Goal: Information Seeking & Learning: Learn about a topic

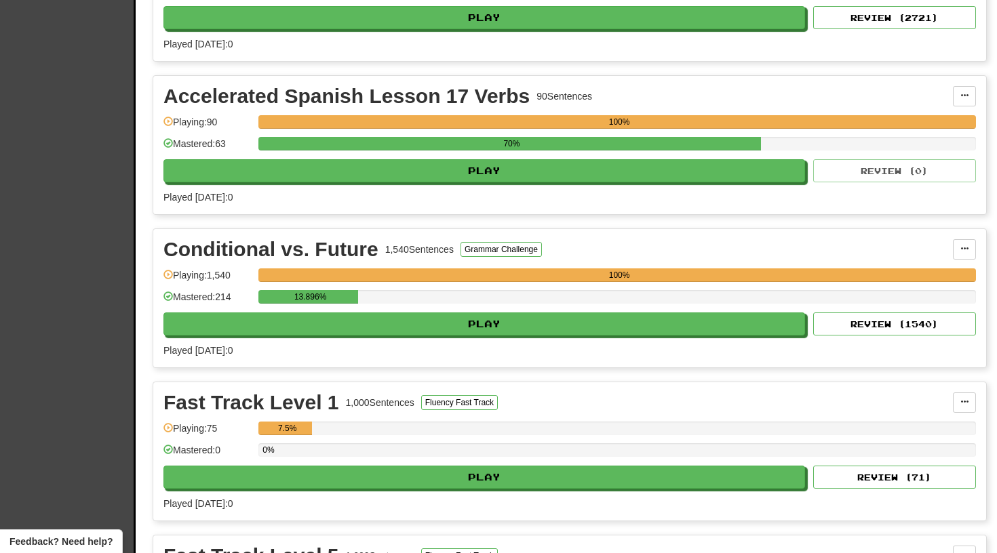
scroll to position [858, 0]
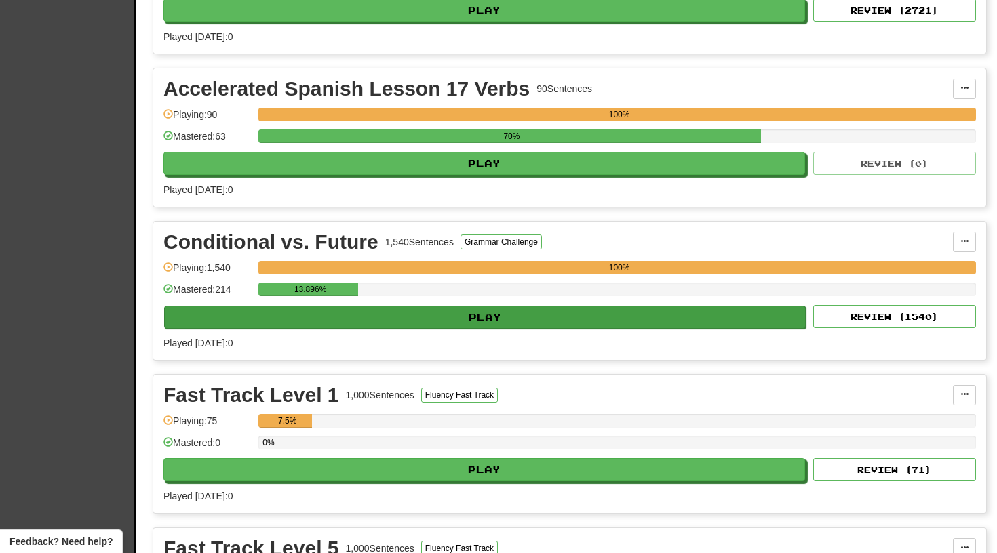
click at [492, 319] on button "Play" at bounding box center [484, 317] width 641 height 23
select select "**"
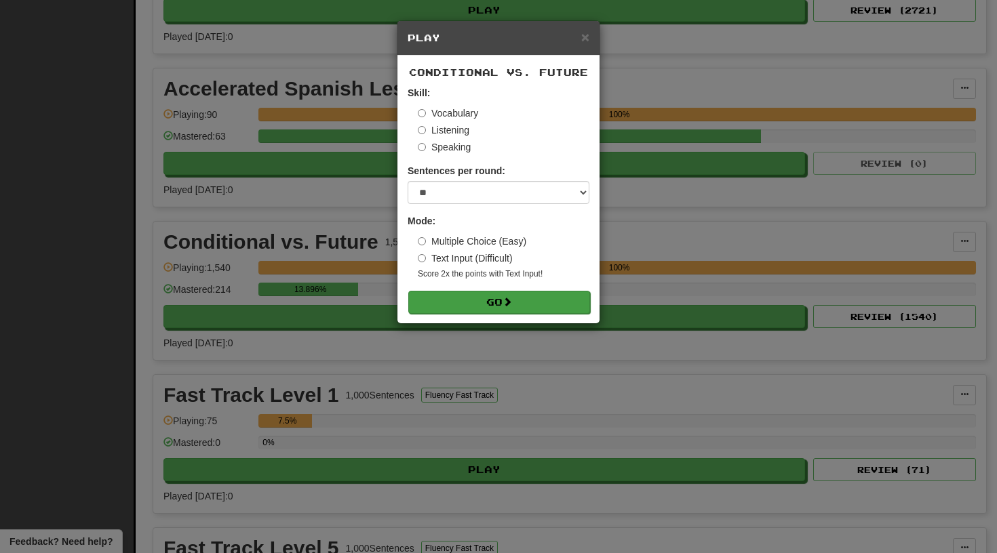
click at [486, 293] on button "Go" at bounding box center [499, 302] width 182 height 23
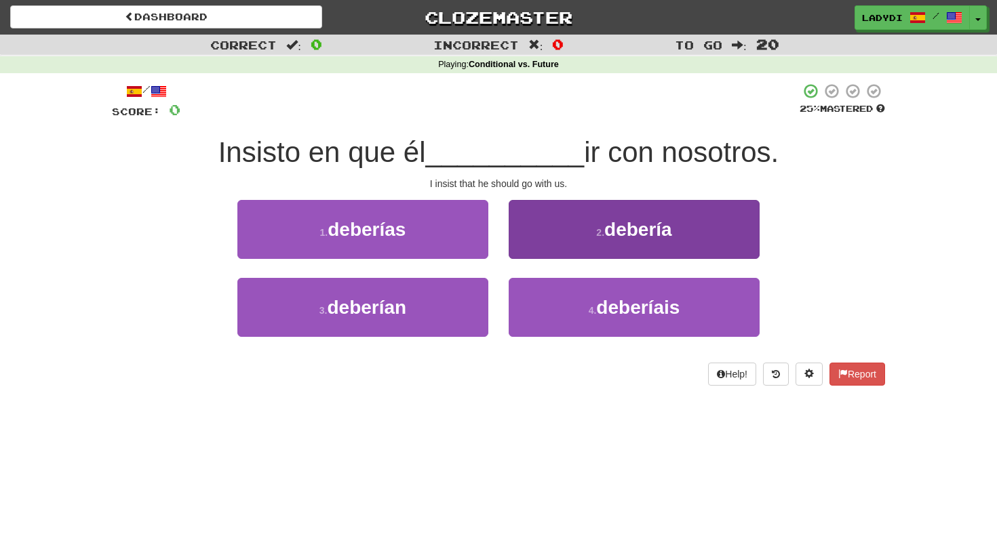
click at [582, 237] on button "2 . debería" at bounding box center [634, 229] width 251 height 59
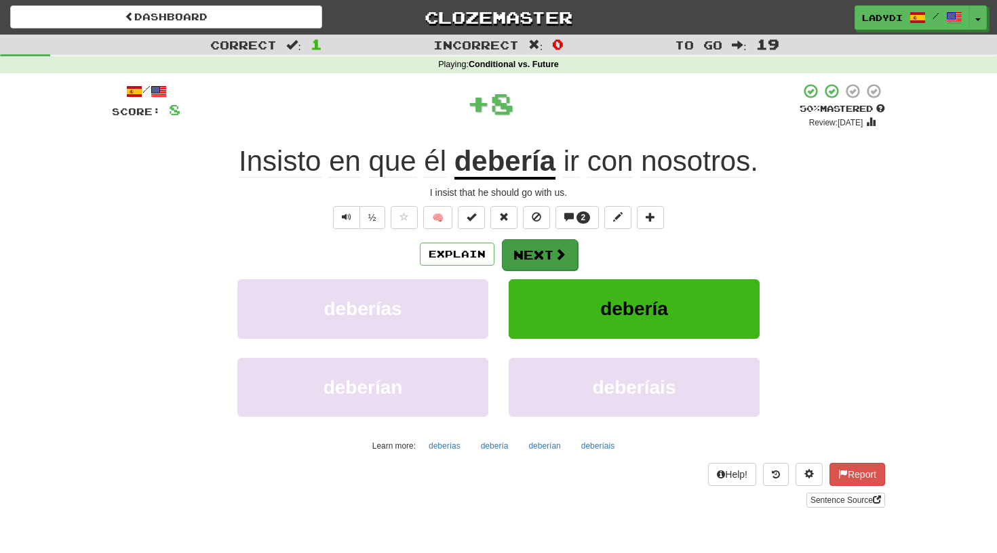
click at [545, 247] on button "Next" at bounding box center [540, 254] width 76 height 31
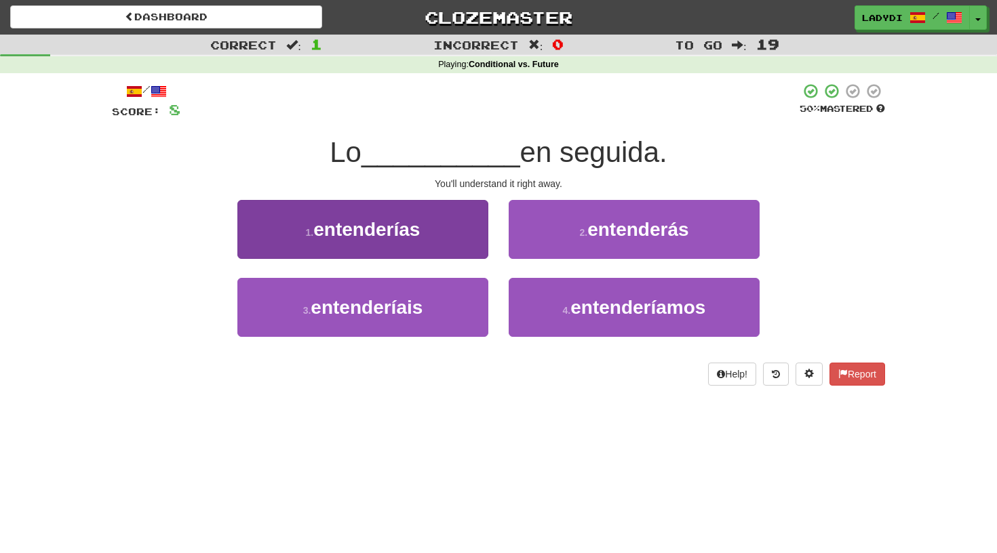
click at [463, 247] on button "1 . entenderías" at bounding box center [362, 229] width 251 height 59
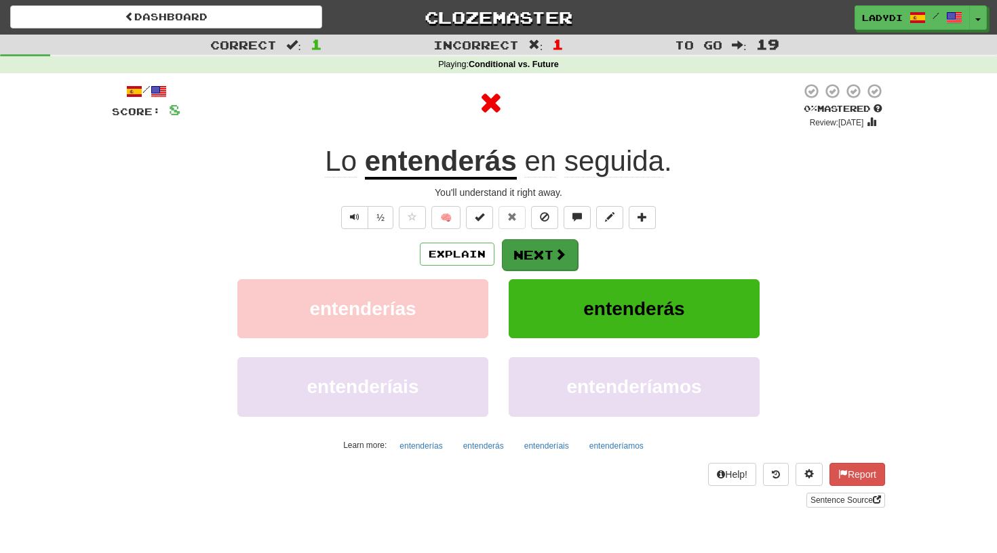
click at [542, 250] on button "Next" at bounding box center [540, 254] width 76 height 31
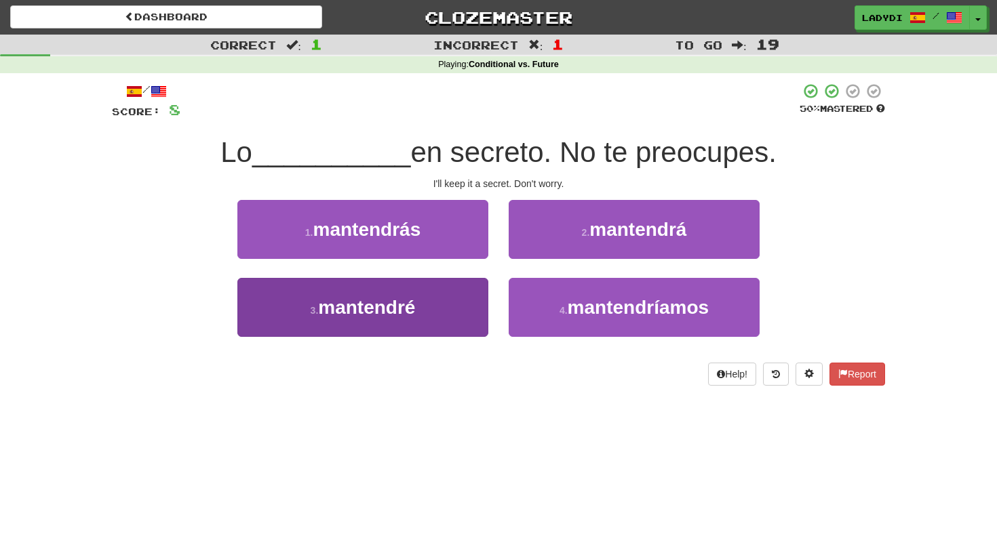
click at [453, 298] on button "3 . mantendré" at bounding box center [362, 307] width 251 height 59
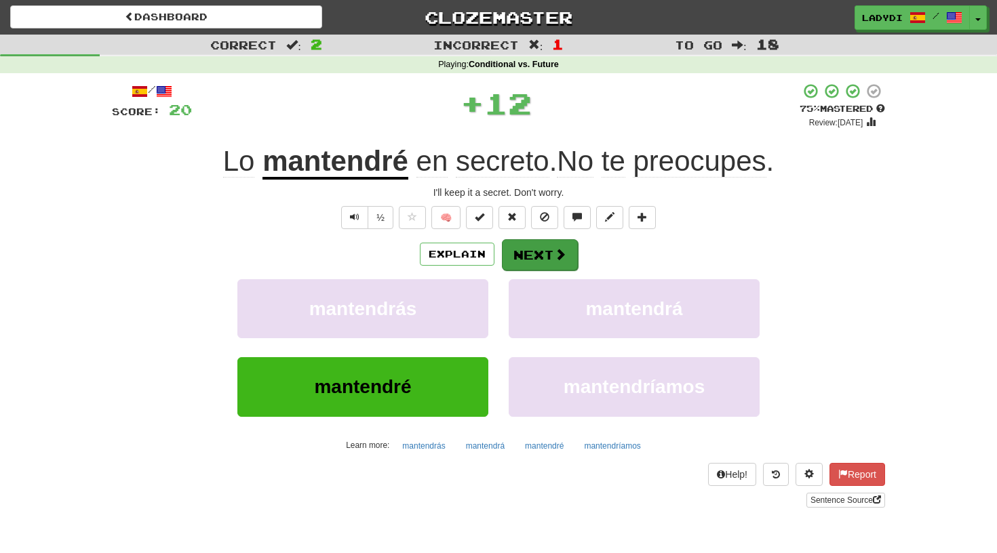
click at [530, 239] on button "Next" at bounding box center [540, 254] width 76 height 31
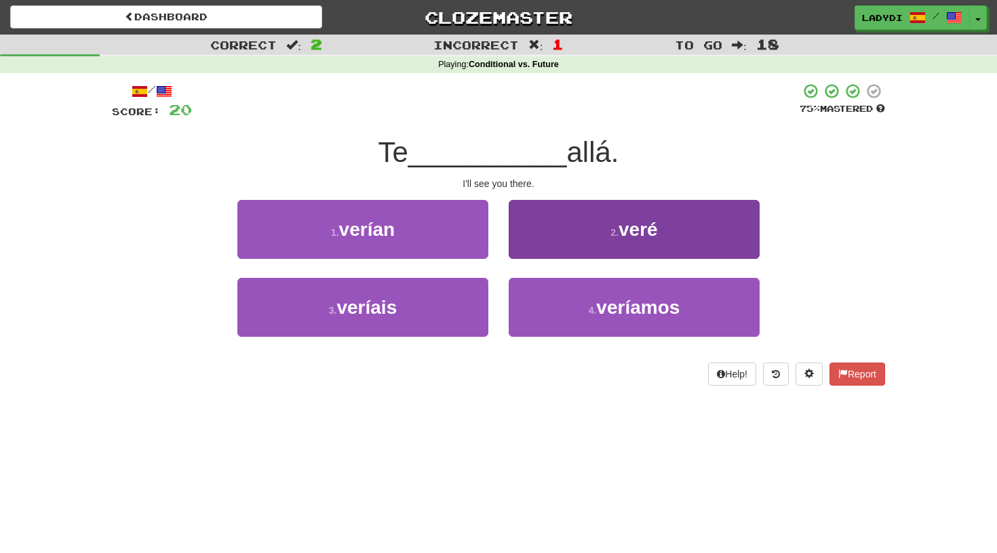
click at [530, 231] on button "2 . veré" at bounding box center [634, 229] width 251 height 59
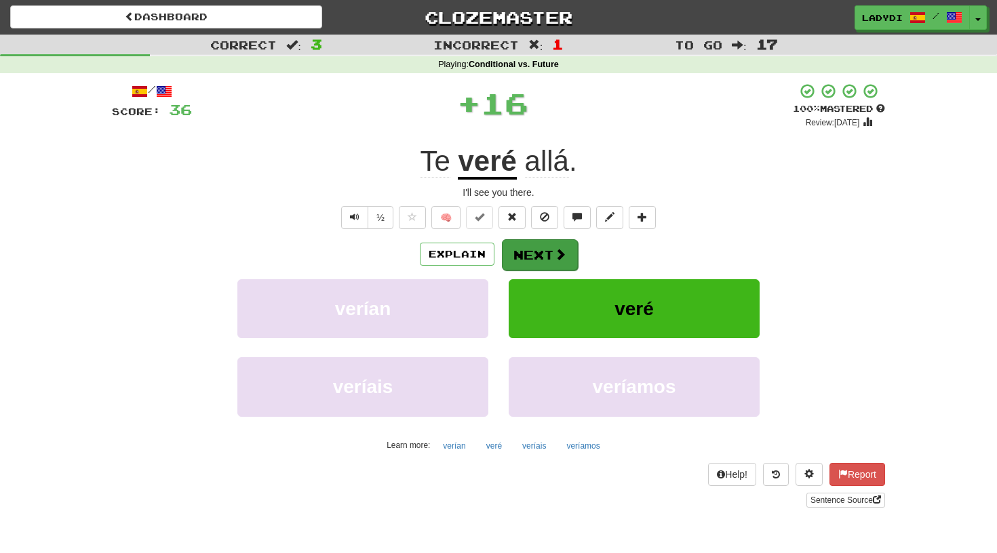
click at [528, 247] on button "Next" at bounding box center [540, 254] width 76 height 31
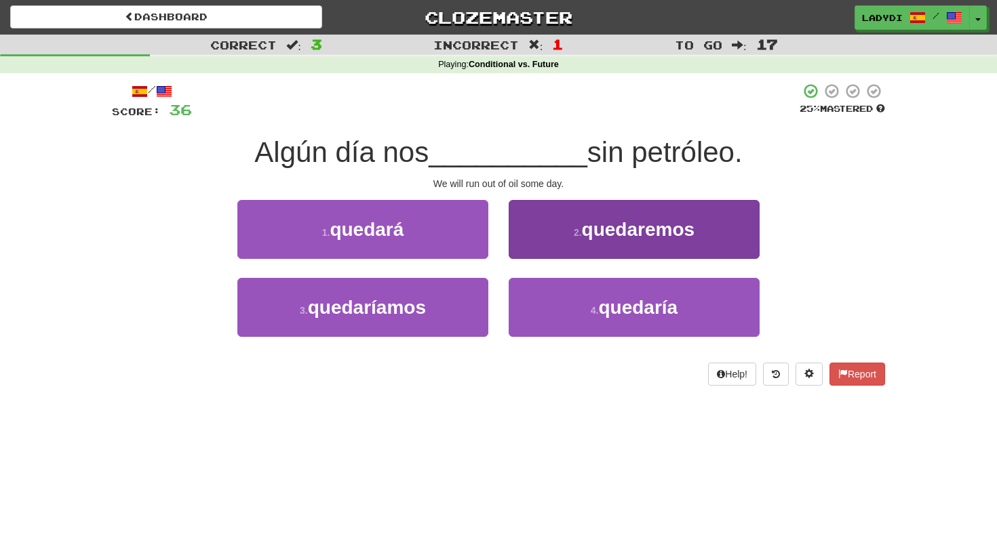
click at [558, 226] on button "2 . quedaremos" at bounding box center [634, 229] width 251 height 59
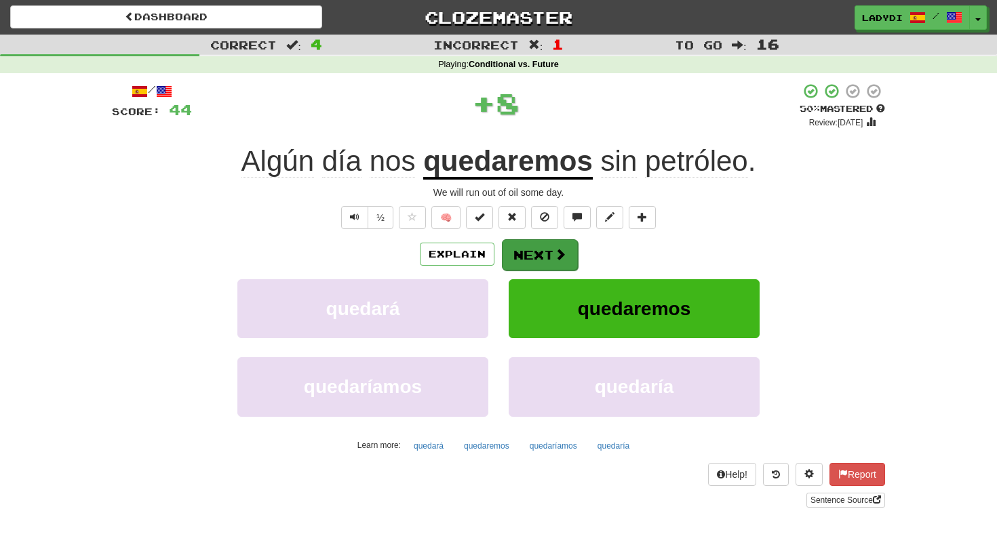
click at [533, 248] on button "Next" at bounding box center [540, 254] width 76 height 31
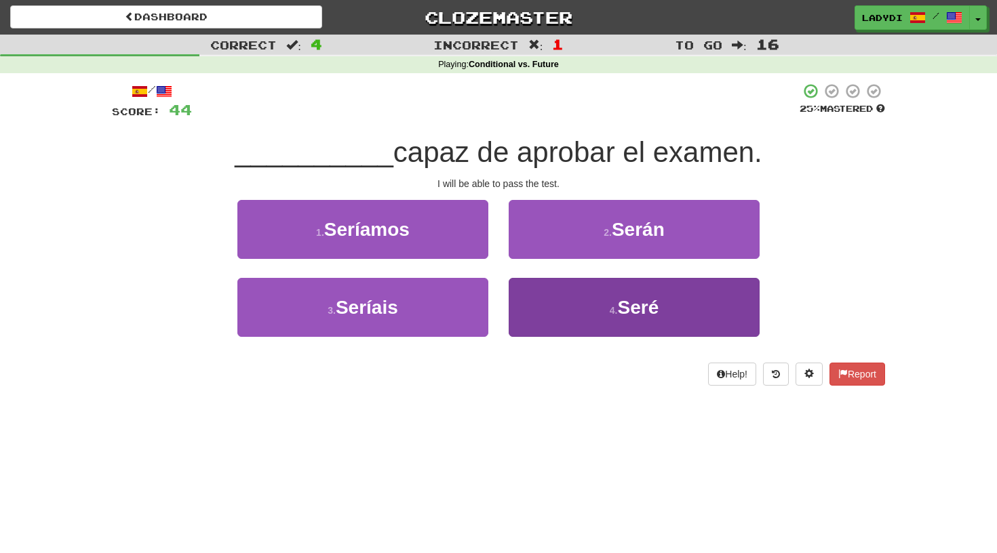
click at [557, 301] on button "4 . Seré" at bounding box center [634, 307] width 251 height 59
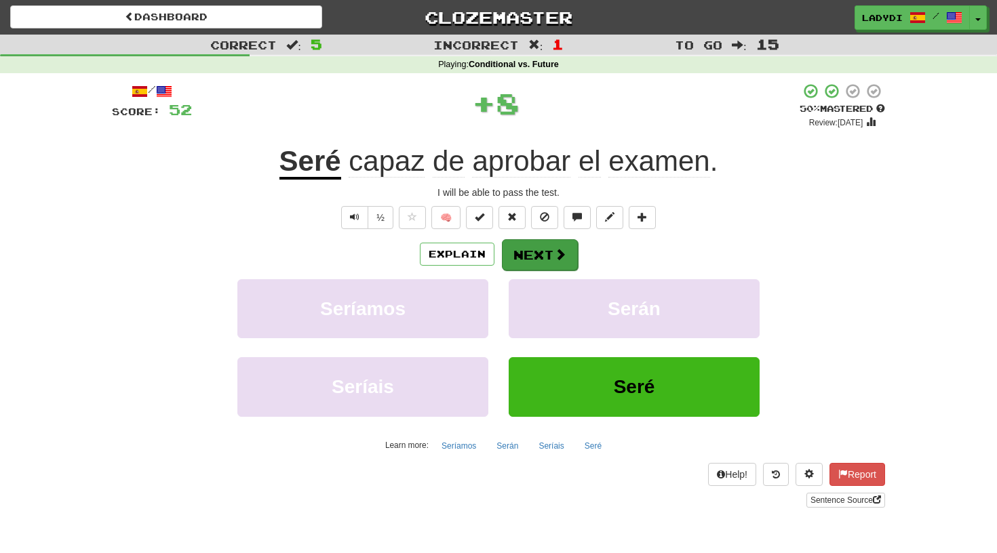
click at [538, 258] on button "Next" at bounding box center [540, 254] width 76 height 31
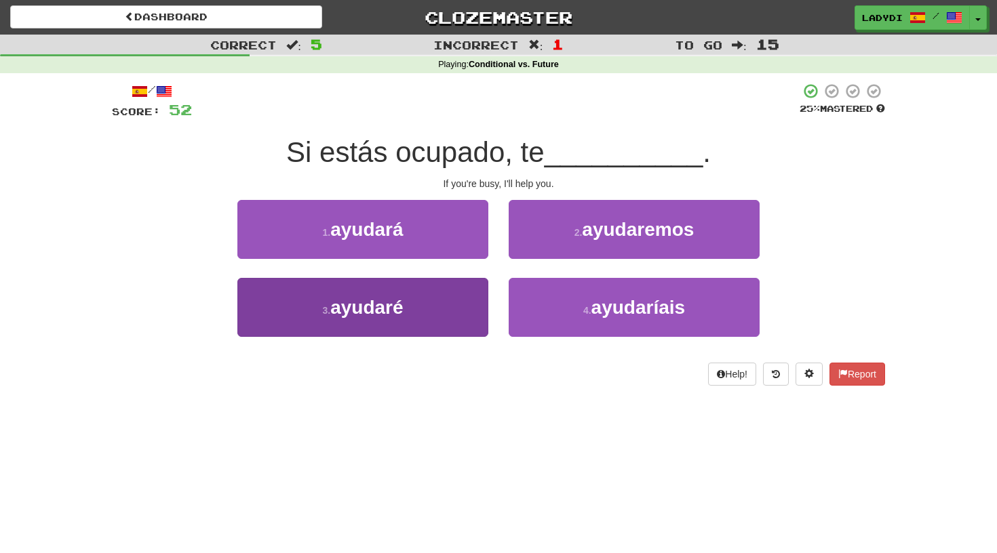
click at [426, 301] on button "3 . ayudaré" at bounding box center [362, 307] width 251 height 59
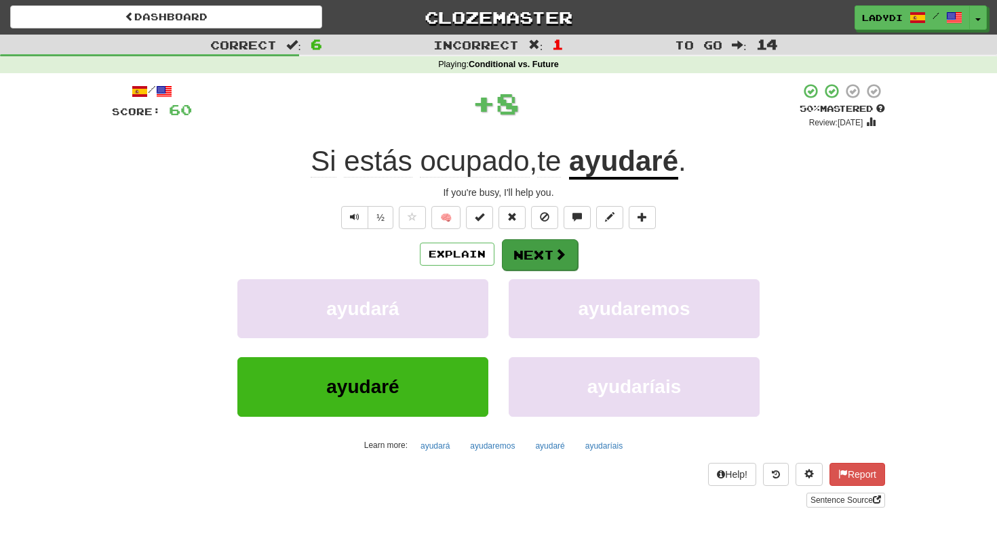
click at [516, 247] on button "Next" at bounding box center [540, 254] width 76 height 31
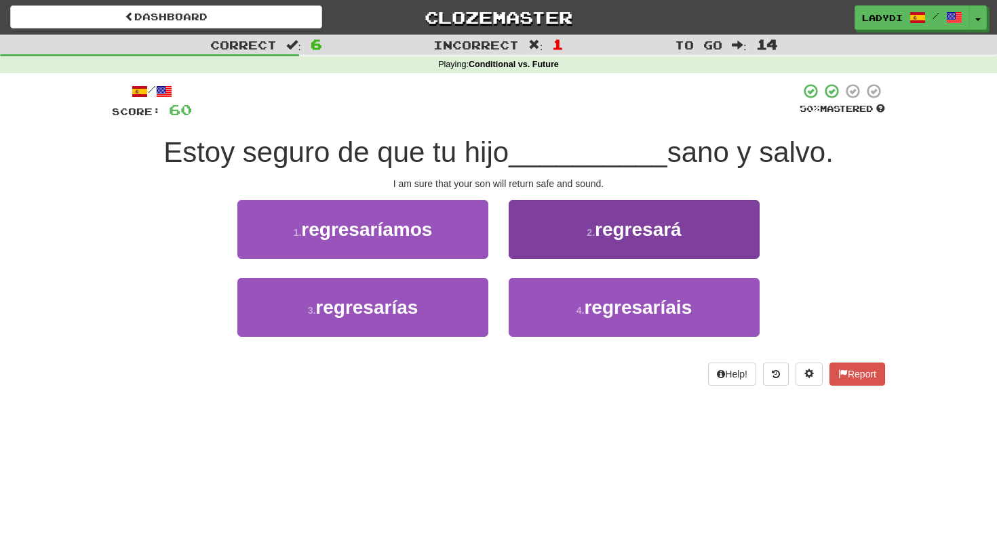
click at [568, 235] on button "2 . regresará" at bounding box center [634, 229] width 251 height 59
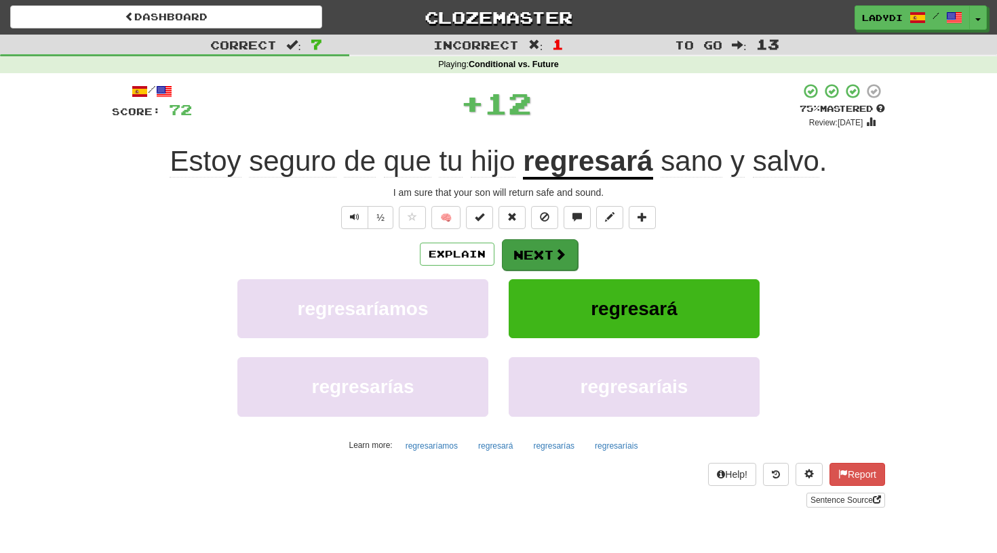
click at [555, 249] on span at bounding box center [560, 254] width 12 height 12
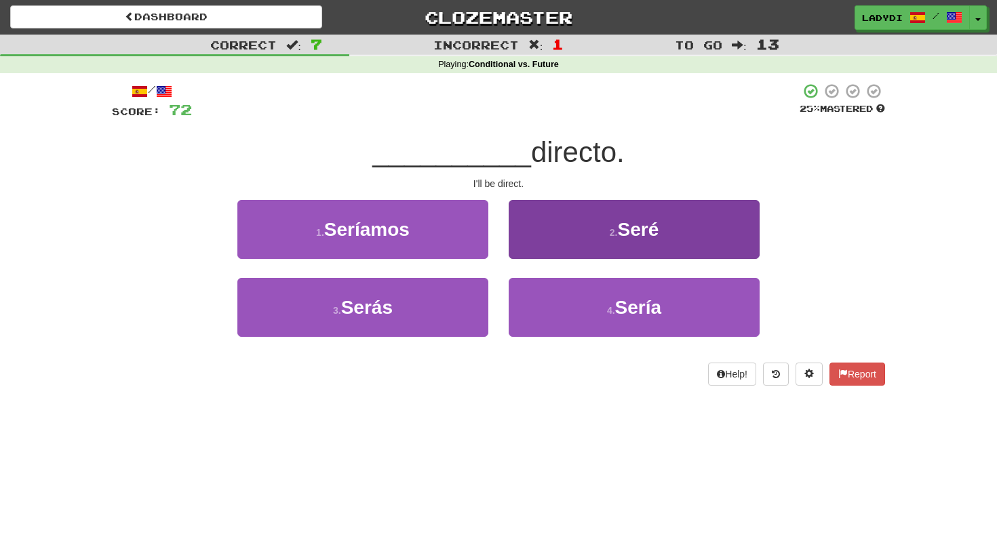
click at [548, 229] on button "2 . Seré" at bounding box center [634, 229] width 251 height 59
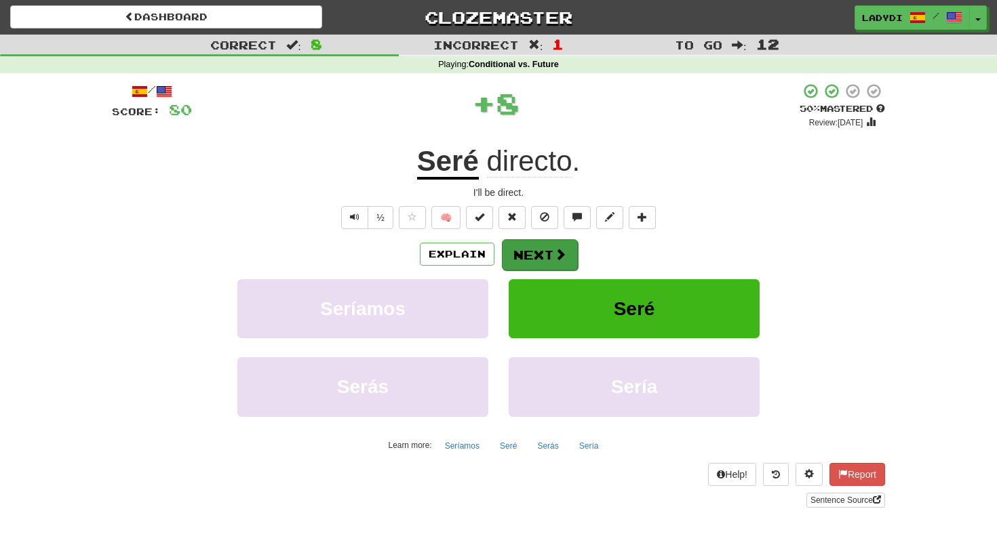
click at [546, 244] on button "Next" at bounding box center [540, 254] width 76 height 31
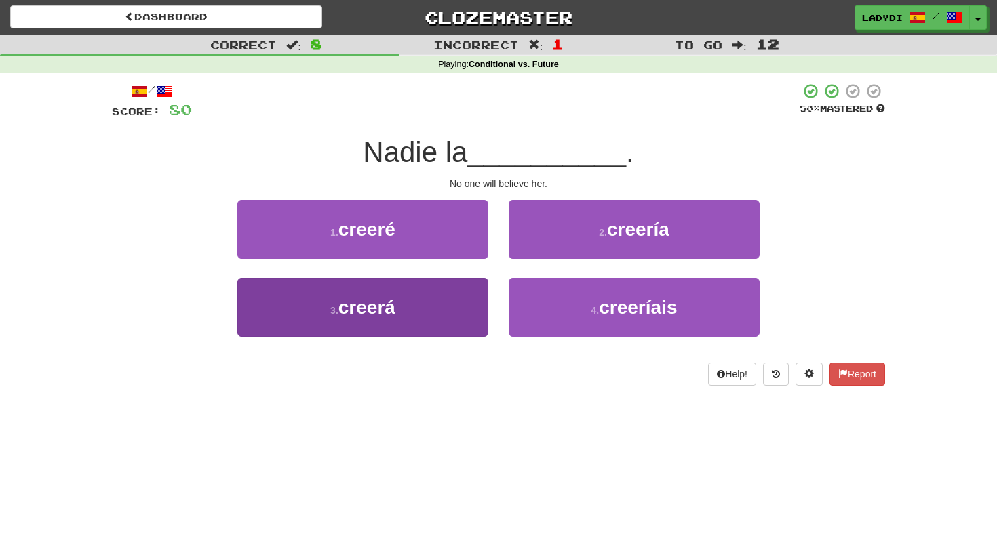
click at [445, 290] on button "3 . creerá" at bounding box center [362, 307] width 251 height 59
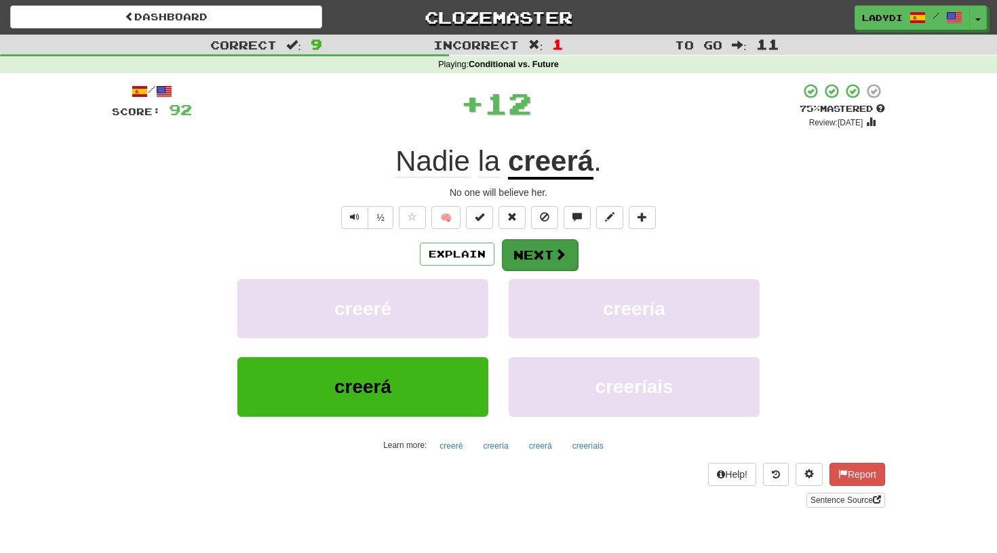
click at [531, 250] on button "Next" at bounding box center [540, 254] width 76 height 31
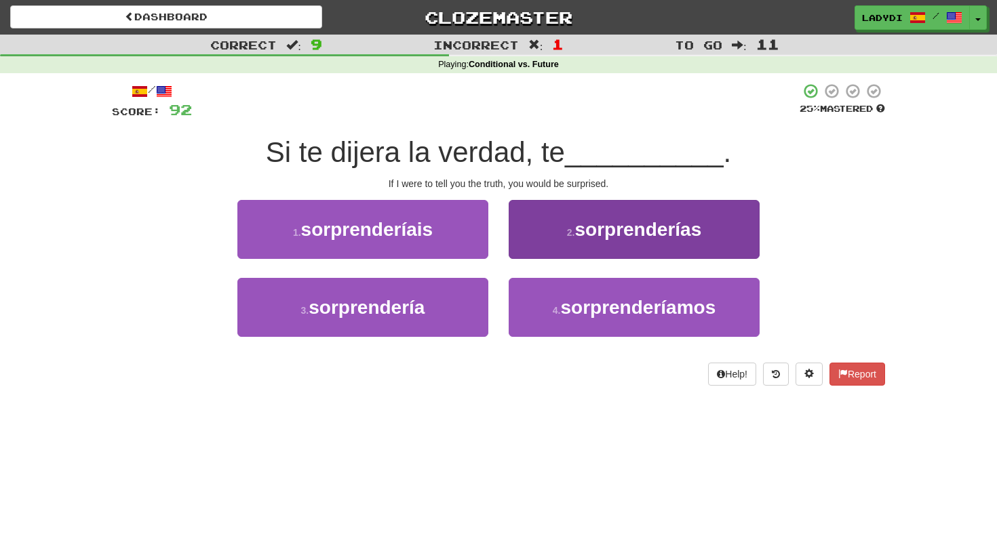
click at [522, 243] on button "2 . sorprenderías" at bounding box center [634, 229] width 251 height 59
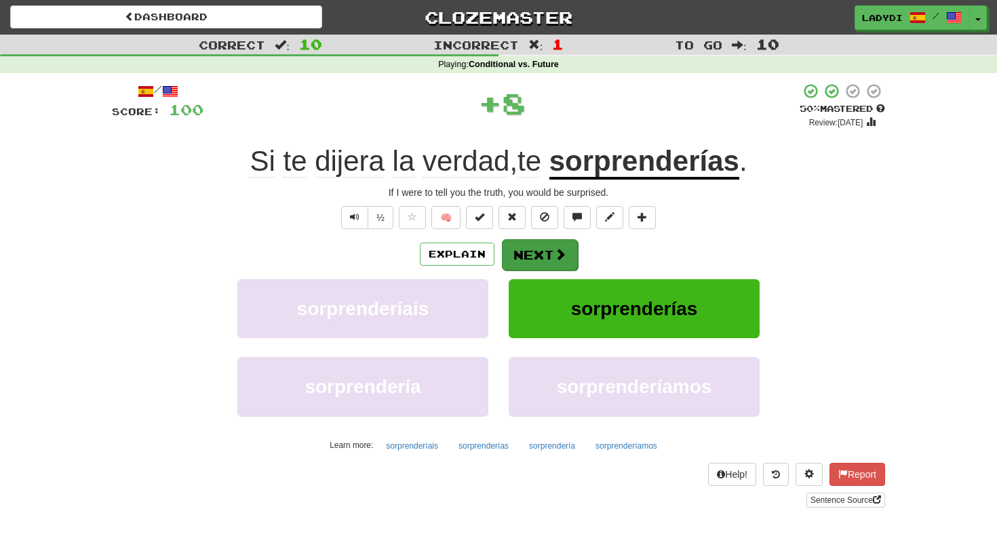
click at [523, 247] on button "Next" at bounding box center [540, 254] width 76 height 31
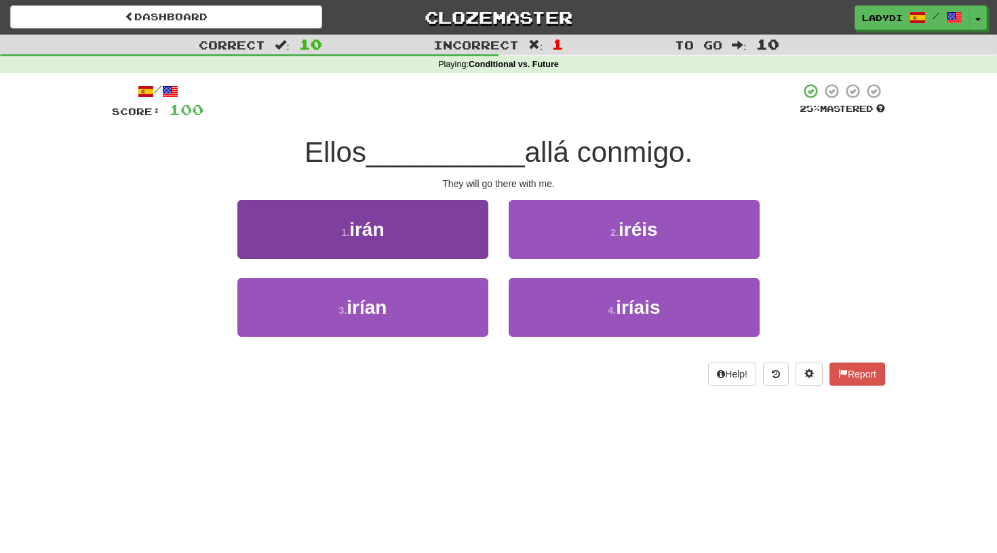
click at [445, 245] on button "1 . irán" at bounding box center [362, 229] width 251 height 59
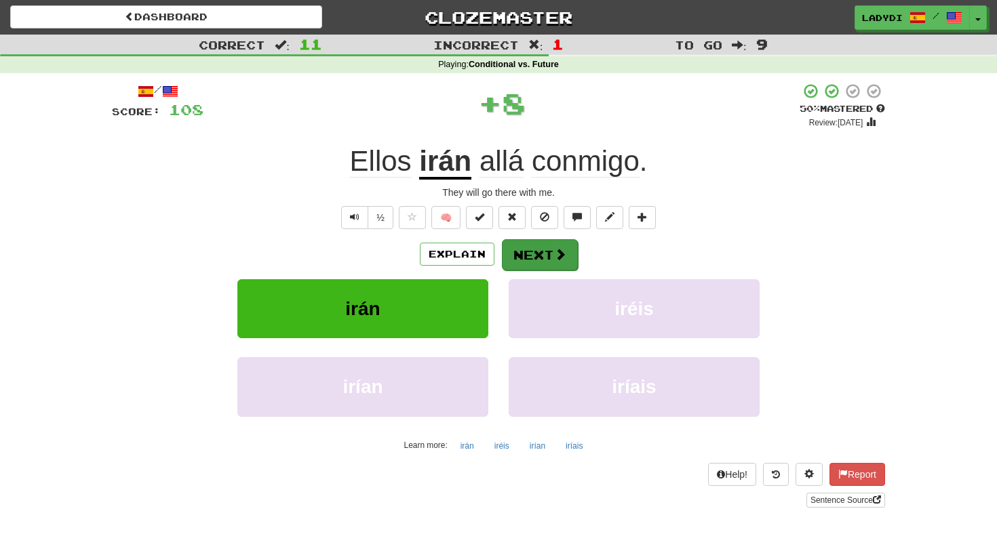
click at [548, 252] on button "Next" at bounding box center [540, 254] width 76 height 31
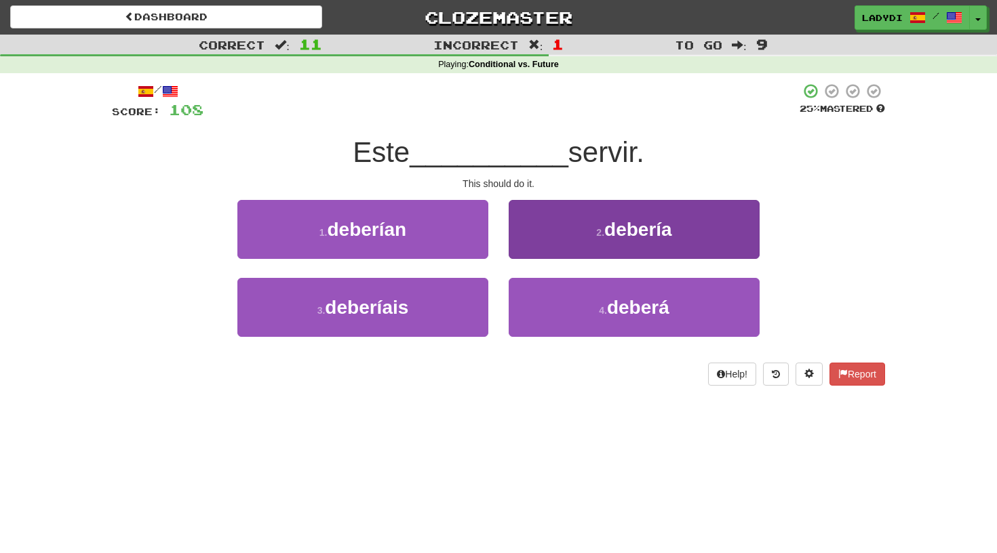
click at [566, 247] on button "2 . debería" at bounding box center [634, 229] width 251 height 59
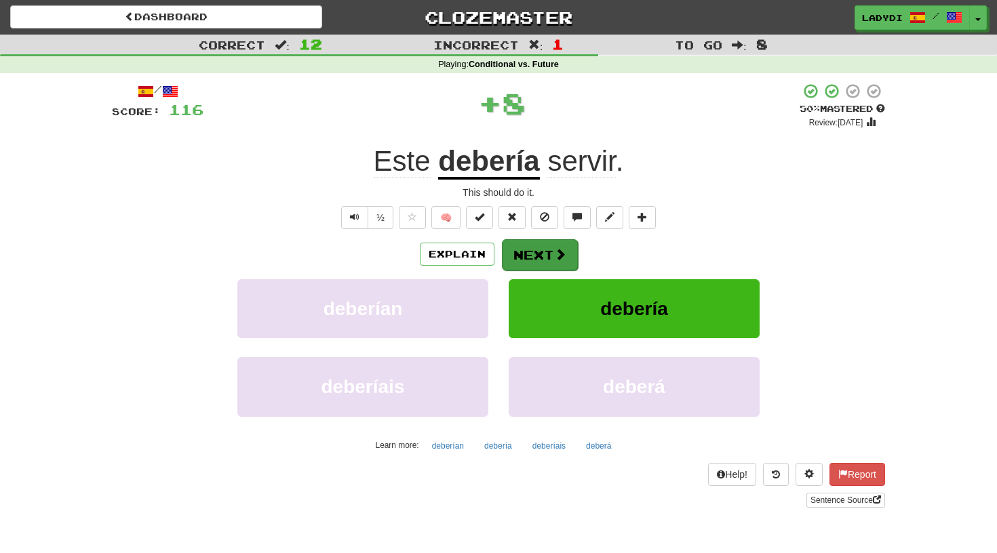
click at [538, 248] on button "Next" at bounding box center [540, 254] width 76 height 31
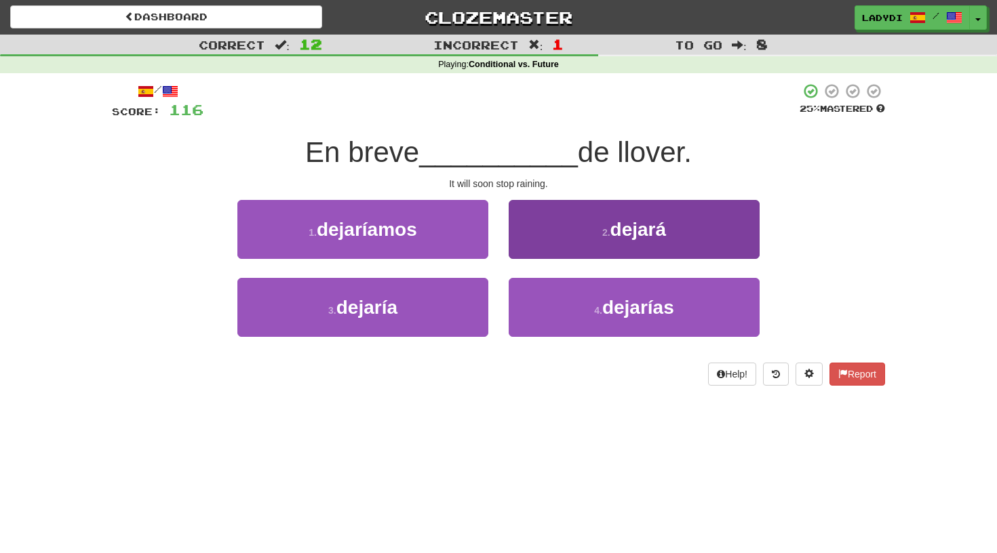
click at [537, 233] on button "2 . dejará" at bounding box center [634, 229] width 251 height 59
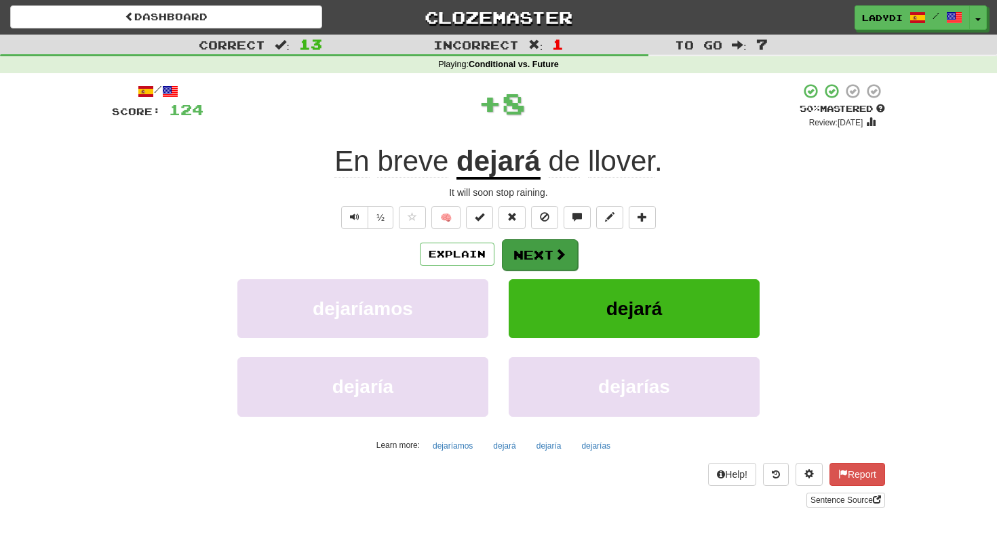
click at [533, 250] on button "Next" at bounding box center [540, 254] width 76 height 31
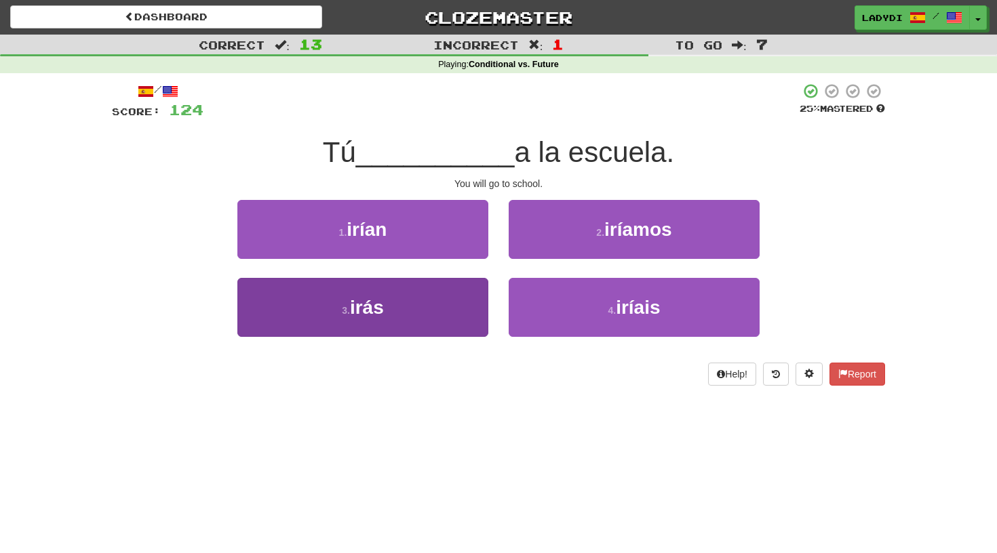
click at [460, 291] on button "3 . irás" at bounding box center [362, 307] width 251 height 59
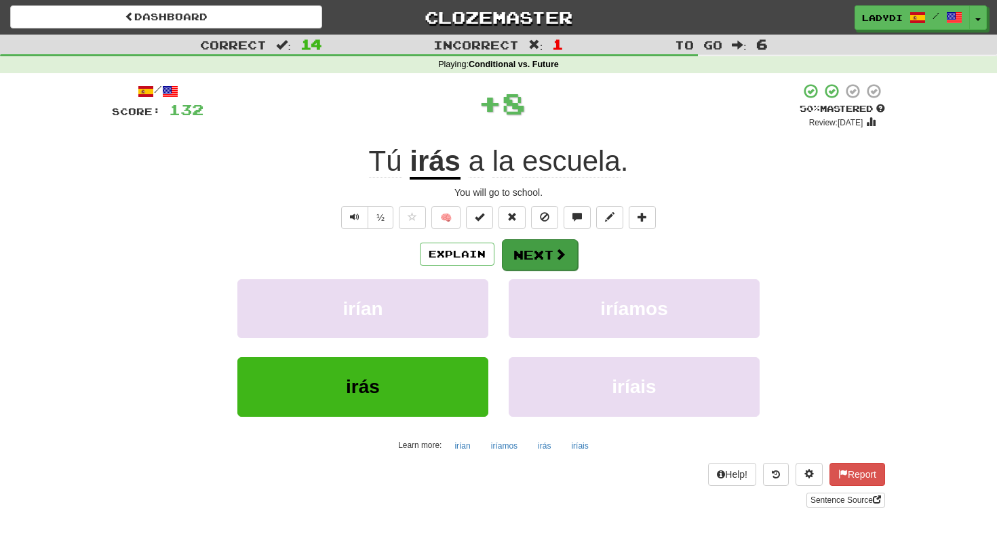
click at [523, 257] on button "Next" at bounding box center [540, 254] width 76 height 31
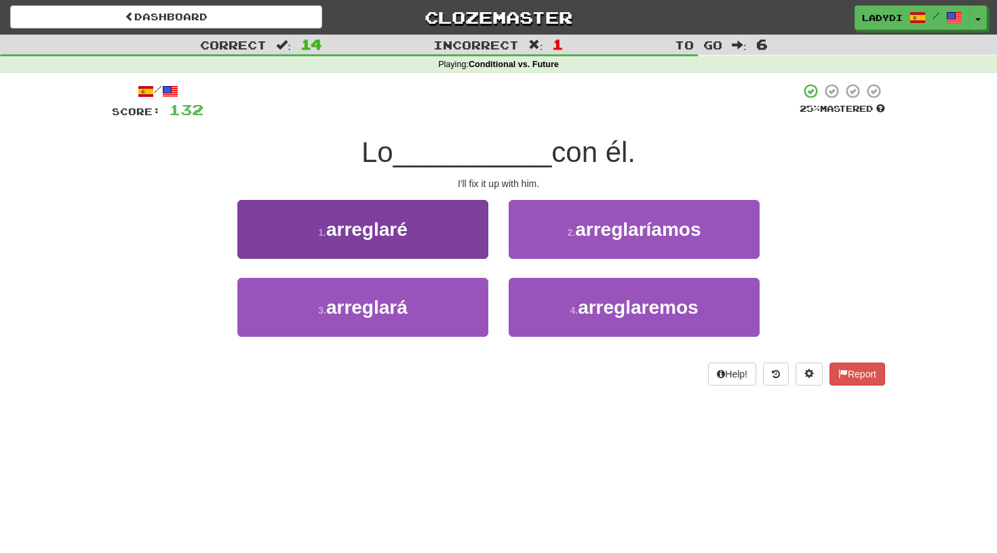
click at [456, 239] on button "1 . arreglaré" at bounding box center [362, 229] width 251 height 59
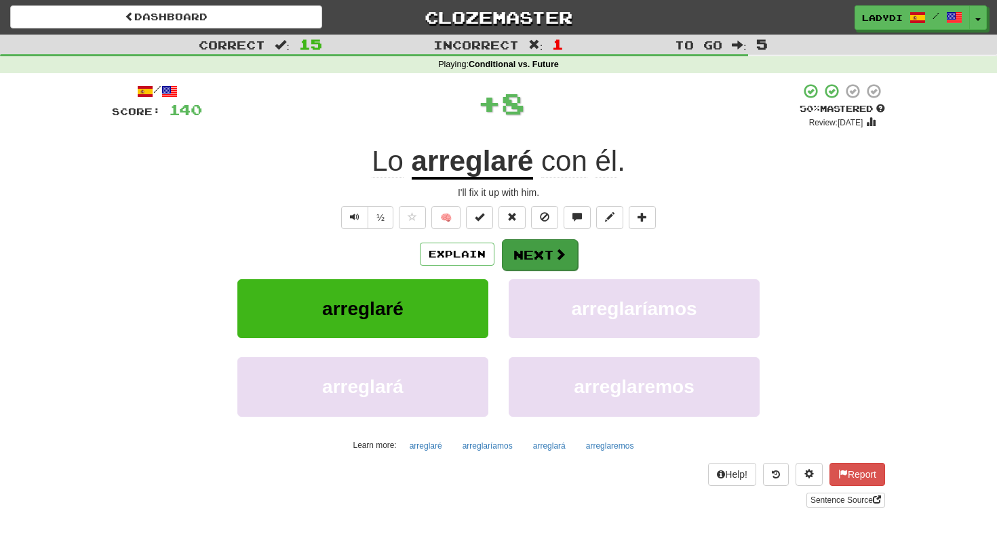
click at [525, 245] on button "Next" at bounding box center [540, 254] width 76 height 31
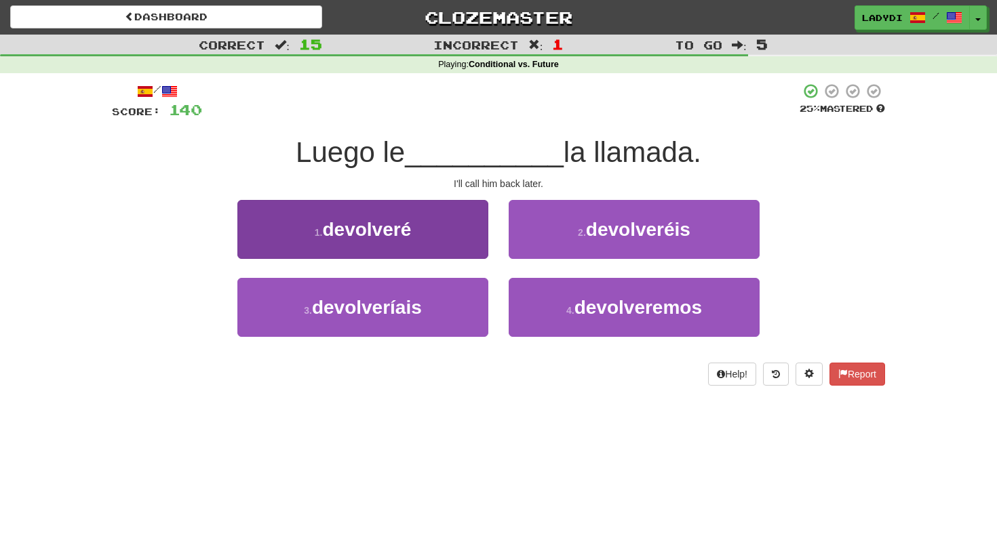
click at [437, 243] on button "1 . devolveré" at bounding box center [362, 229] width 251 height 59
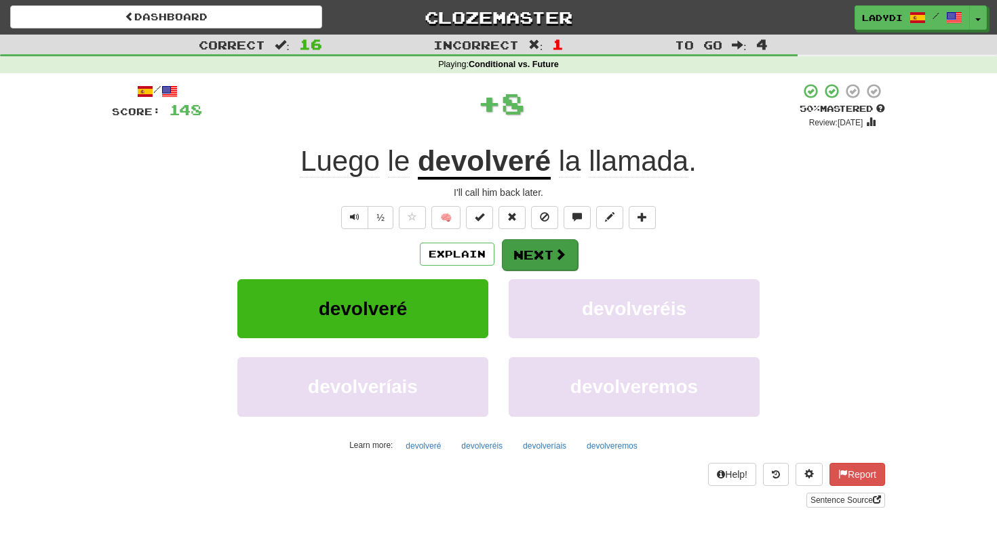
click at [532, 248] on button "Next" at bounding box center [540, 254] width 76 height 31
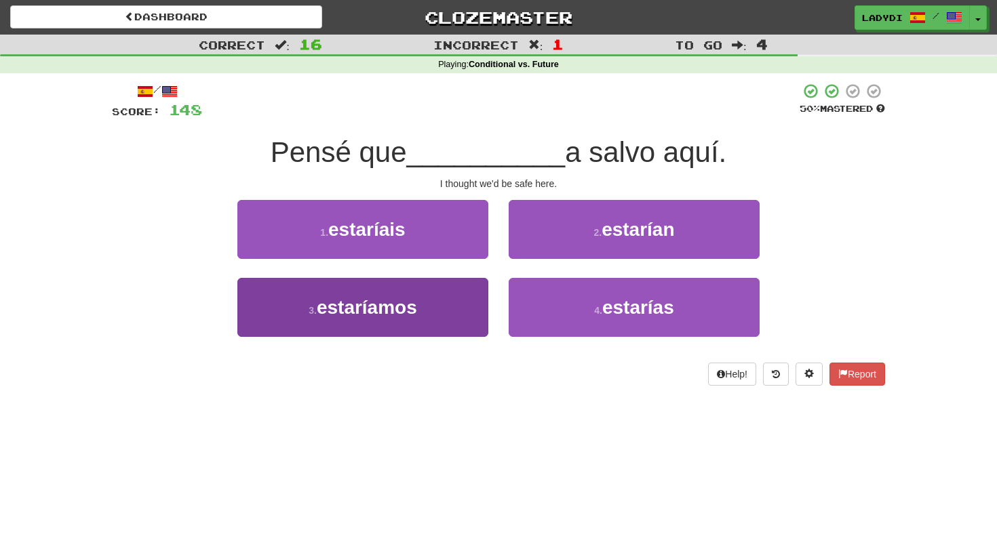
click at [449, 296] on button "3 . estaríamos" at bounding box center [362, 307] width 251 height 59
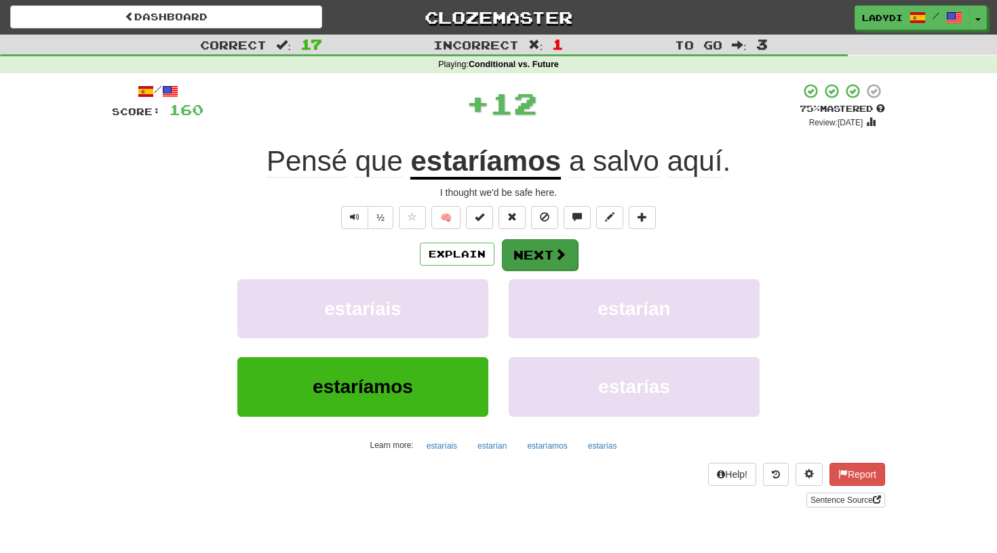
click at [528, 254] on button "Next" at bounding box center [540, 254] width 76 height 31
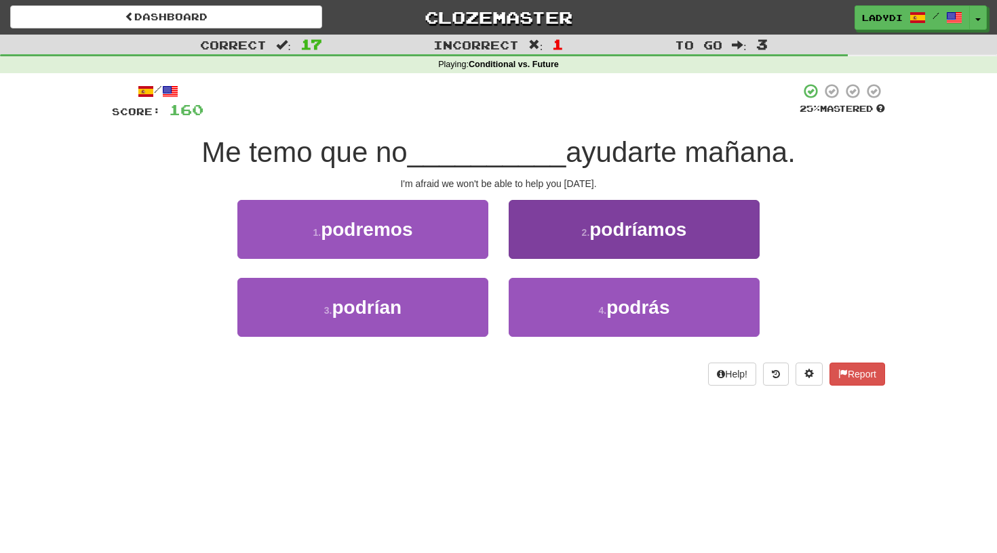
click at [555, 245] on button "2 . podríamos" at bounding box center [634, 229] width 251 height 59
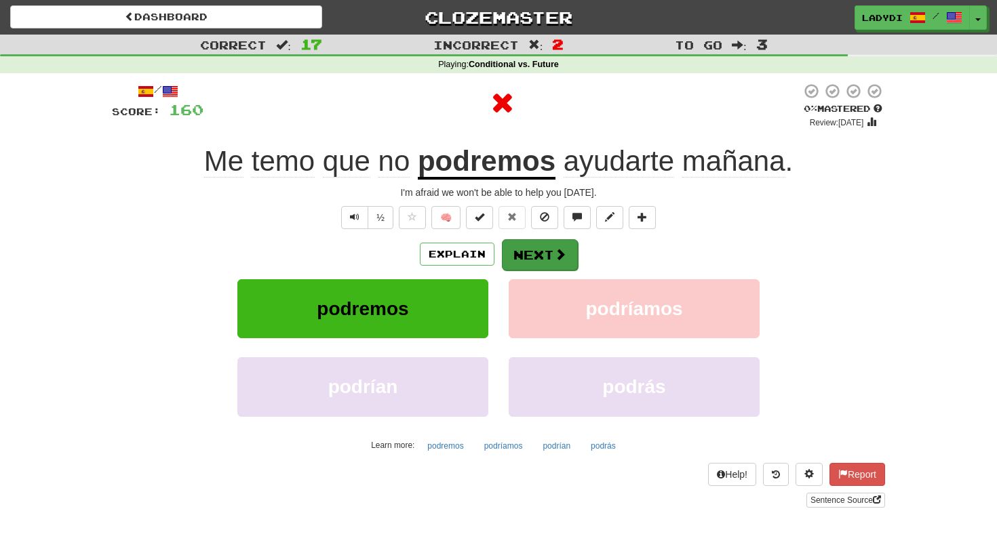
click at [547, 245] on button "Next" at bounding box center [540, 254] width 76 height 31
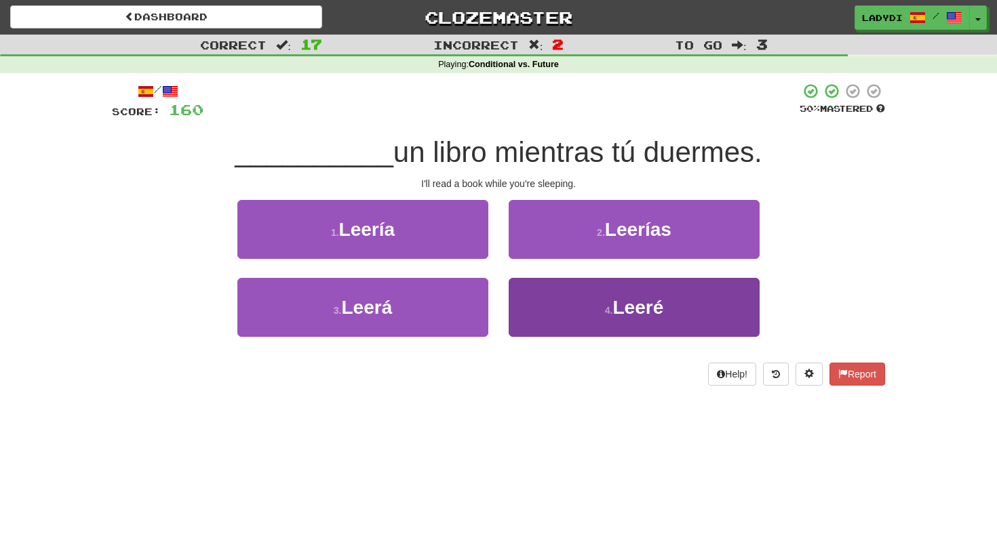
click at [551, 304] on button "4 . Leeré" at bounding box center [634, 307] width 251 height 59
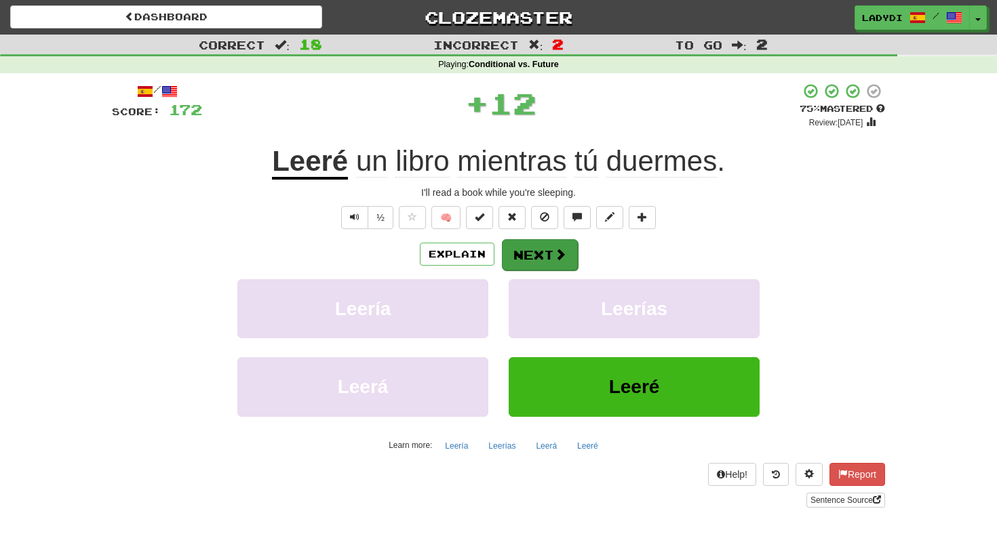
click at [530, 241] on button "Next" at bounding box center [540, 254] width 76 height 31
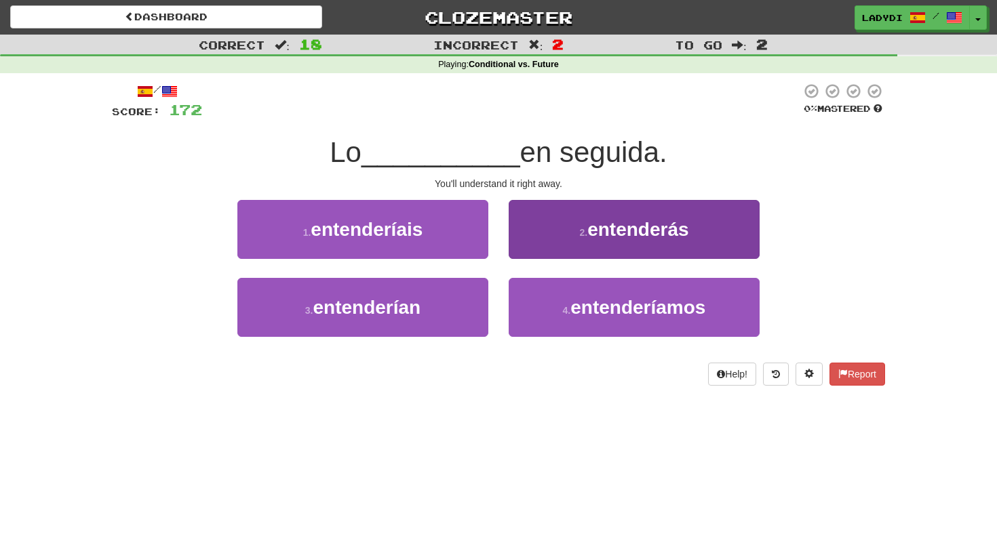
click at [546, 230] on button "2 . entenderás" at bounding box center [634, 229] width 251 height 59
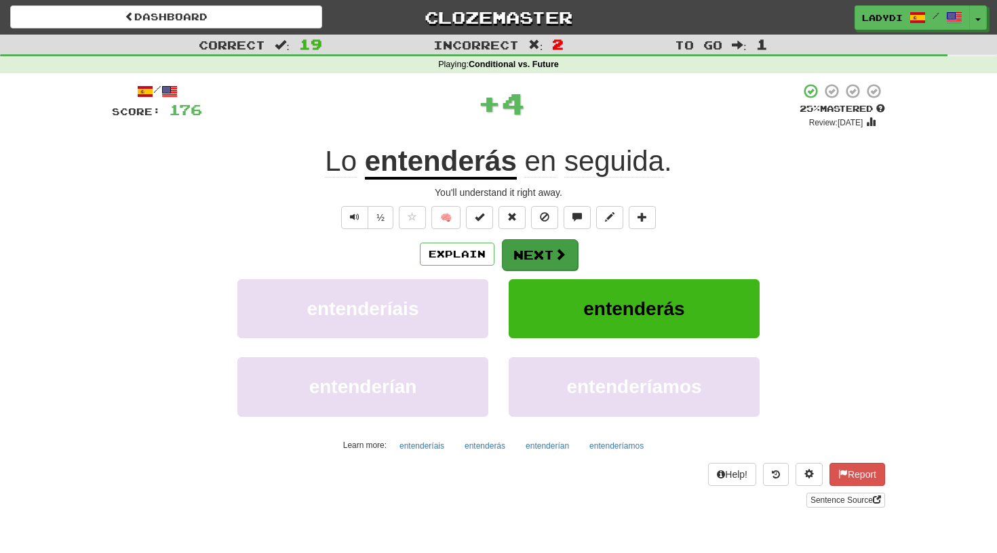
click at [531, 257] on button "Next" at bounding box center [540, 254] width 76 height 31
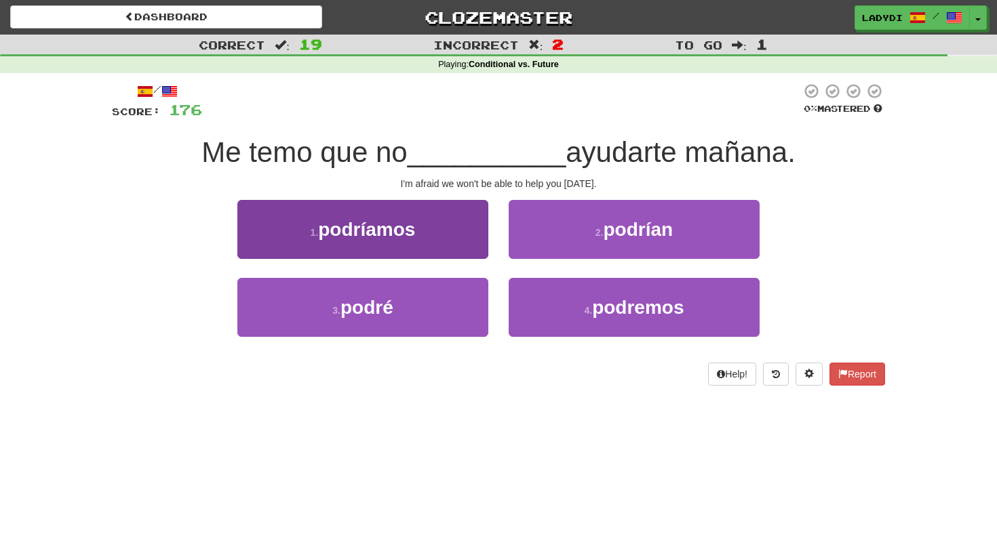
click at [446, 251] on button "1 . podríamos" at bounding box center [362, 229] width 251 height 59
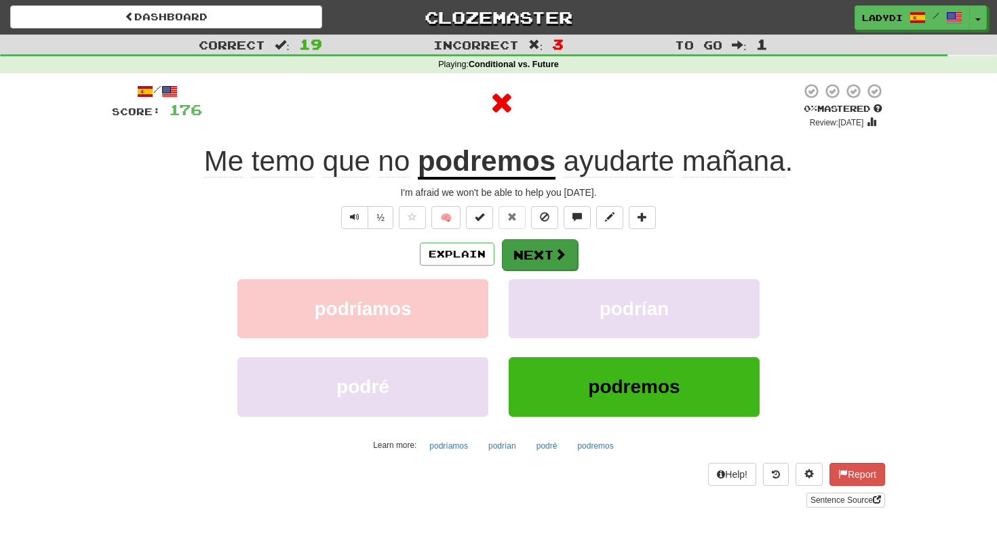
click at [534, 246] on button "Next" at bounding box center [540, 254] width 76 height 31
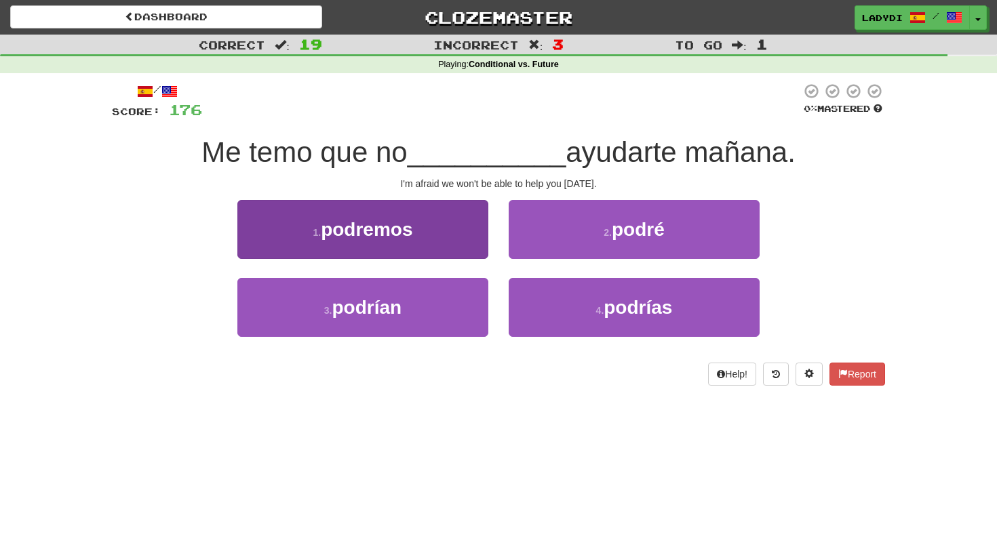
click at [441, 235] on button "1 . podremos" at bounding box center [362, 229] width 251 height 59
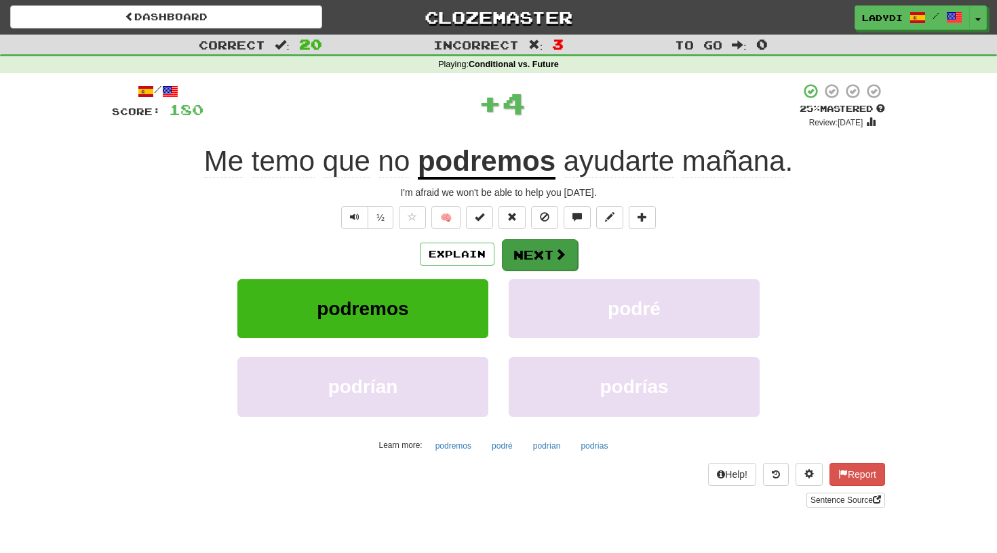
click at [528, 245] on button "Next" at bounding box center [540, 254] width 76 height 31
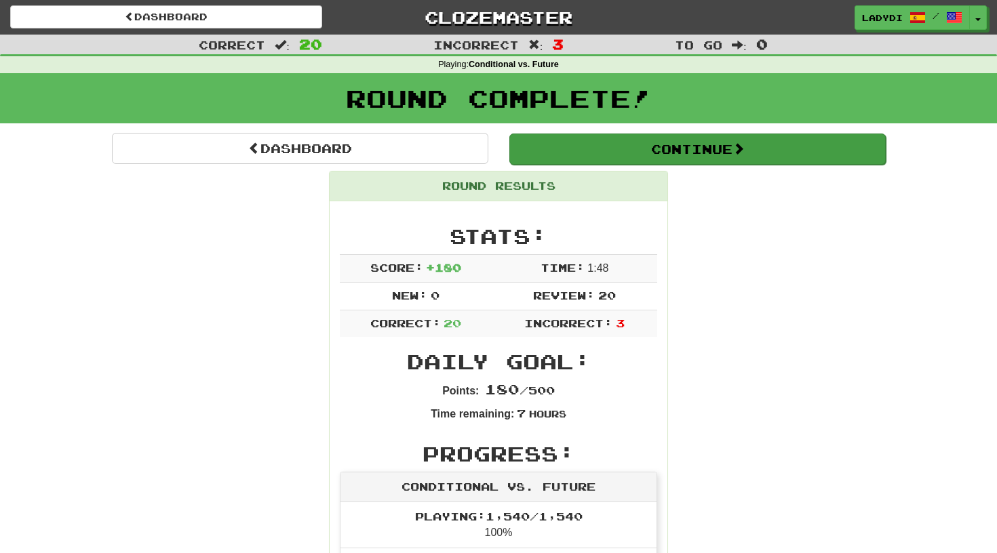
click at [730, 155] on button "Continue" at bounding box center [697, 149] width 376 height 31
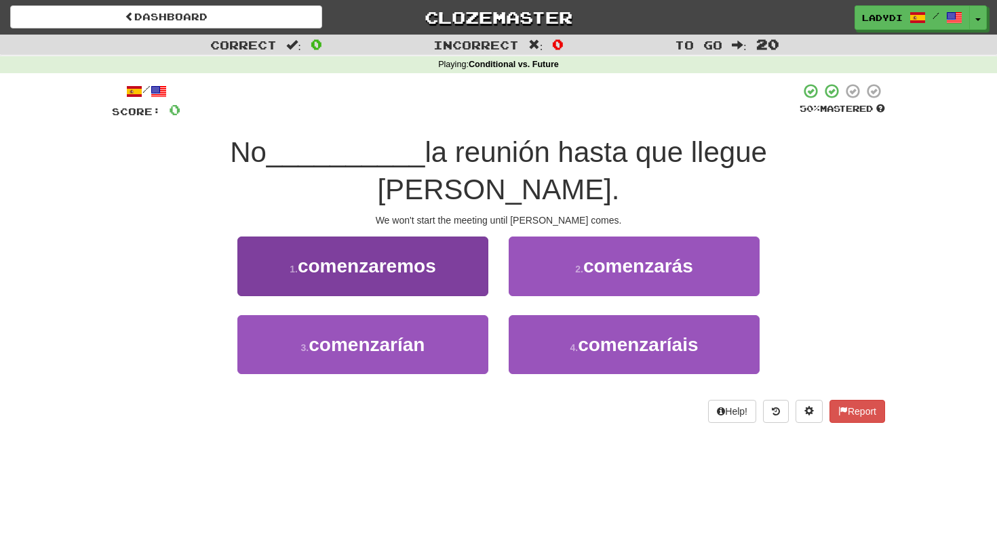
click at [452, 243] on button "1 . comenzaremos" at bounding box center [362, 266] width 251 height 59
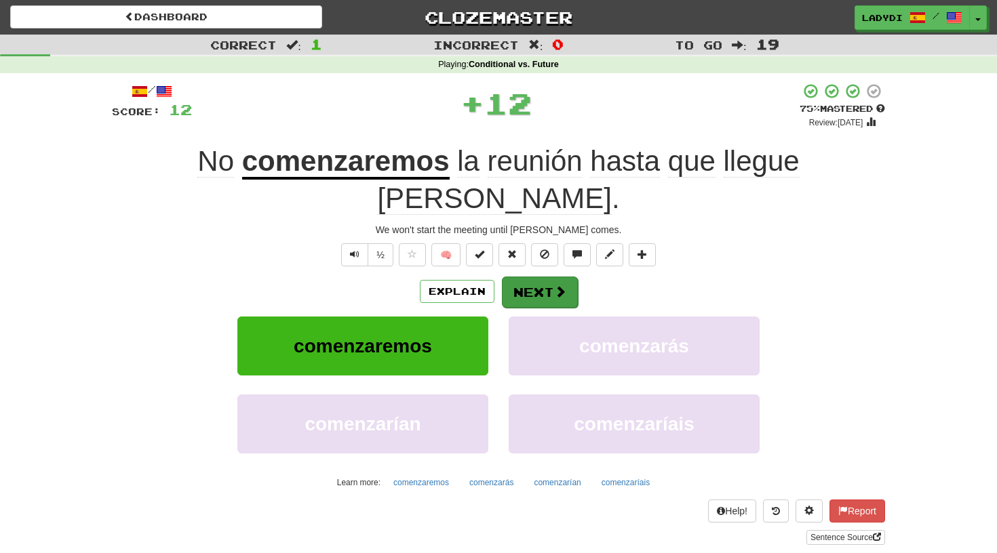
click at [528, 277] on button "Next" at bounding box center [540, 292] width 76 height 31
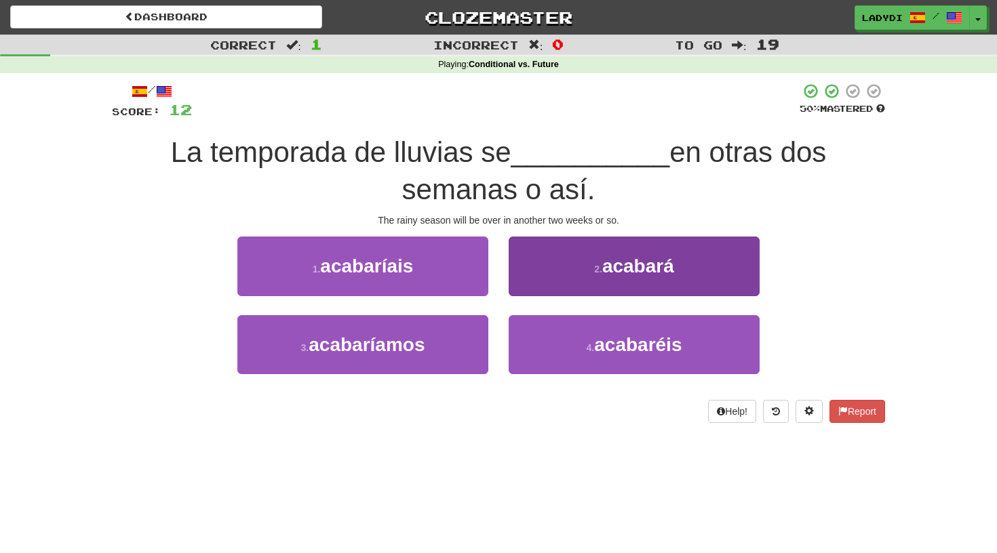
click at [567, 263] on button "2 . acabará" at bounding box center [634, 266] width 251 height 59
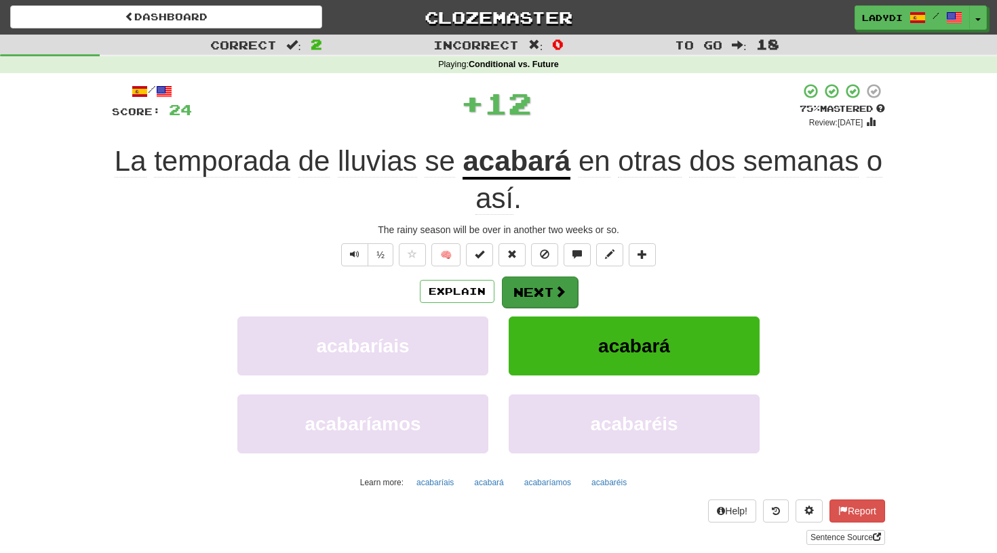
click at [553, 277] on button "Next" at bounding box center [540, 292] width 76 height 31
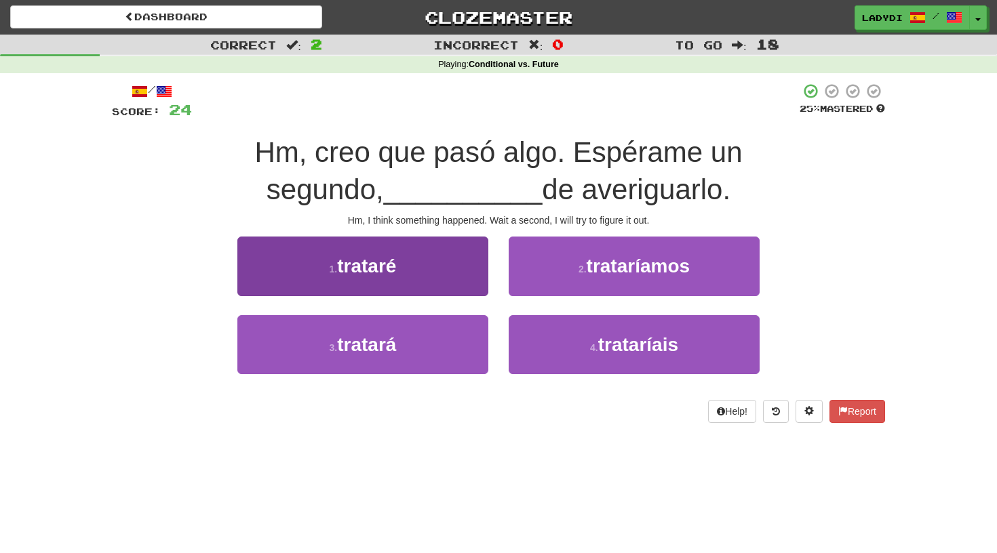
click at [454, 273] on button "1 . trataré" at bounding box center [362, 266] width 251 height 59
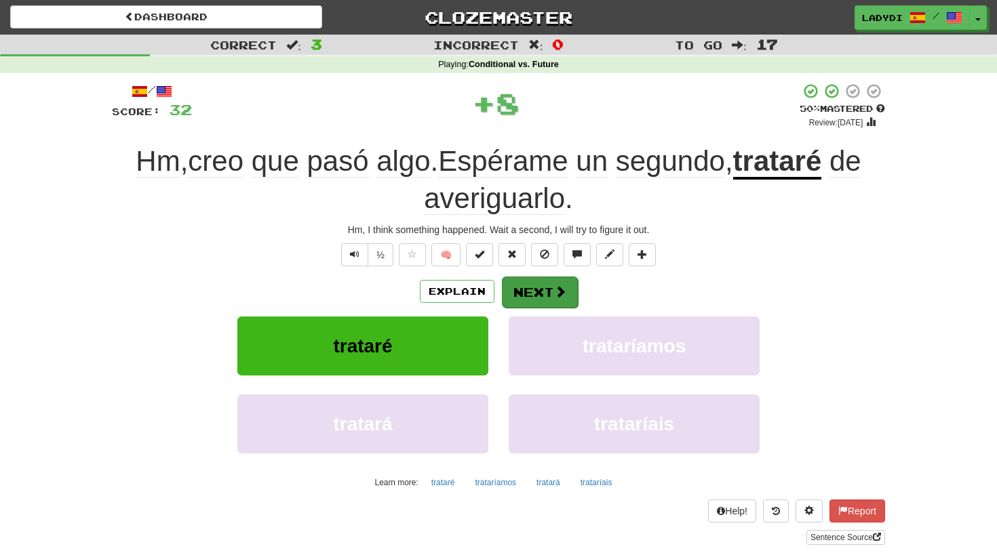
click at [546, 283] on button "Next" at bounding box center [540, 292] width 76 height 31
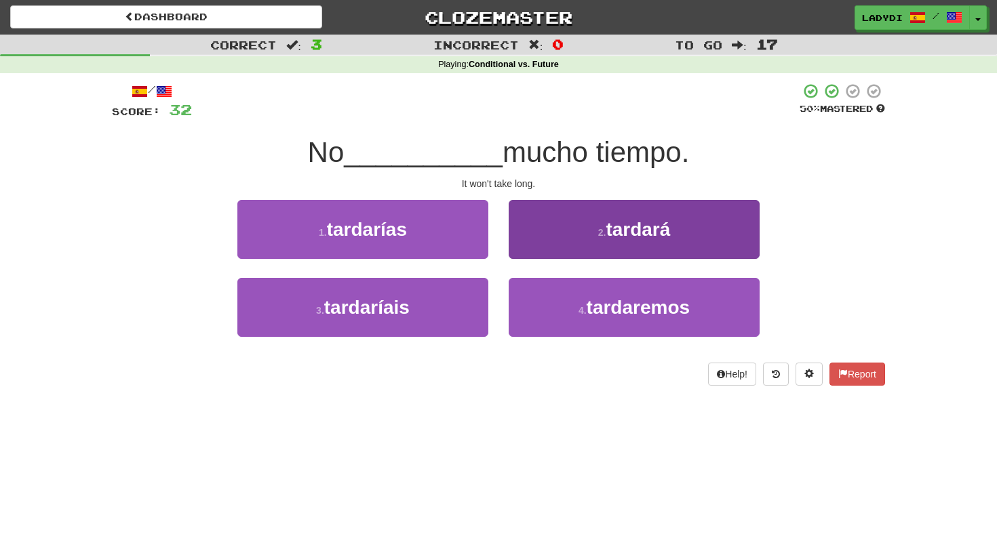
click at [555, 233] on button "2 . tardará" at bounding box center [634, 229] width 251 height 59
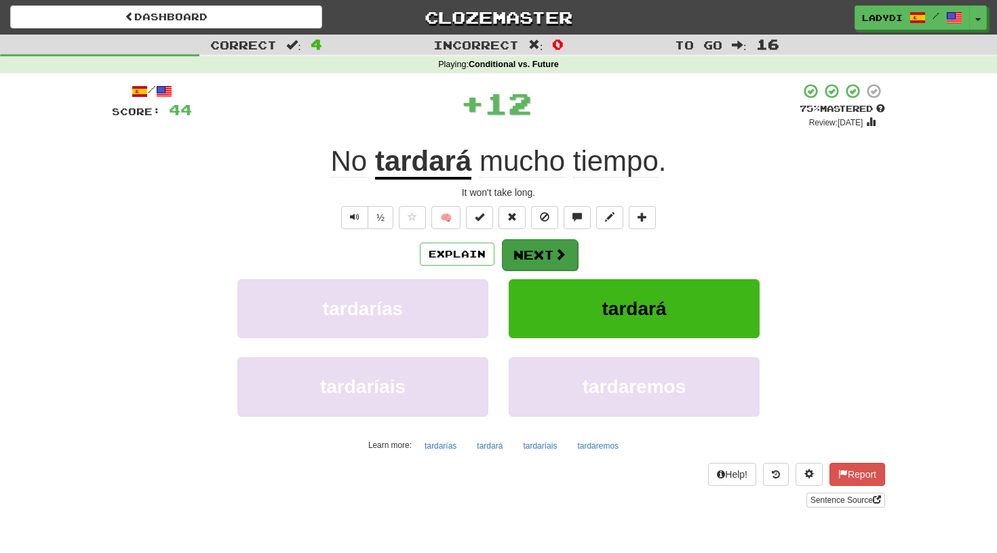
click at [523, 250] on button "Next" at bounding box center [540, 254] width 76 height 31
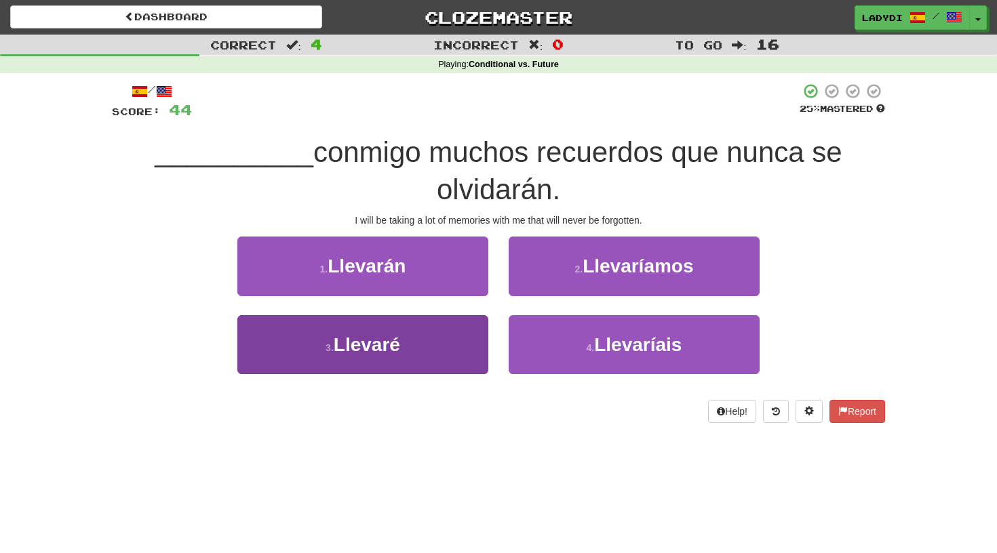
click at [456, 344] on button "3 . Llevaré" at bounding box center [362, 344] width 251 height 59
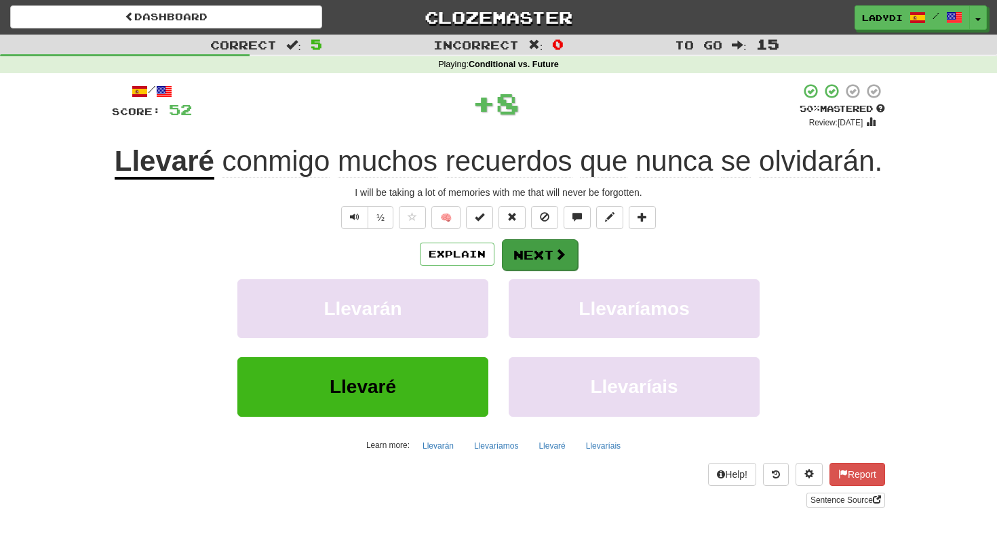
click at [517, 271] on button "Next" at bounding box center [540, 254] width 76 height 31
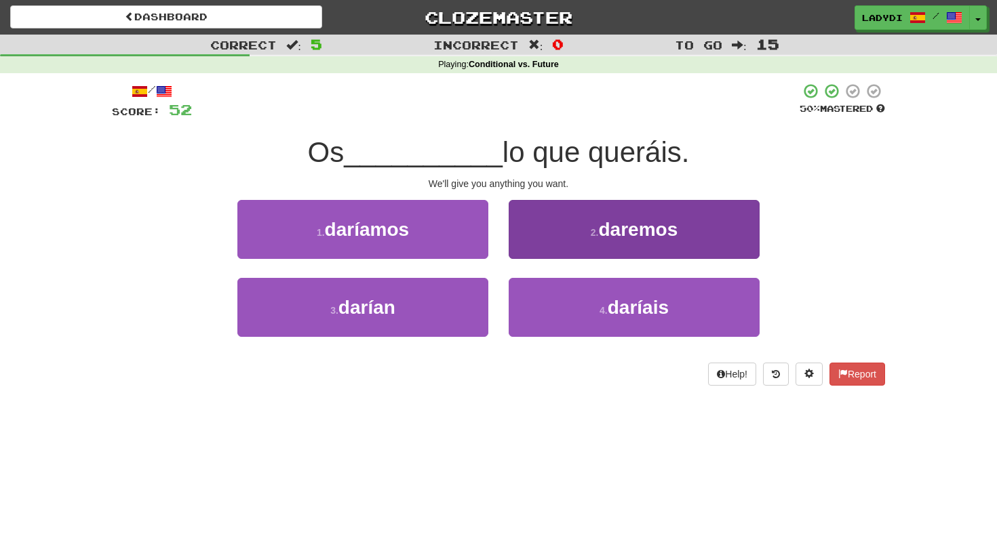
click at [551, 238] on button "2 . daremos" at bounding box center [634, 229] width 251 height 59
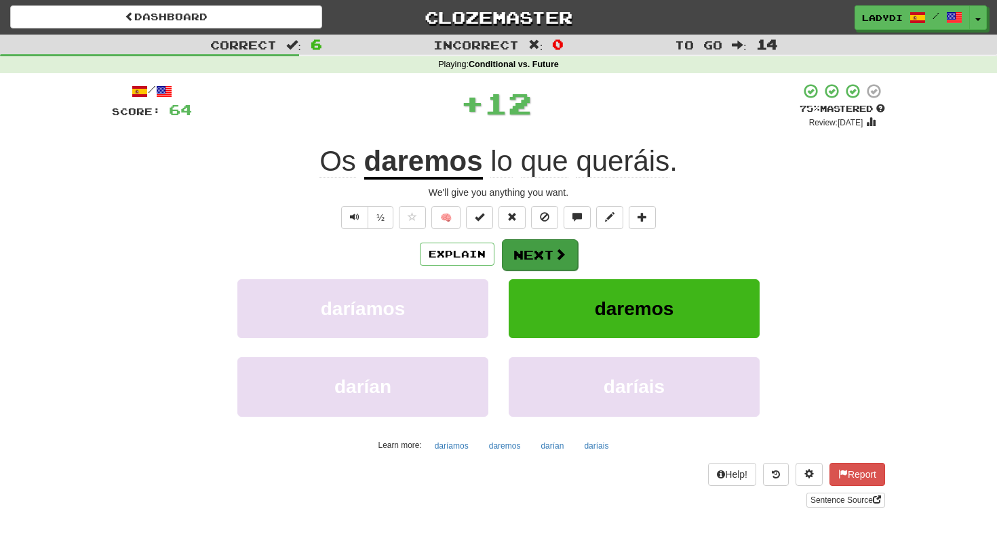
click at [541, 247] on button "Next" at bounding box center [540, 254] width 76 height 31
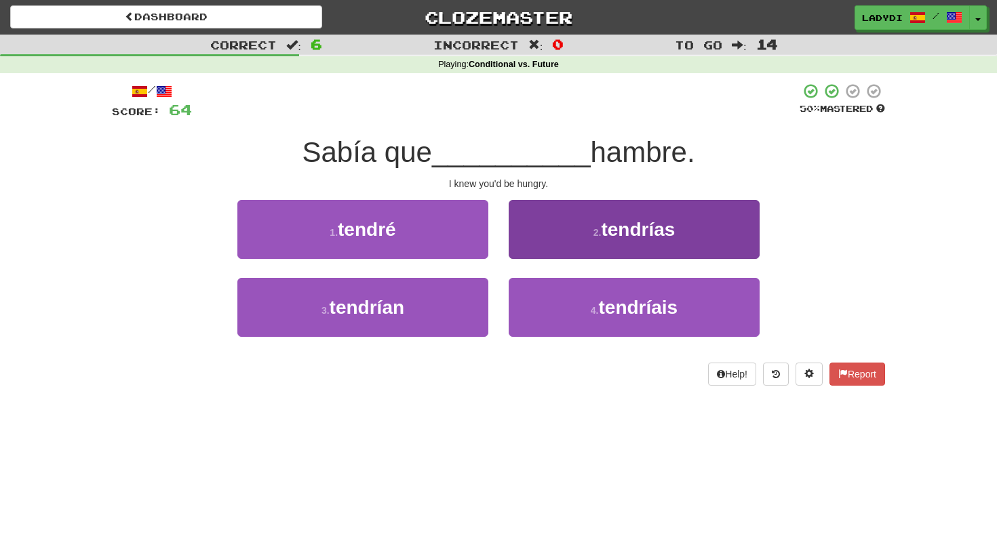
click at [552, 245] on button "2 . tendrías" at bounding box center [634, 229] width 251 height 59
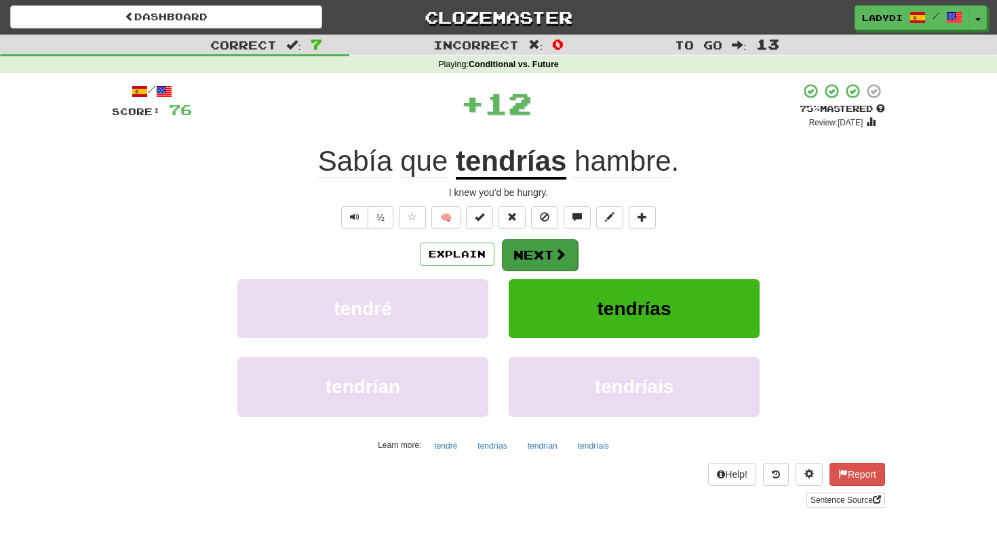
click at [541, 245] on button "Next" at bounding box center [540, 254] width 76 height 31
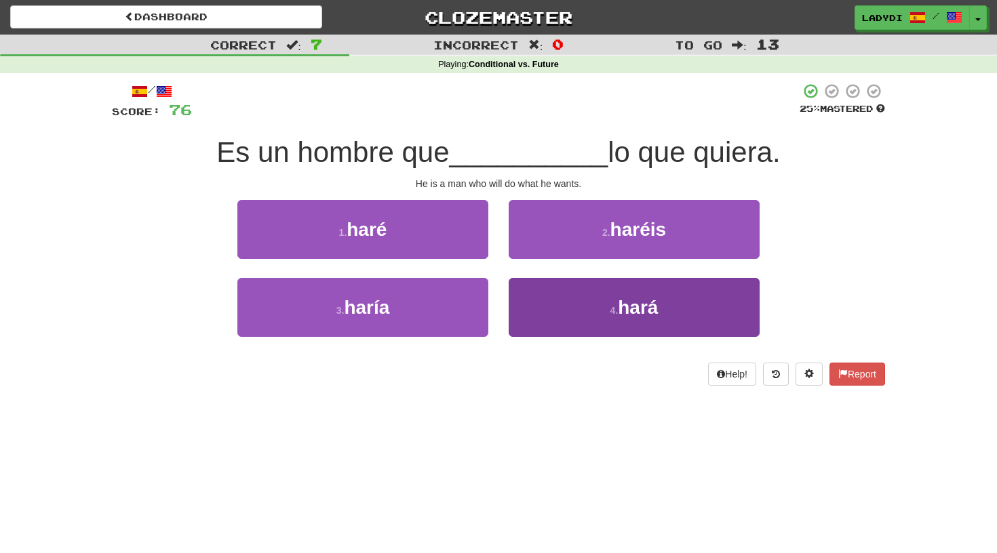
click at [568, 312] on button "4 . hará" at bounding box center [634, 307] width 251 height 59
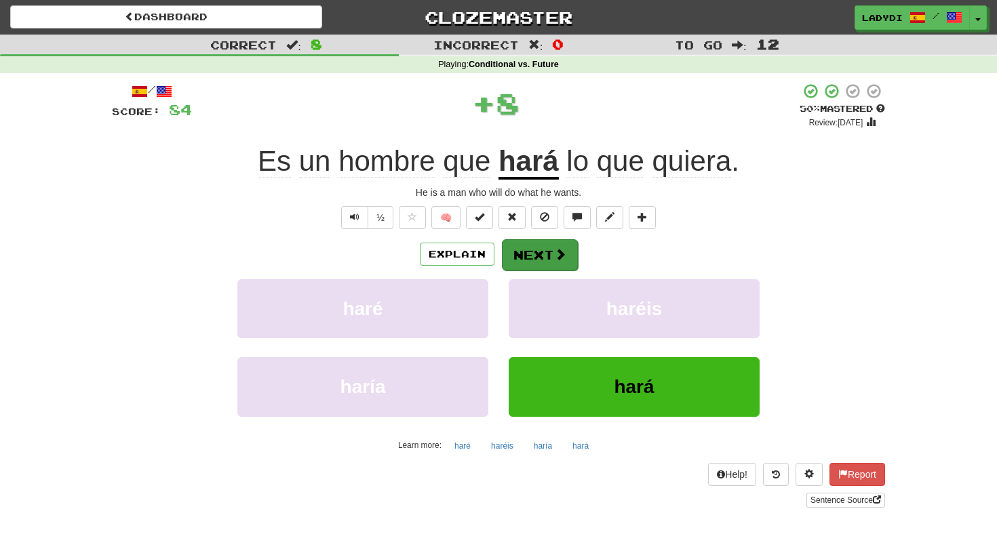
click at [536, 256] on button "Next" at bounding box center [540, 254] width 76 height 31
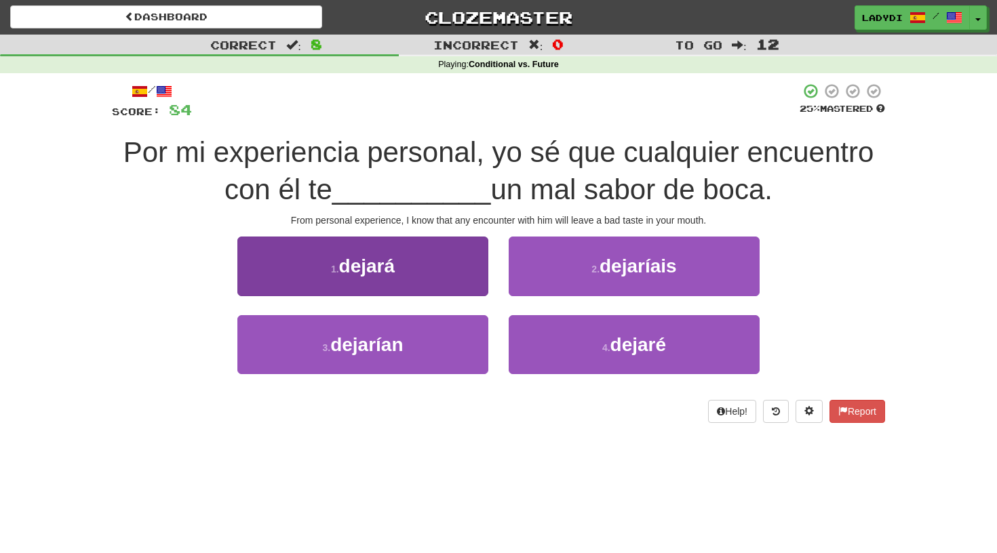
click at [466, 279] on button "1 . dejará" at bounding box center [362, 266] width 251 height 59
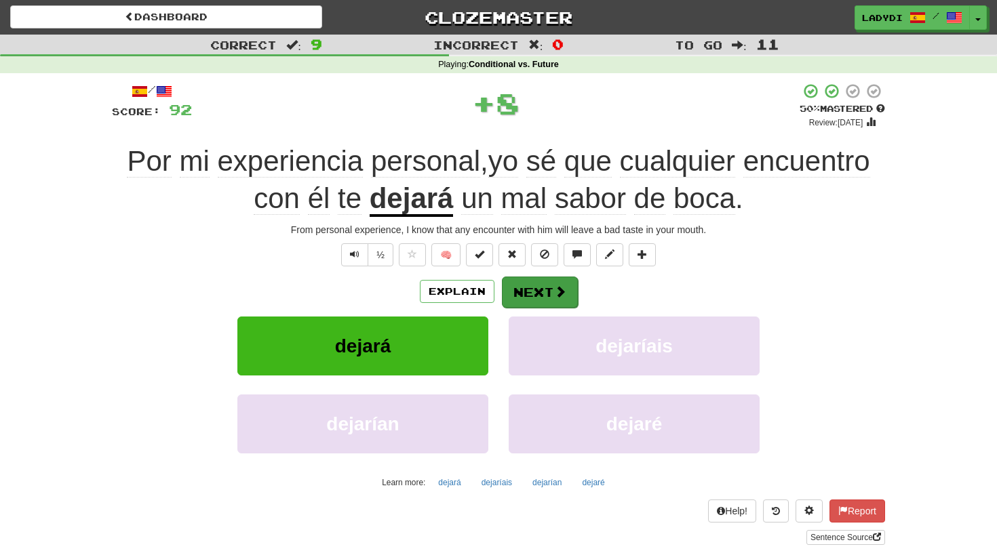
click at [533, 283] on button "Next" at bounding box center [540, 292] width 76 height 31
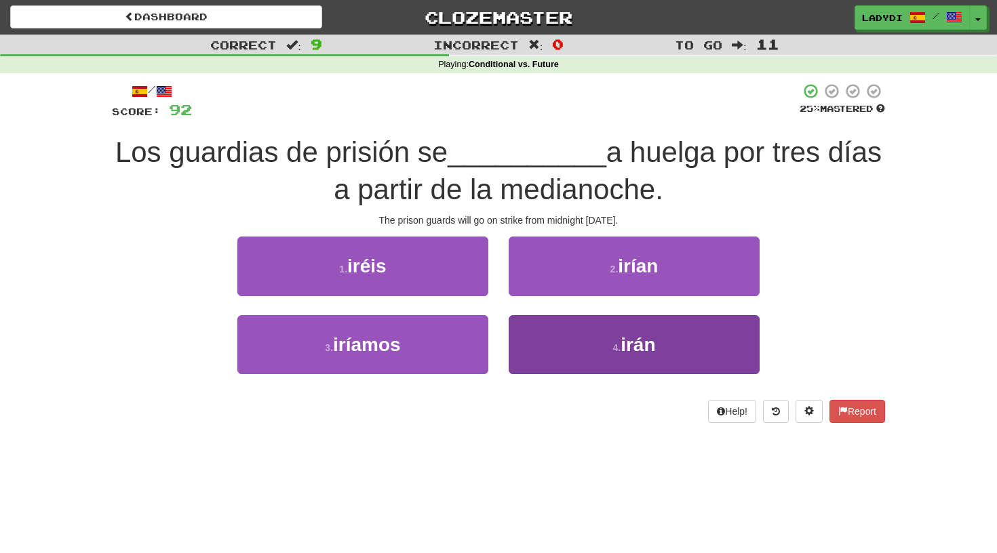
click at [528, 334] on button "4 . irán" at bounding box center [634, 344] width 251 height 59
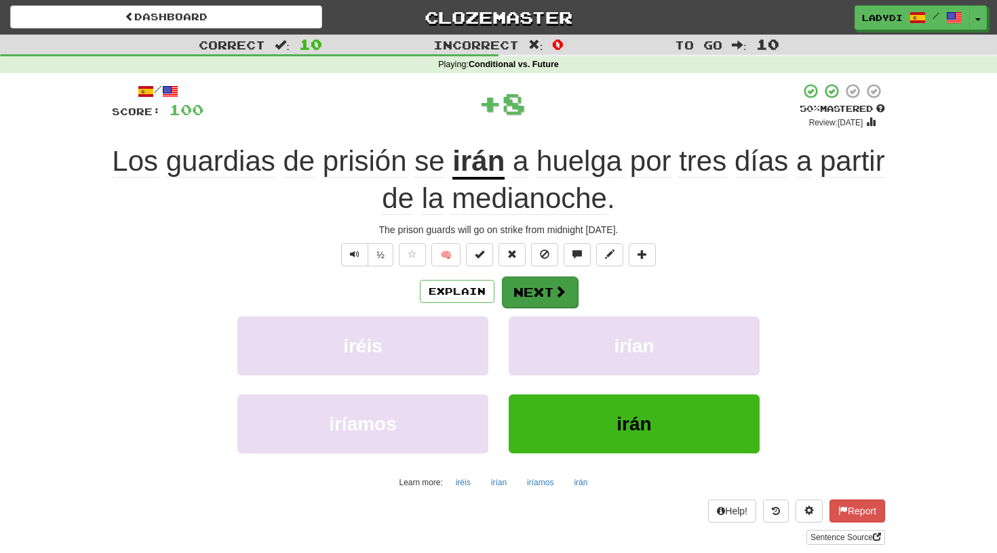
click at [532, 290] on button "Next" at bounding box center [540, 292] width 76 height 31
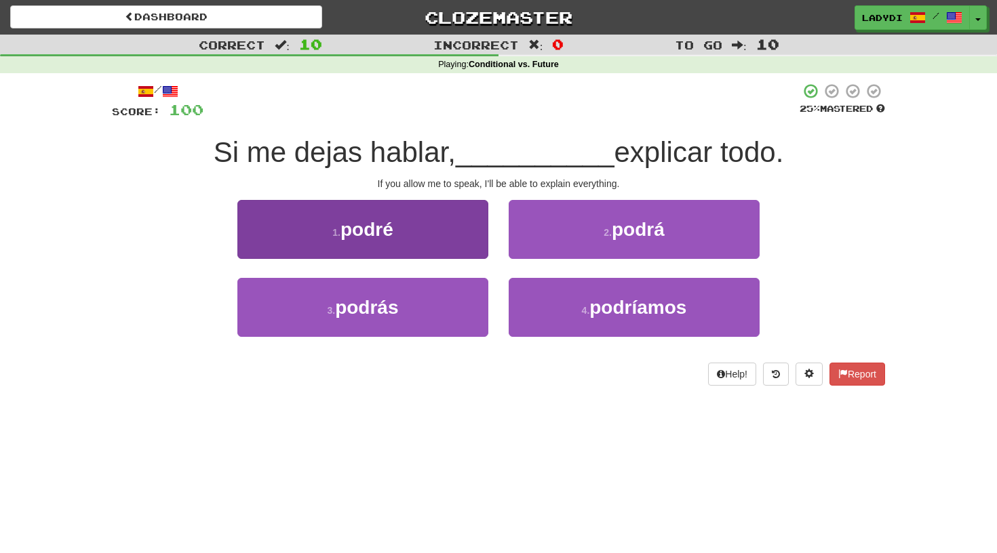
click at [448, 226] on button "1 . podré" at bounding box center [362, 229] width 251 height 59
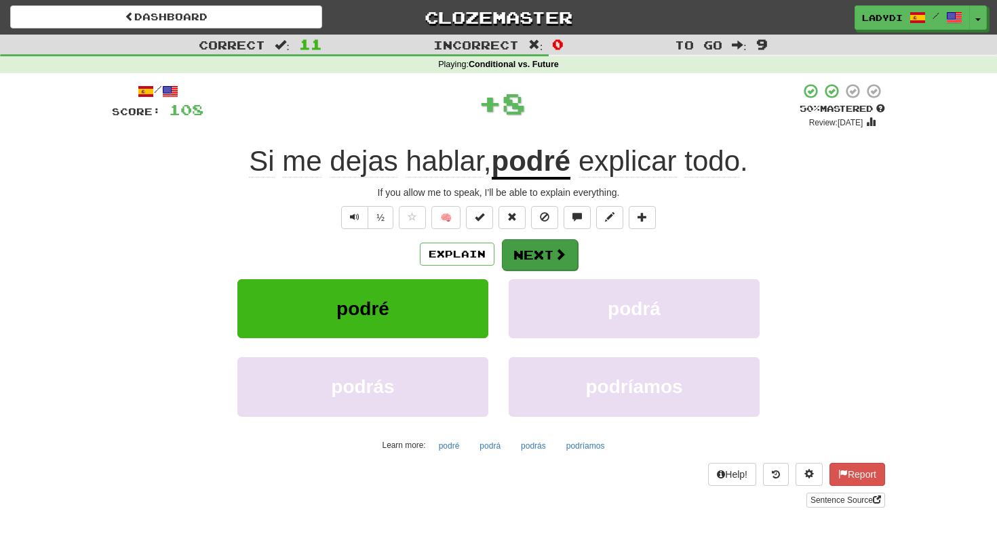
click at [523, 252] on button "Next" at bounding box center [540, 254] width 76 height 31
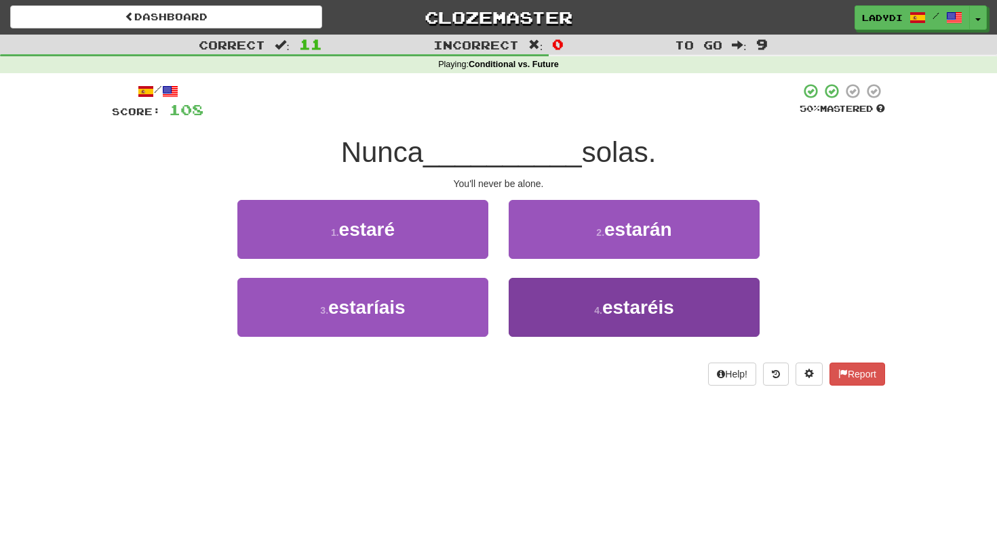
click at [549, 300] on button "4 . estaréis" at bounding box center [634, 307] width 251 height 59
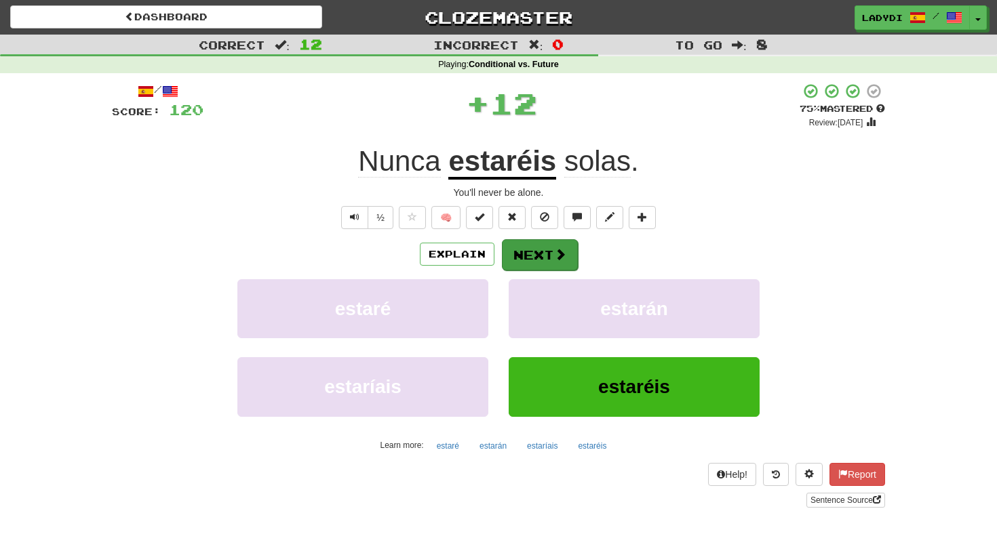
click at [540, 250] on button "Next" at bounding box center [540, 254] width 76 height 31
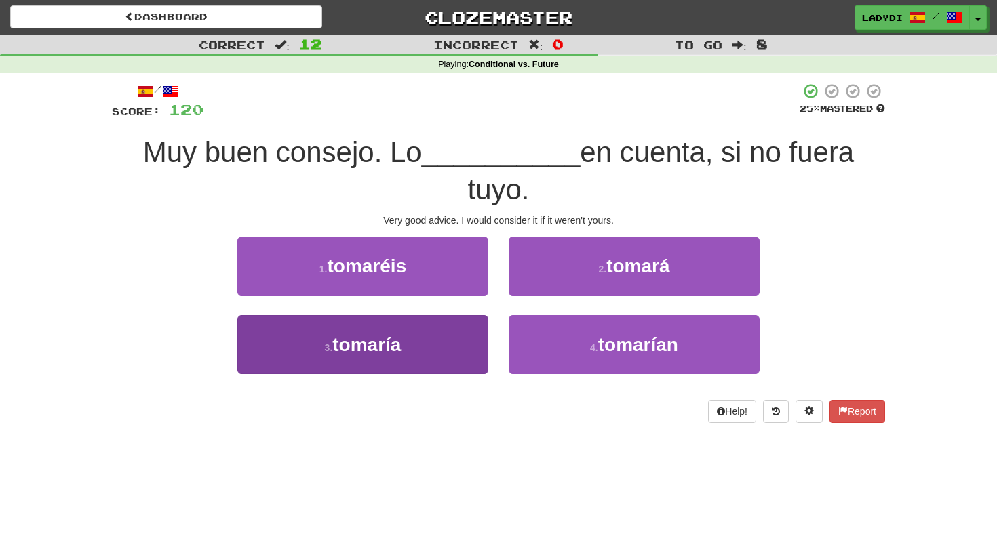
click at [442, 357] on button "3 . tomaría" at bounding box center [362, 344] width 251 height 59
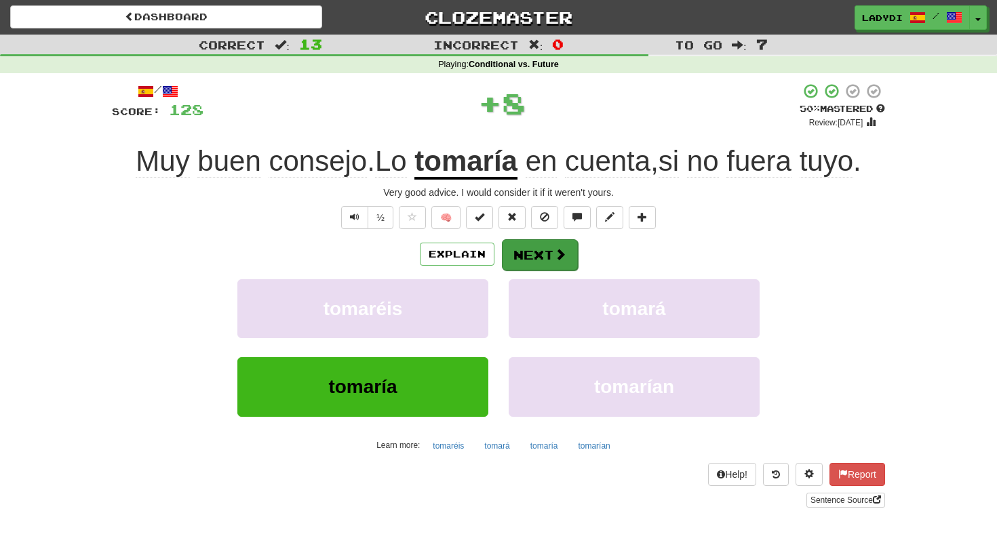
click at [545, 257] on button "Next" at bounding box center [540, 254] width 76 height 31
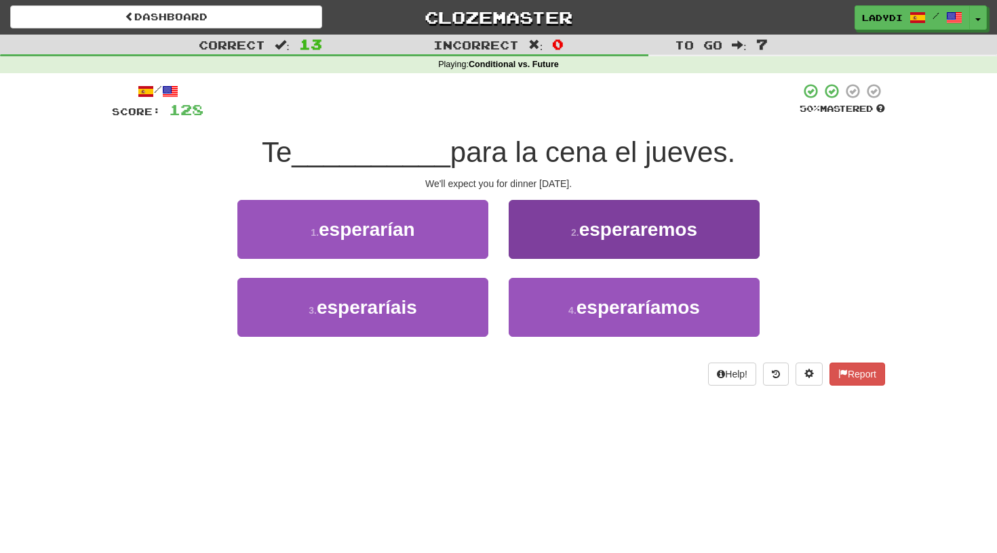
click at [565, 234] on button "2 . esperaremos" at bounding box center [634, 229] width 251 height 59
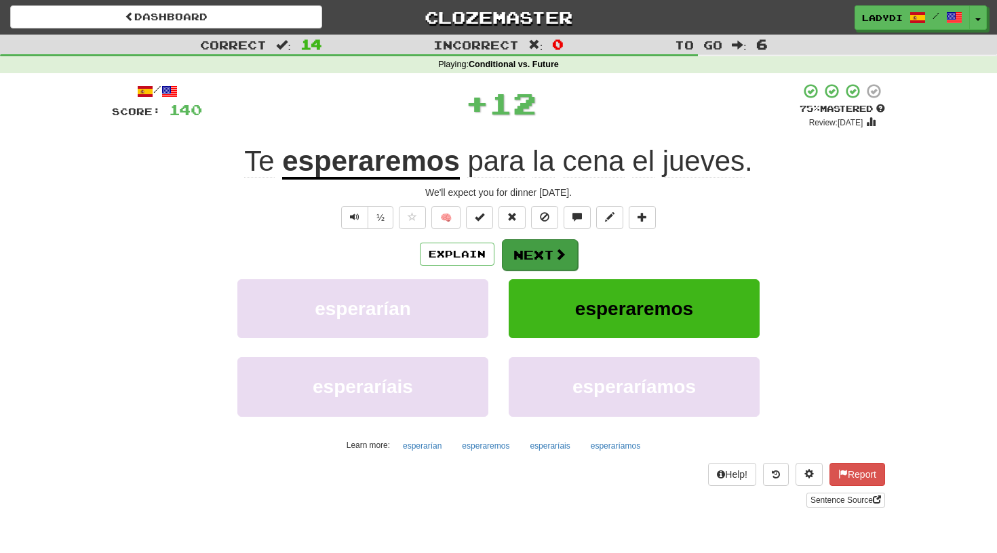
click at [552, 247] on button "Next" at bounding box center [540, 254] width 76 height 31
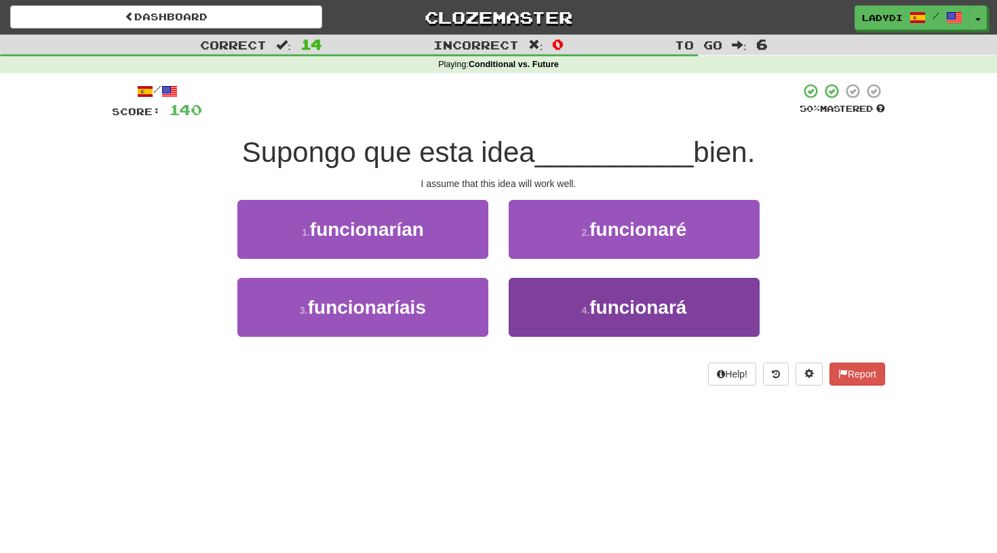
click at [537, 302] on button "4 . funcionará" at bounding box center [634, 307] width 251 height 59
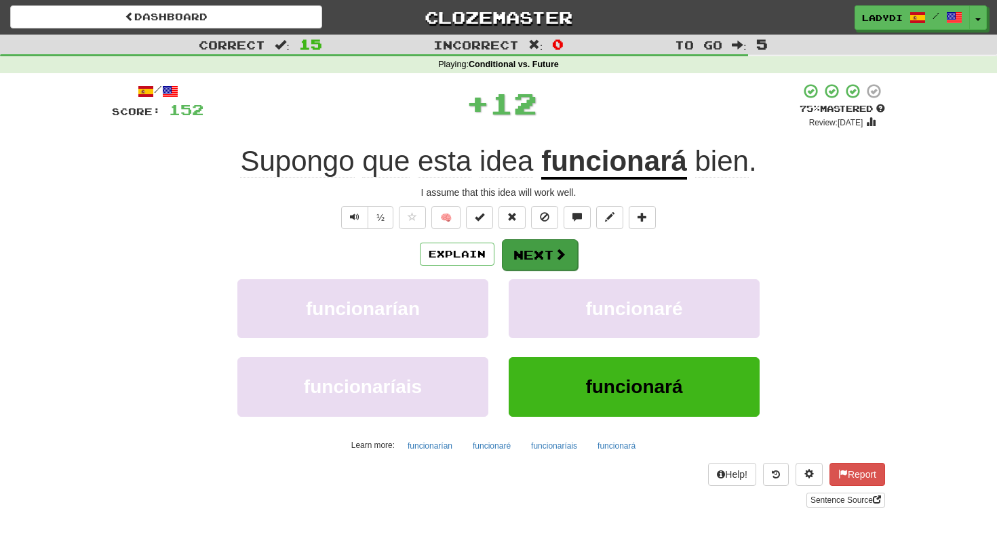
click at [526, 252] on button "Next" at bounding box center [540, 254] width 76 height 31
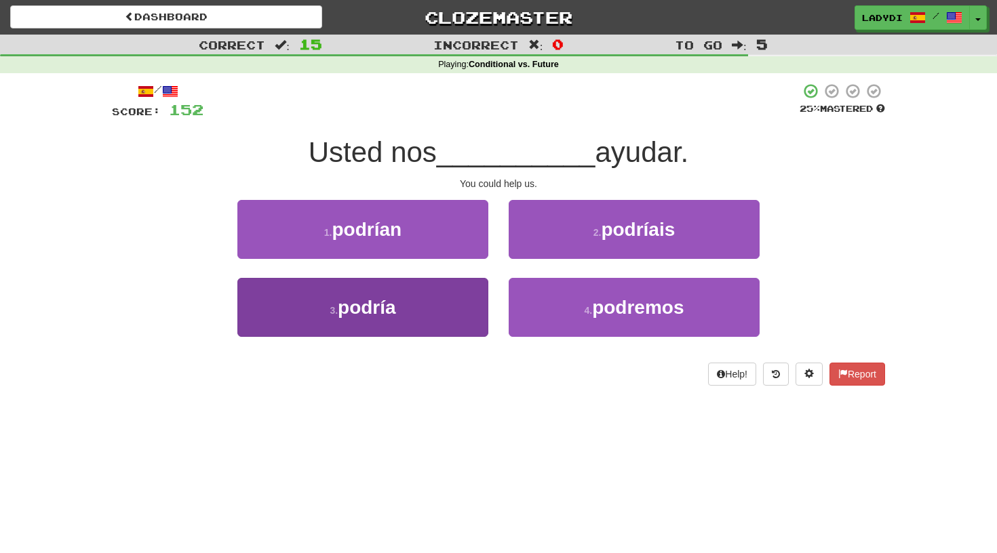
click at [466, 300] on button "3 . podría" at bounding box center [362, 307] width 251 height 59
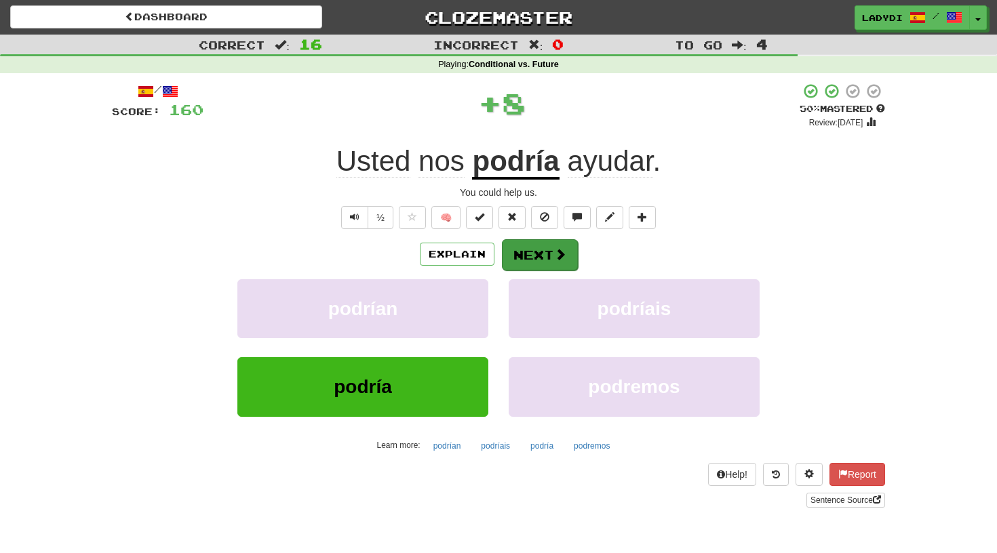
click at [530, 255] on button "Next" at bounding box center [540, 254] width 76 height 31
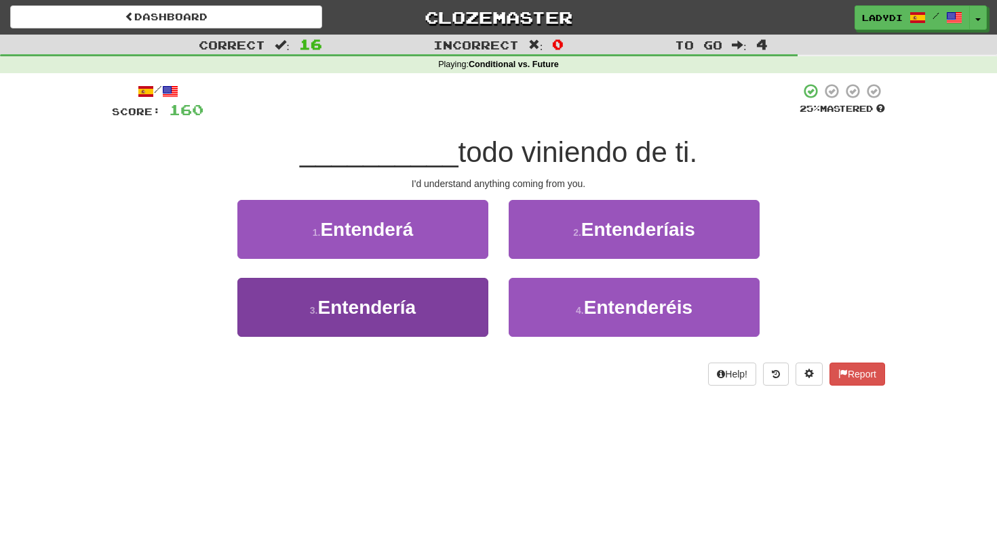
click at [452, 302] on button "3 . Entendería" at bounding box center [362, 307] width 251 height 59
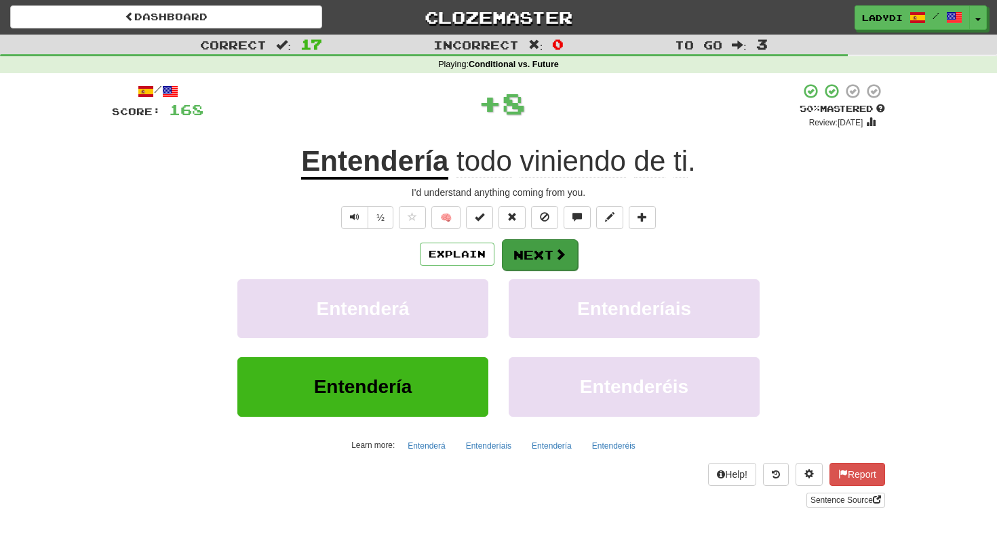
click at [525, 256] on button "Next" at bounding box center [540, 254] width 76 height 31
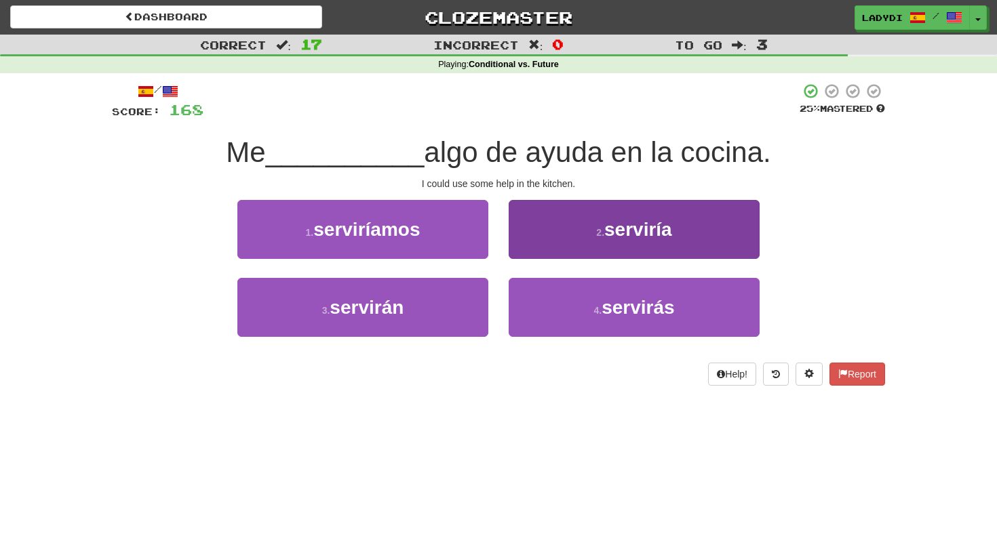
click at [551, 241] on button "2 . serviría" at bounding box center [634, 229] width 251 height 59
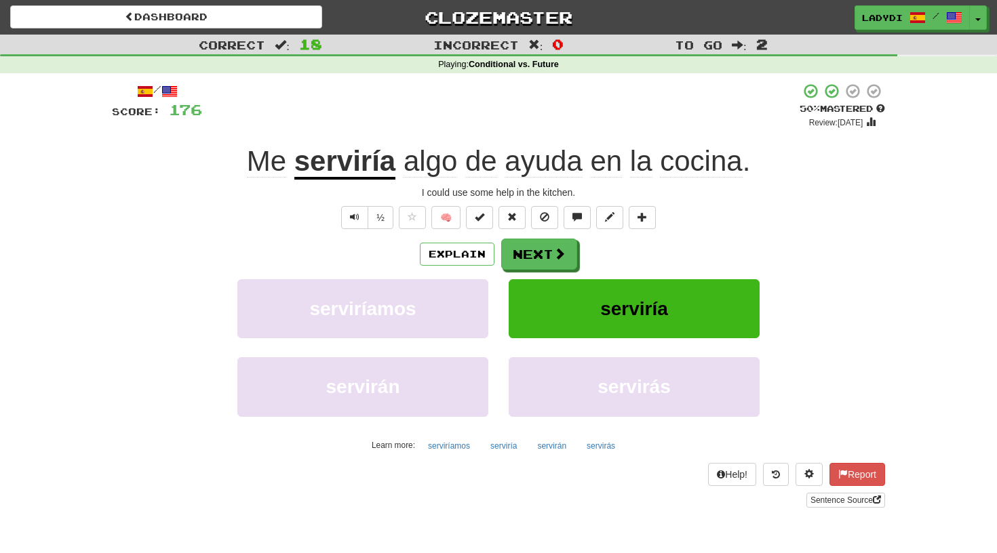
click at [551, 241] on button "Next" at bounding box center [539, 254] width 76 height 31
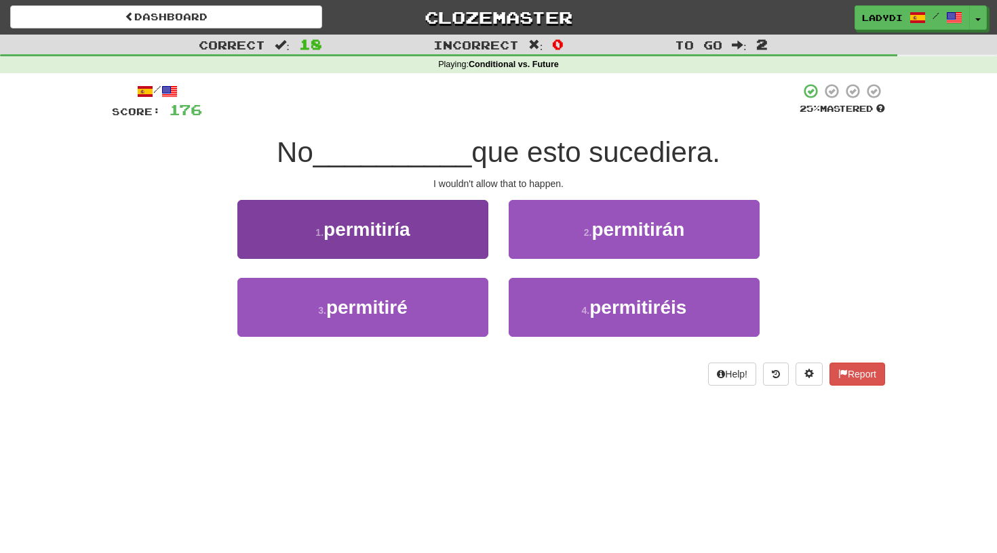
click at [441, 240] on button "1 . permitiría" at bounding box center [362, 229] width 251 height 59
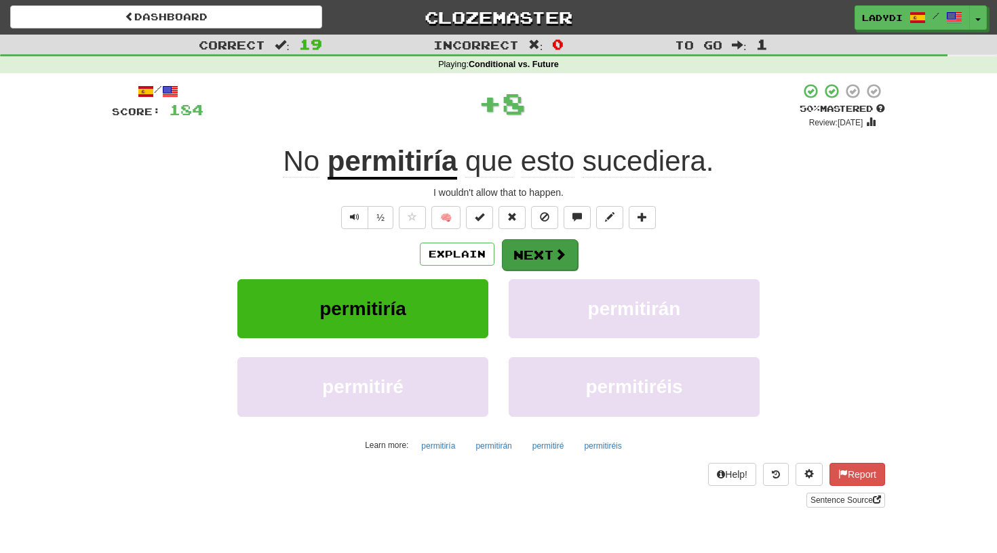
click at [526, 241] on button "Next" at bounding box center [540, 254] width 76 height 31
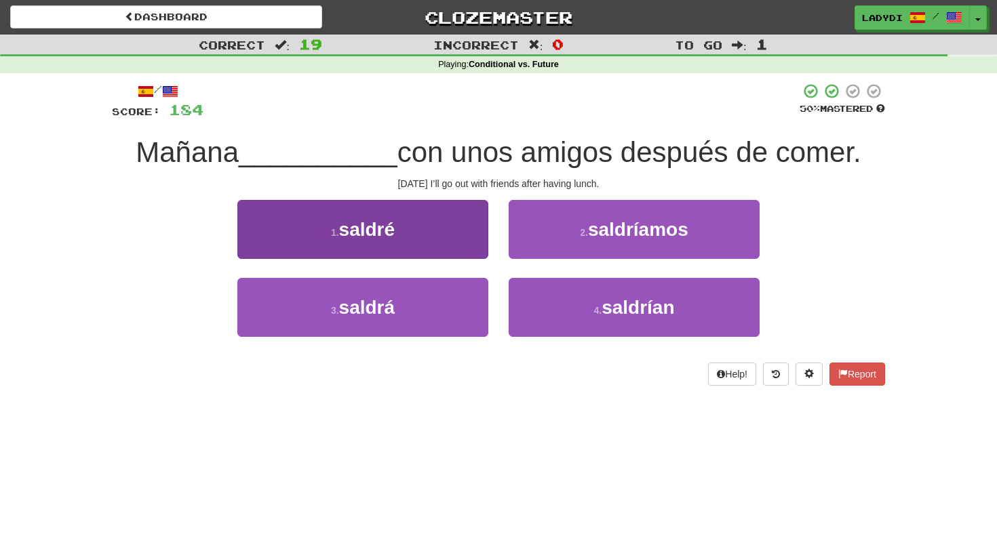
click at [451, 245] on button "1 . saldré" at bounding box center [362, 229] width 251 height 59
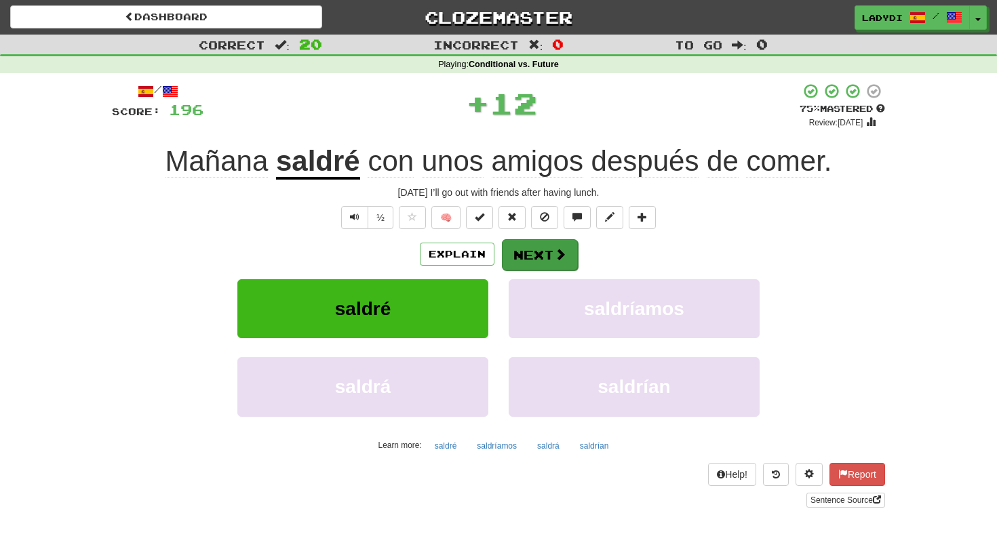
click at [516, 251] on button "Next" at bounding box center [540, 254] width 76 height 31
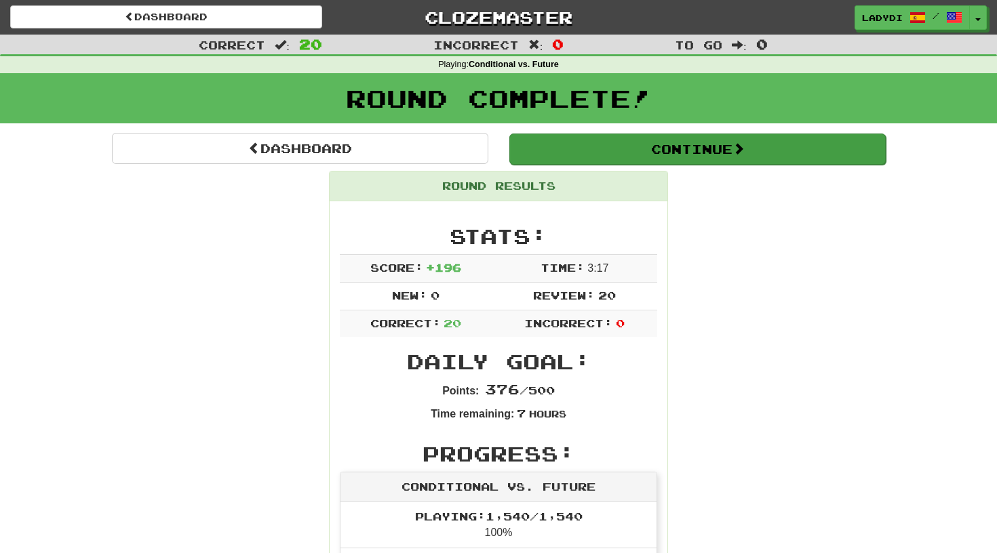
click at [680, 157] on button "Continue" at bounding box center [697, 149] width 376 height 31
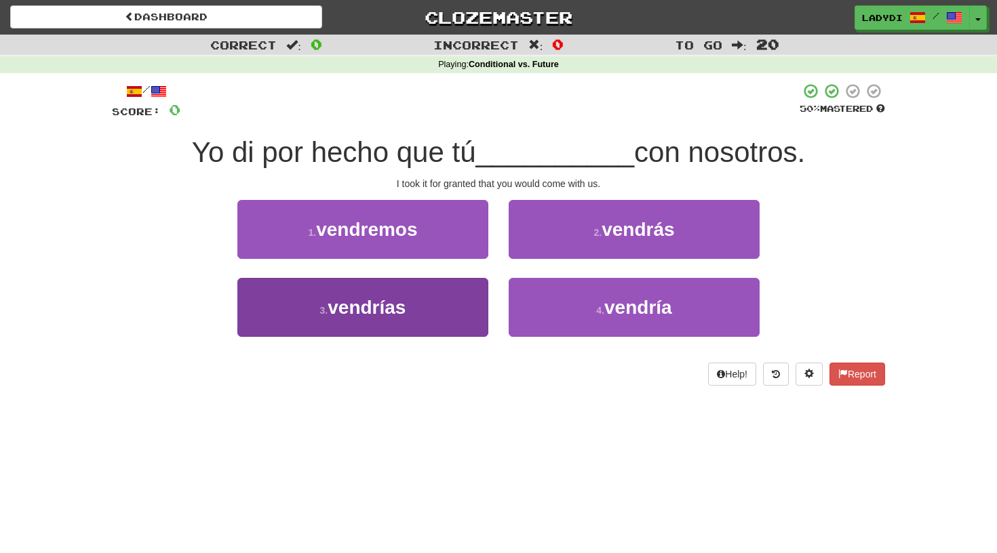
click at [450, 296] on button "3 . vendrías" at bounding box center [362, 307] width 251 height 59
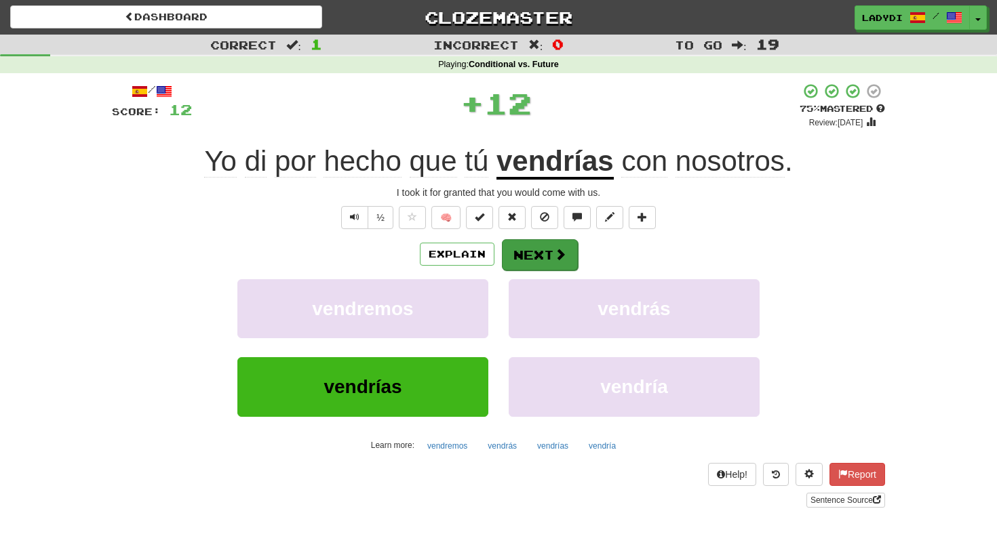
click at [544, 248] on button "Next" at bounding box center [540, 254] width 76 height 31
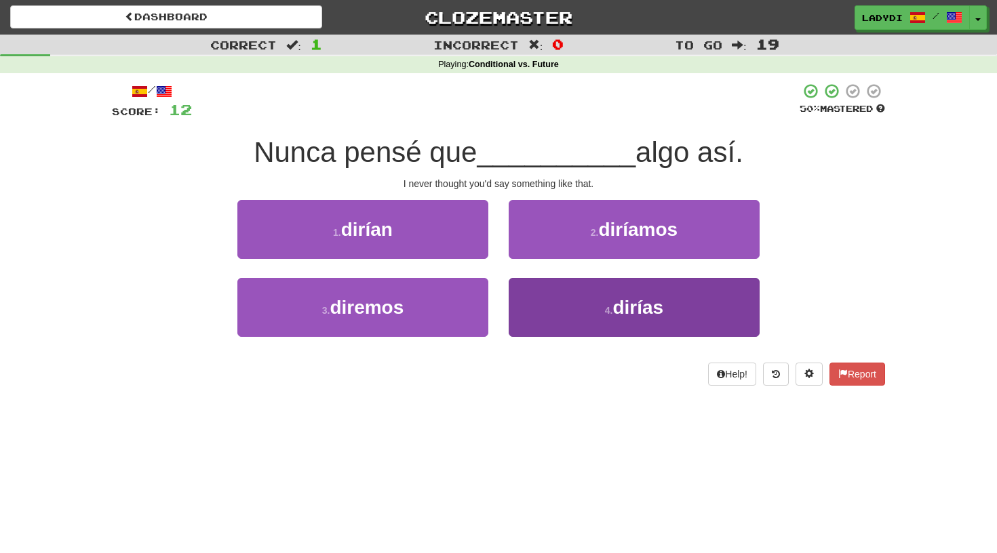
click at [534, 302] on button "4 . dirías" at bounding box center [634, 307] width 251 height 59
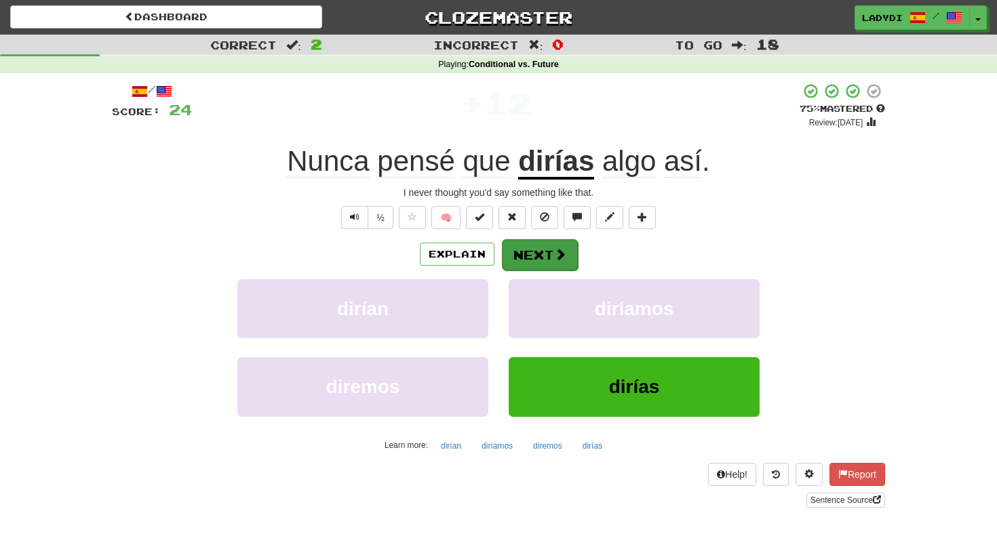
click at [542, 246] on button "Next" at bounding box center [540, 254] width 76 height 31
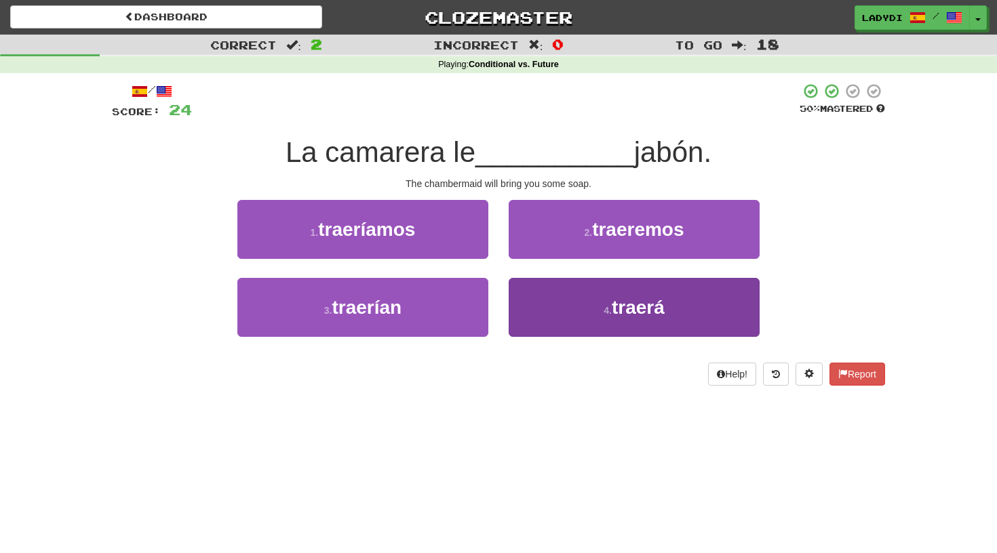
click at [558, 304] on button "4 . traerá" at bounding box center [634, 307] width 251 height 59
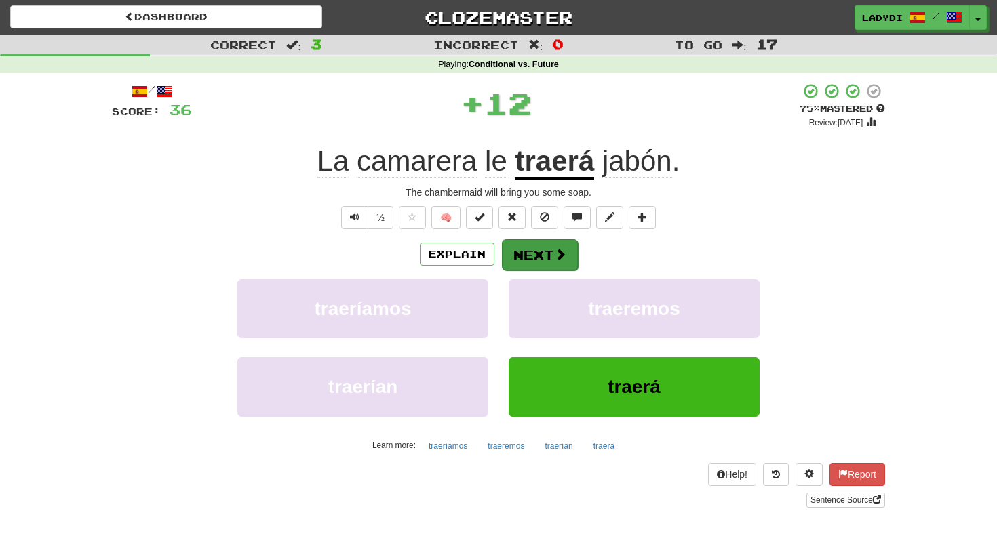
click at [542, 254] on button "Next" at bounding box center [540, 254] width 76 height 31
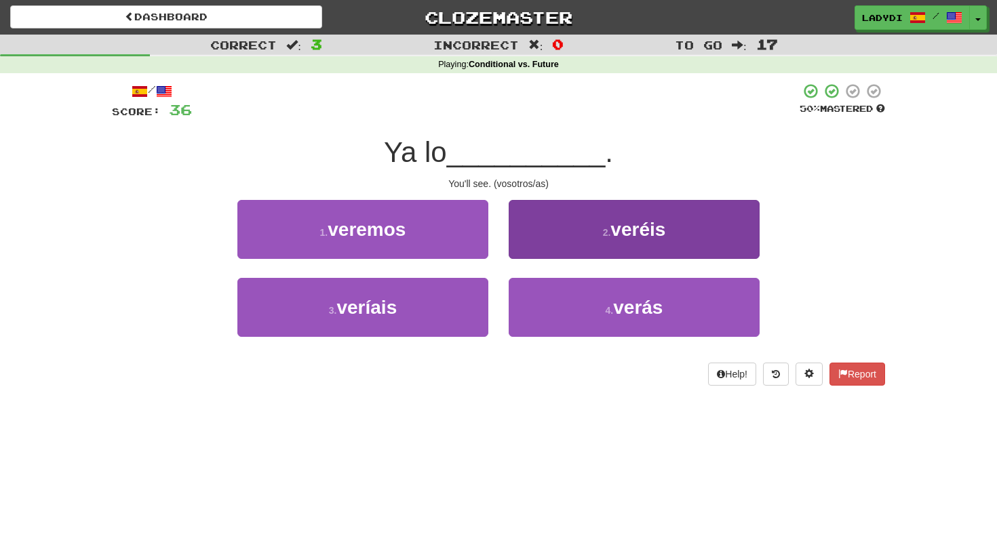
click at [551, 239] on button "2 . veréis" at bounding box center [634, 229] width 251 height 59
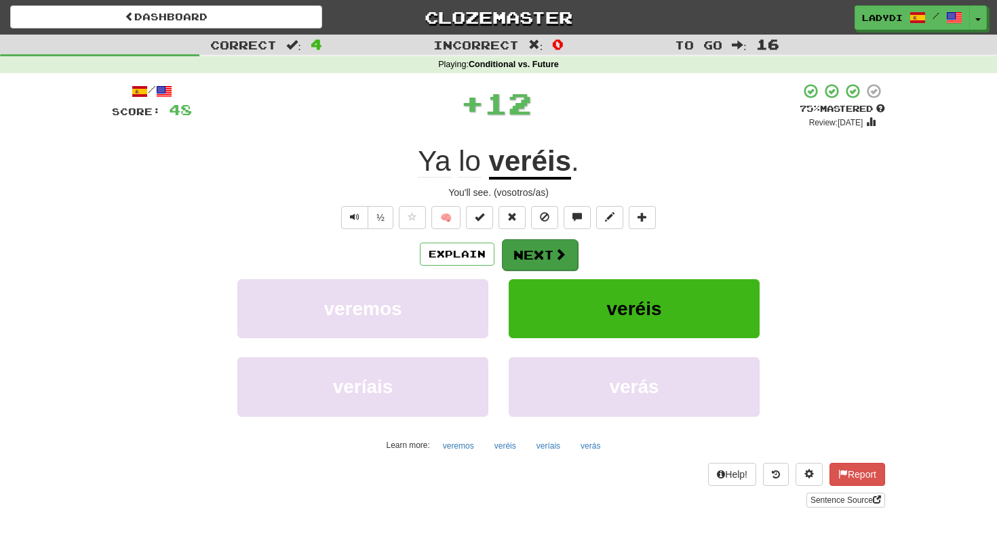
click at [539, 242] on button "Next" at bounding box center [540, 254] width 76 height 31
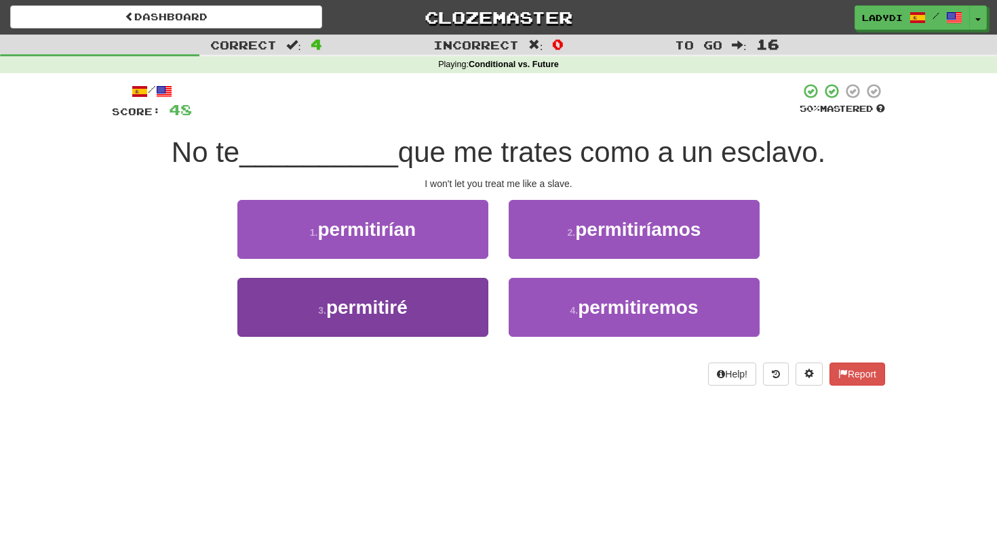
click at [473, 304] on button "3 . permitiré" at bounding box center [362, 307] width 251 height 59
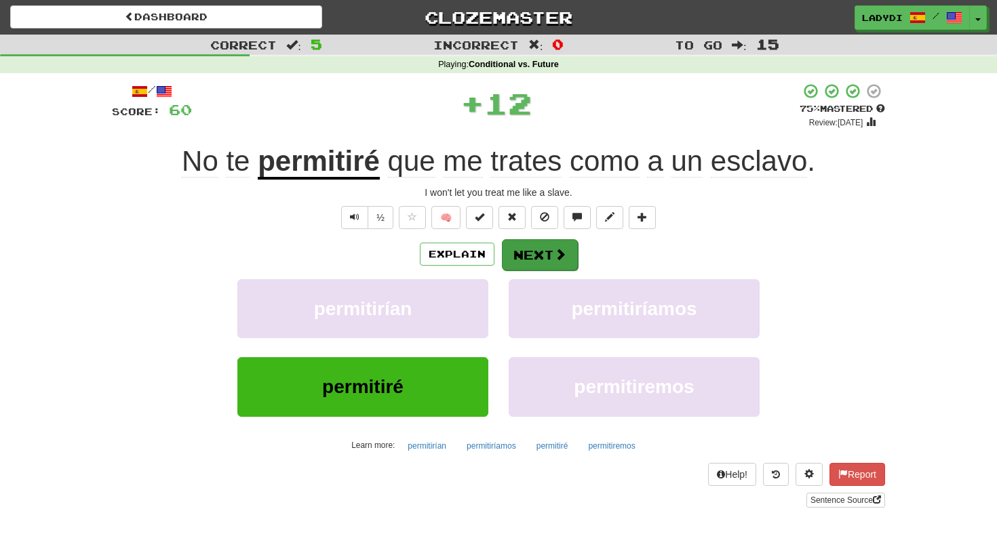
click at [524, 255] on button "Next" at bounding box center [540, 254] width 76 height 31
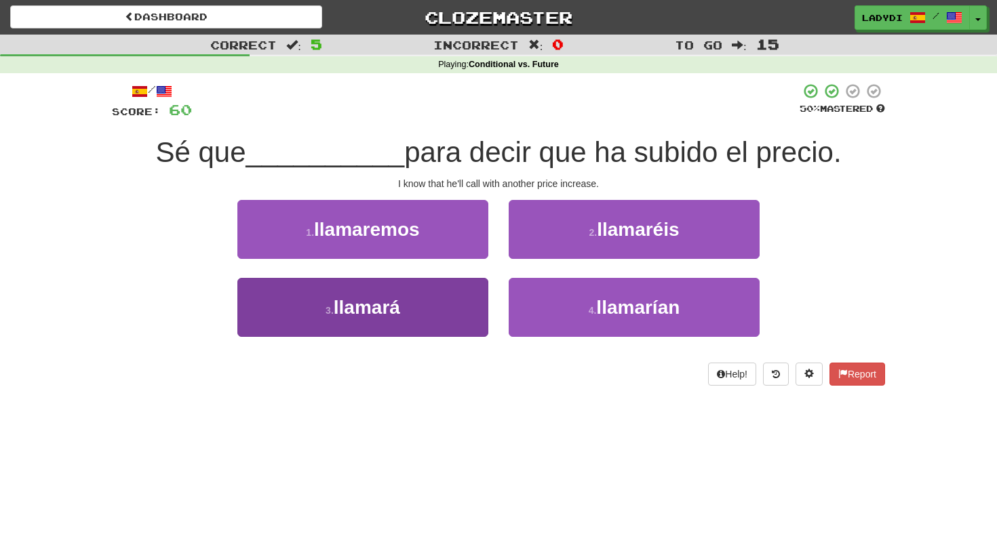
click at [453, 300] on button "3 . llamará" at bounding box center [362, 307] width 251 height 59
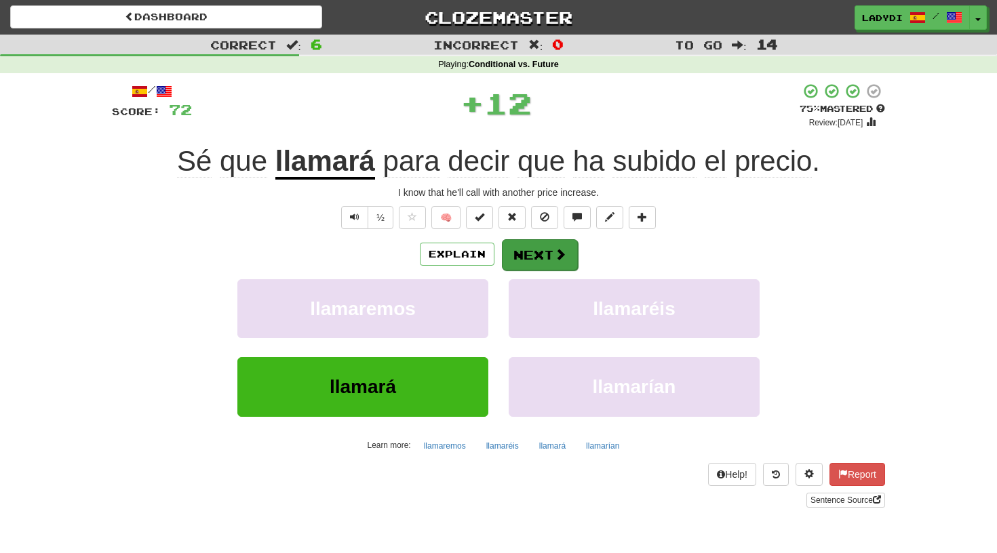
click at [528, 250] on button "Next" at bounding box center [540, 254] width 76 height 31
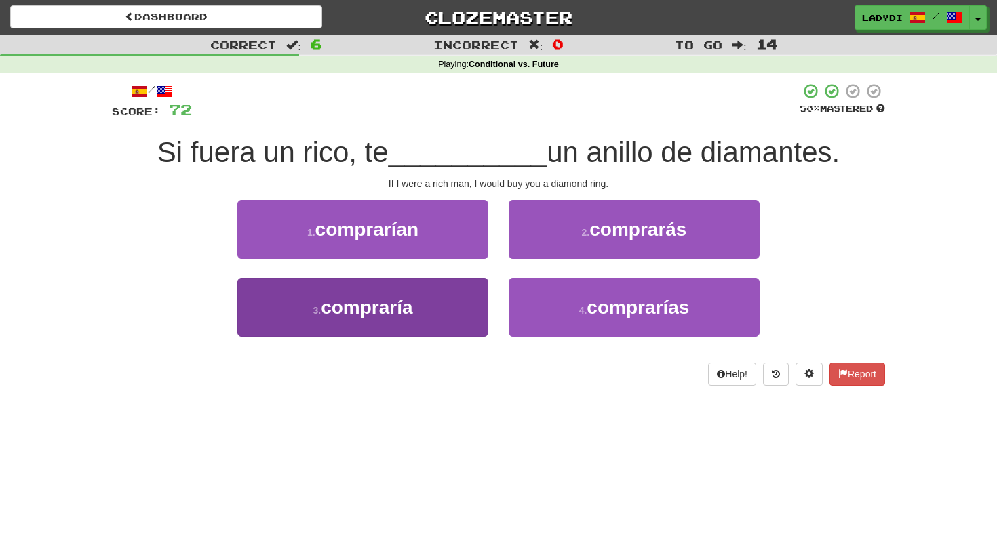
click at [438, 306] on button "3 . compraría" at bounding box center [362, 307] width 251 height 59
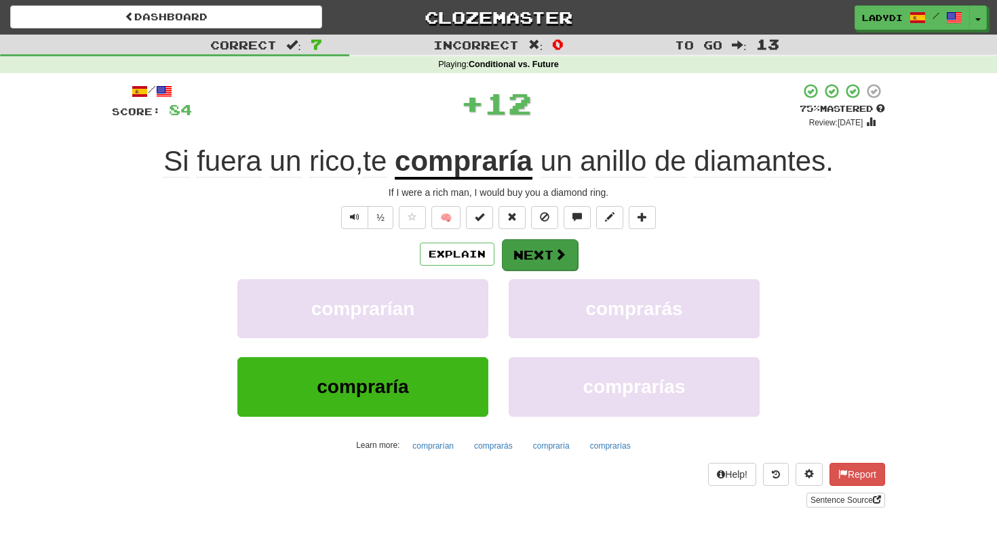
click at [517, 254] on button "Next" at bounding box center [540, 254] width 76 height 31
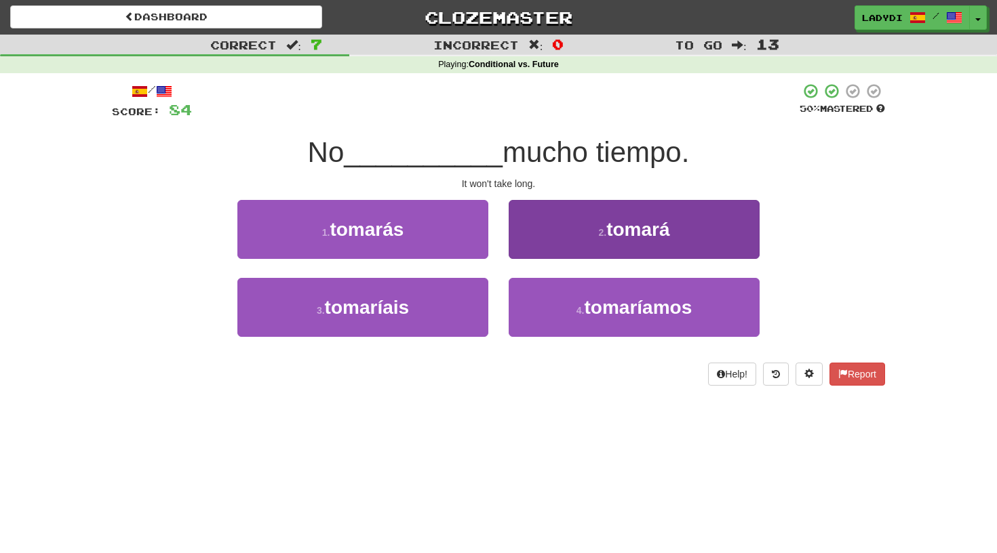
click at [545, 243] on button "2 . tomará" at bounding box center [634, 229] width 251 height 59
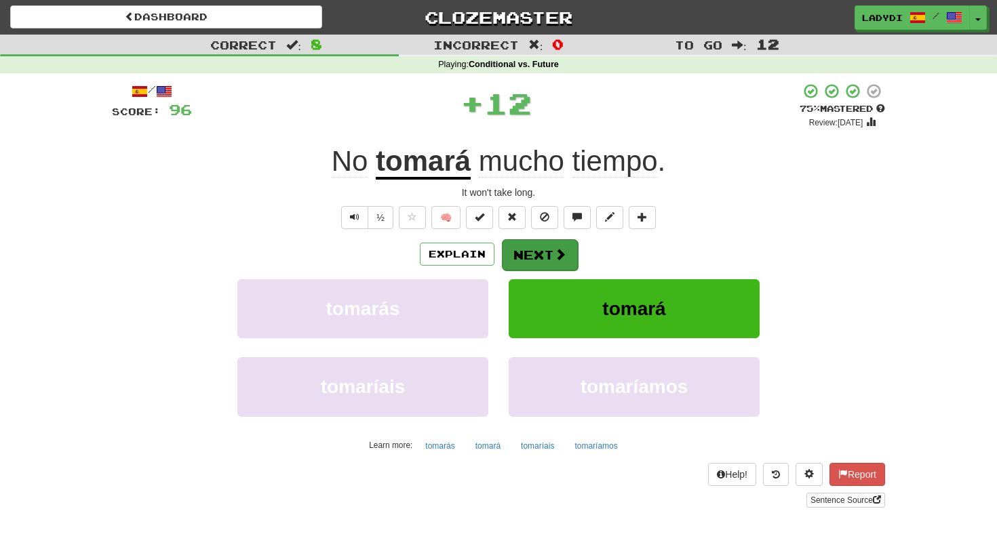
click at [531, 245] on button "Next" at bounding box center [540, 254] width 76 height 31
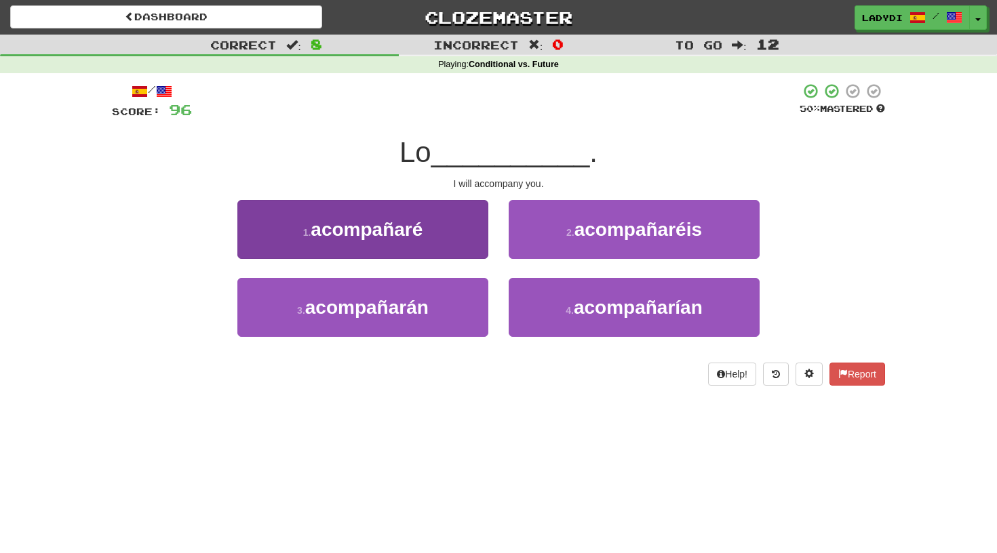
click at [452, 228] on button "1 . acompañaré" at bounding box center [362, 229] width 251 height 59
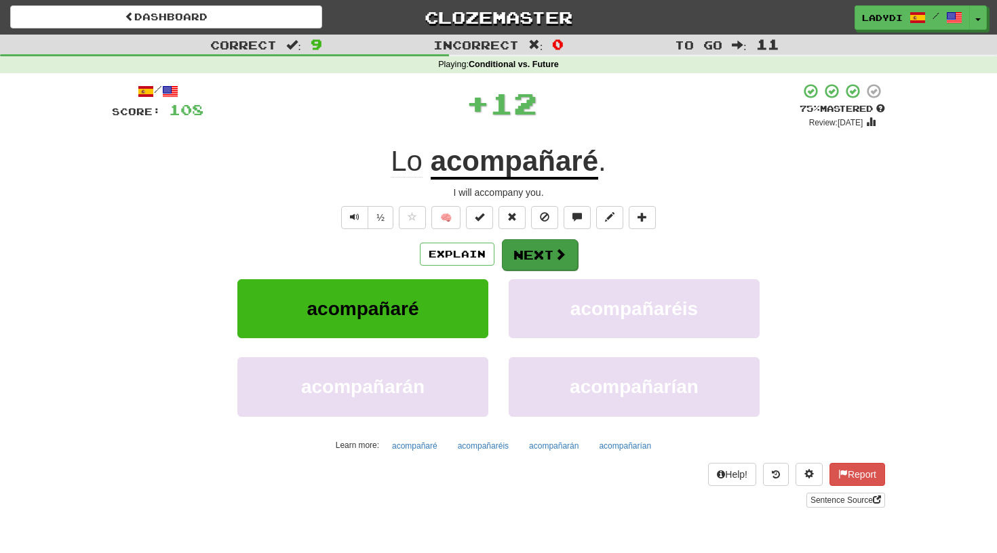
click at [521, 253] on button "Next" at bounding box center [540, 254] width 76 height 31
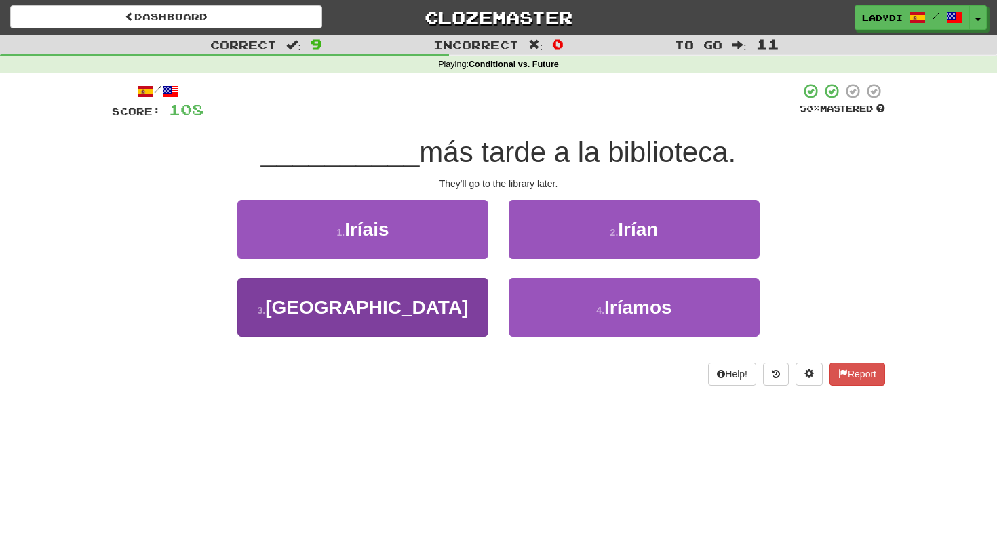
click at [429, 324] on button "3 . Irán" at bounding box center [362, 307] width 251 height 59
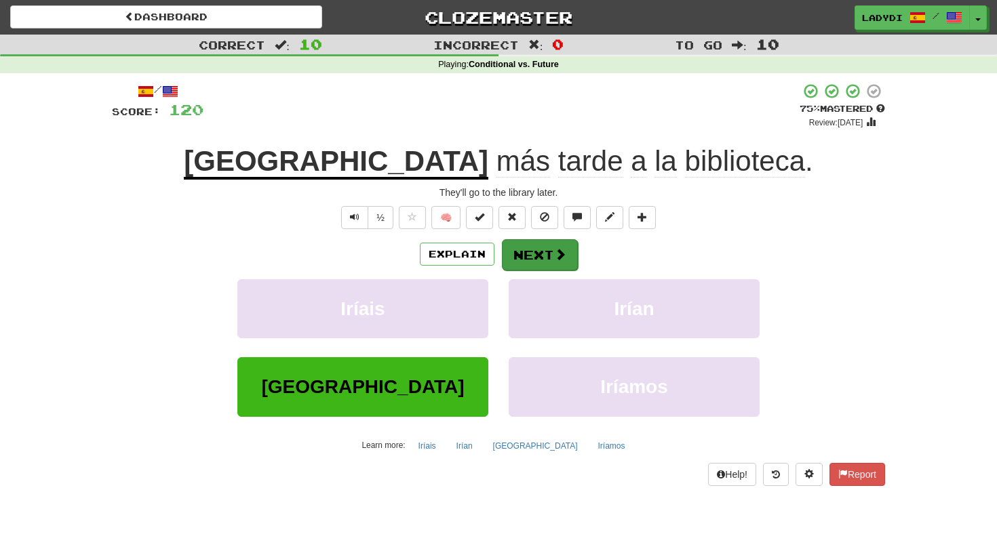
click at [530, 256] on button "Next" at bounding box center [540, 254] width 76 height 31
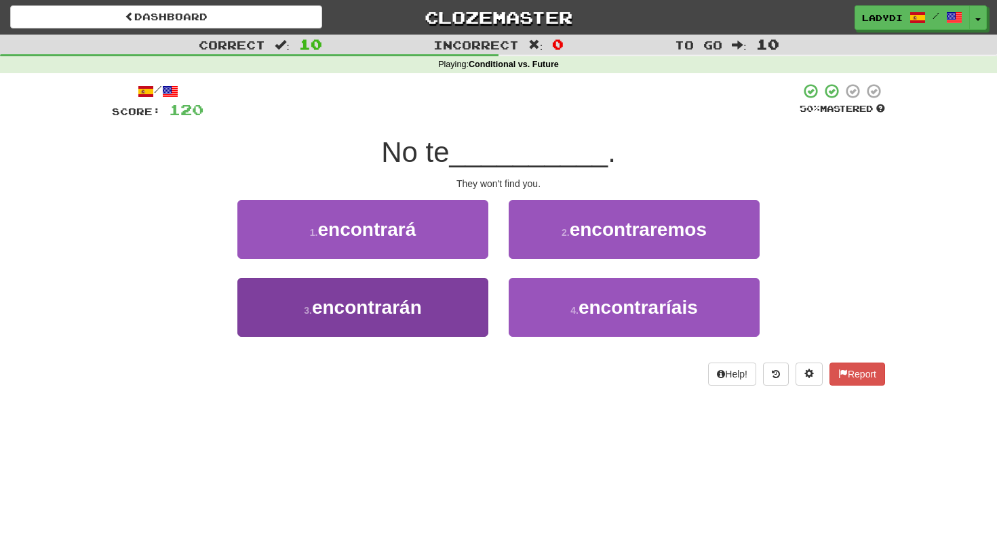
click at [450, 294] on button "3 . encontrarán" at bounding box center [362, 307] width 251 height 59
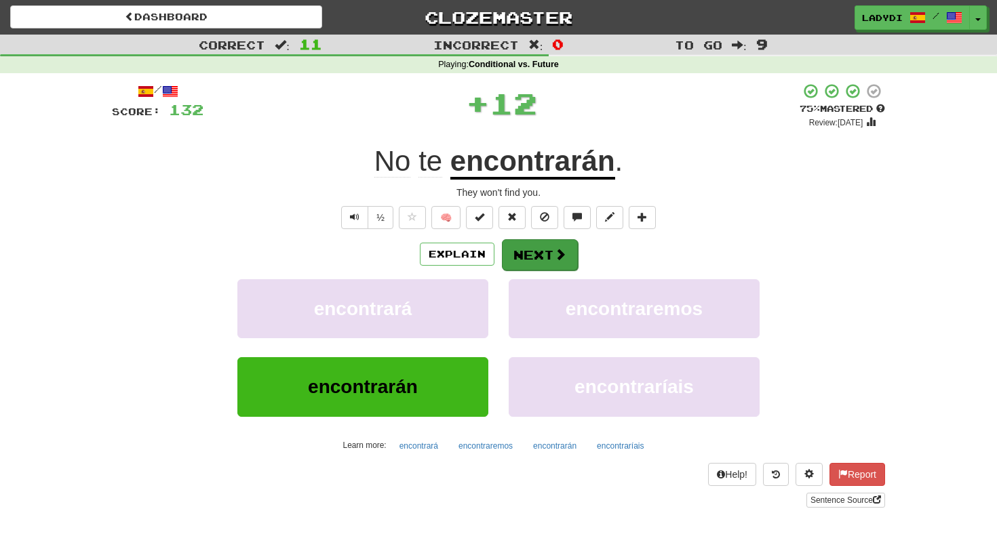
click at [546, 239] on button "Next" at bounding box center [540, 254] width 76 height 31
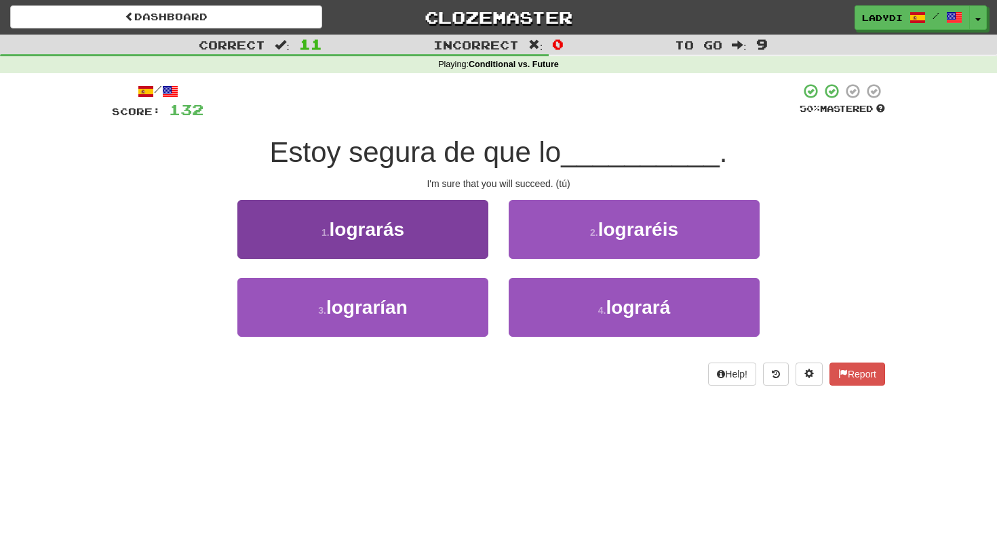
click at [462, 242] on button "1 . lograrás" at bounding box center [362, 229] width 251 height 59
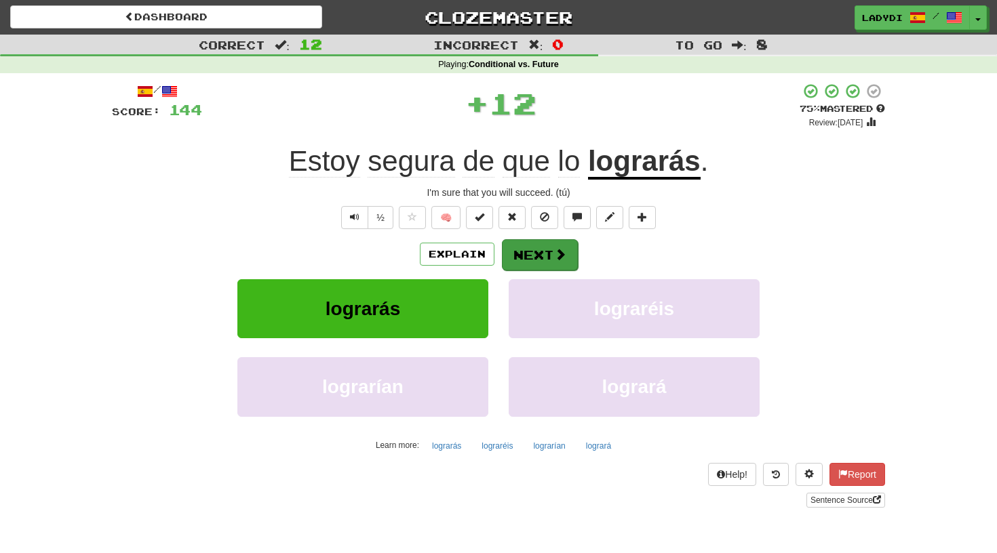
click at [546, 246] on button "Next" at bounding box center [540, 254] width 76 height 31
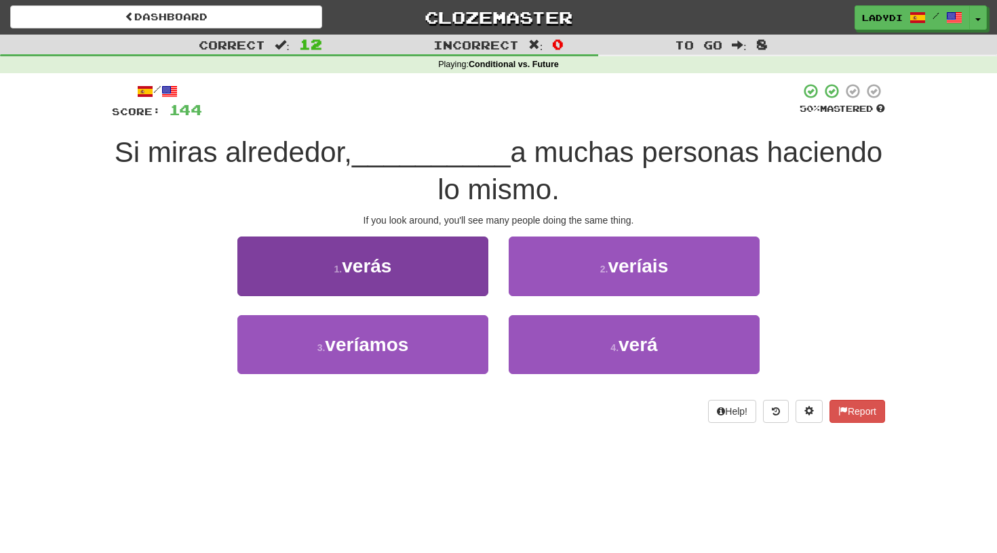
click at [464, 265] on button "1 . verás" at bounding box center [362, 266] width 251 height 59
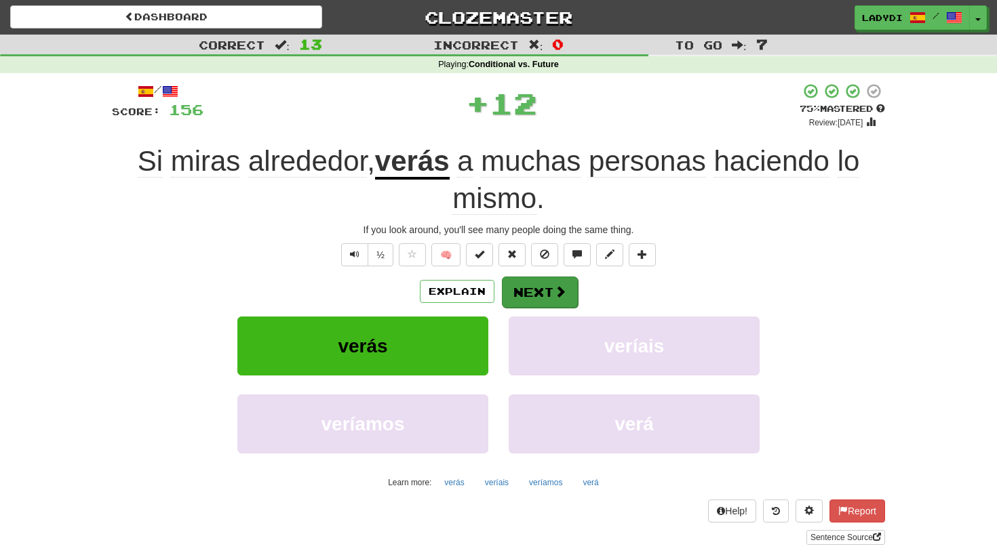
click at [544, 279] on button "Next" at bounding box center [540, 292] width 76 height 31
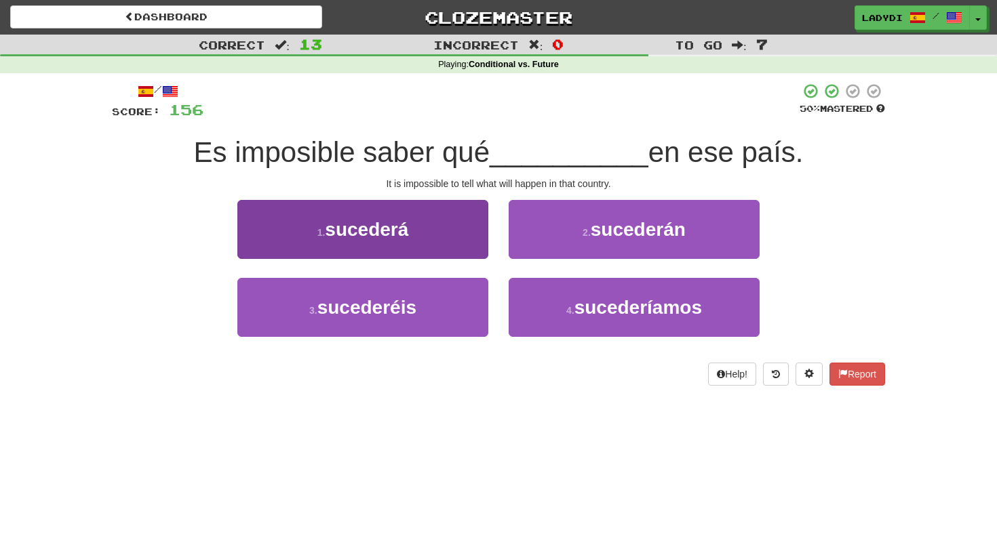
click at [456, 239] on button "1 . sucederá" at bounding box center [362, 229] width 251 height 59
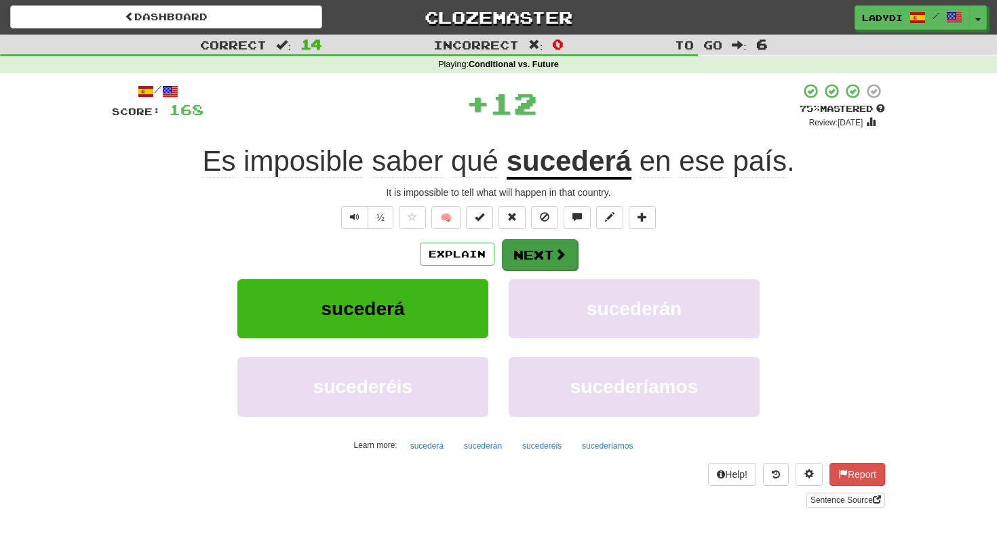
click at [525, 253] on button "Next" at bounding box center [540, 254] width 76 height 31
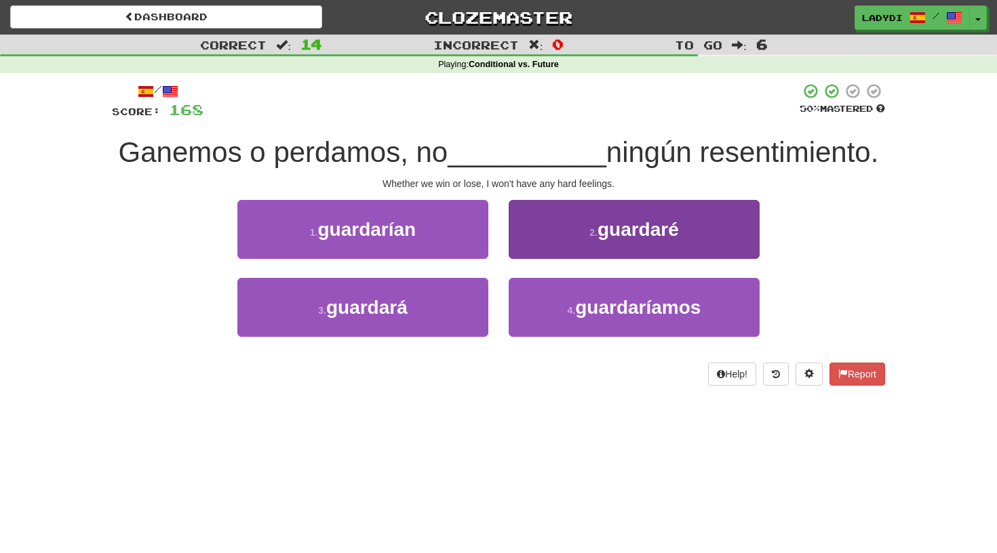
click at [537, 242] on button "2 . guardaré" at bounding box center [634, 229] width 251 height 59
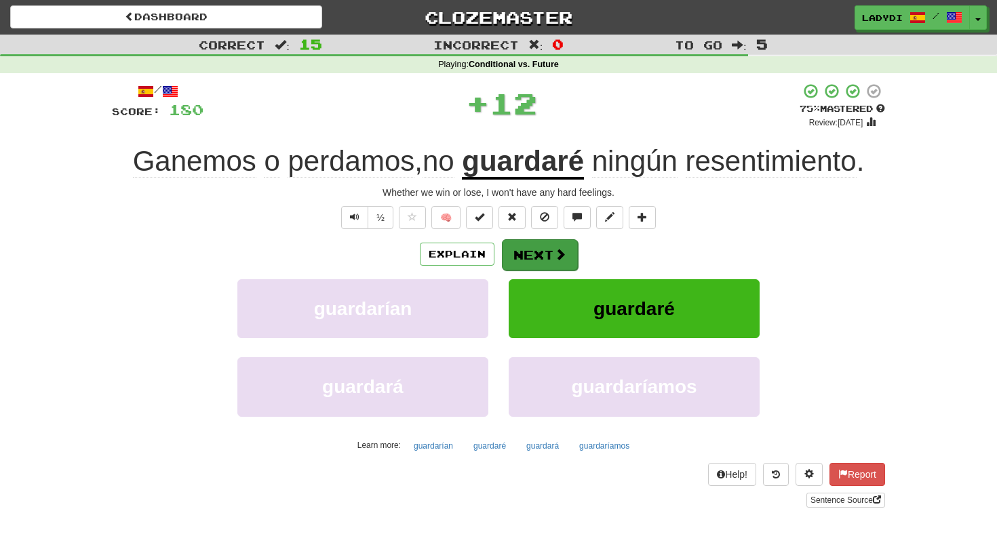
click at [528, 250] on button "Next" at bounding box center [540, 254] width 76 height 31
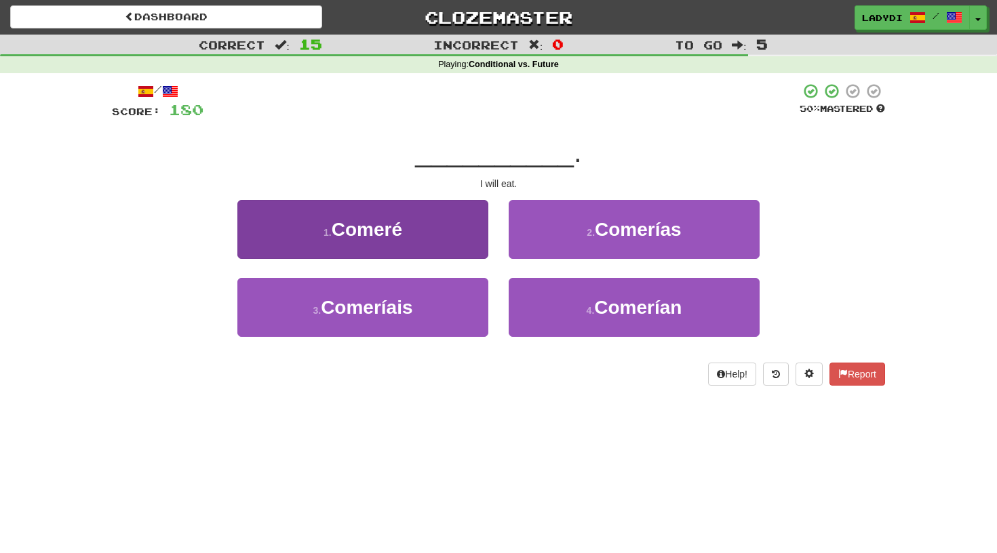
click at [451, 237] on button "1 . Comeré" at bounding box center [362, 229] width 251 height 59
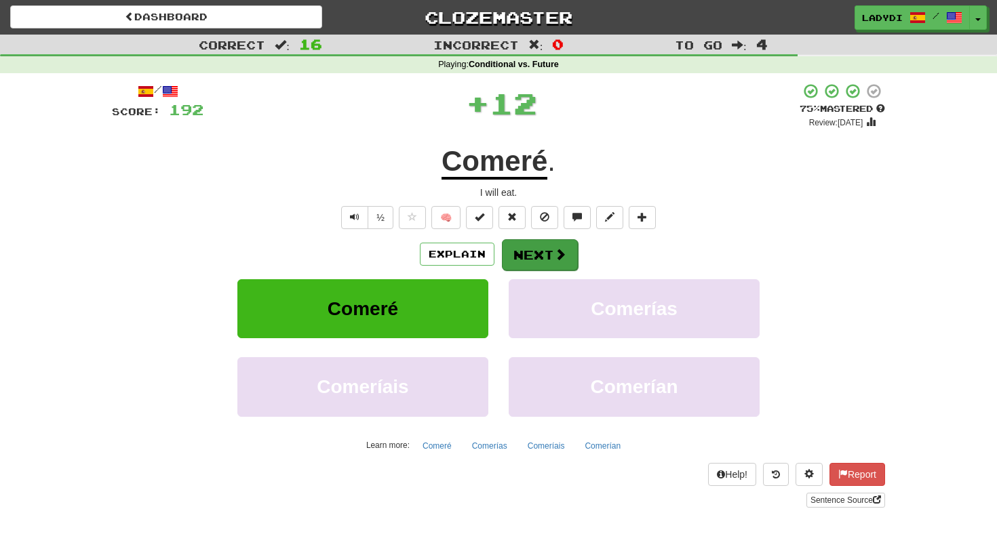
click at [522, 254] on button "Next" at bounding box center [540, 254] width 76 height 31
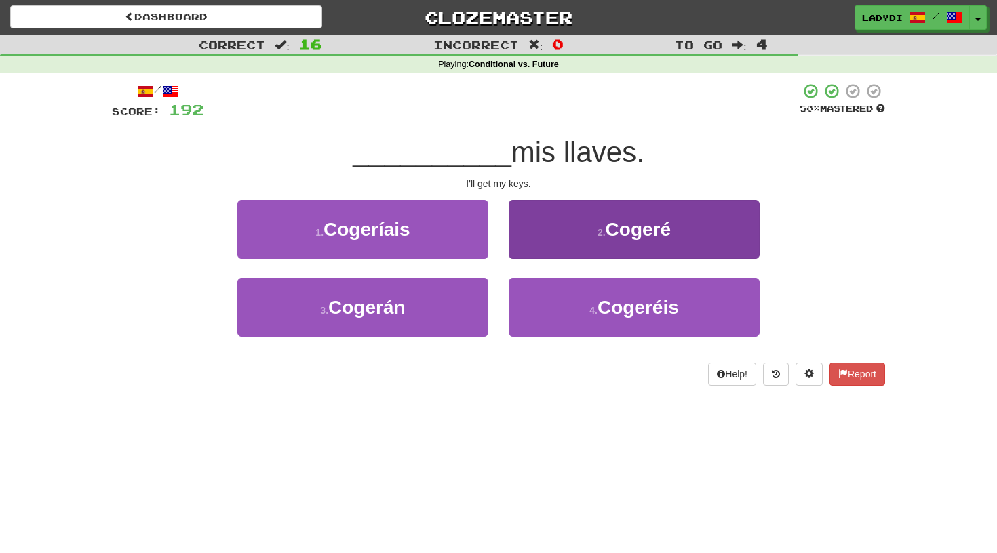
click at [534, 234] on button "2 . Cogeré" at bounding box center [634, 229] width 251 height 59
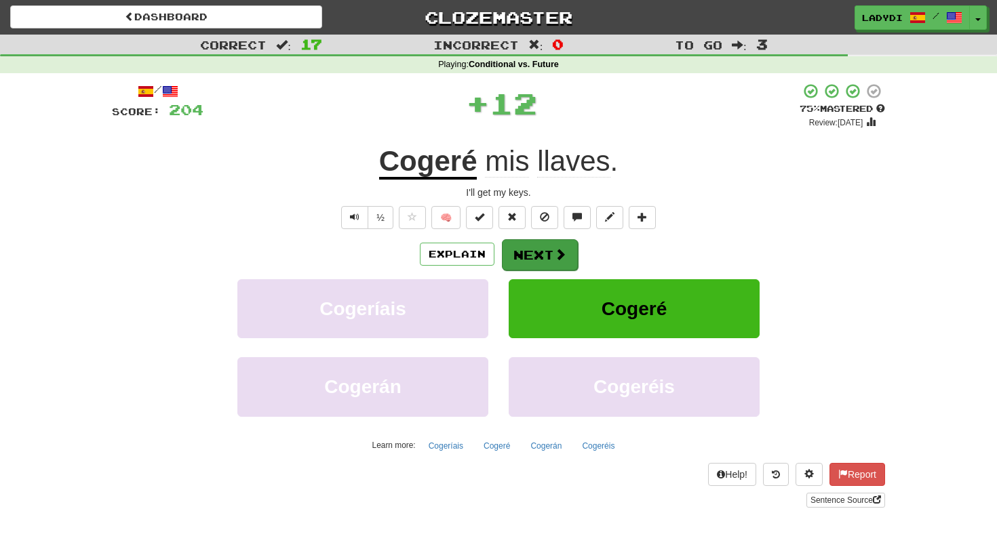
click at [526, 242] on button "Next" at bounding box center [540, 254] width 76 height 31
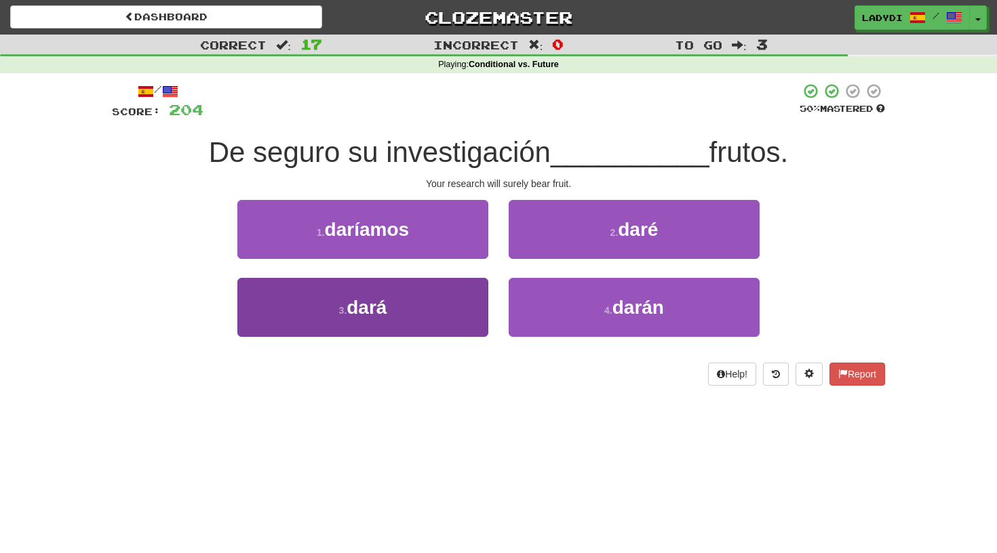
click at [478, 287] on button "3 . dará" at bounding box center [362, 307] width 251 height 59
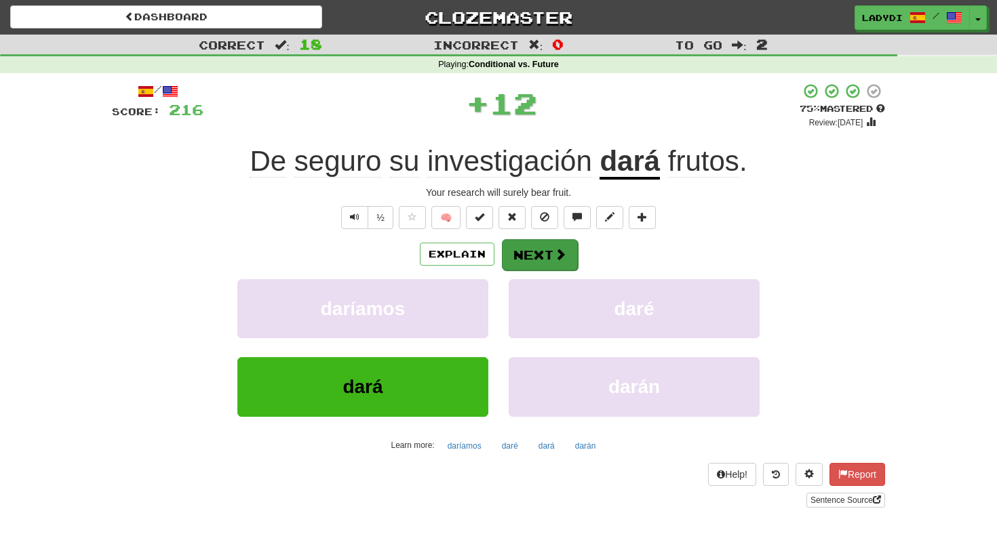
click at [528, 251] on button "Next" at bounding box center [540, 254] width 76 height 31
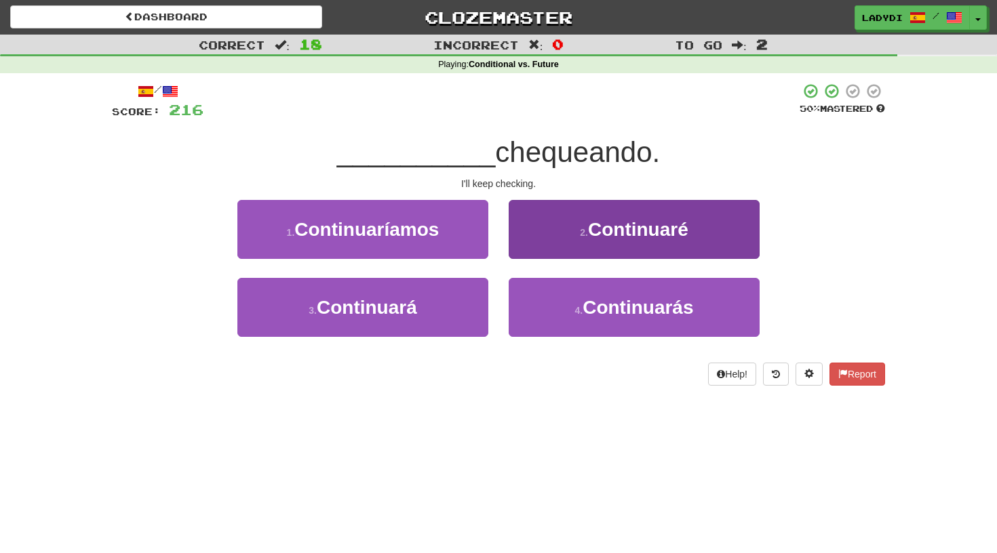
click at [546, 234] on button "2 . Continuaré" at bounding box center [634, 229] width 251 height 59
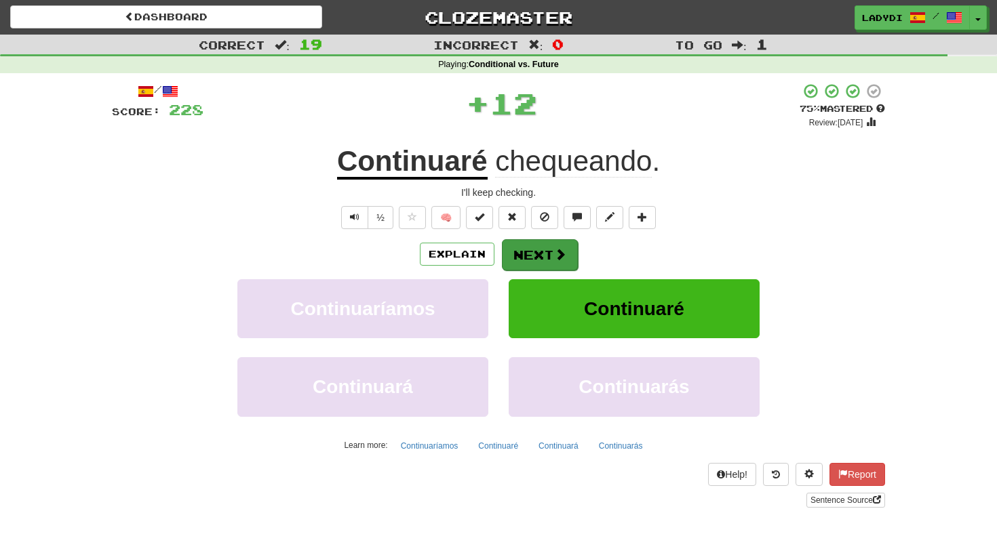
click at [536, 248] on button "Next" at bounding box center [540, 254] width 76 height 31
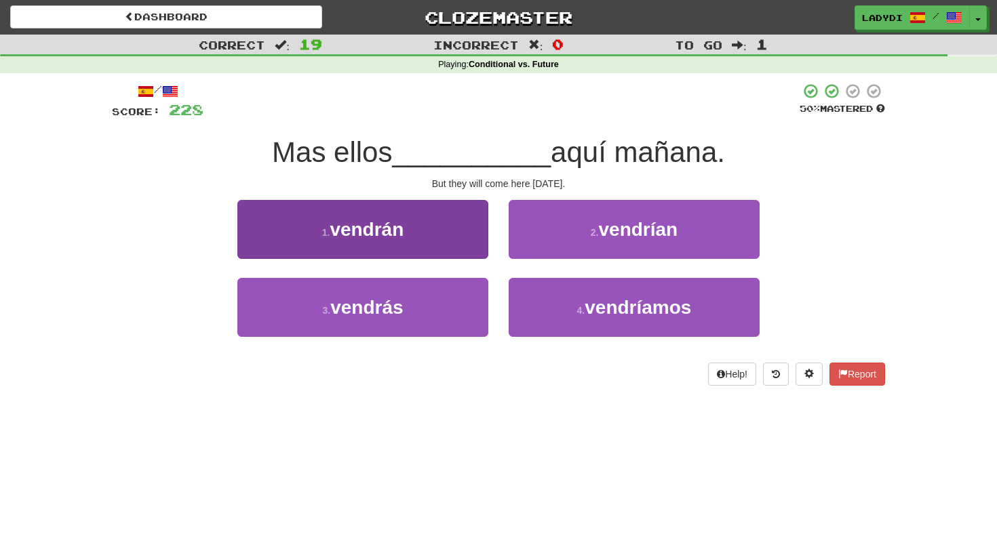
click at [462, 245] on button "1 . vendrán" at bounding box center [362, 229] width 251 height 59
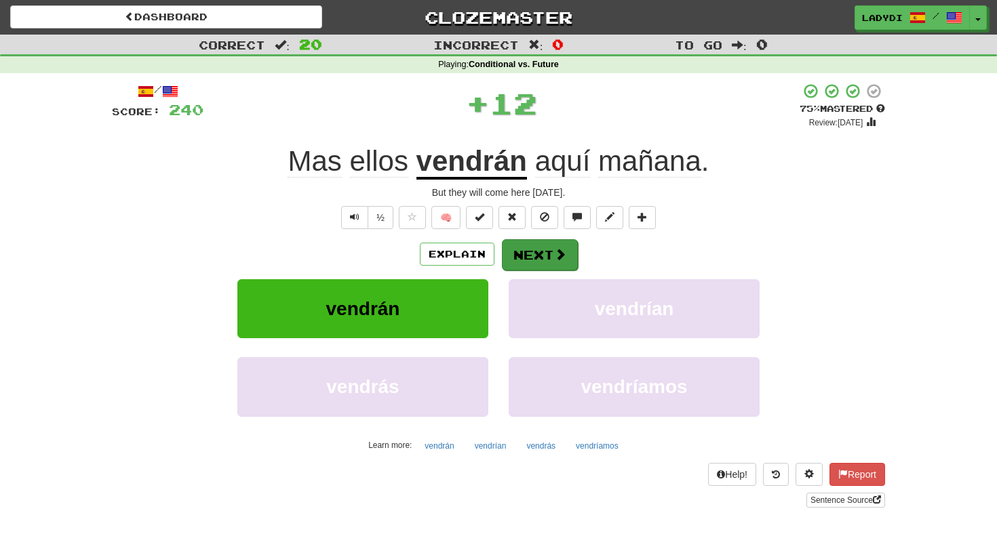
click at [523, 252] on button "Next" at bounding box center [540, 254] width 76 height 31
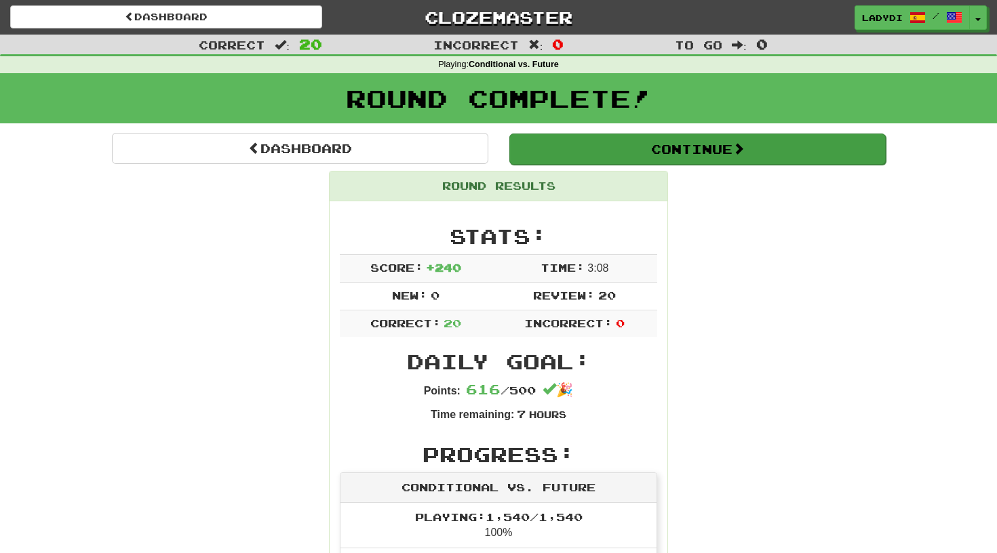
click at [634, 148] on button "Continue" at bounding box center [697, 149] width 376 height 31
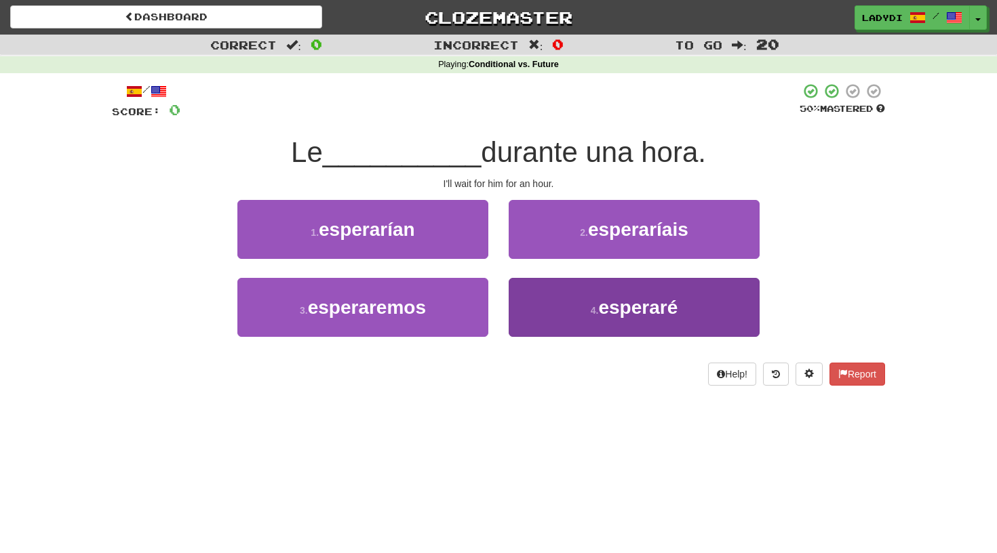
click at [559, 294] on button "4 . esperaré" at bounding box center [634, 307] width 251 height 59
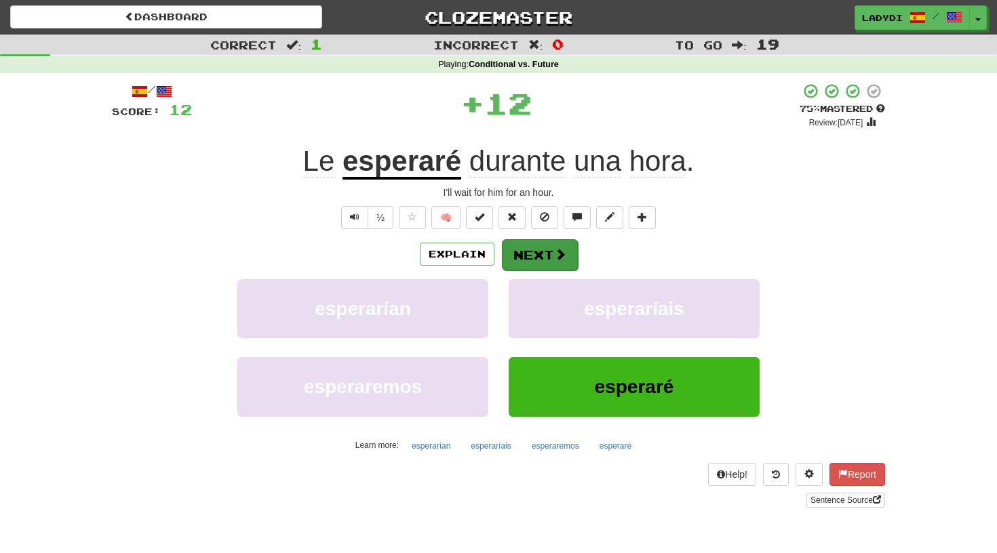
click at [530, 257] on button "Next" at bounding box center [540, 254] width 76 height 31
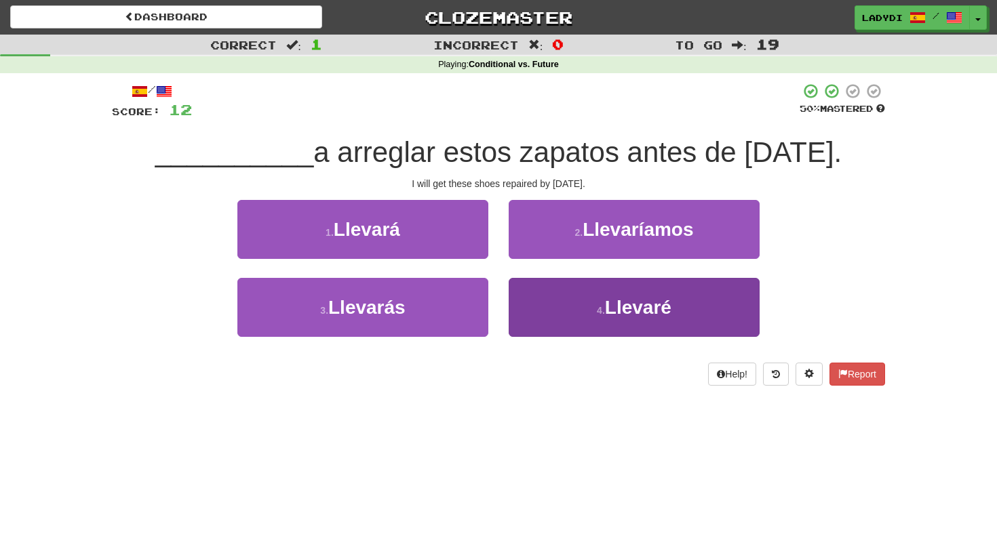
click at [547, 309] on button "4 . Llevaré" at bounding box center [634, 307] width 251 height 59
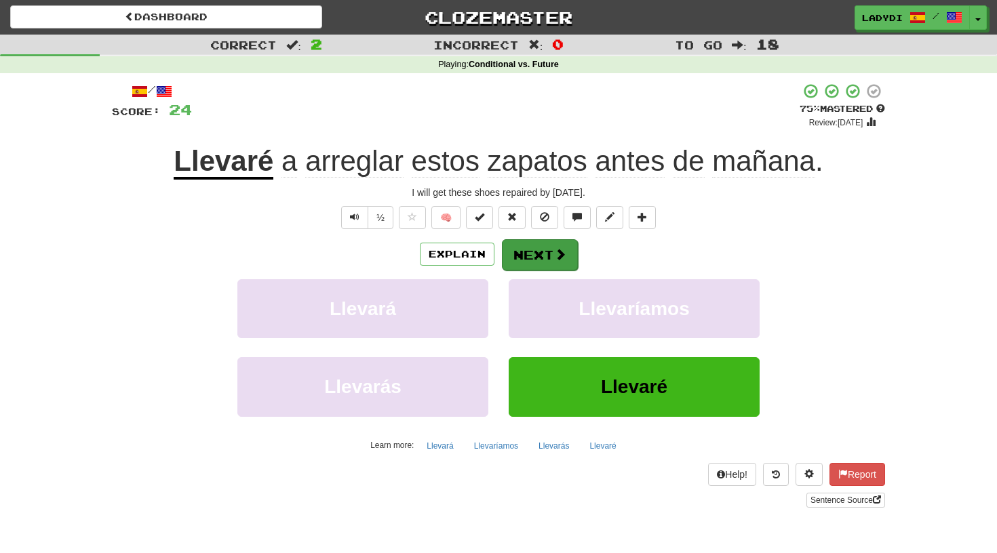
click at [538, 247] on button "Next" at bounding box center [540, 254] width 76 height 31
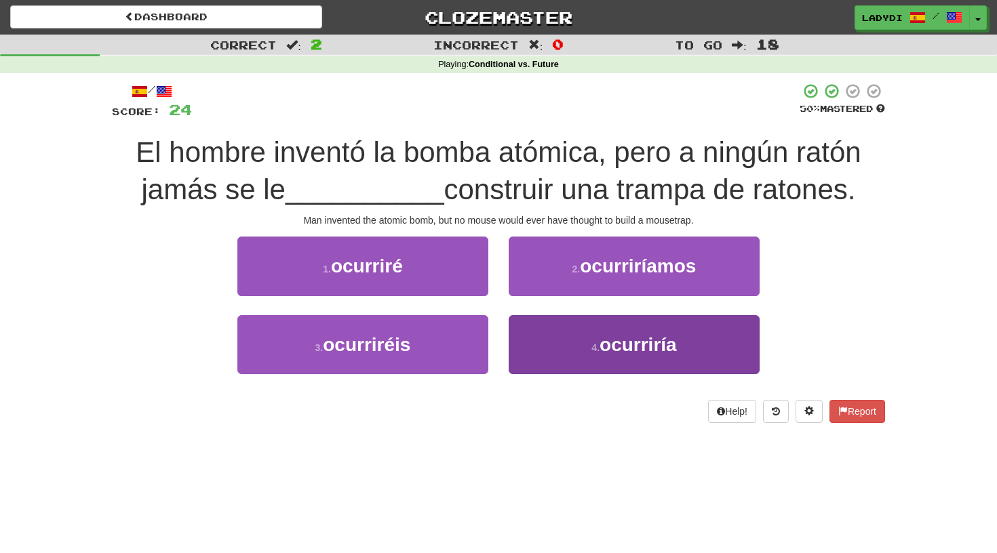
click at [542, 354] on button "4 . ocurriría" at bounding box center [634, 344] width 251 height 59
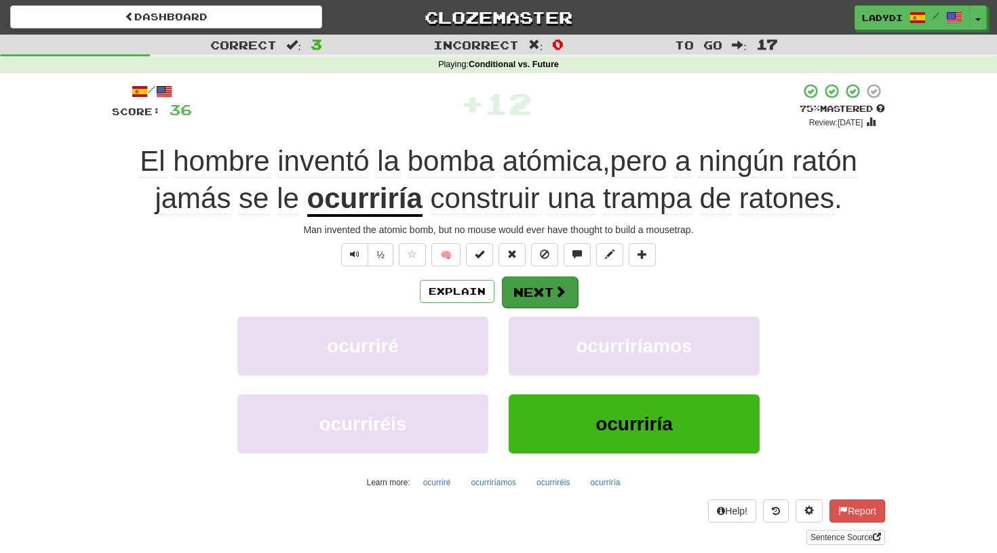
click at [541, 285] on button "Next" at bounding box center [540, 292] width 76 height 31
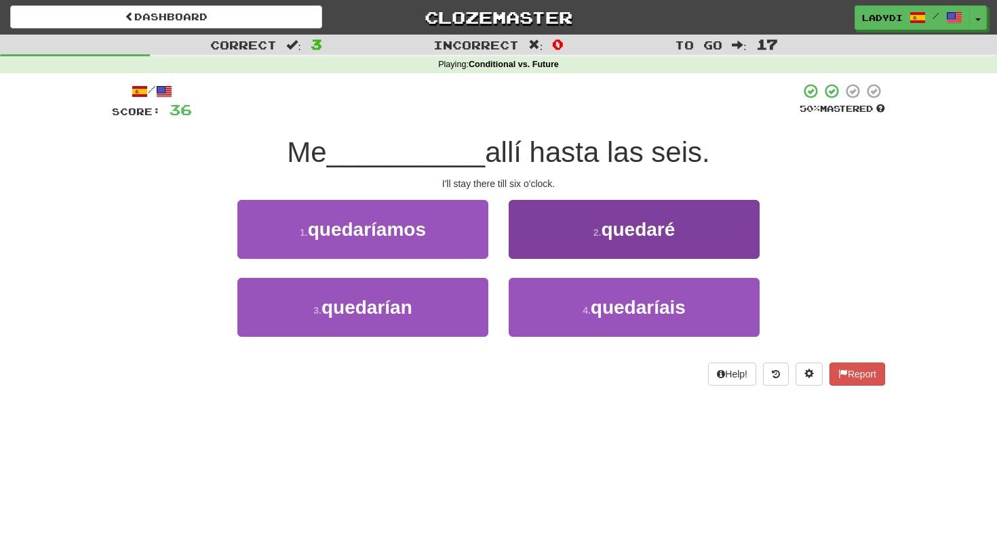
click at [542, 237] on button "2 . quedaré" at bounding box center [634, 229] width 251 height 59
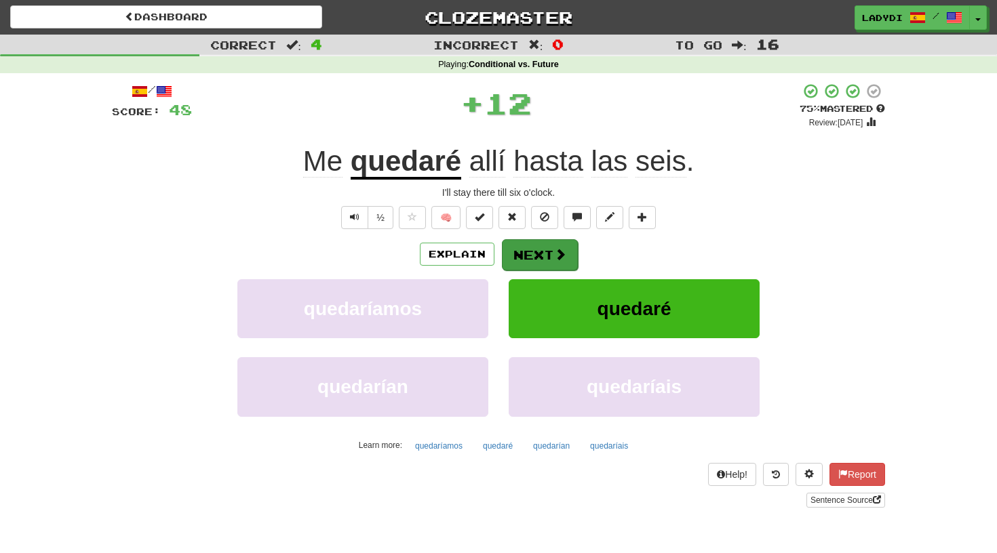
click at [540, 246] on button "Next" at bounding box center [540, 254] width 76 height 31
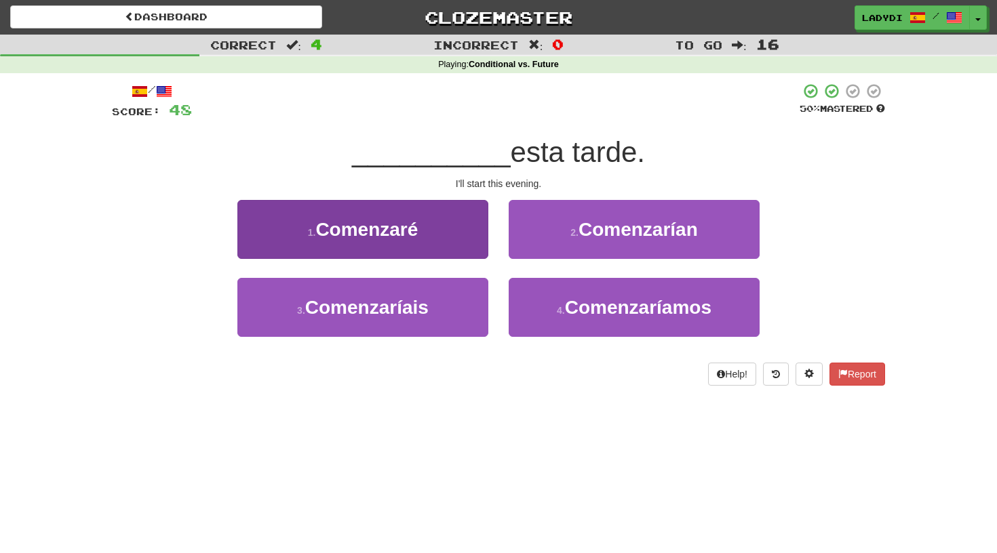
click at [474, 233] on button "1 . Comenzaré" at bounding box center [362, 229] width 251 height 59
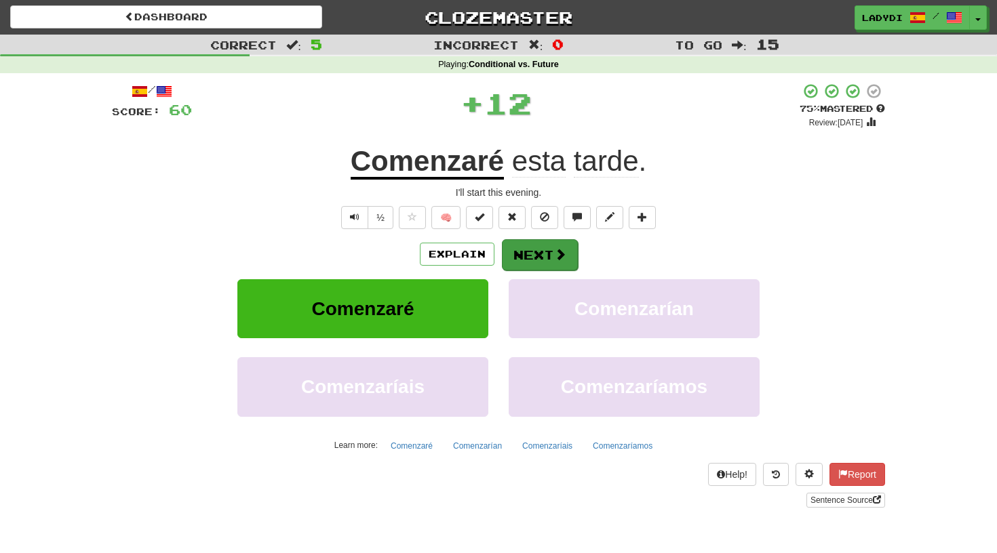
click at [521, 244] on button "Next" at bounding box center [540, 254] width 76 height 31
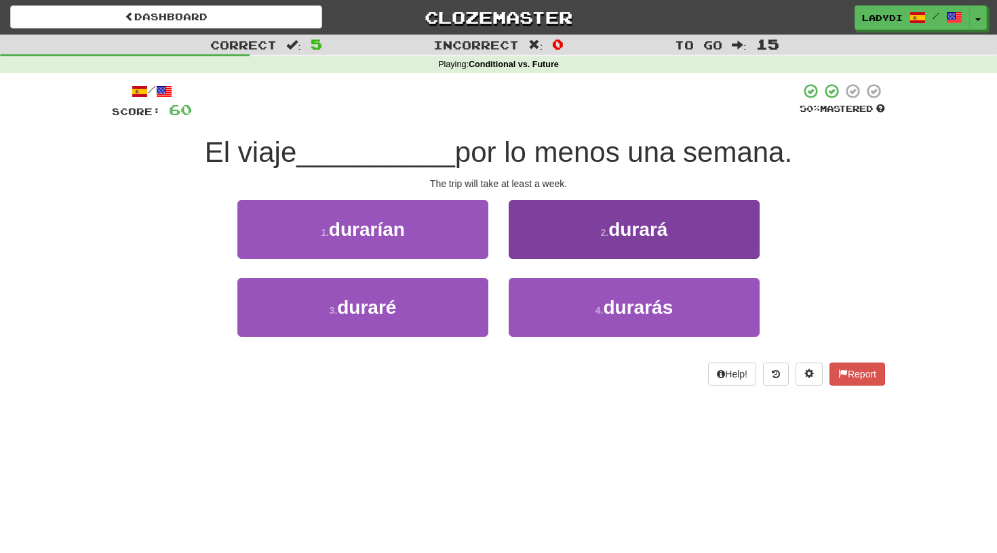
click at [553, 232] on button "2 . durará" at bounding box center [634, 229] width 251 height 59
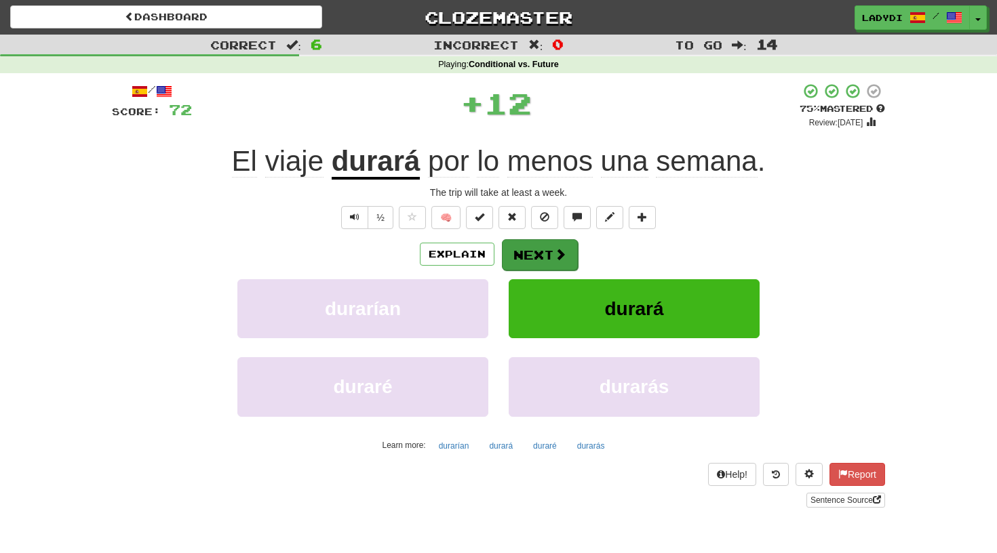
click at [532, 256] on button "Next" at bounding box center [540, 254] width 76 height 31
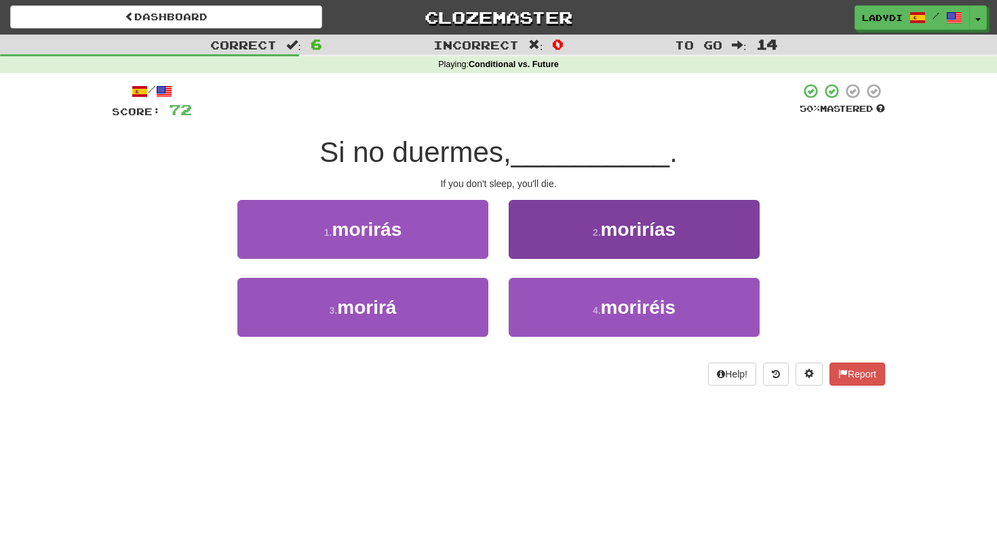
click at [539, 240] on button "2 . morirías" at bounding box center [634, 229] width 251 height 59
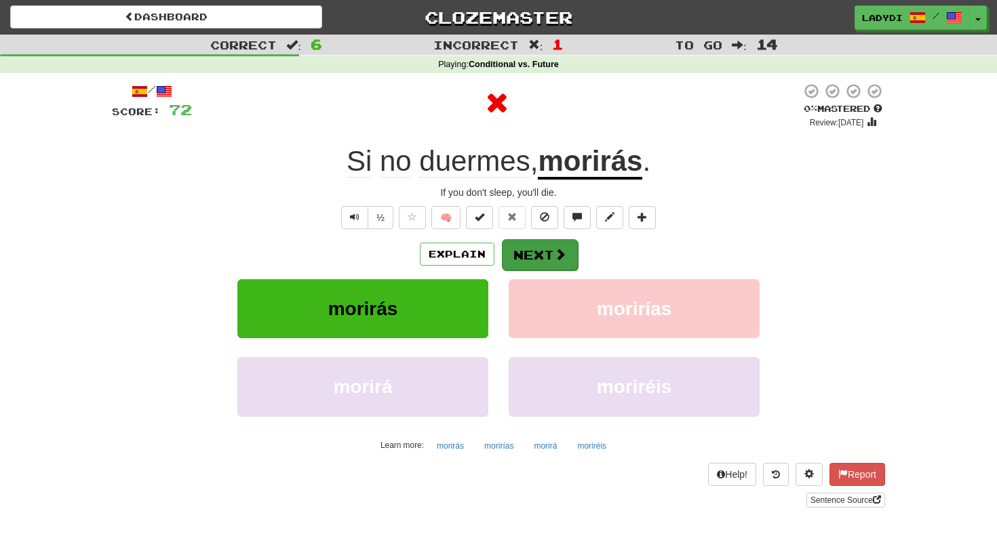
click at [530, 250] on button "Next" at bounding box center [540, 254] width 76 height 31
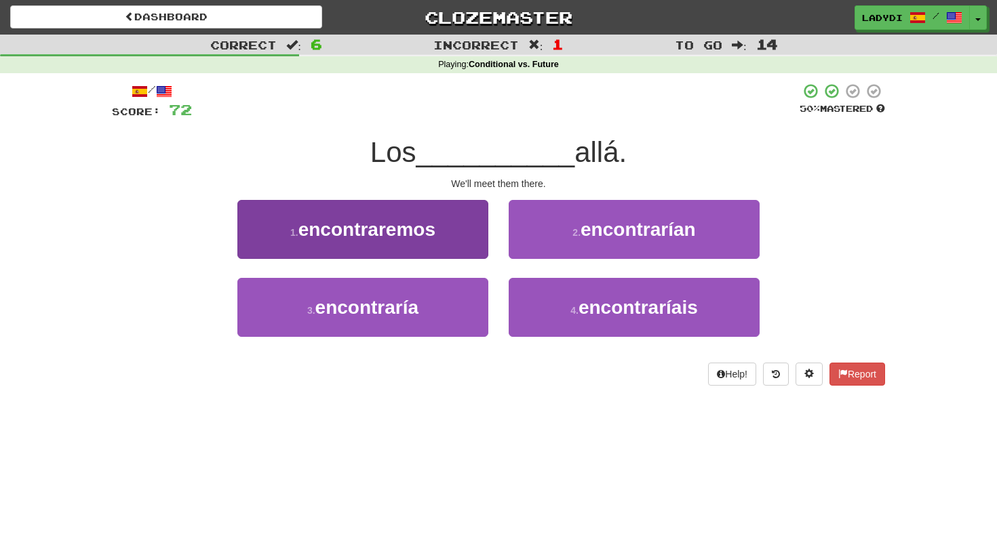
click at [450, 239] on button "1 . encontraremos" at bounding box center [362, 229] width 251 height 59
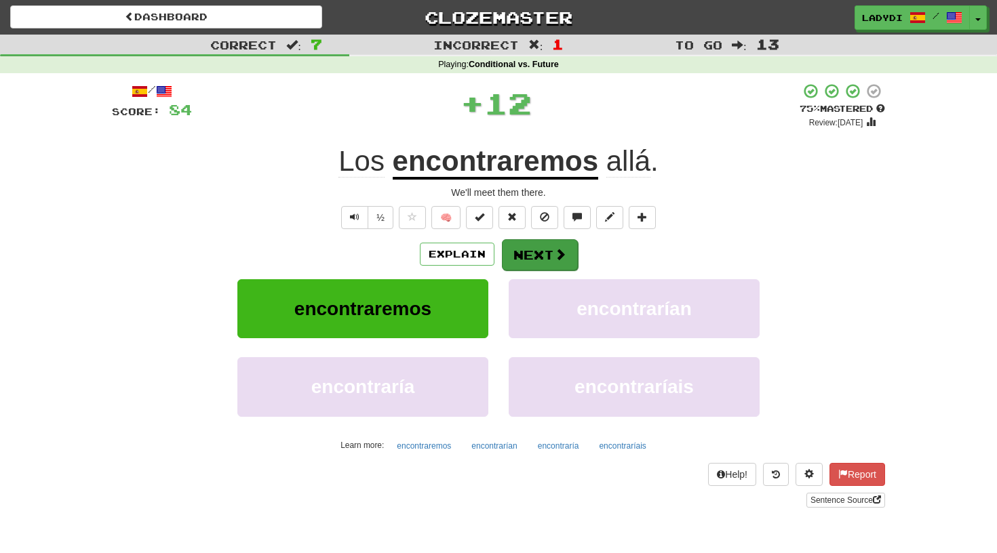
click at [528, 252] on button "Next" at bounding box center [540, 254] width 76 height 31
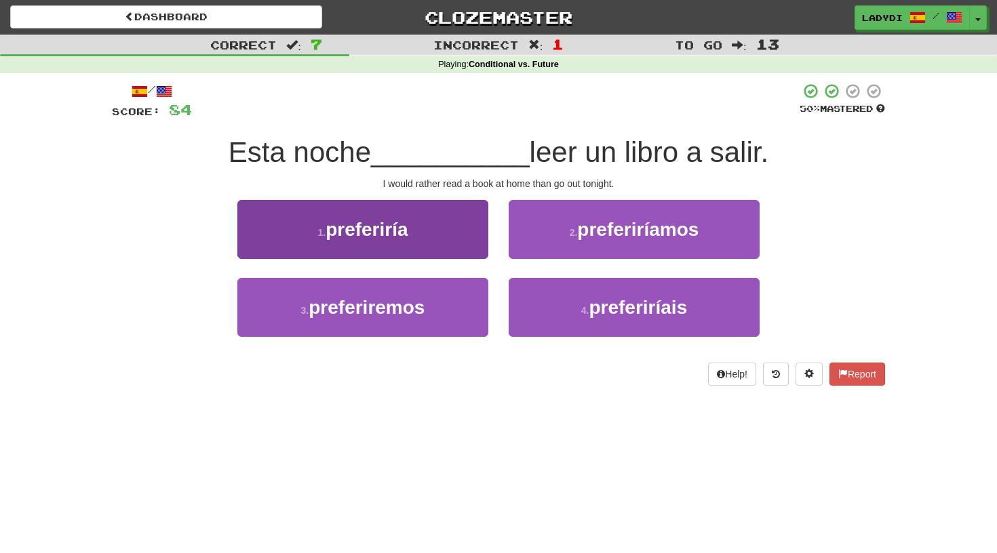
click at [453, 236] on button "1 . preferiría" at bounding box center [362, 229] width 251 height 59
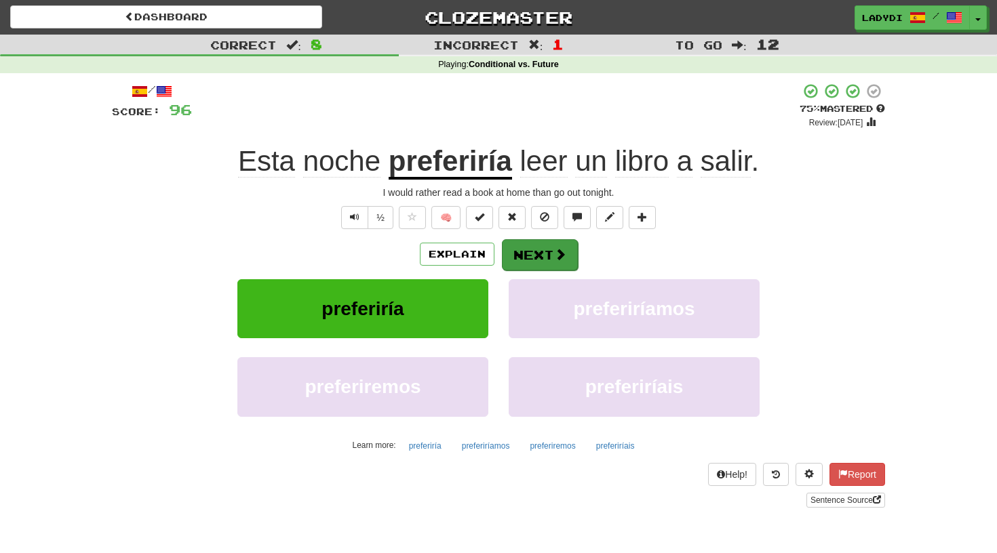
click at [531, 251] on button "Next" at bounding box center [540, 254] width 76 height 31
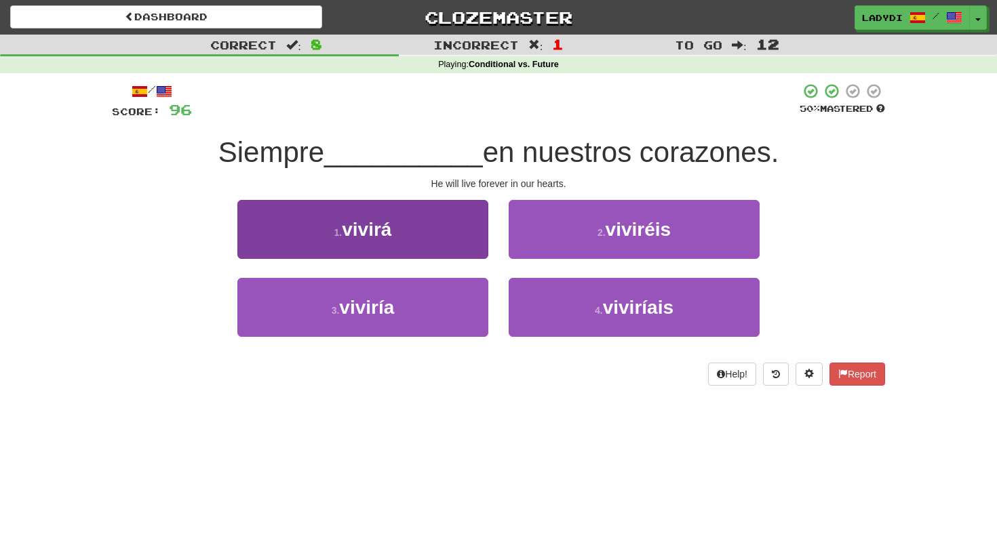
click at [452, 237] on button "1 . vivirá" at bounding box center [362, 229] width 251 height 59
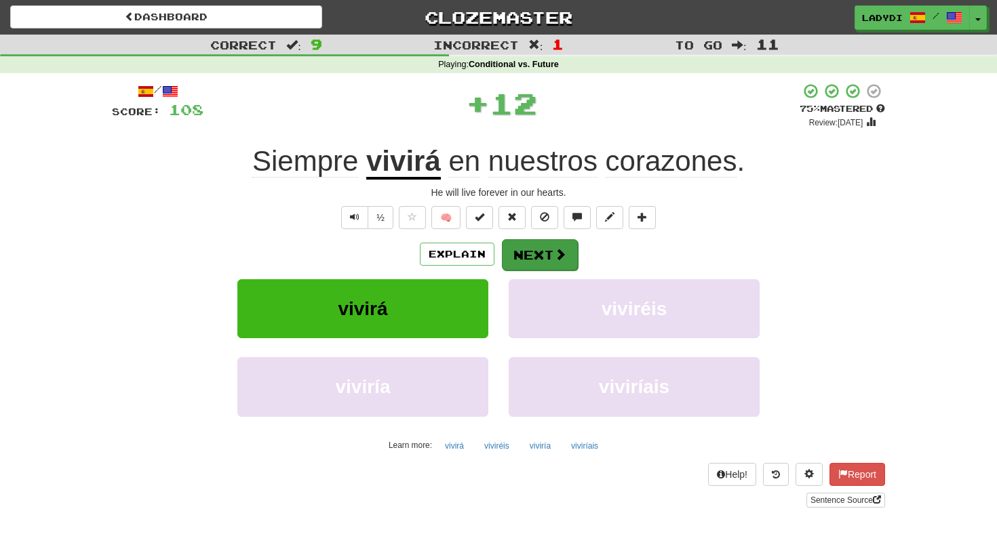
click at [537, 247] on button "Next" at bounding box center [540, 254] width 76 height 31
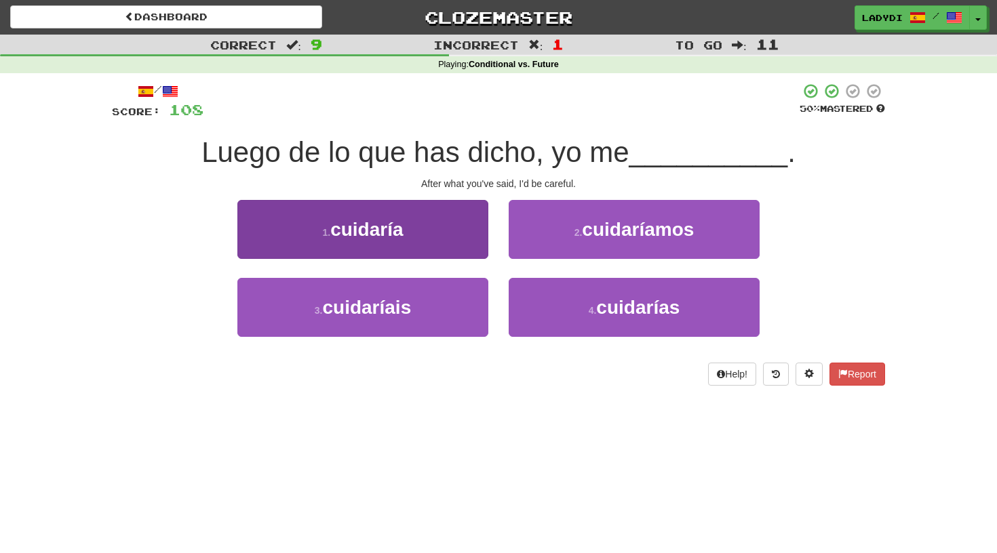
click at [459, 240] on button "1 . cuidaría" at bounding box center [362, 229] width 251 height 59
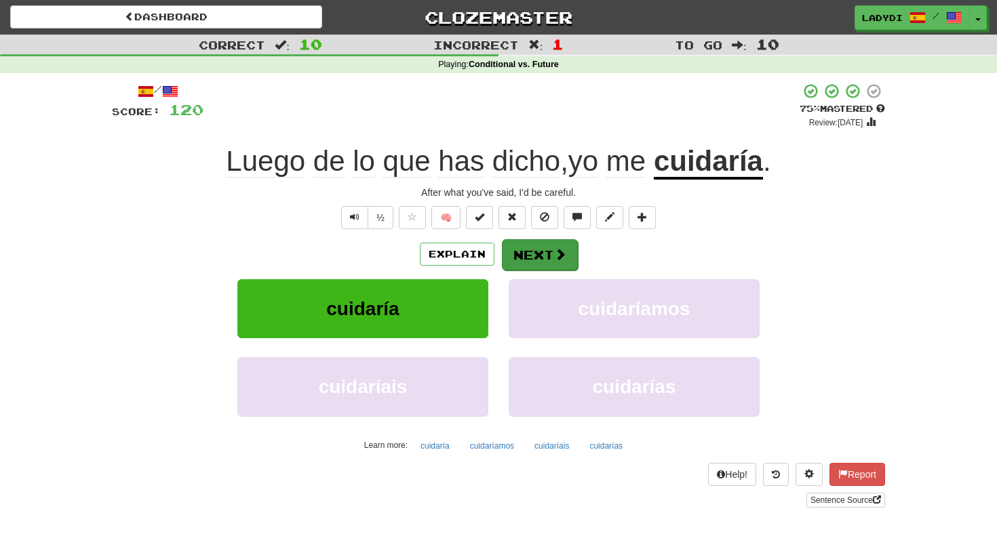
click at [532, 254] on button "Next" at bounding box center [540, 254] width 76 height 31
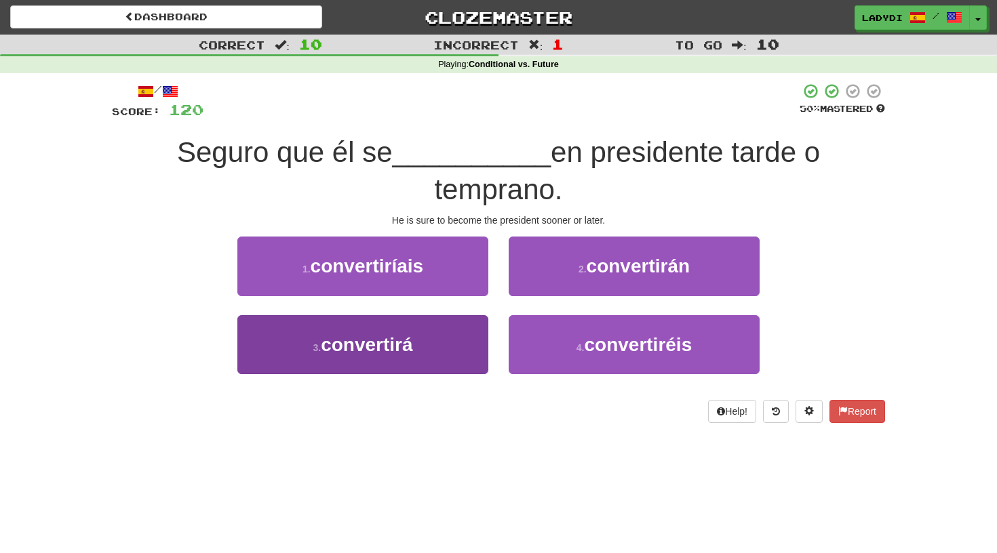
click at [439, 338] on button "3 . convertirá" at bounding box center [362, 344] width 251 height 59
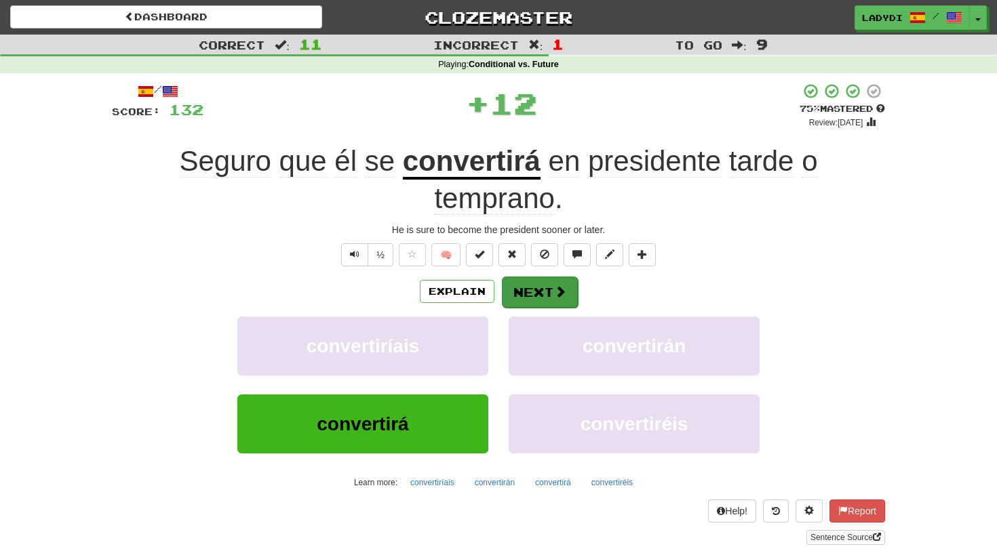
click at [522, 296] on button "Next" at bounding box center [540, 292] width 76 height 31
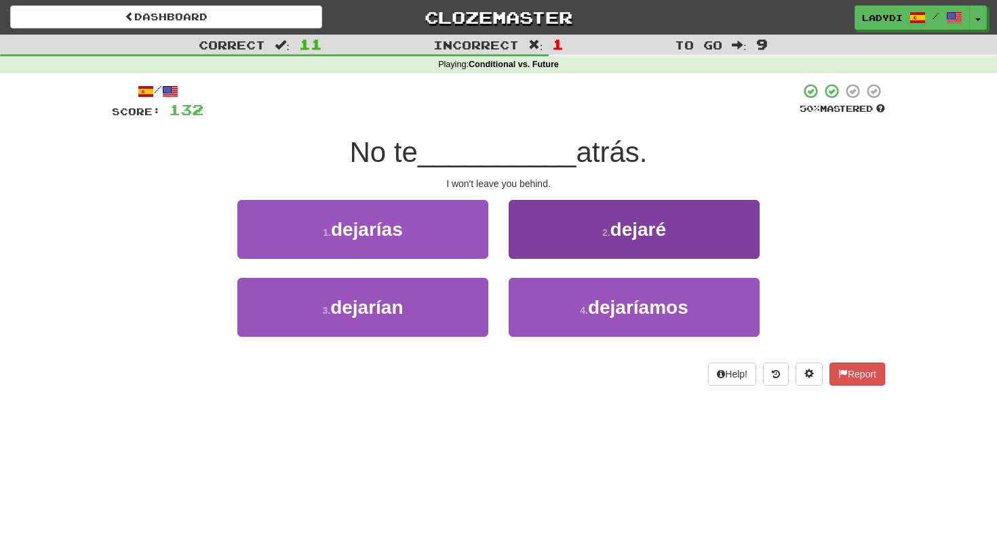
click at [553, 236] on button "2 . dejaré" at bounding box center [634, 229] width 251 height 59
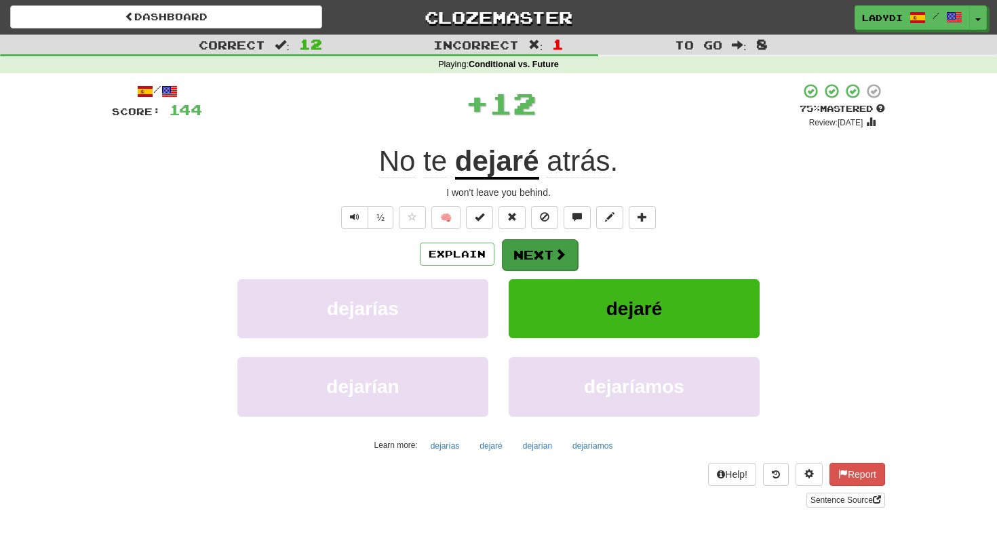
click at [527, 253] on button "Next" at bounding box center [540, 254] width 76 height 31
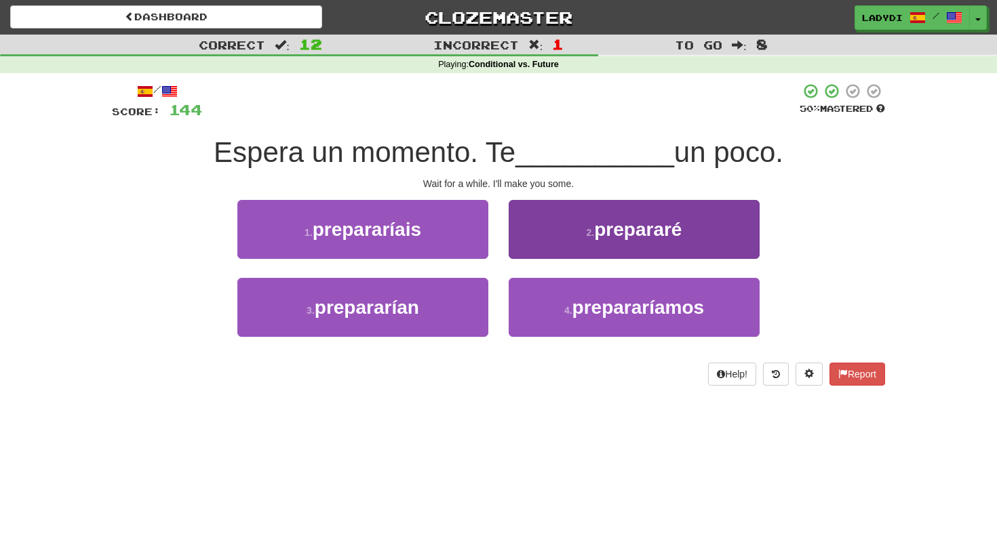
click at [549, 239] on button "2 . prepararé" at bounding box center [634, 229] width 251 height 59
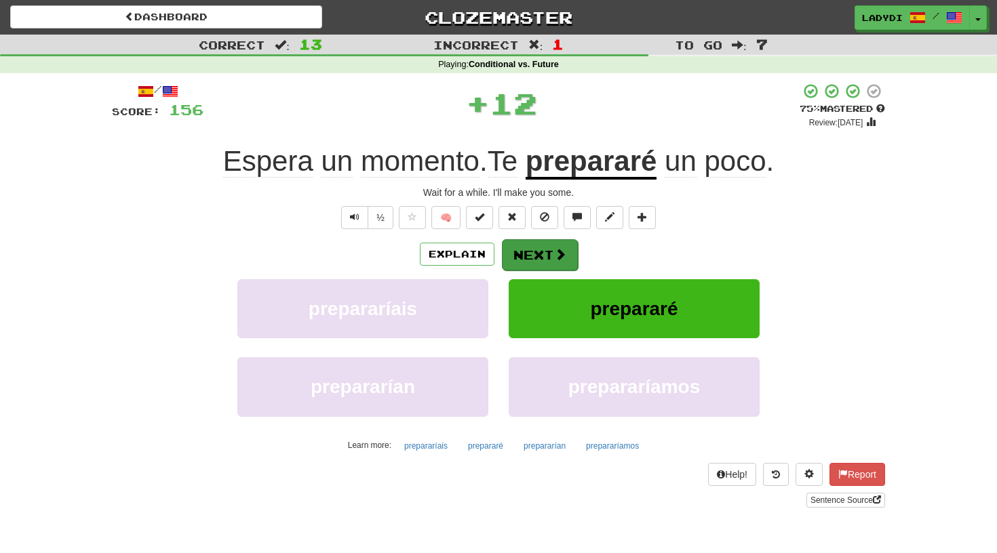
click at [538, 243] on button "Next" at bounding box center [540, 254] width 76 height 31
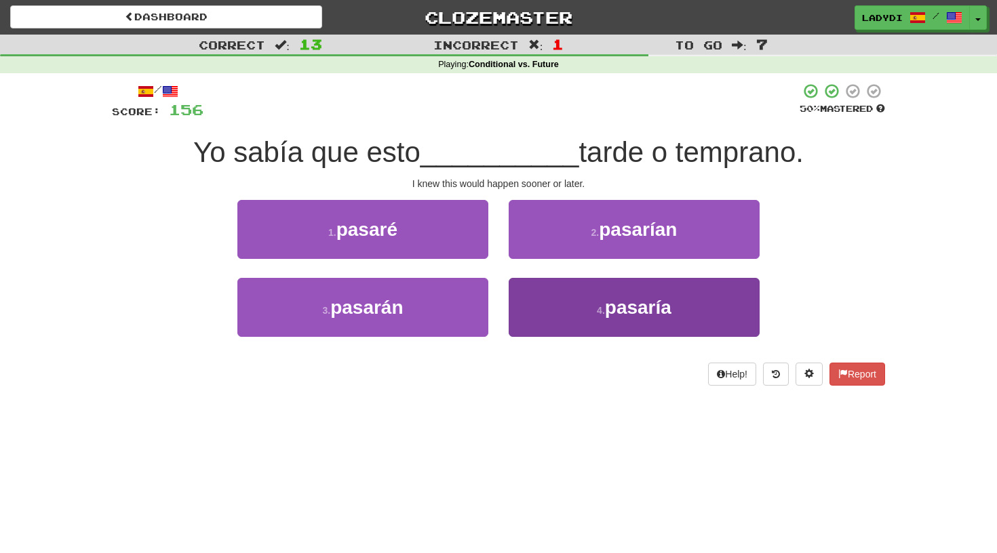
click at [528, 313] on button "4 . pasaría" at bounding box center [634, 307] width 251 height 59
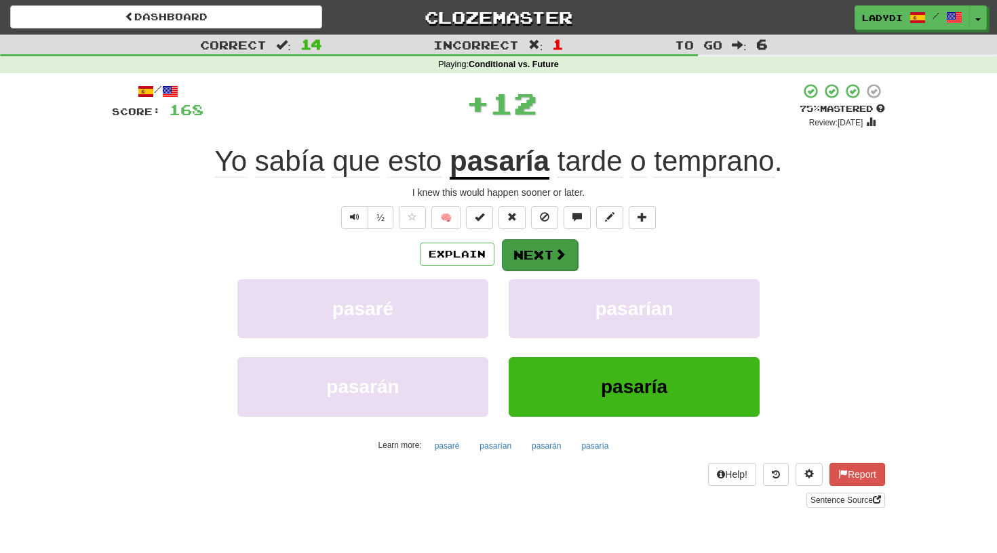
click at [530, 255] on button "Next" at bounding box center [540, 254] width 76 height 31
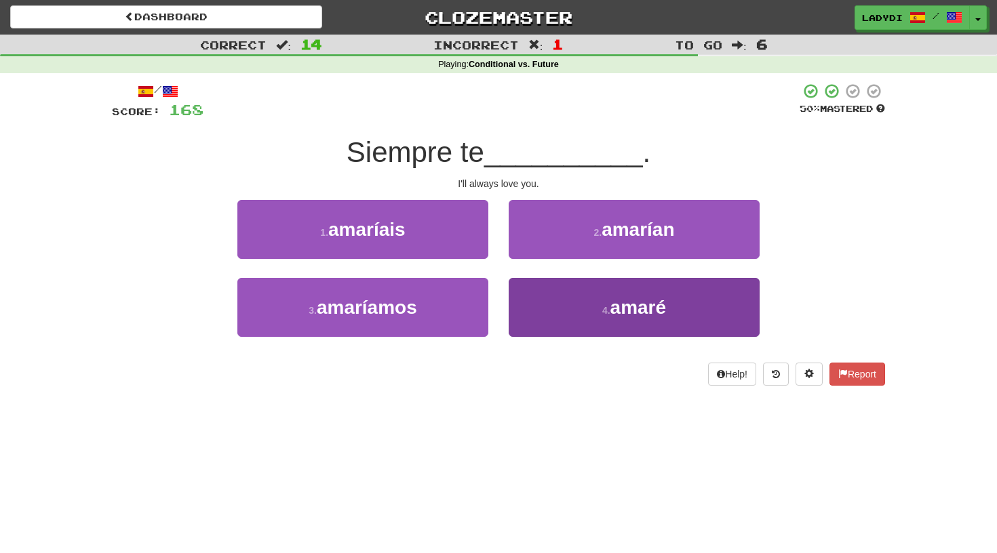
click at [583, 305] on button "4 . amaré" at bounding box center [634, 307] width 251 height 59
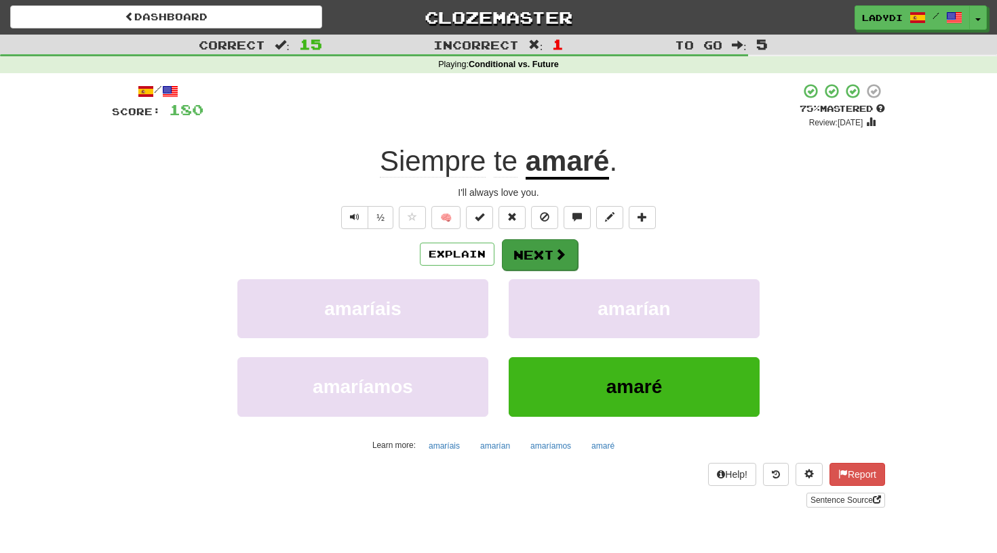
click at [546, 252] on button "Next" at bounding box center [540, 254] width 76 height 31
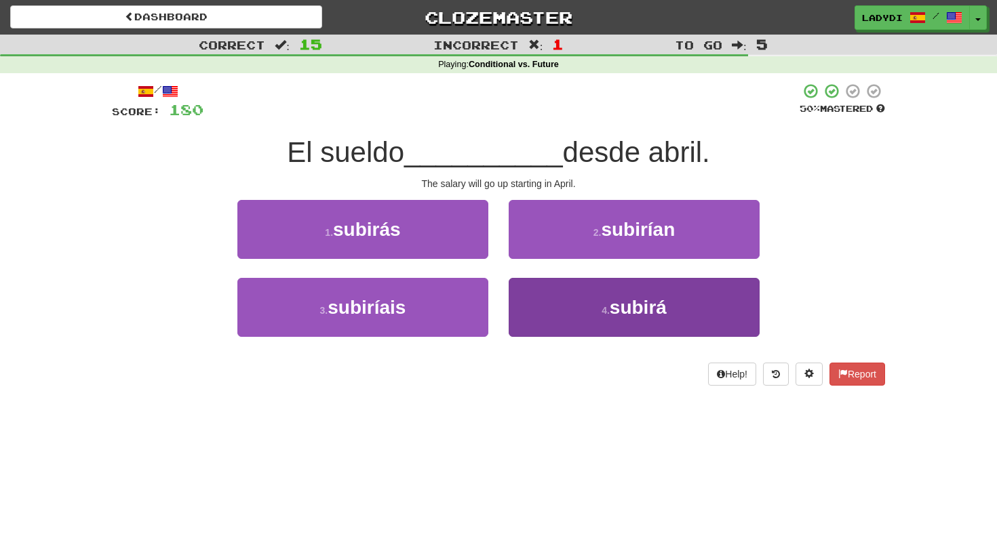
click at [551, 306] on button "4 . subirá" at bounding box center [634, 307] width 251 height 59
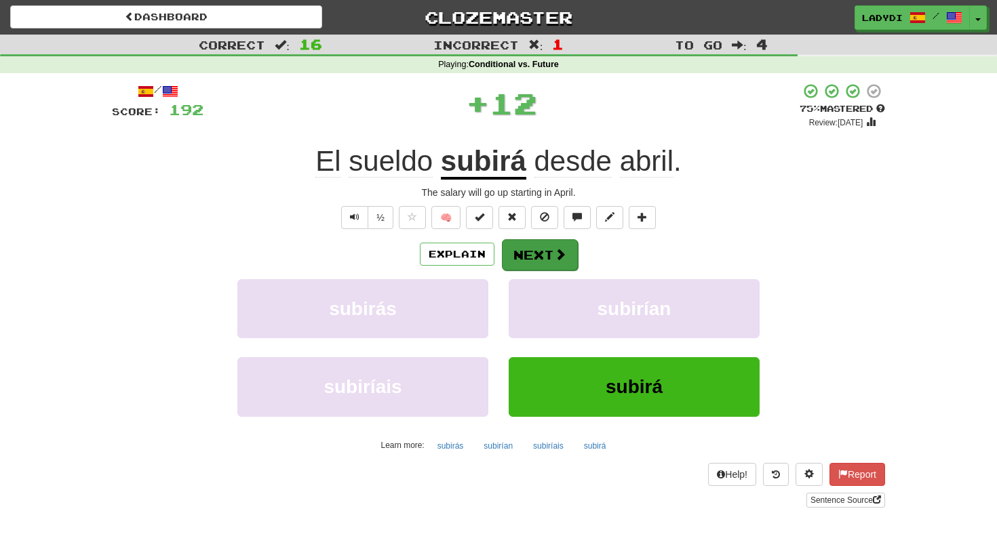
click at [542, 256] on button "Next" at bounding box center [540, 254] width 76 height 31
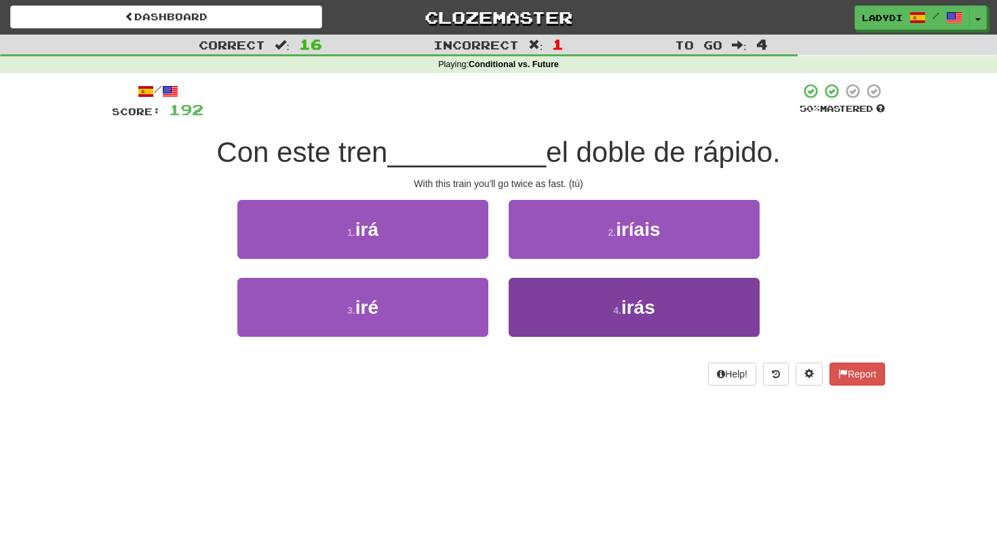
click at [582, 302] on button "4 . irás" at bounding box center [634, 307] width 251 height 59
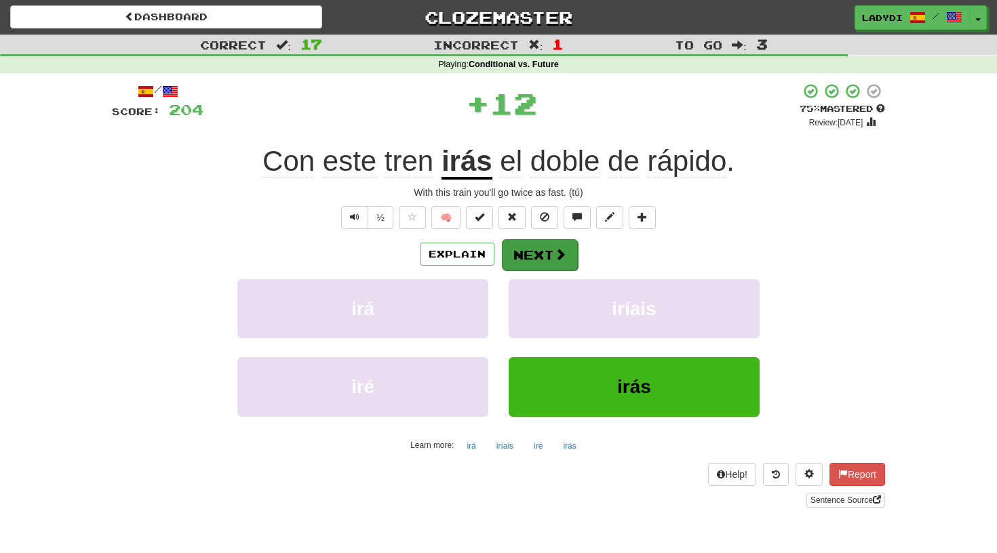
click at [550, 256] on button "Next" at bounding box center [540, 254] width 76 height 31
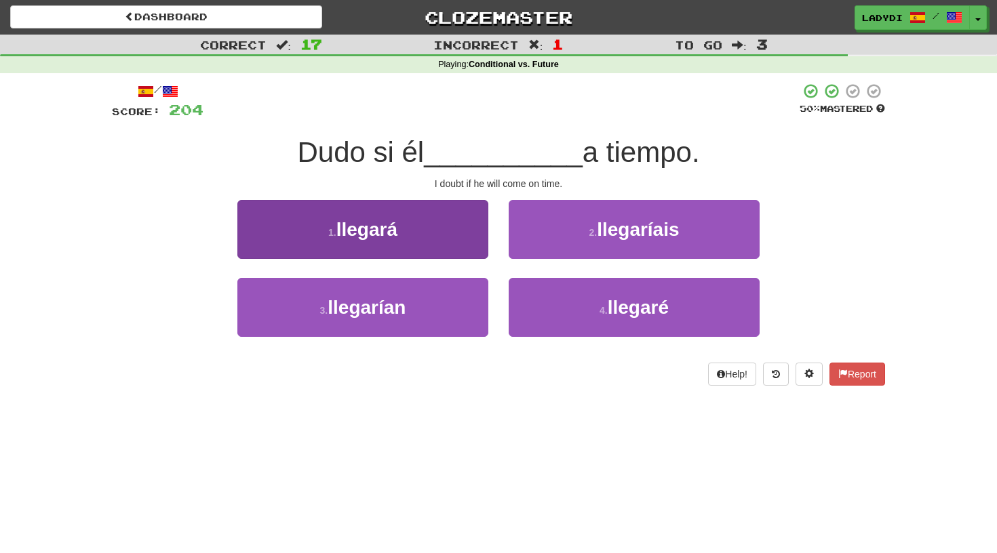
click at [465, 235] on button "1 . llegará" at bounding box center [362, 229] width 251 height 59
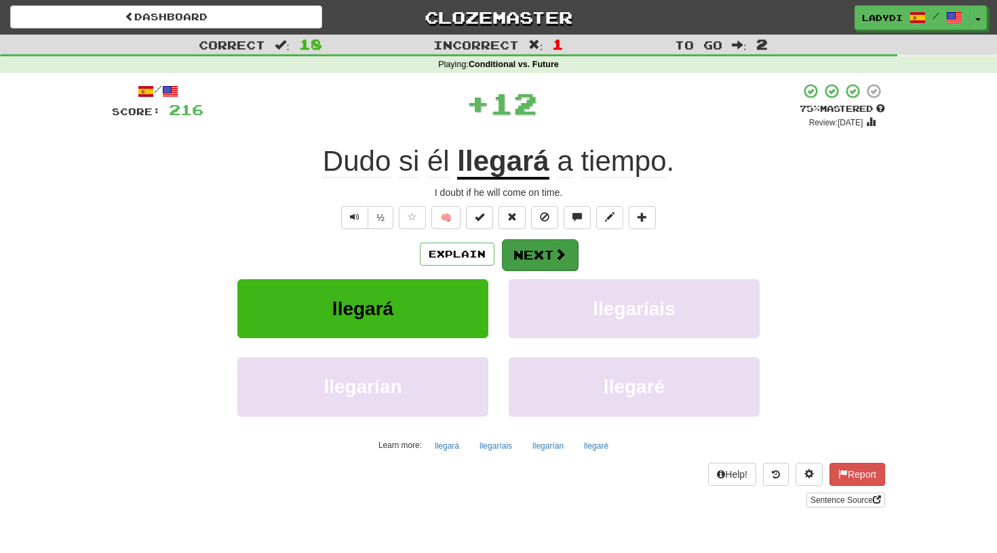
click at [529, 252] on button "Next" at bounding box center [540, 254] width 76 height 31
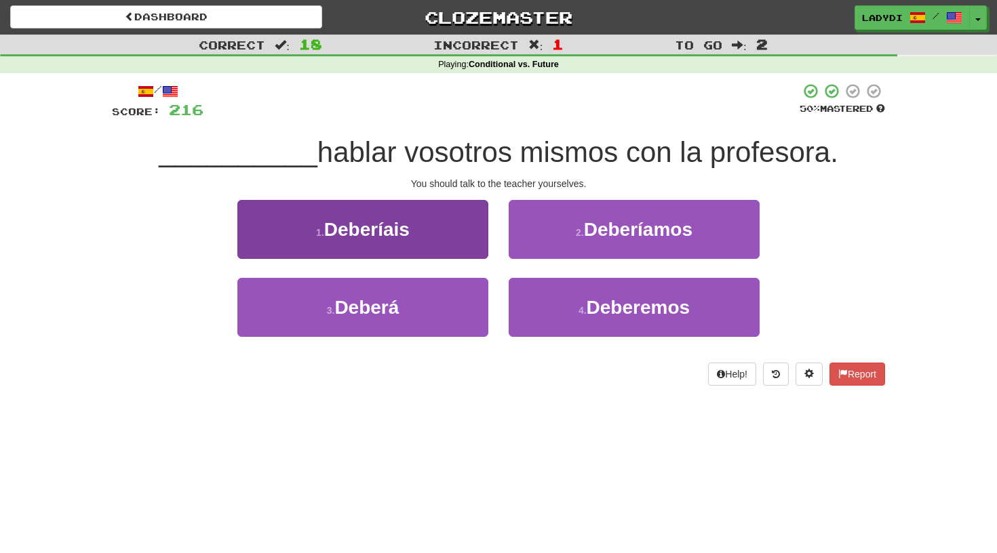
click at [464, 239] on button "1 . Deberíais" at bounding box center [362, 229] width 251 height 59
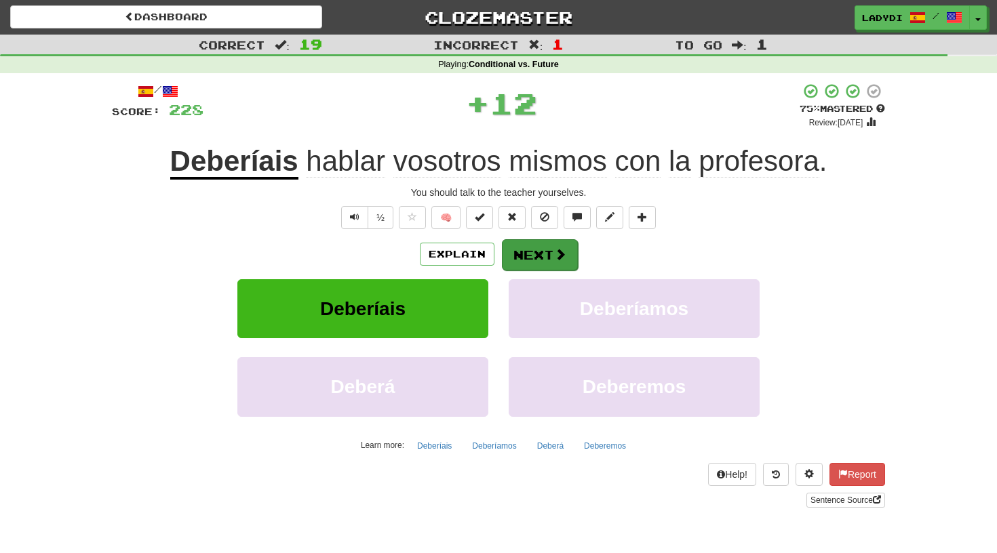
click at [520, 254] on button "Next" at bounding box center [540, 254] width 76 height 31
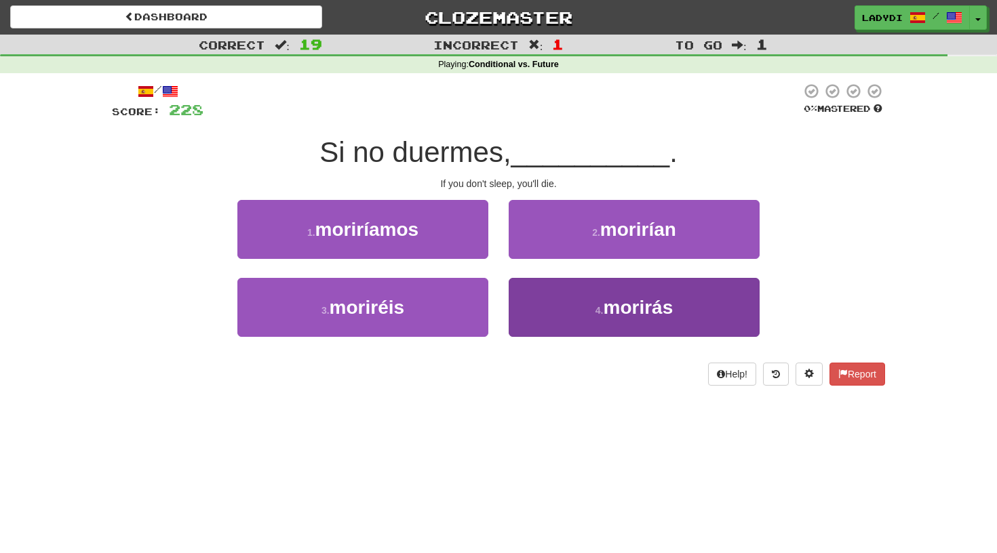
click at [539, 300] on button "4 . morirás" at bounding box center [634, 307] width 251 height 59
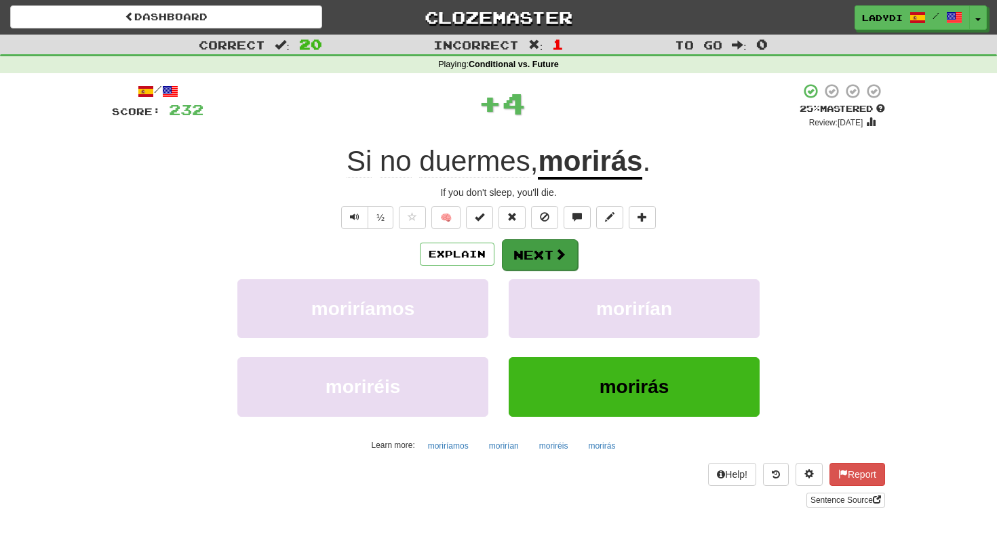
click at [535, 252] on button "Next" at bounding box center [540, 254] width 76 height 31
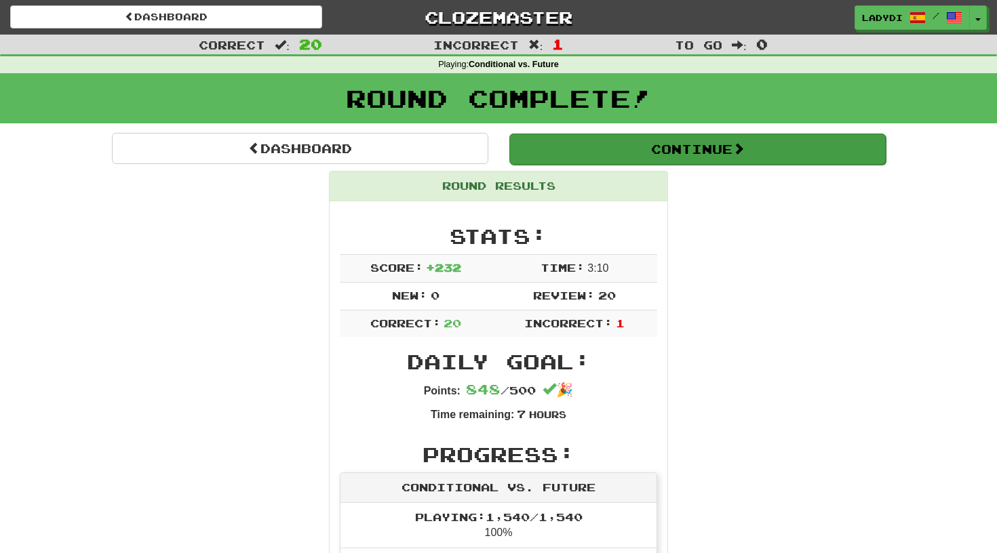
click at [656, 148] on button "Continue" at bounding box center [697, 149] width 376 height 31
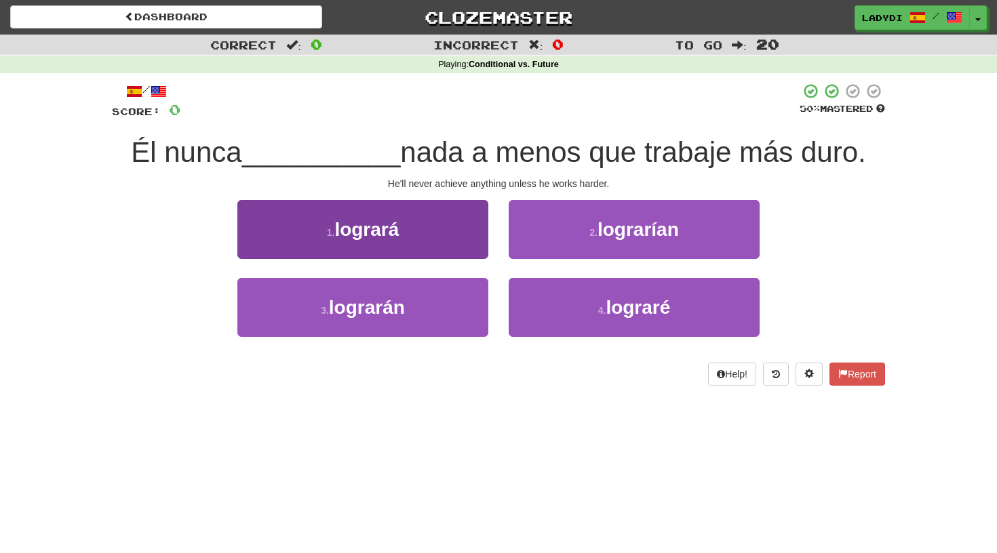
click at [454, 240] on button "1 . logrará" at bounding box center [362, 229] width 251 height 59
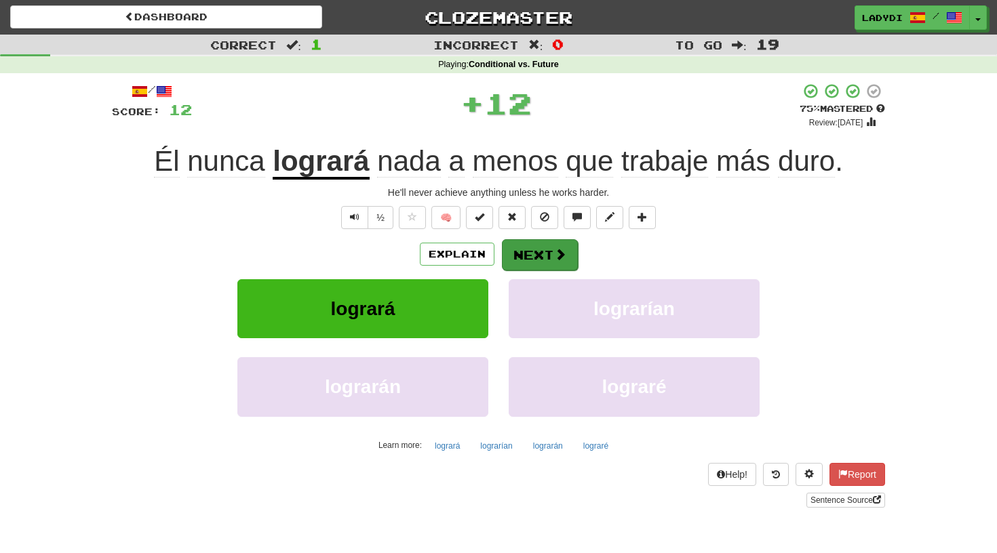
click at [522, 252] on button "Next" at bounding box center [540, 254] width 76 height 31
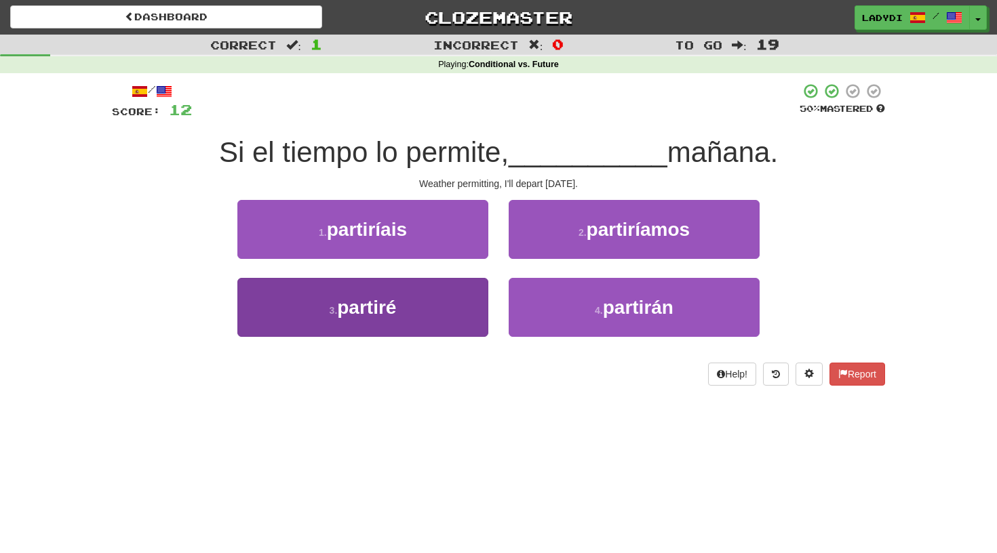
click at [452, 323] on button "3 . partiré" at bounding box center [362, 307] width 251 height 59
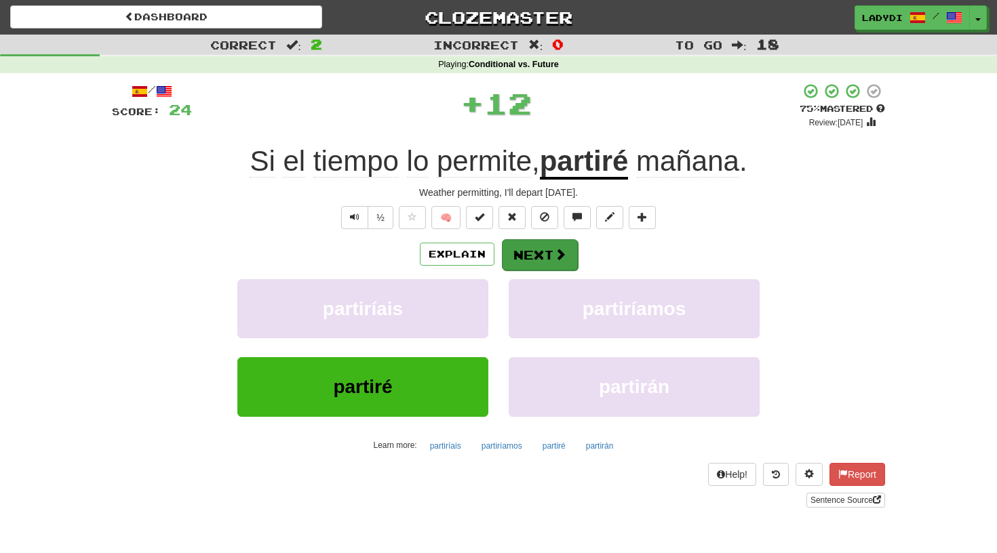
click at [521, 254] on button "Next" at bounding box center [540, 254] width 76 height 31
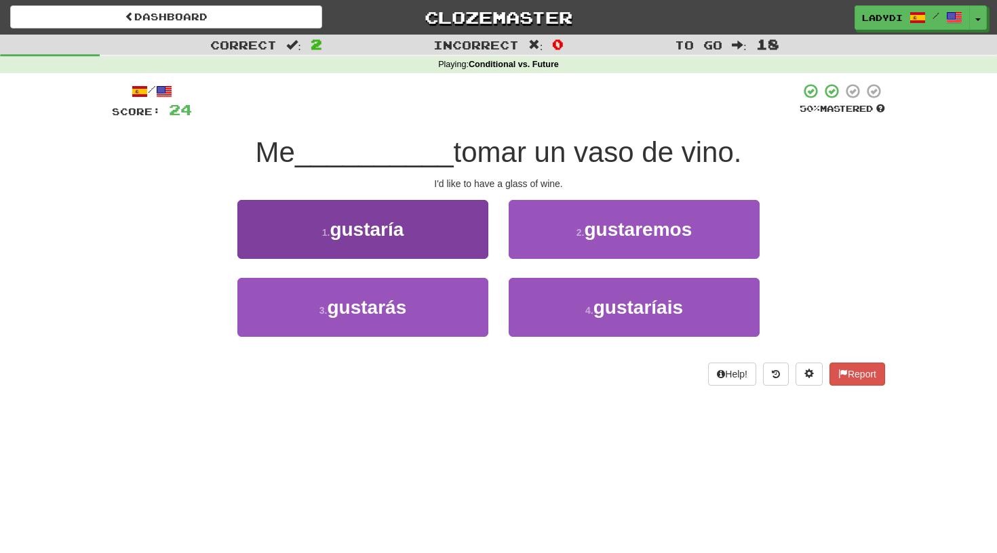
click at [444, 243] on button "1 . gustaría" at bounding box center [362, 229] width 251 height 59
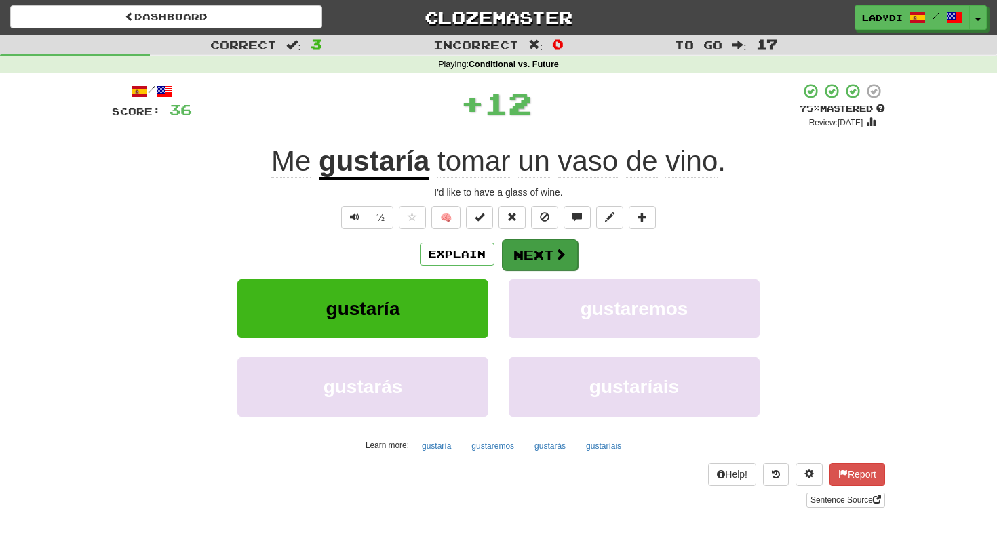
click at [521, 250] on button "Next" at bounding box center [540, 254] width 76 height 31
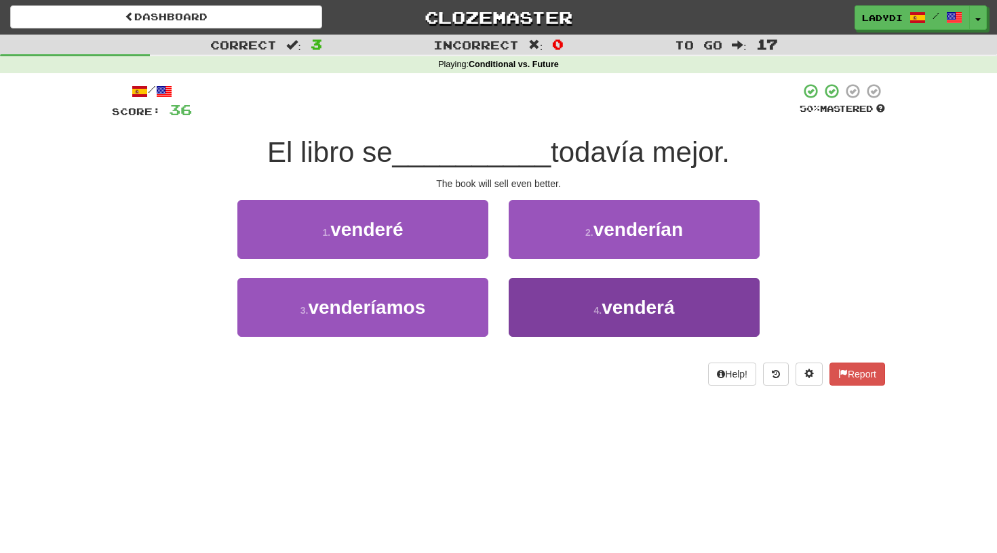
click at [538, 306] on button "4 . venderá" at bounding box center [634, 307] width 251 height 59
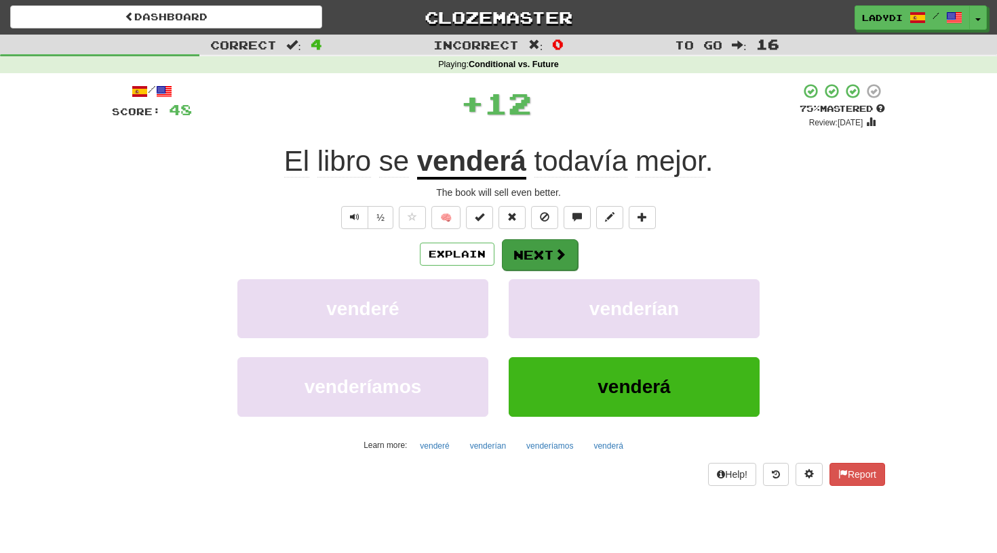
click at [528, 258] on button "Next" at bounding box center [540, 254] width 76 height 31
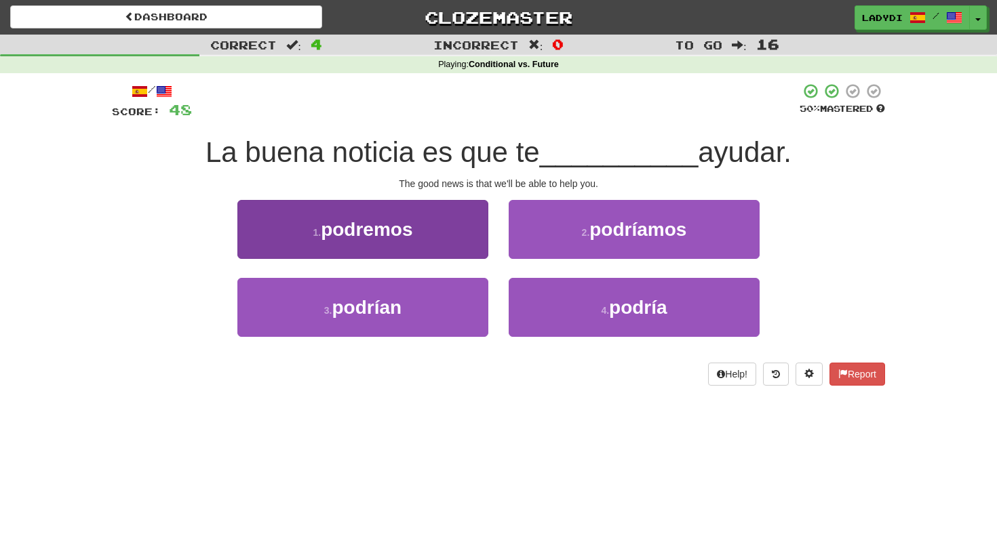
click at [464, 233] on button "1 . podremos" at bounding box center [362, 229] width 251 height 59
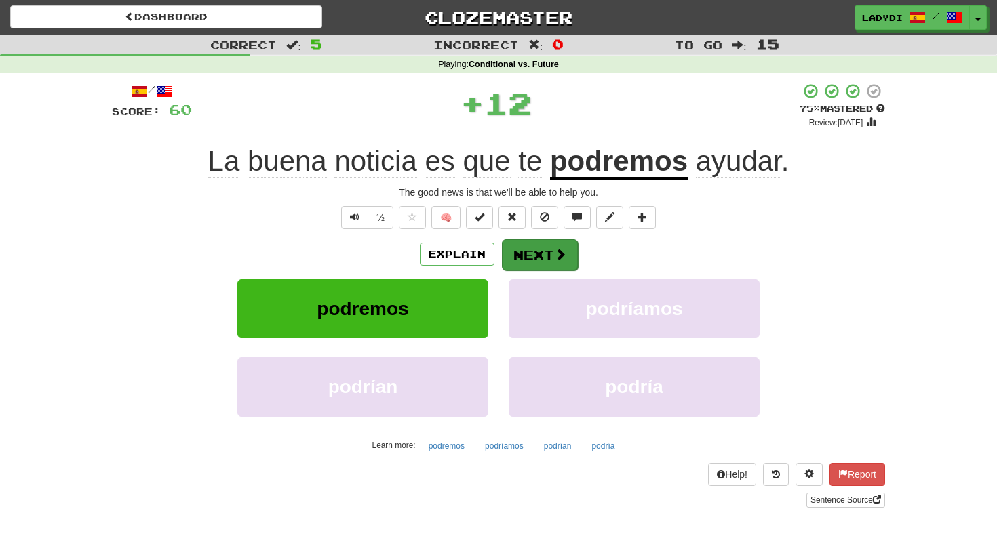
click at [529, 247] on button "Next" at bounding box center [540, 254] width 76 height 31
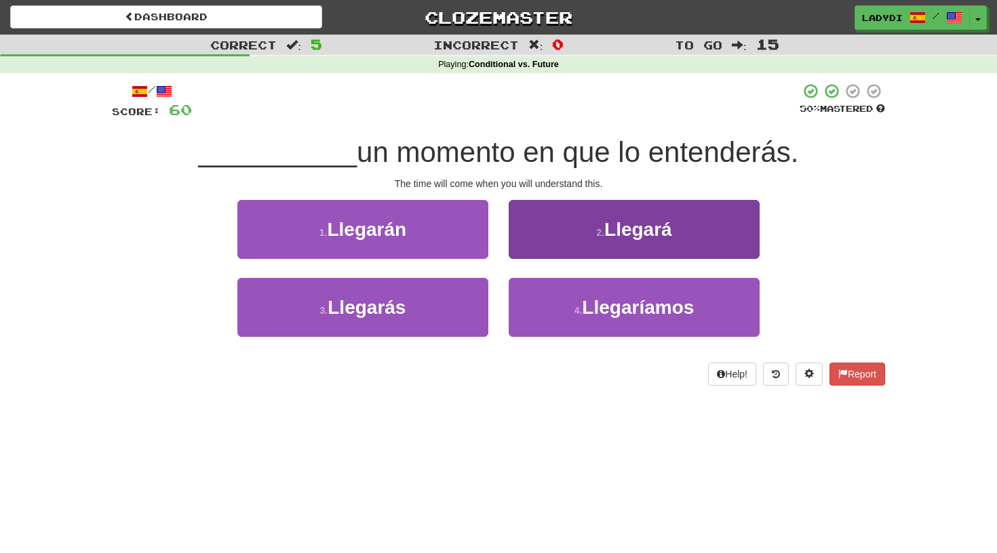
click at [538, 239] on button "2 . Llegará" at bounding box center [634, 229] width 251 height 59
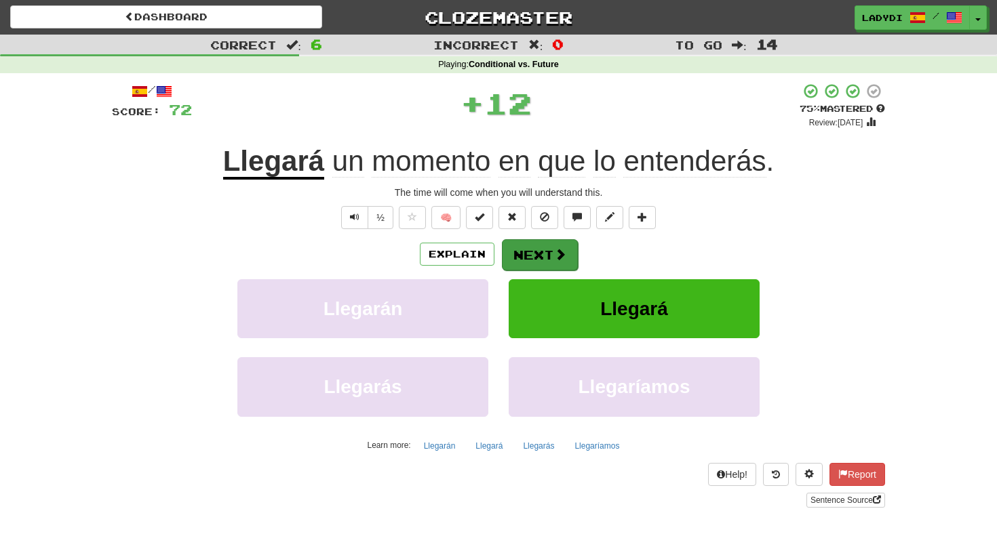
click at [532, 252] on button "Next" at bounding box center [540, 254] width 76 height 31
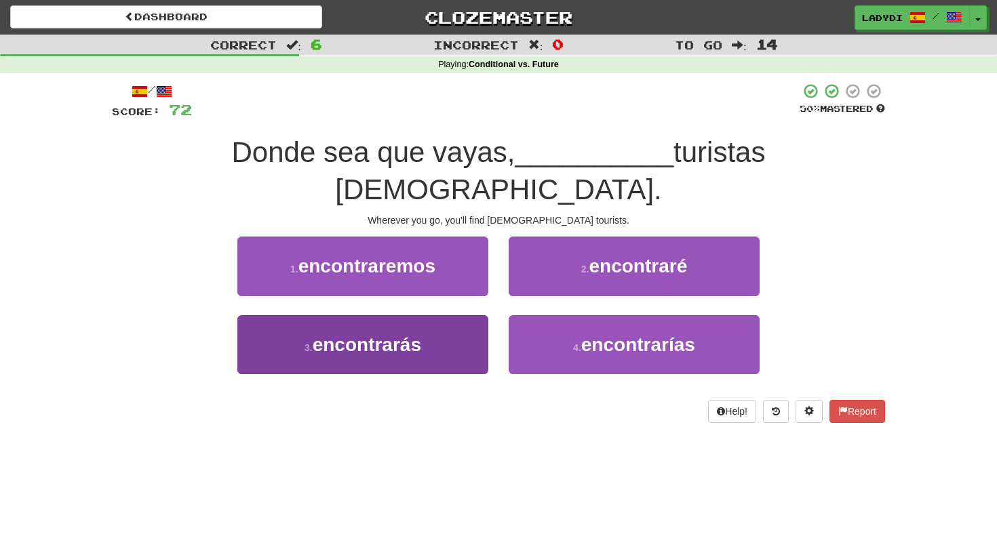
click at [475, 315] on button "3 . encontrarás" at bounding box center [362, 344] width 251 height 59
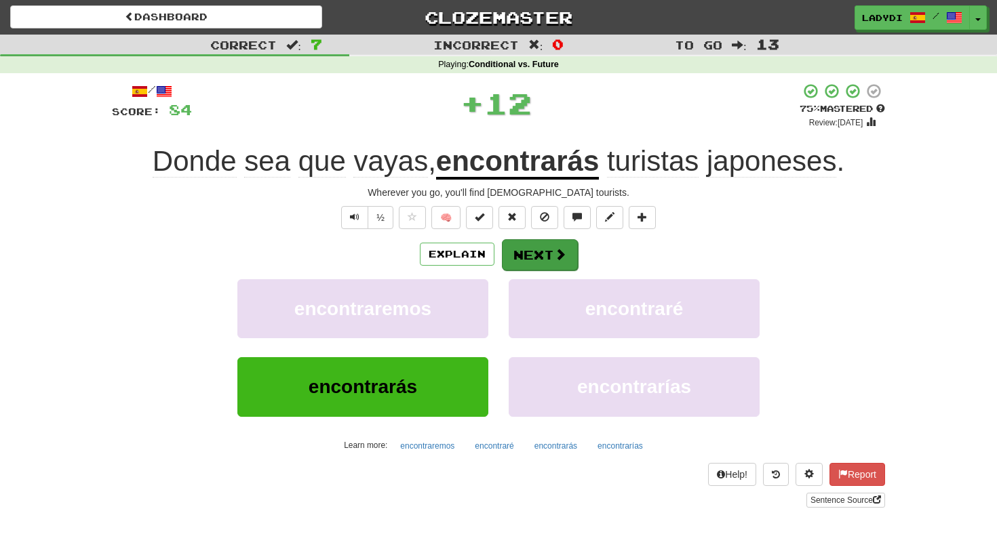
click at [534, 258] on button "Next" at bounding box center [540, 254] width 76 height 31
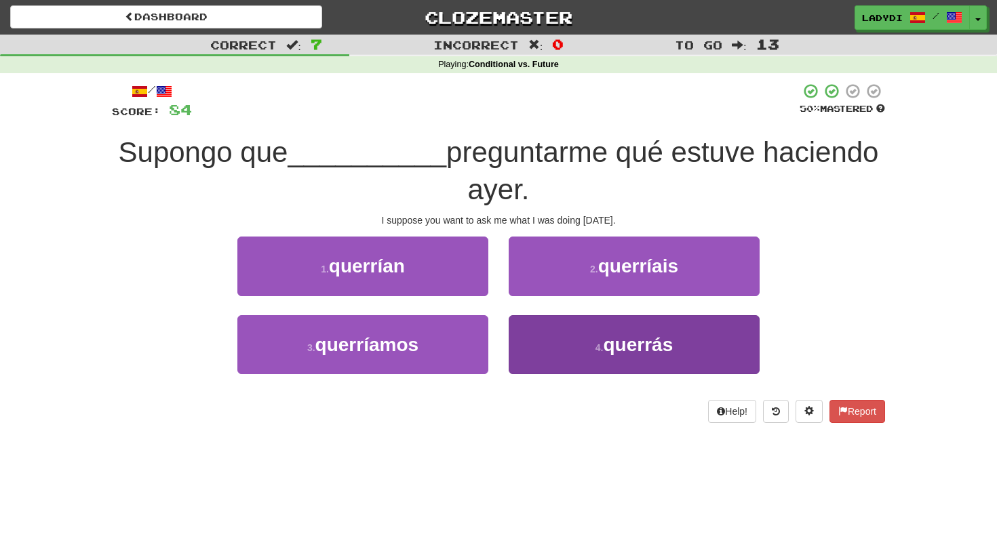
click at [549, 352] on button "4 . querrás" at bounding box center [634, 344] width 251 height 59
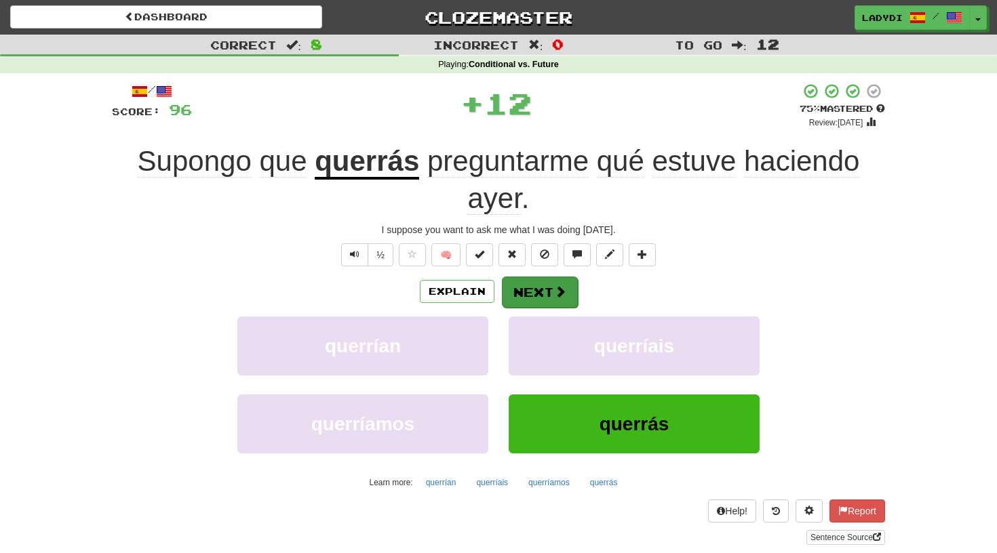
click at [538, 290] on button "Next" at bounding box center [540, 292] width 76 height 31
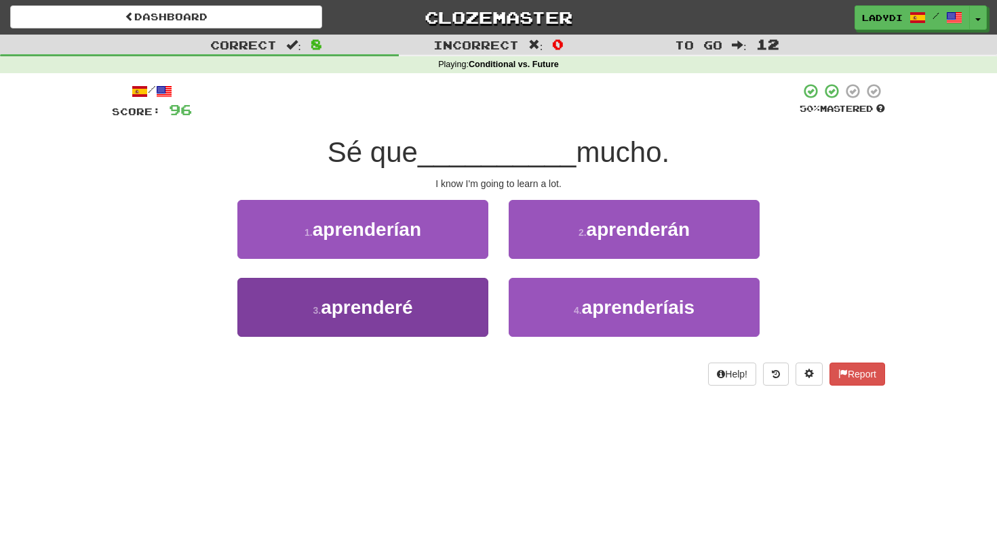
click at [465, 304] on button "3 . aprenderé" at bounding box center [362, 307] width 251 height 59
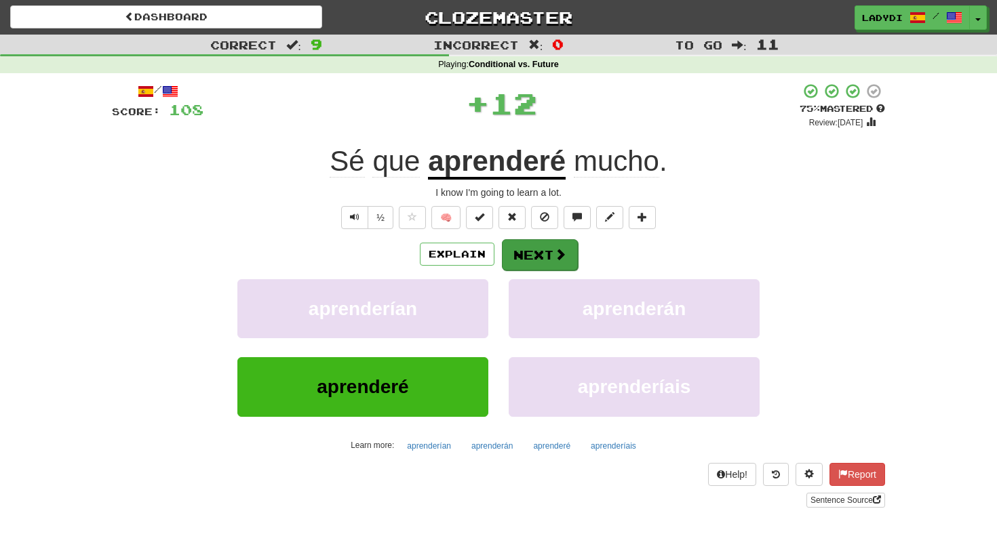
click at [546, 256] on button "Next" at bounding box center [540, 254] width 76 height 31
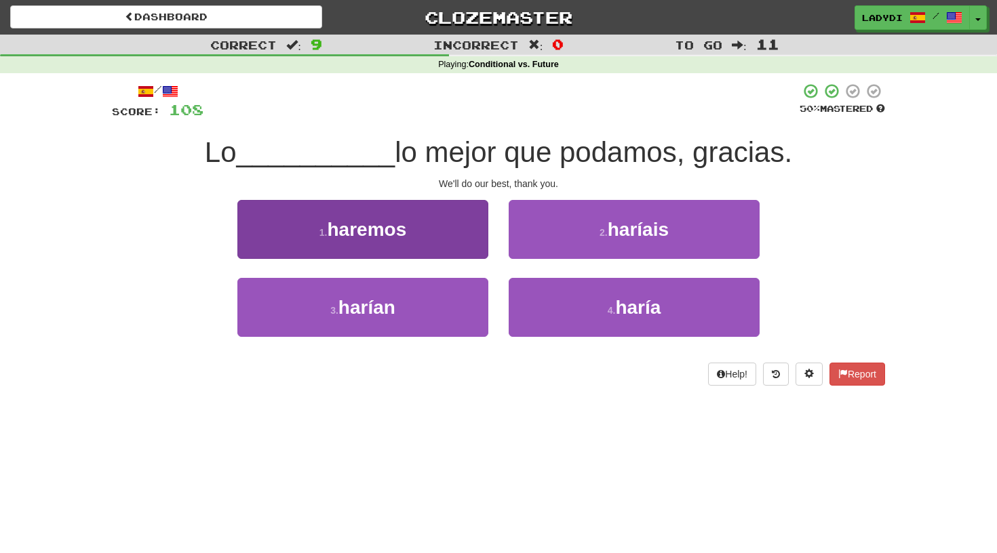
click at [448, 246] on button "1 . haremos" at bounding box center [362, 229] width 251 height 59
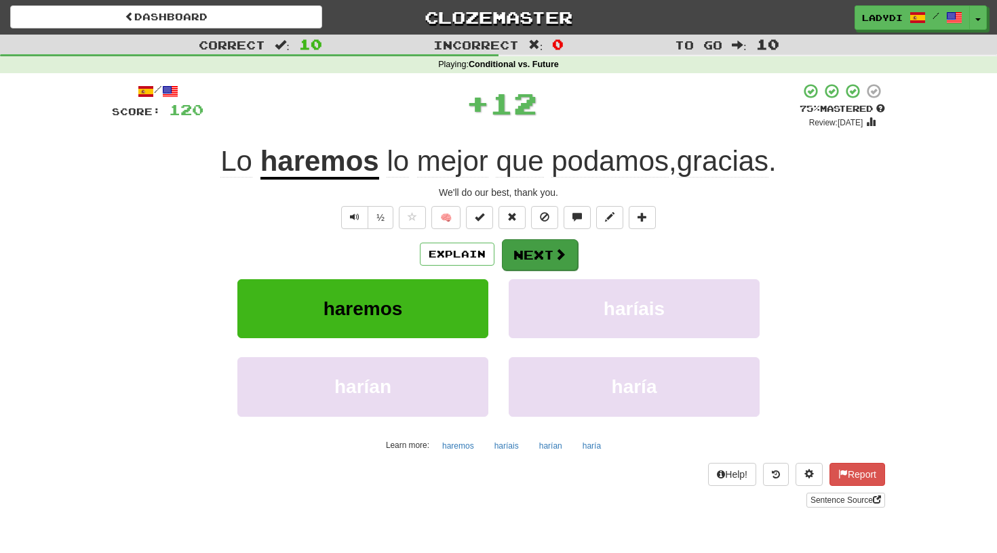
click at [538, 250] on button "Next" at bounding box center [540, 254] width 76 height 31
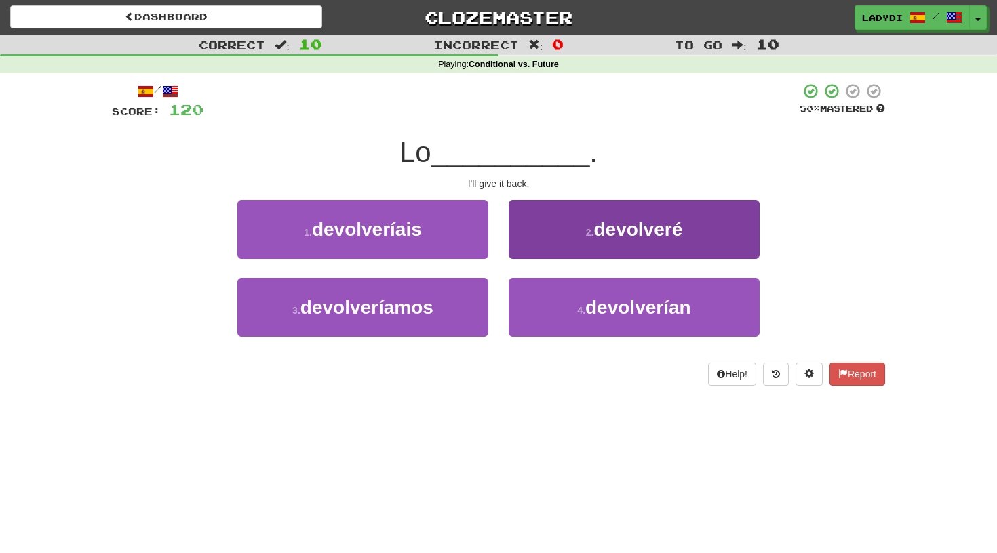
click at [543, 245] on button "2 . devolveré" at bounding box center [634, 229] width 251 height 59
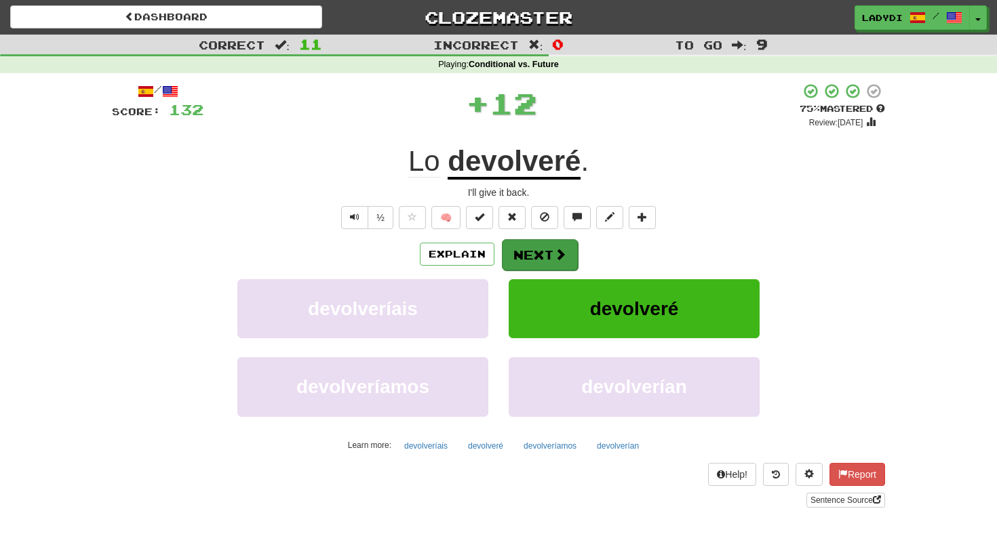
click at [529, 257] on button "Next" at bounding box center [540, 254] width 76 height 31
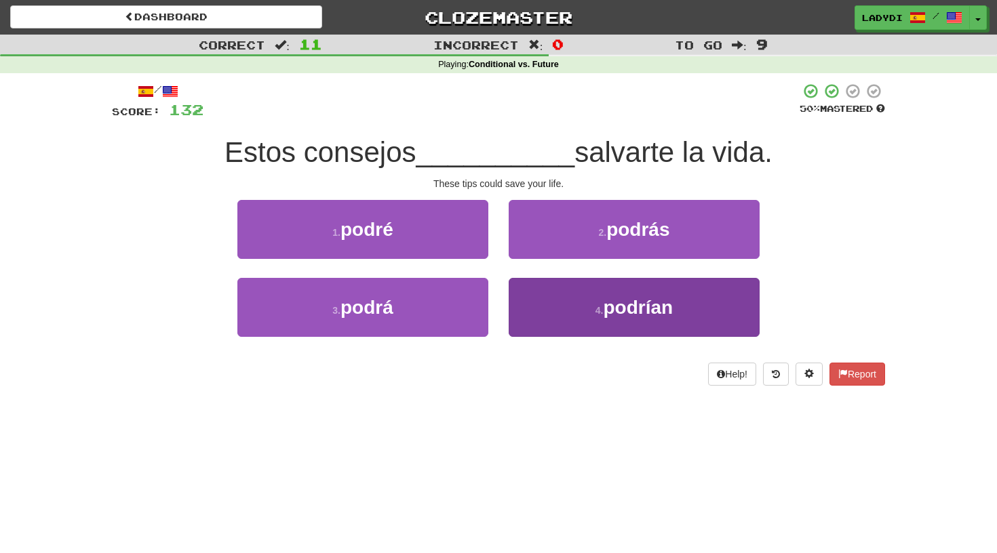
click at [555, 304] on button "4 . podrían" at bounding box center [634, 307] width 251 height 59
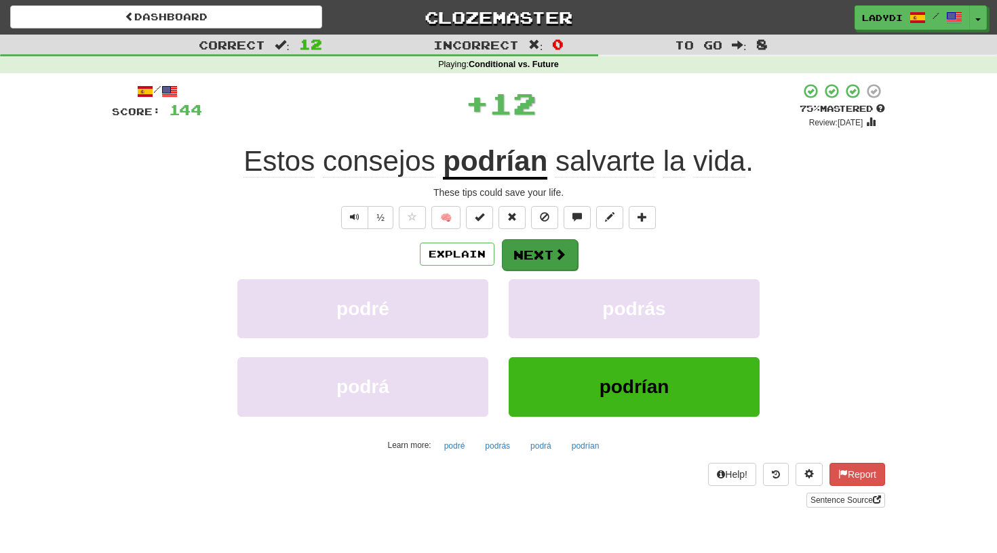
click at [535, 249] on button "Next" at bounding box center [540, 254] width 76 height 31
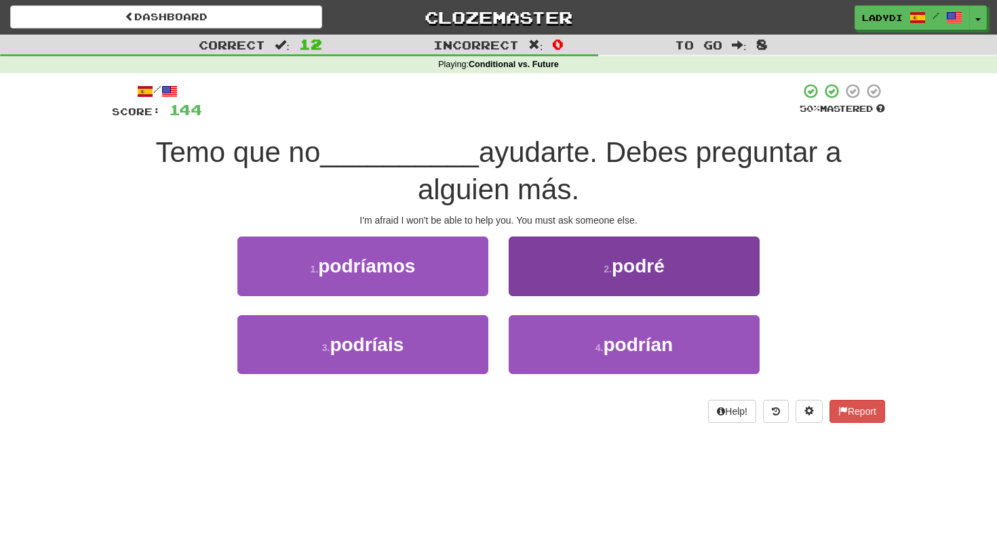
click at [535, 269] on button "2 . podré" at bounding box center [634, 266] width 251 height 59
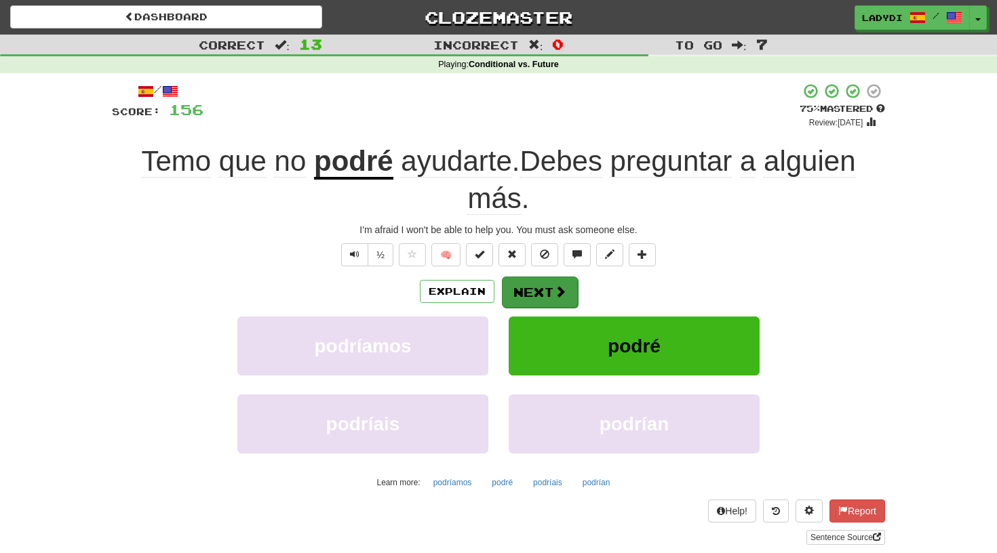
click at [544, 293] on button "Next" at bounding box center [540, 292] width 76 height 31
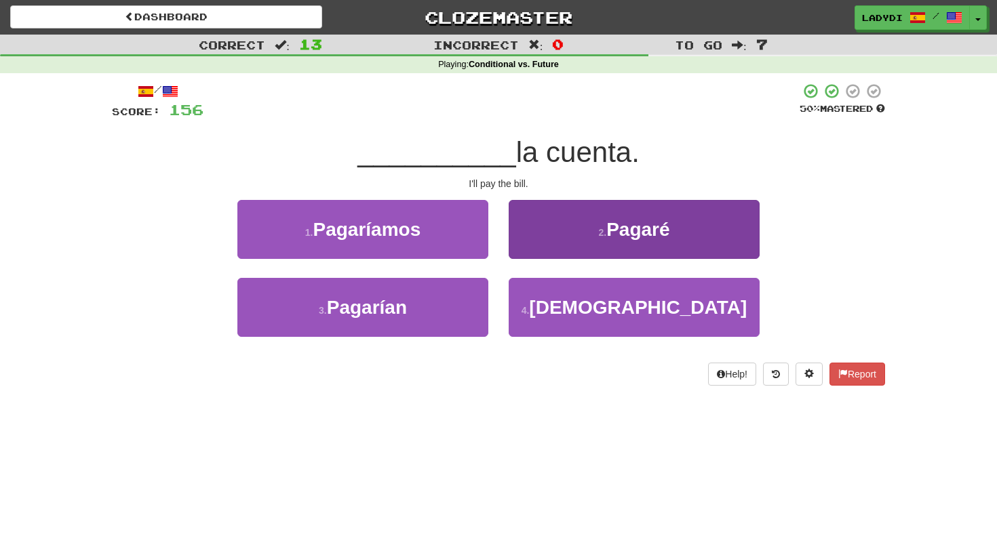
click at [537, 212] on button "2 . Pagaré" at bounding box center [634, 229] width 251 height 59
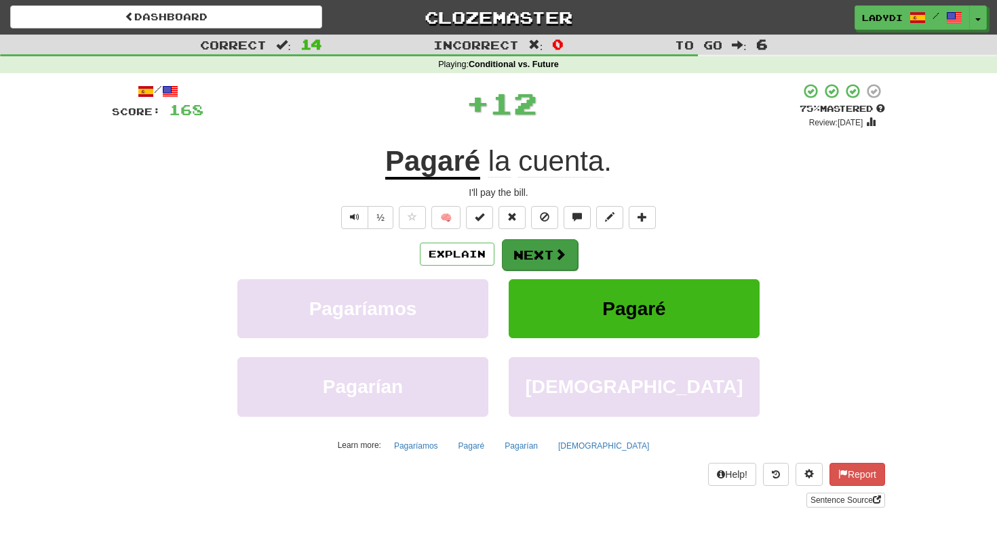
click at [522, 253] on button "Next" at bounding box center [540, 254] width 76 height 31
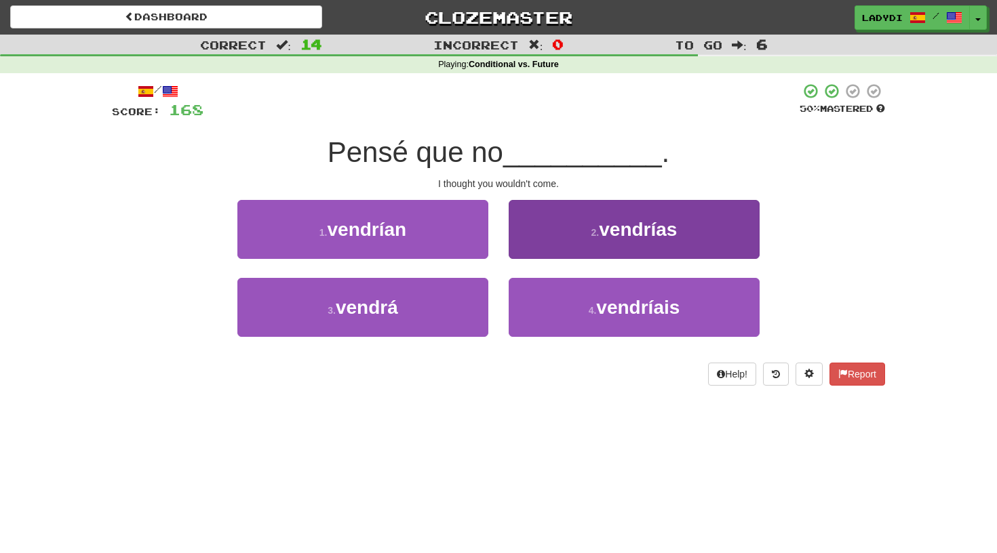
click at [540, 231] on button "2 . vendrías" at bounding box center [634, 229] width 251 height 59
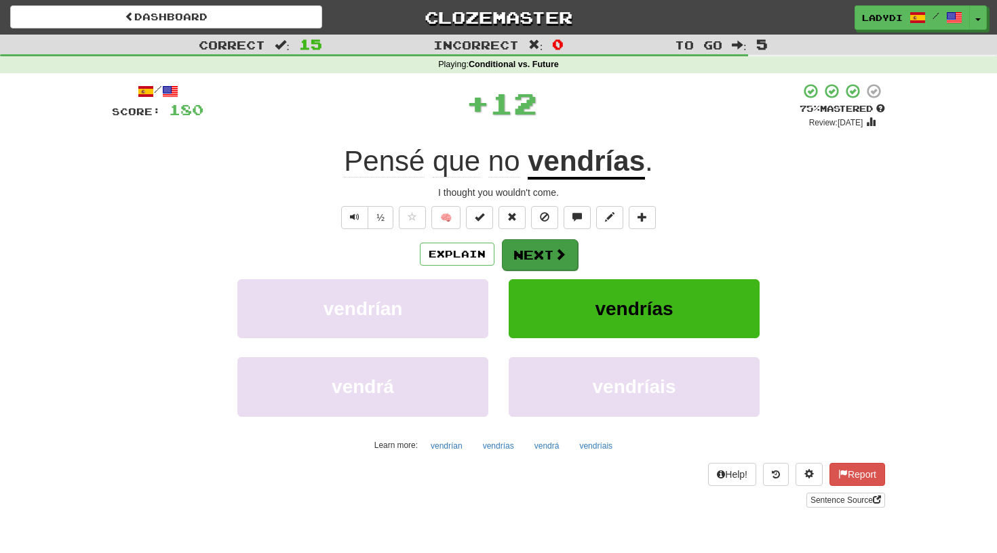
click at [527, 247] on button "Next" at bounding box center [540, 254] width 76 height 31
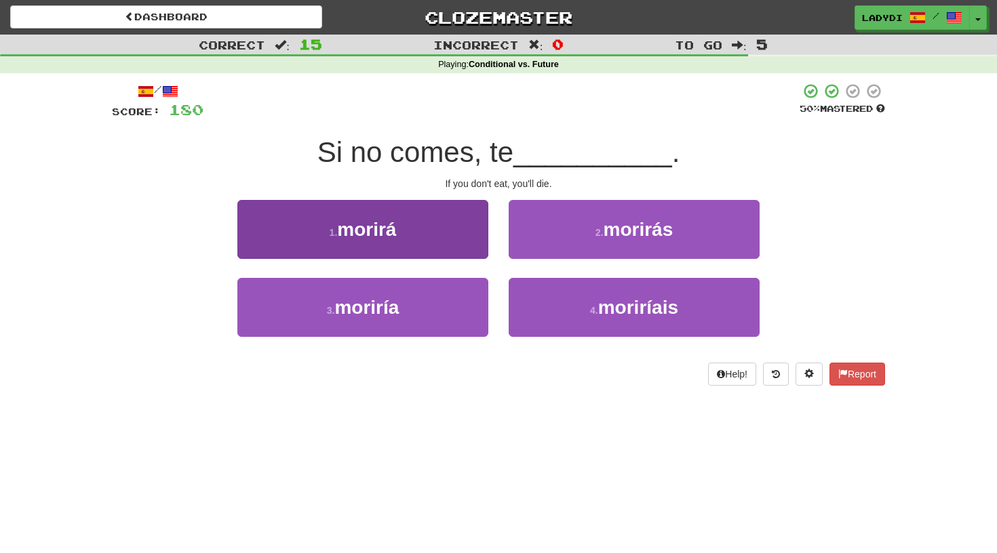
click at [452, 238] on button "1 . morirá" at bounding box center [362, 229] width 251 height 59
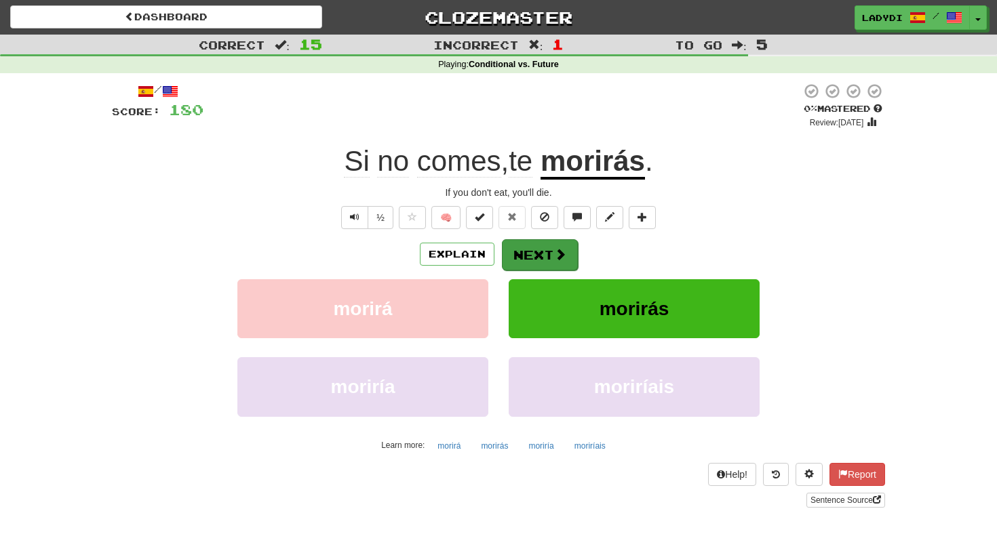
click at [520, 250] on button "Next" at bounding box center [540, 254] width 76 height 31
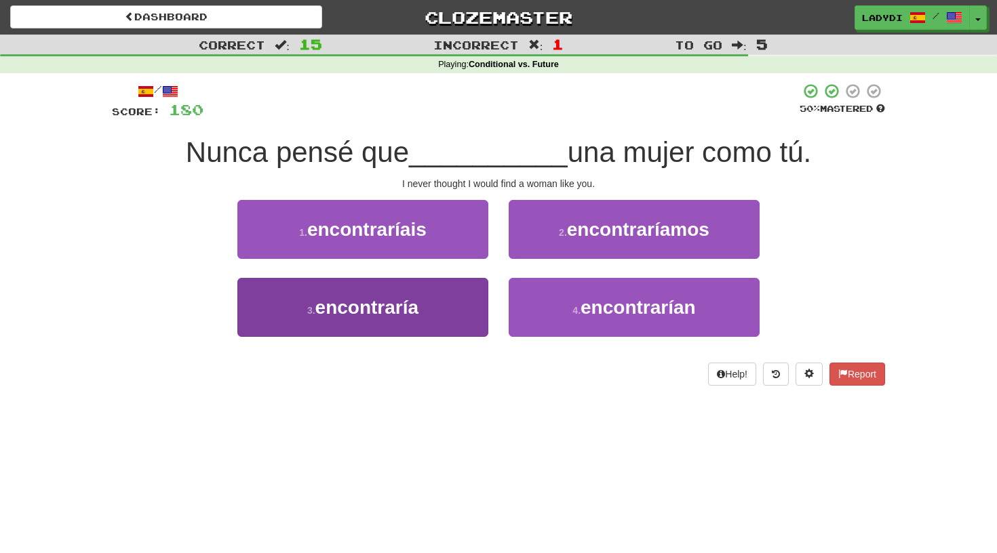
click at [445, 306] on button "3 . encontraría" at bounding box center [362, 307] width 251 height 59
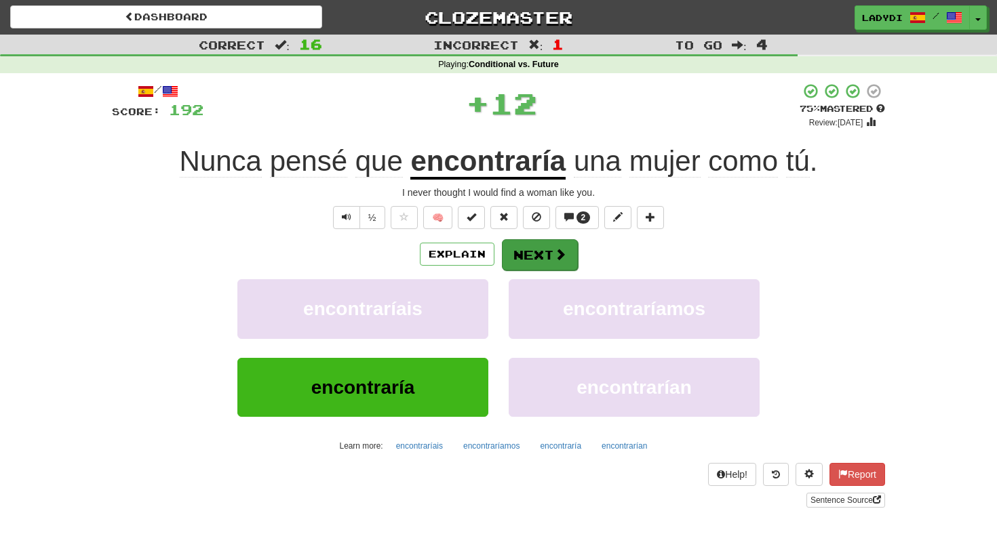
click at [530, 246] on button "Next" at bounding box center [540, 254] width 76 height 31
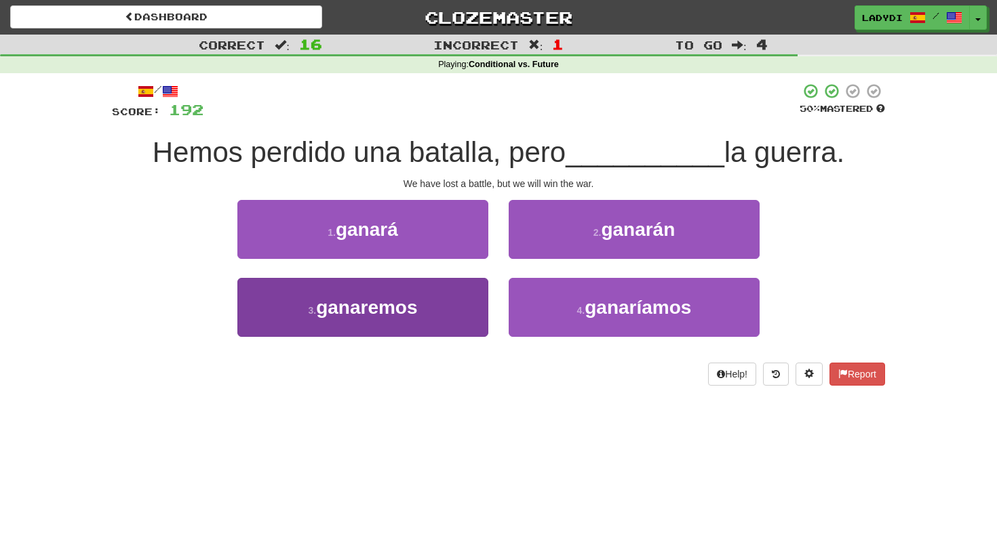
click at [453, 304] on button "3 . ganaremos" at bounding box center [362, 307] width 251 height 59
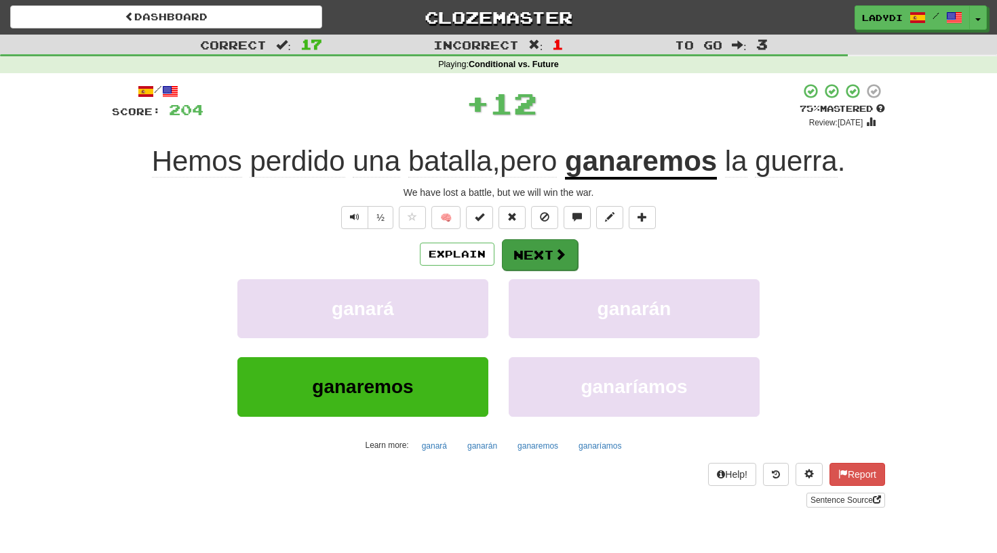
click at [537, 244] on button "Next" at bounding box center [540, 254] width 76 height 31
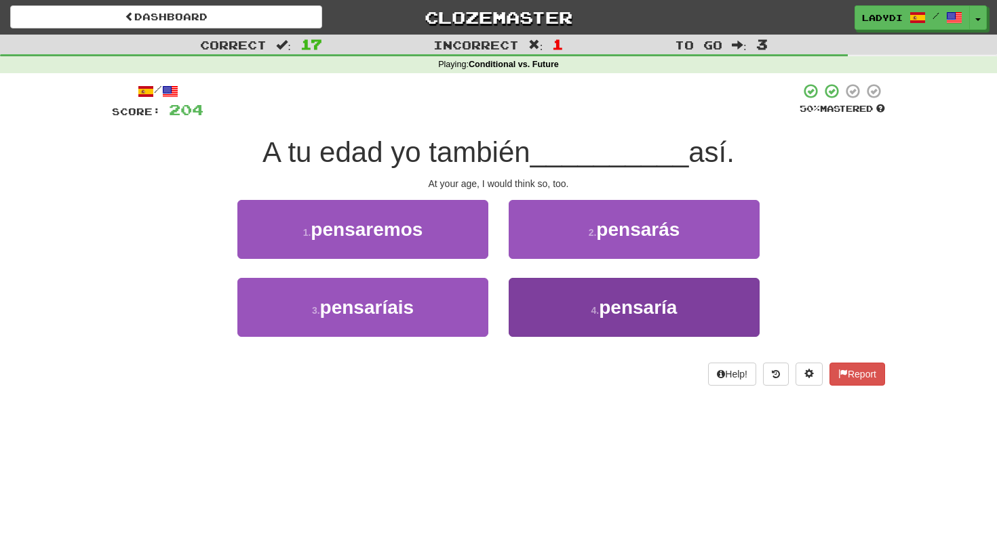
click at [559, 306] on button "4 . pensaría" at bounding box center [634, 307] width 251 height 59
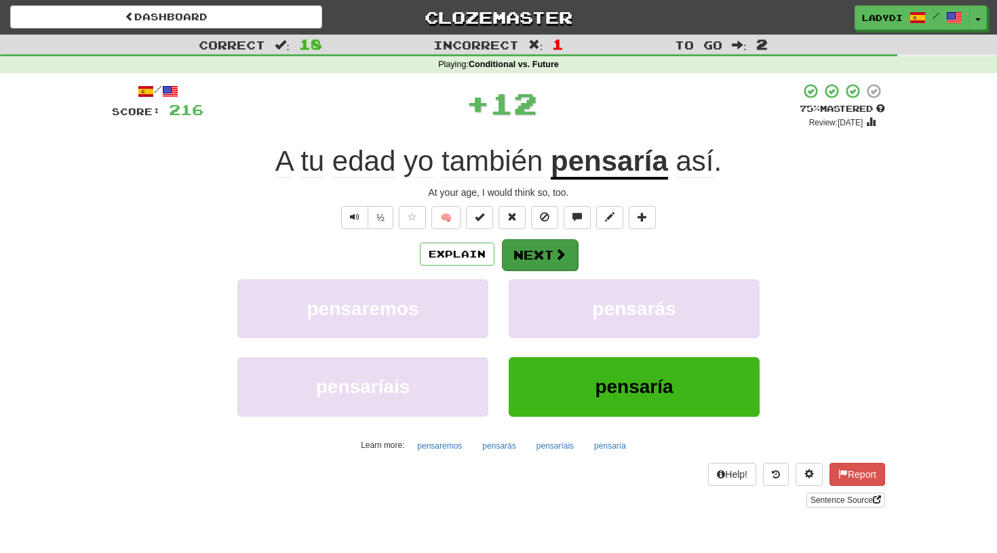
click at [542, 255] on button "Next" at bounding box center [540, 254] width 76 height 31
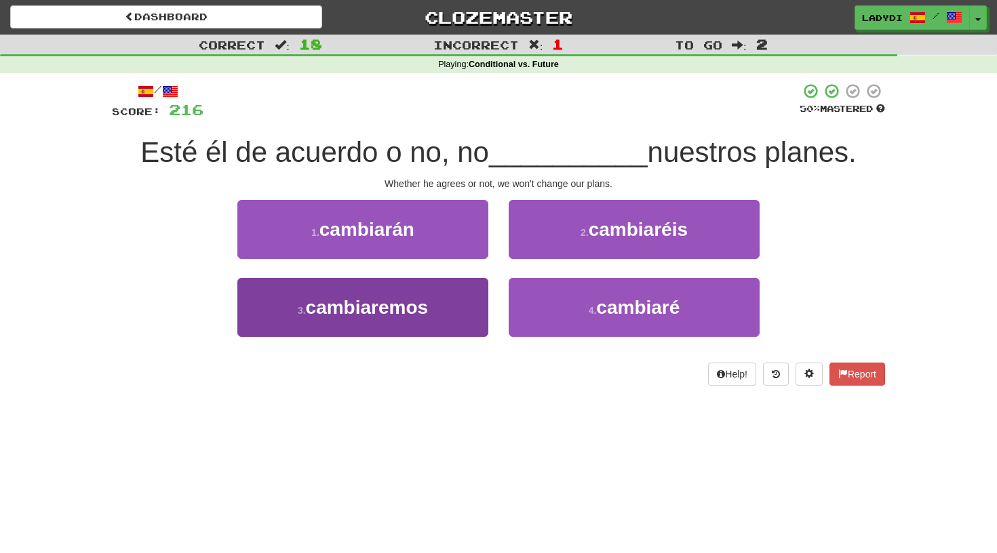
click at [459, 300] on button "3 . cambiaremos" at bounding box center [362, 307] width 251 height 59
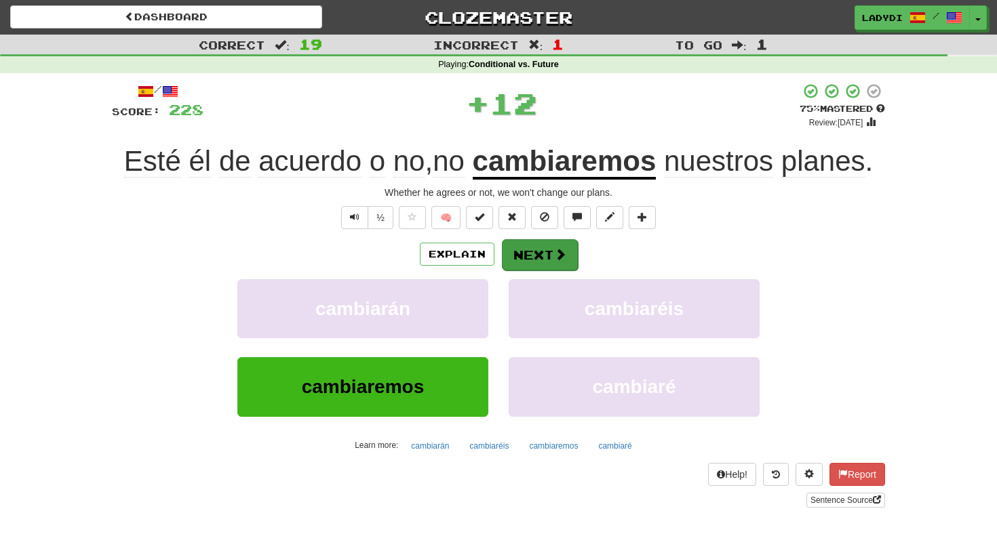
click at [521, 256] on button "Next" at bounding box center [540, 254] width 76 height 31
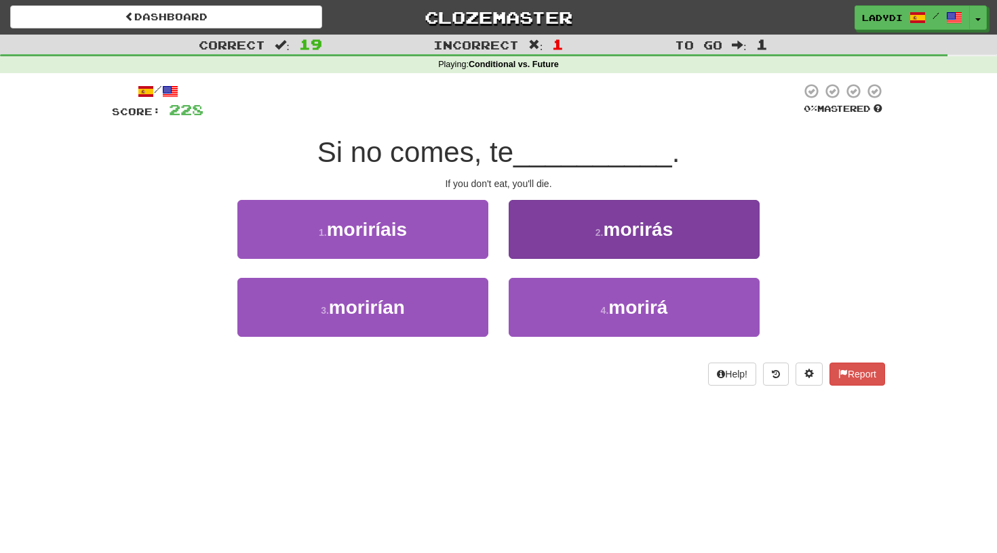
click at [577, 234] on button "2 . morirás" at bounding box center [634, 229] width 251 height 59
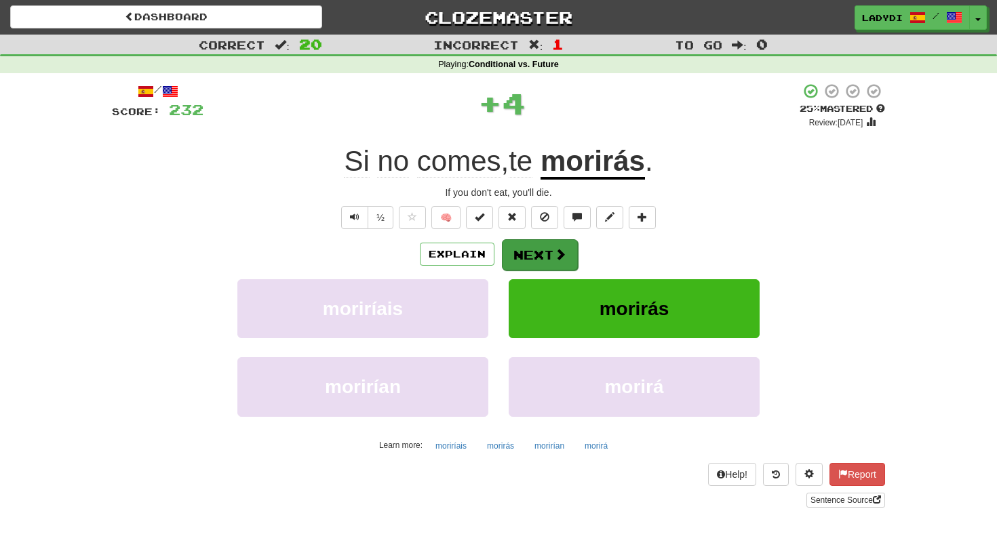
click at [542, 252] on button "Next" at bounding box center [540, 254] width 76 height 31
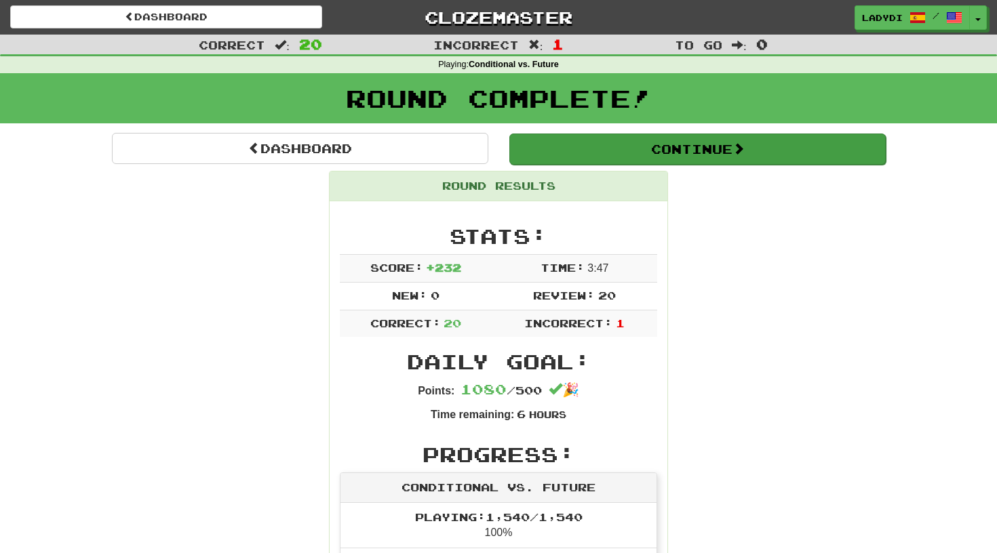
click at [632, 156] on button "Continue" at bounding box center [697, 149] width 376 height 31
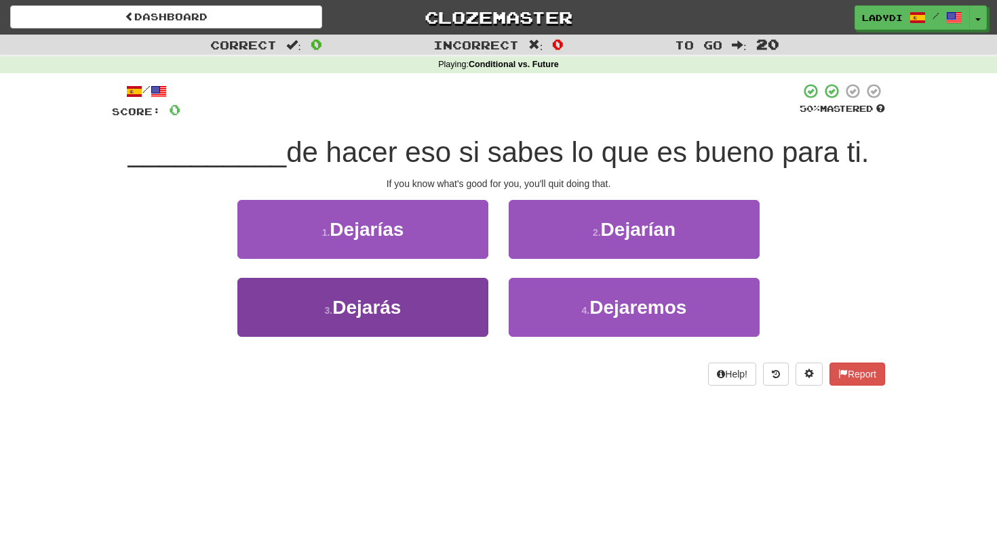
click at [429, 293] on button "3 . Dejarás" at bounding box center [362, 307] width 251 height 59
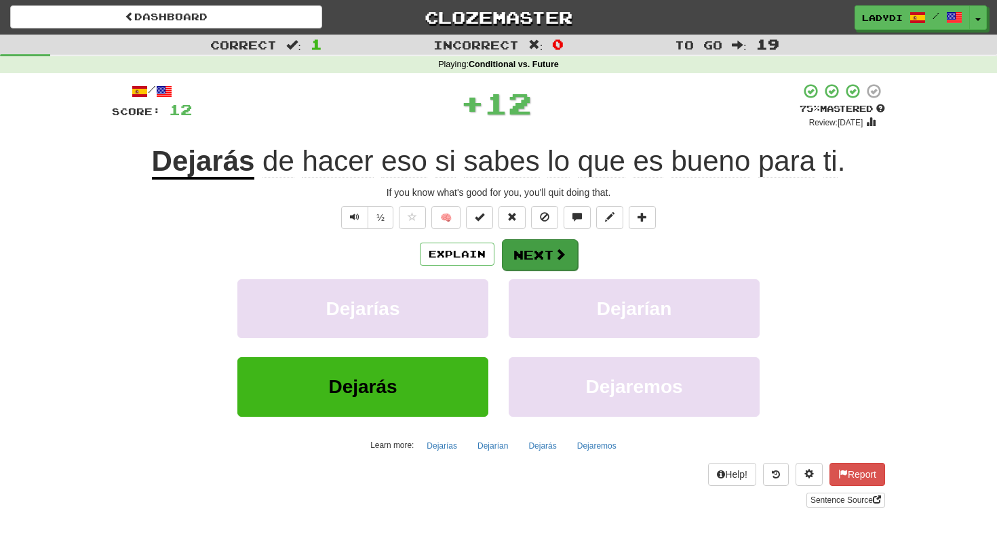
click at [536, 246] on button "Next" at bounding box center [540, 254] width 76 height 31
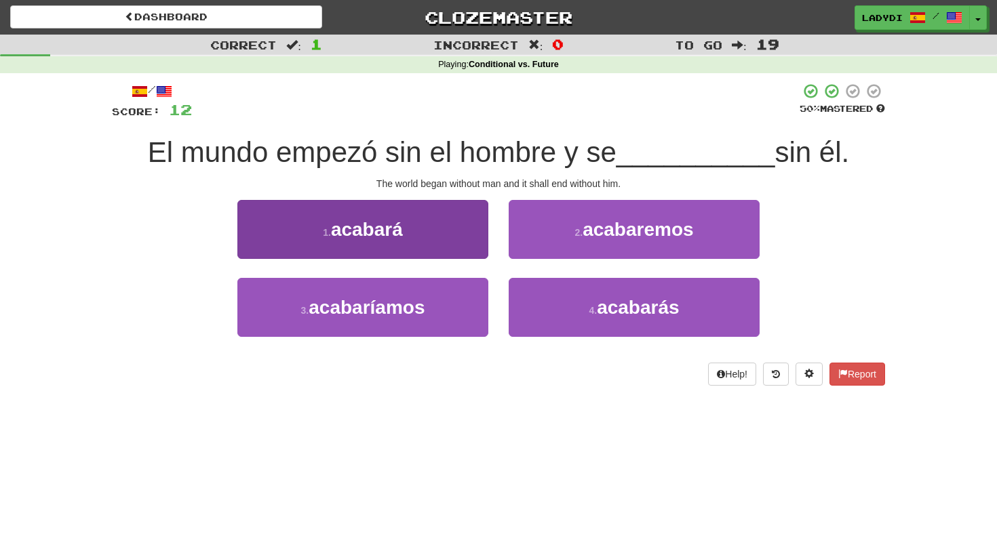
click at [463, 241] on button "1 . acabará" at bounding box center [362, 229] width 251 height 59
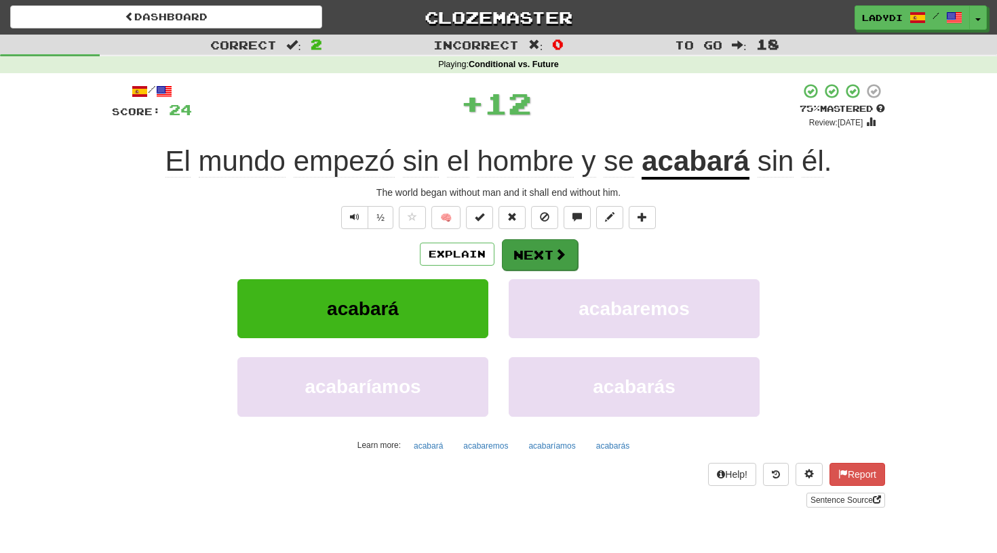
click at [524, 252] on button "Next" at bounding box center [540, 254] width 76 height 31
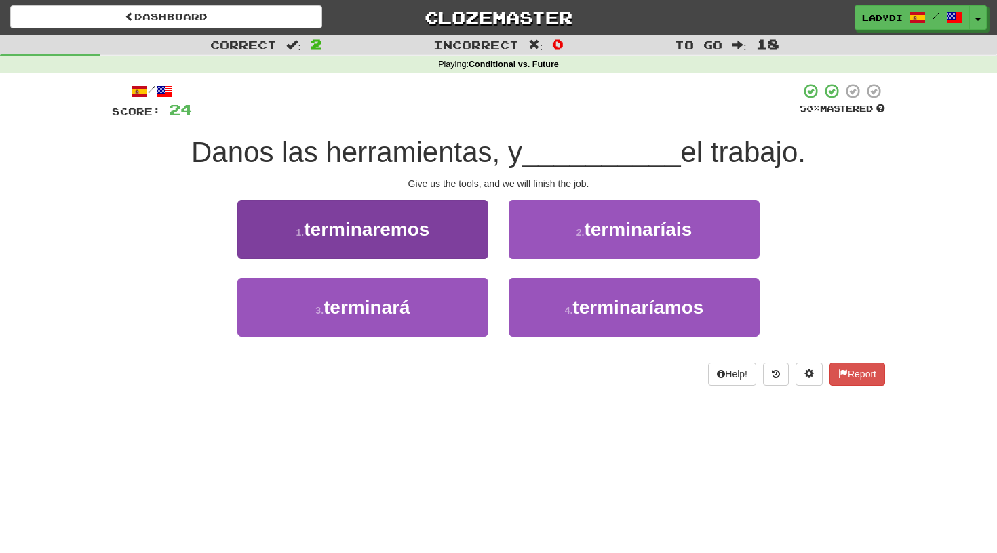
click at [456, 252] on button "1 . terminaremos" at bounding box center [362, 229] width 251 height 59
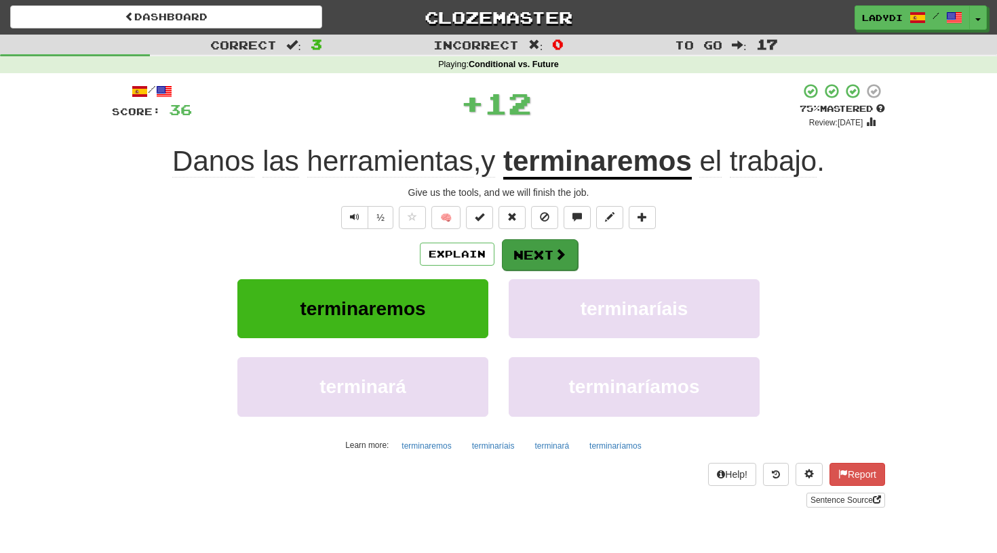
click at [534, 254] on button "Next" at bounding box center [540, 254] width 76 height 31
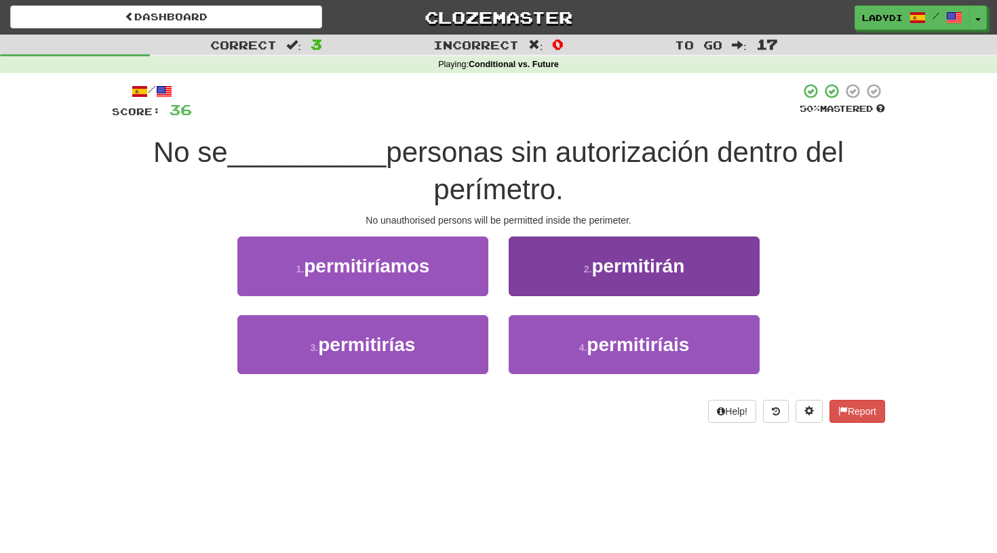
click at [565, 270] on button "2 . permitirán" at bounding box center [634, 266] width 251 height 59
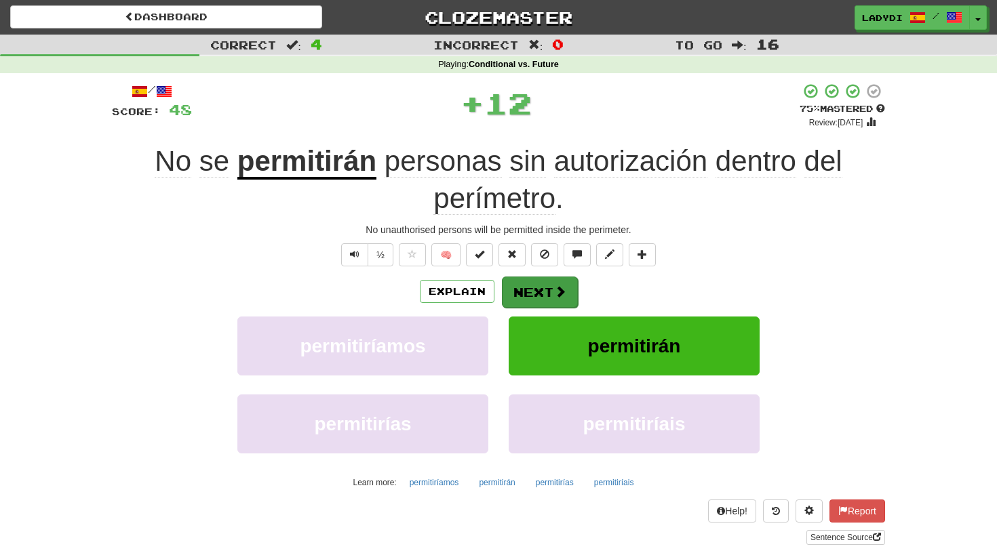
click at [540, 289] on button "Next" at bounding box center [540, 292] width 76 height 31
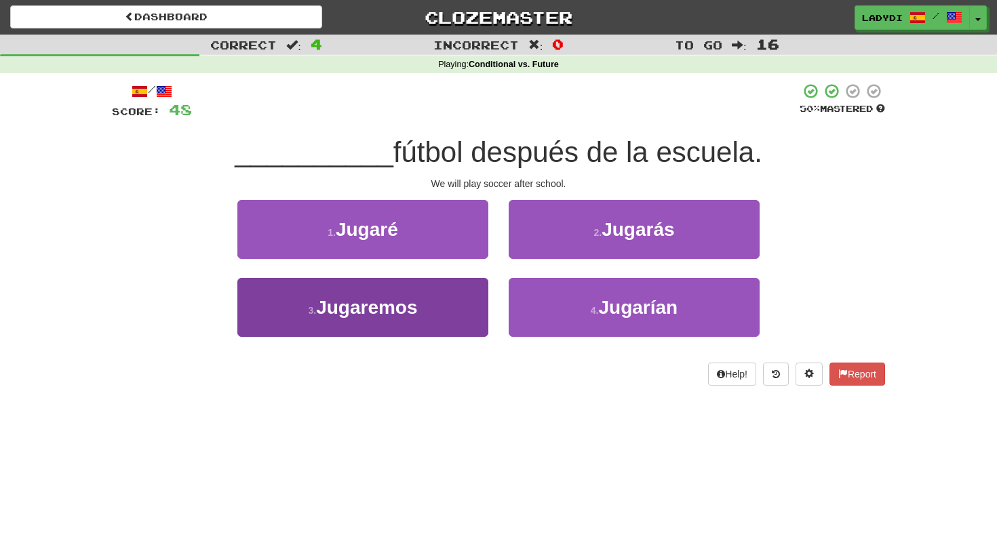
click at [445, 317] on button "3 . Jugaremos" at bounding box center [362, 307] width 251 height 59
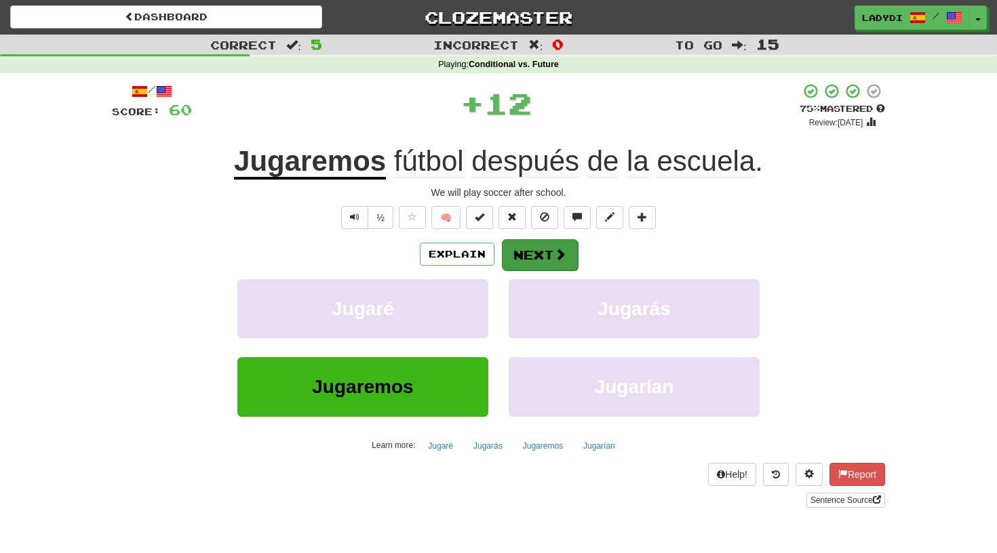
click at [562, 252] on span at bounding box center [560, 254] width 12 height 12
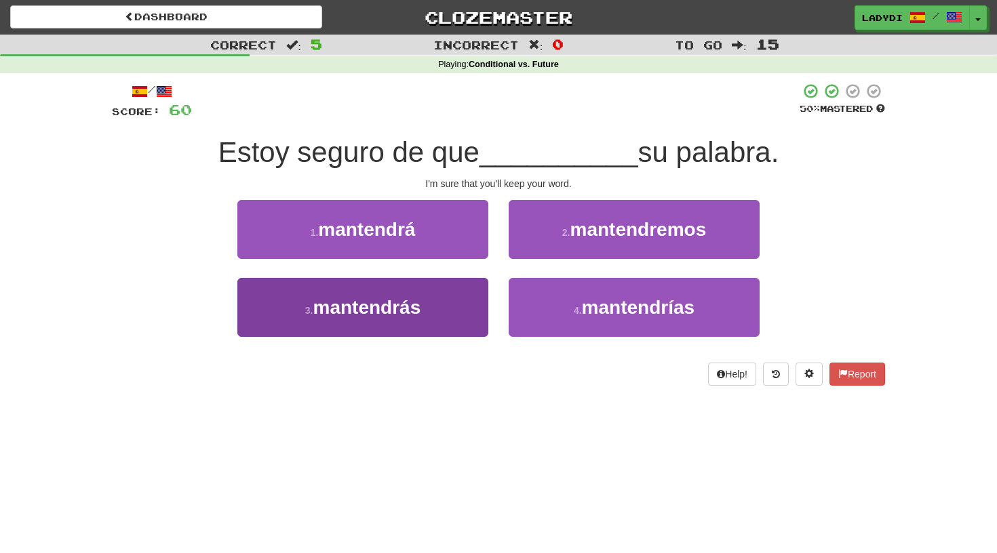
click at [452, 309] on button "3 . mantendrás" at bounding box center [362, 307] width 251 height 59
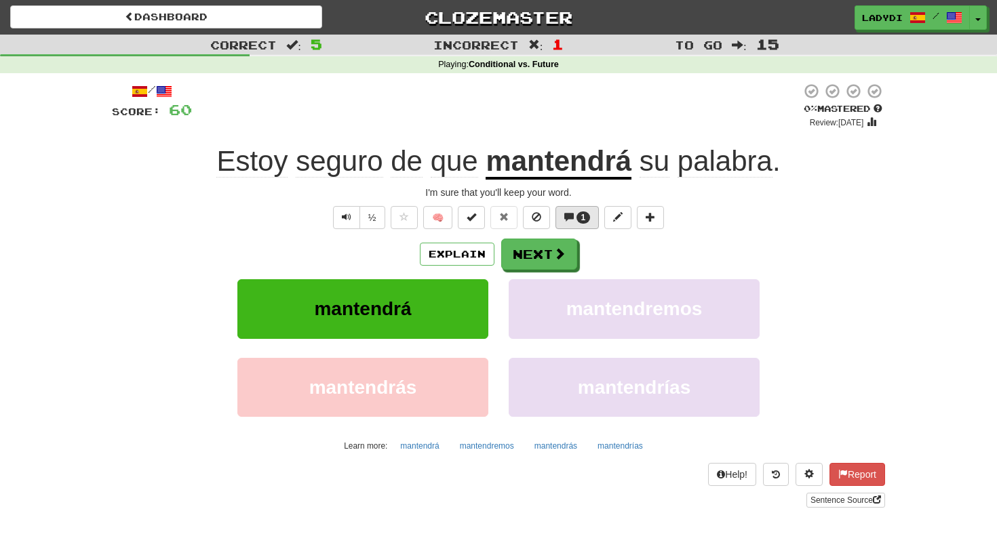
click at [578, 216] on span "1" at bounding box center [583, 218] width 14 height 12
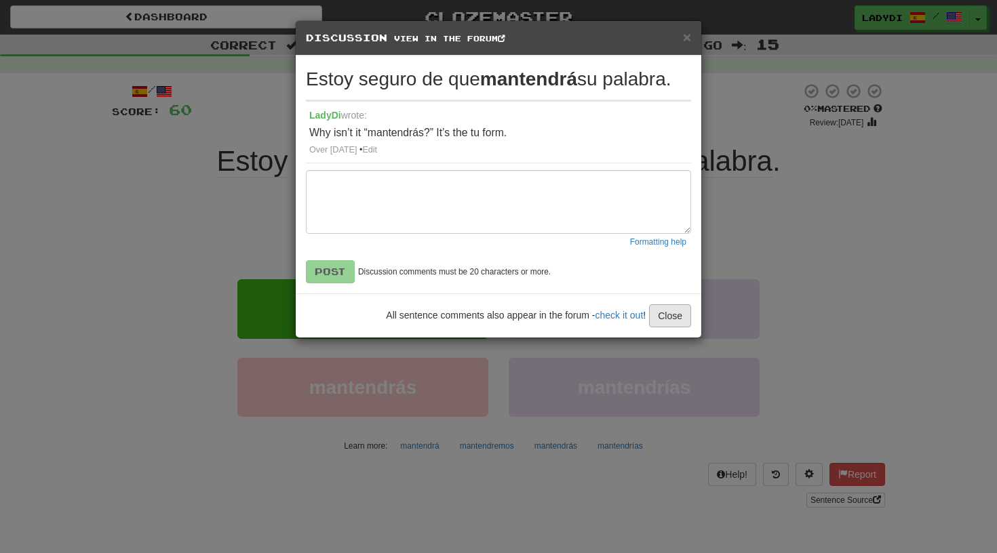
click at [670, 316] on button "Close" at bounding box center [670, 315] width 42 height 23
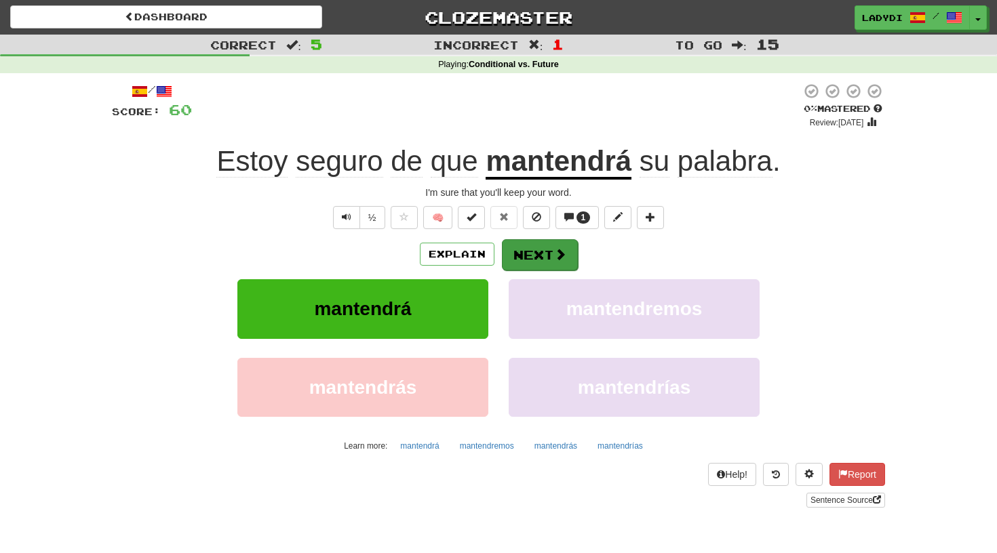
click at [541, 250] on button "Next" at bounding box center [540, 254] width 76 height 31
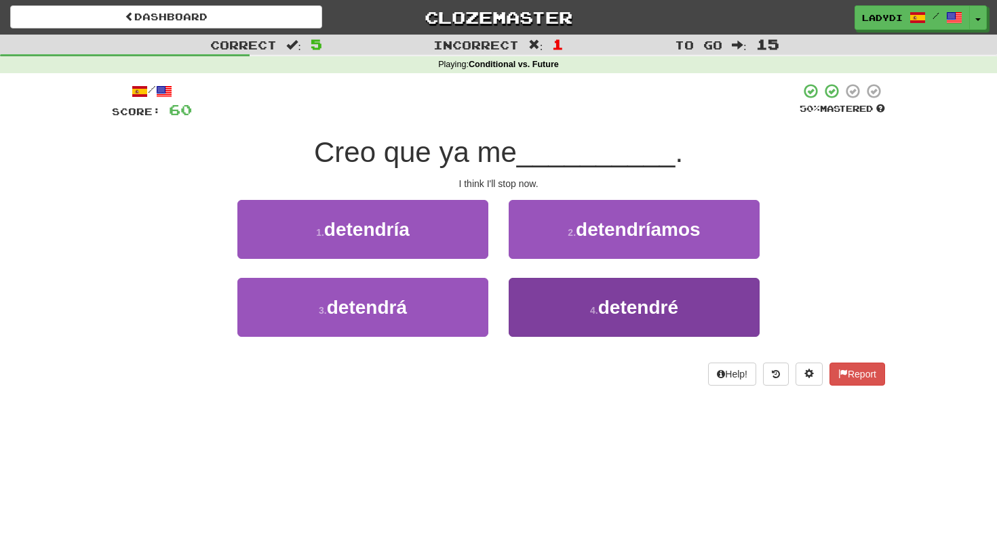
click at [577, 297] on button "4 . detendré" at bounding box center [634, 307] width 251 height 59
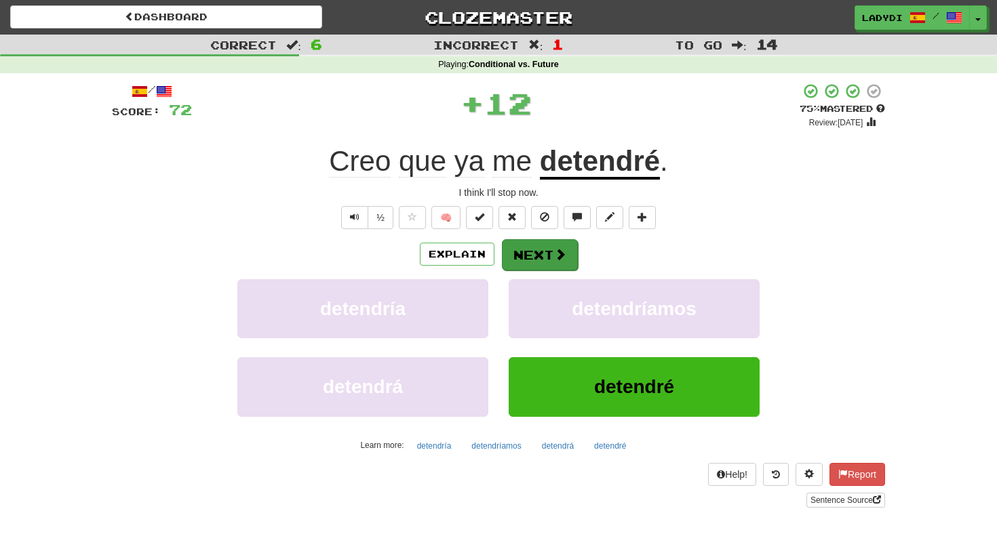
click at [530, 253] on button "Next" at bounding box center [540, 254] width 76 height 31
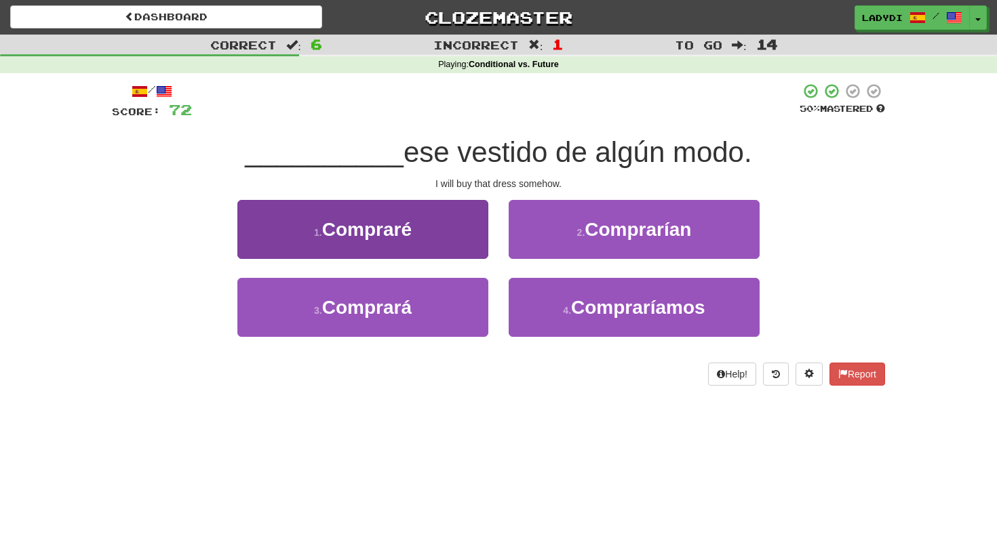
click at [456, 231] on button "1 . Compraré" at bounding box center [362, 229] width 251 height 59
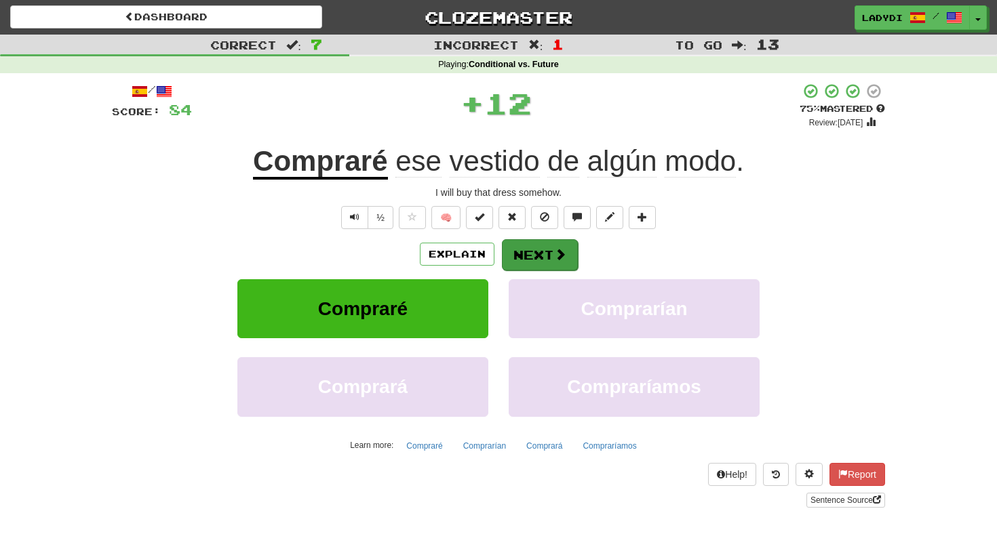
click at [525, 239] on button "Next" at bounding box center [540, 254] width 76 height 31
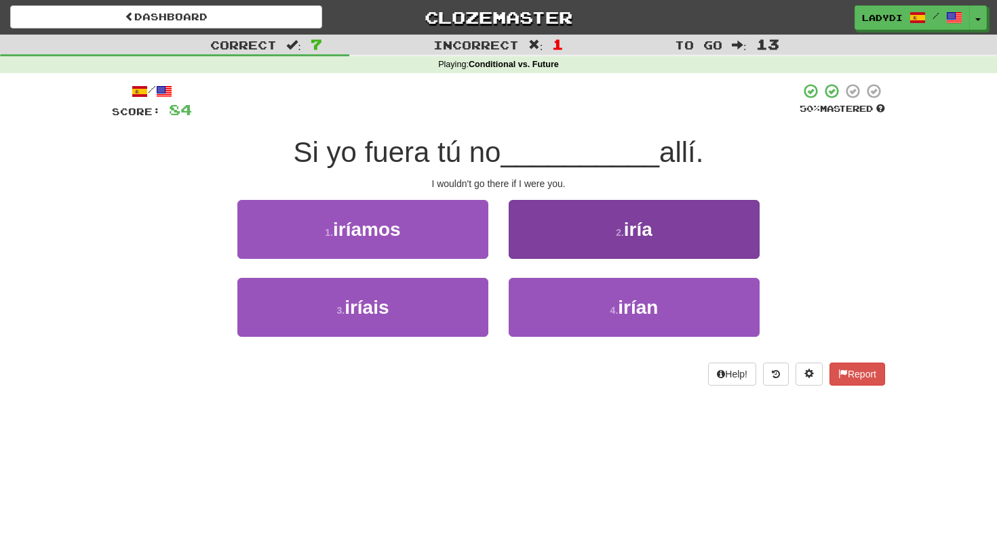
click at [532, 237] on button "2 . iría" at bounding box center [634, 229] width 251 height 59
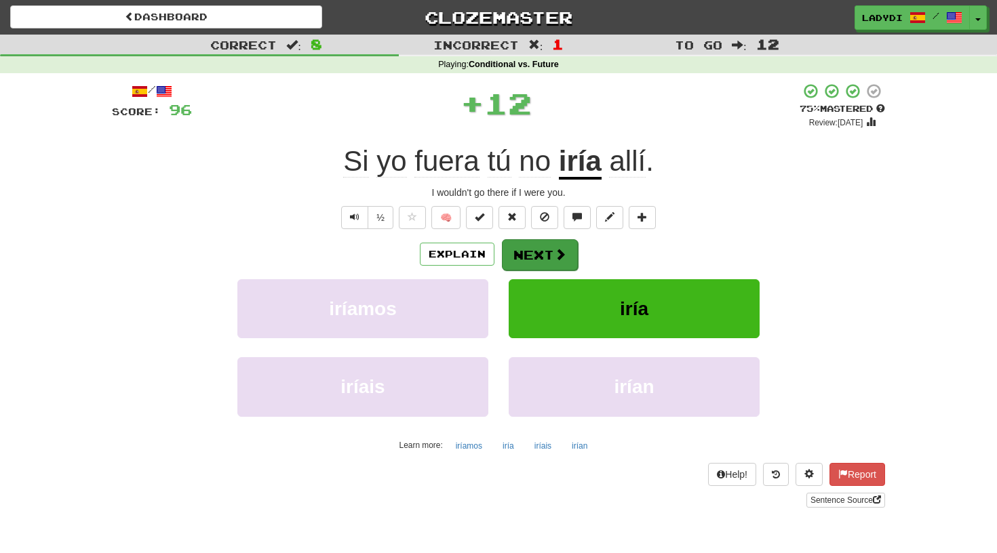
click at [524, 246] on button "Next" at bounding box center [540, 254] width 76 height 31
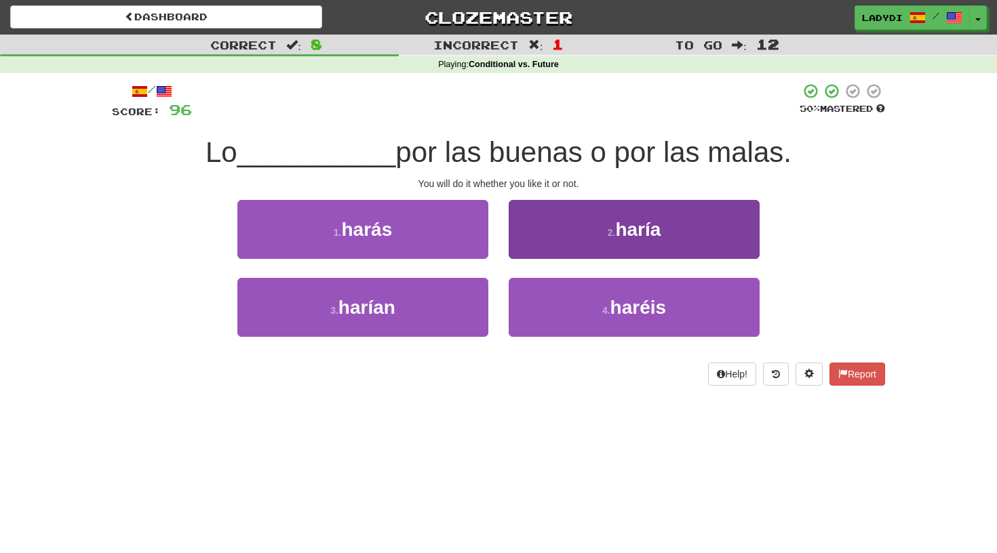
click at [542, 239] on button "2 . haría" at bounding box center [634, 229] width 251 height 59
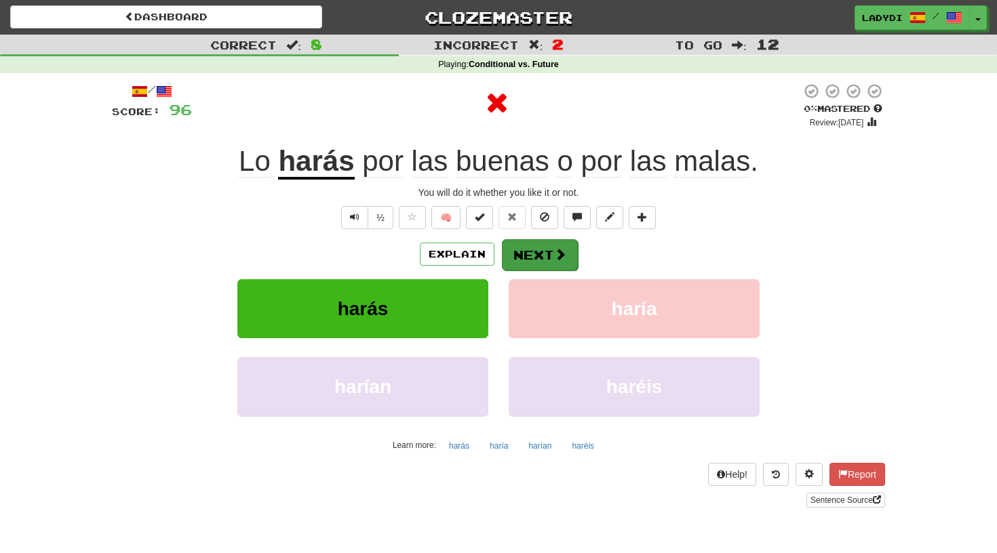
click at [537, 247] on button "Next" at bounding box center [540, 254] width 76 height 31
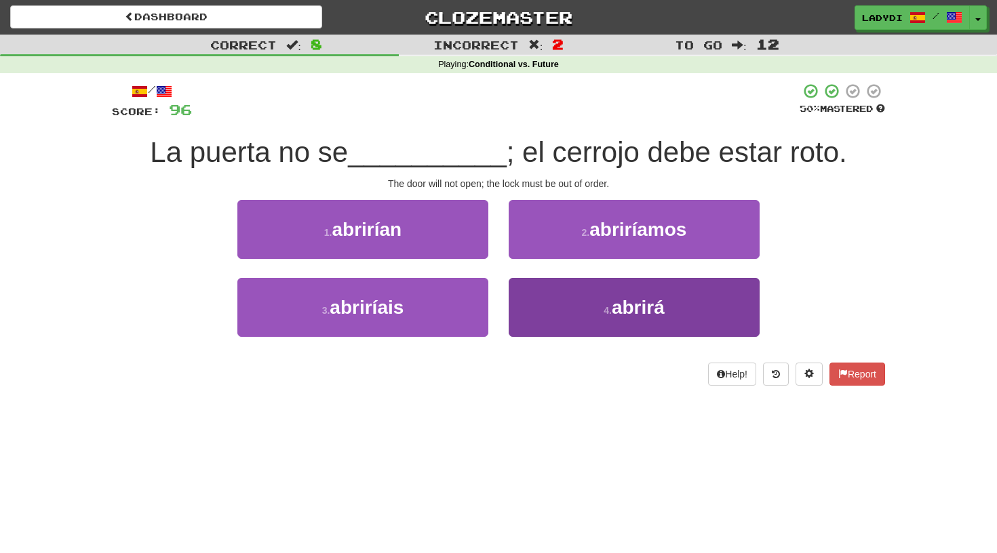
click at [552, 298] on button "4 . abrirá" at bounding box center [634, 307] width 251 height 59
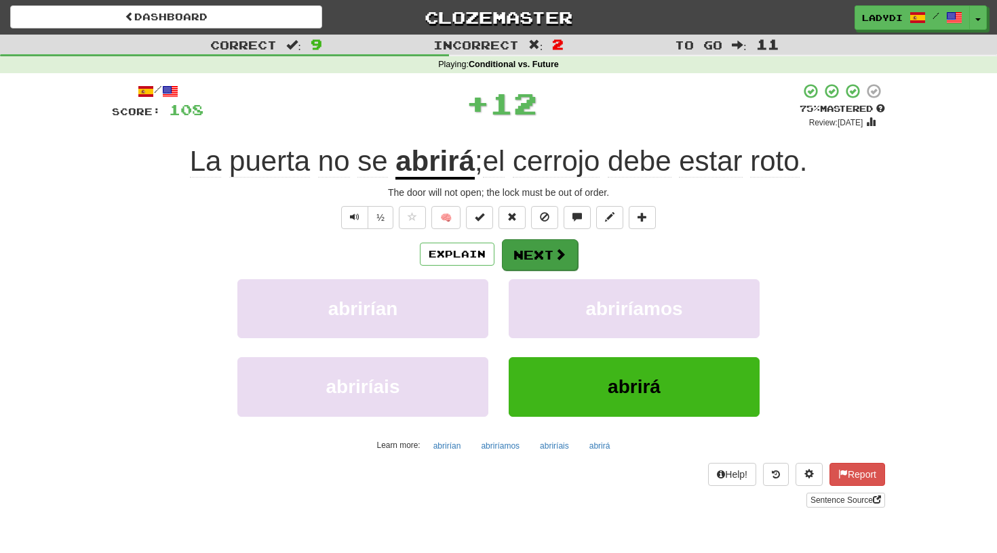
click at [535, 241] on button "Next" at bounding box center [540, 254] width 76 height 31
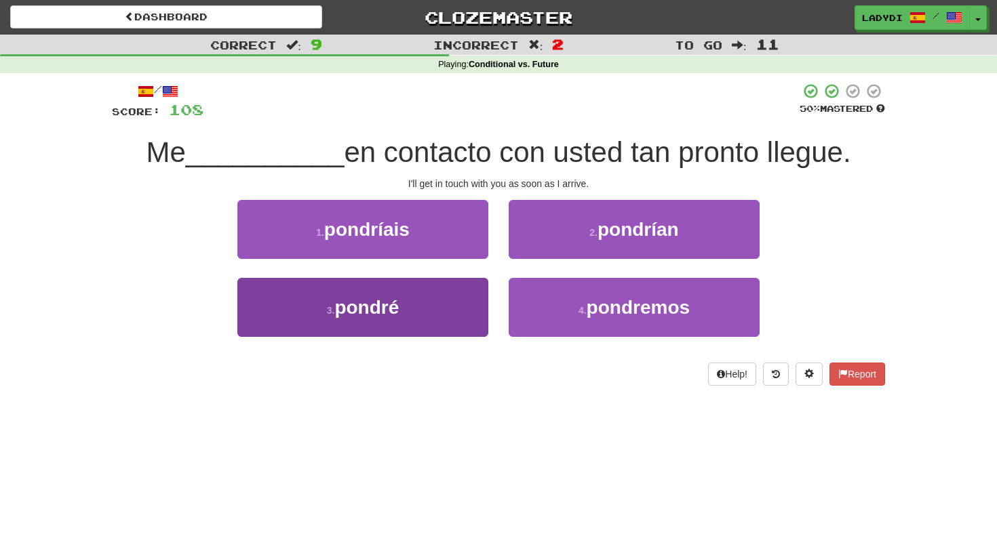
click at [454, 302] on button "3 . pondré" at bounding box center [362, 307] width 251 height 59
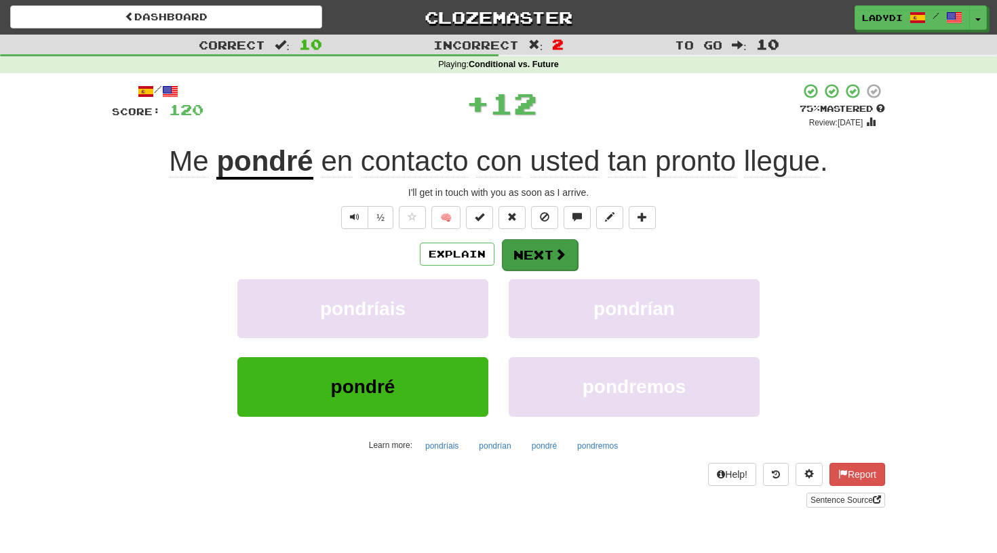
click at [530, 256] on button "Next" at bounding box center [540, 254] width 76 height 31
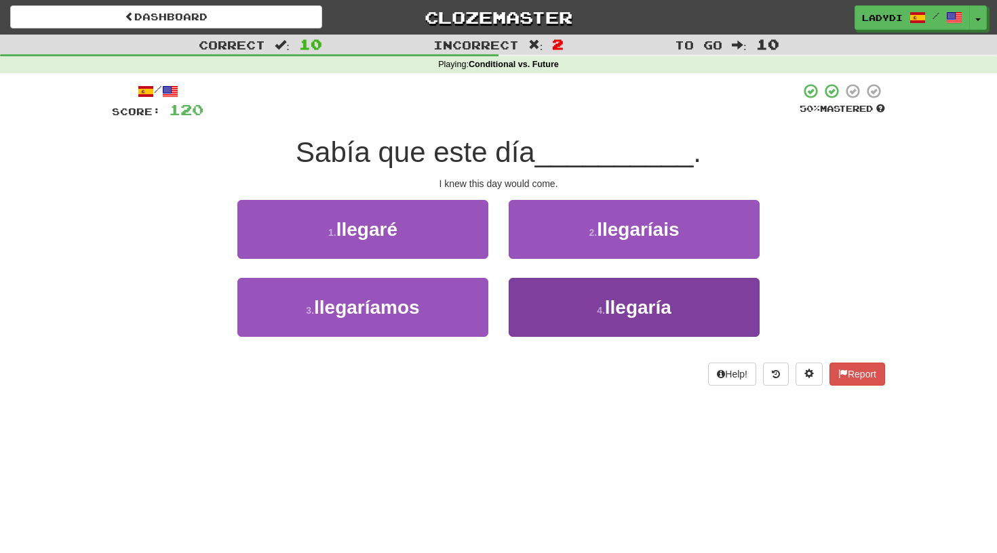
click at [563, 309] on button "4 . llegaría" at bounding box center [634, 307] width 251 height 59
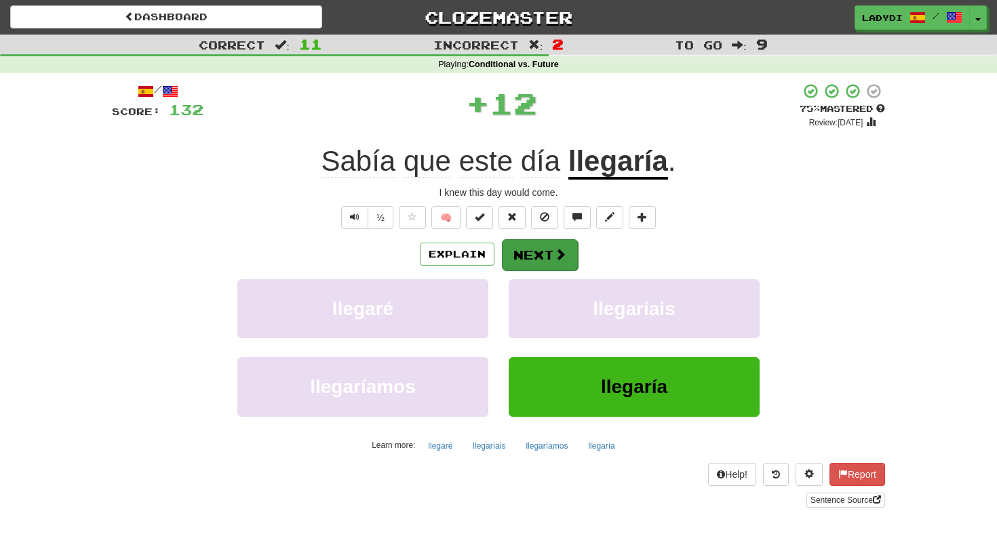
click at [542, 254] on button "Next" at bounding box center [540, 254] width 76 height 31
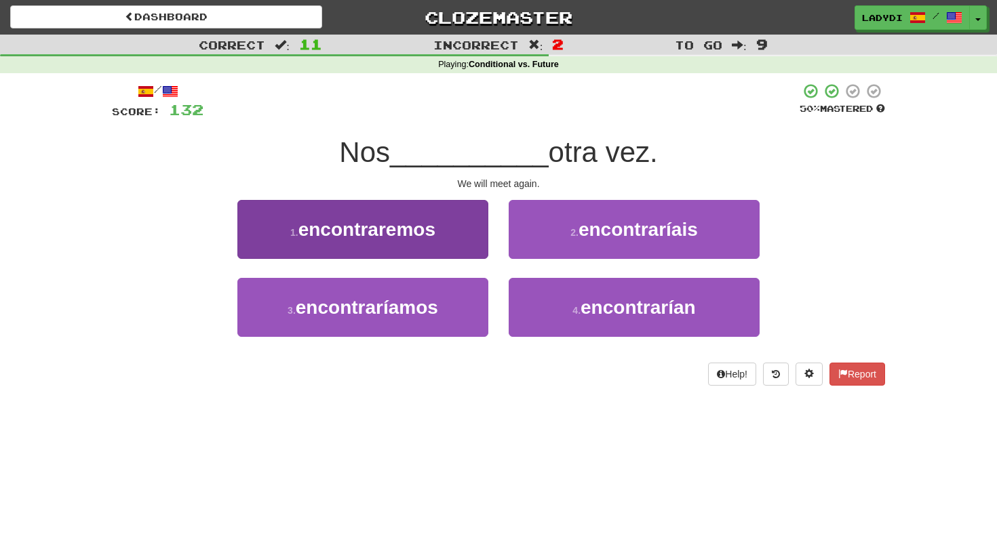
click at [458, 232] on button "1 . encontraremos" at bounding box center [362, 229] width 251 height 59
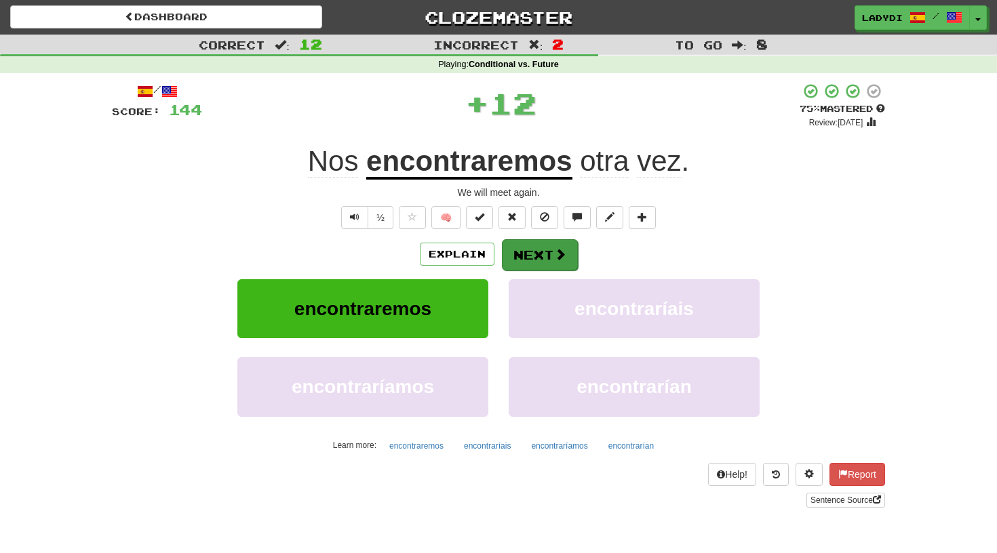
click at [521, 254] on button "Next" at bounding box center [540, 254] width 76 height 31
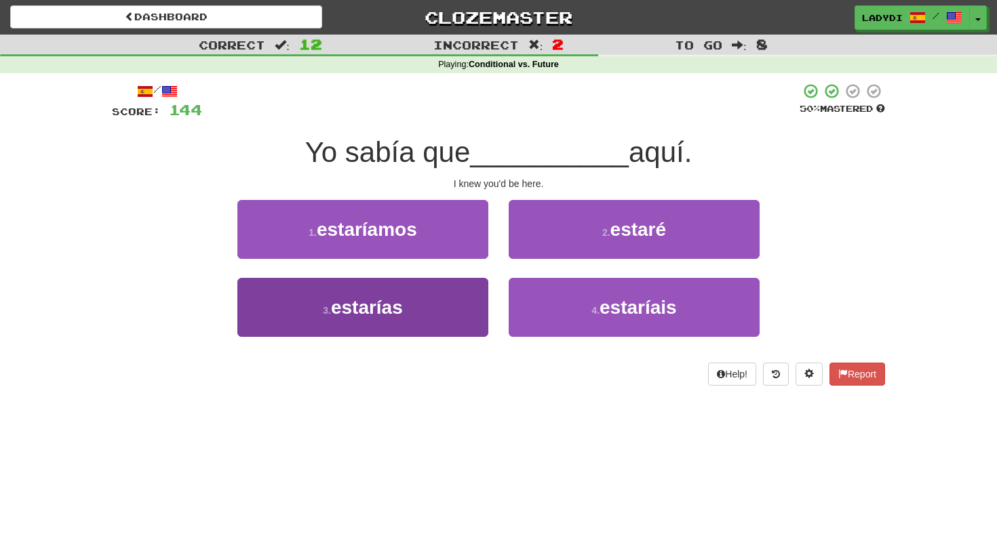
click at [445, 301] on button "3 . estarías" at bounding box center [362, 307] width 251 height 59
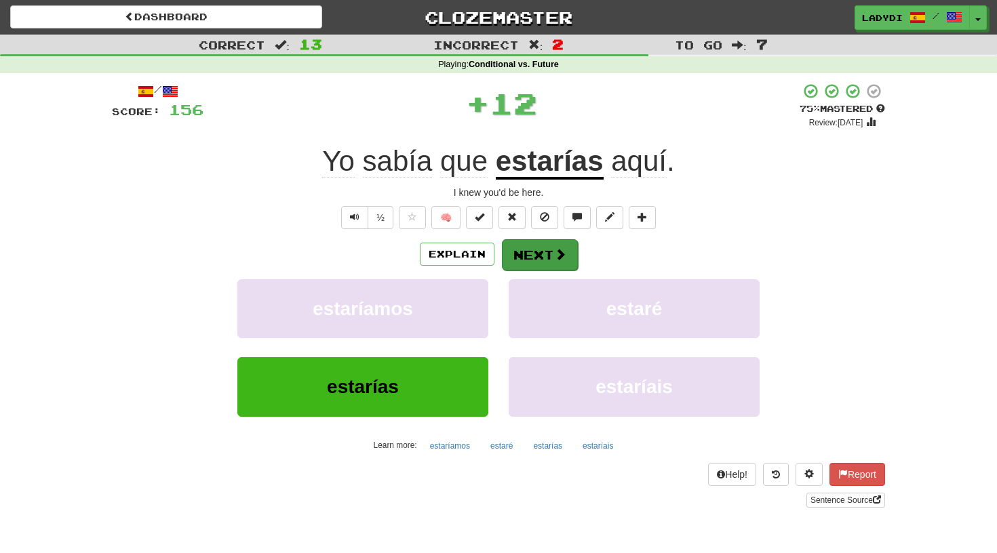
click at [527, 254] on button "Next" at bounding box center [540, 254] width 76 height 31
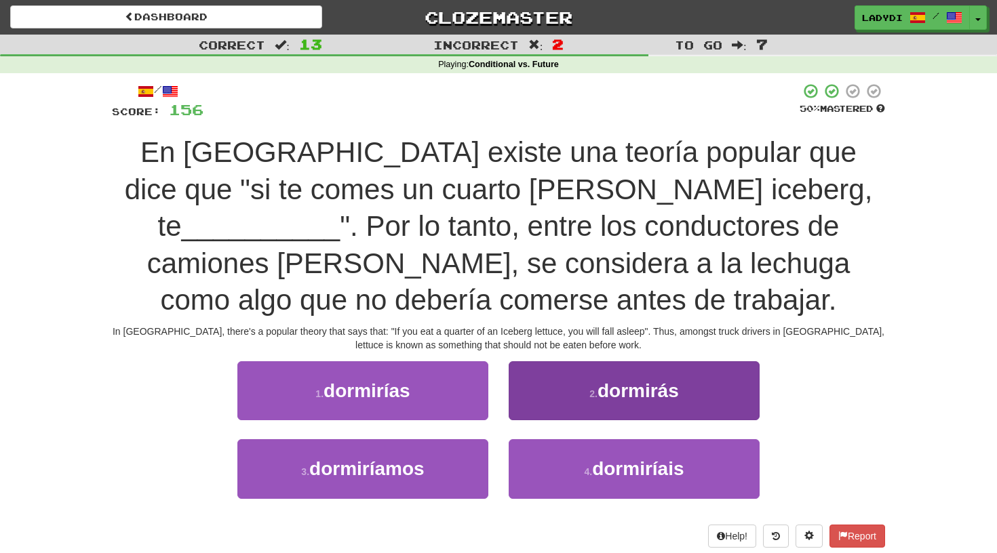
click at [540, 380] on button "2 . dormirás" at bounding box center [634, 390] width 251 height 59
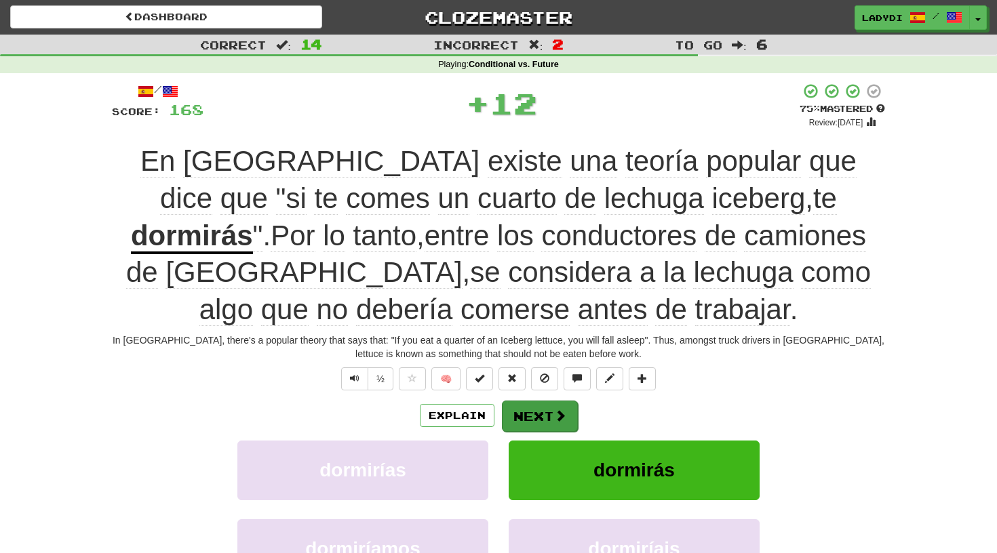
click at [536, 414] on button "Next" at bounding box center [540, 416] width 76 height 31
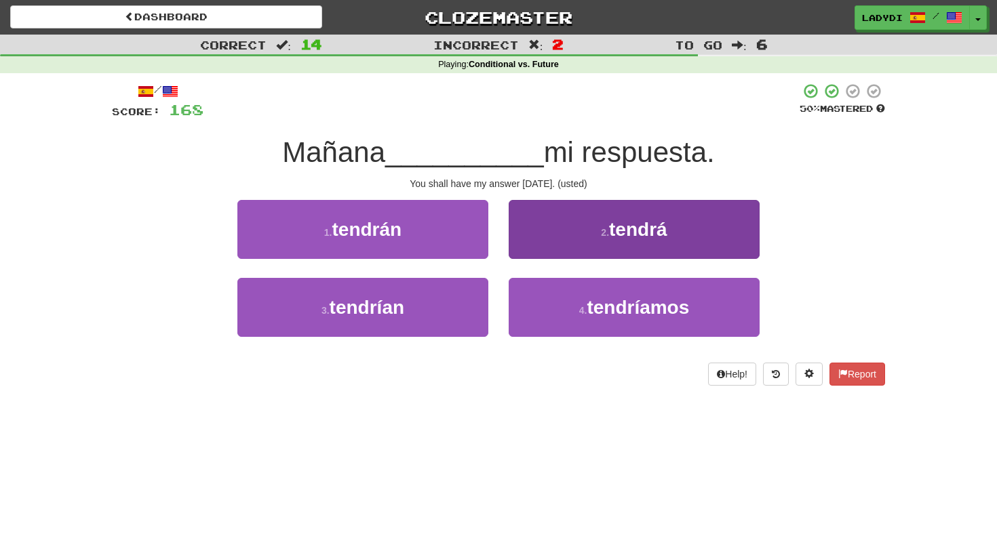
click at [578, 238] on button "2 . tendrá" at bounding box center [634, 229] width 251 height 59
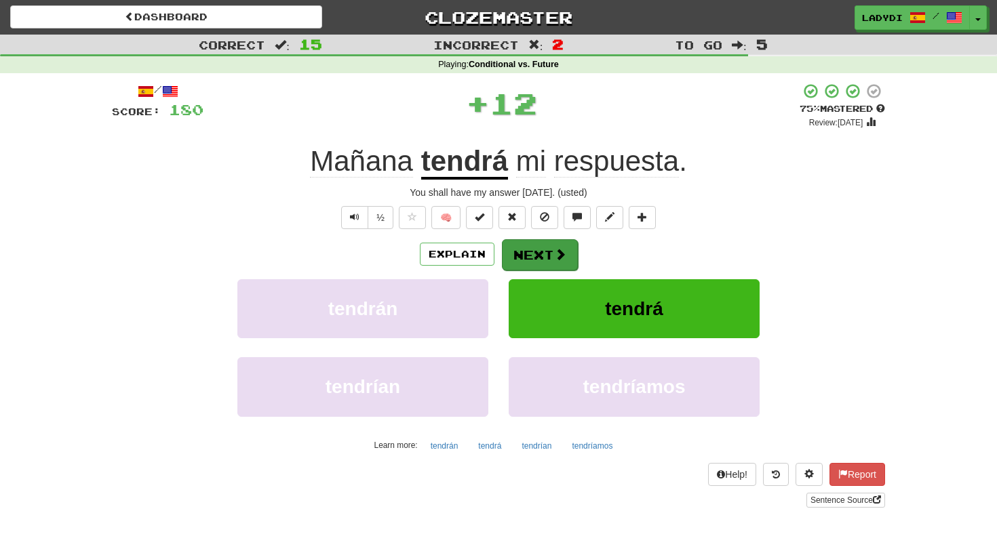
click at [556, 249] on span at bounding box center [560, 254] width 12 height 12
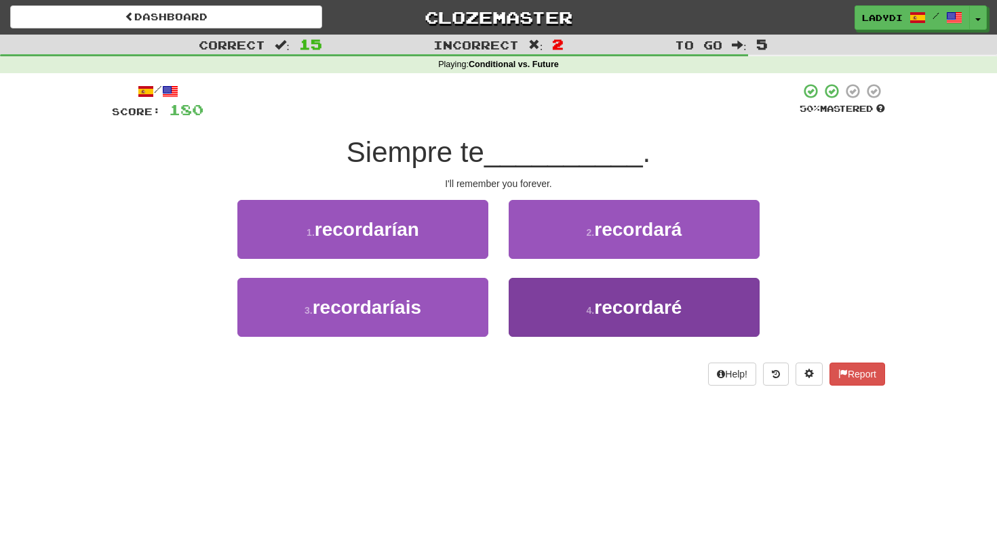
click at [577, 294] on button "4 . recordaré" at bounding box center [634, 307] width 251 height 59
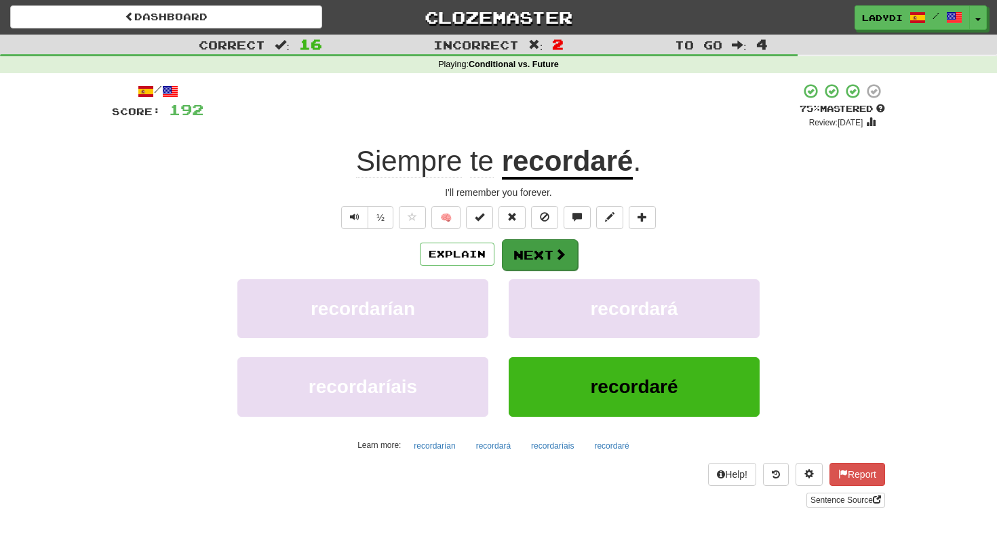
click at [543, 251] on button "Next" at bounding box center [540, 254] width 76 height 31
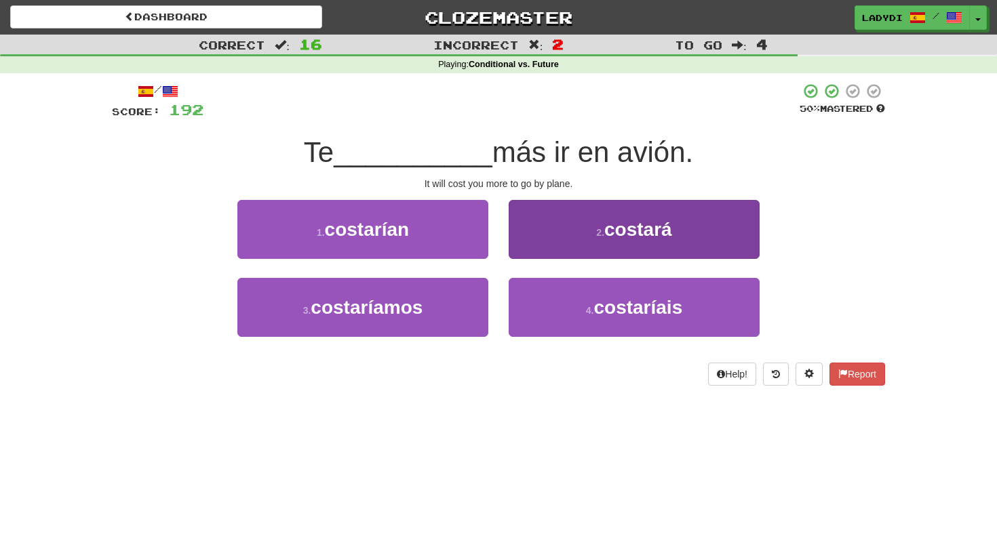
click at [548, 245] on button "2 . costará" at bounding box center [634, 229] width 251 height 59
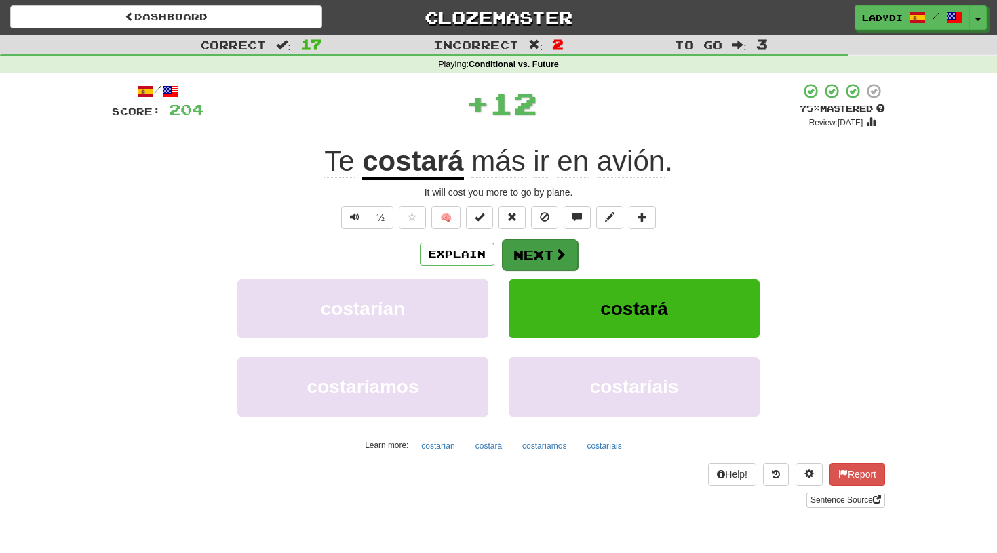
click at [541, 245] on button "Next" at bounding box center [540, 254] width 76 height 31
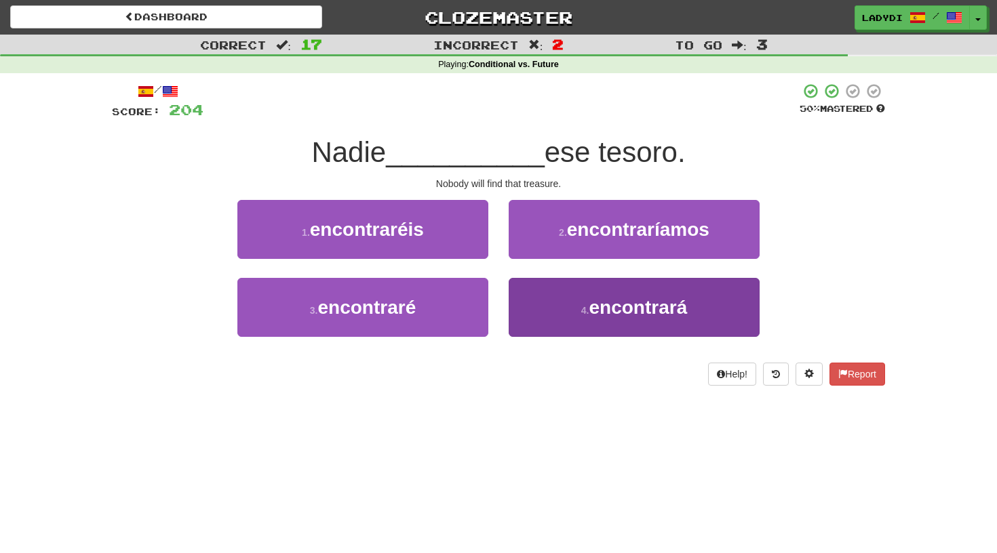
click at [541, 304] on button "4 . encontrará" at bounding box center [634, 307] width 251 height 59
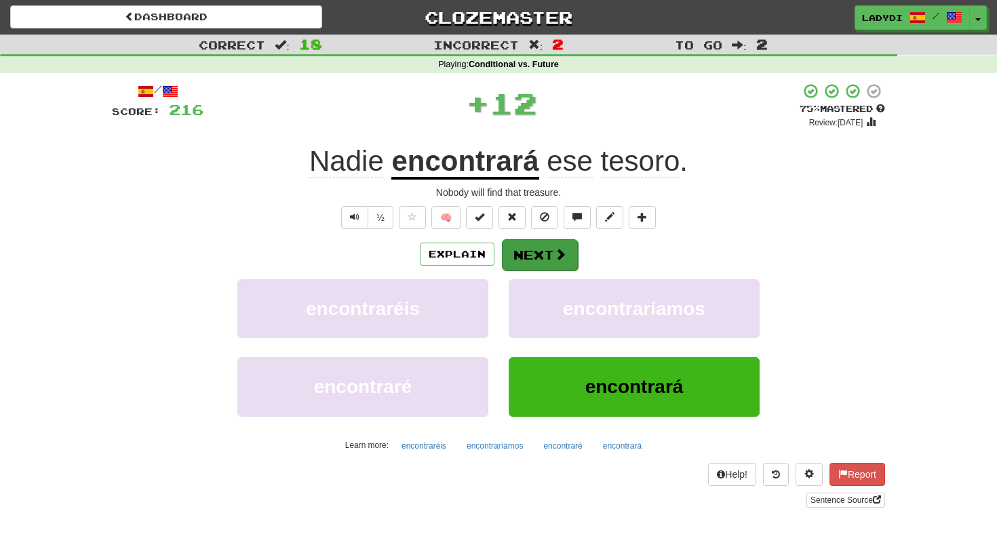
click at [533, 256] on button "Next" at bounding box center [540, 254] width 76 height 31
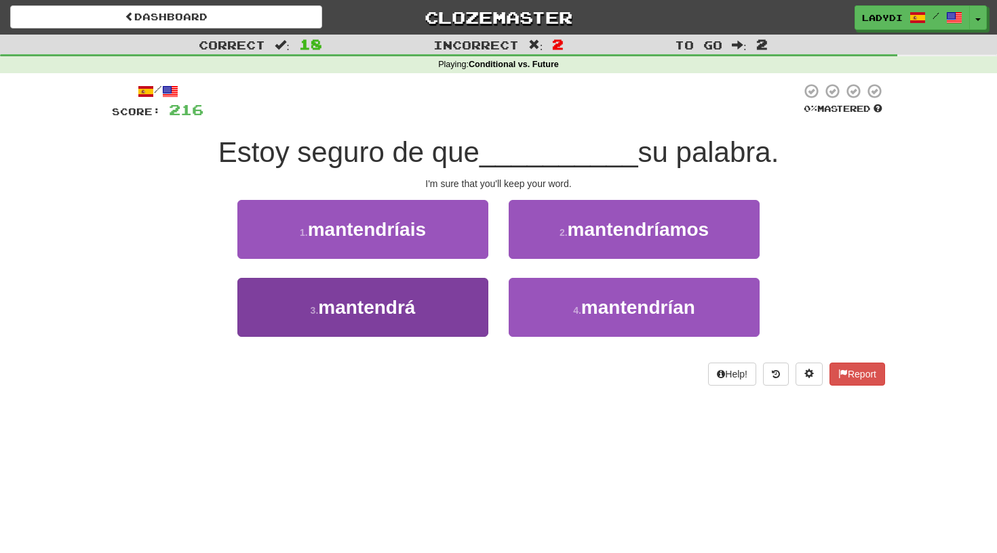
click at [460, 300] on button "3 . mantendrá" at bounding box center [362, 307] width 251 height 59
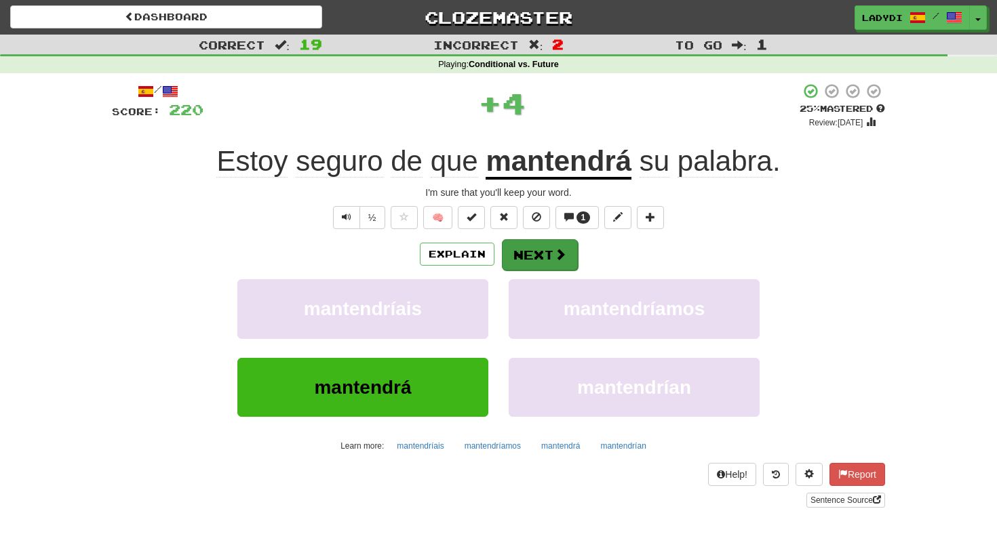
click at [555, 248] on span at bounding box center [560, 254] width 12 height 12
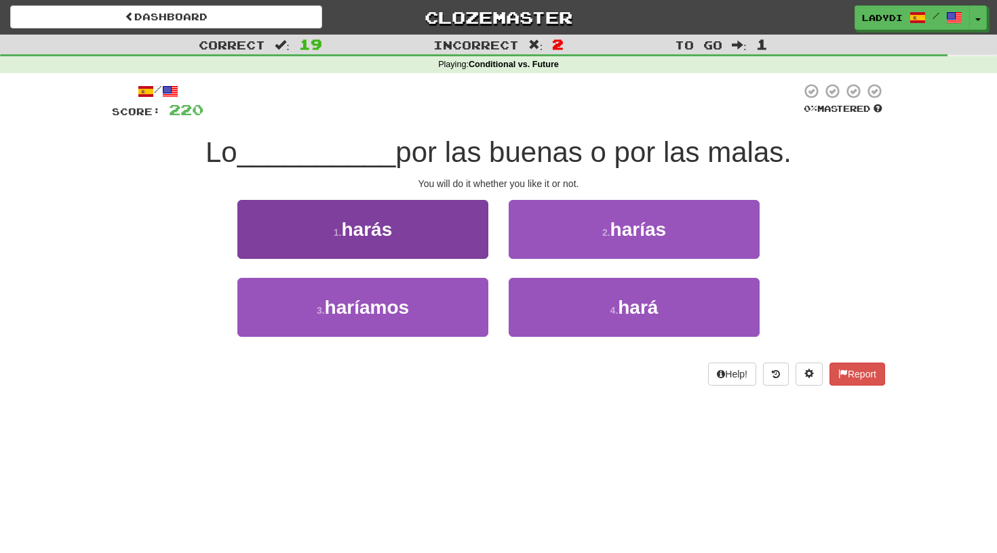
click at [478, 224] on button "1 . harás" at bounding box center [362, 229] width 251 height 59
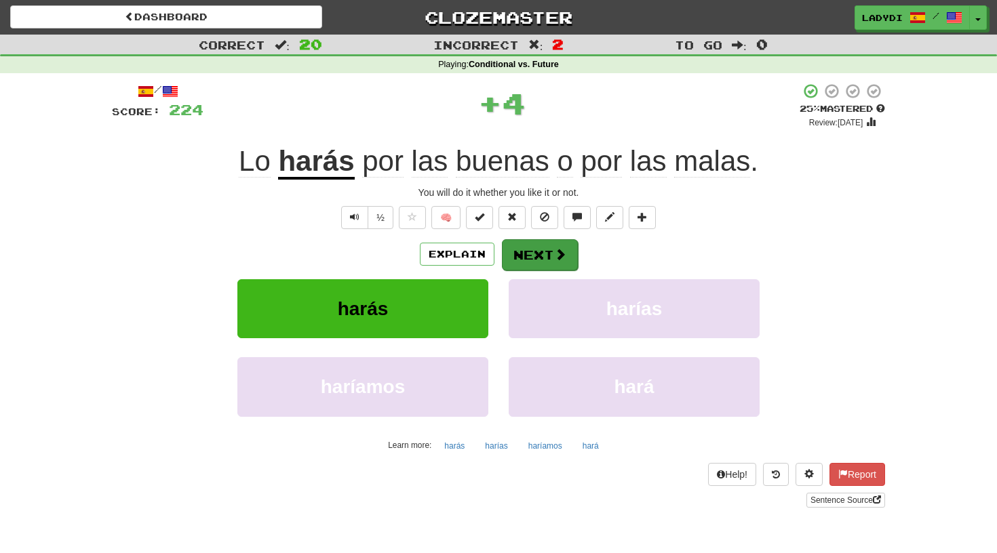
click at [521, 248] on button "Next" at bounding box center [540, 254] width 76 height 31
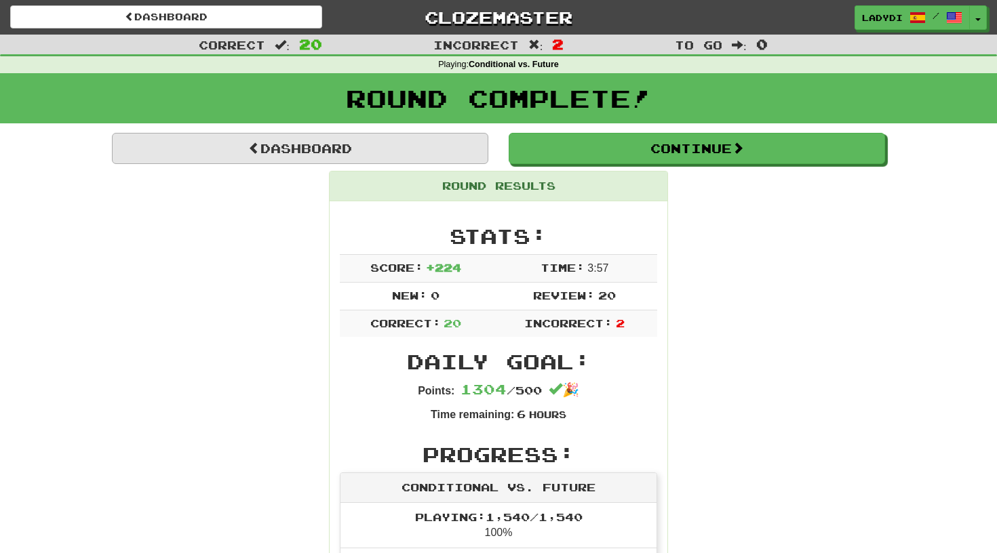
click at [296, 151] on link "Dashboard" at bounding box center [300, 148] width 376 height 31
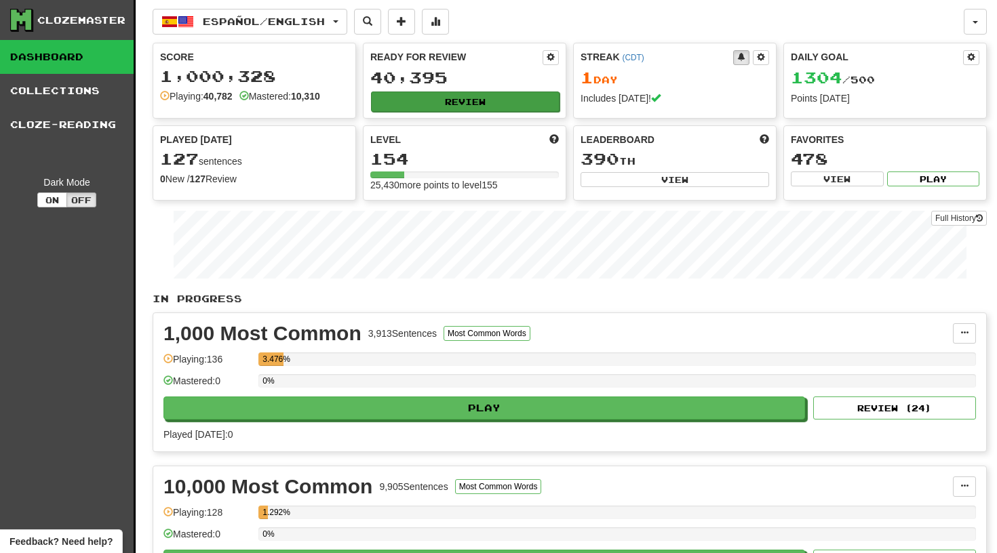
click at [464, 105] on button "Review" at bounding box center [465, 102] width 188 height 20
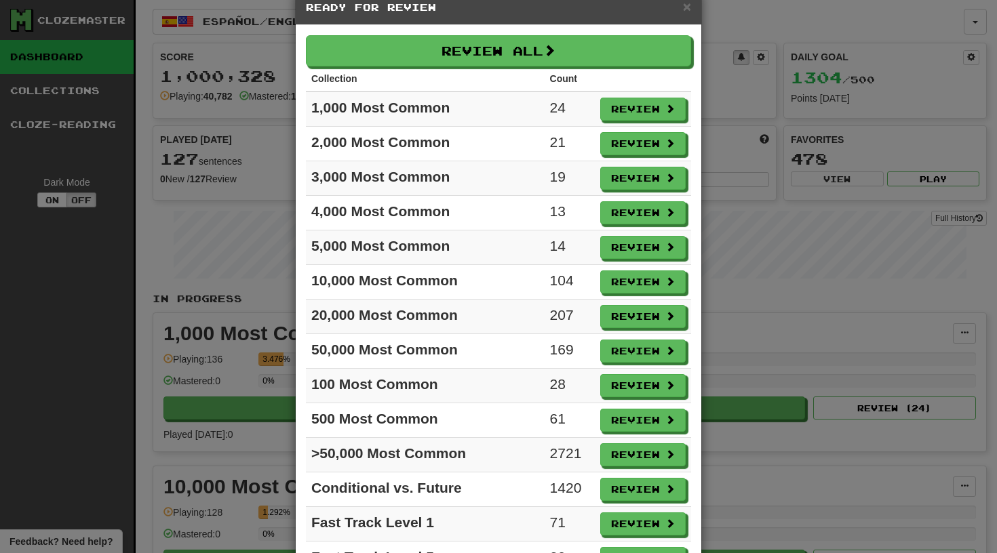
scroll to position [29, 0]
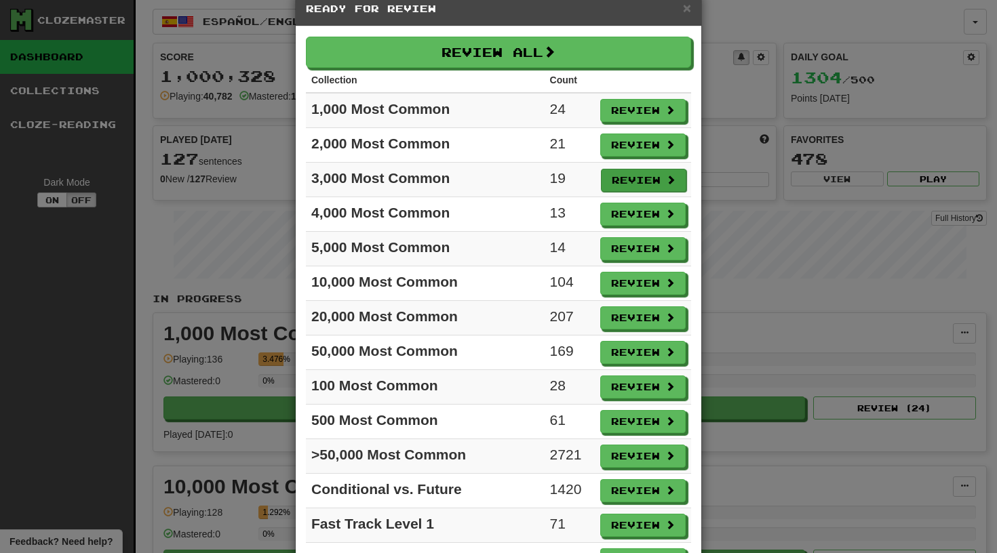
click at [629, 179] on button "Review" at bounding box center [643, 180] width 85 height 23
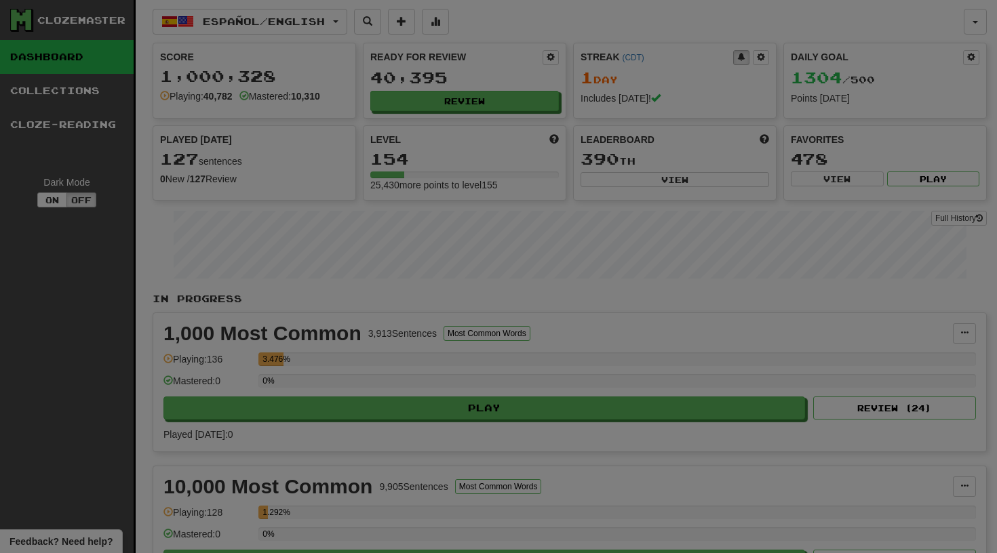
select select "**"
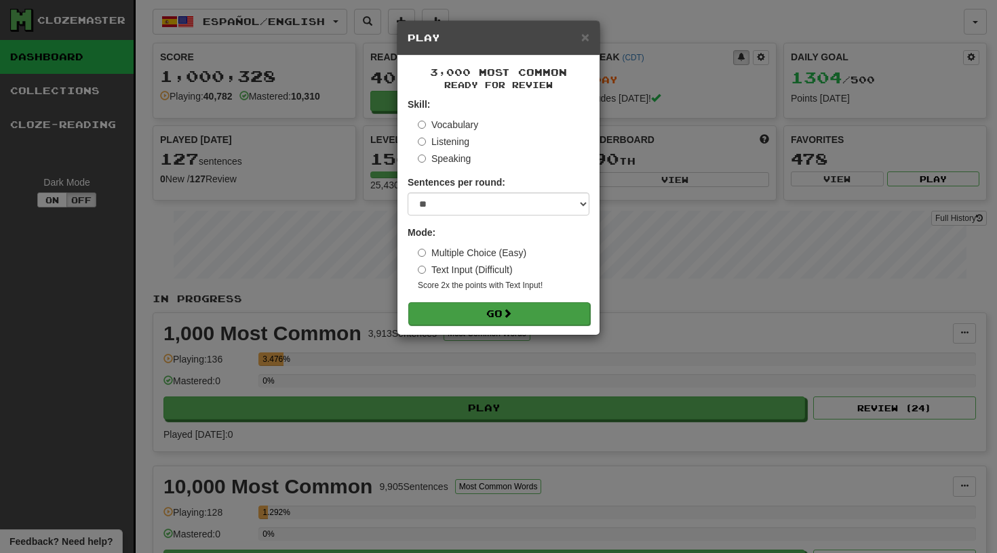
click at [483, 311] on button "Go" at bounding box center [499, 313] width 182 height 23
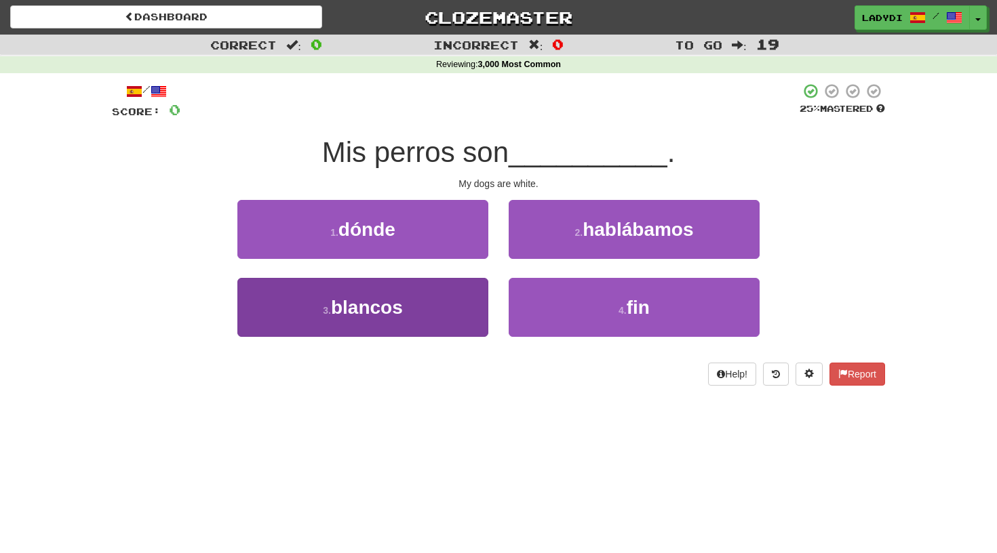
click at [455, 296] on button "3 . blancos" at bounding box center [362, 307] width 251 height 59
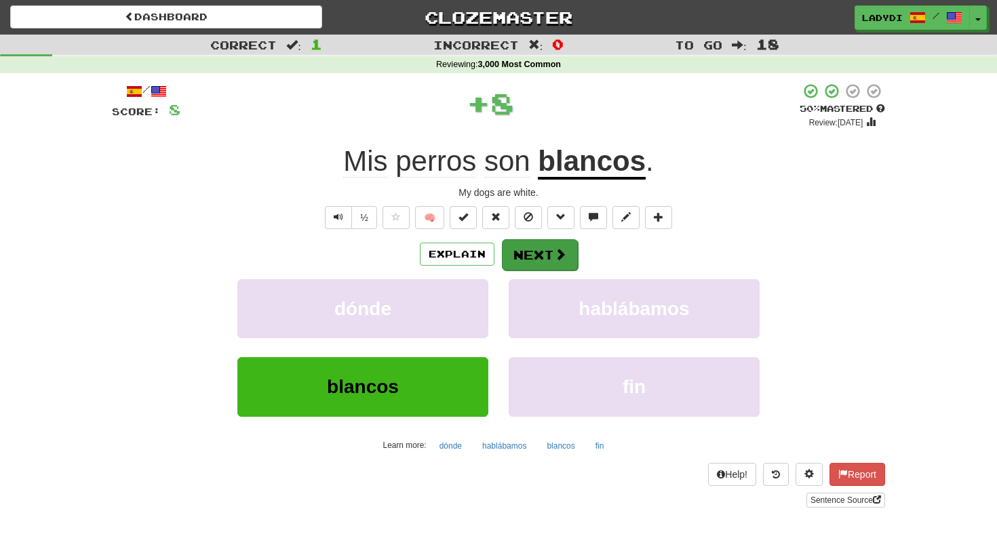
click at [513, 259] on button "Next" at bounding box center [540, 254] width 76 height 31
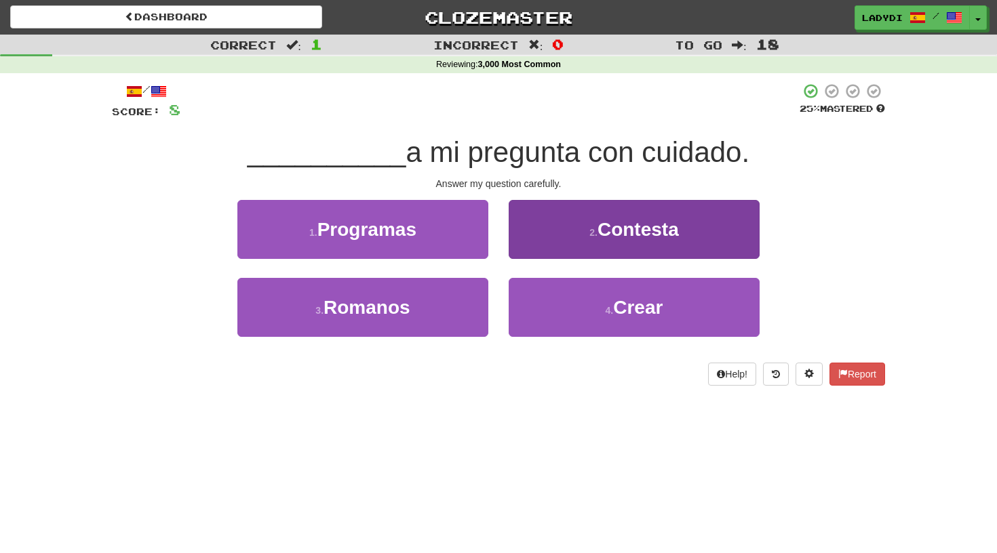
click at [569, 226] on button "2 . Contesta" at bounding box center [634, 229] width 251 height 59
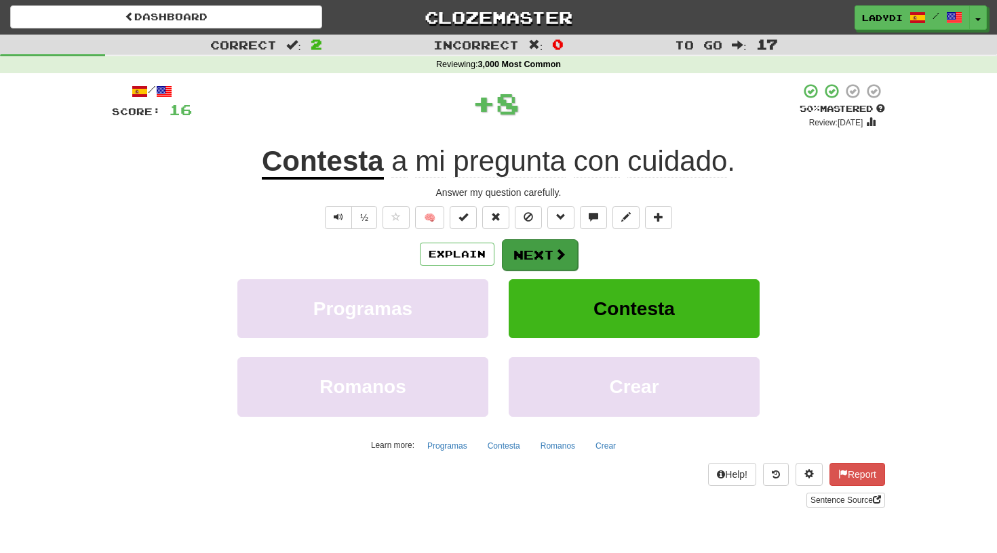
click at [542, 252] on button "Next" at bounding box center [540, 254] width 76 height 31
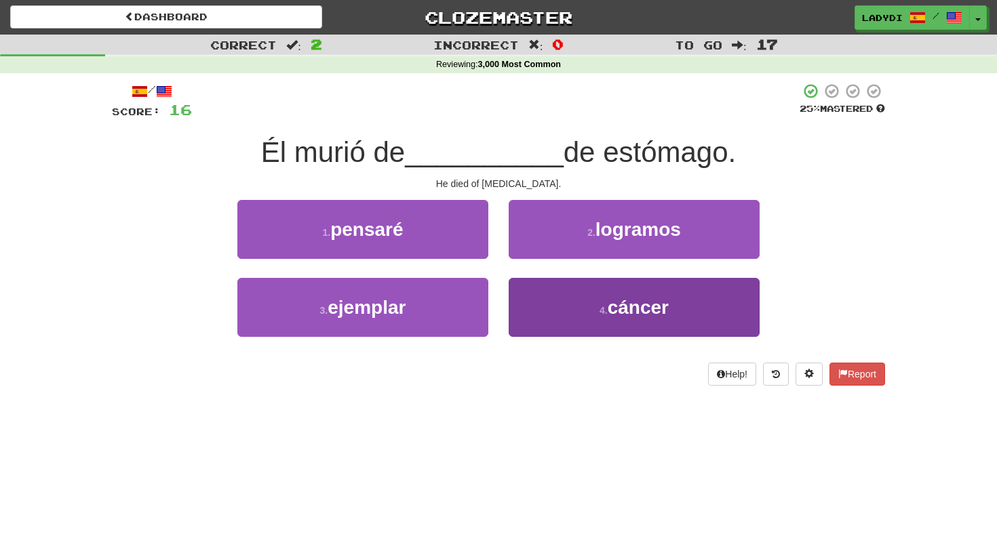
click at [579, 306] on button "4 . cáncer" at bounding box center [634, 307] width 251 height 59
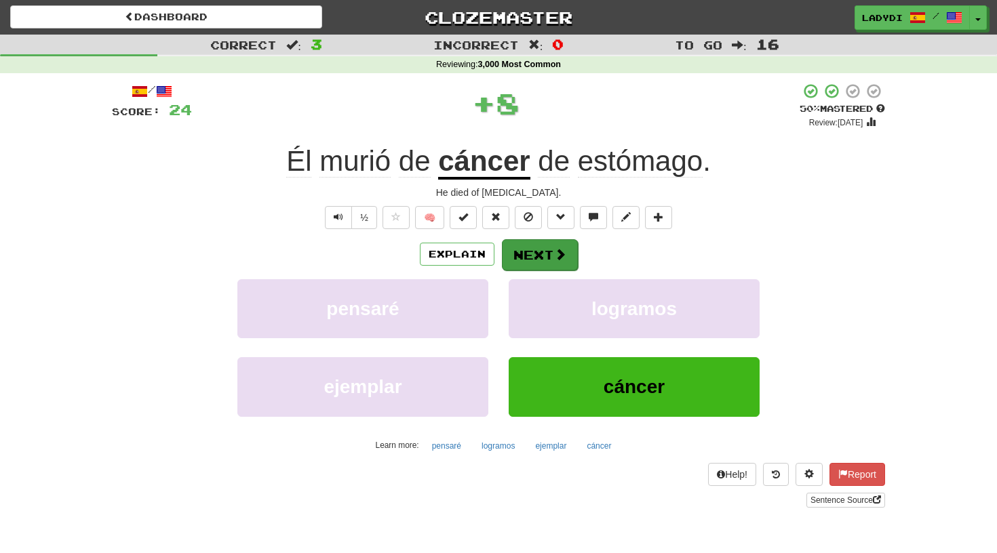
click at [547, 254] on button "Next" at bounding box center [540, 254] width 76 height 31
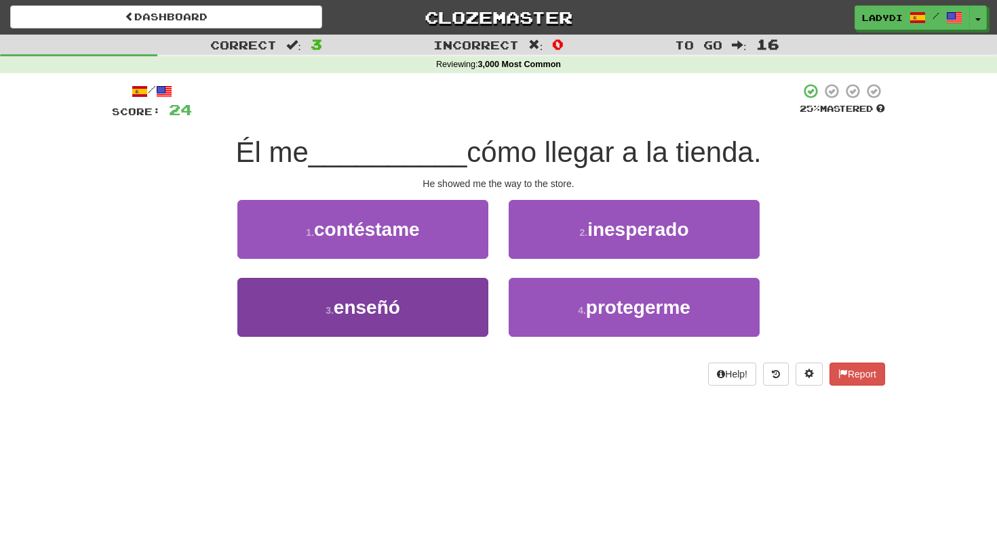
click at [449, 314] on button "3 . enseñó" at bounding box center [362, 307] width 251 height 59
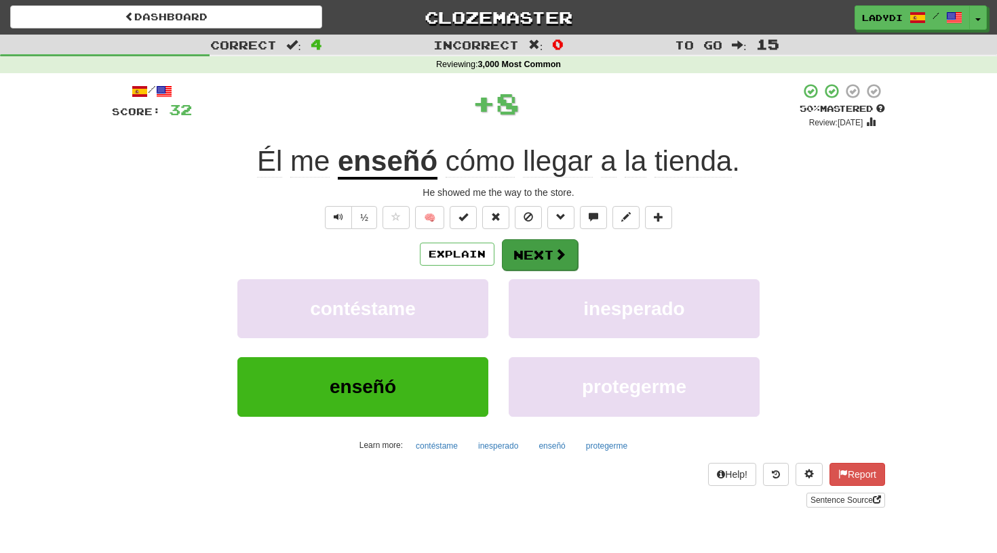
click at [545, 253] on button "Next" at bounding box center [540, 254] width 76 height 31
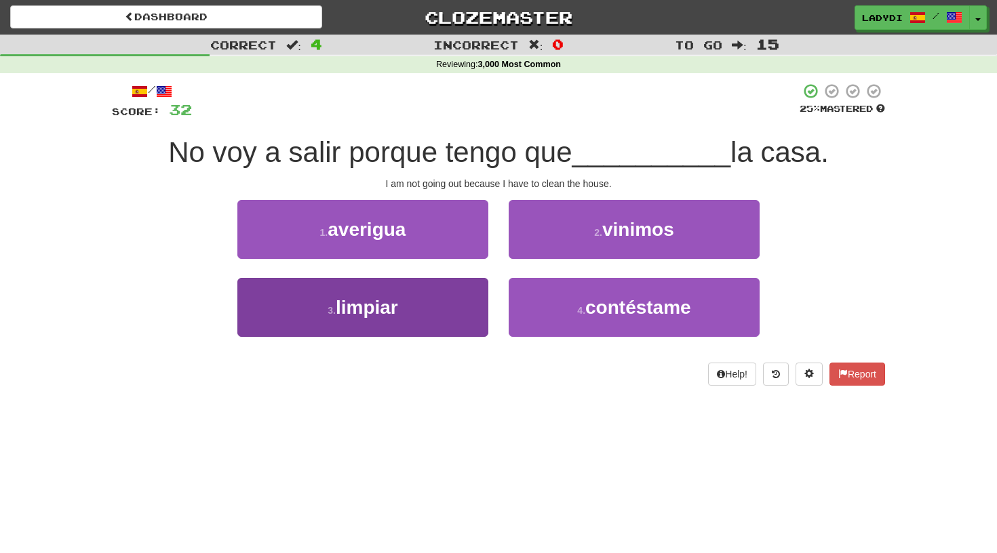
click at [459, 300] on button "3 . limpiar" at bounding box center [362, 307] width 251 height 59
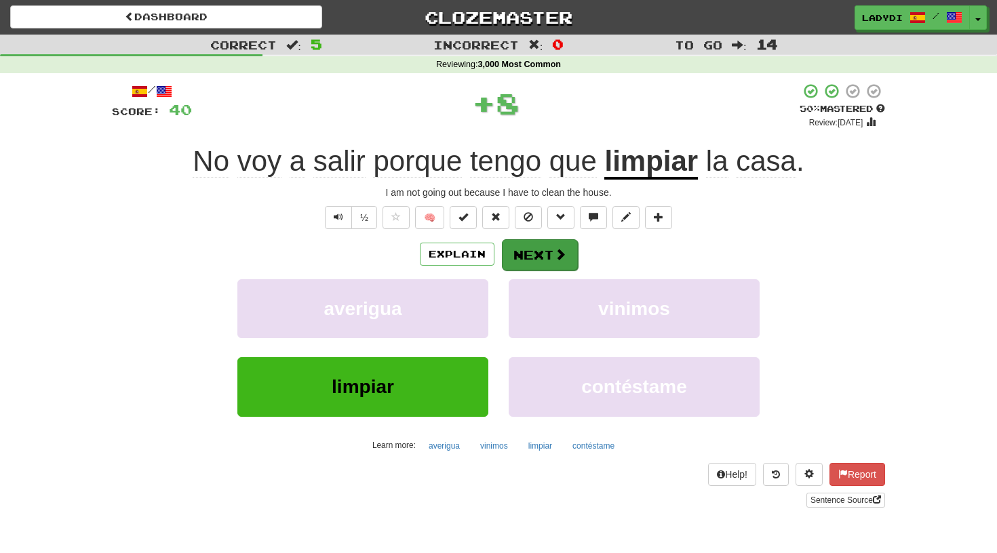
click at [519, 262] on button "Next" at bounding box center [540, 254] width 76 height 31
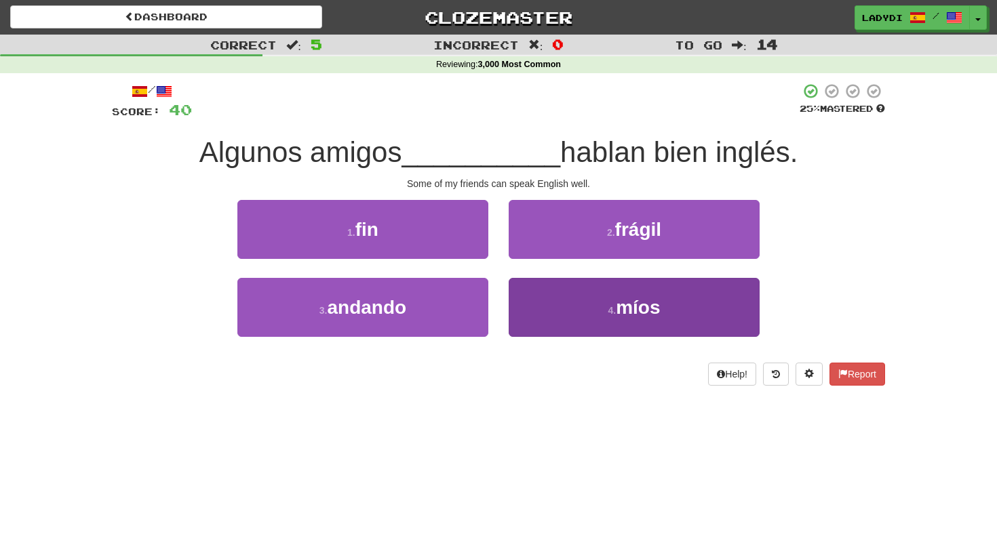
click at [538, 296] on button "4 . míos" at bounding box center [634, 307] width 251 height 59
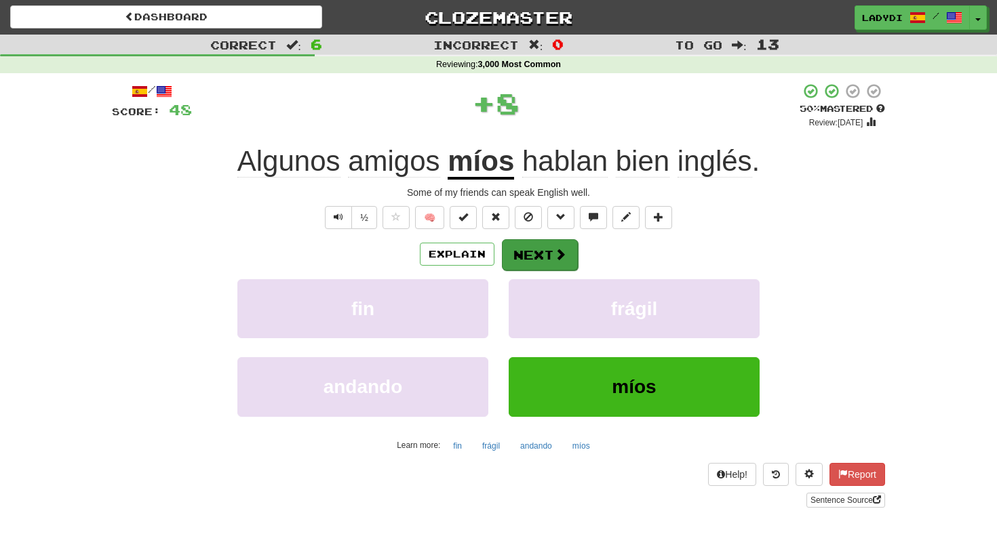
click at [537, 260] on button "Next" at bounding box center [540, 254] width 76 height 31
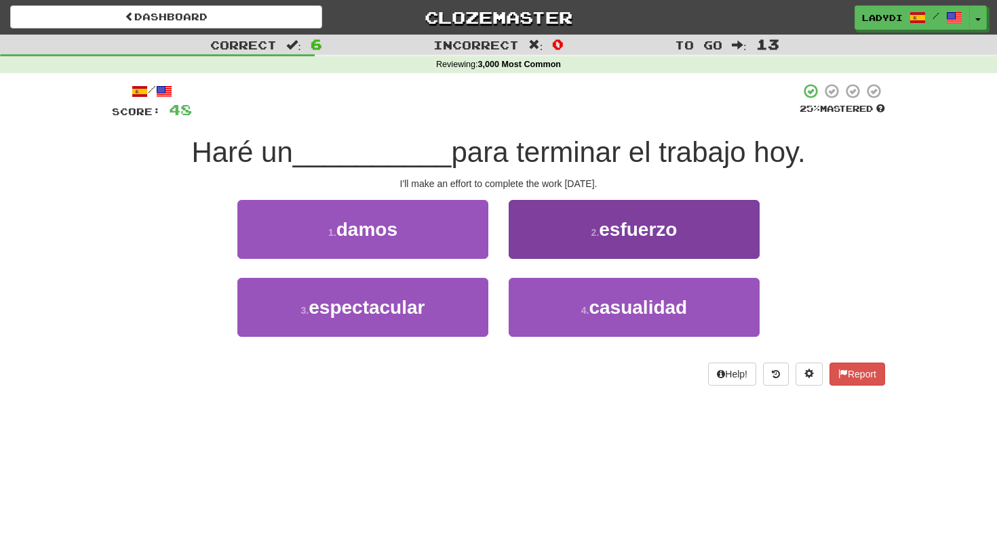
click at [557, 243] on button "2 . esfuerzo" at bounding box center [634, 229] width 251 height 59
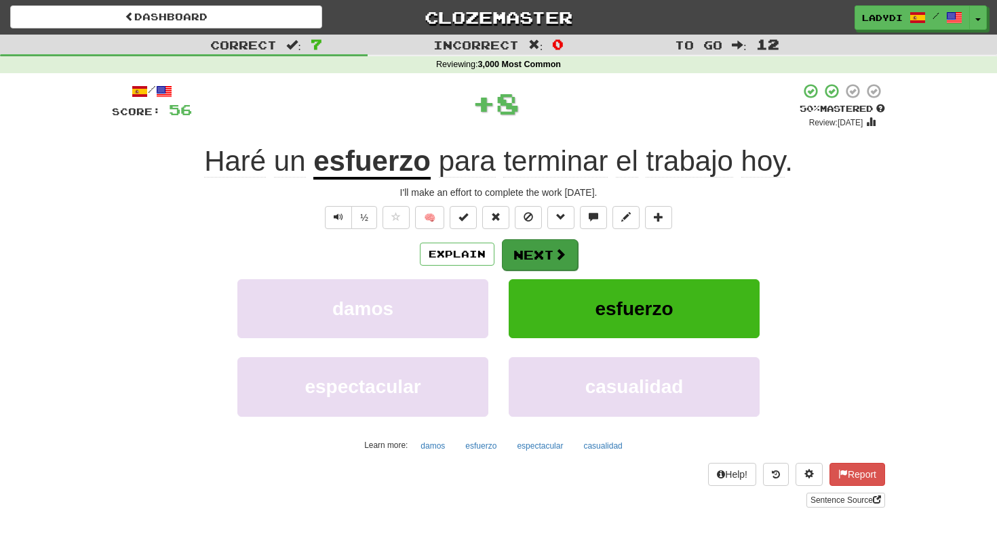
click at [531, 250] on button "Next" at bounding box center [540, 254] width 76 height 31
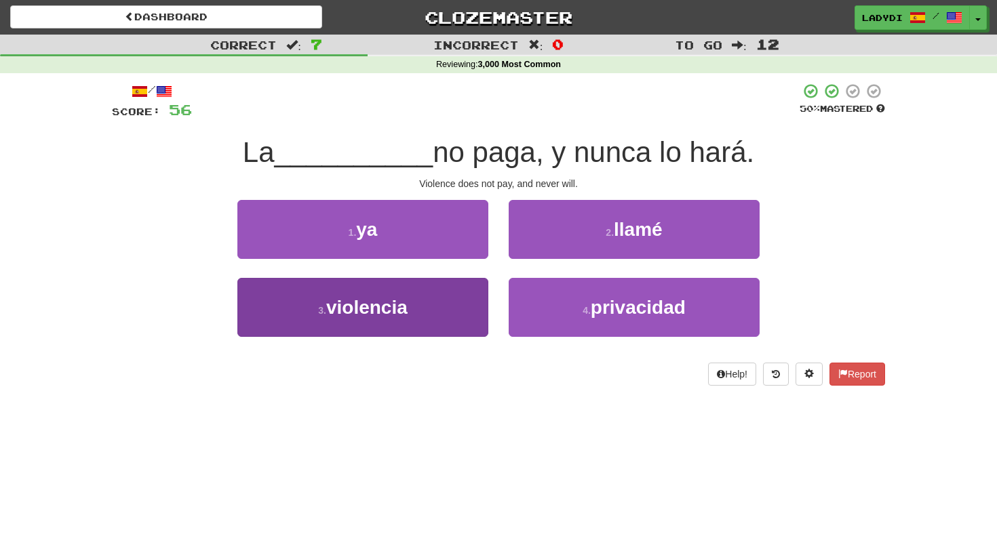
click at [471, 295] on button "3 . violencia" at bounding box center [362, 307] width 251 height 59
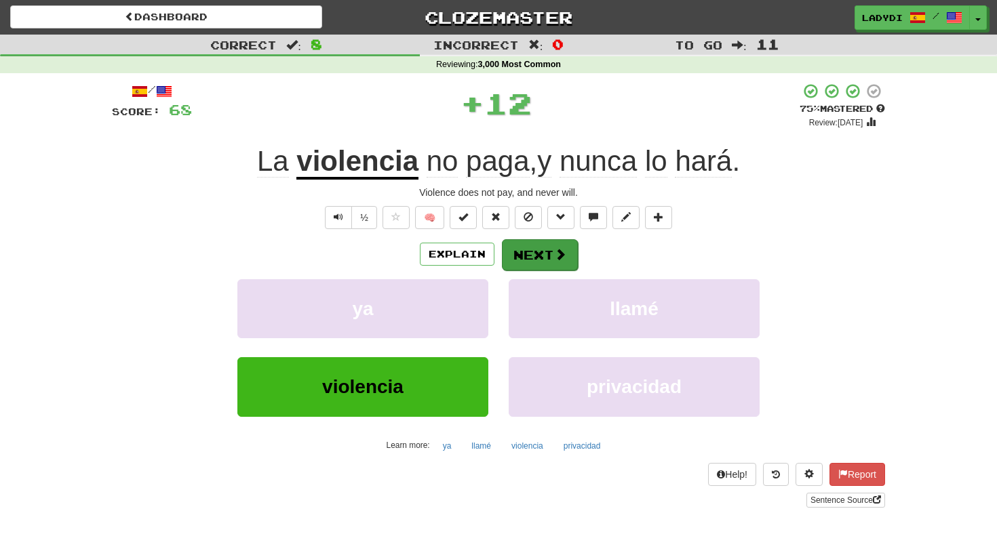
click at [536, 254] on button "Next" at bounding box center [540, 254] width 76 height 31
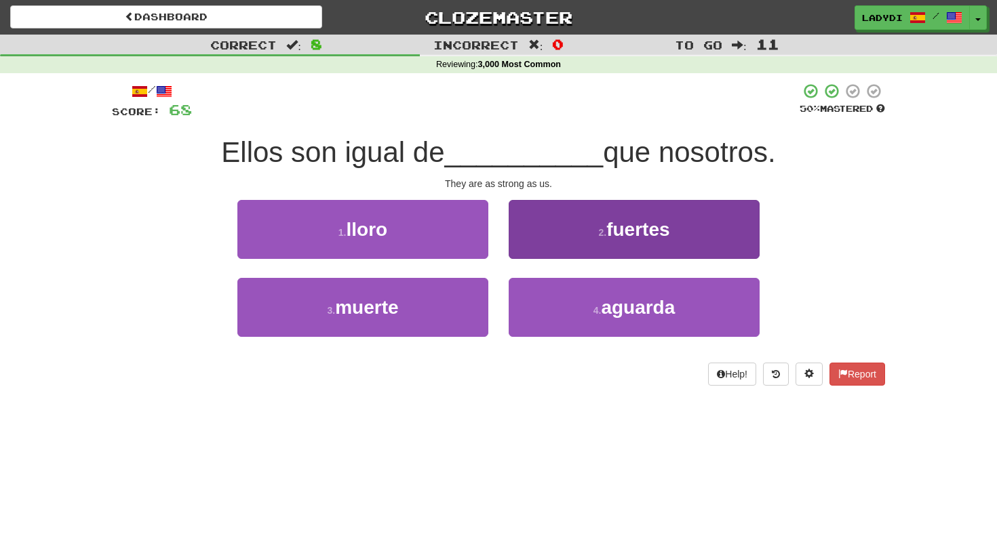
click at [548, 234] on button "2 . fuertes" at bounding box center [634, 229] width 251 height 59
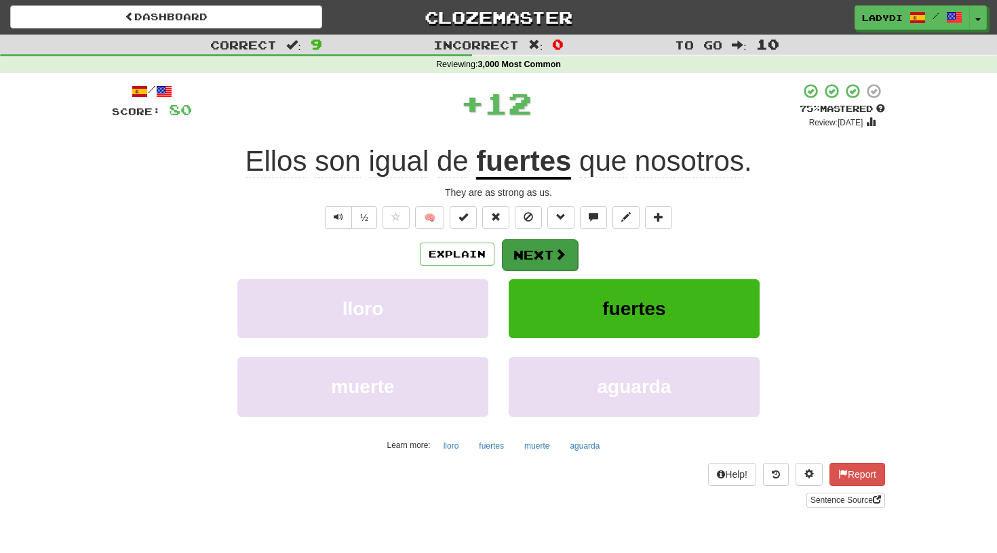
click at [530, 251] on button "Next" at bounding box center [540, 254] width 76 height 31
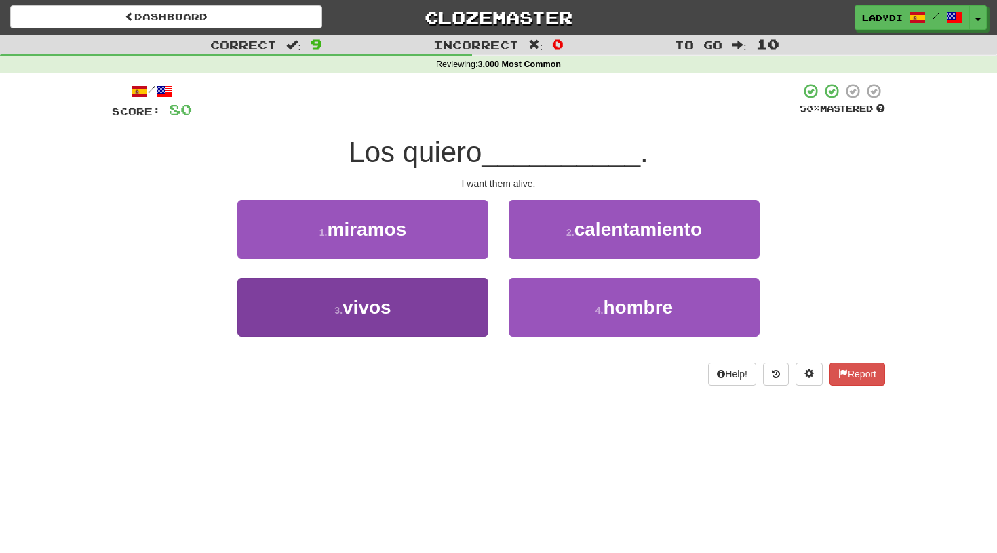
click at [451, 315] on button "3 . vivos" at bounding box center [362, 307] width 251 height 59
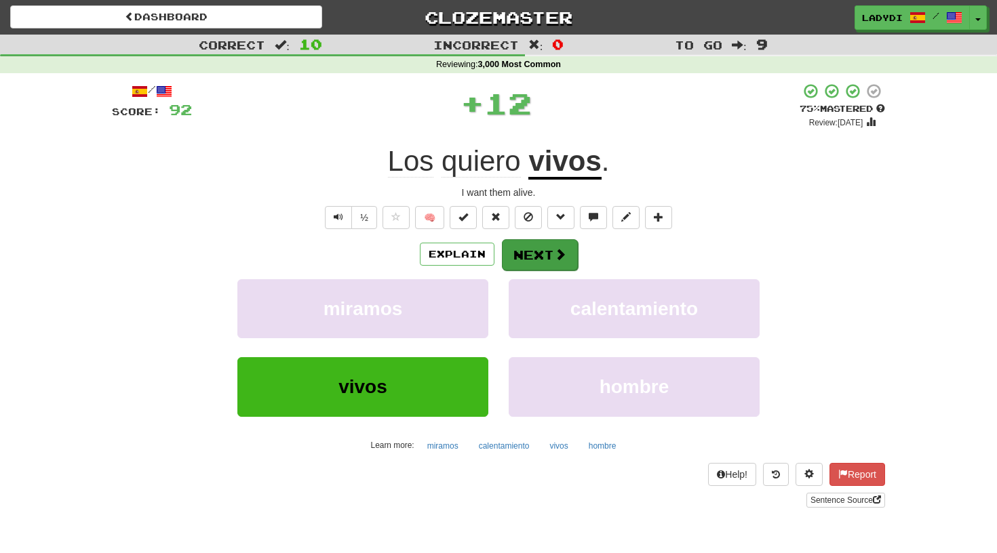
click at [532, 248] on button "Next" at bounding box center [540, 254] width 76 height 31
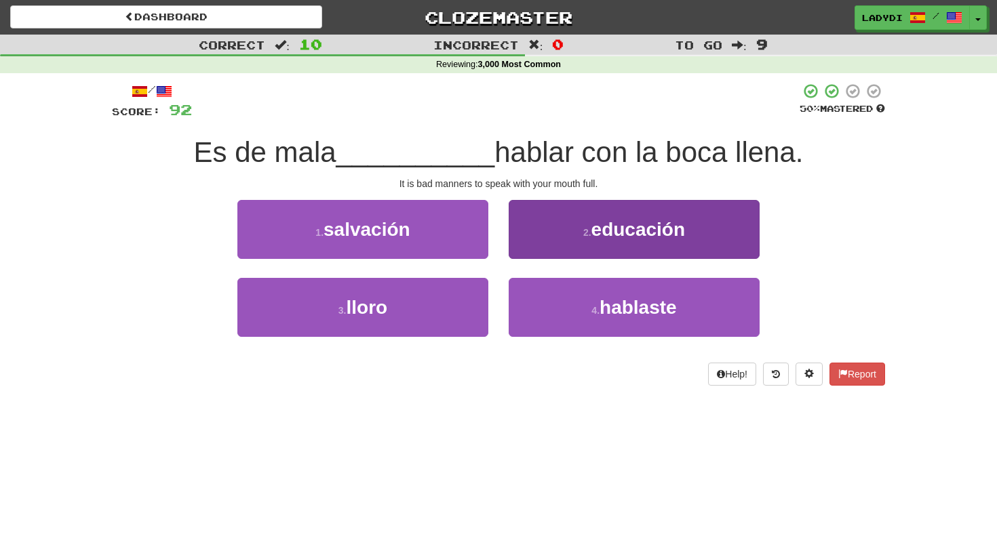
click at [552, 222] on button "2 . educación" at bounding box center [634, 229] width 251 height 59
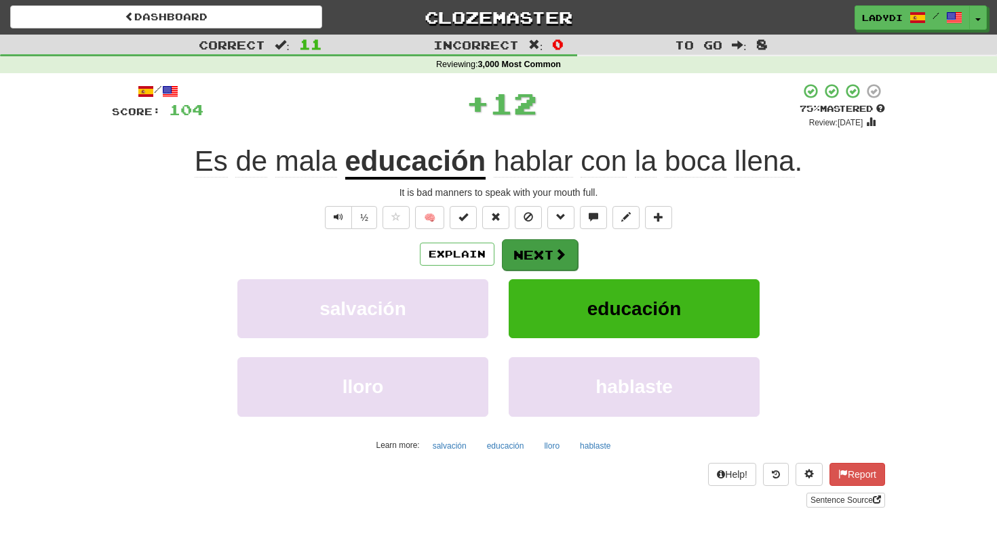
click at [536, 248] on button "Next" at bounding box center [540, 254] width 76 height 31
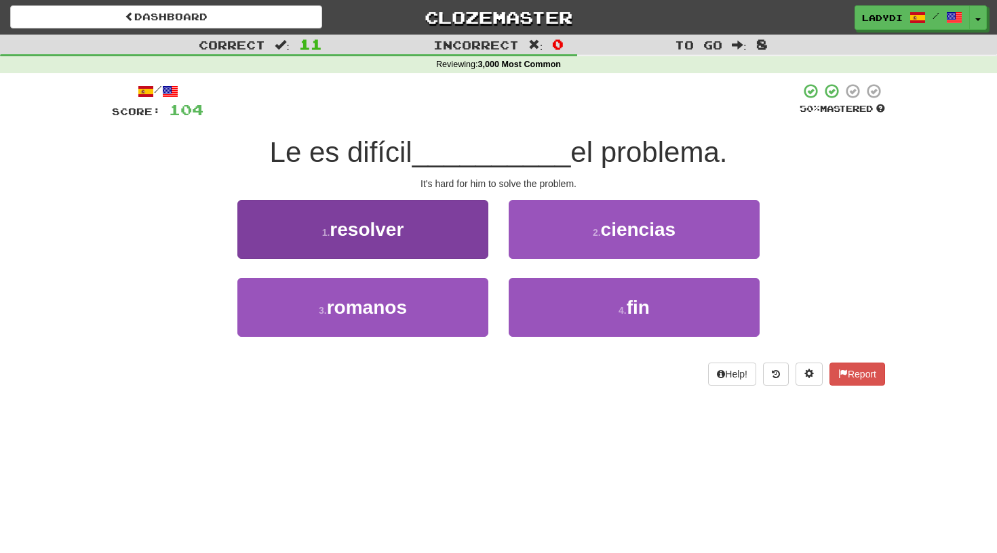
click at [440, 247] on button "1 . resolver" at bounding box center [362, 229] width 251 height 59
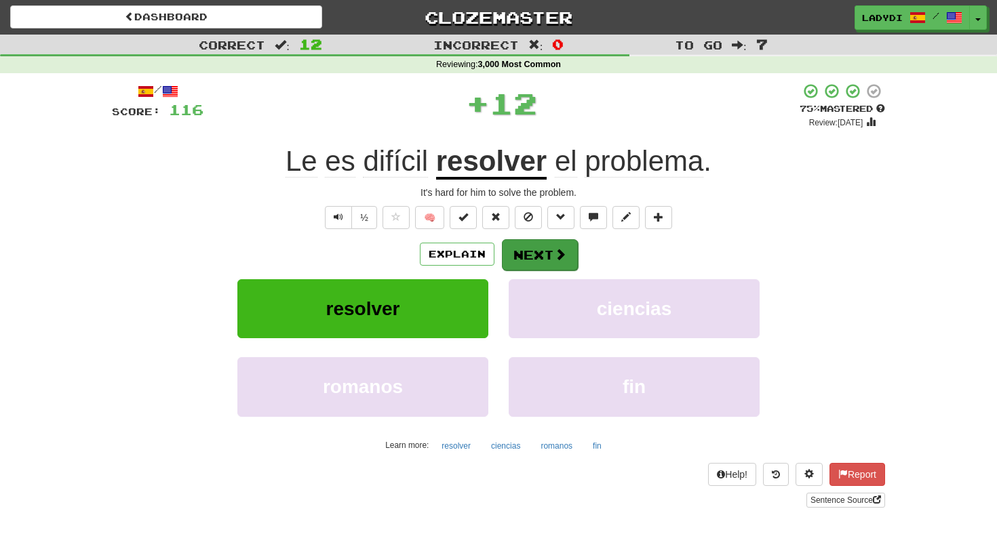
click at [533, 247] on button "Next" at bounding box center [540, 254] width 76 height 31
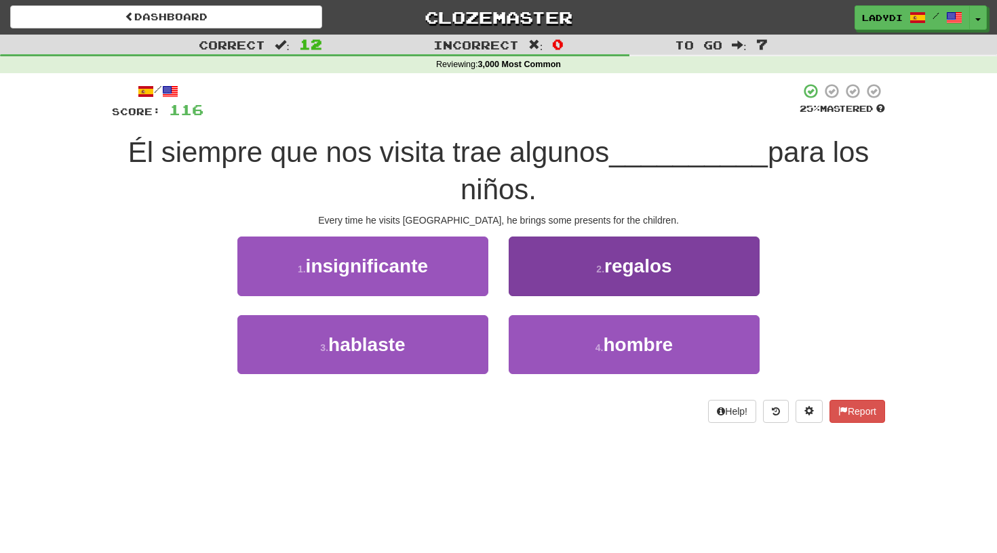
click at [540, 264] on button "2 . regalos" at bounding box center [634, 266] width 251 height 59
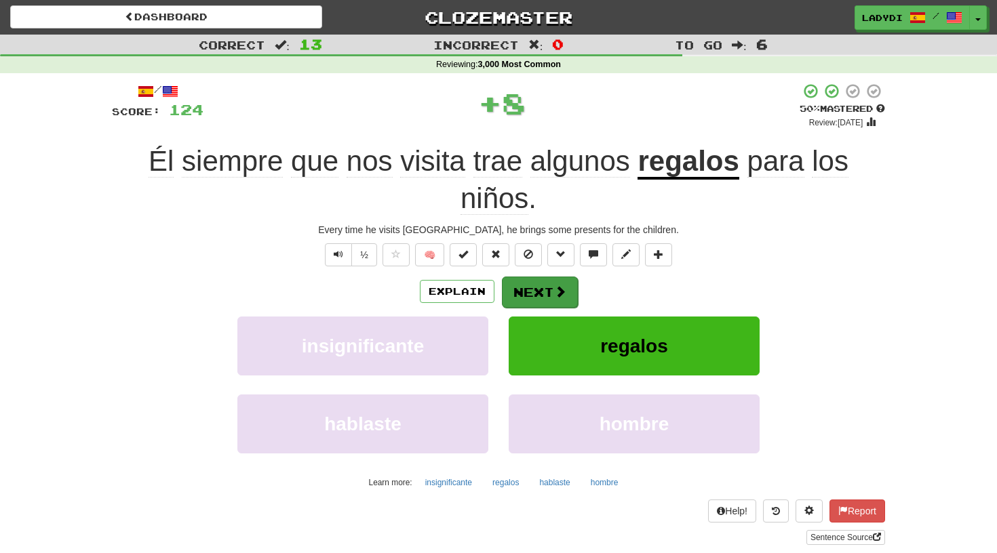
click at [534, 283] on button "Next" at bounding box center [540, 292] width 76 height 31
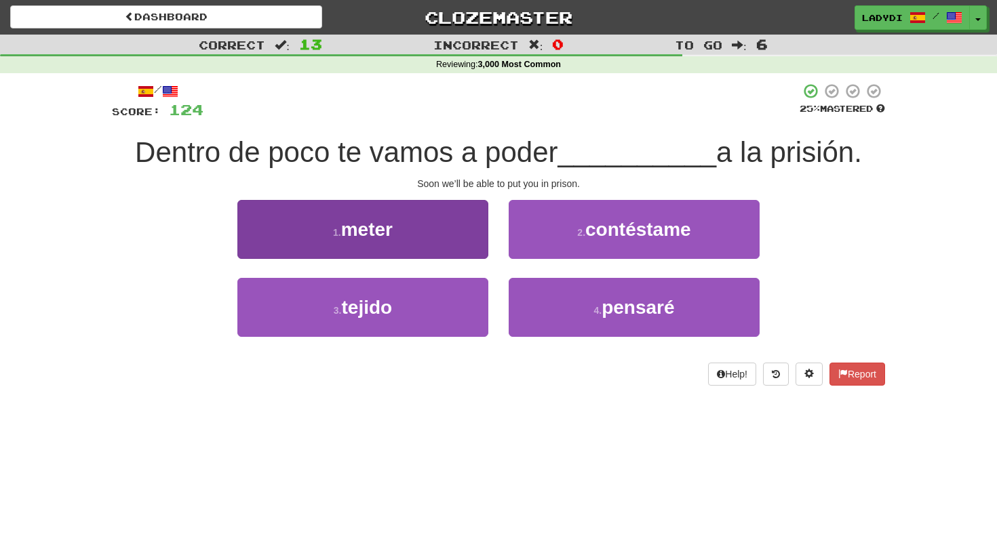
click at [453, 243] on button "1 . meter" at bounding box center [362, 229] width 251 height 59
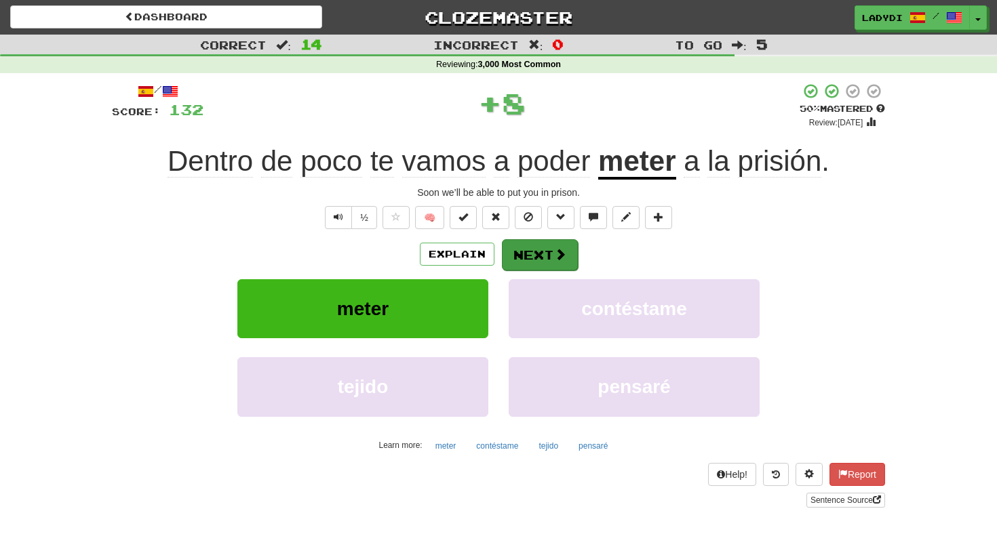
click at [511, 246] on button "Next" at bounding box center [540, 254] width 76 height 31
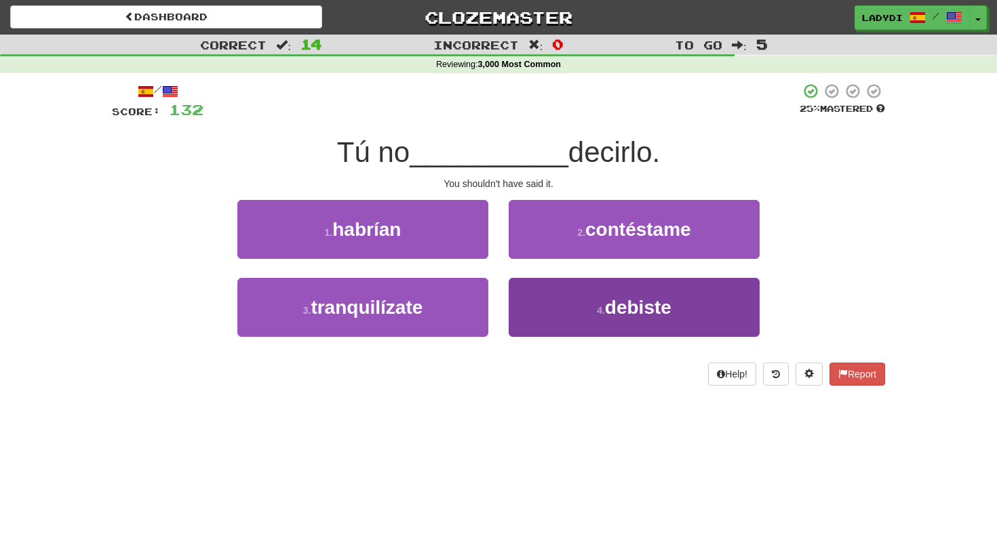
click at [538, 297] on button "4 . debiste" at bounding box center [634, 307] width 251 height 59
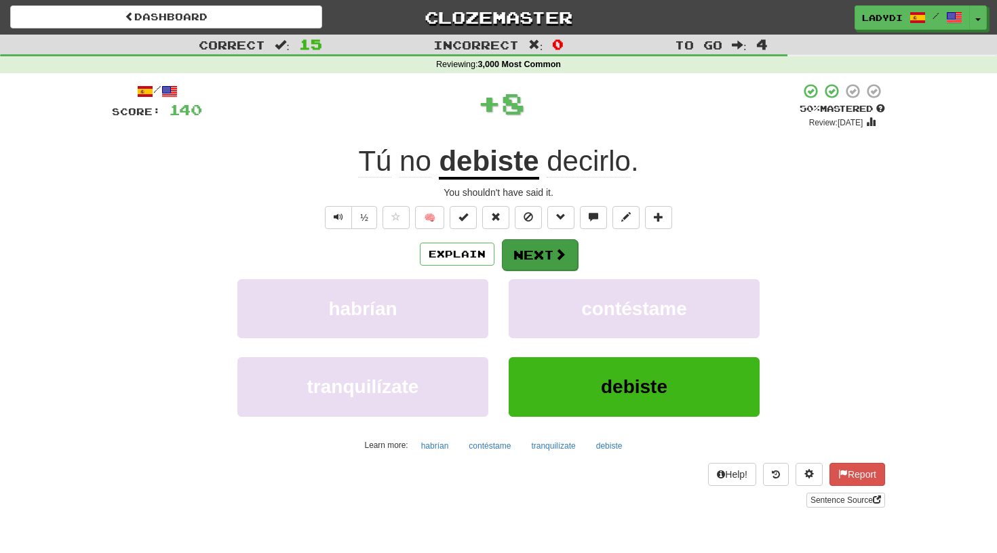
click at [527, 254] on button "Next" at bounding box center [540, 254] width 76 height 31
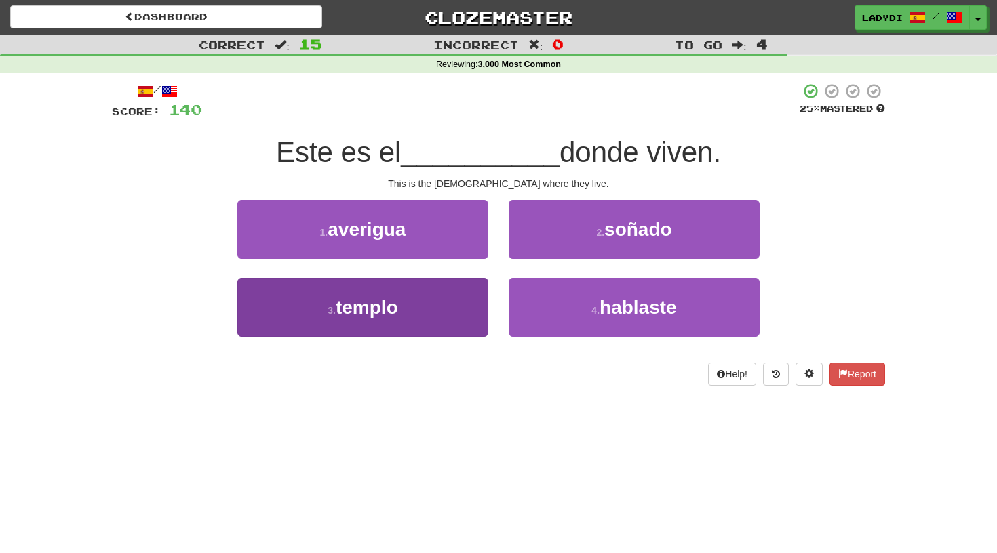
click at [452, 295] on button "3 . templo" at bounding box center [362, 307] width 251 height 59
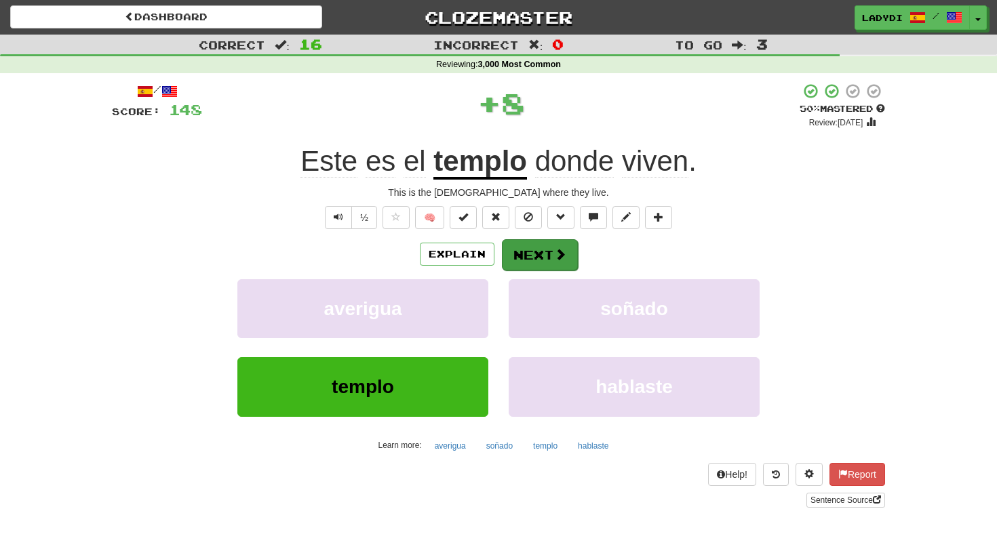
click at [533, 249] on button "Next" at bounding box center [540, 254] width 76 height 31
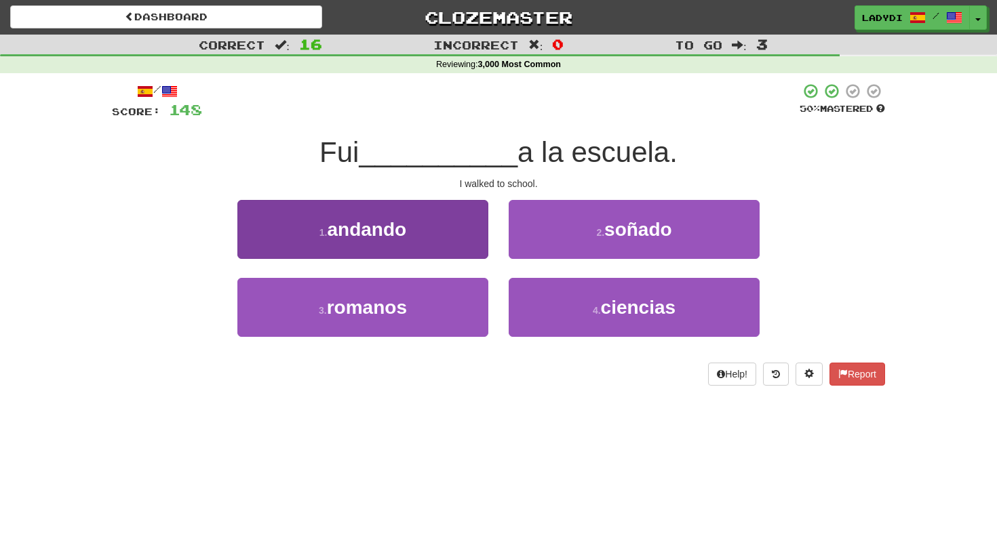
click at [454, 237] on button "1 . andando" at bounding box center [362, 229] width 251 height 59
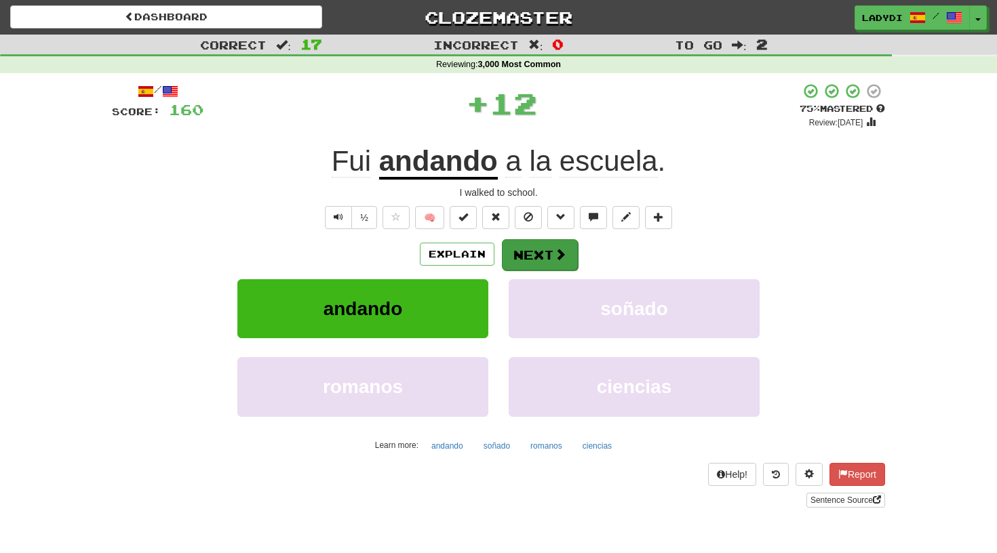
click at [518, 254] on button "Next" at bounding box center [540, 254] width 76 height 31
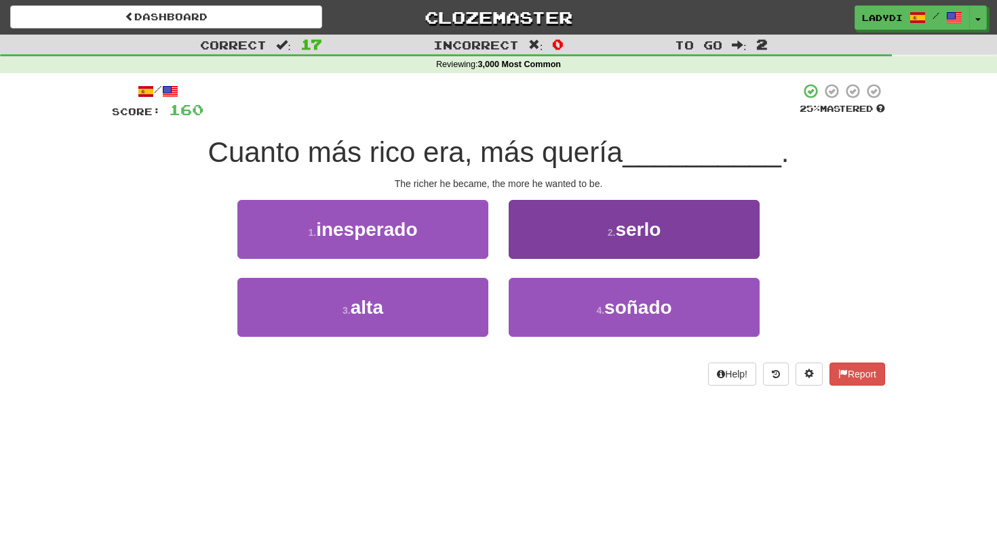
click at [538, 241] on button "2 . serlo" at bounding box center [634, 229] width 251 height 59
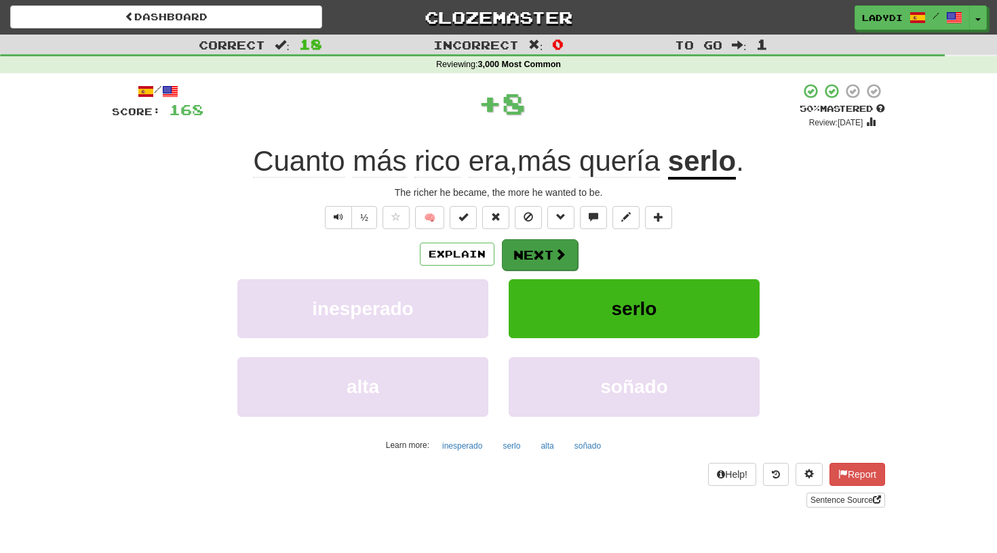
click at [536, 246] on button "Next" at bounding box center [540, 254] width 76 height 31
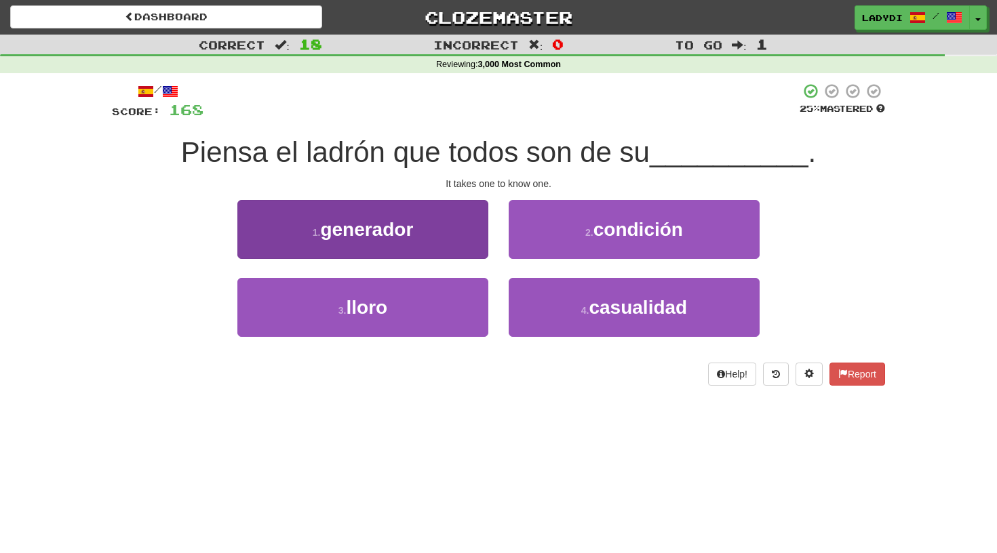
click at [458, 239] on button "1 . generador" at bounding box center [362, 229] width 251 height 59
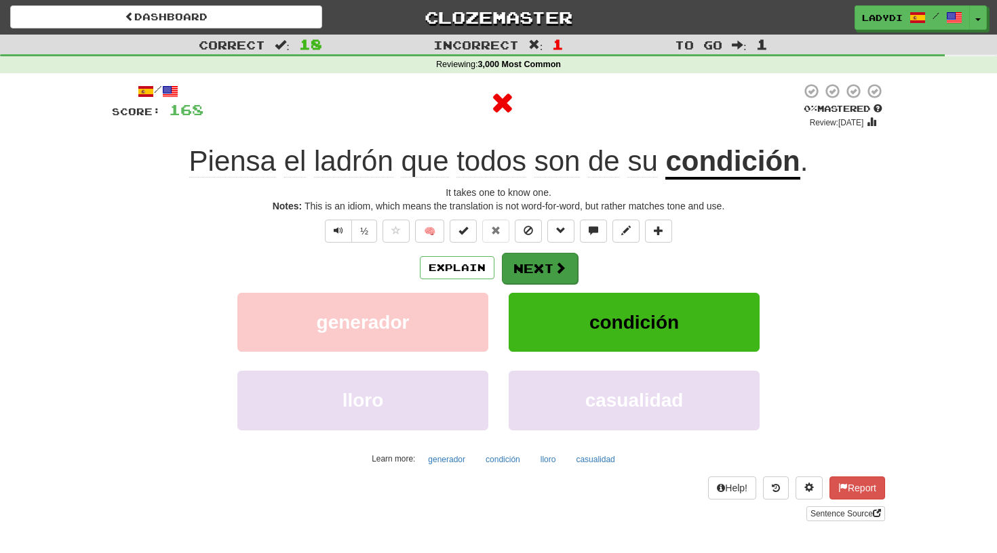
click at [532, 253] on button "Next" at bounding box center [540, 268] width 76 height 31
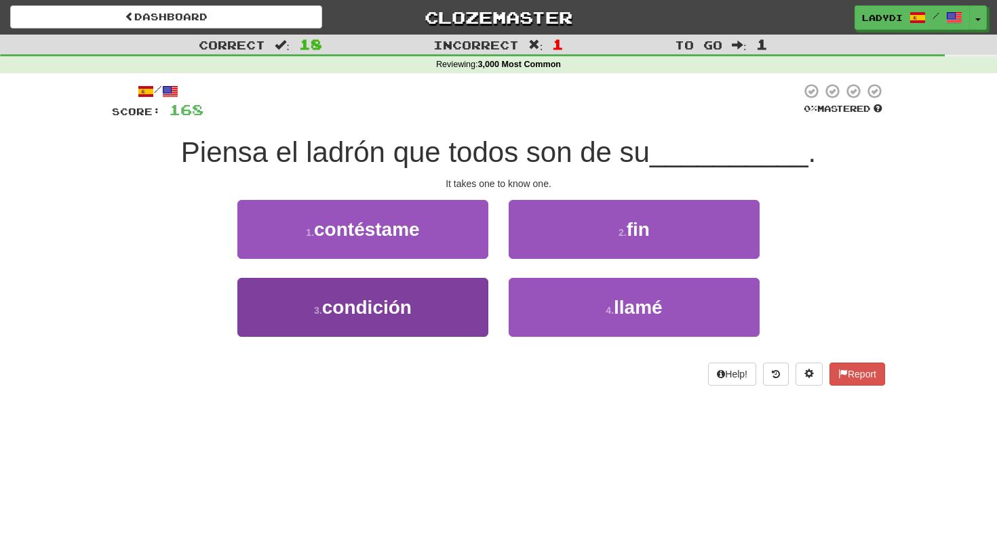
click at [443, 298] on button "3 . condición" at bounding box center [362, 307] width 251 height 59
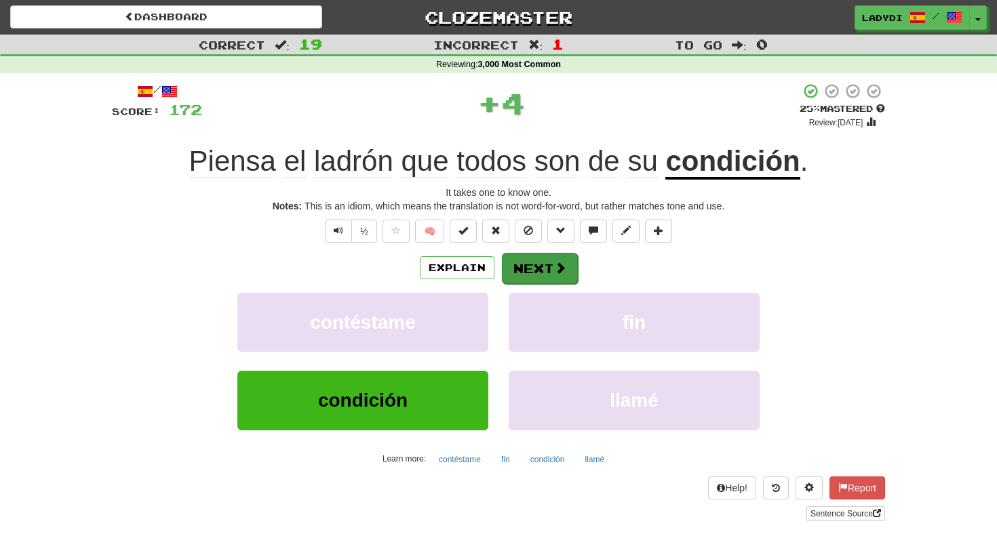
click at [536, 264] on button "Next" at bounding box center [540, 268] width 76 height 31
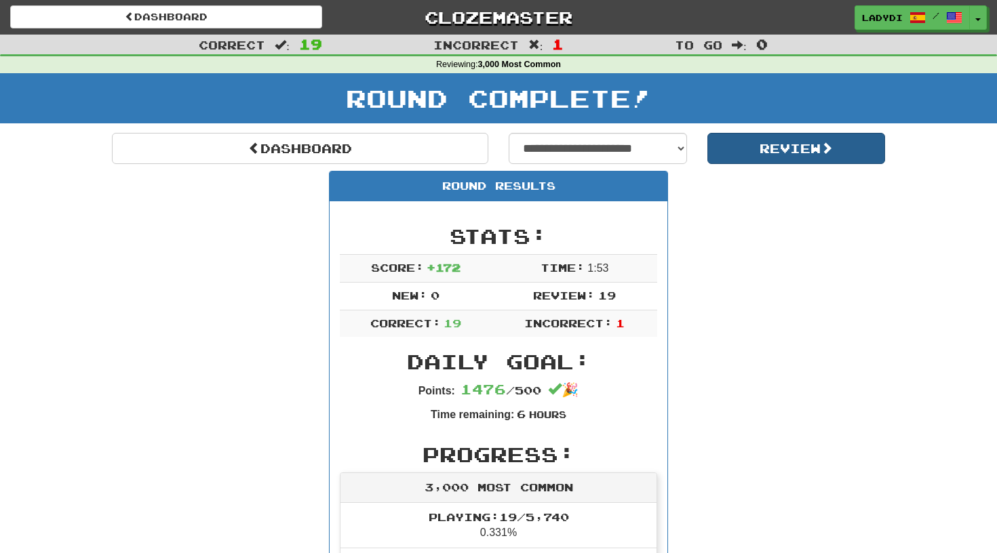
click at [748, 150] on button "Review" at bounding box center [796, 148] width 178 height 31
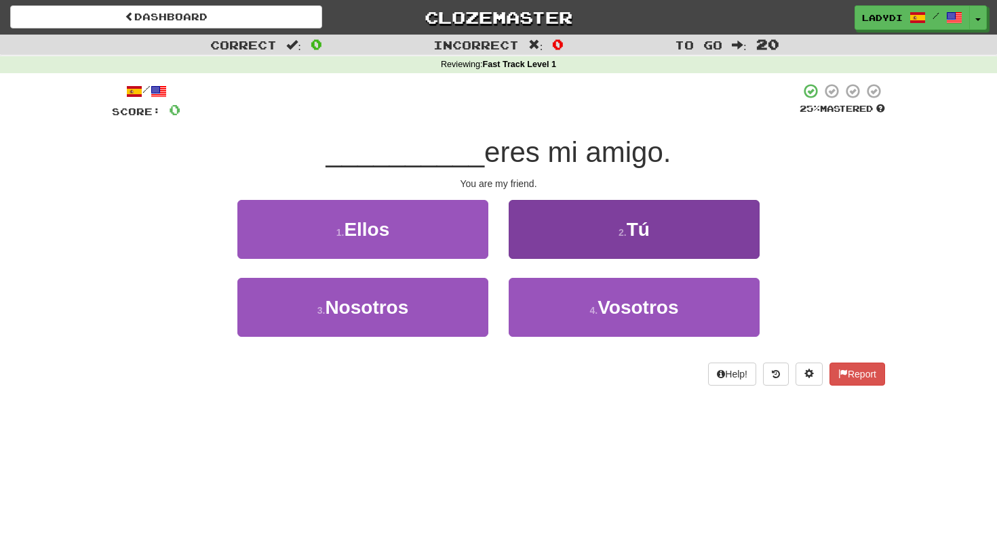
click at [536, 242] on button "2 . Tú" at bounding box center [634, 229] width 251 height 59
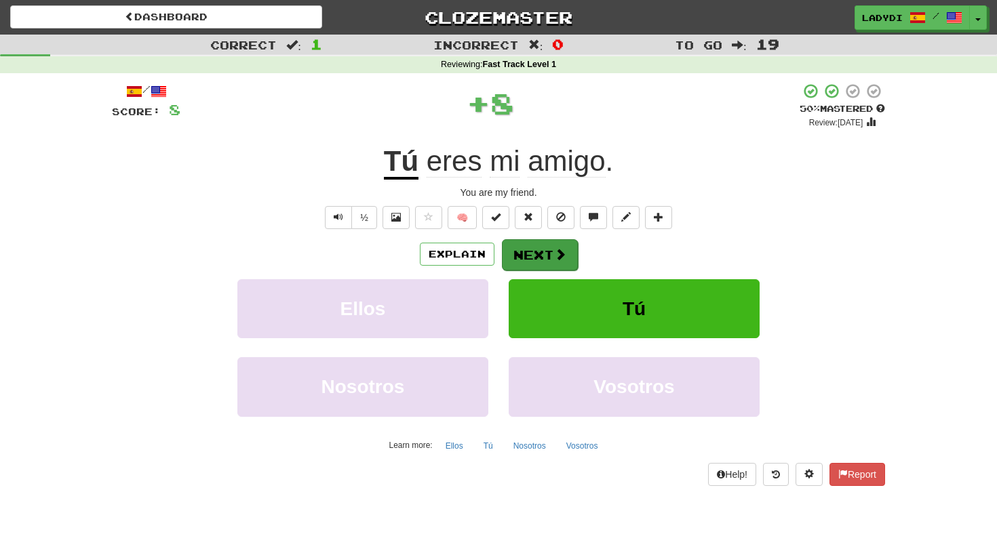
click at [531, 252] on button "Next" at bounding box center [540, 254] width 76 height 31
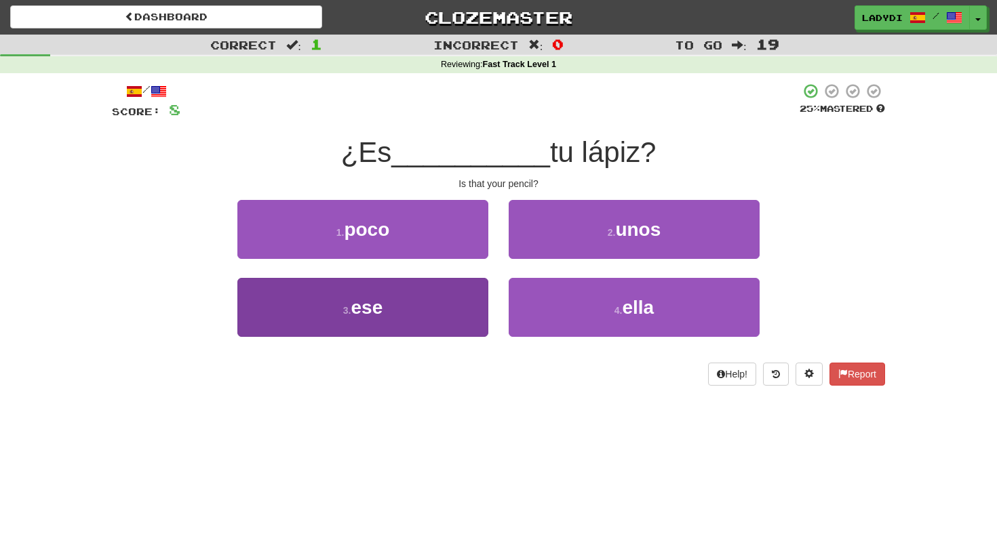
click at [412, 305] on button "3 . ese" at bounding box center [362, 307] width 251 height 59
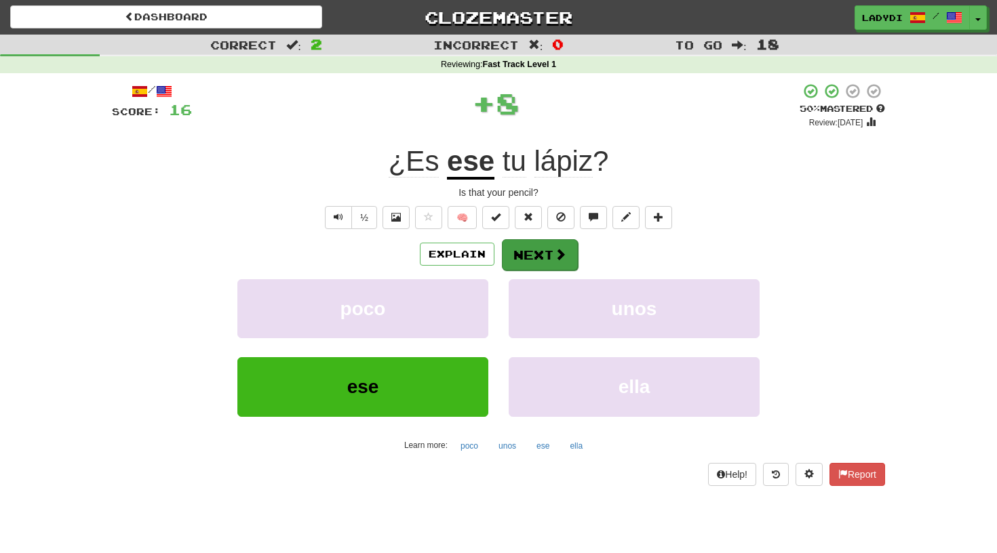
click at [533, 253] on button "Next" at bounding box center [540, 254] width 76 height 31
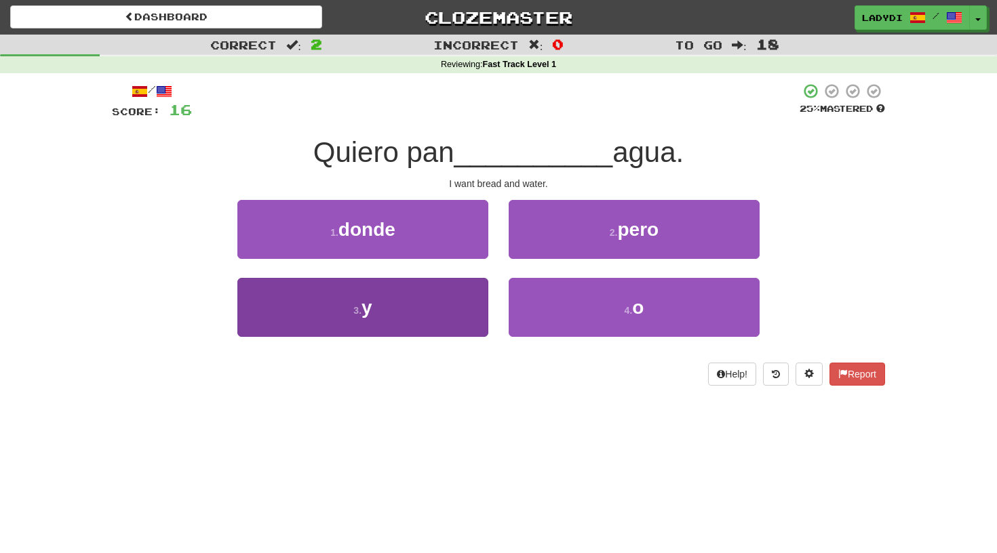
click at [410, 315] on button "3 . y" at bounding box center [362, 307] width 251 height 59
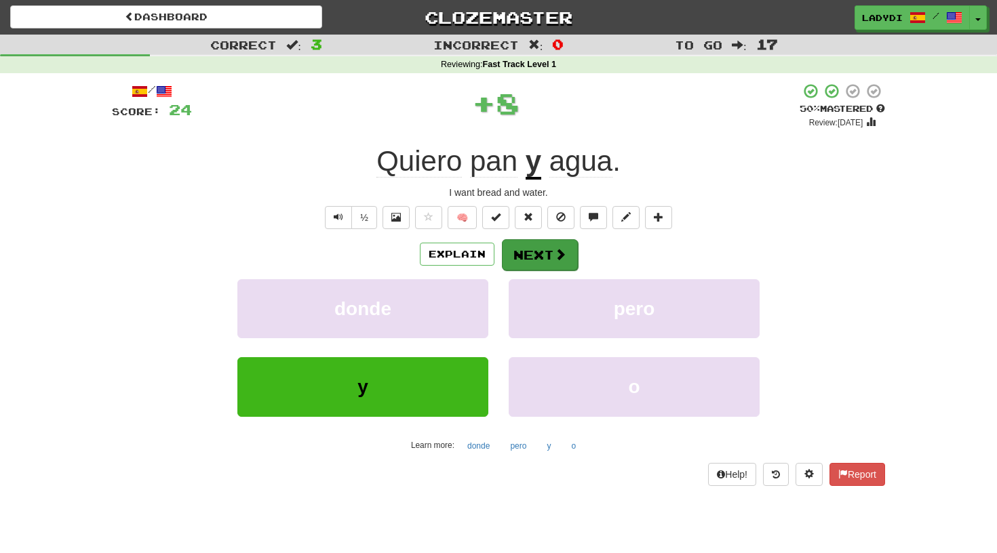
click at [533, 257] on button "Next" at bounding box center [540, 254] width 76 height 31
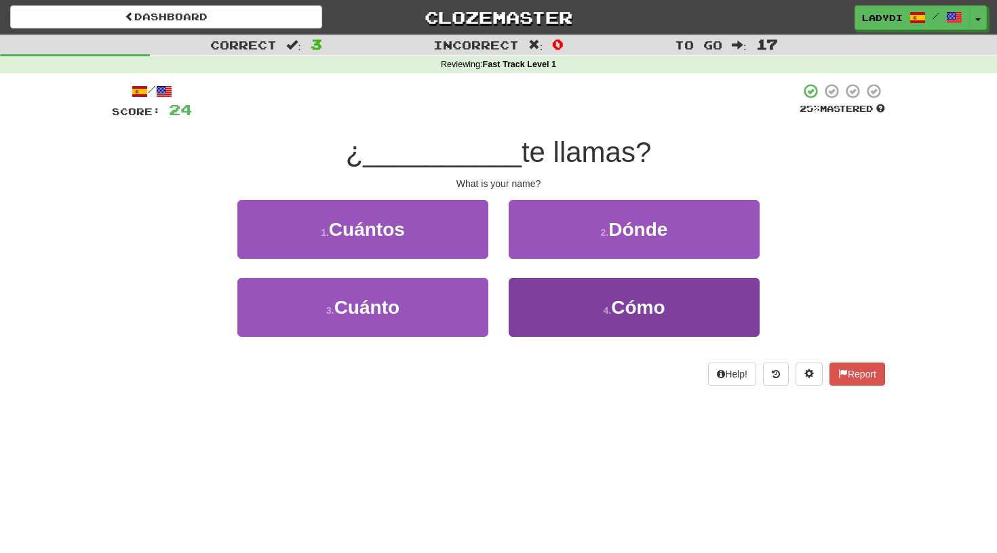
click at [556, 292] on button "4 . Cómo" at bounding box center [634, 307] width 251 height 59
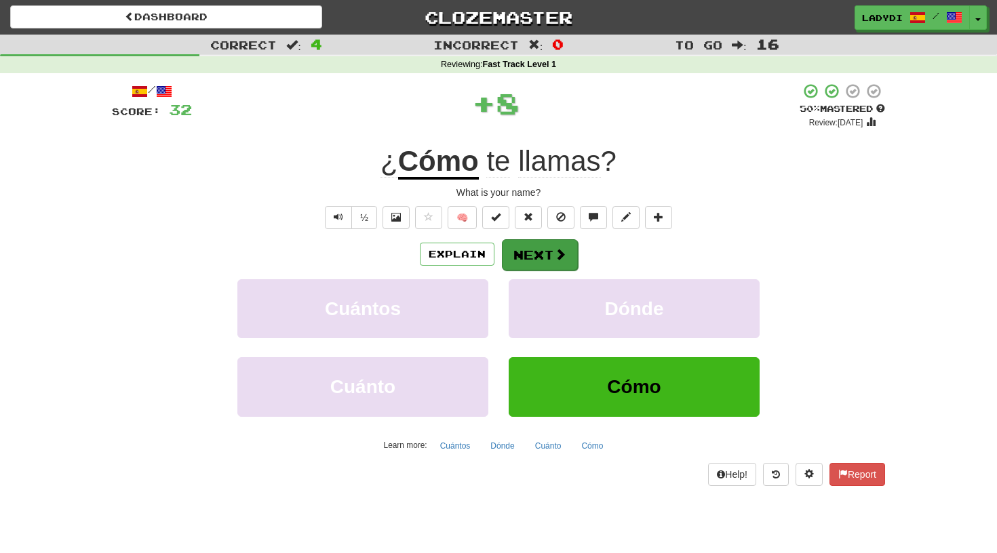
click at [525, 253] on button "Next" at bounding box center [540, 254] width 76 height 31
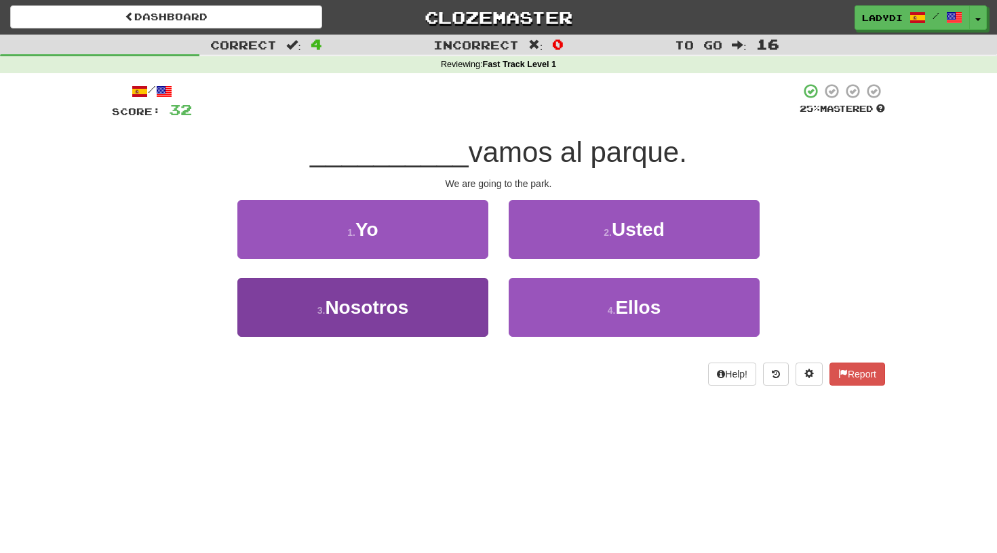
click at [424, 305] on button "3 . Nosotros" at bounding box center [362, 307] width 251 height 59
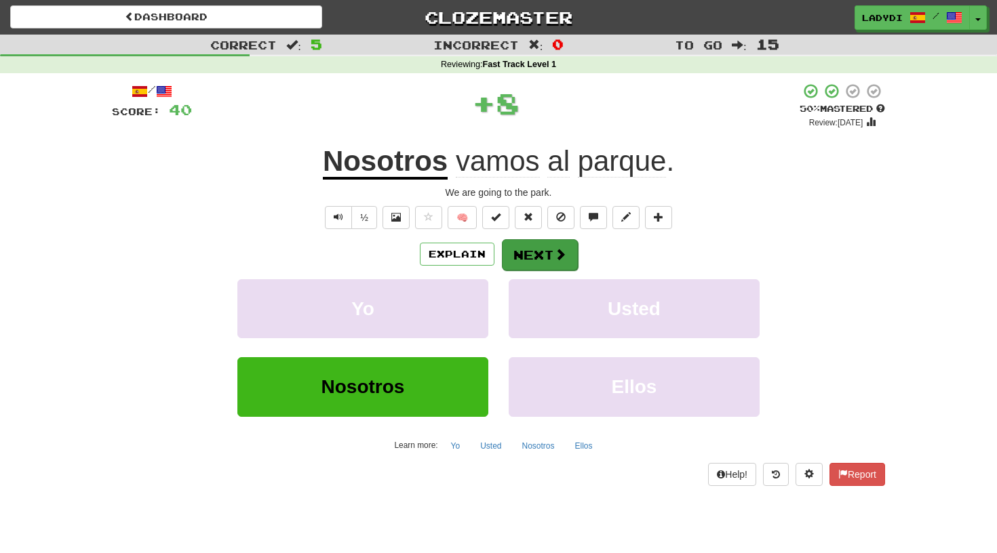
click at [519, 256] on button "Next" at bounding box center [540, 254] width 76 height 31
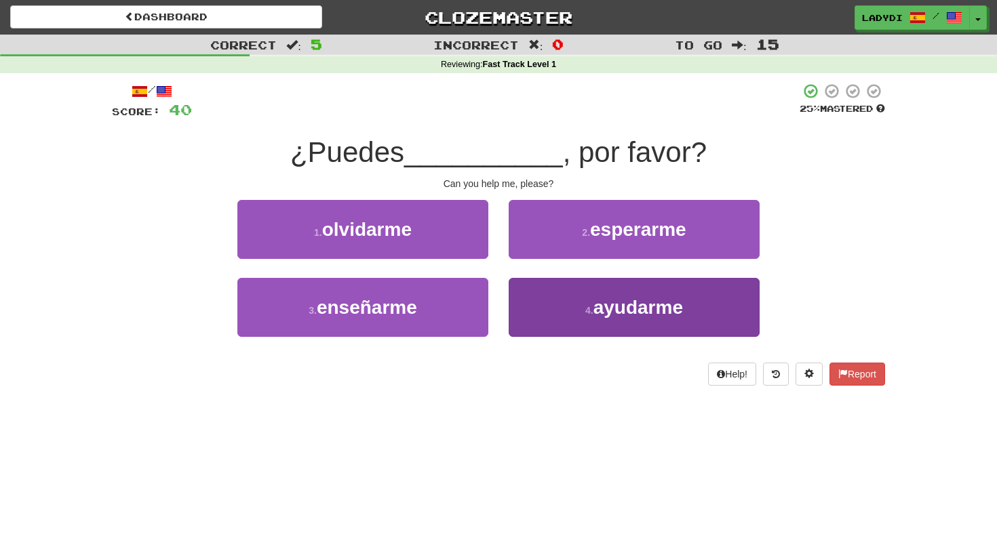
click at [534, 292] on button "4 . ayudarme" at bounding box center [634, 307] width 251 height 59
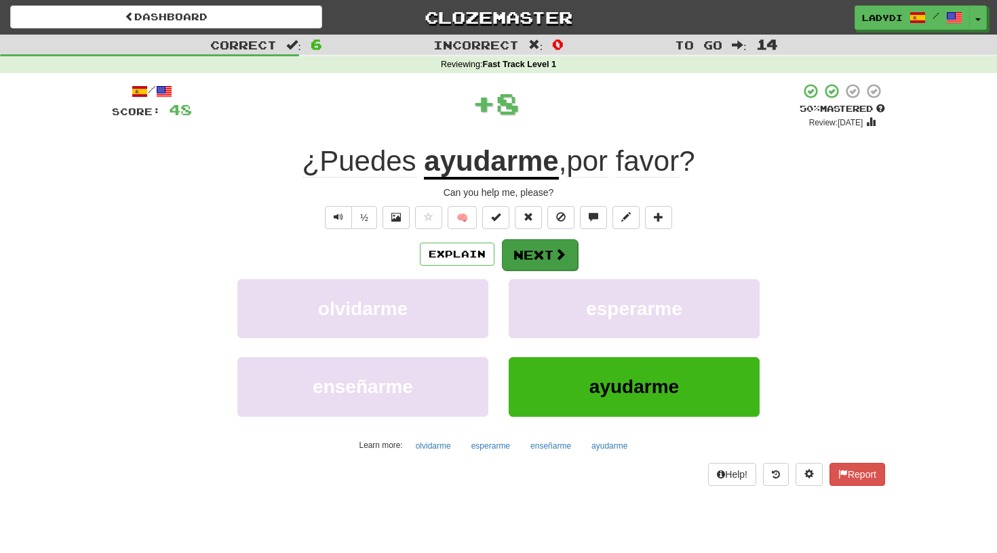
click at [519, 243] on button "Next" at bounding box center [540, 254] width 76 height 31
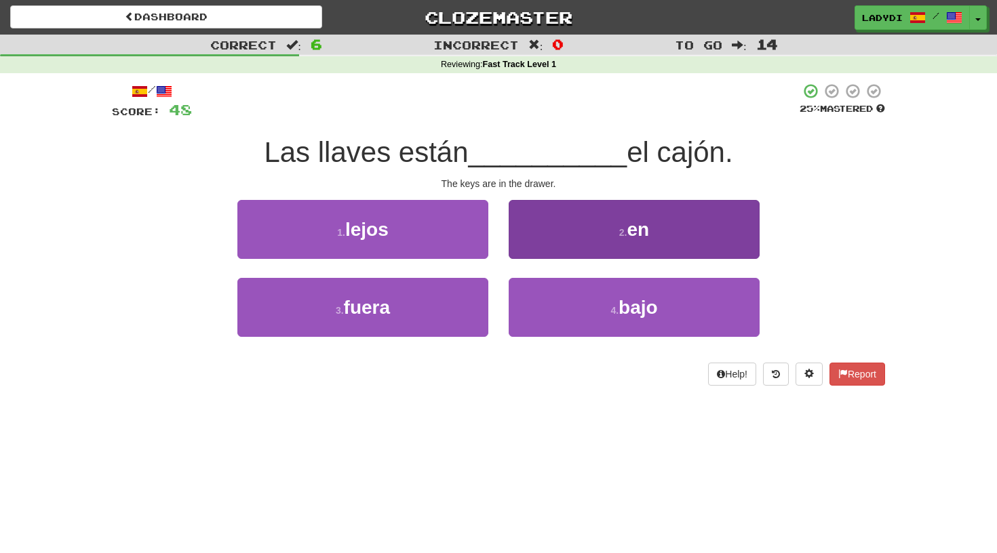
click at [575, 237] on button "2 . en" at bounding box center [634, 229] width 251 height 59
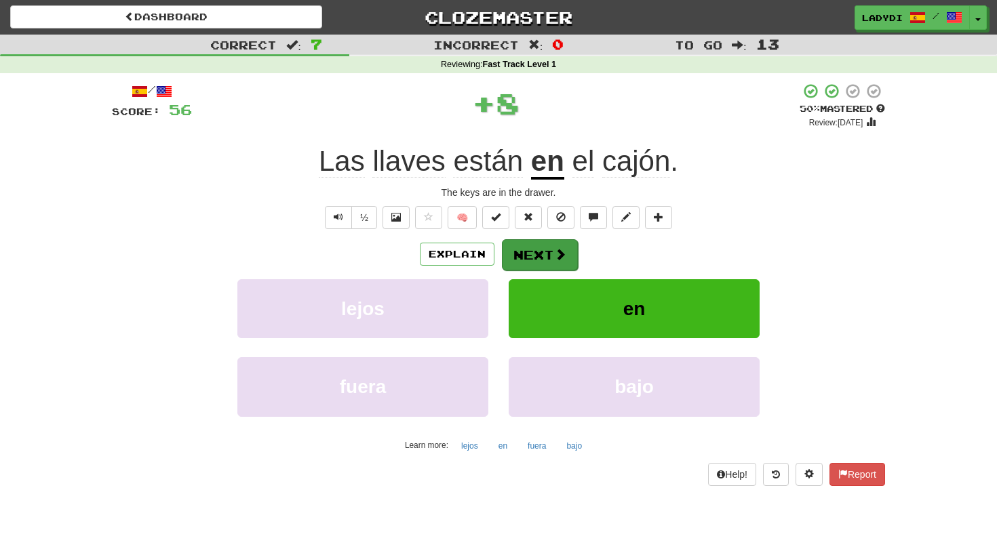
click at [533, 257] on button "Next" at bounding box center [540, 254] width 76 height 31
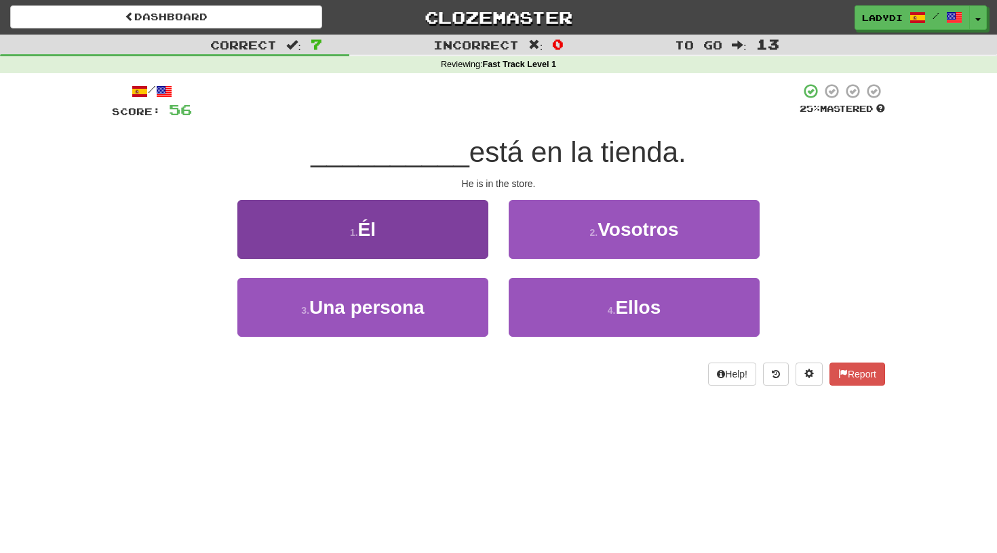
click at [433, 242] on button "1 . Él" at bounding box center [362, 229] width 251 height 59
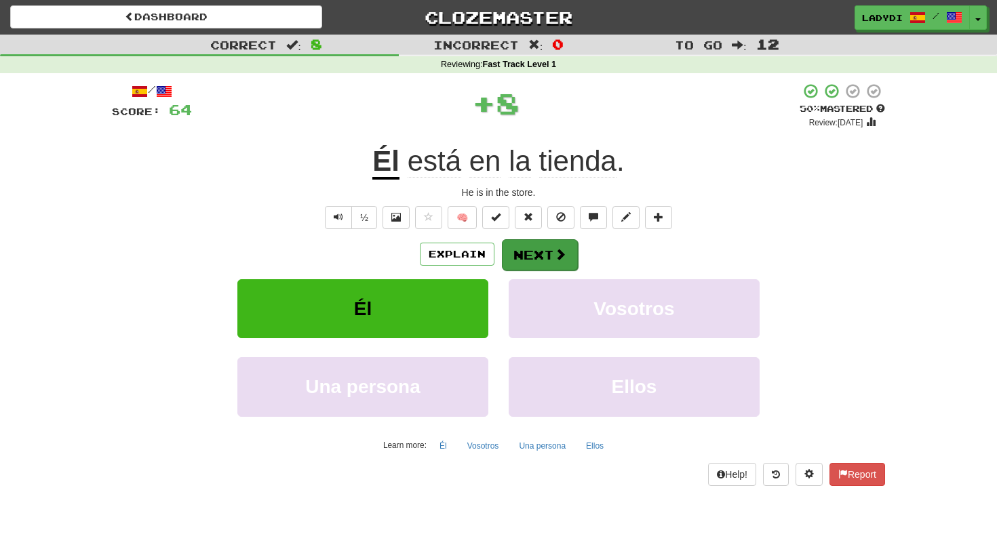
click at [542, 252] on button "Next" at bounding box center [540, 254] width 76 height 31
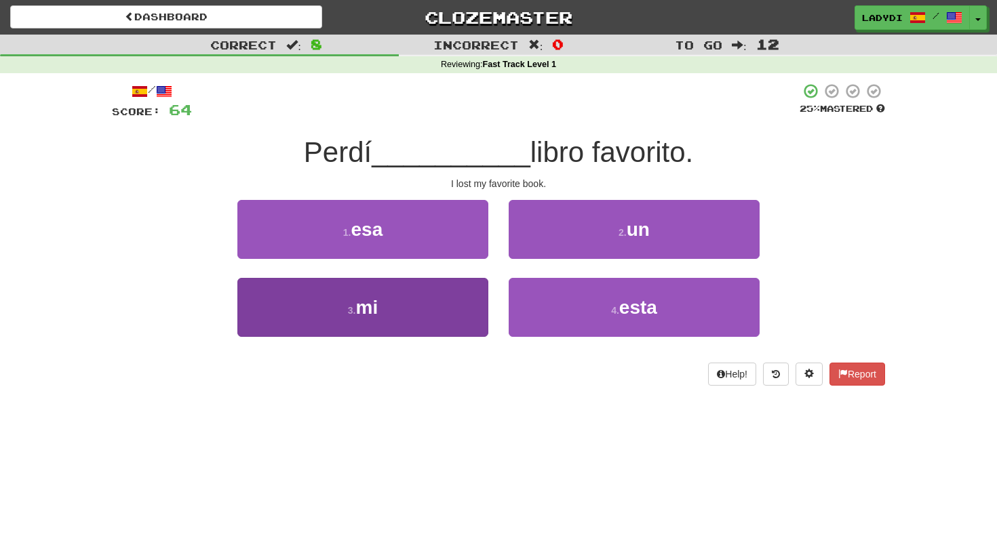
click at [445, 293] on button "3 . mi" at bounding box center [362, 307] width 251 height 59
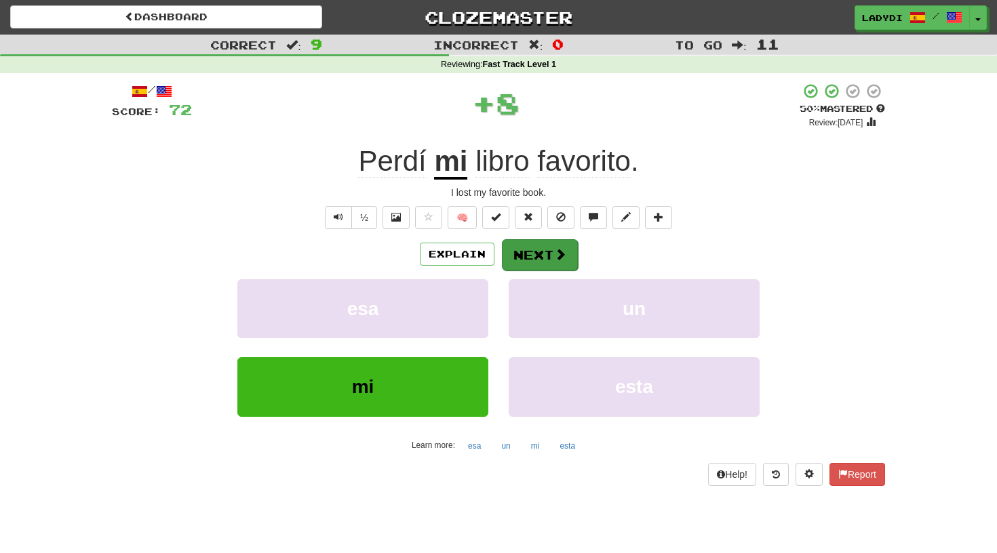
click at [526, 239] on button "Next" at bounding box center [540, 254] width 76 height 31
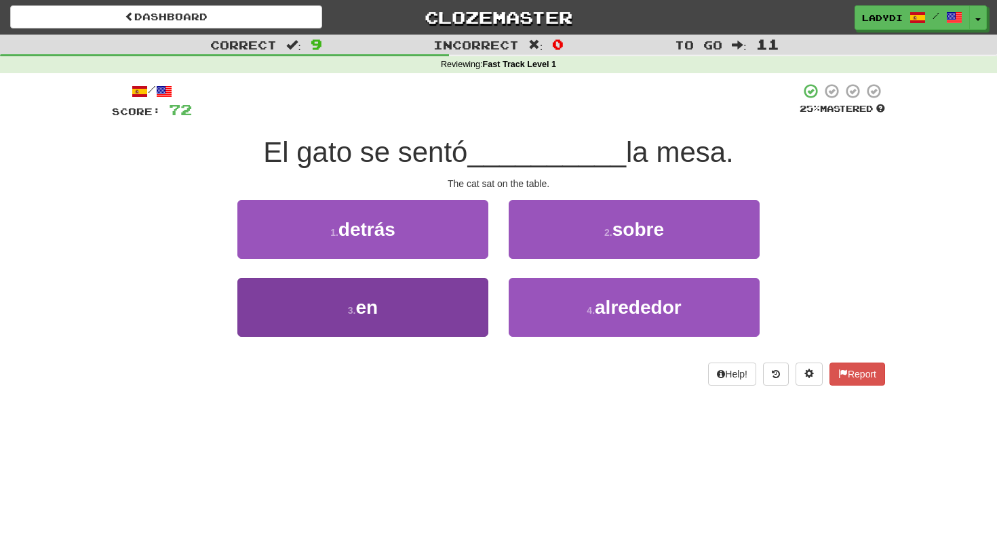
click at [451, 296] on button "3 . en" at bounding box center [362, 307] width 251 height 59
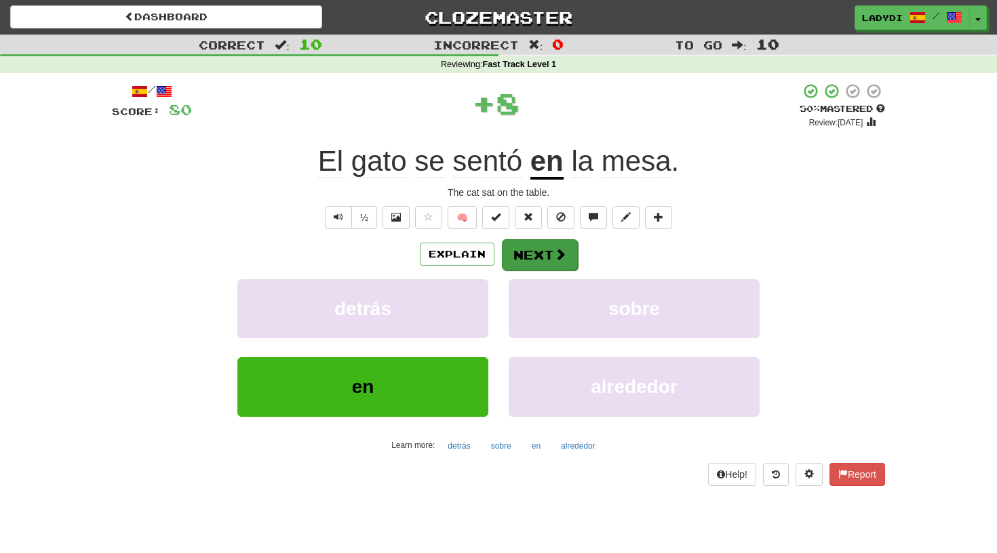
click at [523, 258] on button "Next" at bounding box center [540, 254] width 76 height 31
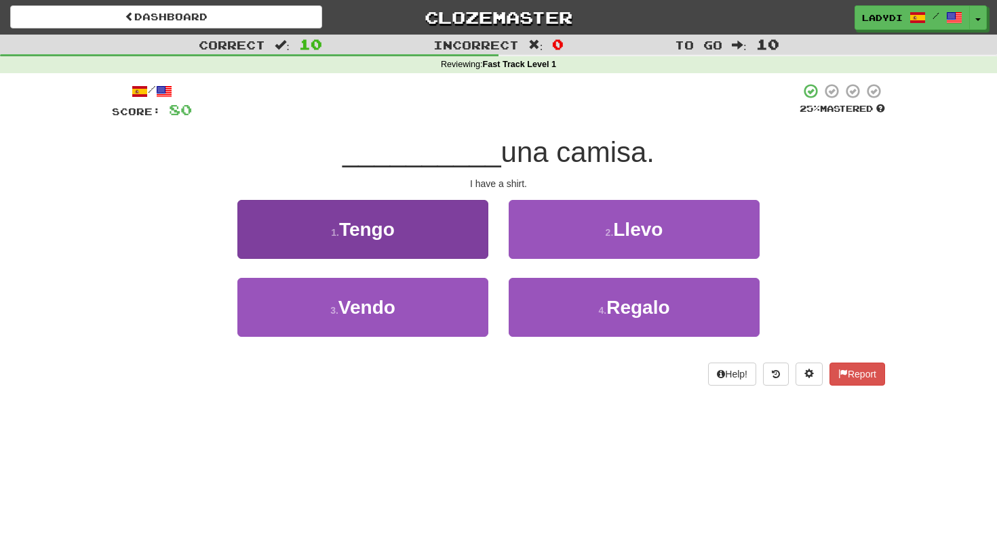
click at [433, 243] on button "1 . Tengo" at bounding box center [362, 229] width 251 height 59
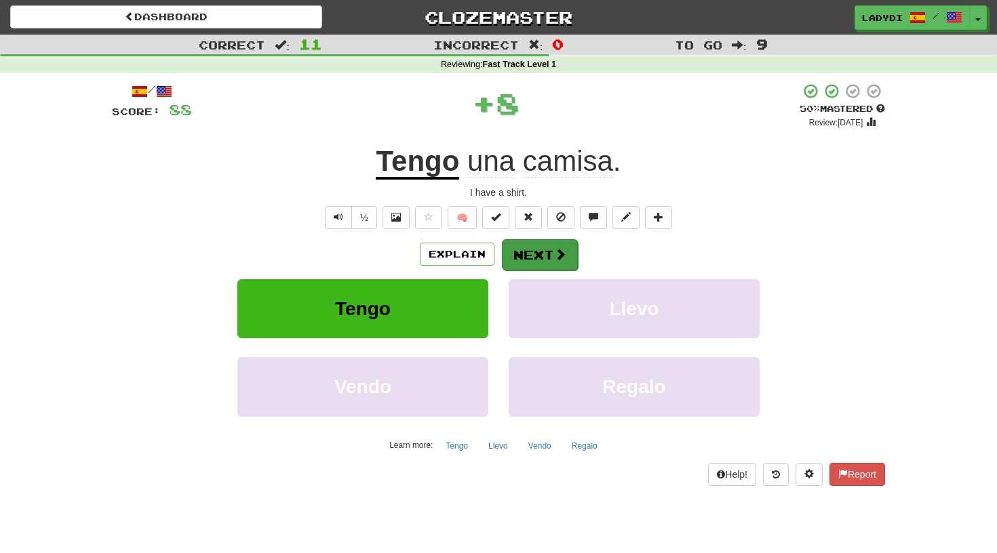
click at [506, 247] on button "Next" at bounding box center [540, 254] width 76 height 31
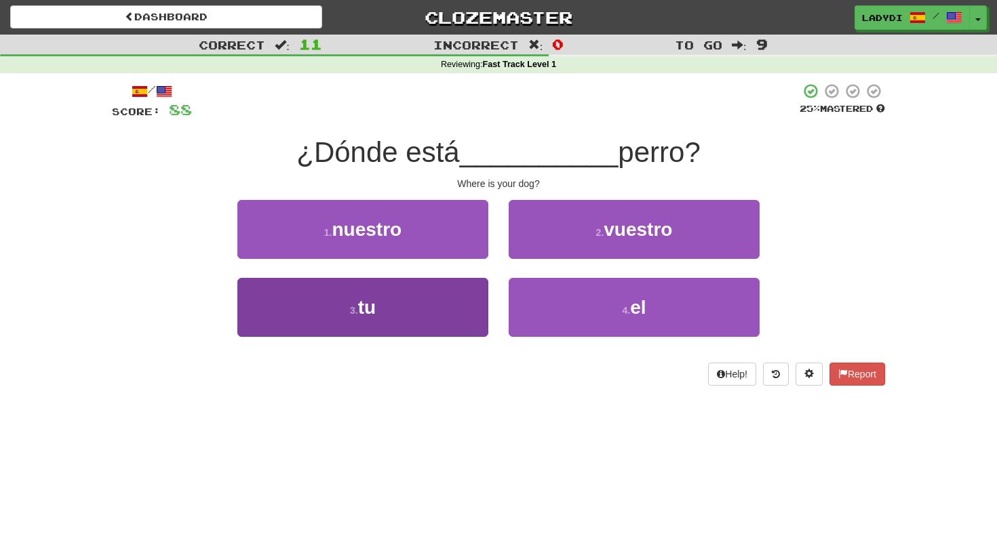
click at [416, 281] on button "3 . tu" at bounding box center [362, 307] width 251 height 59
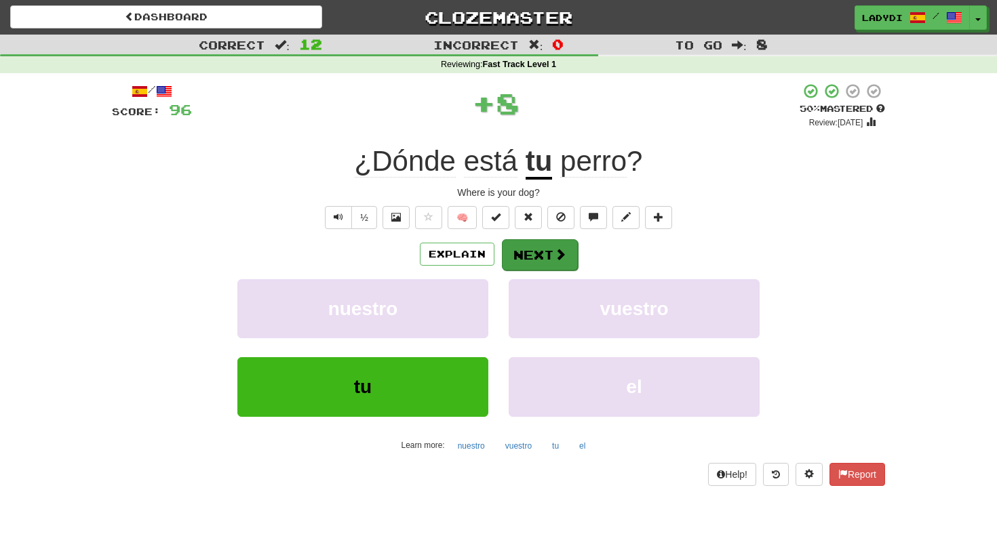
click at [517, 253] on button "Next" at bounding box center [540, 254] width 76 height 31
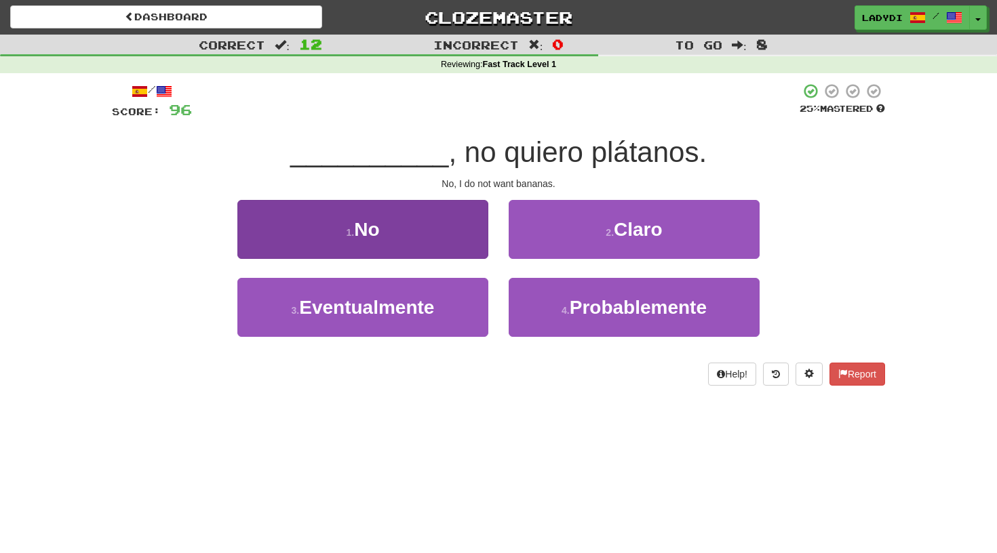
click at [426, 230] on button "1 . No" at bounding box center [362, 229] width 251 height 59
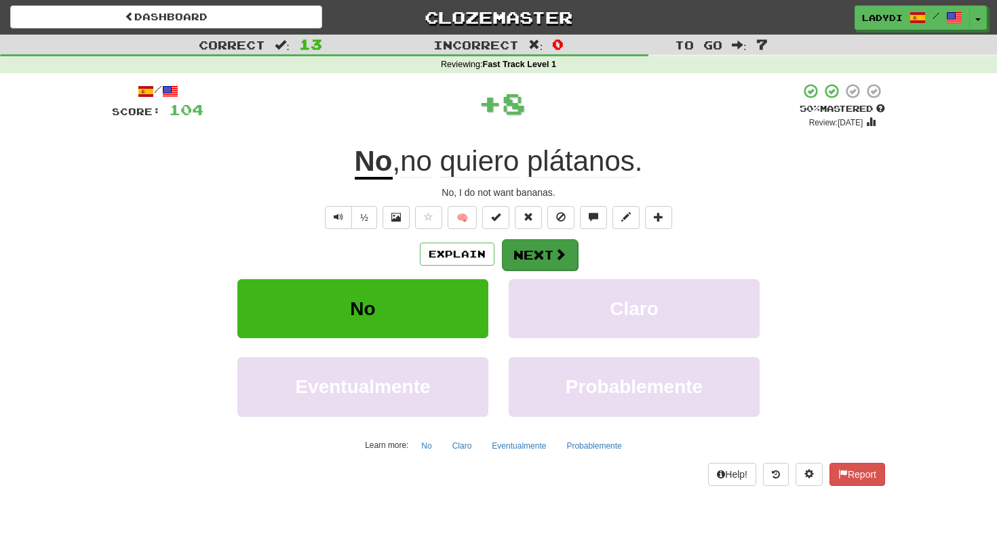
click at [531, 255] on button "Next" at bounding box center [540, 254] width 76 height 31
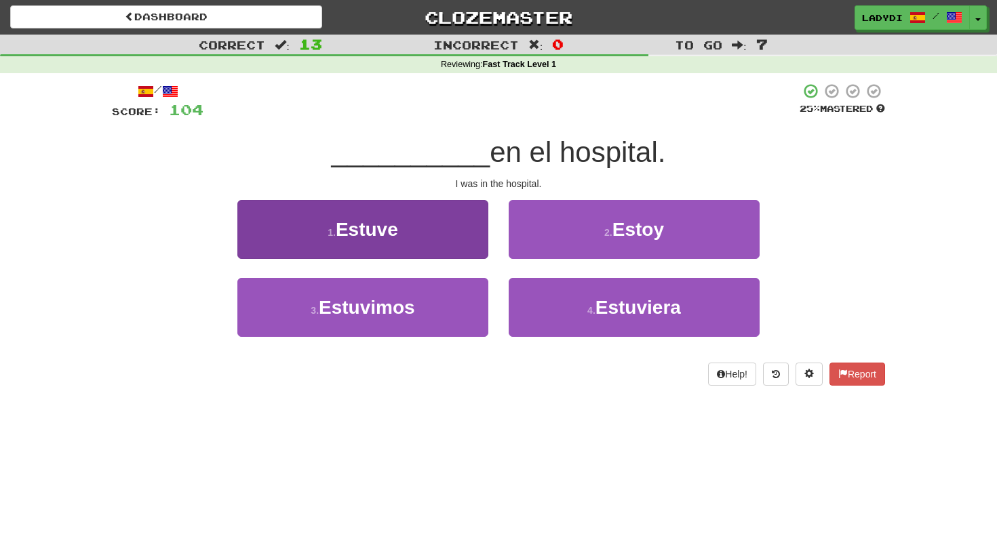
click at [403, 238] on button "1 . Estuve" at bounding box center [362, 229] width 251 height 59
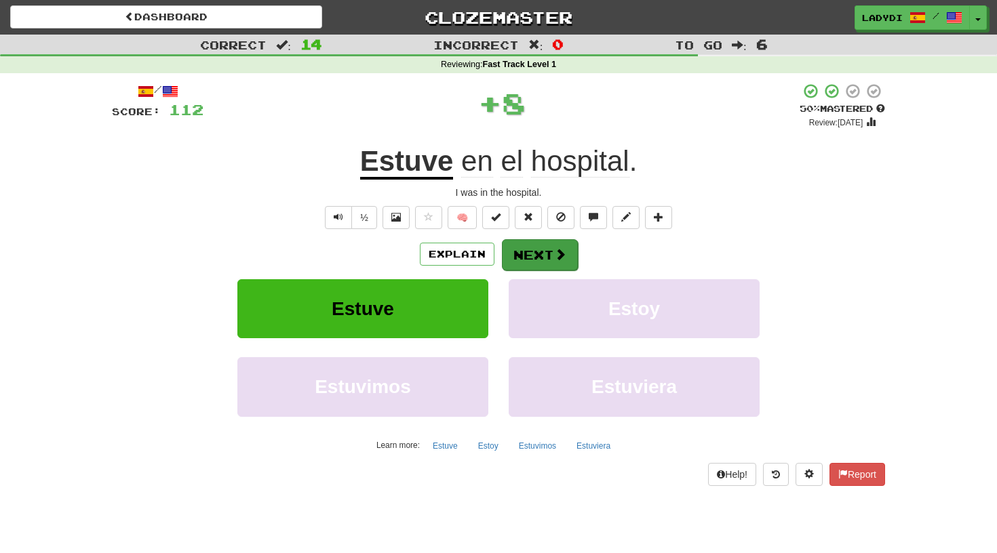
click at [513, 256] on button "Next" at bounding box center [540, 254] width 76 height 31
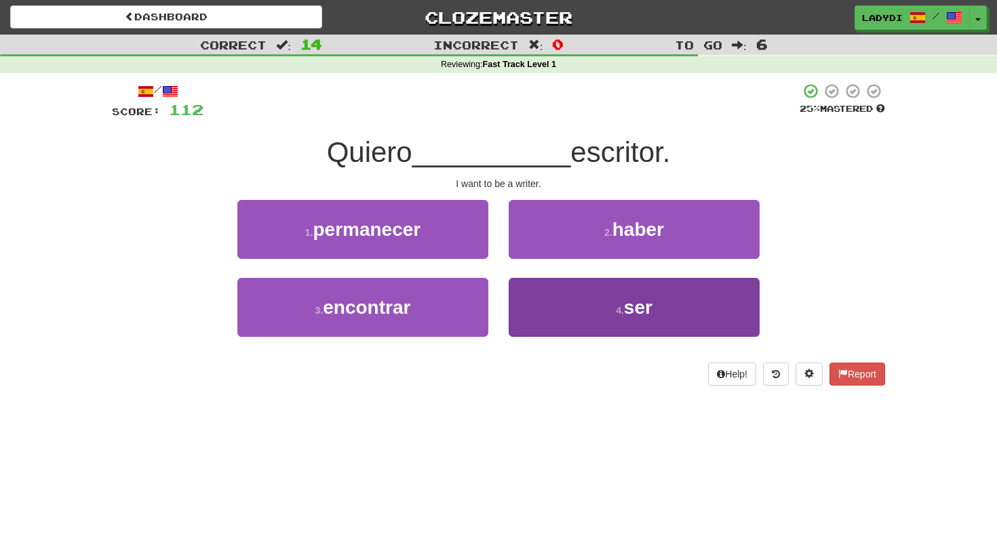
click at [529, 306] on button "4 . ser" at bounding box center [634, 307] width 251 height 59
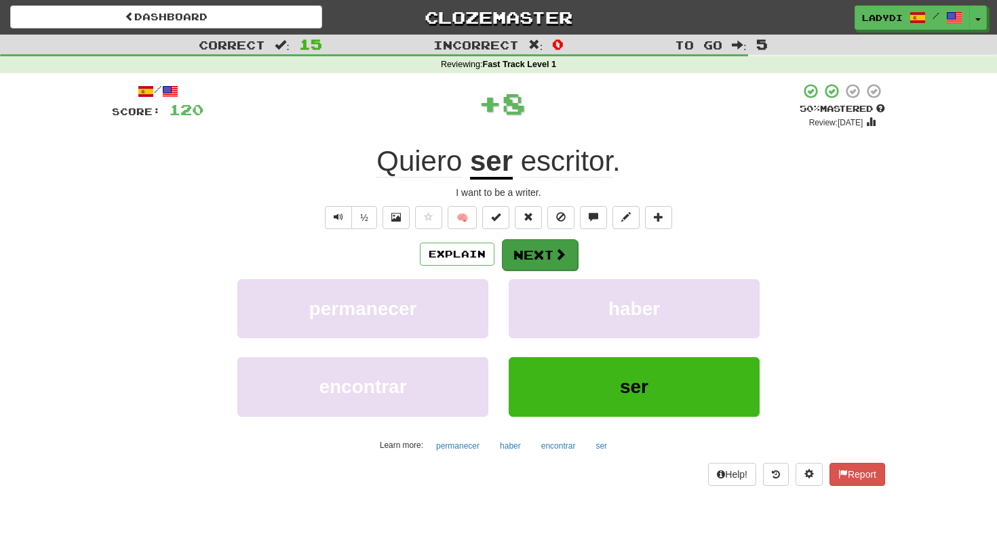
click at [528, 256] on button "Next" at bounding box center [540, 254] width 76 height 31
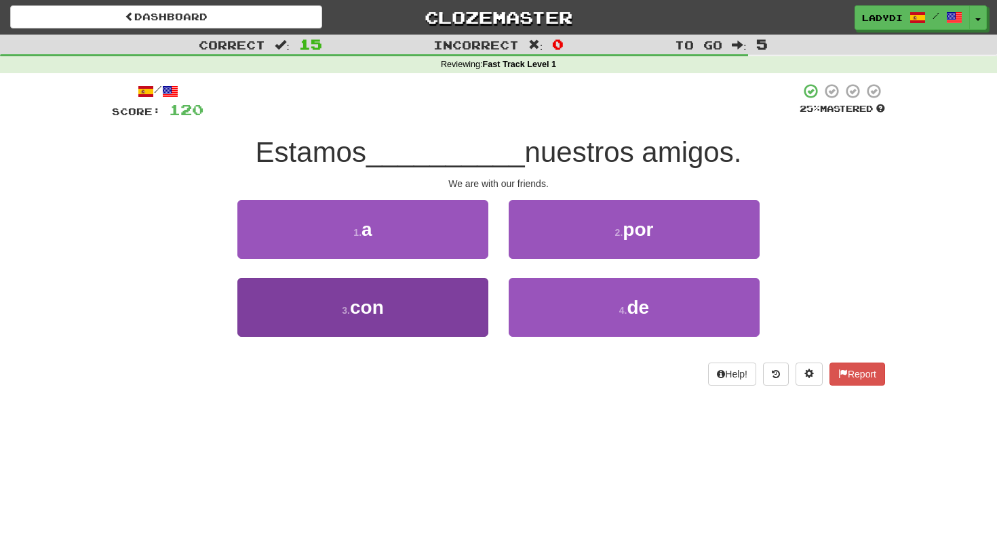
click at [442, 298] on button "3 . con" at bounding box center [362, 307] width 251 height 59
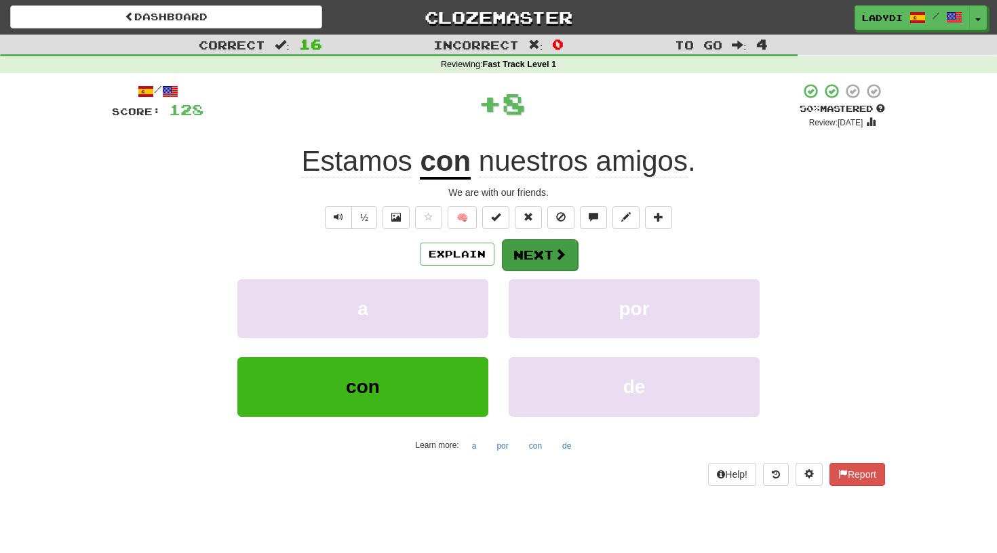
click at [537, 258] on button "Next" at bounding box center [540, 254] width 76 height 31
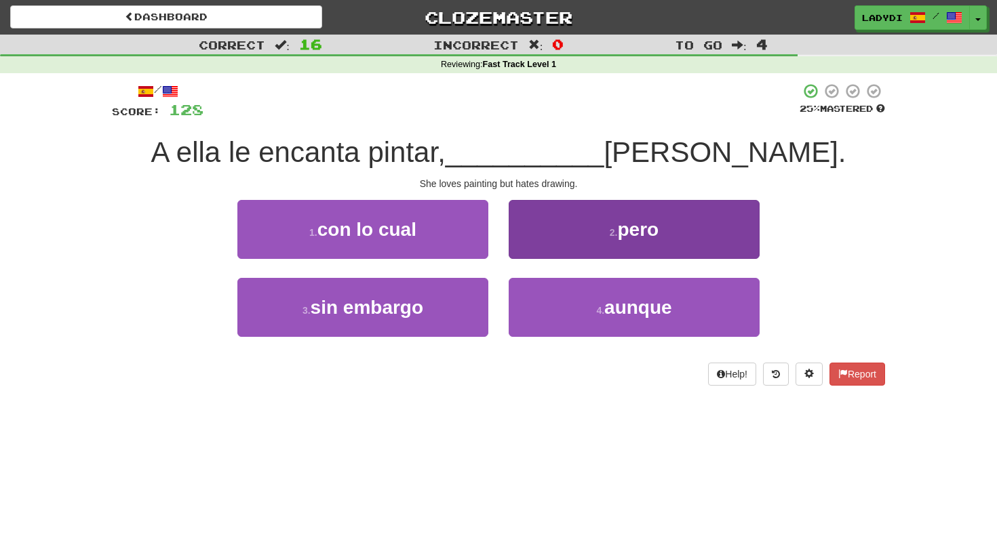
click at [557, 243] on button "2 . pero" at bounding box center [634, 229] width 251 height 59
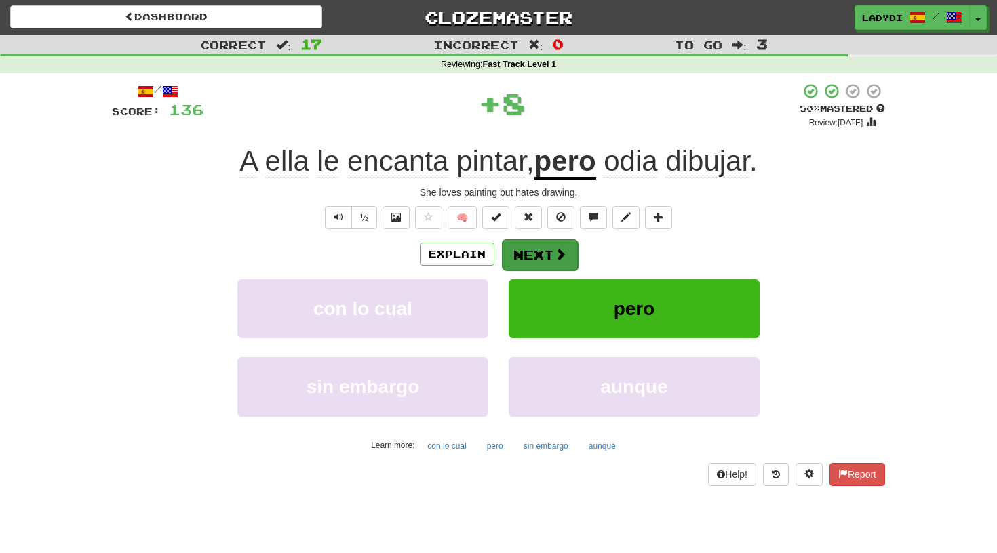
click at [548, 248] on button "Next" at bounding box center [540, 254] width 76 height 31
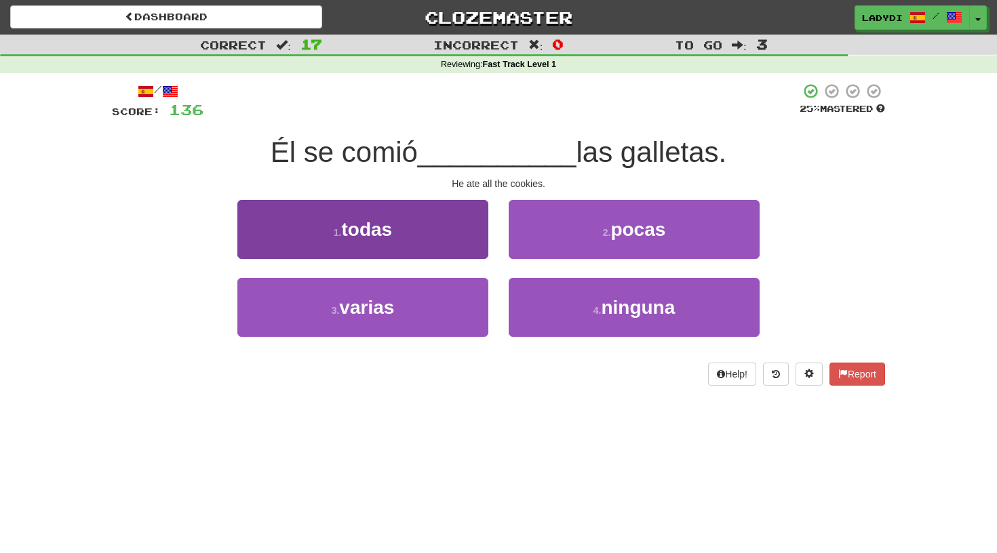
click at [433, 245] on button "1 . todas" at bounding box center [362, 229] width 251 height 59
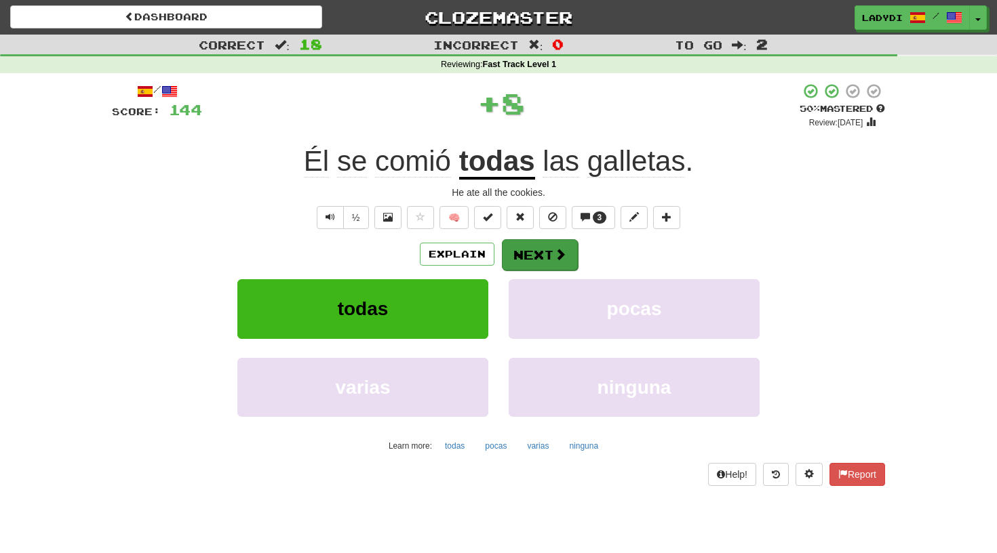
click at [530, 249] on button "Next" at bounding box center [540, 254] width 76 height 31
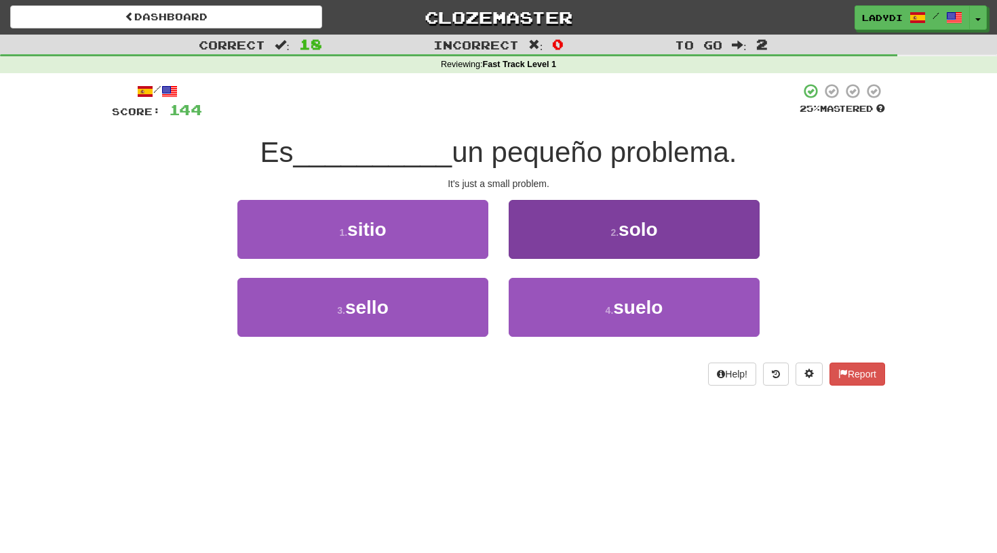
click at [560, 215] on button "2 . solo" at bounding box center [634, 229] width 251 height 59
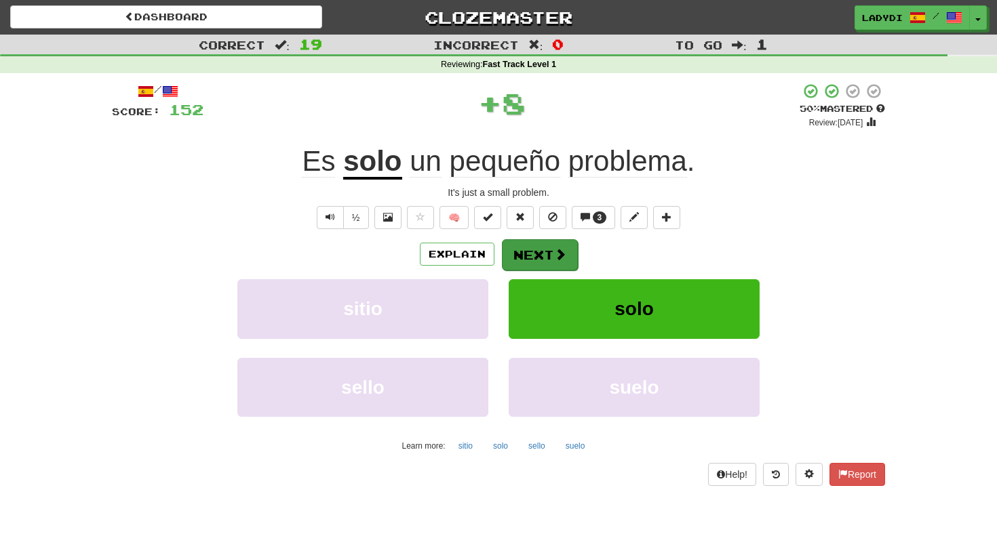
click at [546, 246] on button "Next" at bounding box center [540, 254] width 76 height 31
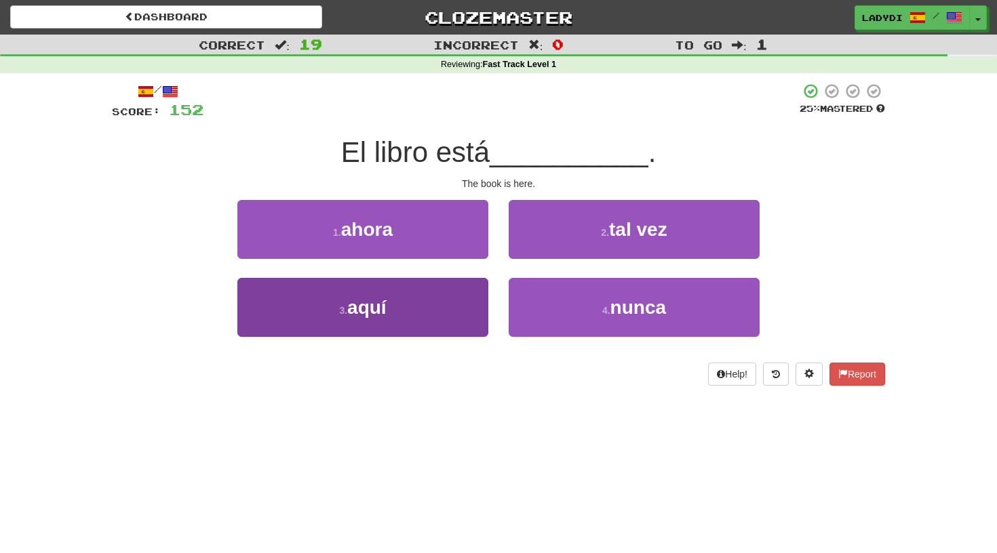
click at [420, 300] on button "3 . aquí" at bounding box center [362, 307] width 251 height 59
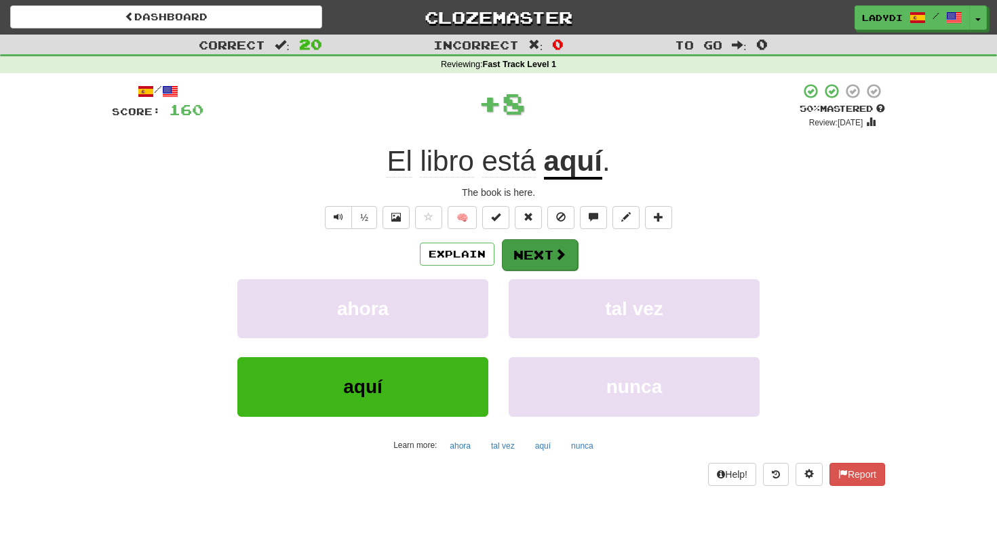
click at [515, 251] on button "Next" at bounding box center [540, 254] width 76 height 31
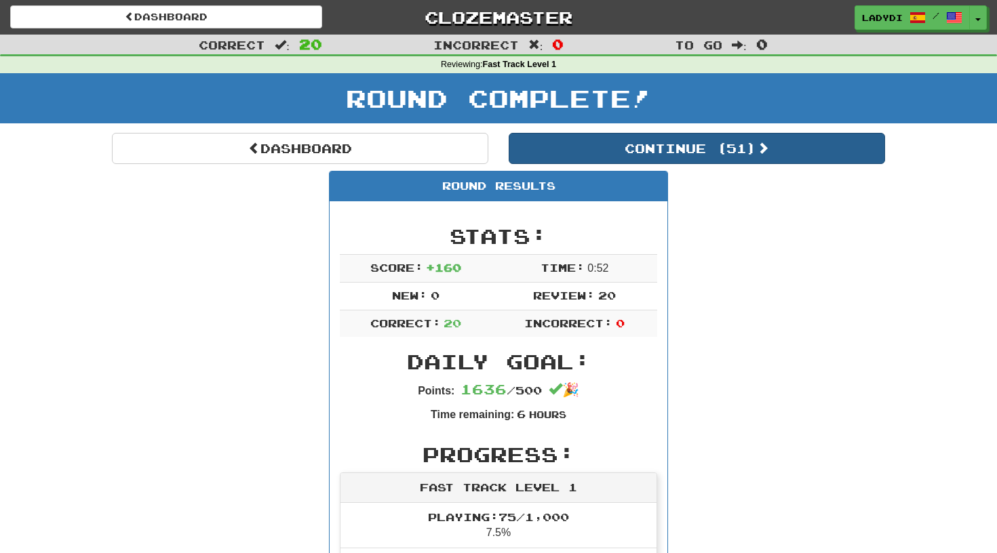
click at [696, 144] on button "Continue ( 51 )" at bounding box center [697, 148] width 376 height 31
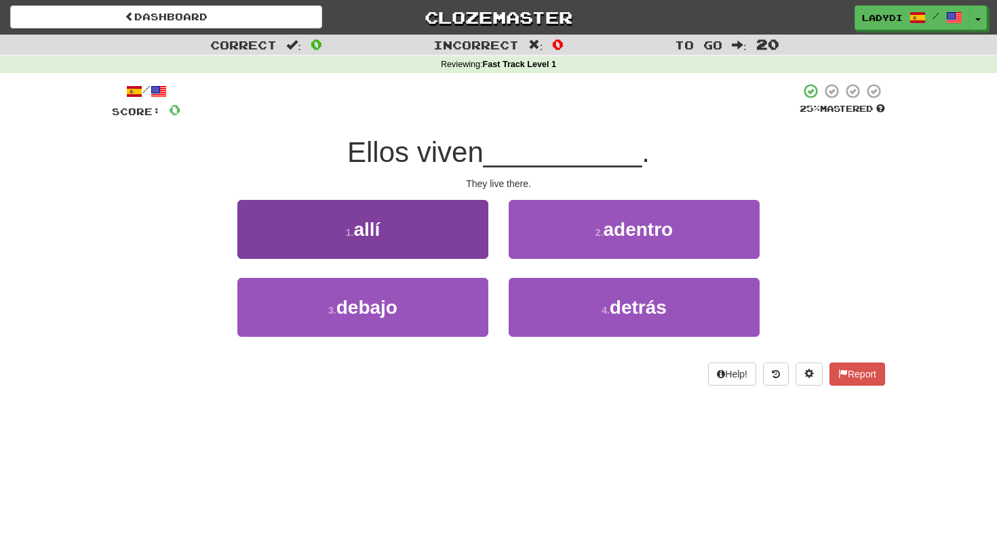
click at [480, 222] on button "1 . allí" at bounding box center [362, 229] width 251 height 59
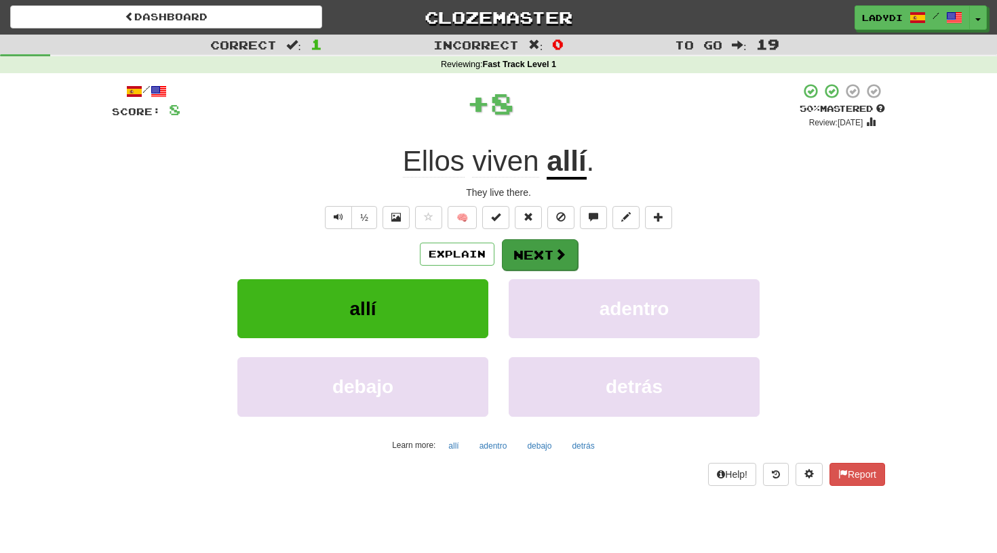
click at [519, 243] on button "Next" at bounding box center [540, 254] width 76 height 31
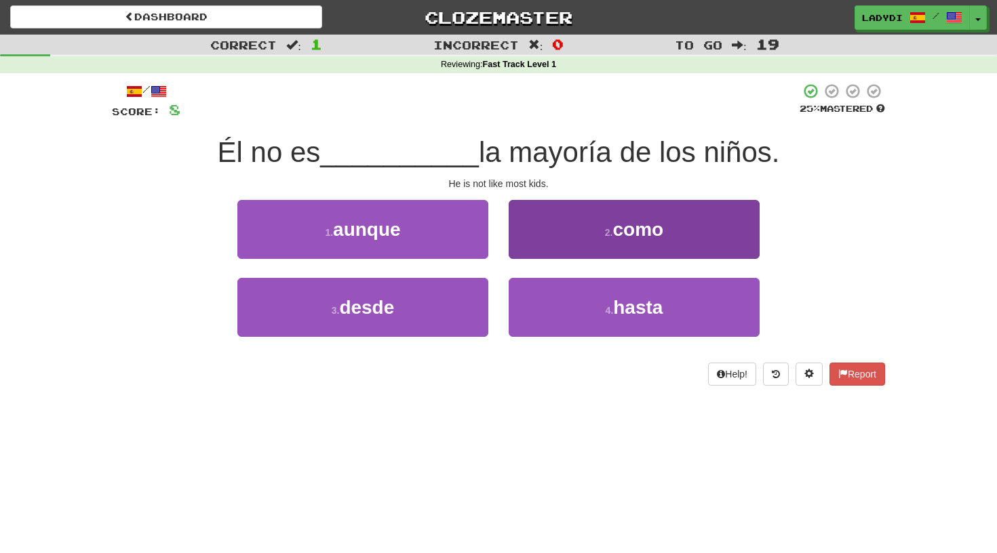
click at [557, 239] on button "2 . como" at bounding box center [634, 229] width 251 height 59
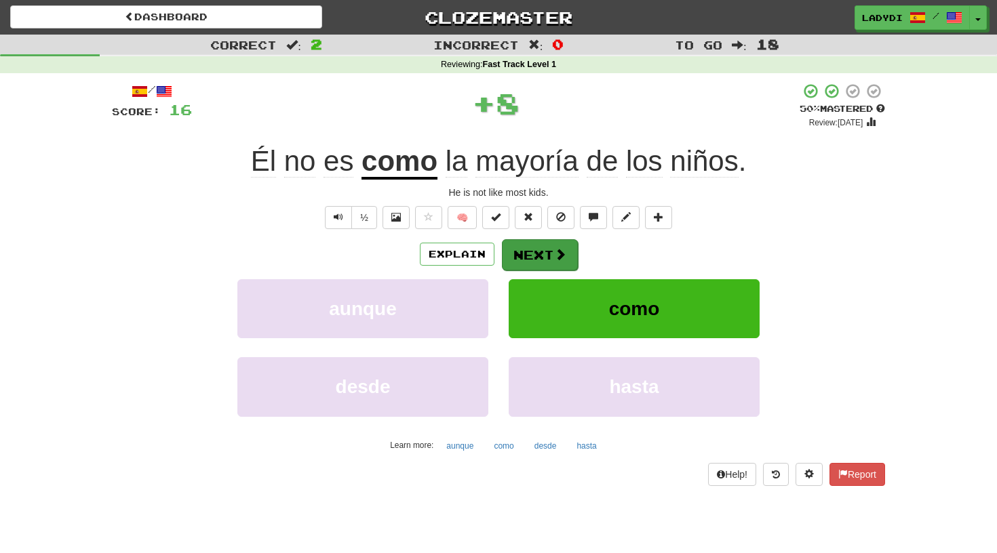
click at [532, 239] on button "Next" at bounding box center [540, 254] width 76 height 31
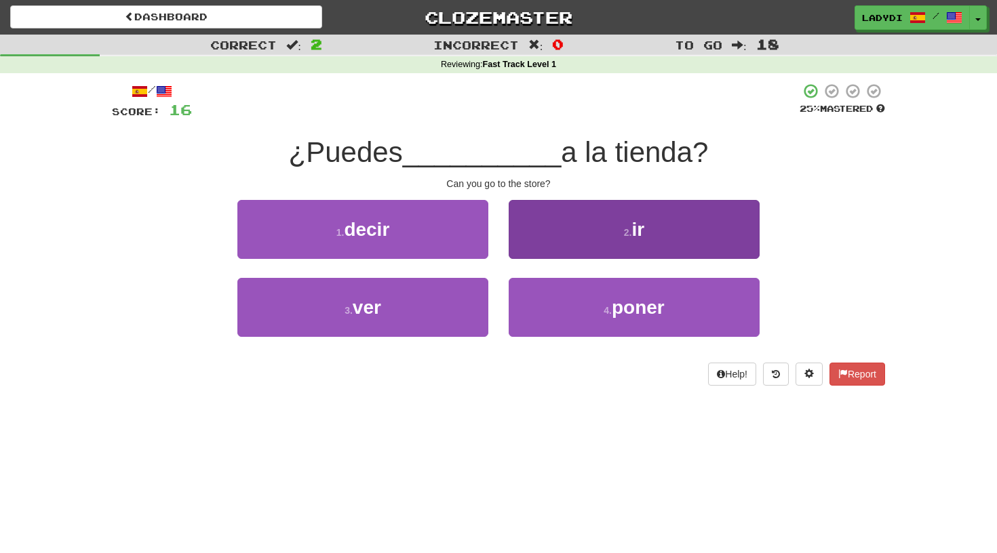
click at [528, 236] on button "2 . ir" at bounding box center [634, 229] width 251 height 59
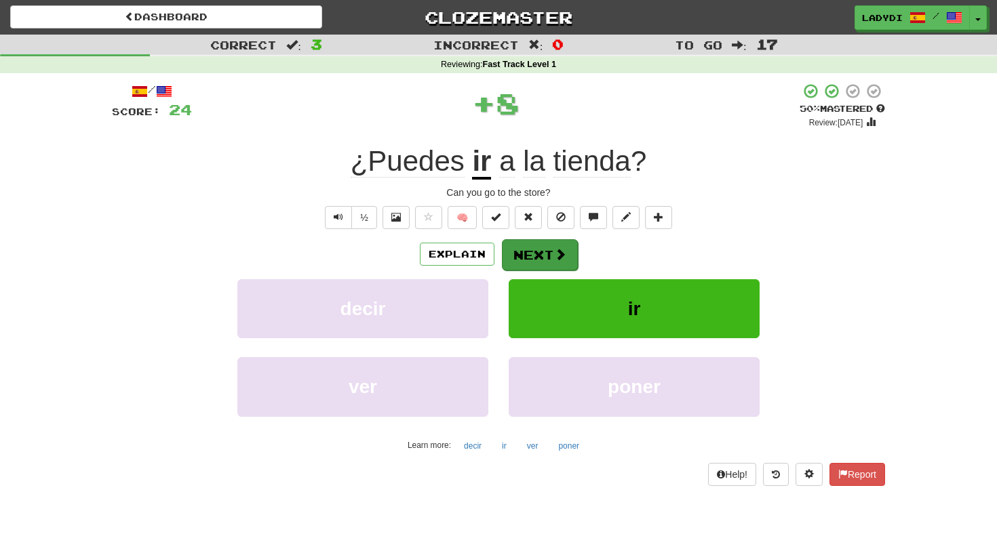
click at [526, 248] on button "Next" at bounding box center [540, 254] width 76 height 31
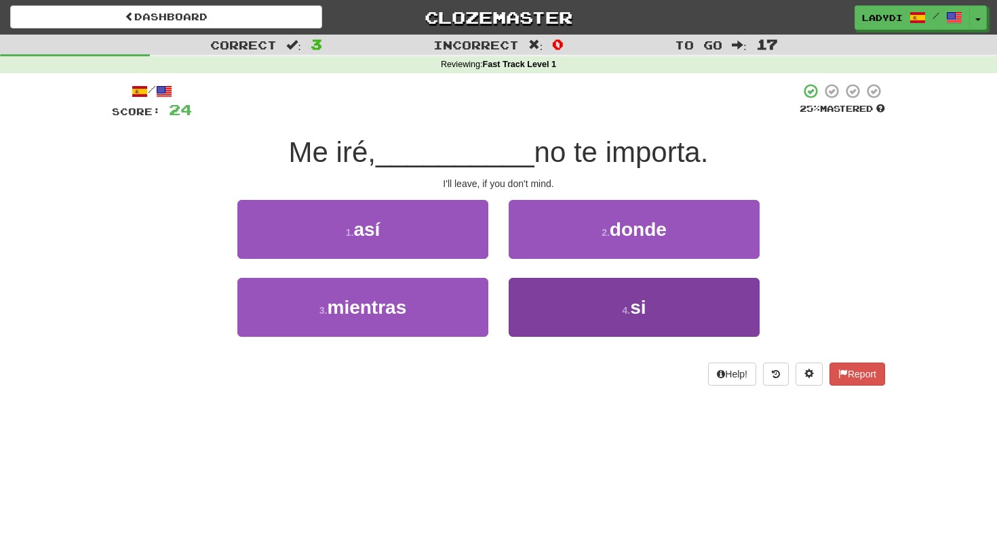
click at [551, 295] on button "4 . si" at bounding box center [634, 307] width 251 height 59
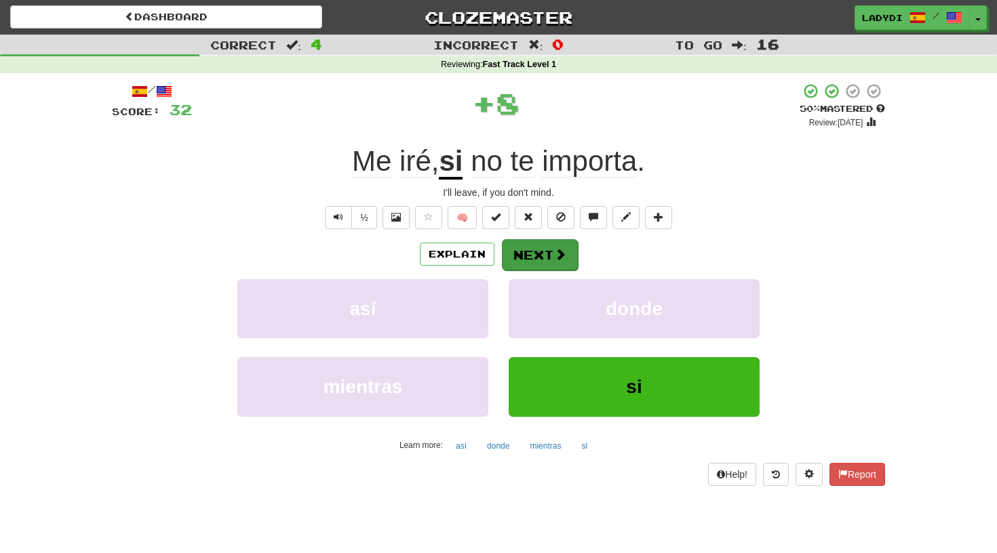
click at [540, 254] on button "Next" at bounding box center [540, 254] width 76 height 31
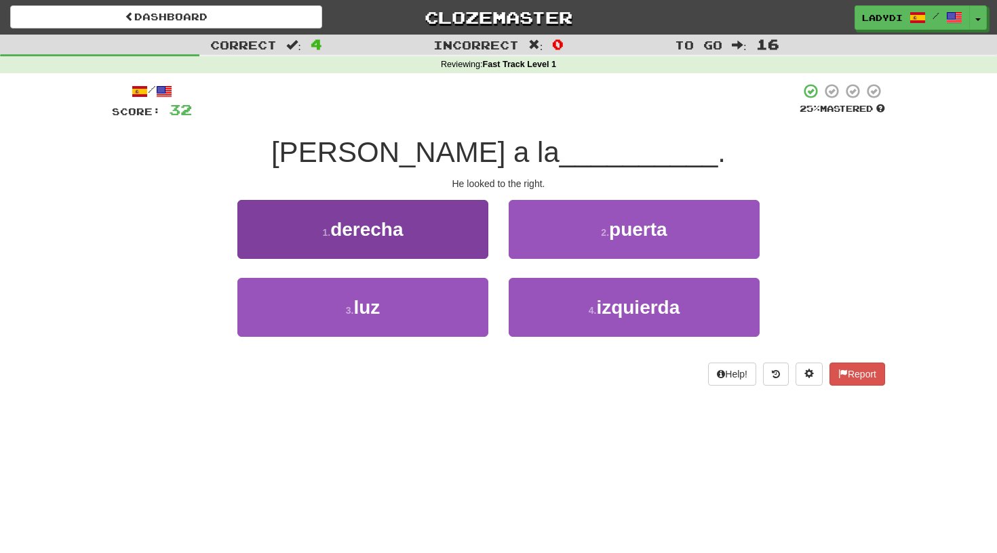
click at [479, 242] on button "1 . derecha" at bounding box center [362, 229] width 251 height 59
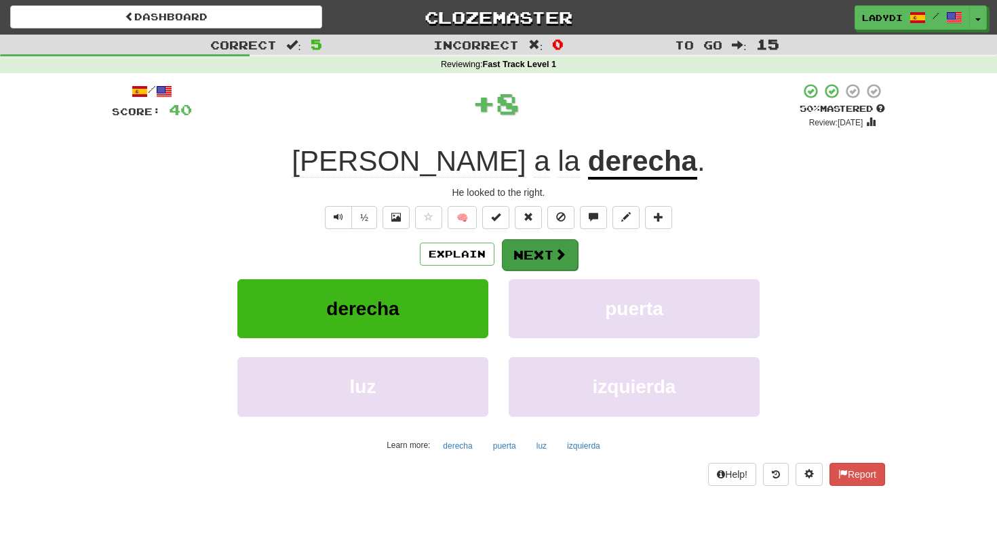
click at [511, 252] on button "Next" at bounding box center [540, 254] width 76 height 31
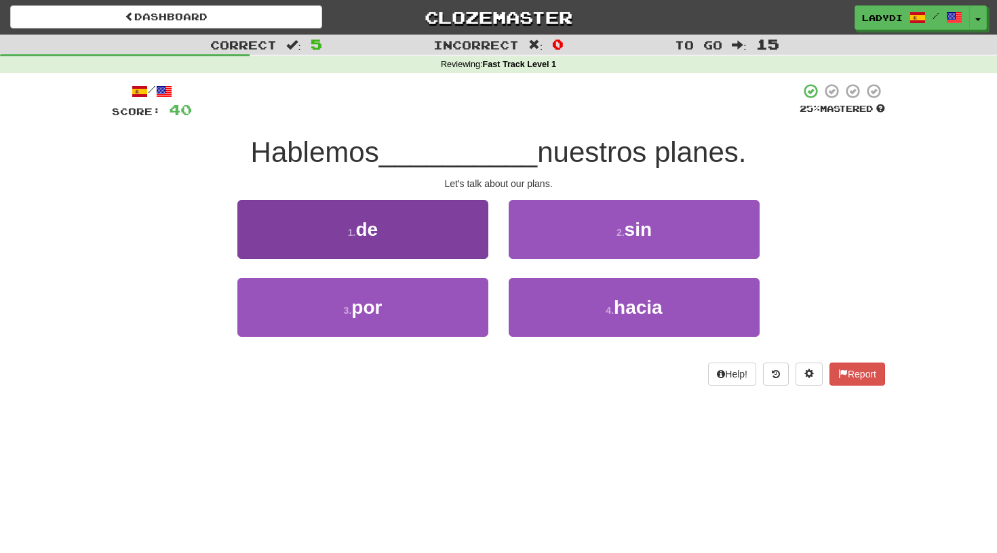
click at [446, 247] on button "1 . de" at bounding box center [362, 229] width 251 height 59
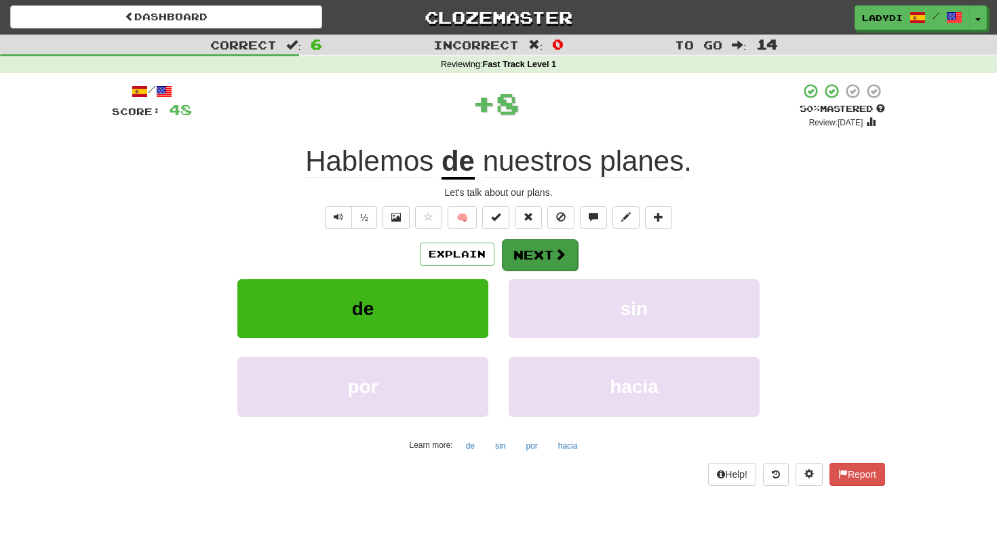
click at [529, 246] on button "Next" at bounding box center [540, 254] width 76 height 31
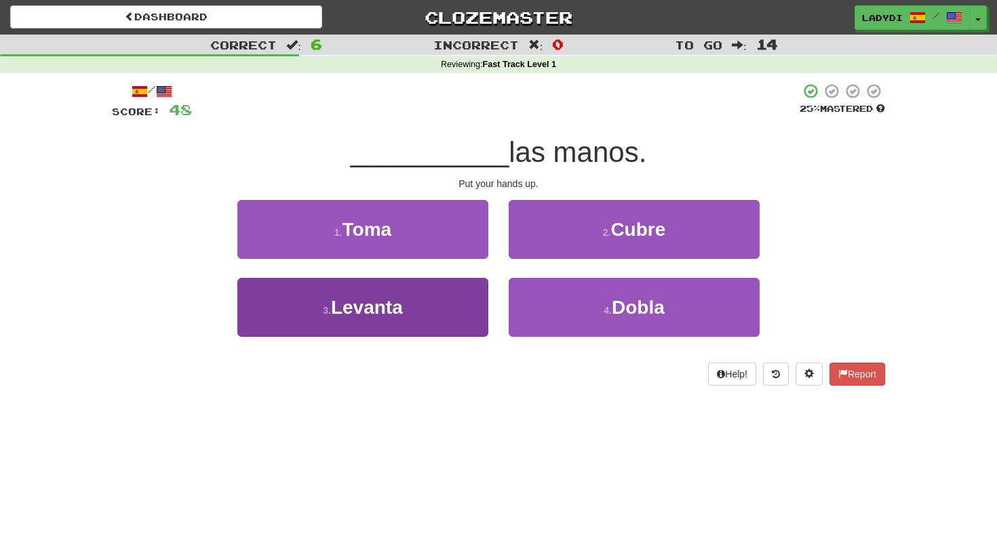
click at [432, 295] on button "3 . Levanta" at bounding box center [362, 307] width 251 height 59
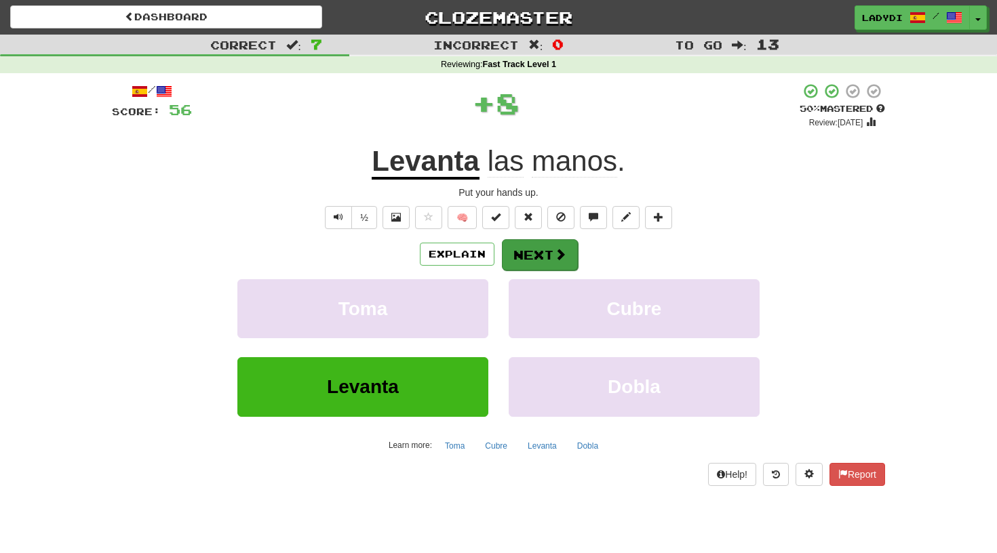
click at [525, 250] on button "Next" at bounding box center [540, 254] width 76 height 31
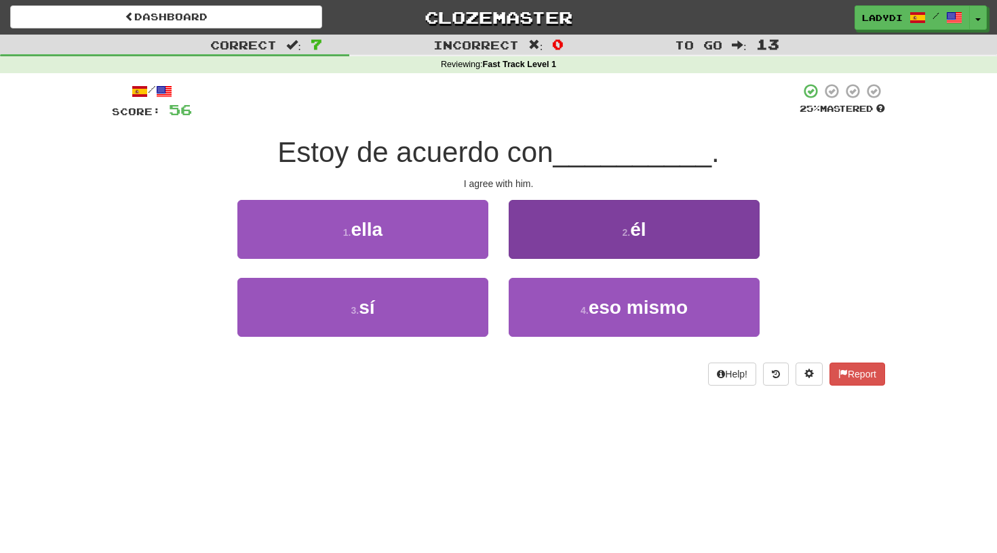
click at [554, 230] on button "2 . él" at bounding box center [634, 229] width 251 height 59
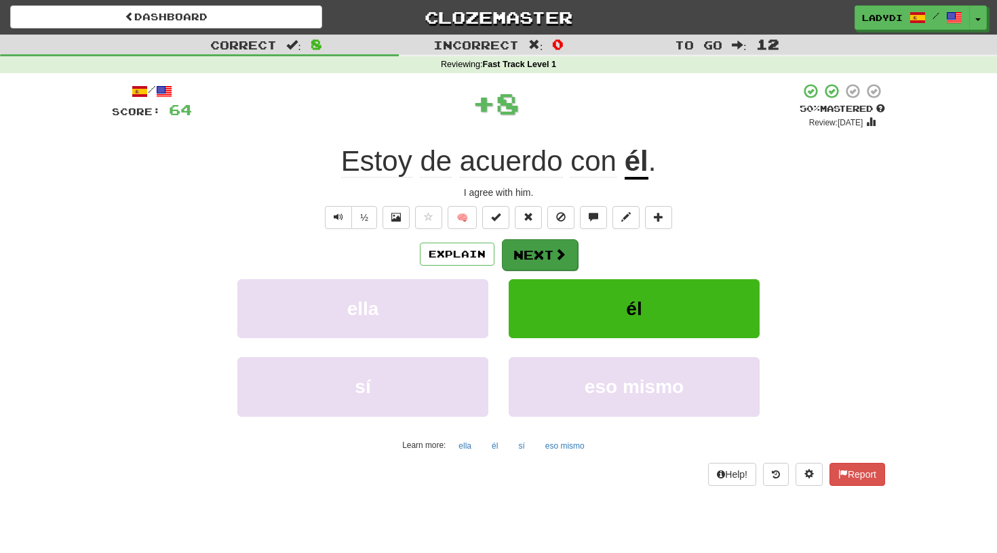
click at [533, 253] on button "Next" at bounding box center [540, 254] width 76 height 31
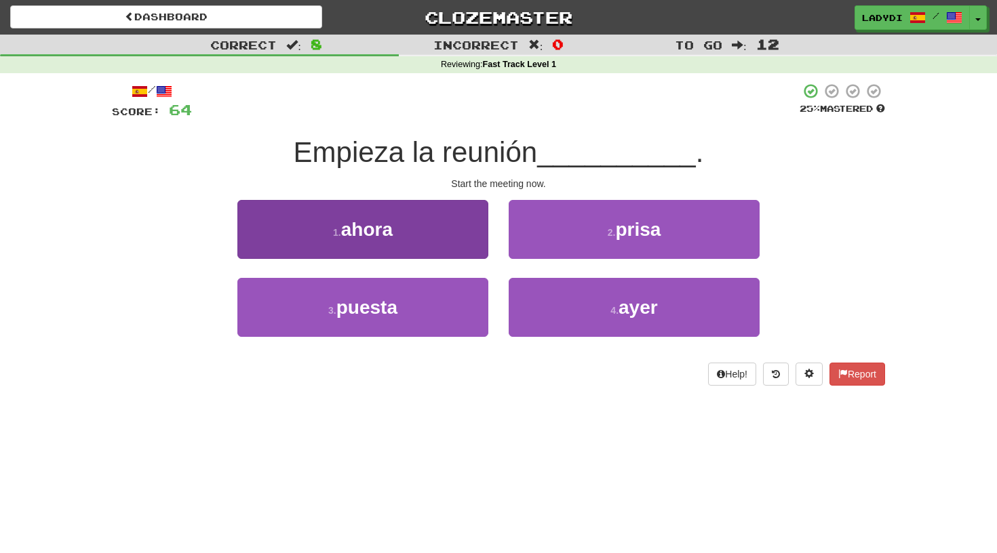
click at [446, 249] on button "1 . ahora" at bounding box center [362, 229] width 251 height 59
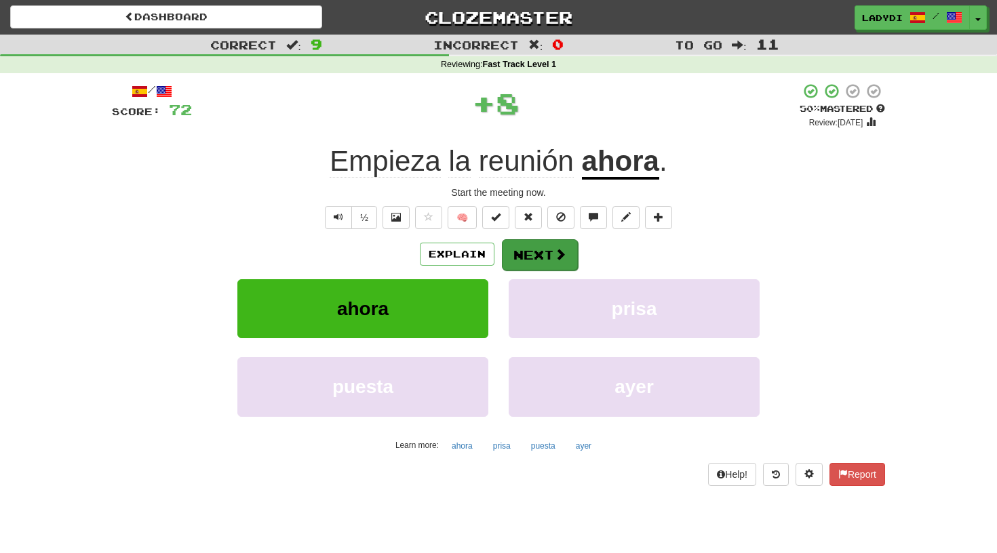
click at [536, 243] on button "Next" at bounding box center [540, 254] width 76 height 31
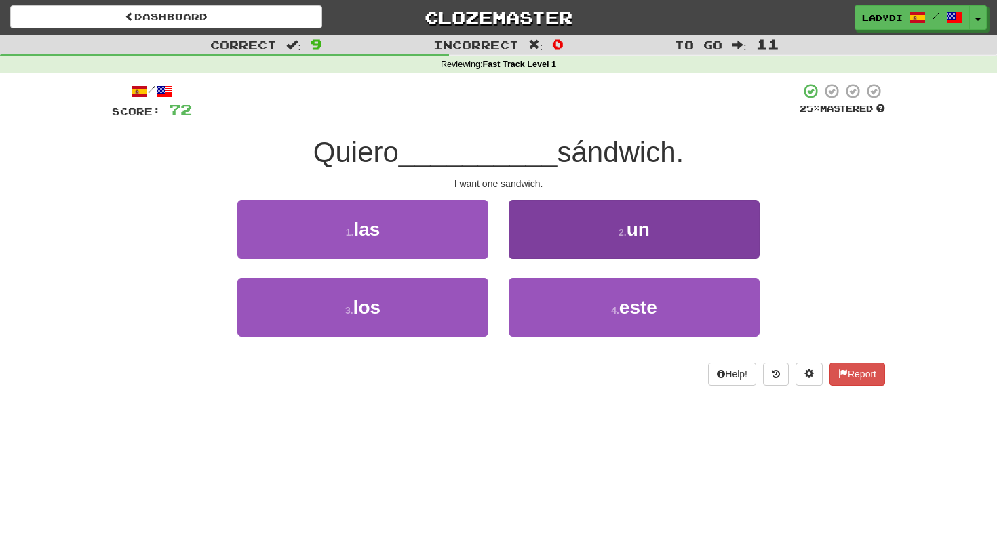
click at [583, 241] on button "2 . un" at bounding box center [634, 229] width 251 height 59
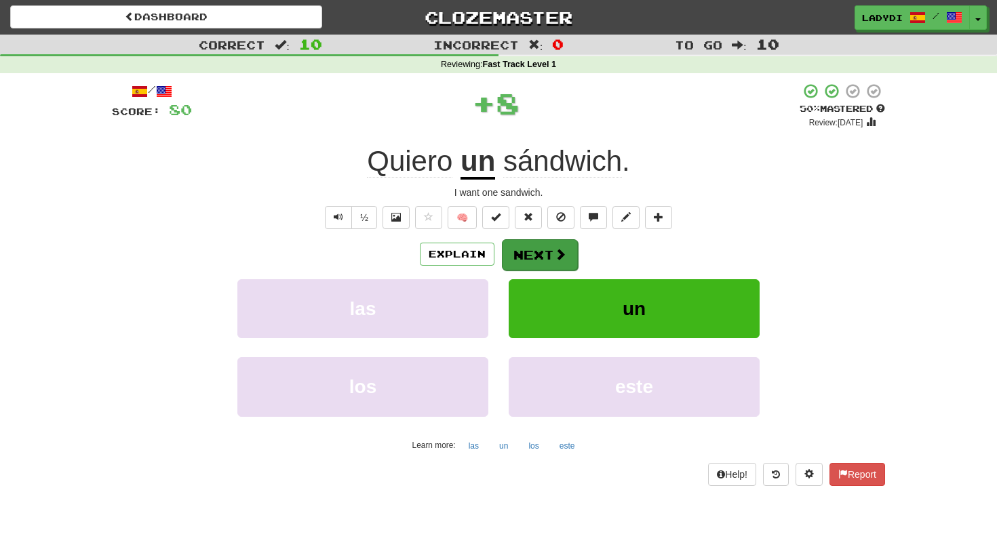
click at [529, 255] on button "Next" at bounding box center [540, 254] width 76 height 31
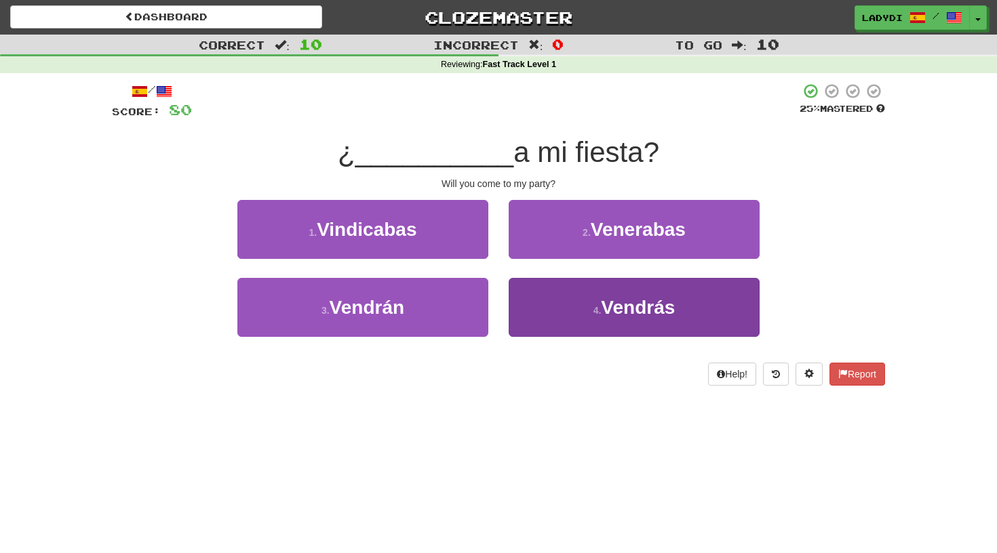
click at [551, 306] on button "4 . Vendrás" at bounding box center [634, 307] width 251 height 59
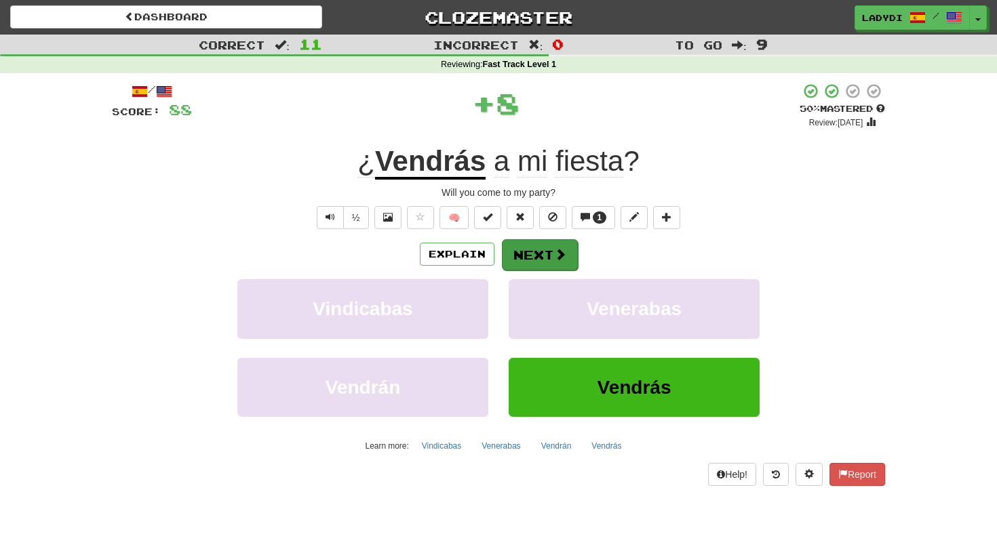
click at [540, 245] on button "Next" at bounding box center [540, 254] width 76 height 31
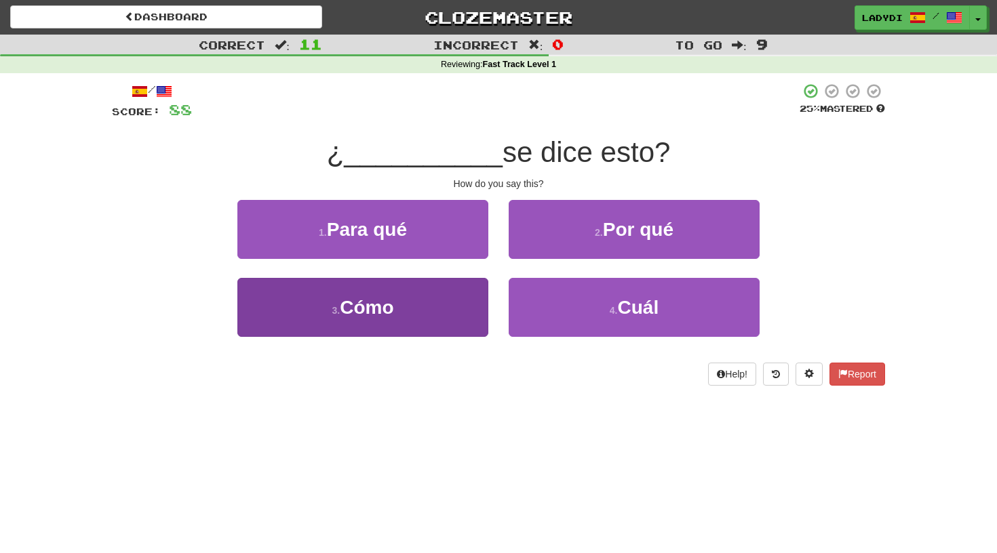
click at [424, 304] on button "3 . Cómo" at bounding box center [362, 307] width 251 height 59
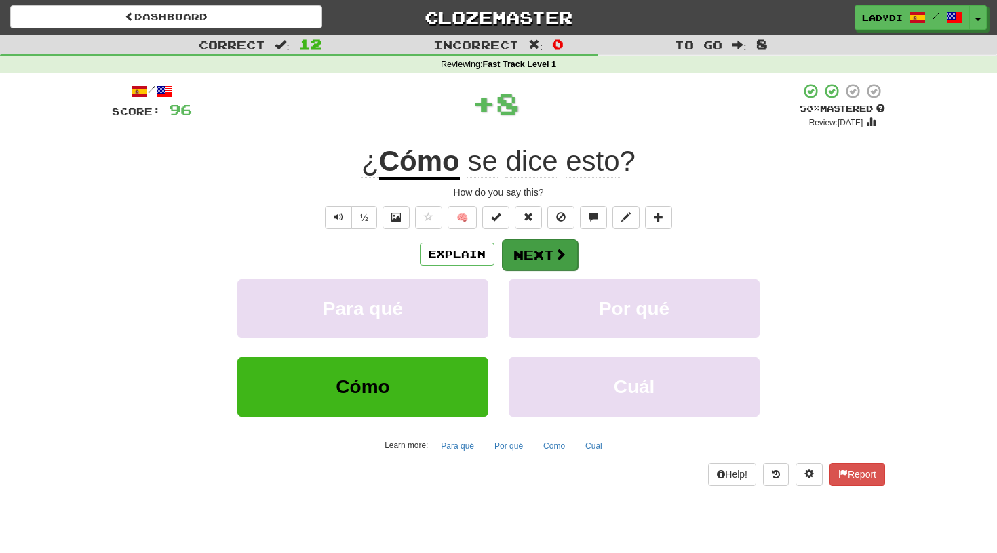
click at [521, 258] on button "Next" at bounding box center [540, 254] width 76 height 31
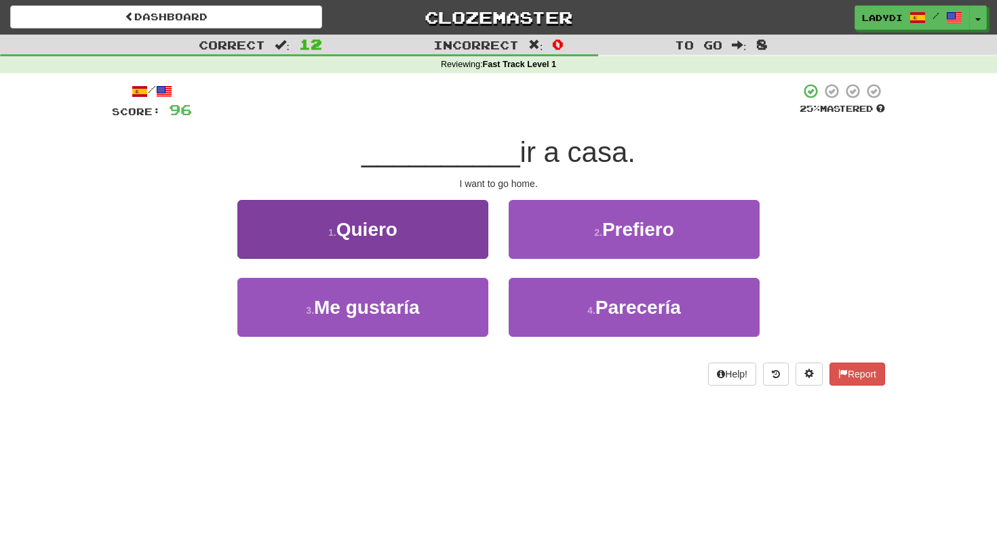
click at [434, 247] on button "1 . Quiero" at bounding box center [362, 229] width 251 height 59
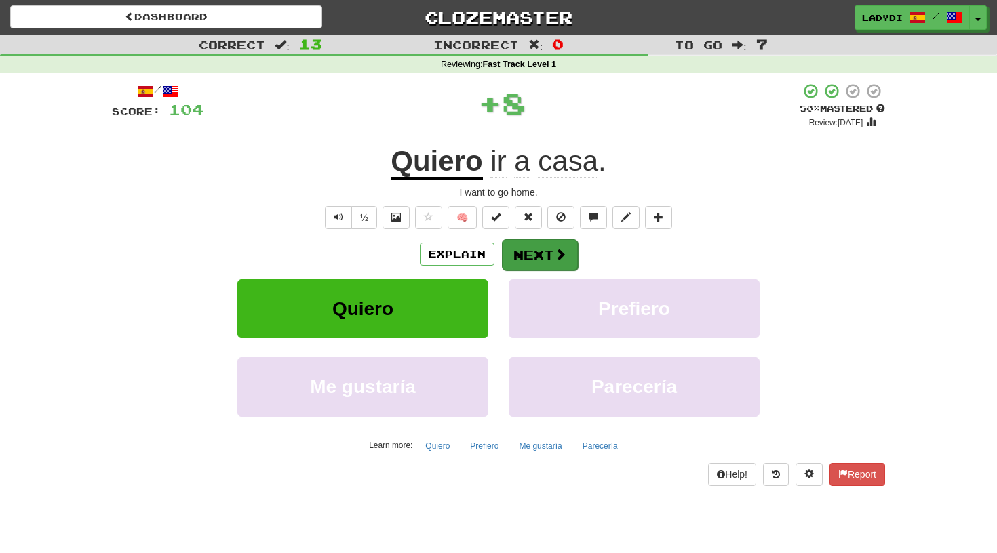
click at [519, 256] on button "Next" at bounding box center [540, 254] width 76 height 31
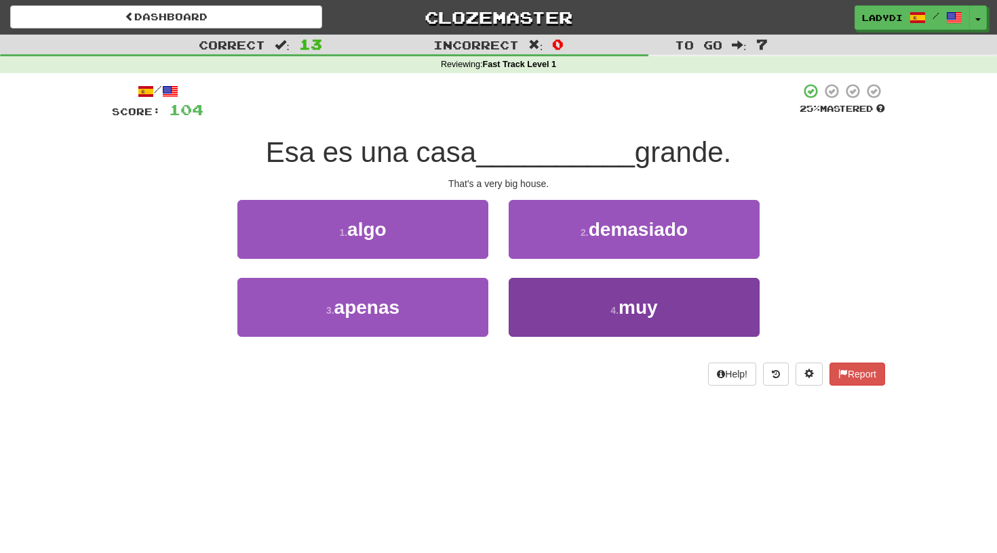
click at [560, 308] on button "4 . muy" at bounding box center [634, 307] width 251 height 59
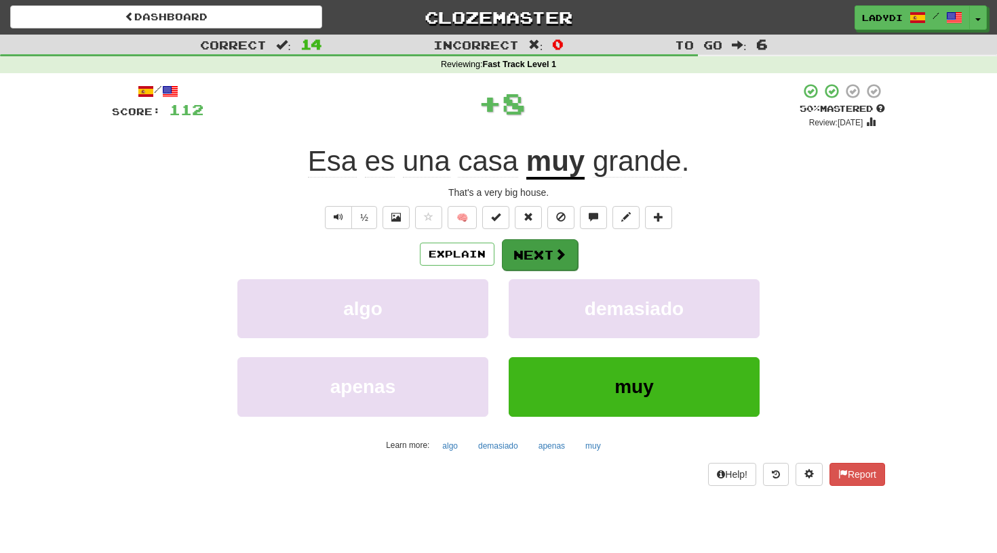
click at [538, 255] on button "Next" at bounding box center [540, 254] width 76 height 31
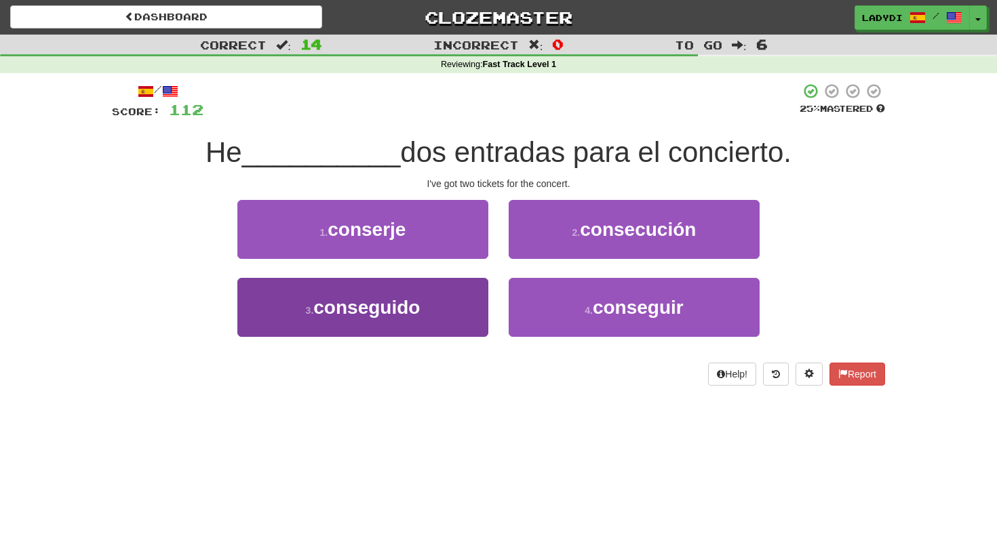
click at [457, 292] on button "3 . conseguido" at bounding box center [362, 307] width 251 height 59
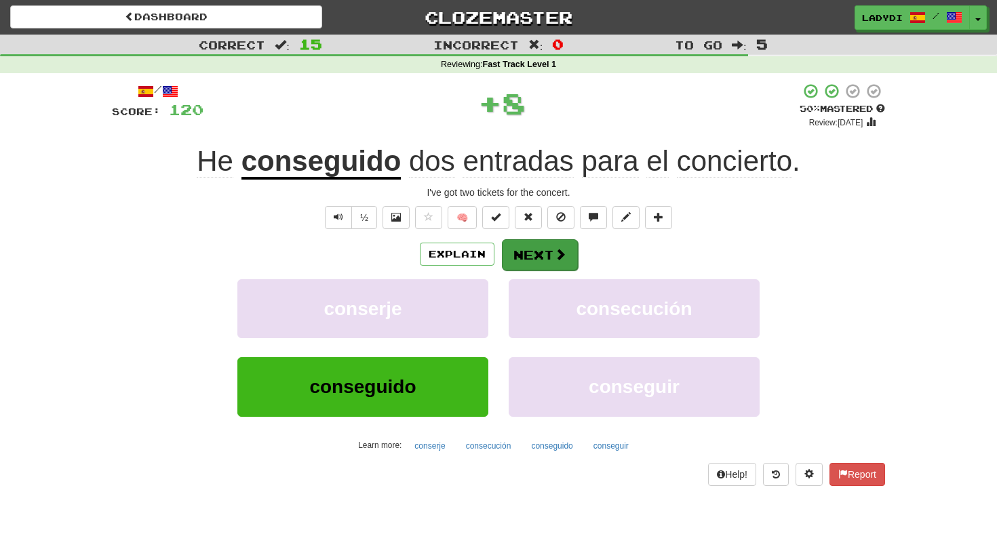
click at [515, 258] on button "Next" at bounding box center [540, 254] width 76 height 31
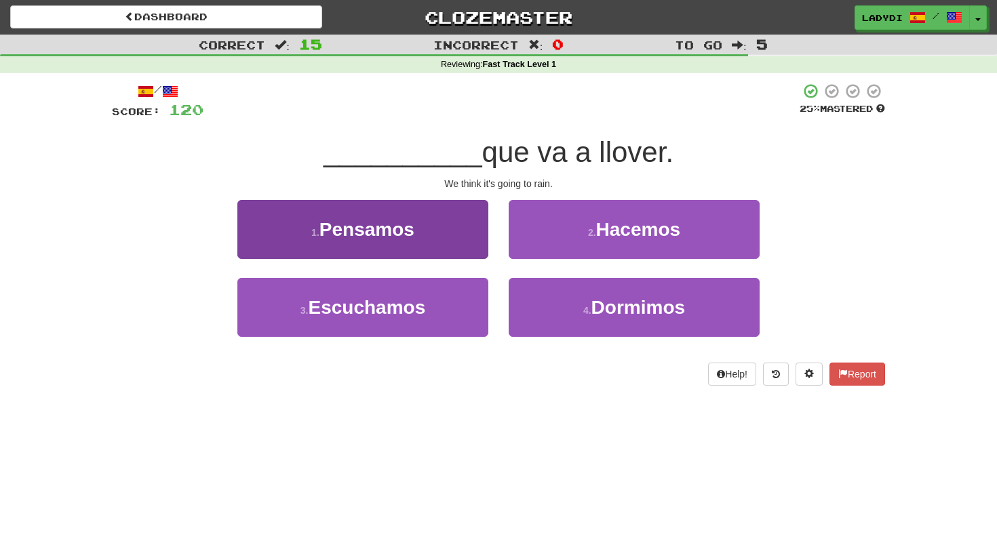
click at [435, 235] on button "1 . Pensamos" at bounding box center [362, 229] width 251 height 59
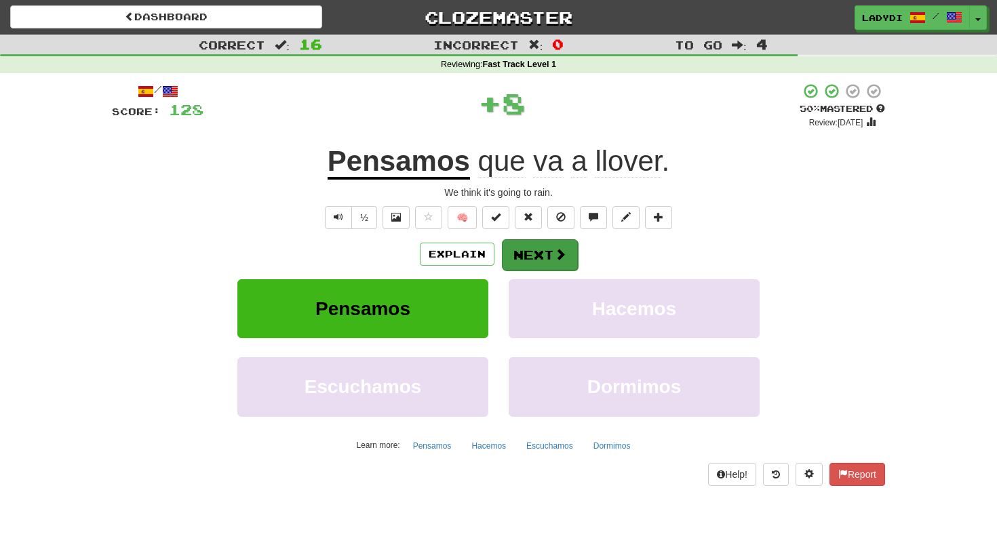
click at [510, 259] on button "Next" at bounding box center [540, 254] width 76 height 31
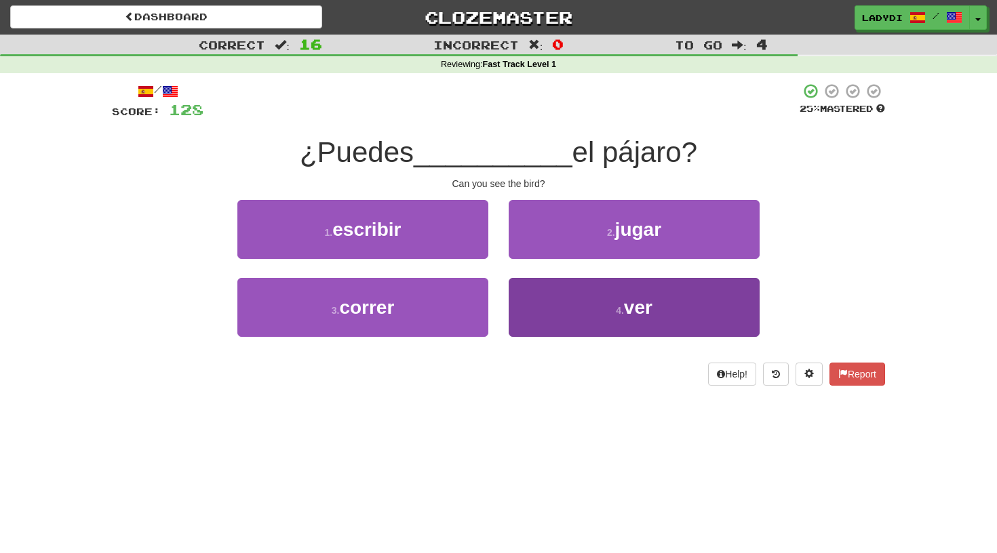
click at [558, 305] on button "4 . ver" at bounding box center [634, 307] width 251 height 59
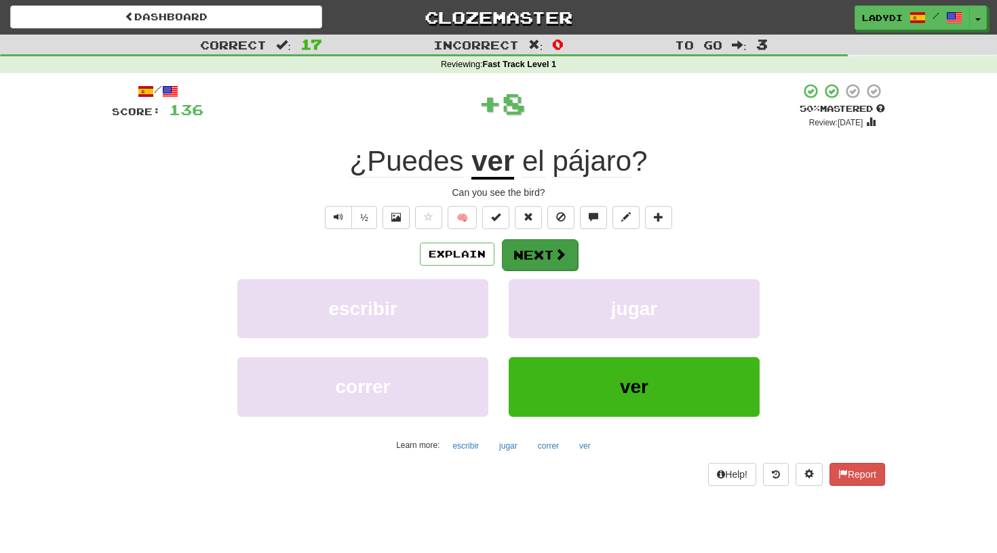
click at [525, 244] on button "Next" at bounding box center [540, 254] width 76 height 31
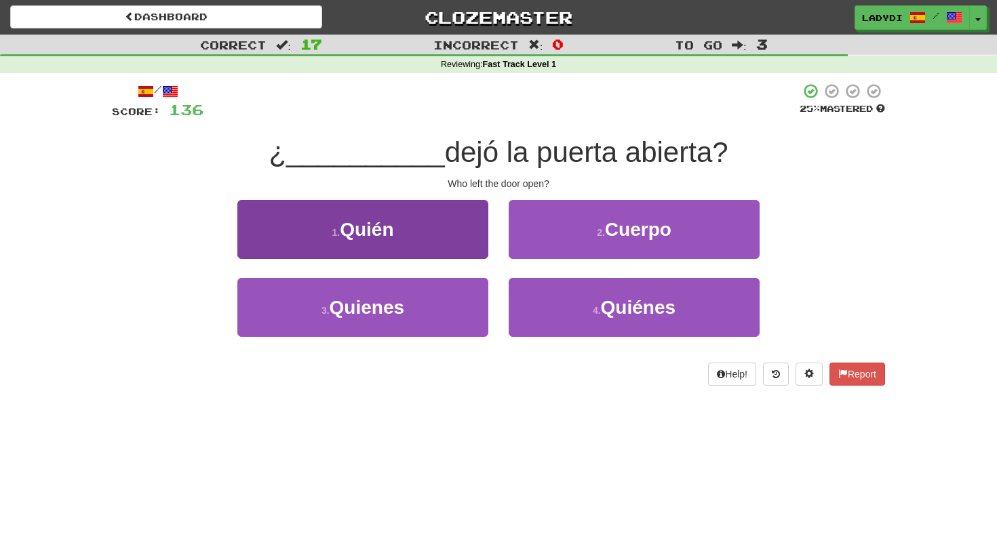
click at [430, 236] on button "1 . Quién" at bounding box center [362, 229] width 251 height 59
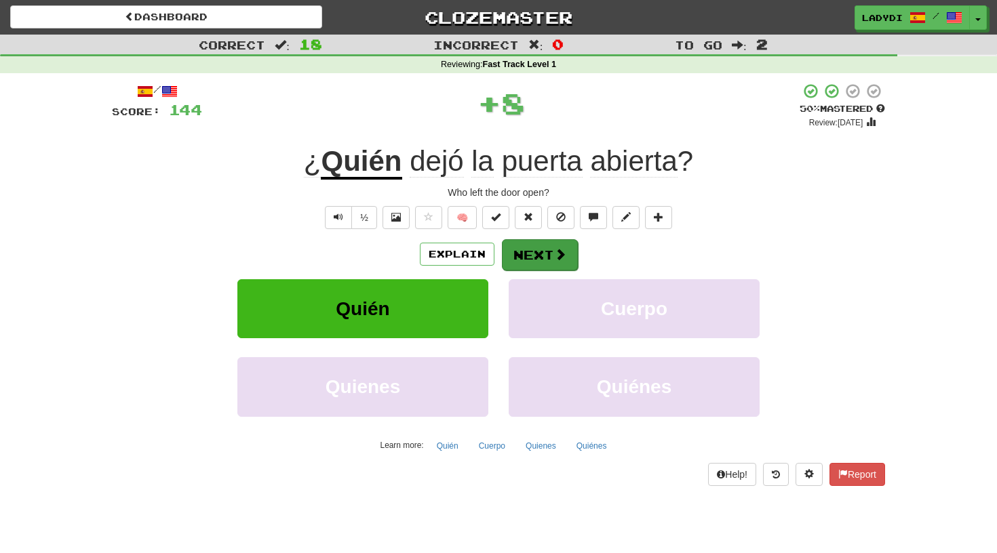
click at [530, 254] on button "Next" at bounding box center [540, 254] width 76 height 31
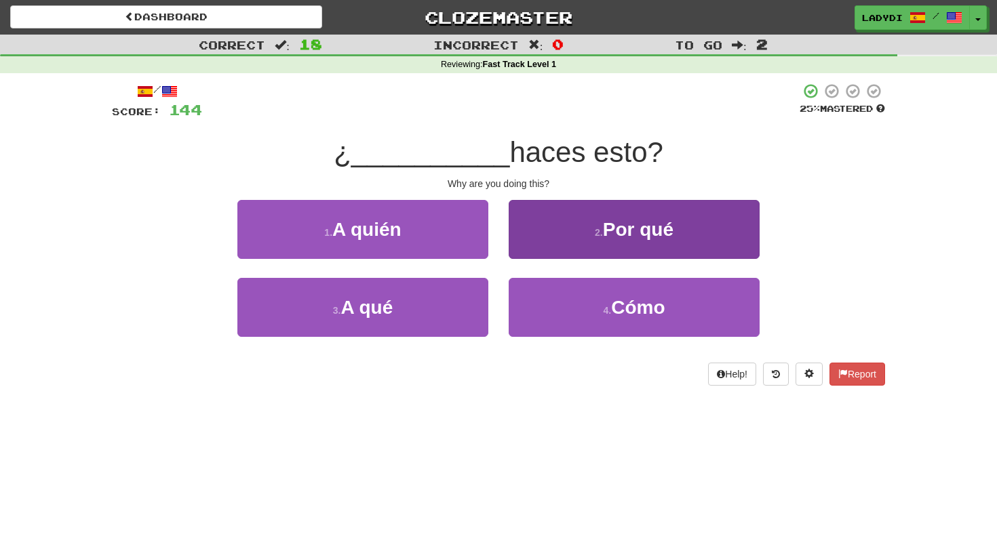
click at [554, 238] on button "2 . Por qué" at bounding box center [634, 229] width 251 height 59
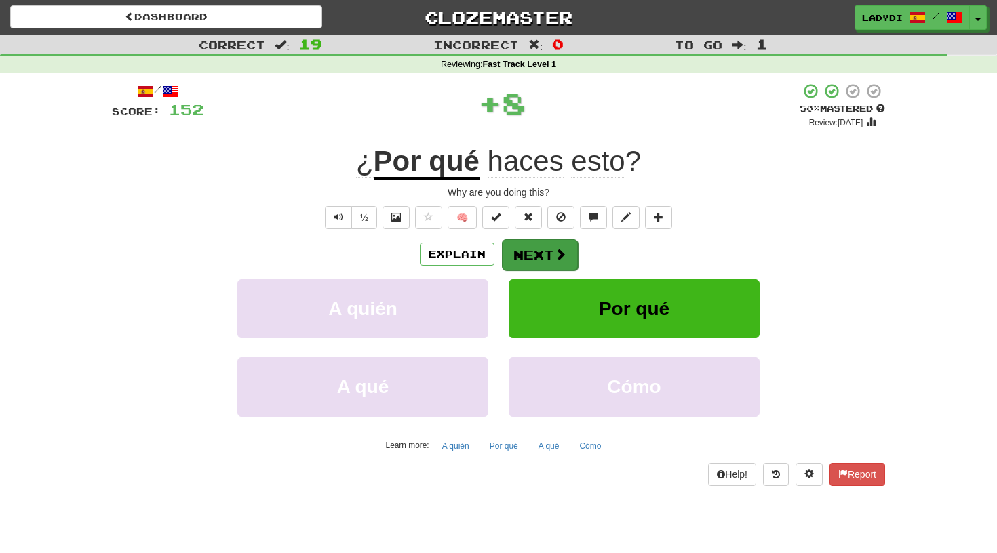
click at [521, 255] on button "Next" at bounding box center [540, 254] width 76 height 31
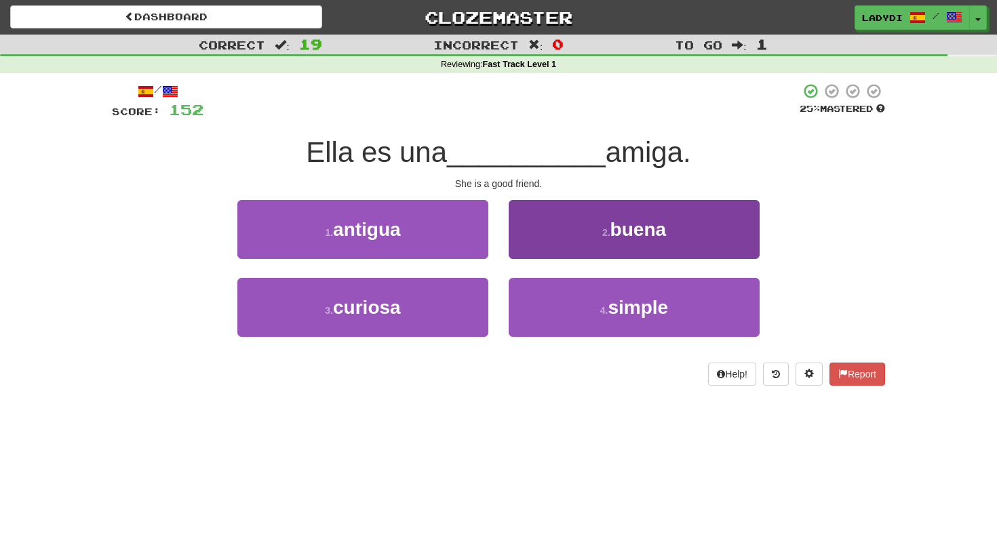
click at [546, 232] on button "2 . buena" at bounding box center [634, 229] width 251 height 59
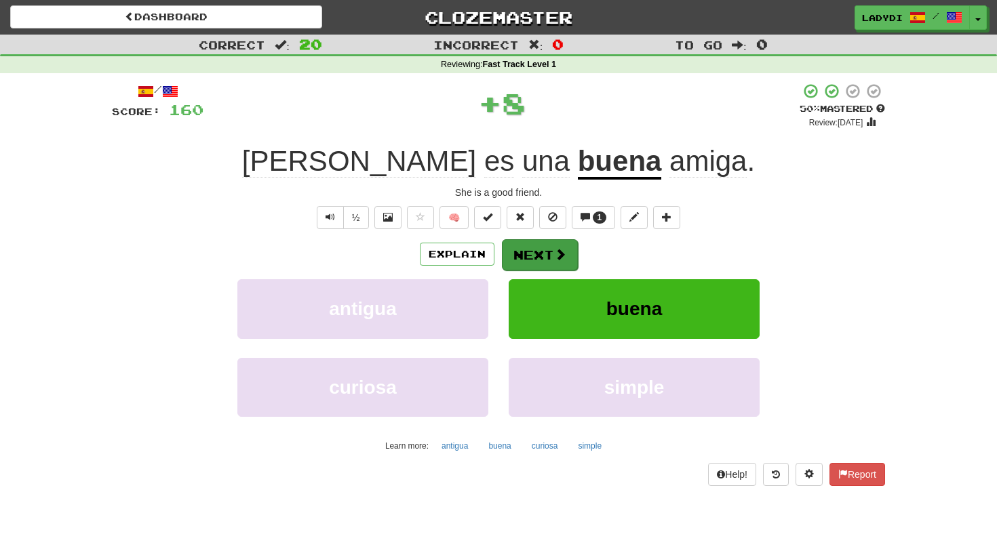
click at [536, 252] on button "Next" at bounding box center [540, 254] width 76 height 31
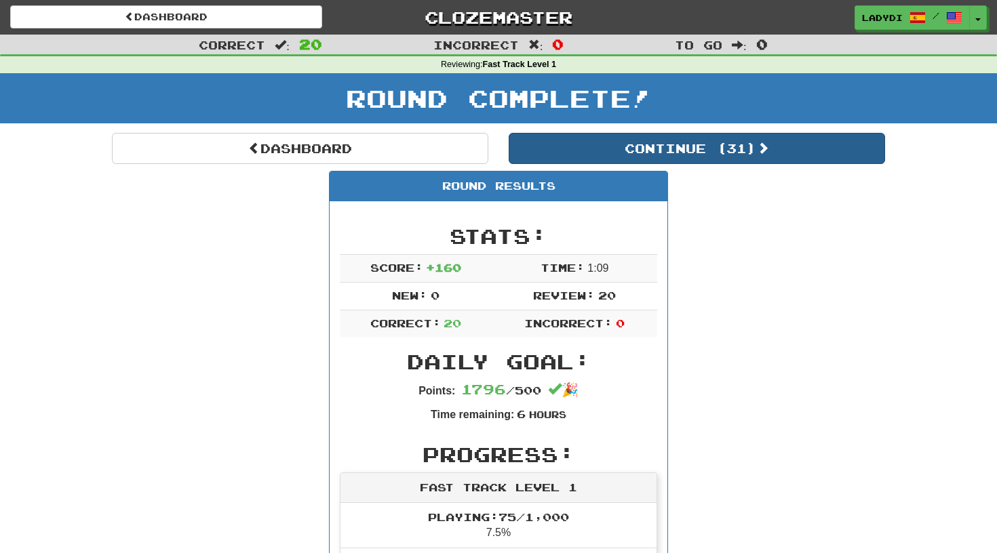
click at [705, 143] on button "Continue ( 31 )" at bounding box center [697, 148] width 376 height 31
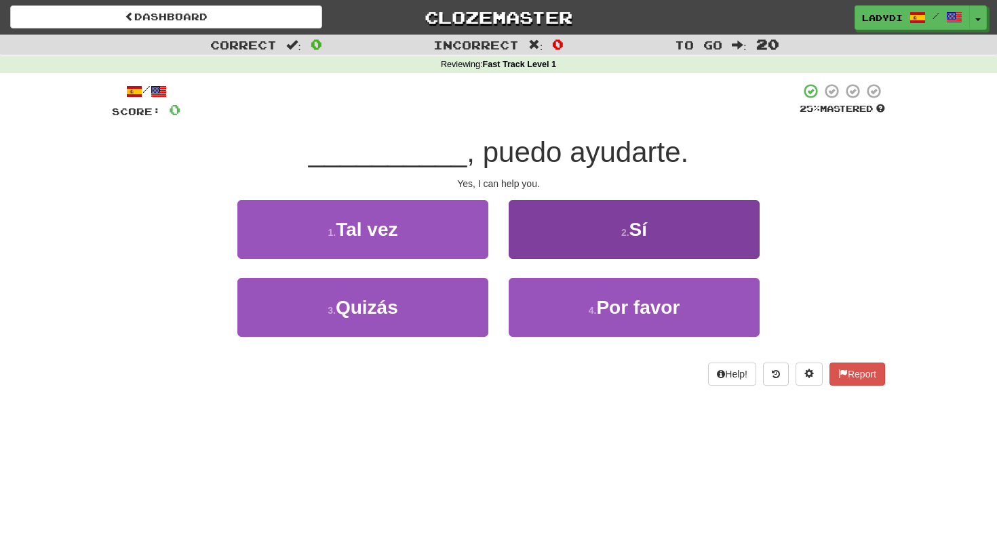
click at [601, 228] on button "2 . Sí" at bounding box center [634, 229] width 251 height 59
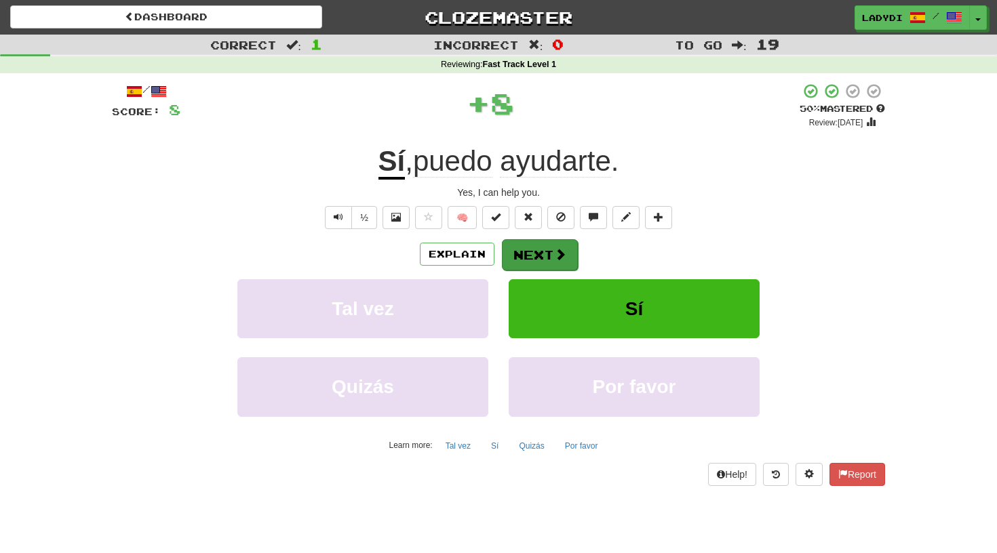
click at [559, 252] on span at bounding box center [560, 254] width 12 height 12
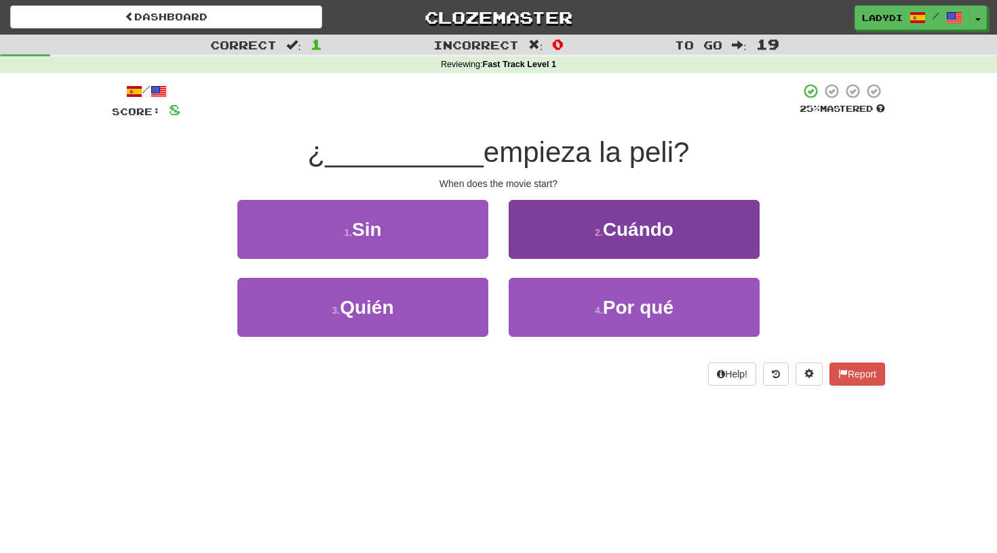
click at [561, 216] on button "2 . Cuándo" at bounding box center [634, 229] width 251 height 59
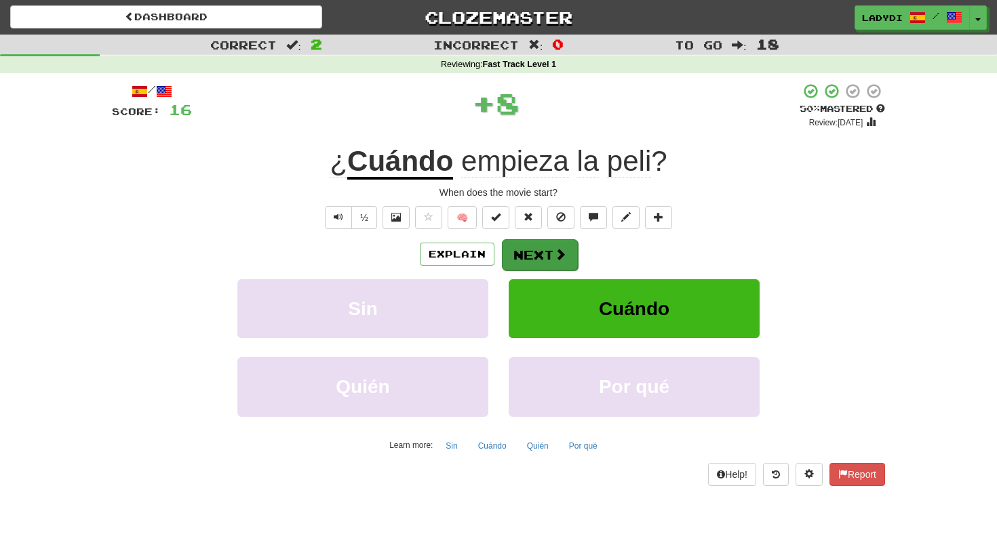
click at [528, 252] on button "Next" at bounding box center [540, 254] width 76 height 31
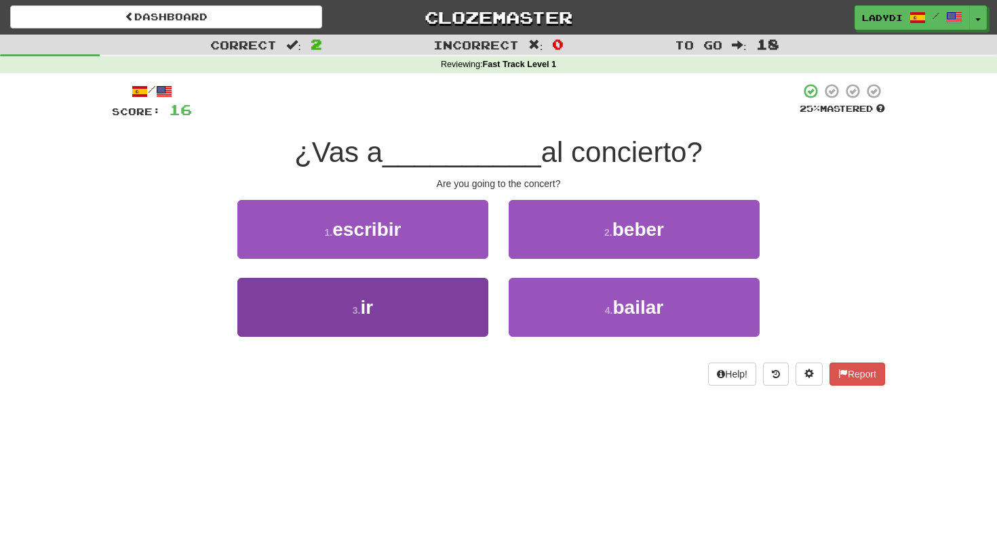
click at [397, 297] on button "3 . ir" at bounding box center [362, 307] width 251 height 59
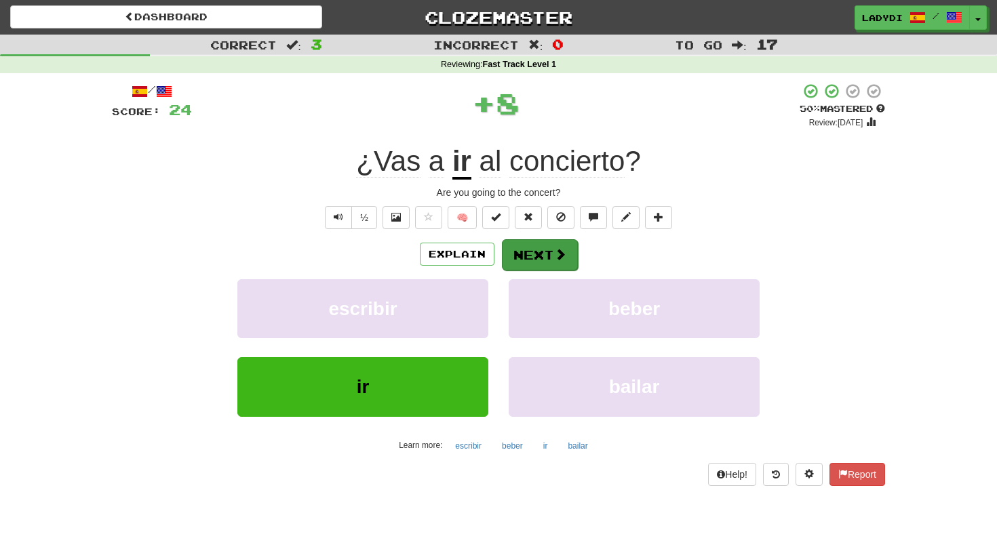
click at [525, 252] on button "Next" at bounding box center [540, 254] width 76 height 31
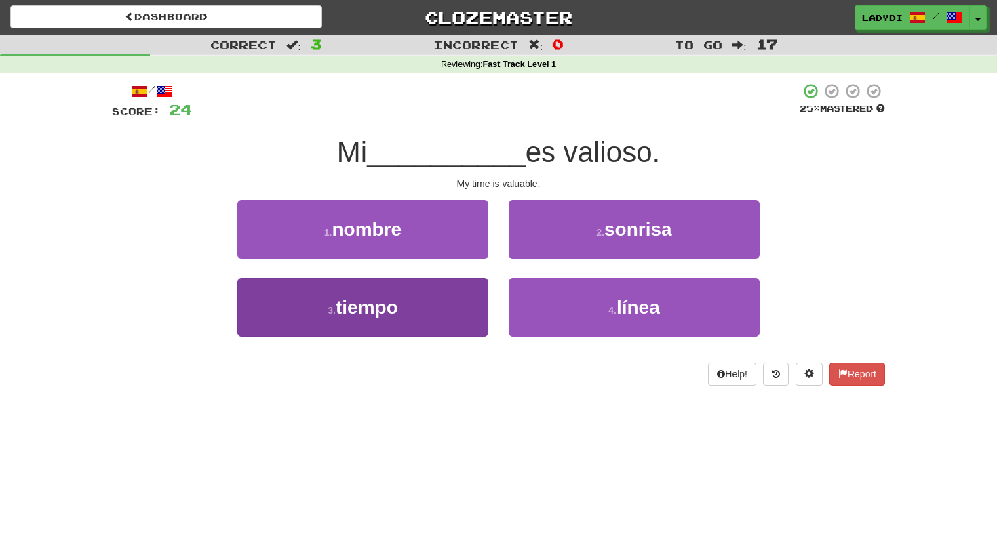
click at [417, 296] on button "3 . tiempo" at bounding box center [362, 307] width 251 height 59
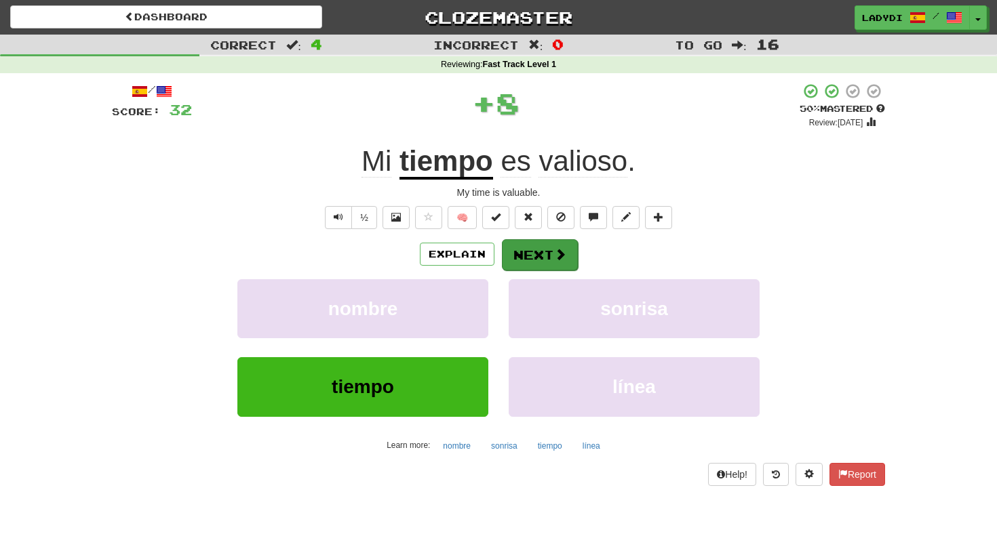
click at [521, 254] on button "Next" at bounding box center [540, 254] width 76 height 31
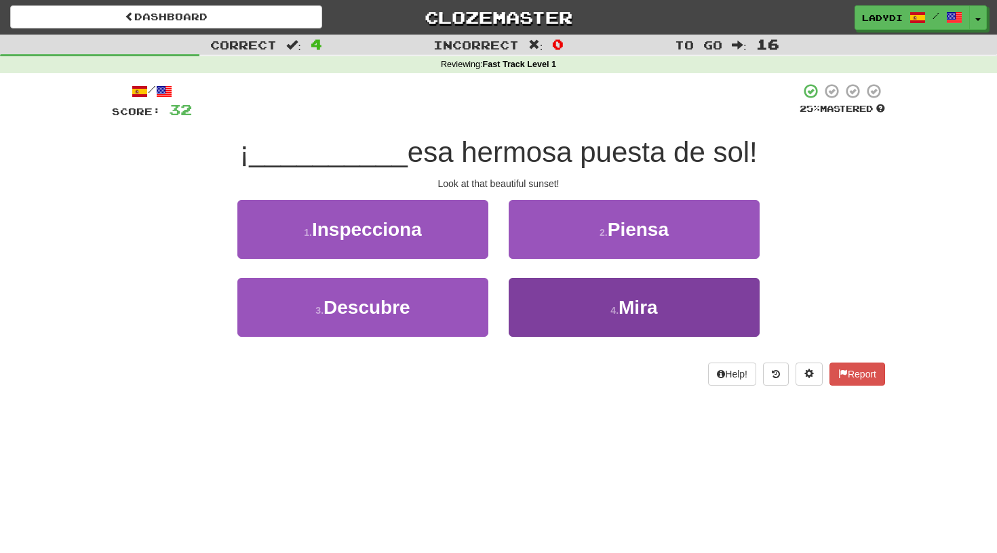
click at [542, 293] on button "4 . Mira" at bounding box center [634, 307] width 251 height 59
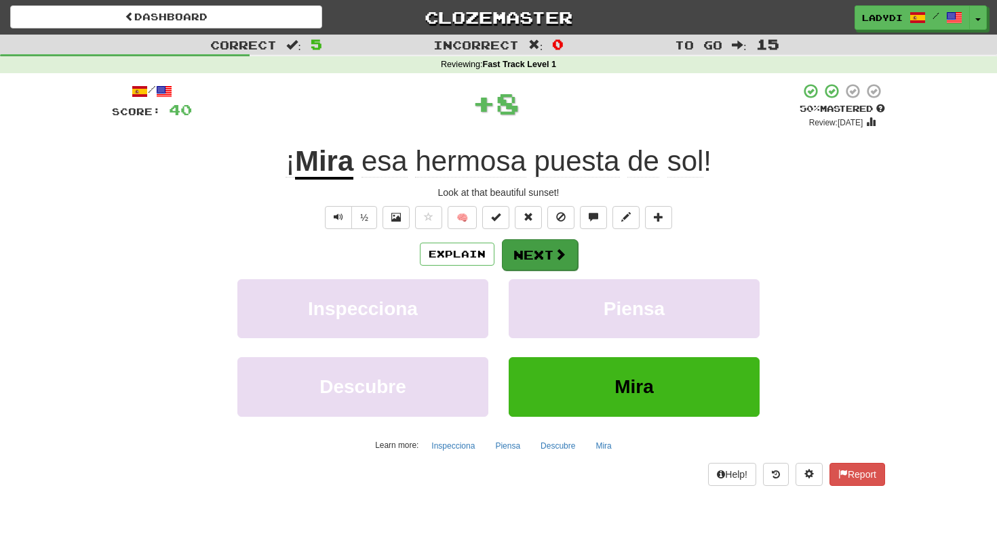
click at [515, 250] on button "Next" at bounding box center [540, 254] width 76 height 31
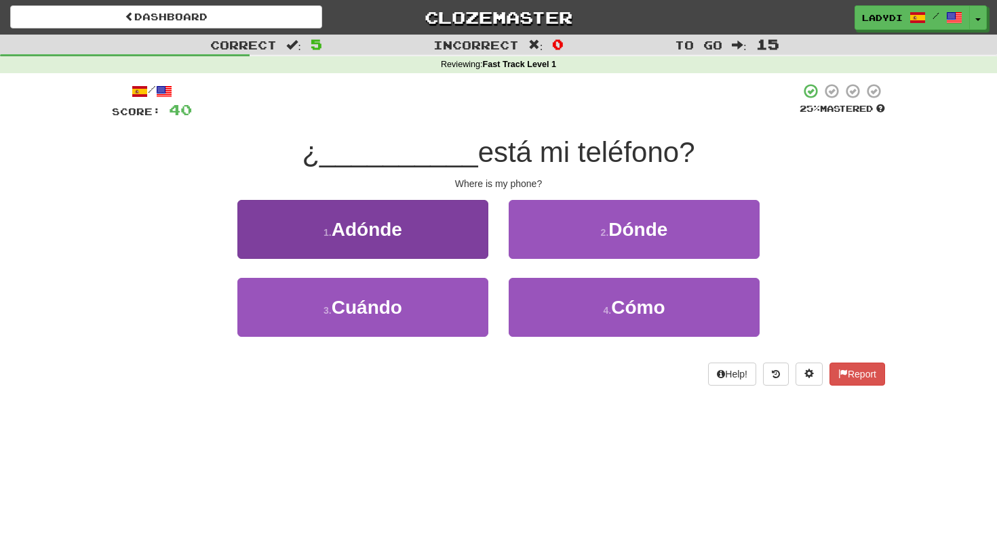
click at [439, 239] on button "1 . Adónde" at bounding box center [362, 229] width 251 height 59
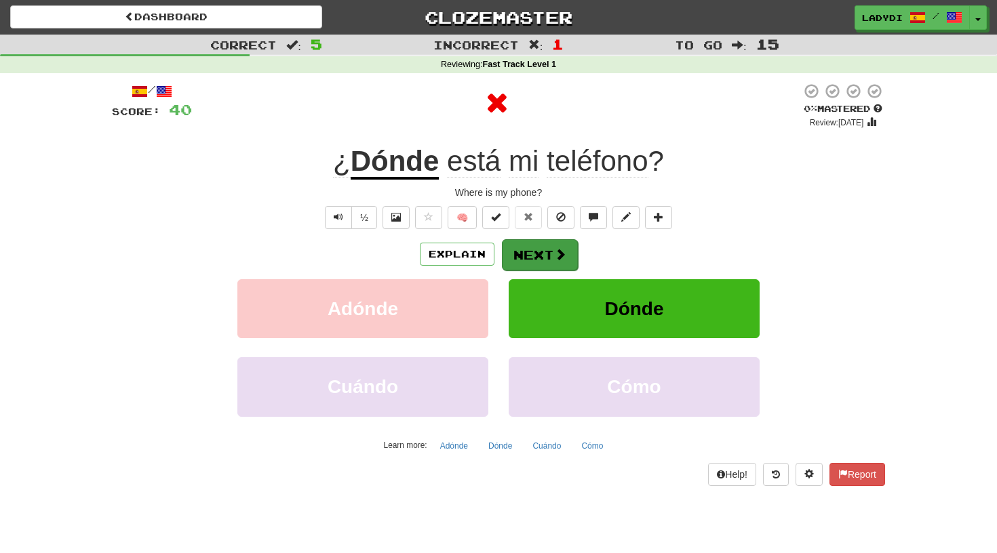
click at [521, 242] on button "Next" at bounding box center [540, 254] width 76 height 31
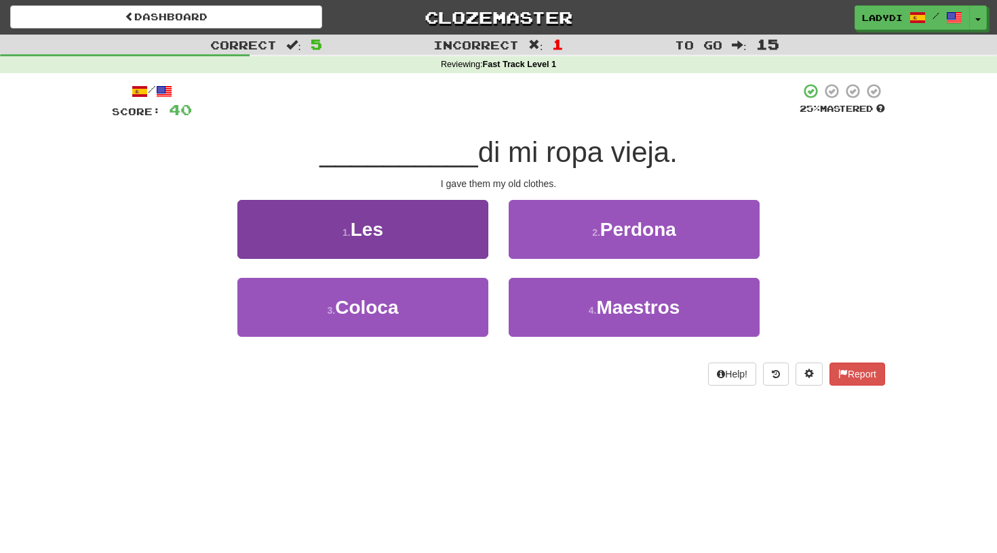
click at [418, 232] on button "1 . Les" at bounding box center [362, 229] width 251 height 59
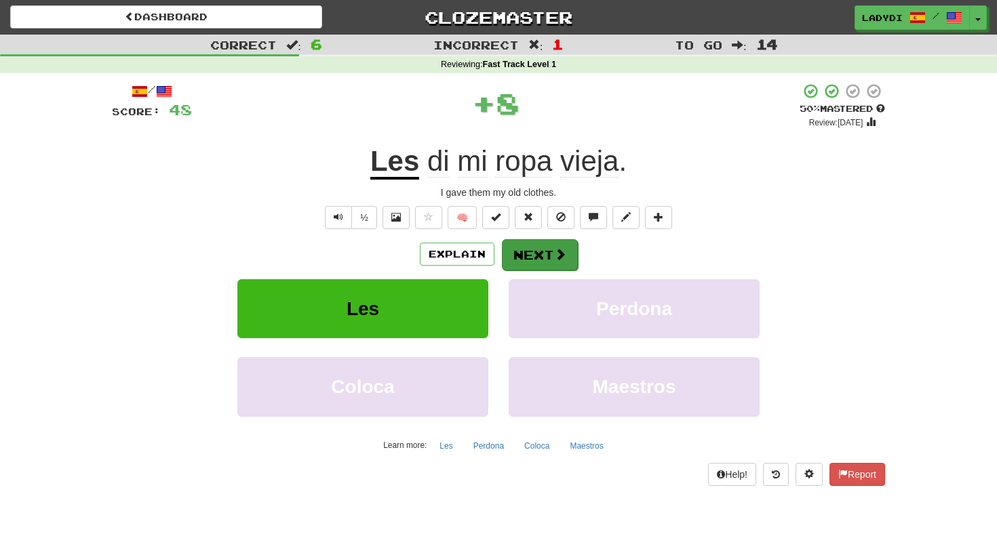
click at [528, 241] on button "Next" at bounding box center [540, 254] width 76 height 31
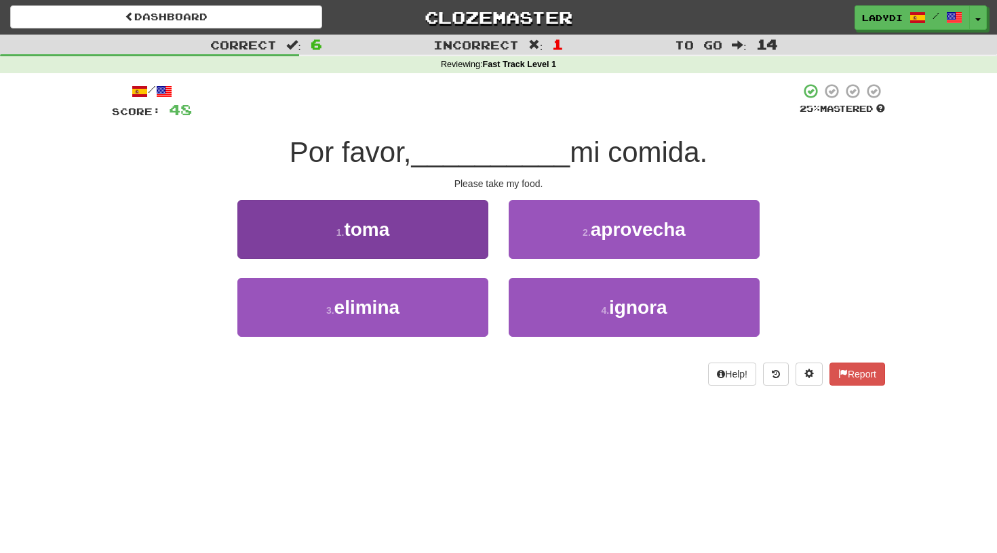
click at [415, 237] on button "1 . toma" at bounding box center [362, 229] width 251 height 59
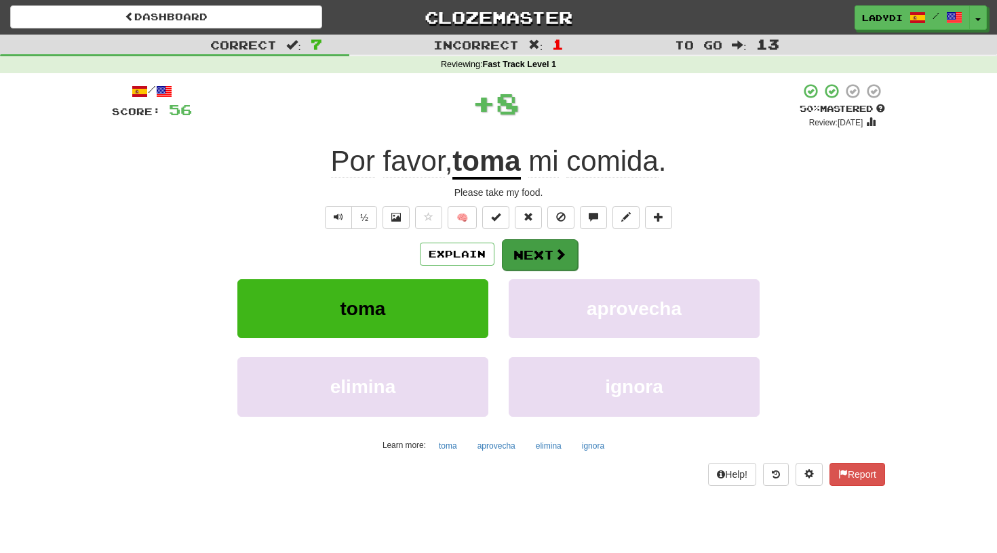
click at [530, 251] on button "Next" at bounding box center [540, 254] width 76 height 31
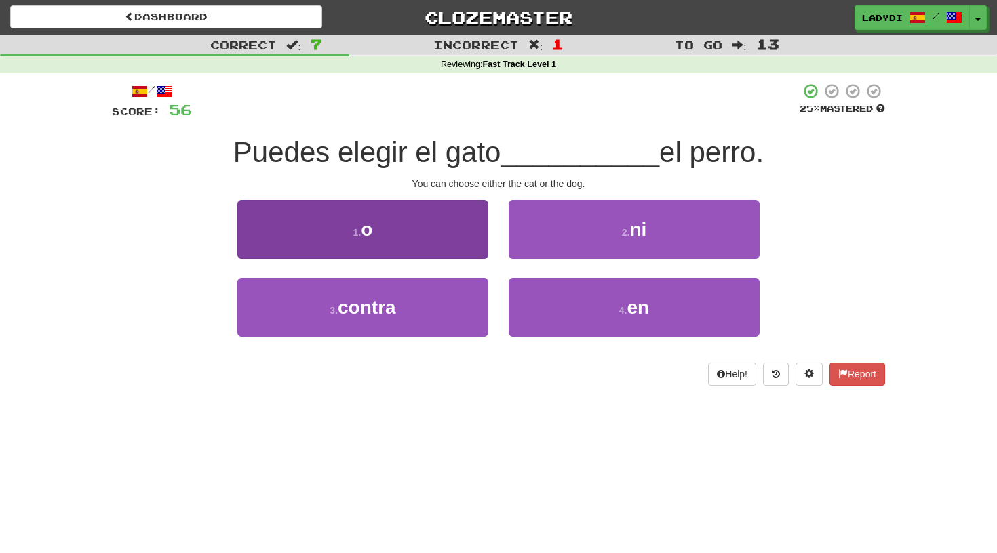
click at [426, 243] on button "1 . o" at bounding box center [362, 229] width 251 height 59
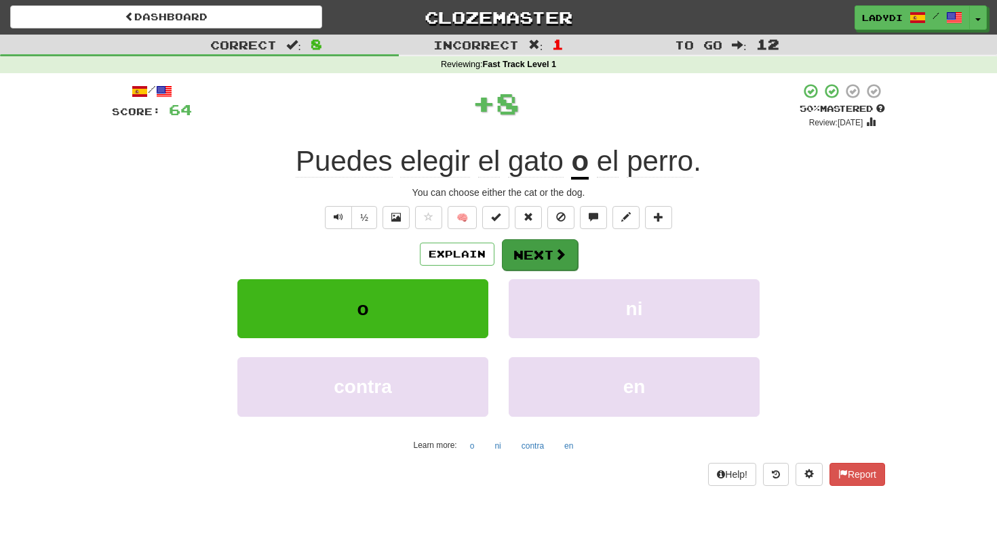
click at [530, 247] on button "Next" at bounding box center [540, 254] width 76 height 31
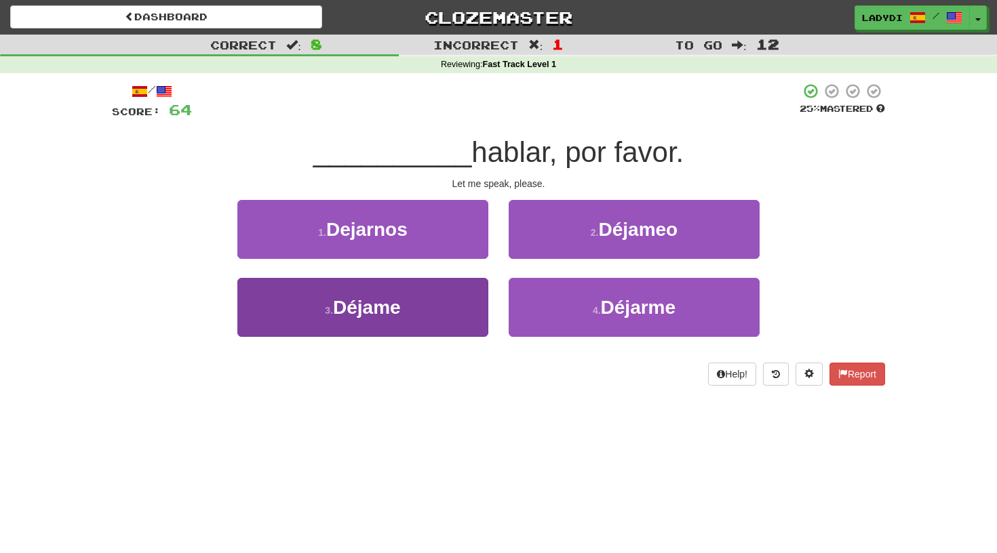
click at [449, 288] on button "3 . Déjame" at bounding box center [362, 307] width 251 height 59
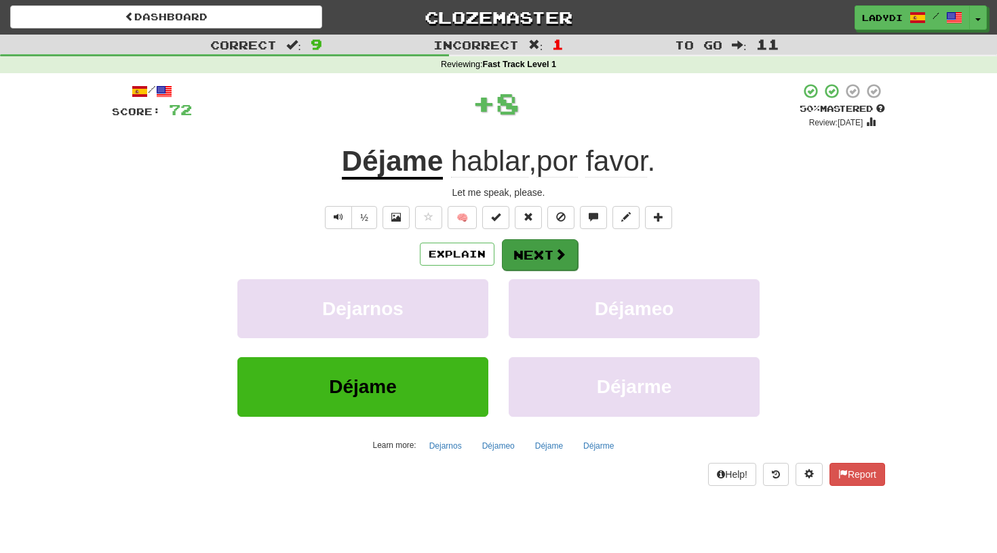
click at [519, 258] on button "Next" at bounding box center [540, 254] width 76 height 31
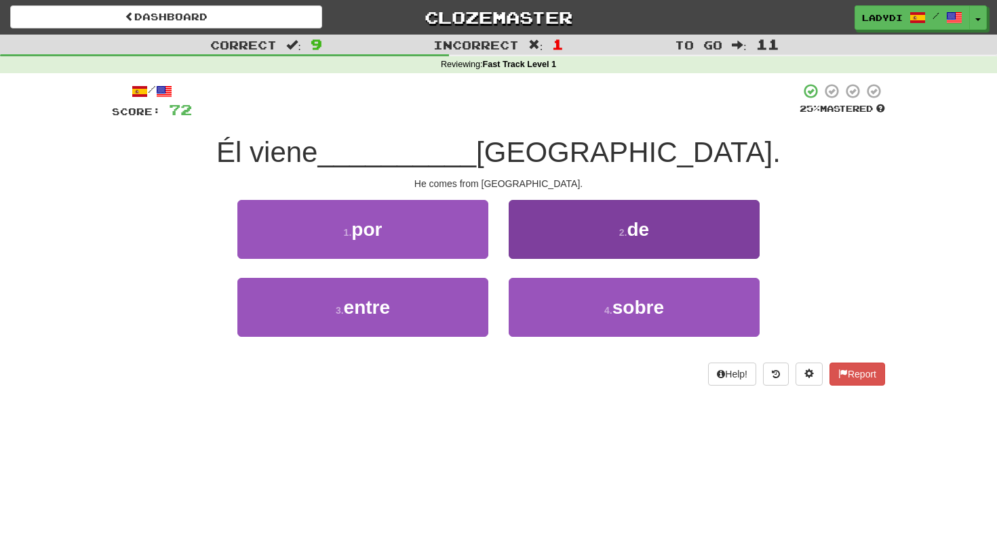
click at [545, 245] on button "2 . de" at bounding box center [634, 229] width 251 height 59
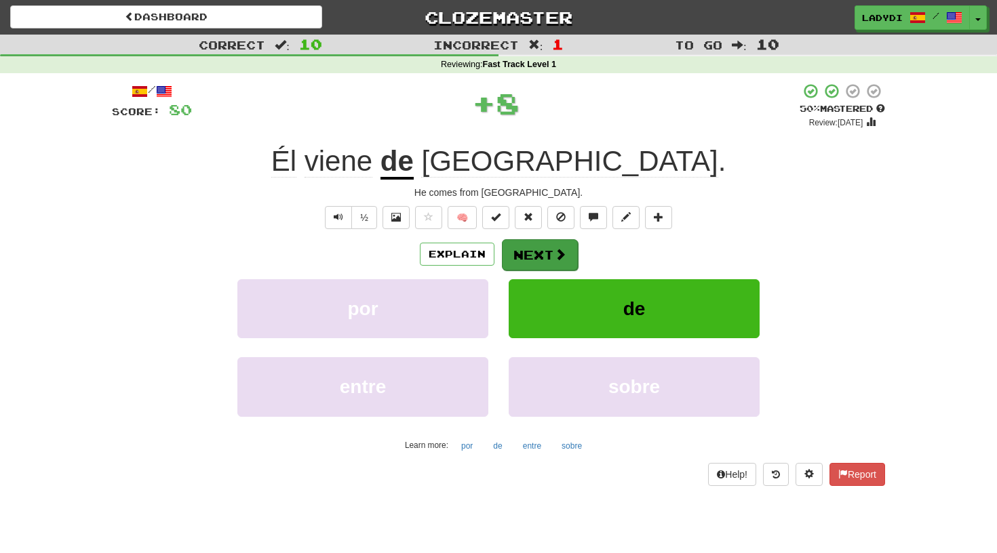
click at [520, 256] on button "Next" at bounding box center [540, 254] width 76 height 31
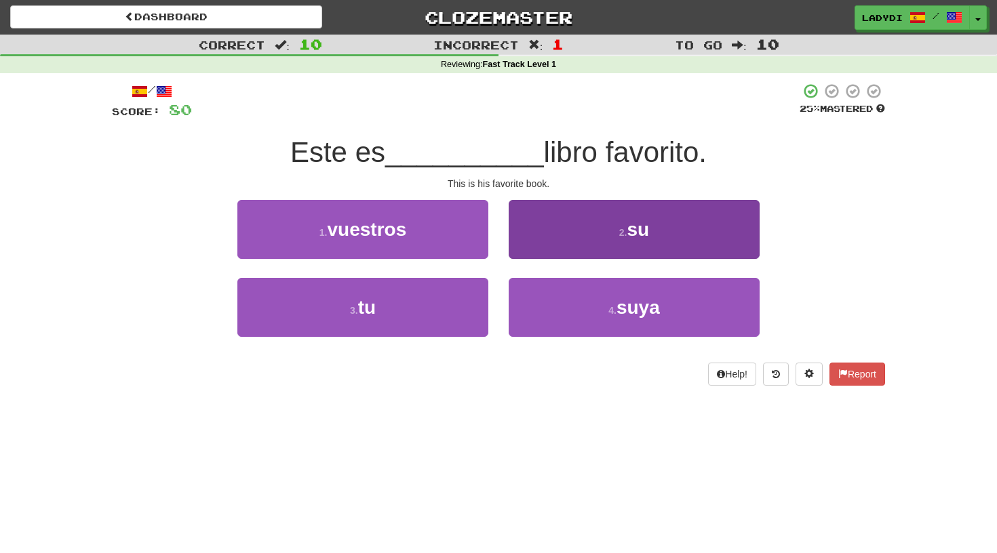
click at [543, 243] on button "2 . su" at bounding box center [634, 229] width 251 height 59
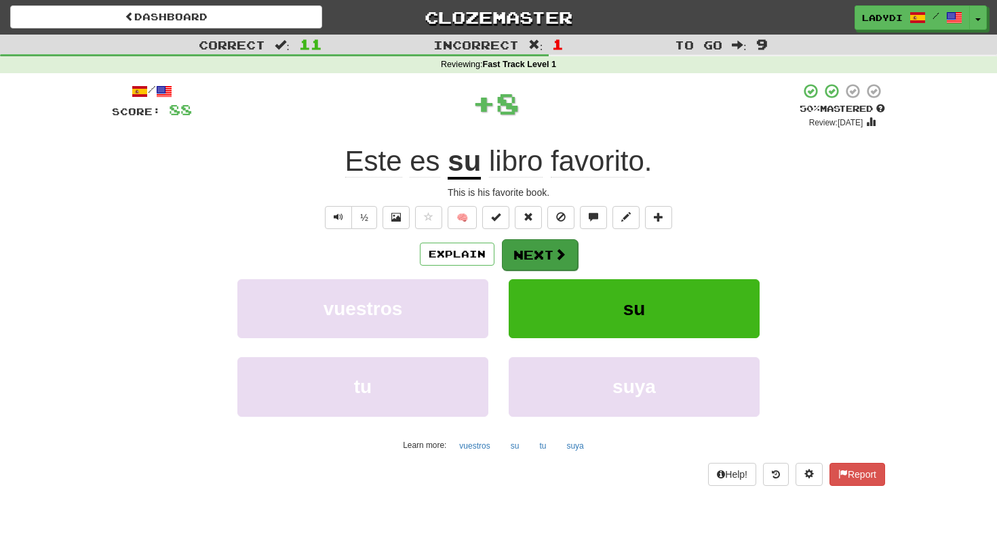
click at [534, 252] on button "Next" at bounding box center [540, 254] width 76 height 31
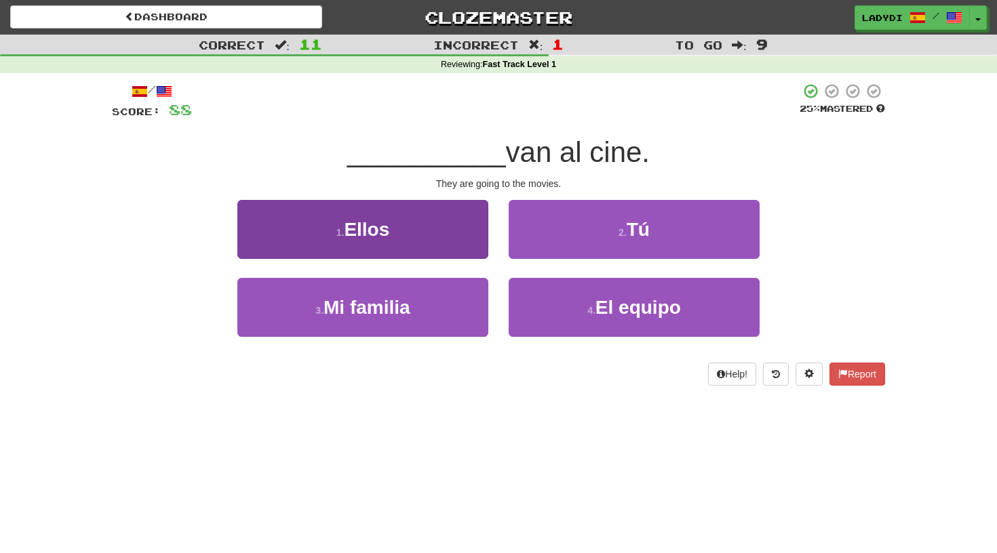
click at [441, 242] on button "1 . Ellos" at bounding box center [362, 229] width 251 height 59
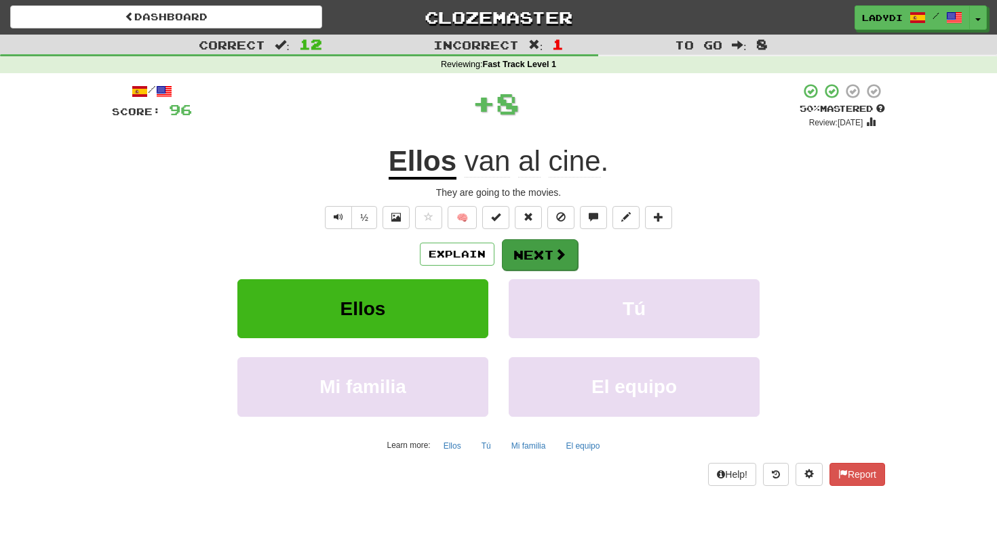
click at [517, 250] on button "Next" at bounding box center [540, 254] width 76 height 31
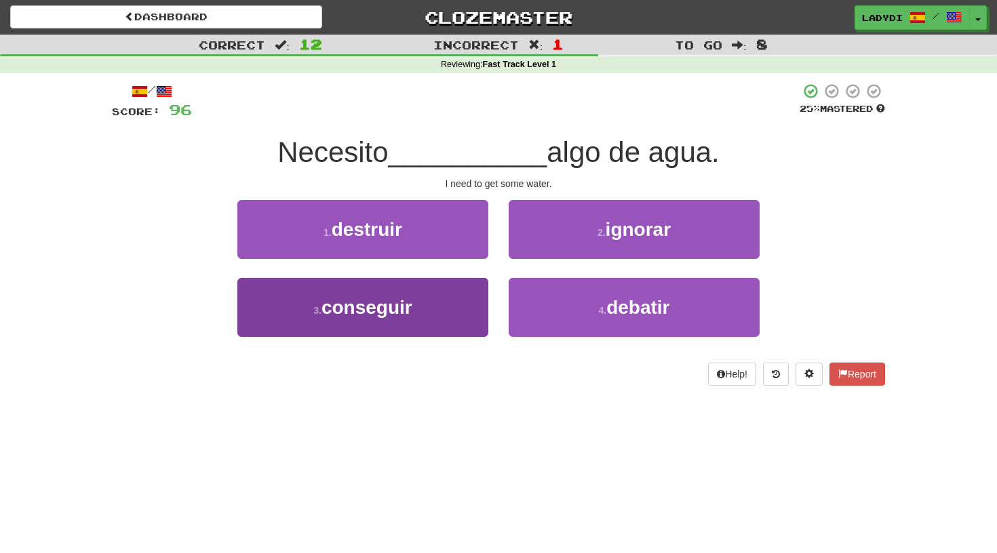
click at [454, 303] on button "3 . conseguir" at bounding box center [362, 307] width 251 height 59
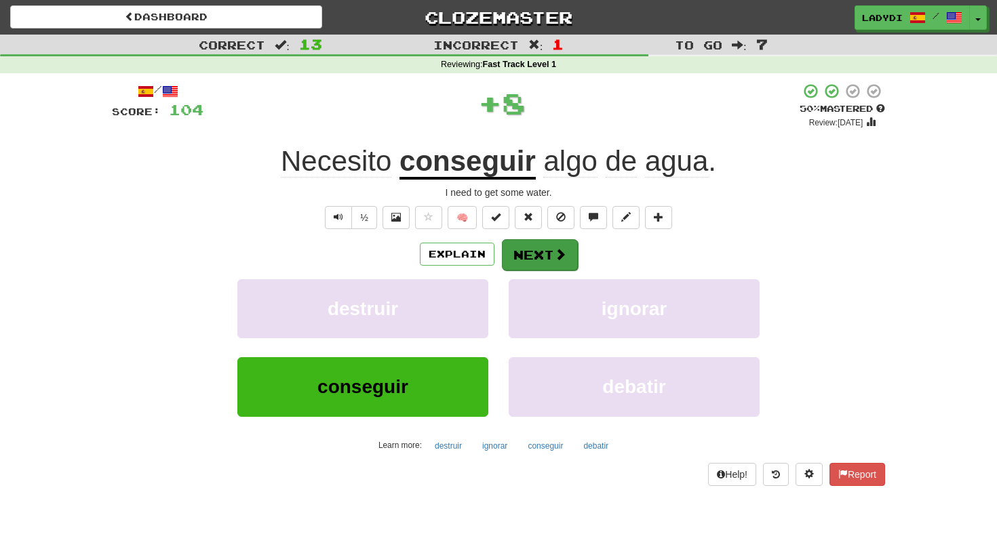
click at [547, 239] on button "Next" at bounding box center [540, 254] width 76 height 31
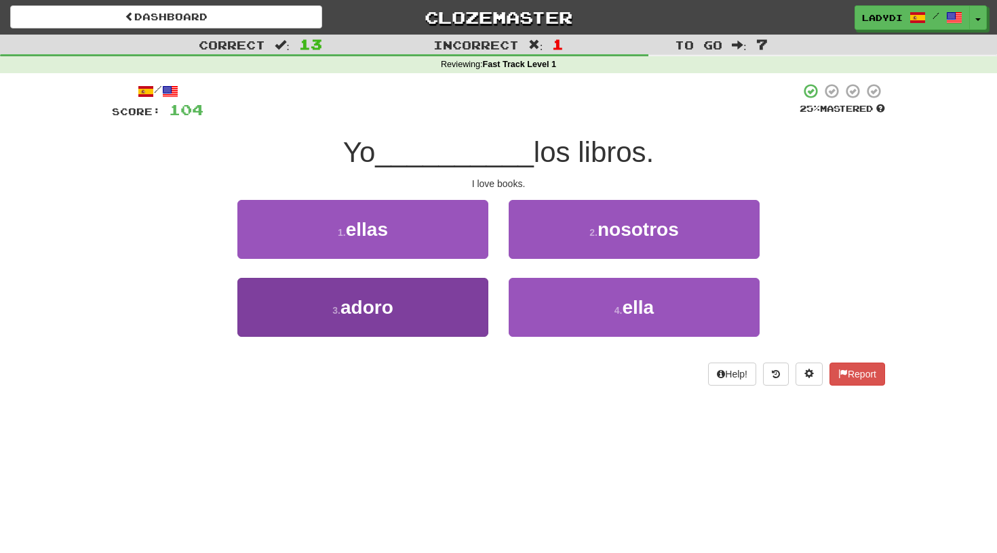
click at [429, 290] on button "3 . adoro" at bounding box center [362, 307] width 251 height 59
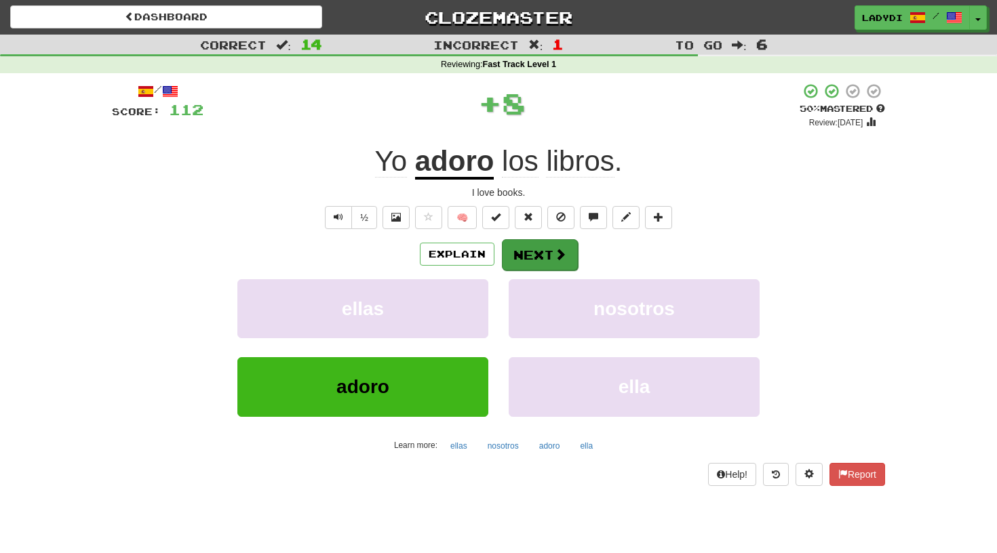
click at [525, 258] on button "Next" at bounding box center [540, 254] width 76 height 31
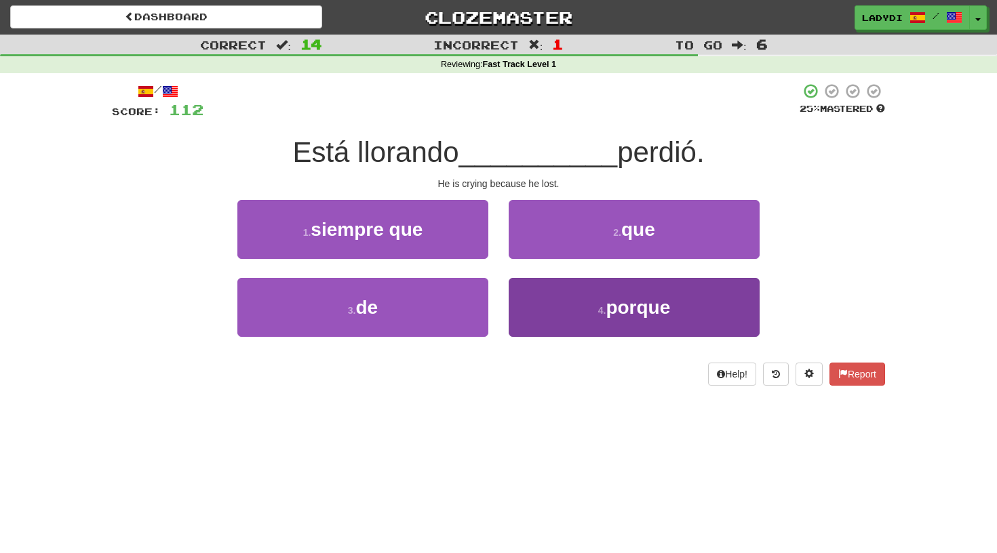
click at [558, 294] on button "4 . porque" at bounding box center [634, 307] width 251 height 59
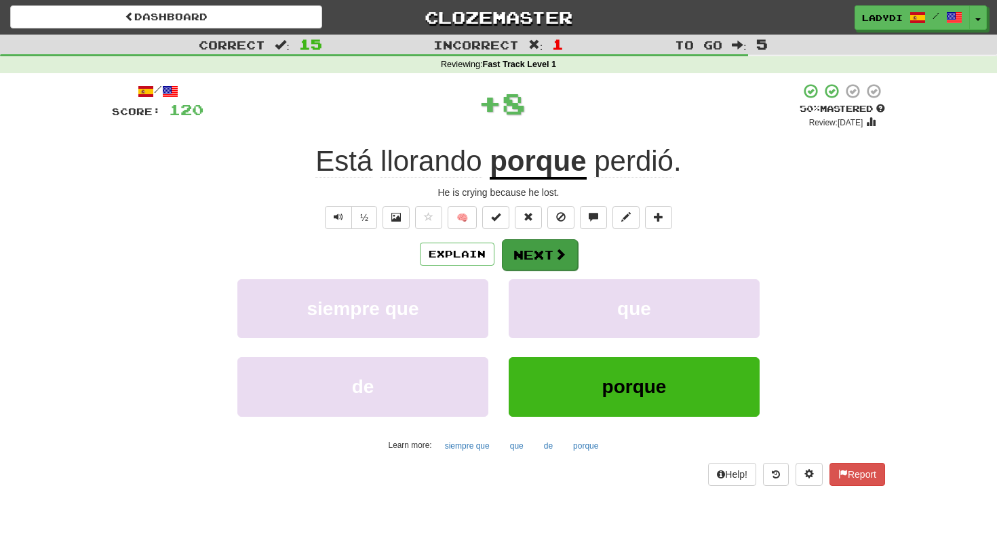
click at [538, 250] on button "Next" at bounding box center [540, 254] width 76 height 31
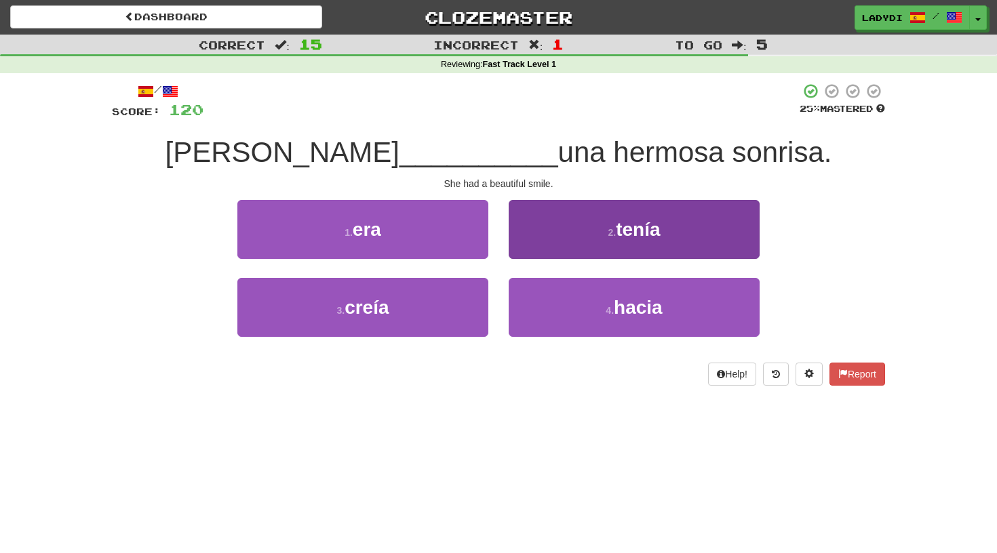
click at [576, 248] on button "2 . tenía" at bounding box center [634, 229] width 251 height 59
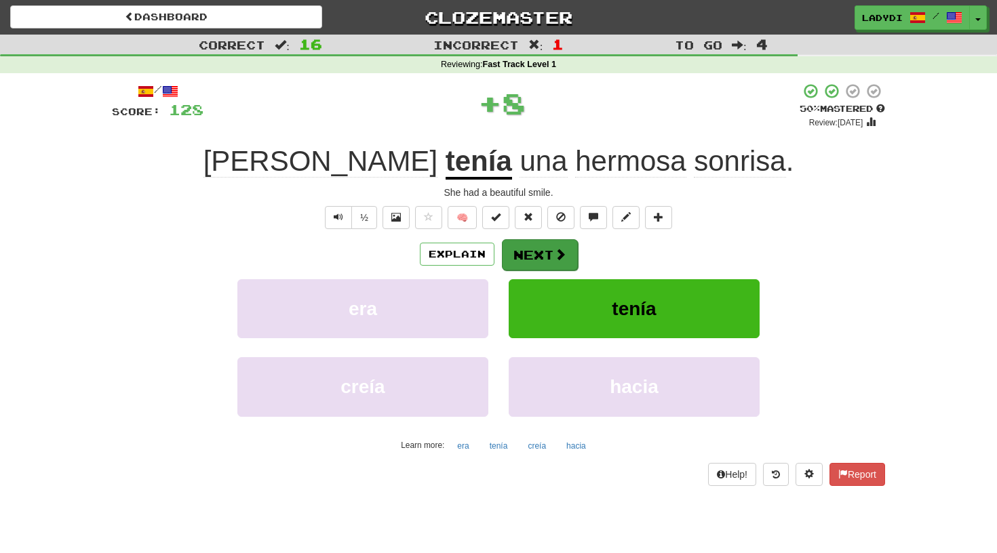
click at [534, 251] on button "Next" at bounding box center [540, 254] width 76 height 31
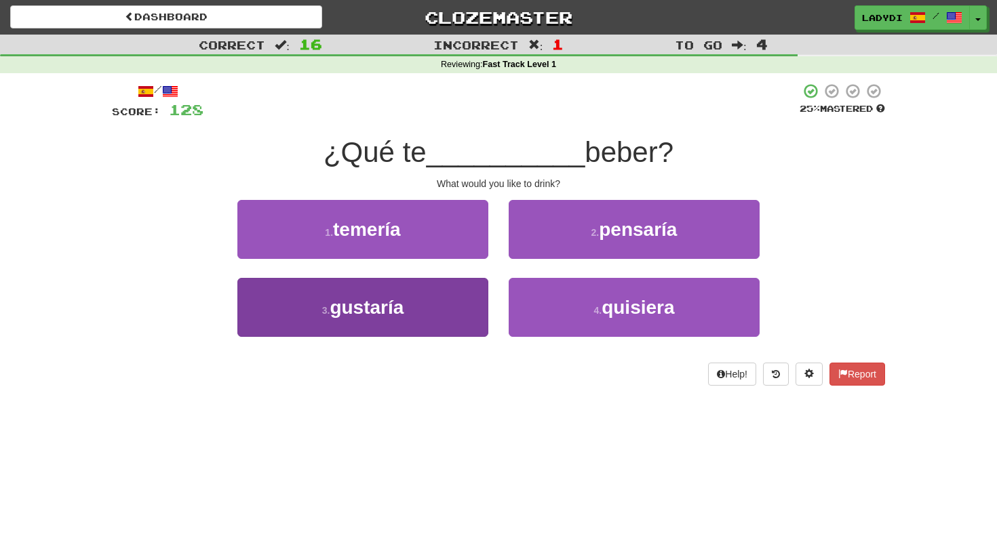
click at [471, 294] on button "3 . gustaría" at bounding box center [362, 307] width 251 height 59
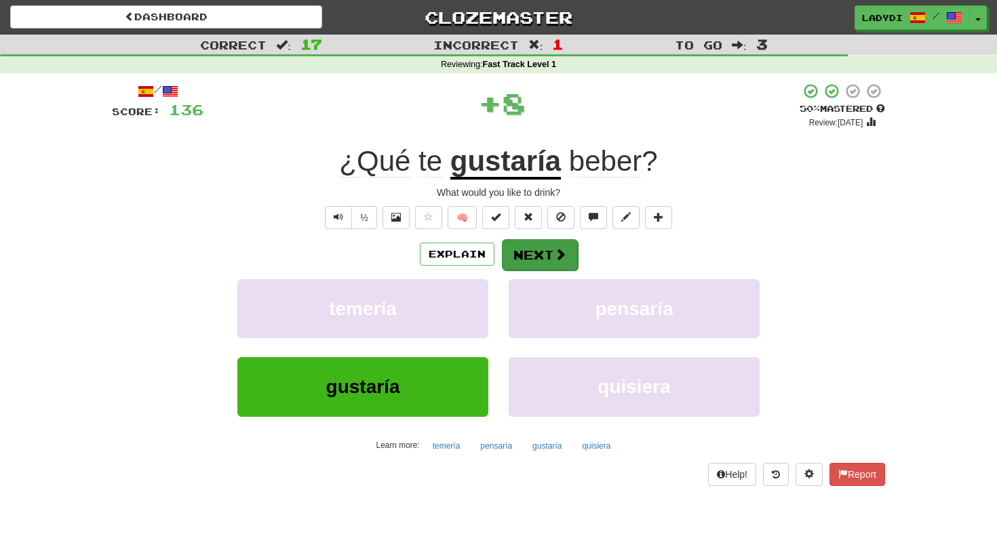
click at [532, 253] on button "Next" at bounding box center [540, 254] width 76 height 31
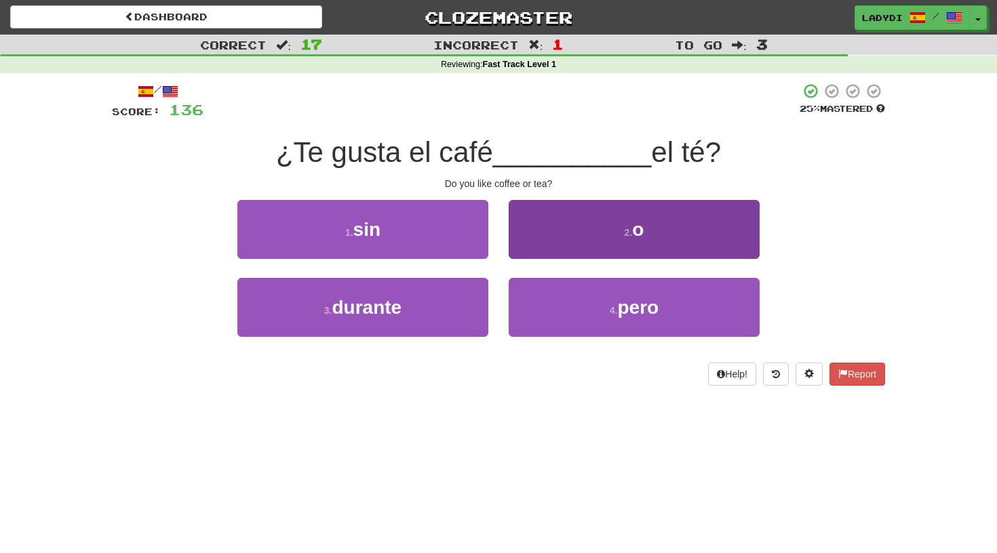
click at [559, 231] on button "2 . o" at bounding box center [634, 229] width 251 height 59
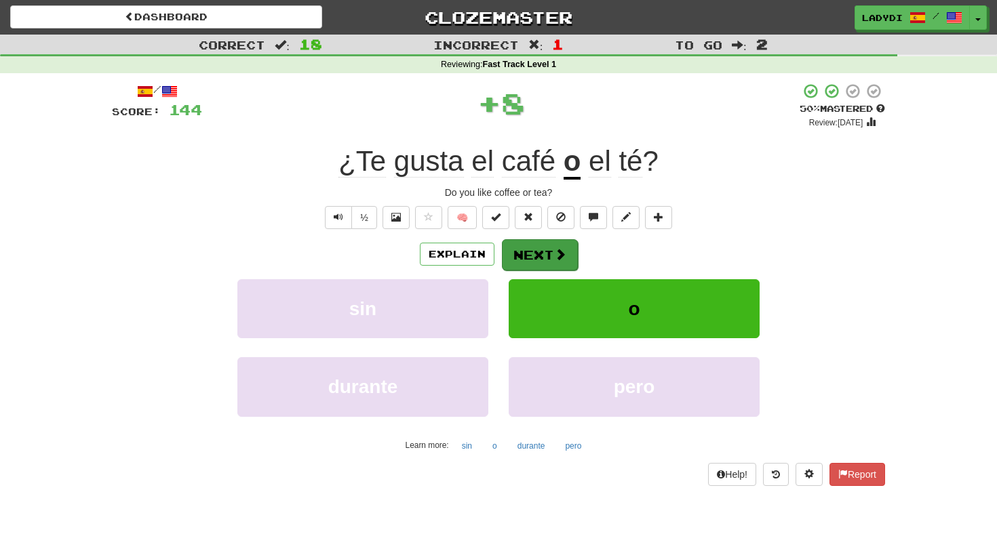
click at [528, 253] on button "Next" at bounding box center [540, 254] width 76 height 31
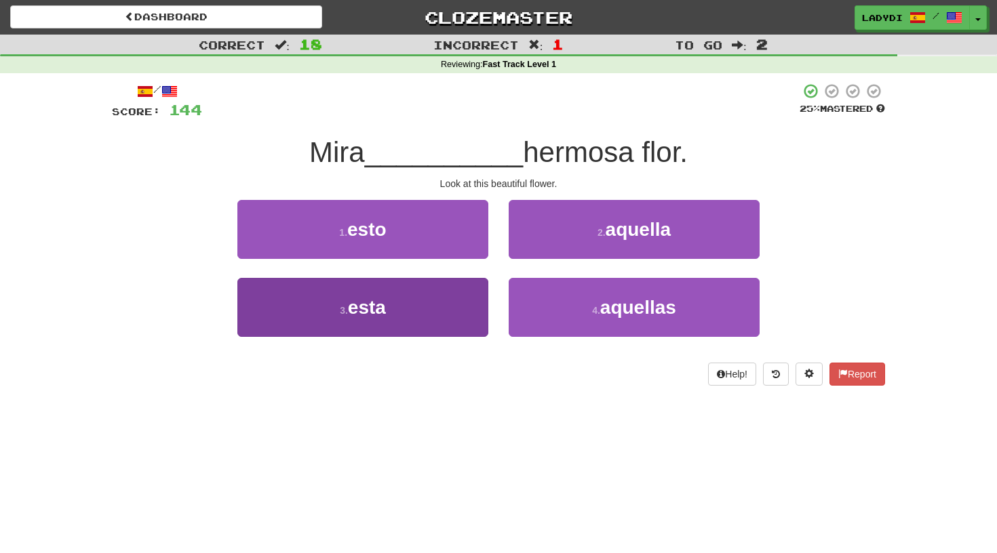
click at [419, 311] on button "3 . esta" at bounding box center [362, 307] width 251 height 59
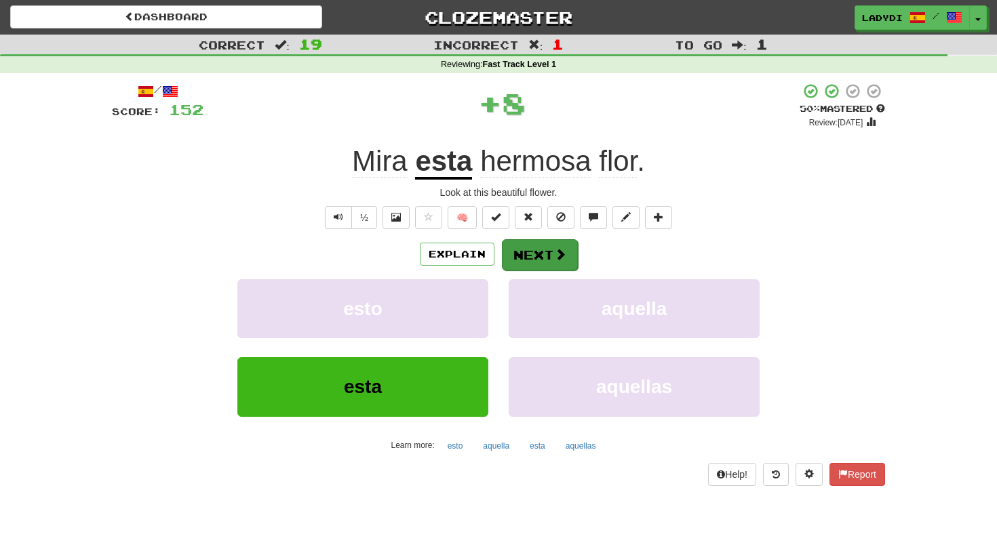
click at [525, 257] on button "Next" at bounding box center [540, 254] width 76 height 31
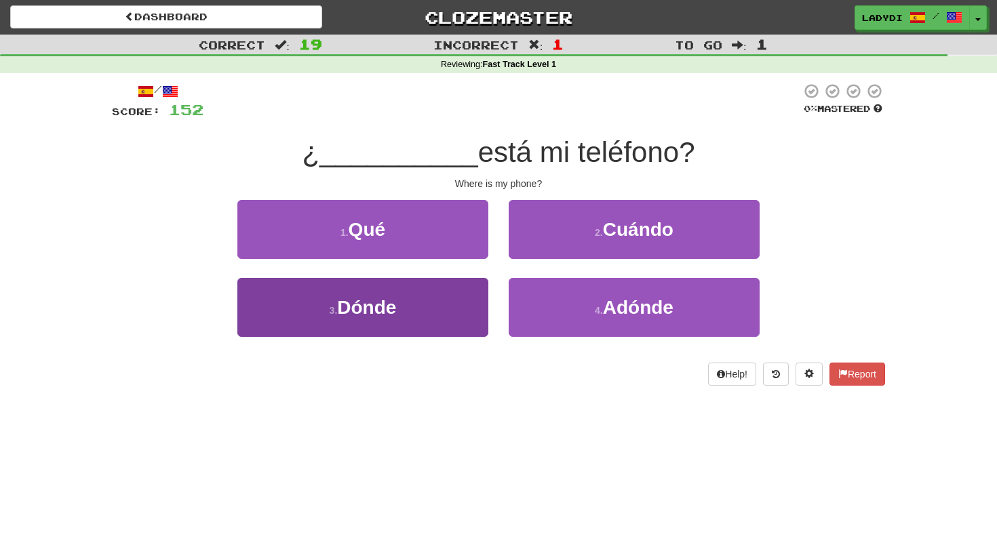
click at [441, 302] on button "3 . Dónde" at bounding box center [362, 307] width 251 height 59
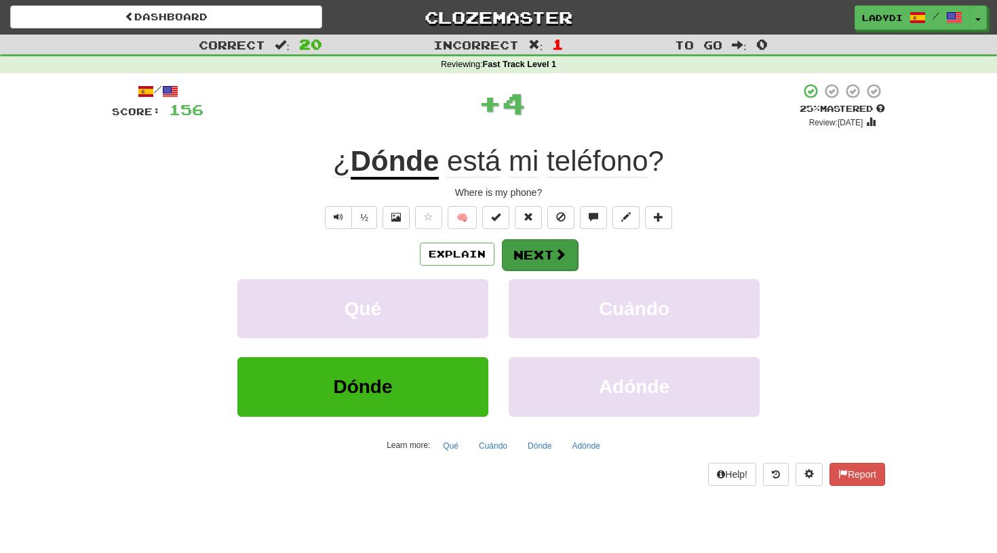
click at [523, 253] on button "Next" at bounding box center [540, 254] width 76 height 31
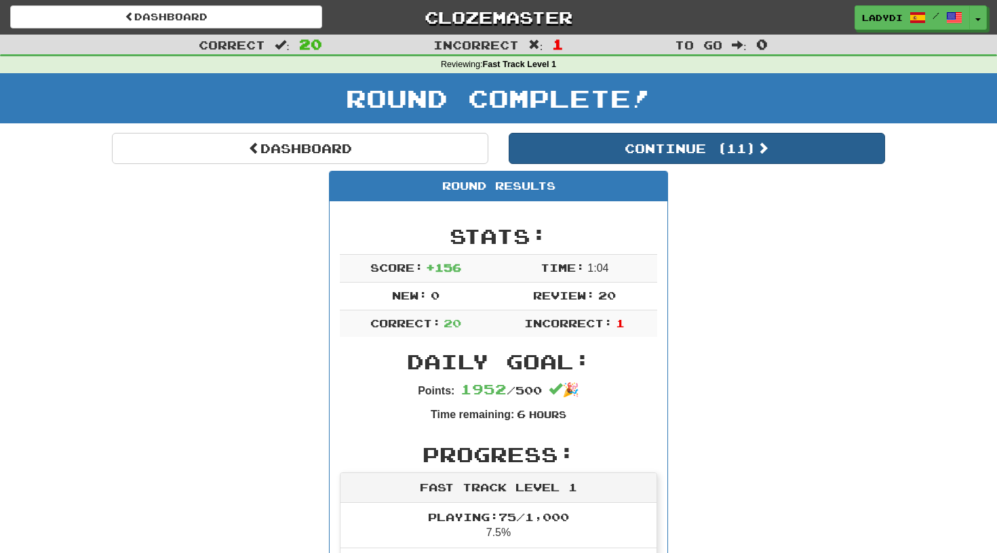
click at [699, 147] on button "Continue ( 11 )" at bounding box center [697, 148] width 376 height 31
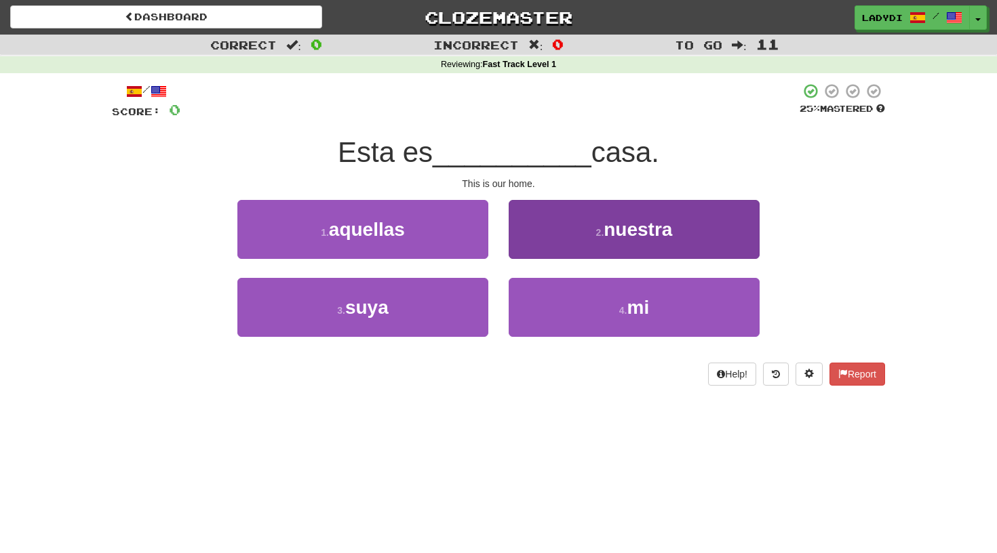
click at [532, 235] on button "2 . nuestra" at bounding box center [634, 229] width 251 height 59
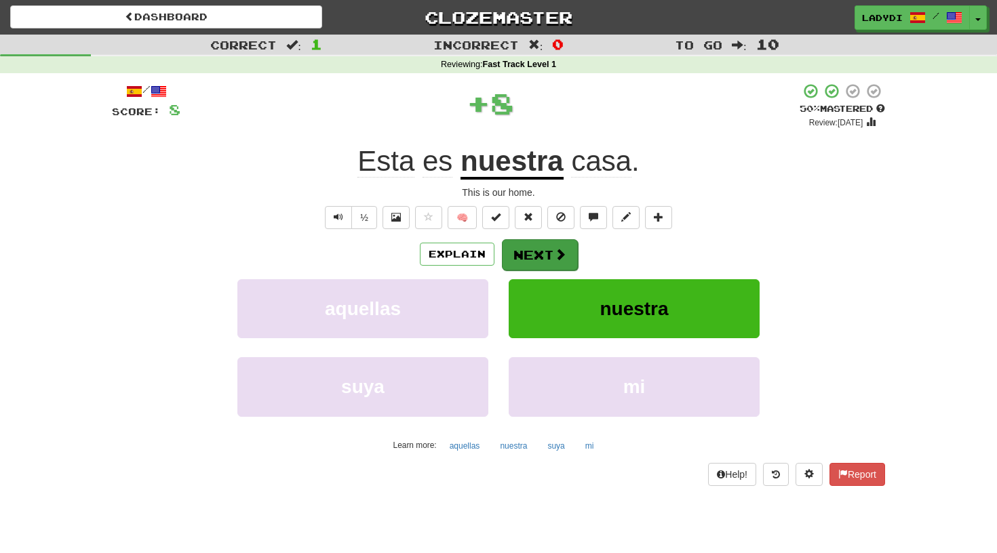
click at [527, 246] on button "Next" at bounding box center [540, 254] width 76 height 31
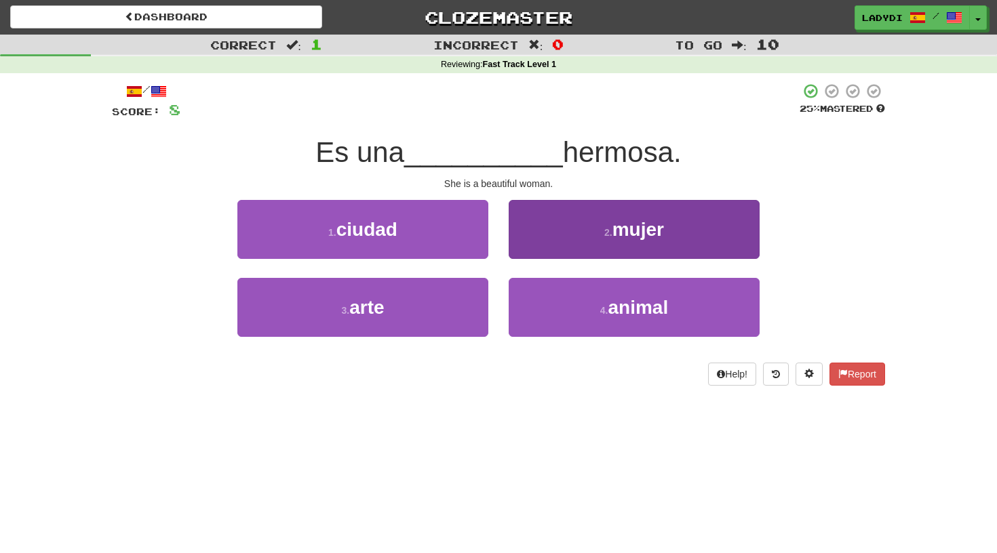
click at [557, 236] on button "2 . mujer" at bounding box center [634, 229] width 251 height 59
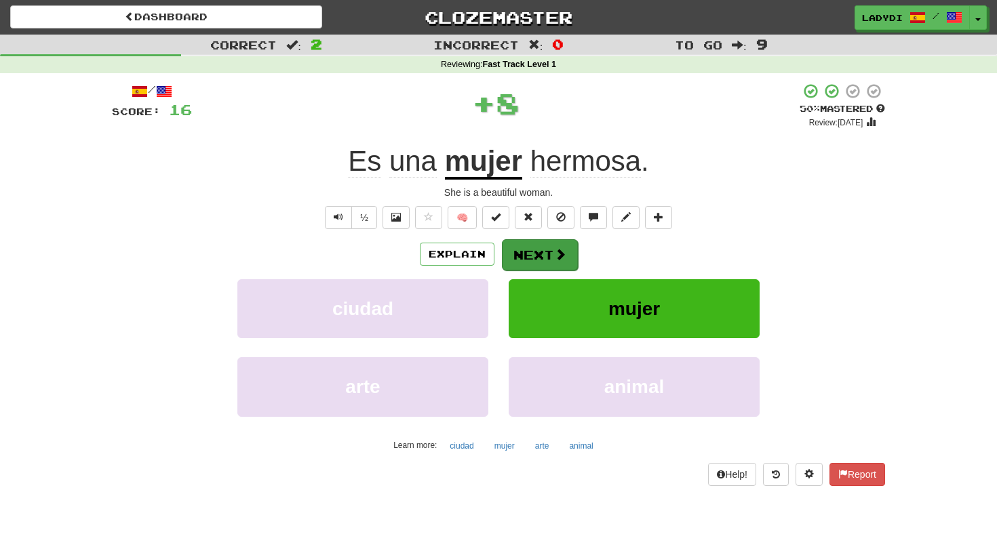
click at [538, 256] on button "Next" at bounding box center [540, 254] width 76 height 31
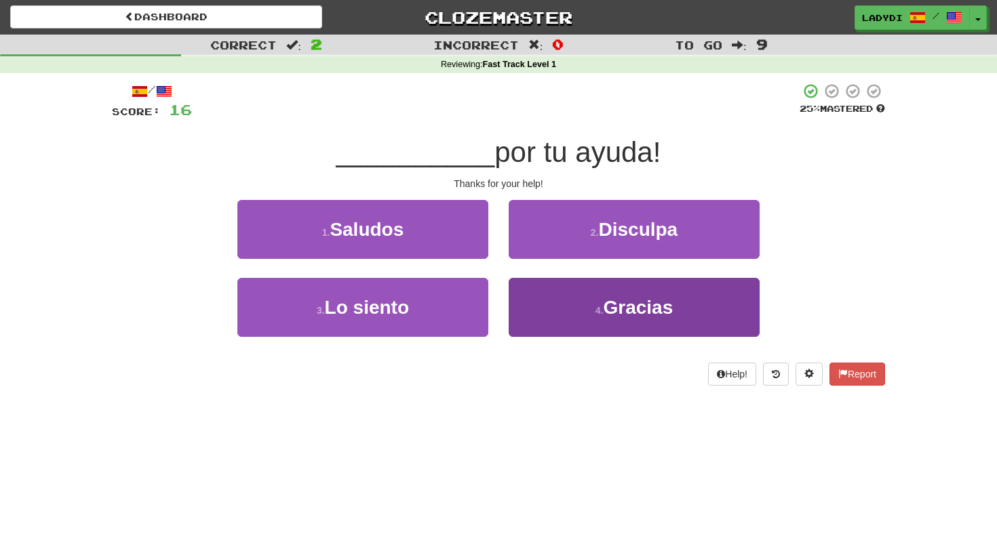
click at [531, 308] on button "4 . Gracias" at bounding box center [634, 307] width 251 height 59
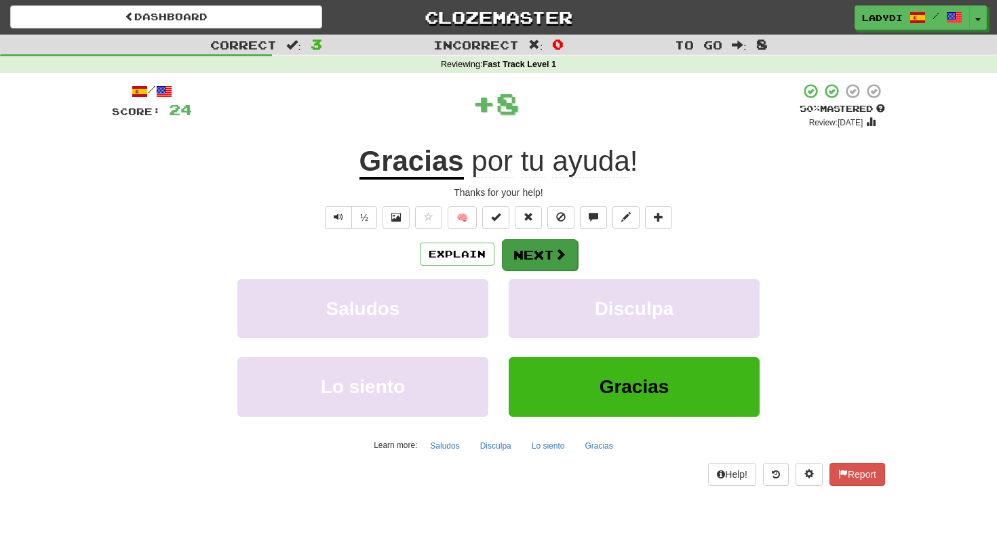
click at [528, 252] on button "Next" at bounding box center [540, 254] width 76 height 31
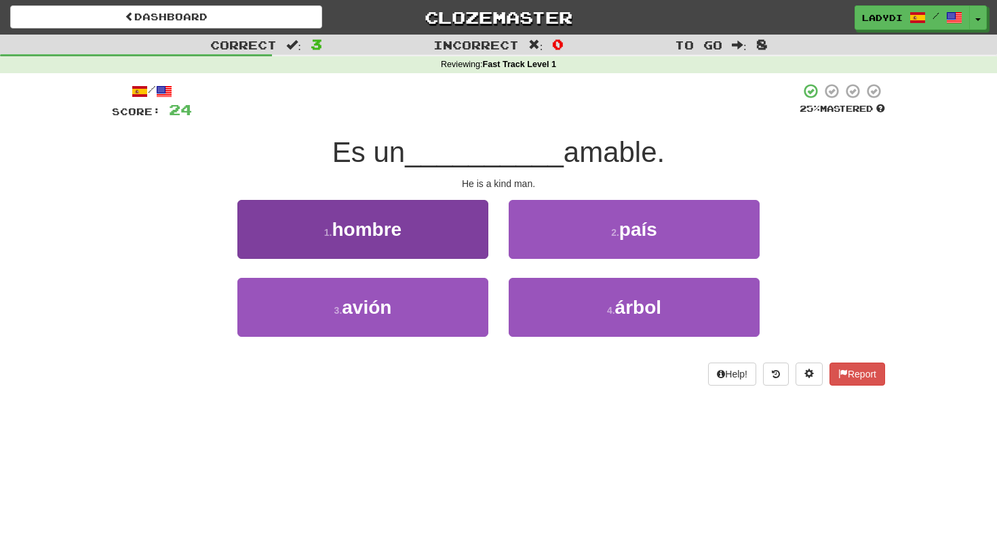
click at [445, 228] on button "1 . hombre" at bounding box center [362, 229] width 251 height 59
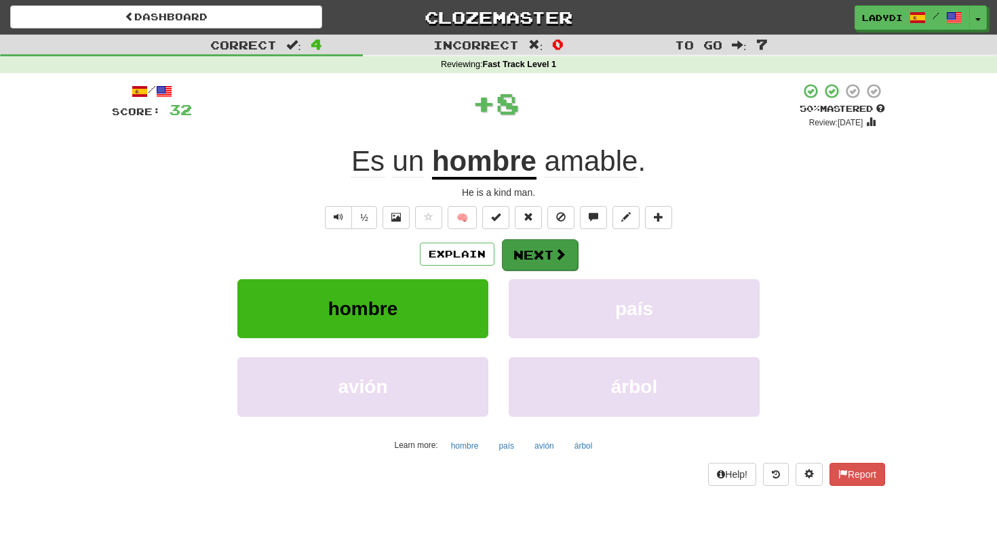
click at [525, 257] on button "Next" at bounding box center [540, 254] width 76 height 31
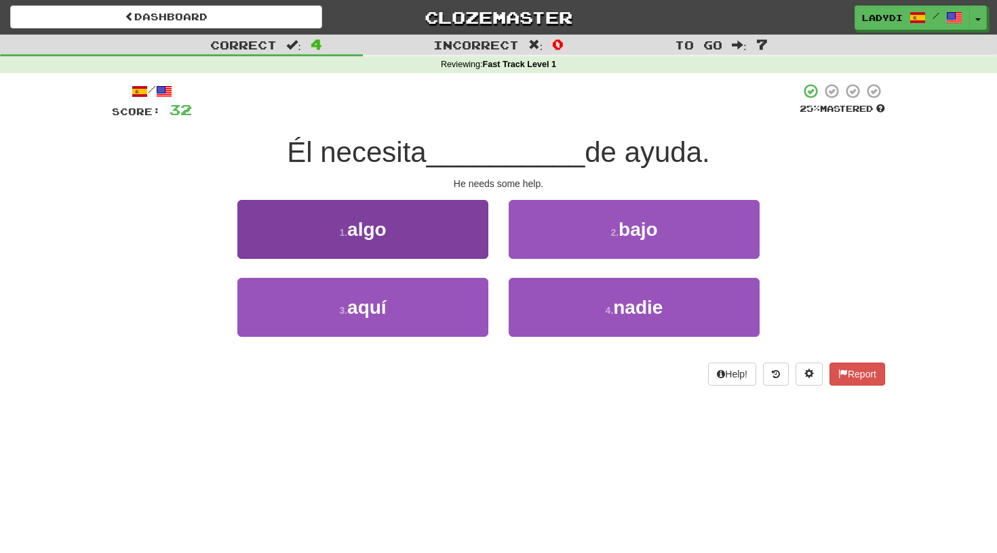
click at [443, 236] on button "1 . algo" at bounding box center [362, 229] width 251 height 59
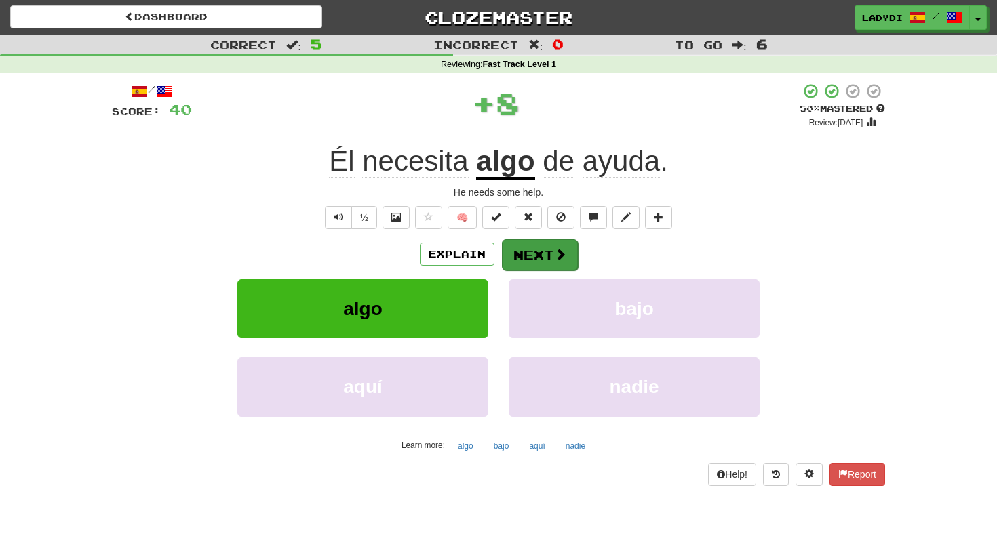
click at [523, 258] on button "Next" at bounding box center [540, 254] width 76 height 31
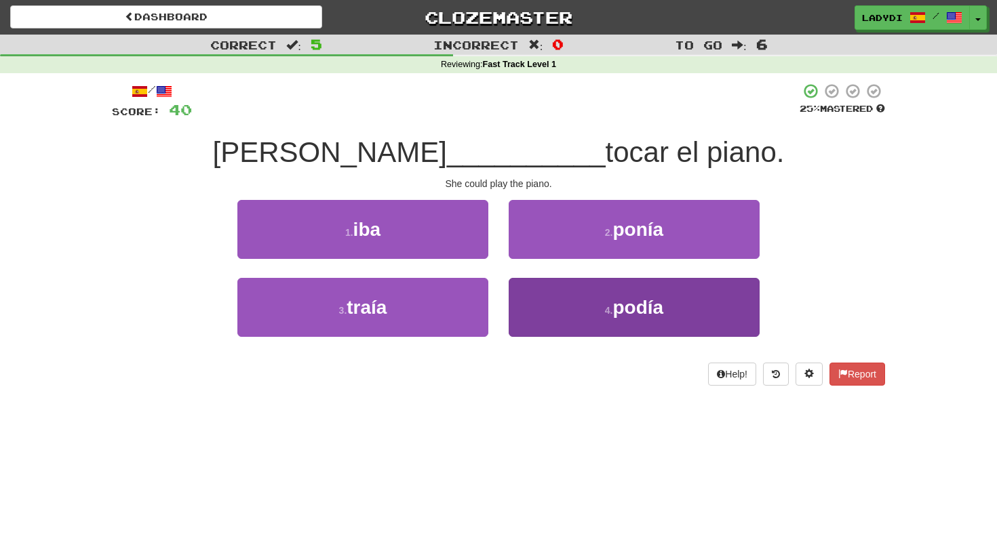
click at [544, 316] on button "4 . podía" at bounding box center [634, 307] width 251 height 59
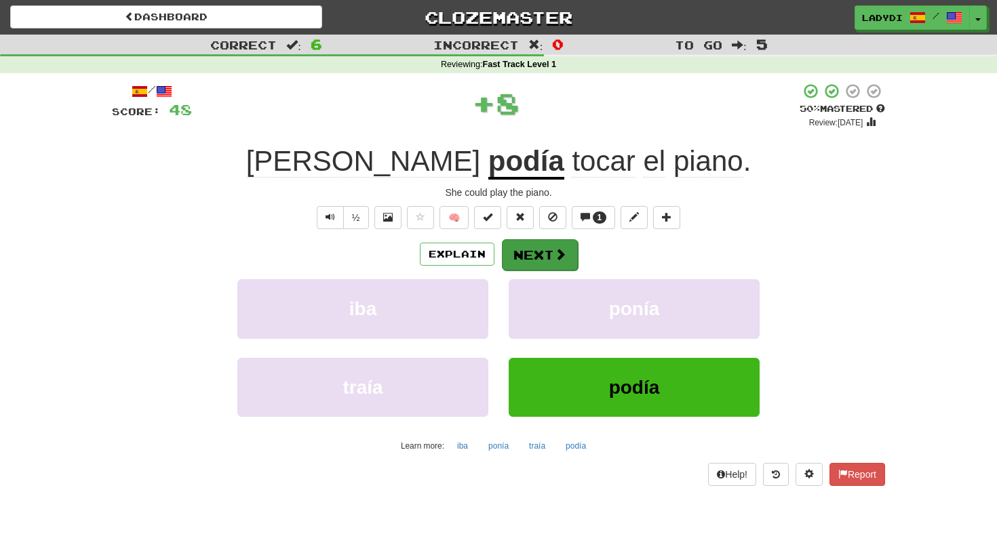
click at [538, 256] on button "Next" at bounding box center [540, 254] width 76 height 31
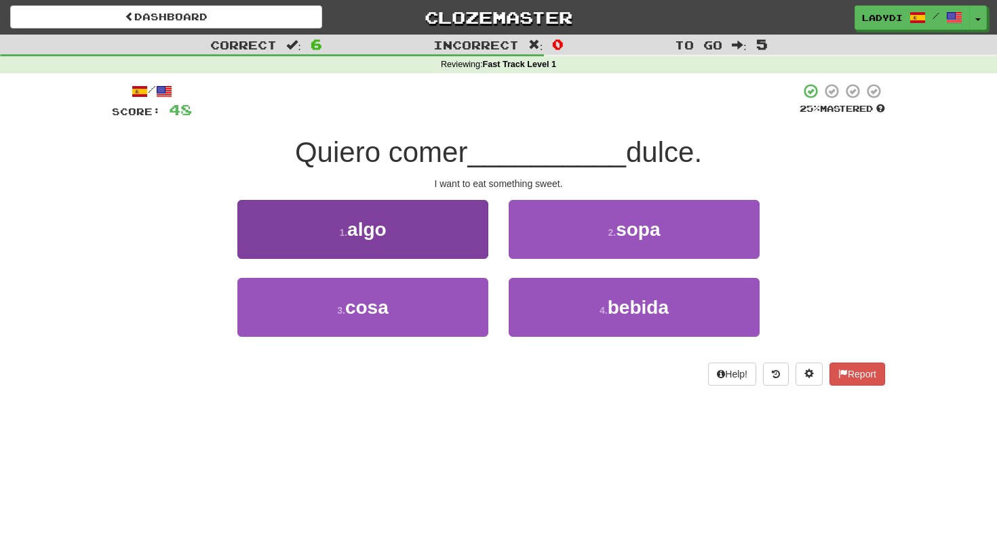
click at [420, 241] on button "1 . algo" at bounding box center [362, 229] width 251 height 59
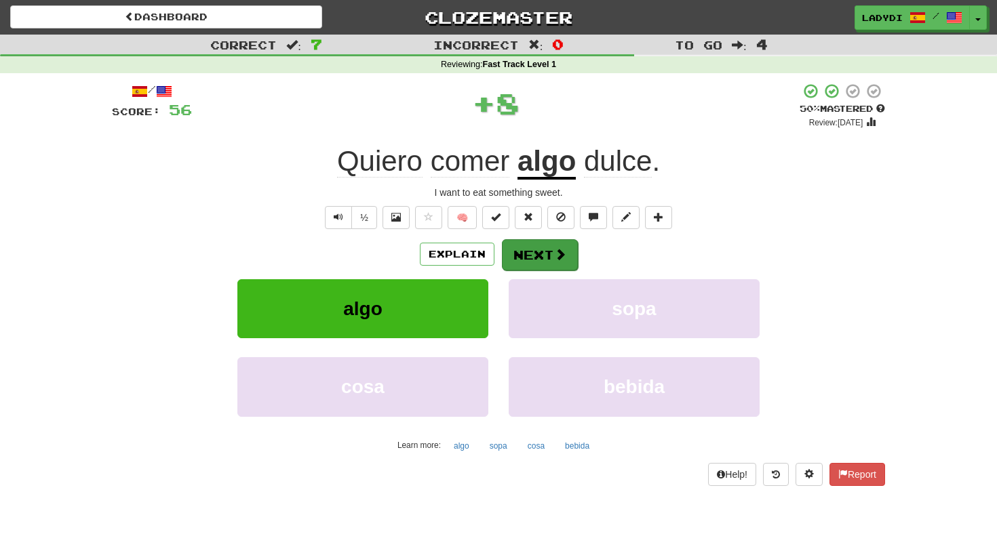
click at [506, 257] on button "Next" at bounding box center [540, 254] width 76 height 31
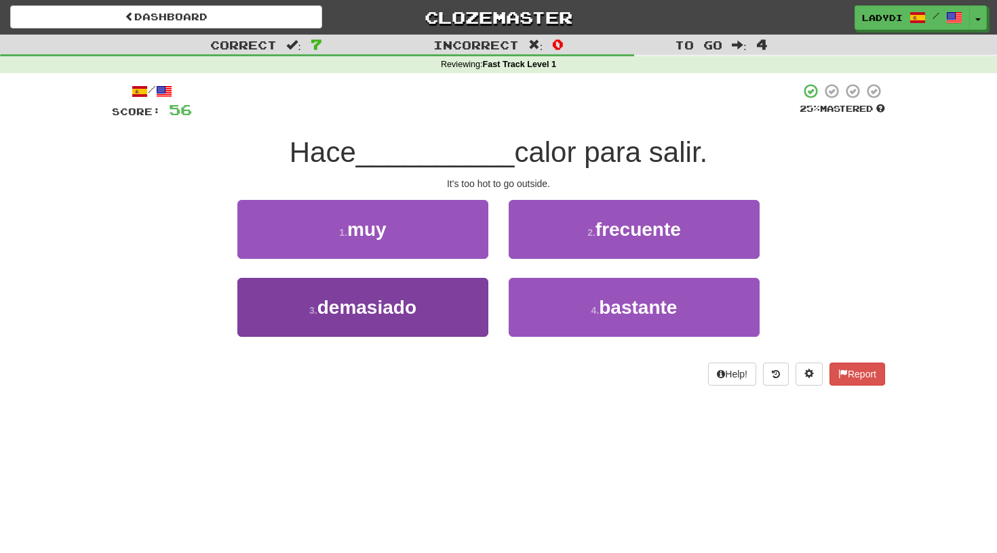
click at [453, 308] on button "3 . demasiado" at bounding box center [362, 307] width 251 height 59
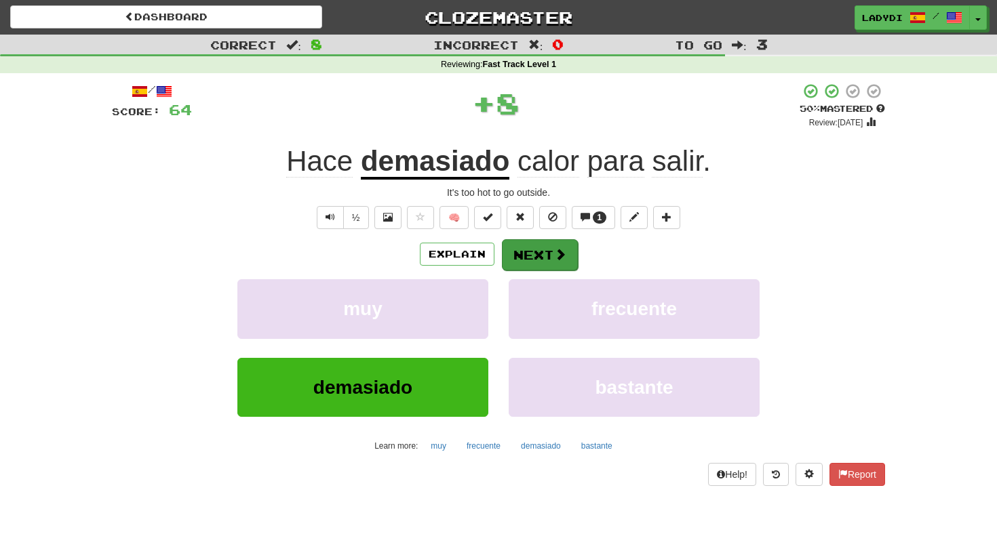
click at [533, 252] on button "Next" at bounding box center [540, 254] width 76 height 31
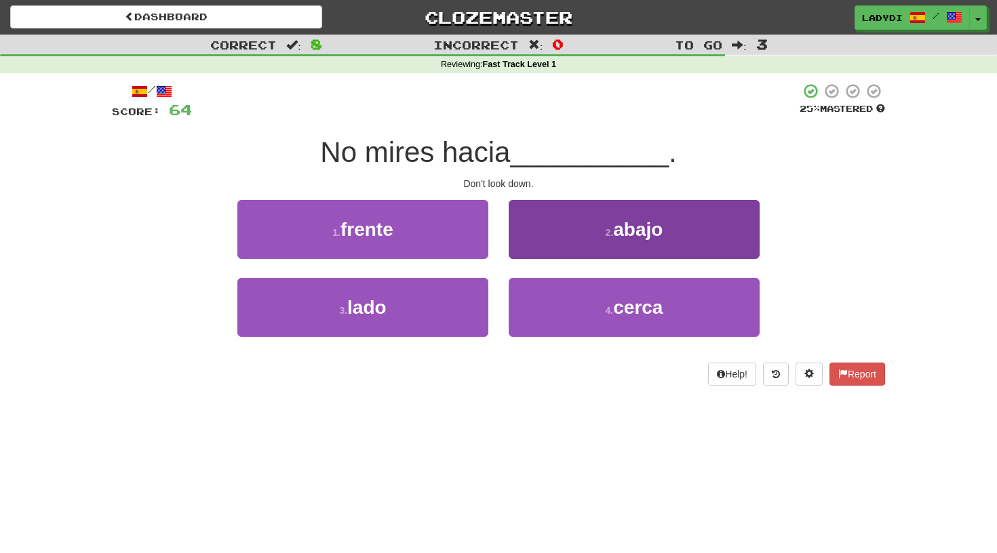
click at [533, 232] on button "2 . abajo" at bounding box center [634, 229] width 251 height 59
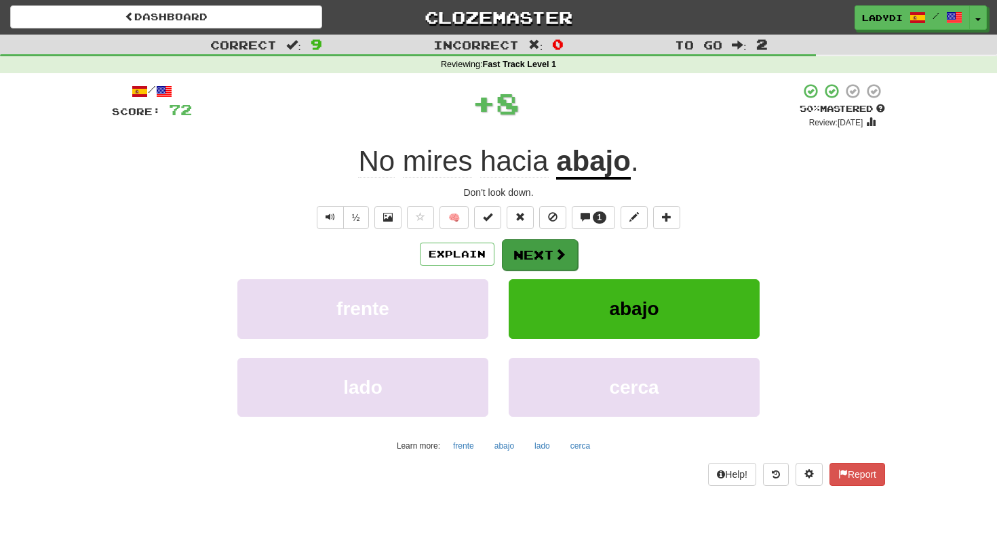
click at [515, 250] on button "Next" at bounding box center [540, 254] width 76 height 31
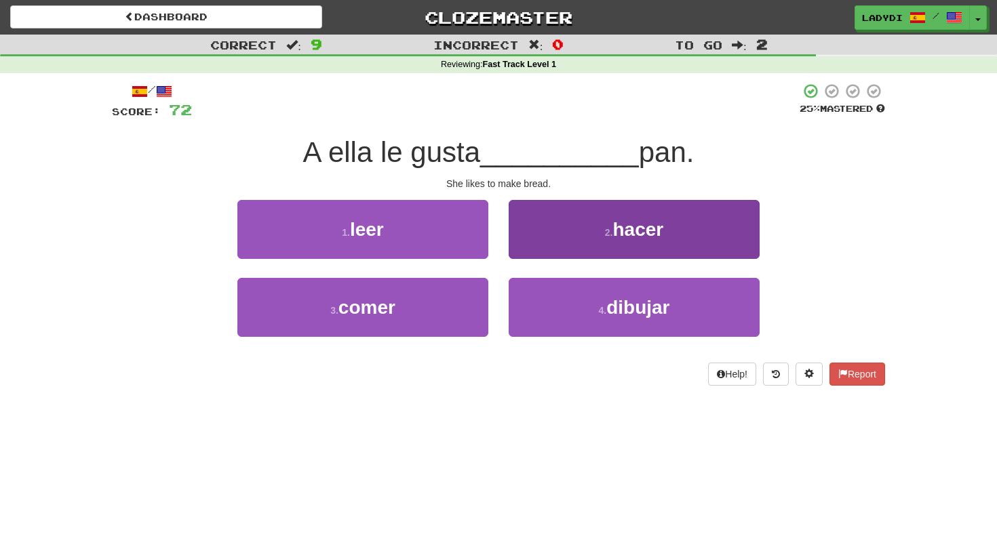
click at [561, 220] on button "2 . hacer" at bounding box center [634, 229] width 251 height 59
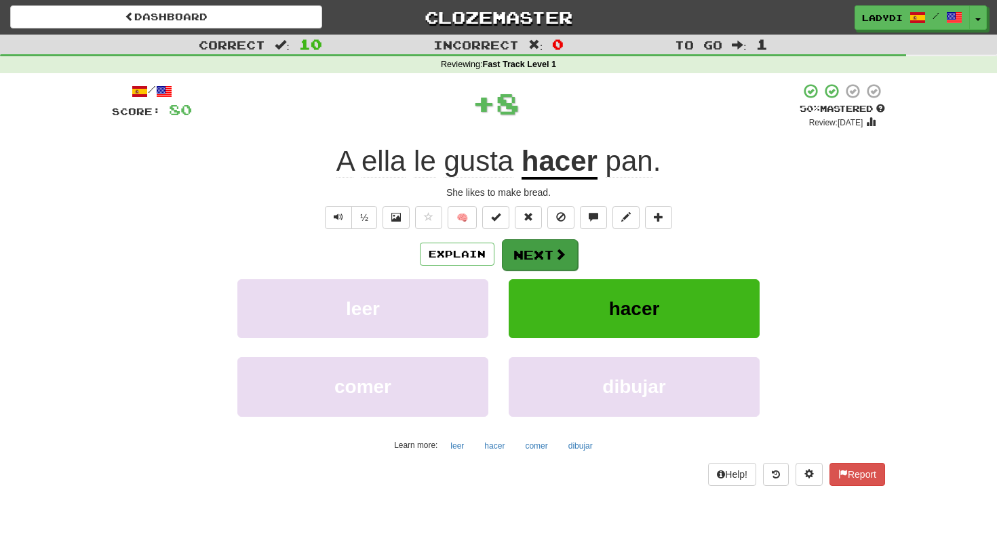
click at [539, 256] on button "Next" at bounding box center [540, 254] width 76 height 31
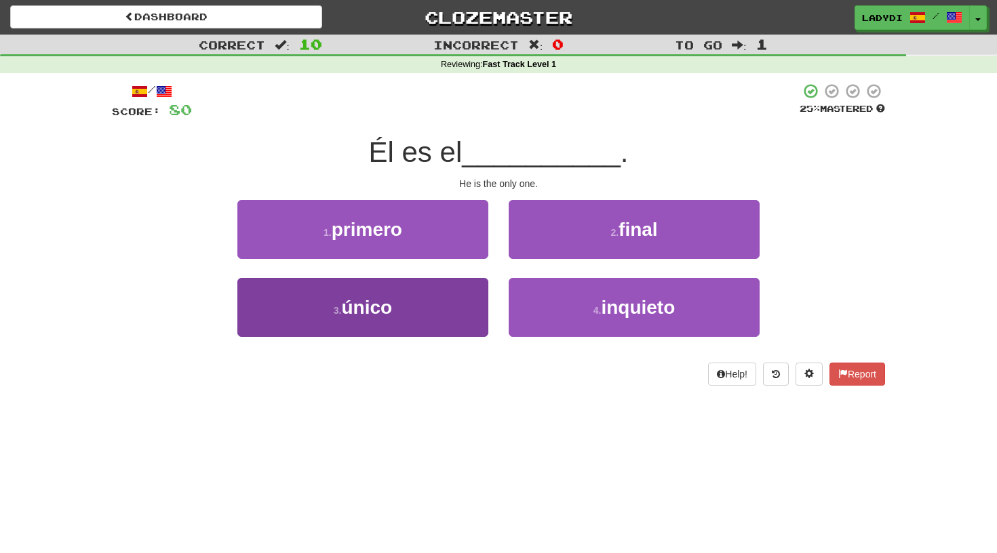
click at [448, 300] on button "3 . único" at bounding box center [362, 307] width 251 height 59
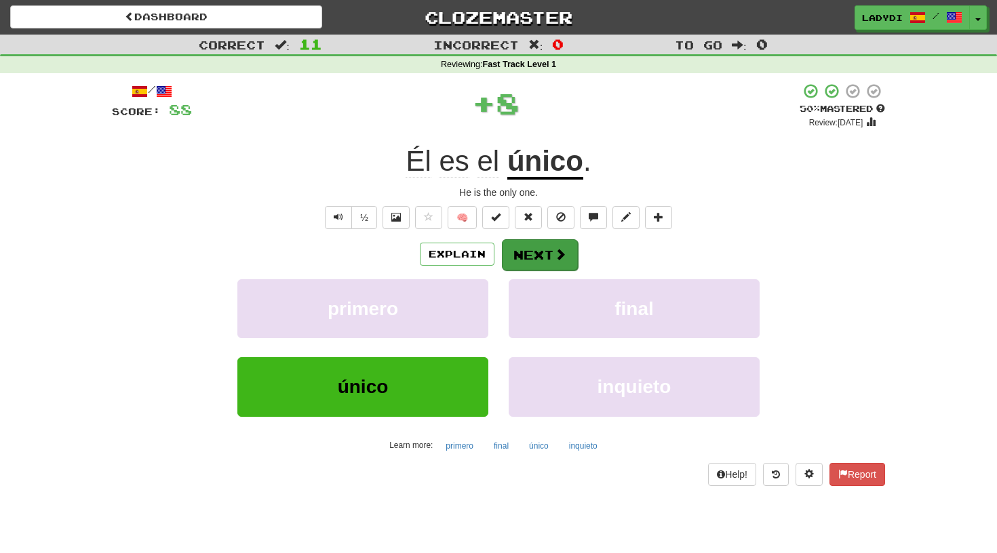
click at [513, 247] on button "Next" at bounding box center [540, 254] width 76 height 31
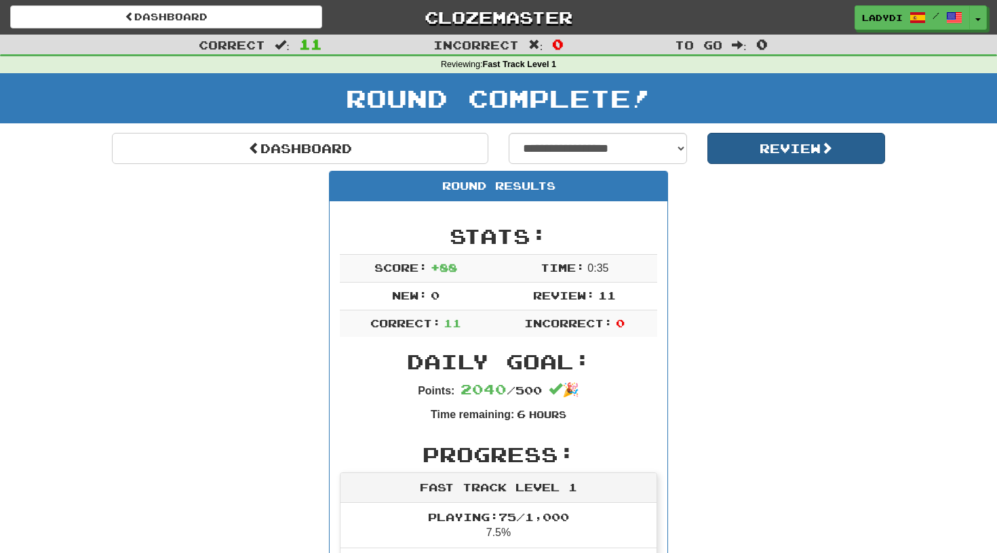
click at [740, 138] on button "Review" at bounding box center [796, 148] width 178 height 31
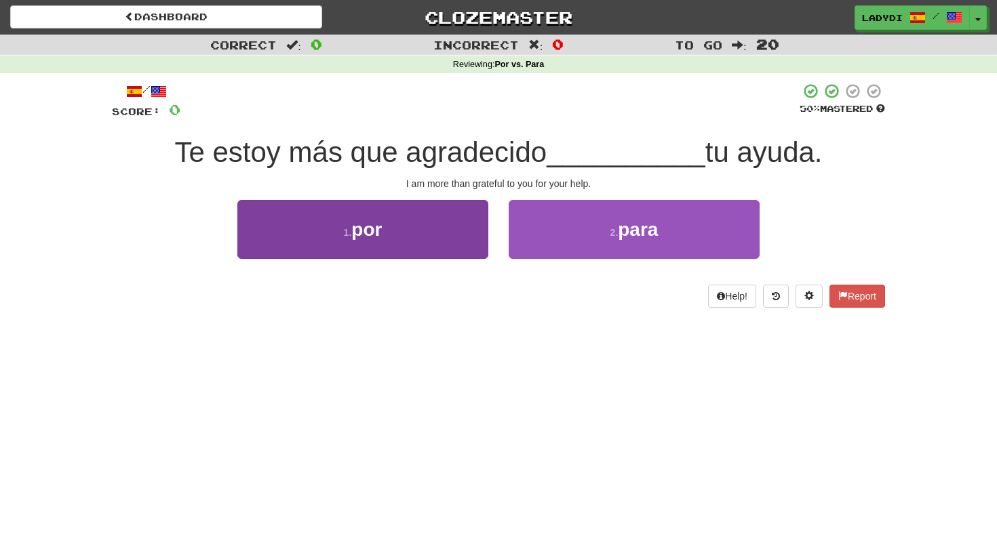
click at [458, 226] on button "1 . por" at bounding box center [362, 229] width 251 height 59
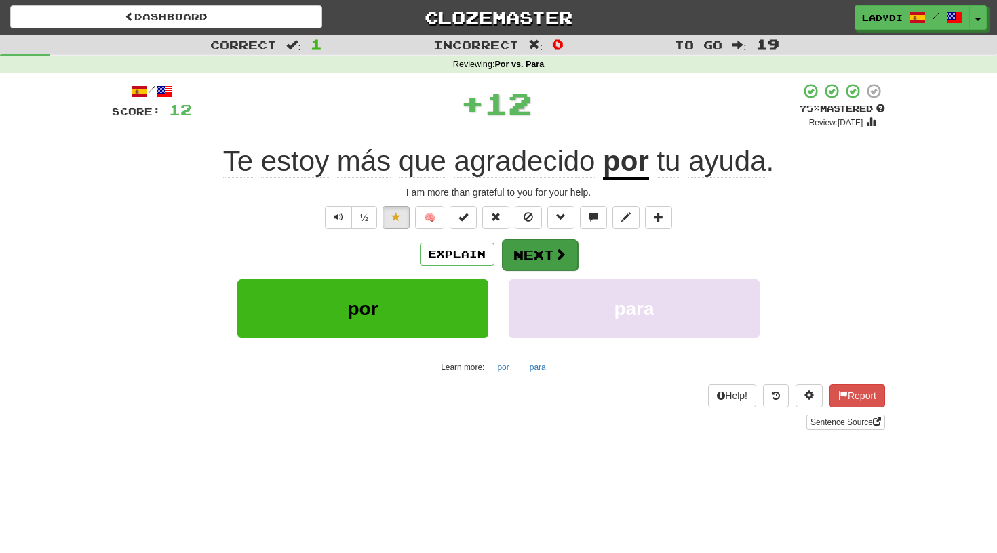
click at [537, 245] on button "Next" at bounding box center [540, 254] width 76 height 31
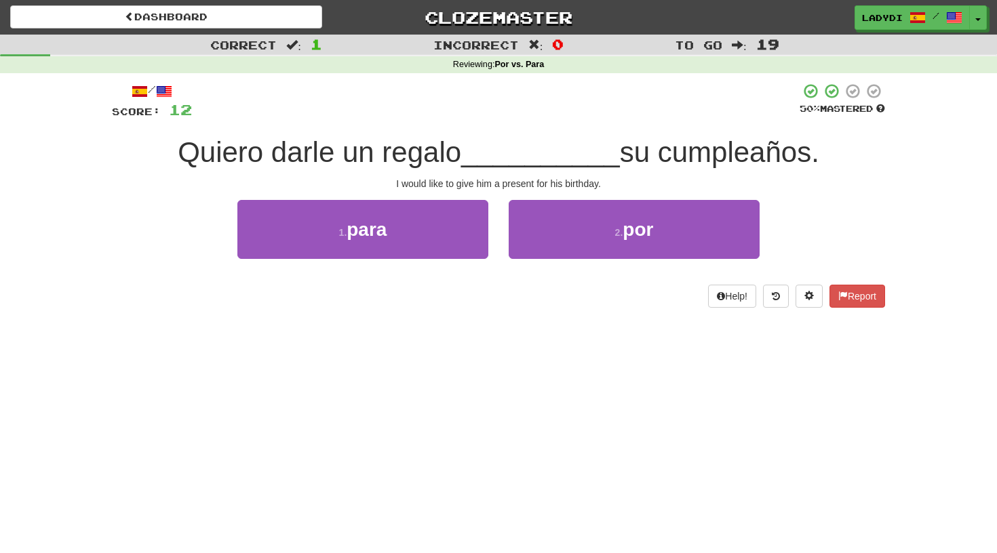
click at [537, 245] on button "2 . por" at bounding box center [634, 229] width 251 height 59
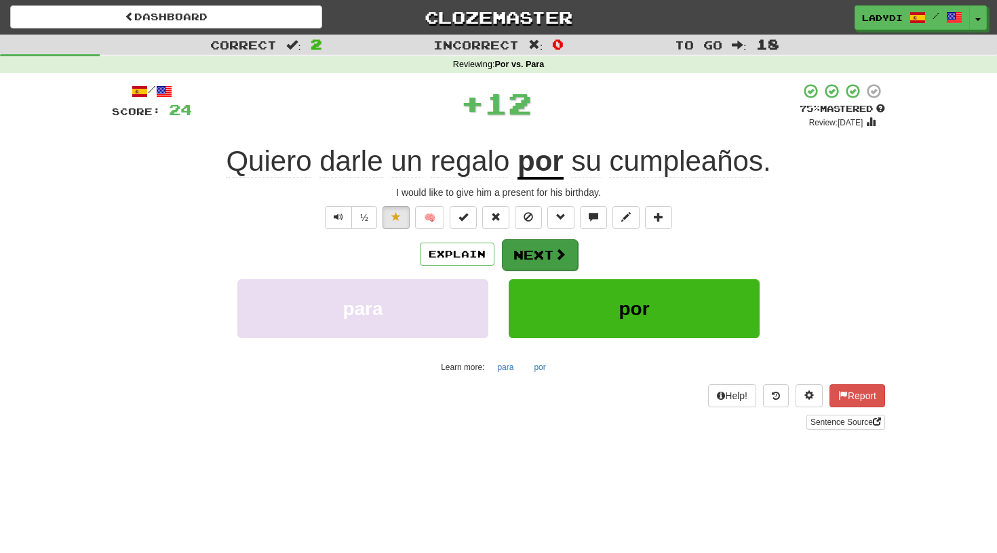
click at [527, 246] on button "Next" at bounding box center [540, 254] width 76 height 31
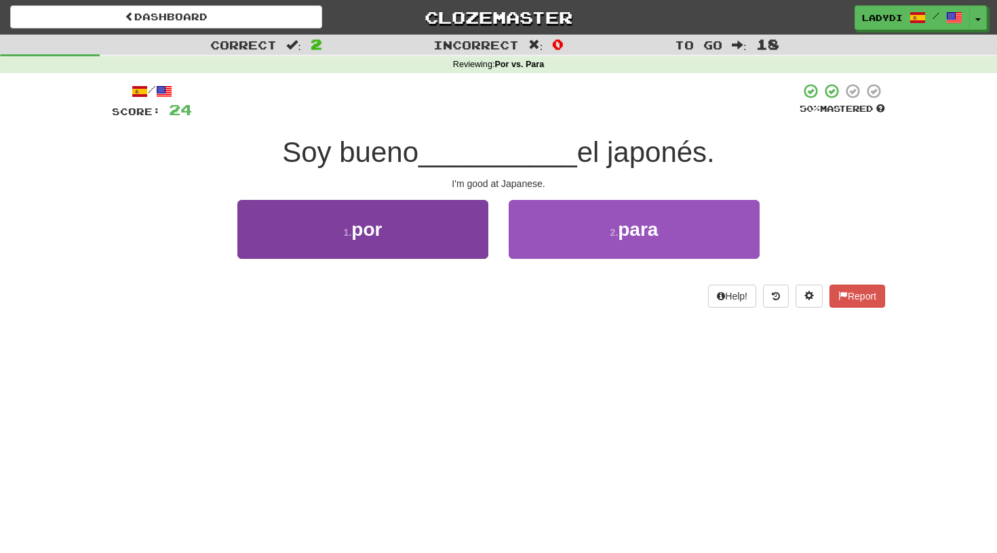
click at [466, 224] on button "1 . por" at bounding box center [362, 229] width 251 height 59
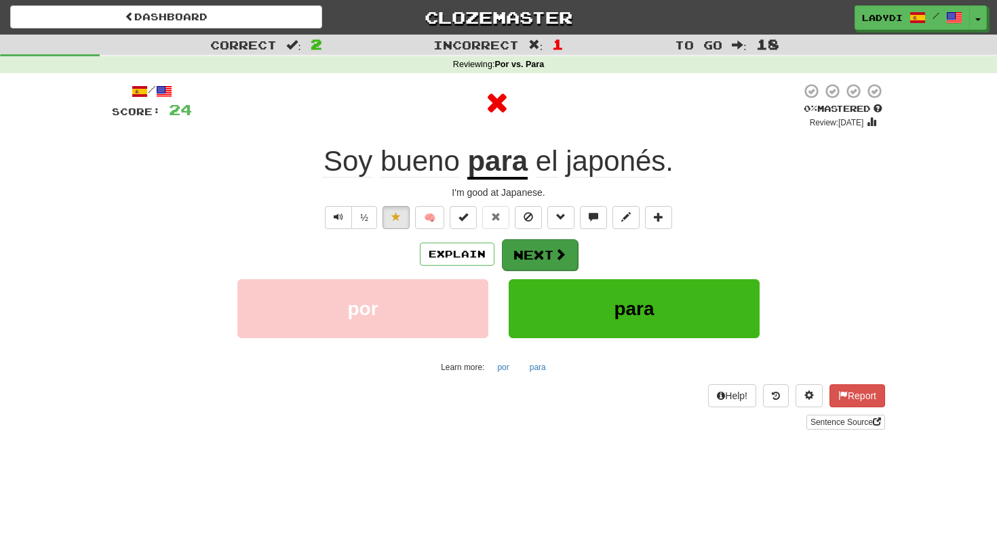
click at [521, 243] on button "Next" at bounding box center [540, 254] width 76 height 31
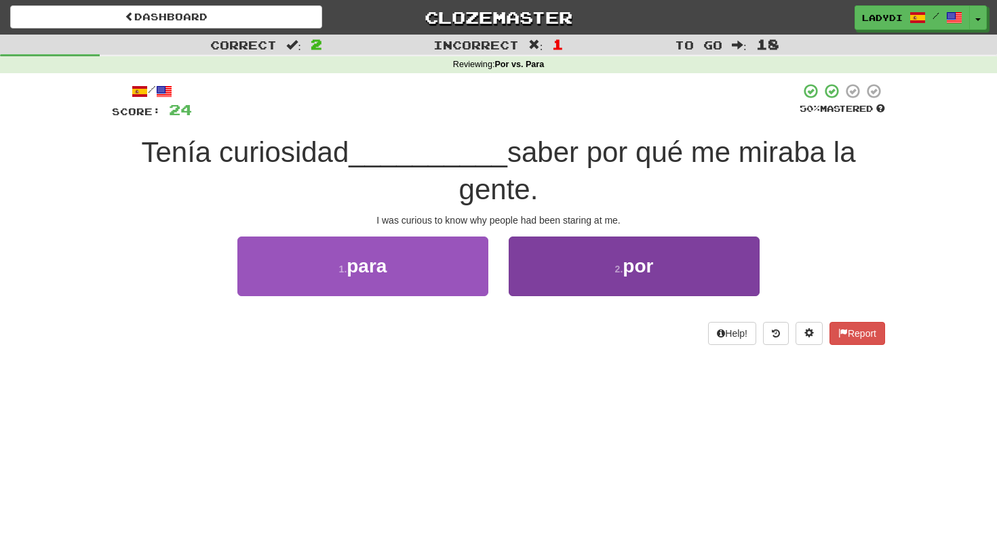
click at [548, 269] on button "2 . por" at bounding box center [634, 266] width 251 height 59
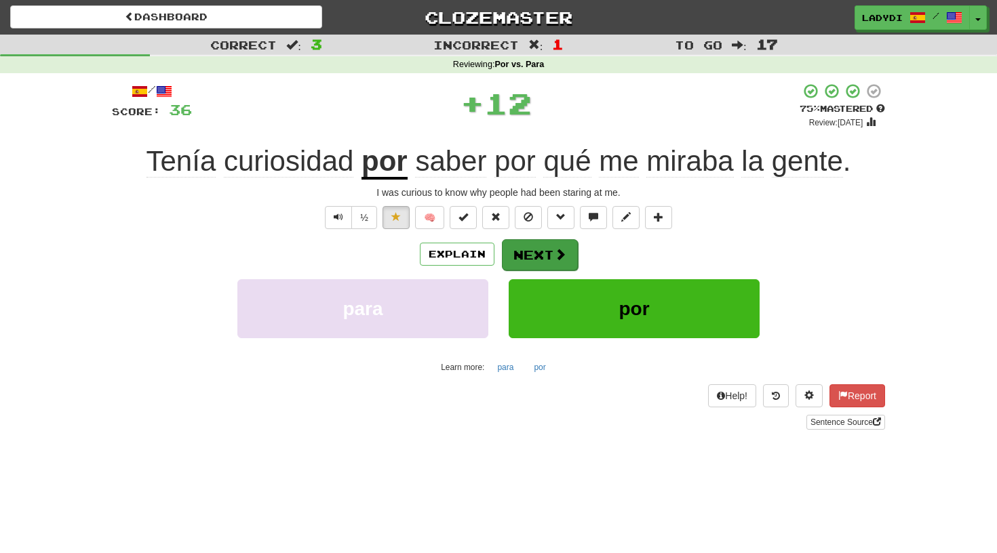
click at [531, 249] on button "Next" at bounding box center [540, 254] width 76 height 31
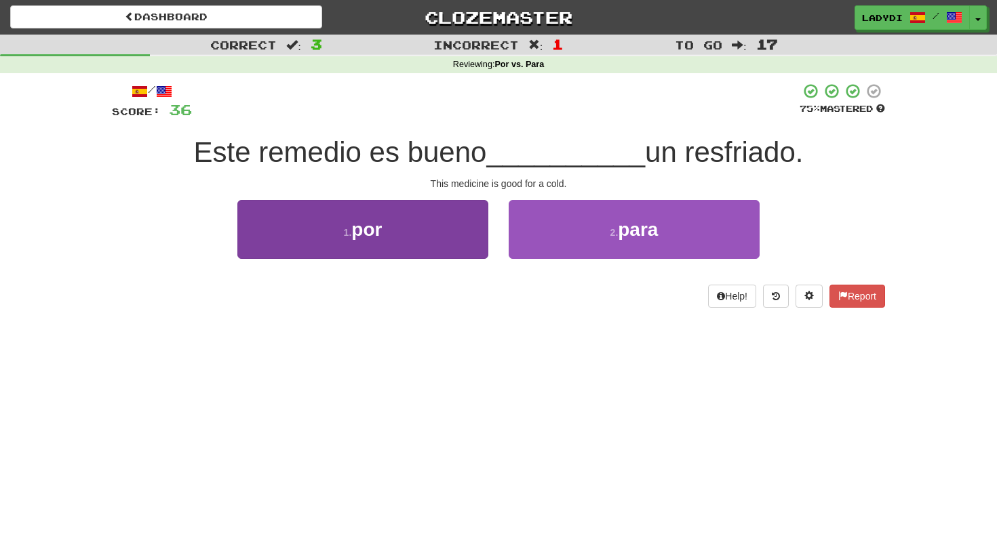
click at [465, 226] on button "1 . por" at bounding box center [362, 229] width 251 height 59
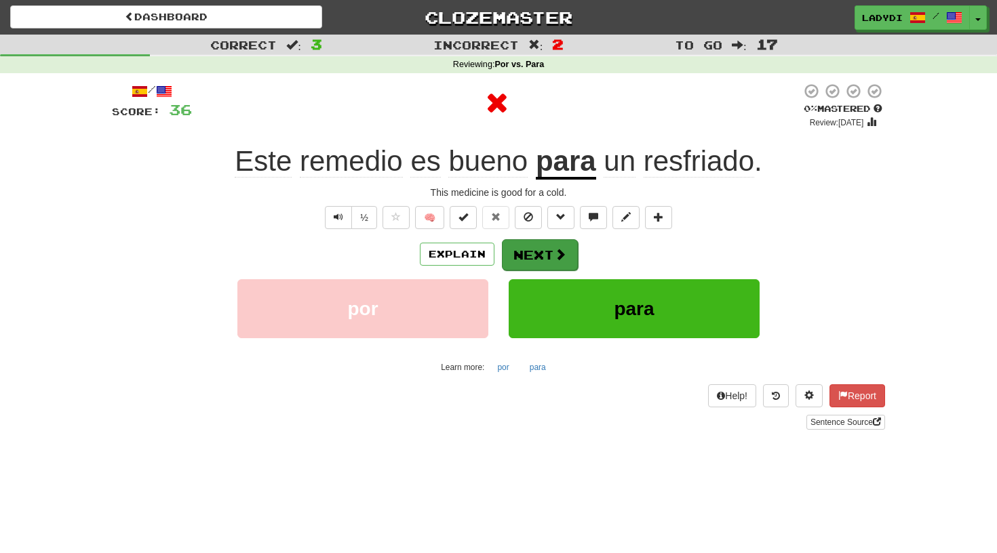
click at [530, 239] on button "Next" at bounding box center [540, 254] width 76 height 31
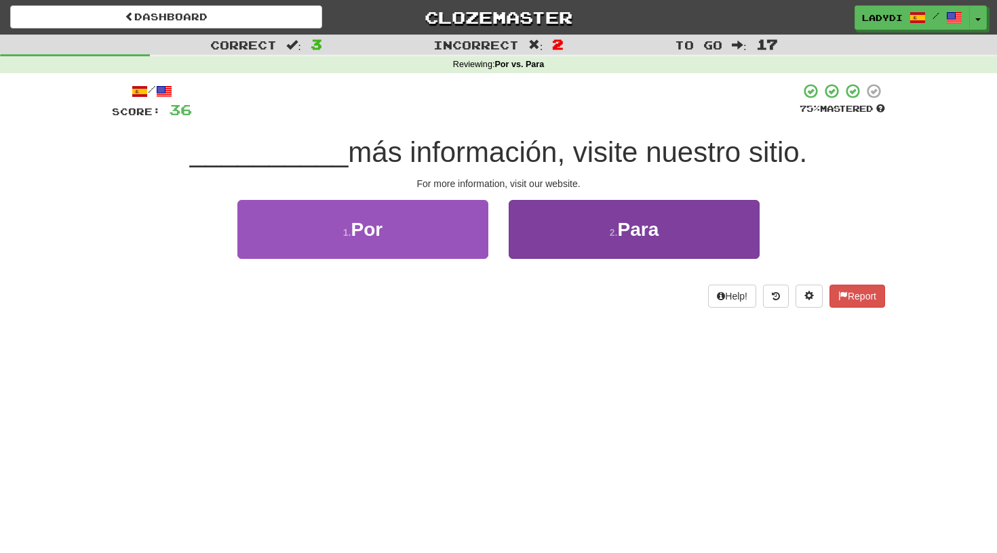
click at [523, 231] on button "2 . Para" at bounding box center [634, 229] width 251 height 59
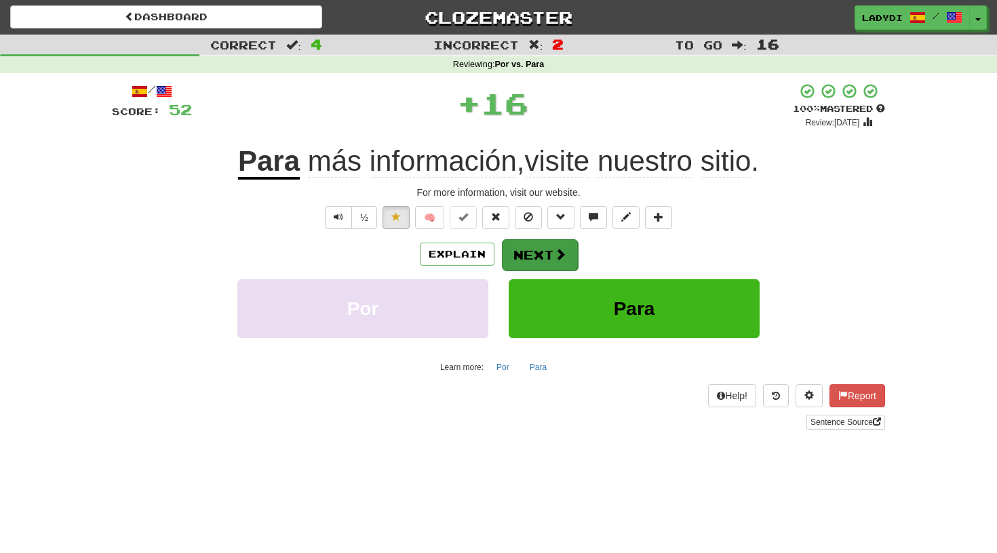
click at [514, 247] on button "Next" at bounding box center [540, 254] width 76 height 31
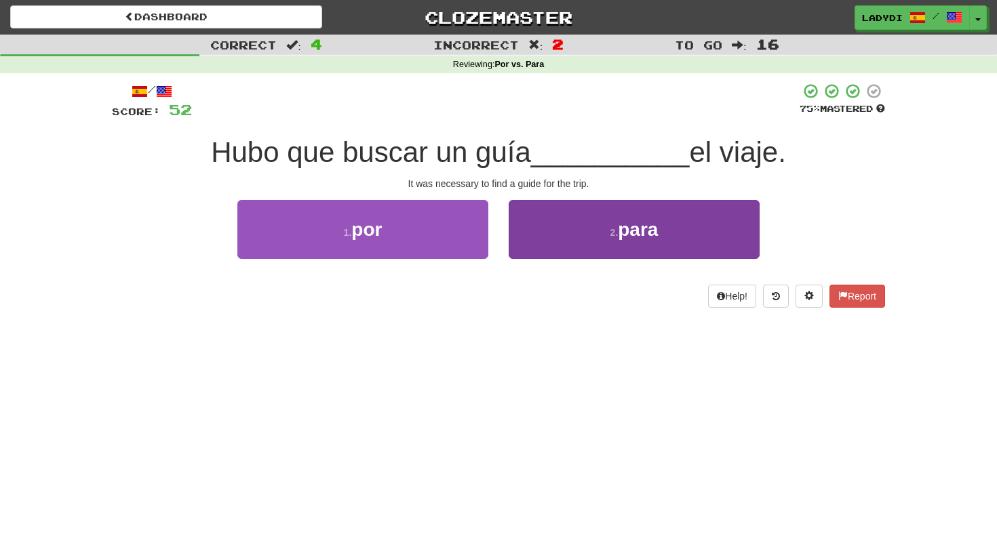
click at [548, 231] on button "2 . para" at bounding box center [634, 229] width 251 height 59
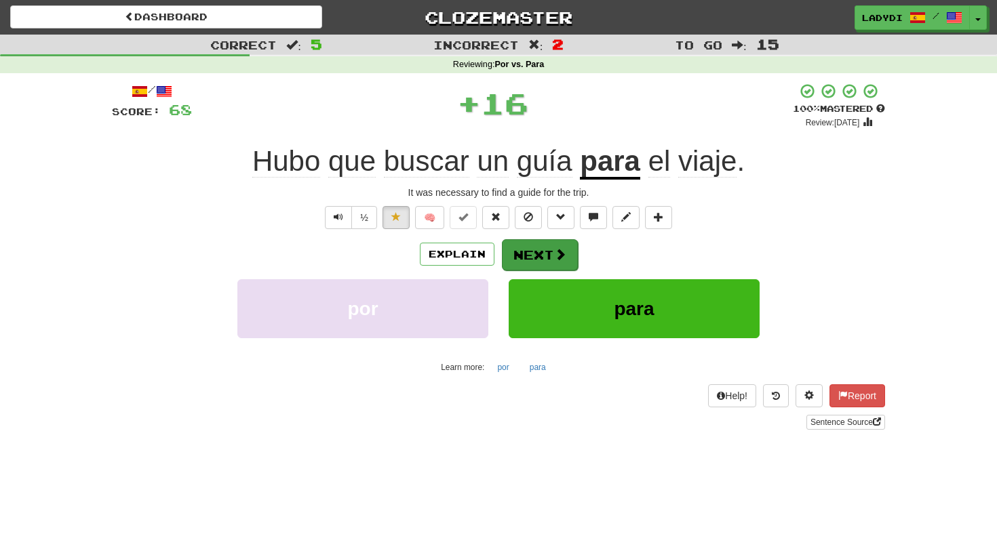
click at [535, 243] on button "Next" at bounding box center [540, 254] width 76 height 31
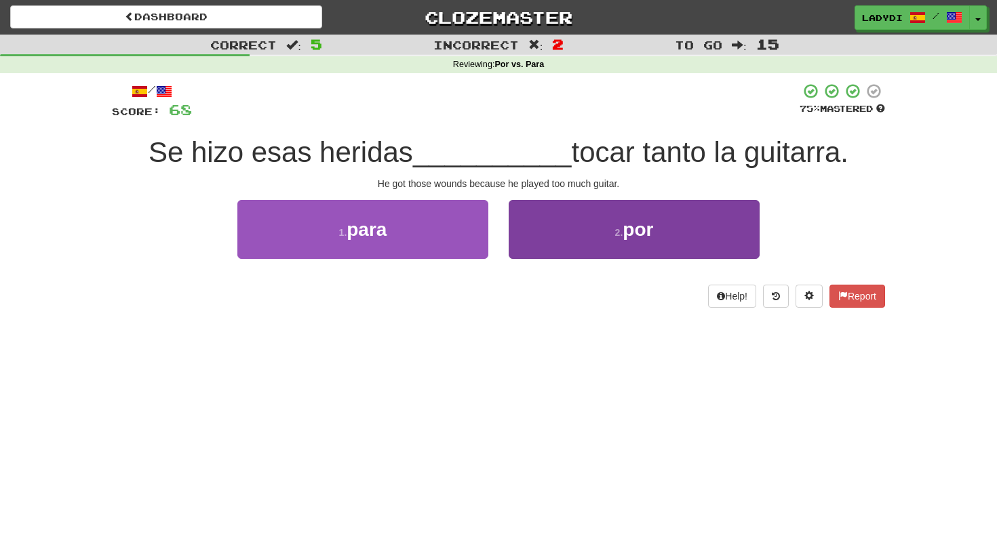
click at [533, 241] on button "2 . por" at bounding box center [634, 229] width 251 height 59
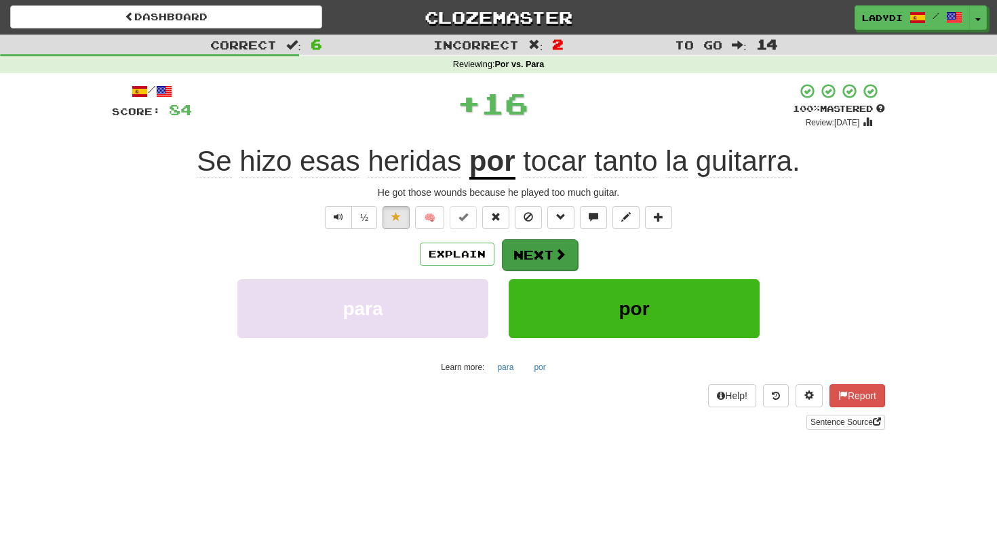
click at [533, 252] on button "Next" at bounding box center [540, 254] width 76 height 31
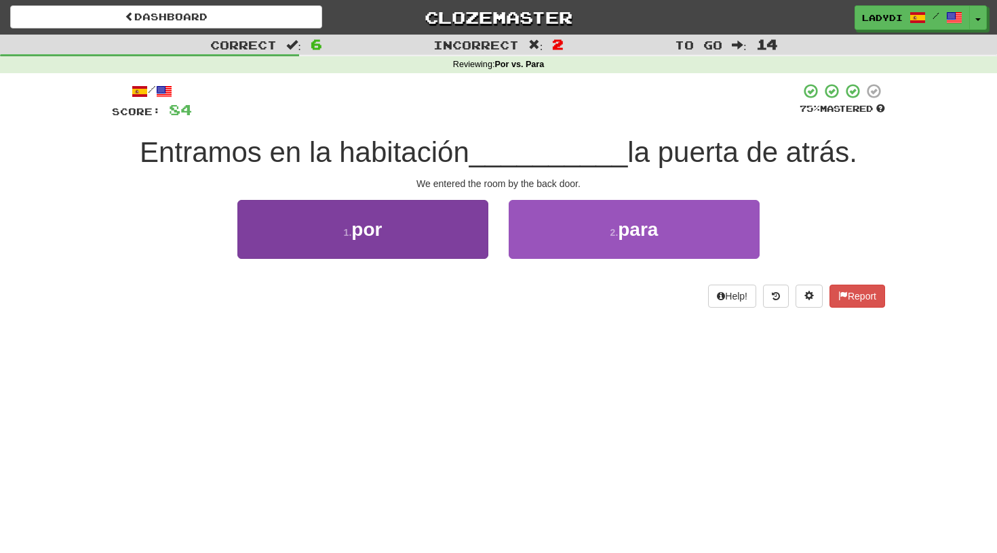
click at [462, 246] on button "1 . por" at bounding box center [362, 229] width 251 height 59
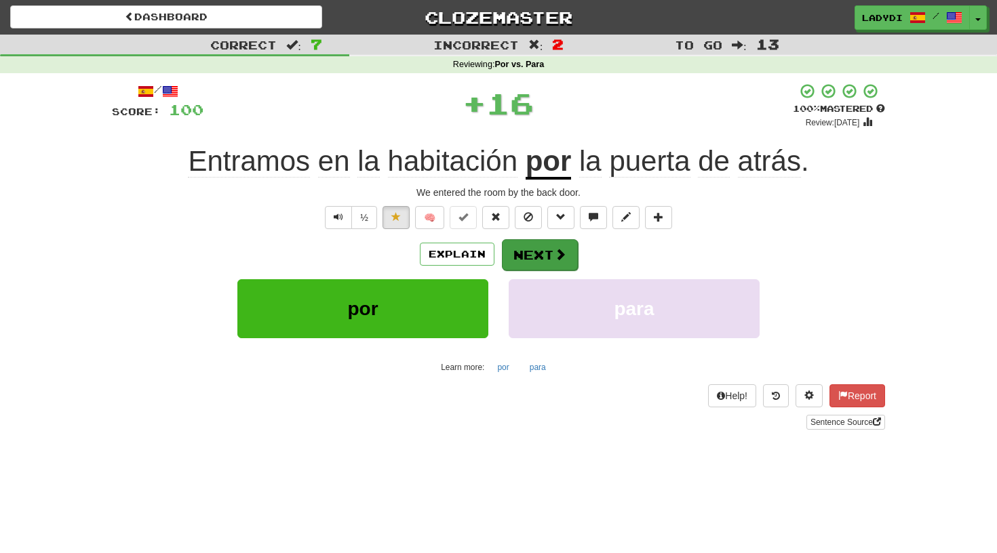
click at [540, 245] on button "Next" at bounding box center [540, 254] width 76 height 31
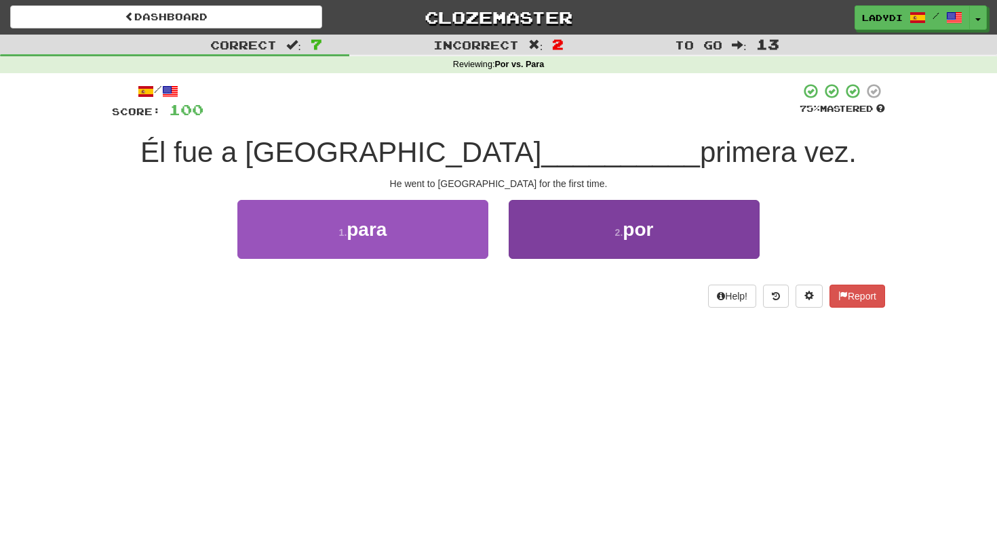
click at [526, 226] on button "2 . por" at bounding box center [634, 229] width 251 height 59
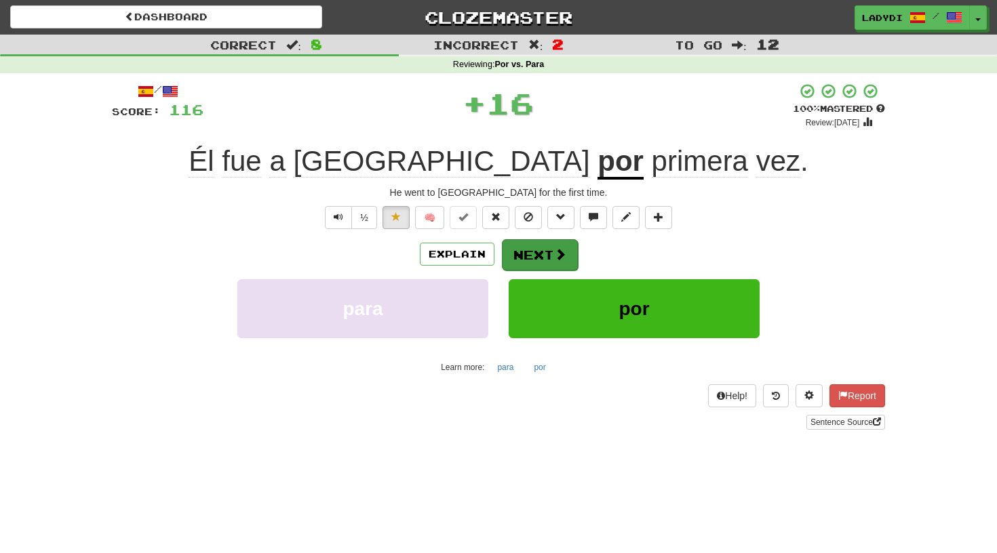
click at [524, 247] on button "Next" at bounding box center [540, 254] width 76 height 31
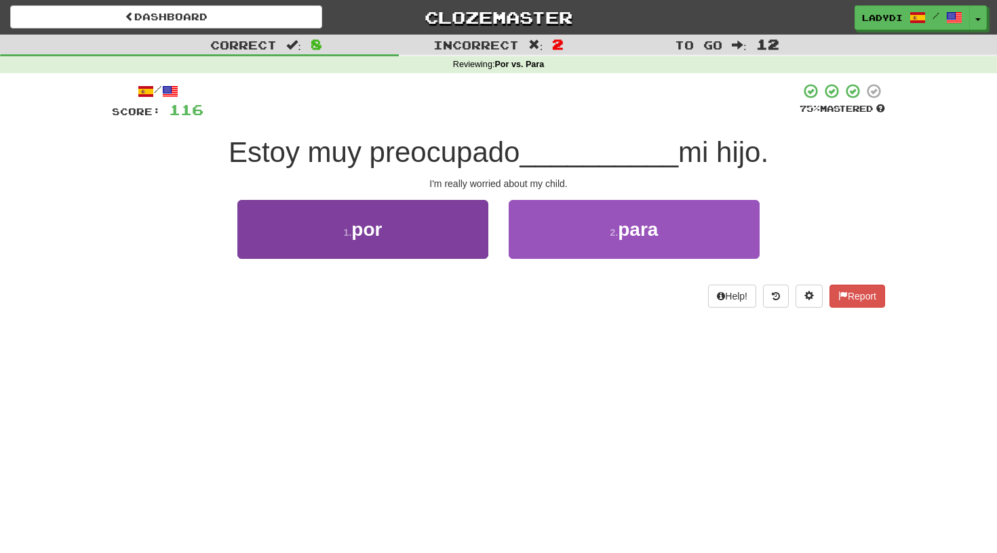
click at [456, 242] on button "1 . por" at bounding box center [362, 229] width 251 height 59
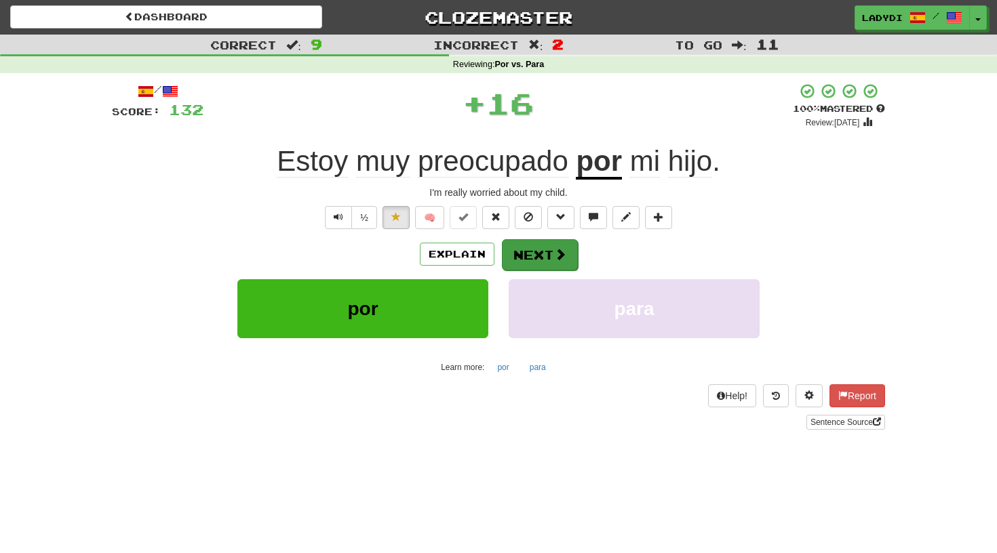
click at [532, 244] on button "Next" at bounding box center [540, 254] width 76 height 31
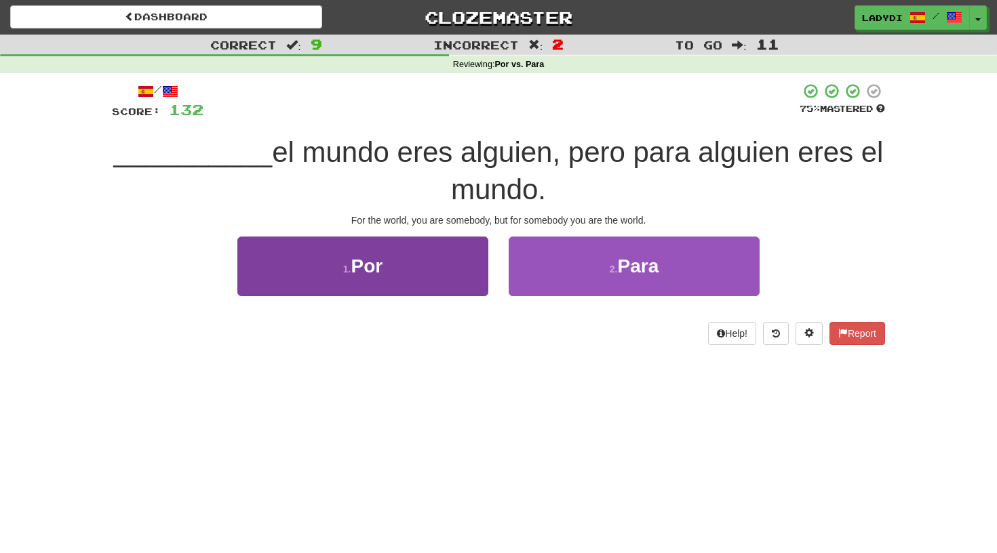
click at [466, 269] on button "1 . Por" at bounding box center [362, 266] width 251 height 59
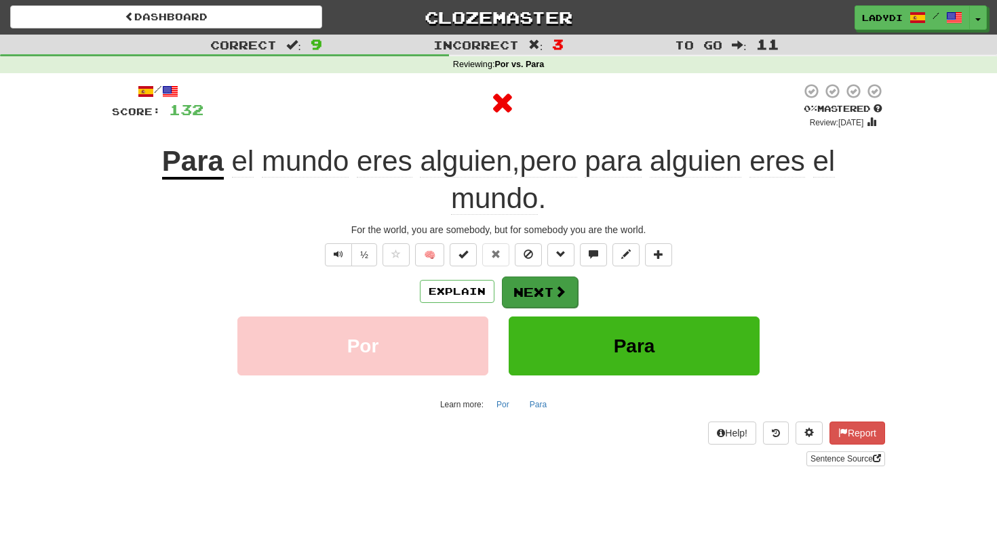
click at [525, 280] on button "Next" at bounding box center [540, 292] width 76 height 31
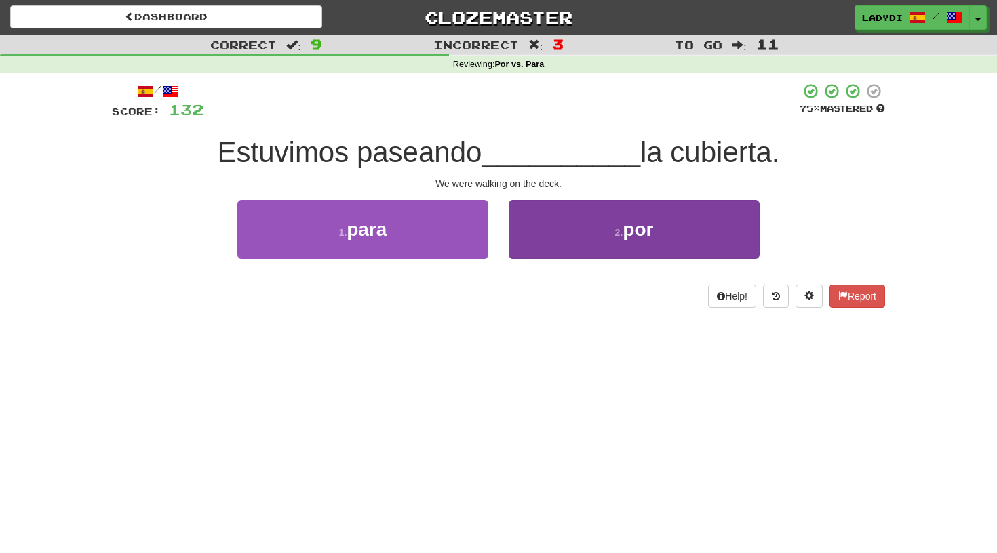
click at [555, 232] on button "2 . por" at bounding box center [634, 229] width 251 height 59
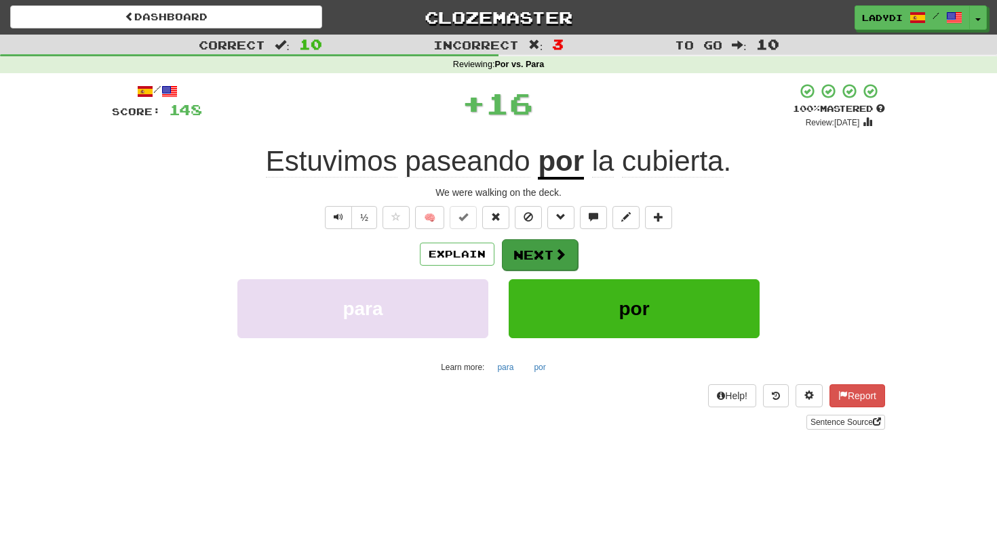
click at [538, 252] on button "Next" at bounding box center [540, 254] width 76 height 31
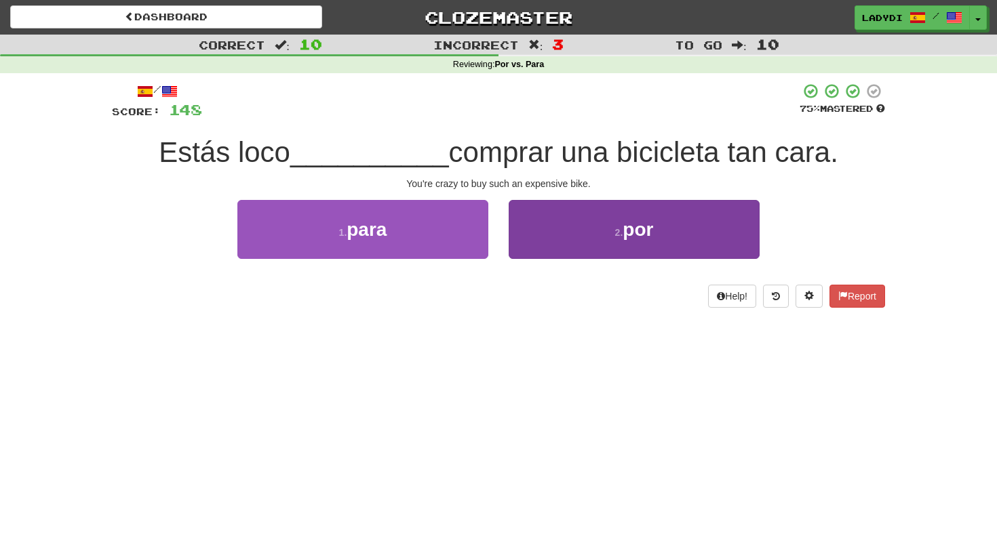
click at [536, 239] on button "2 . por" at bounding box center [634, 229] width 251 height 59
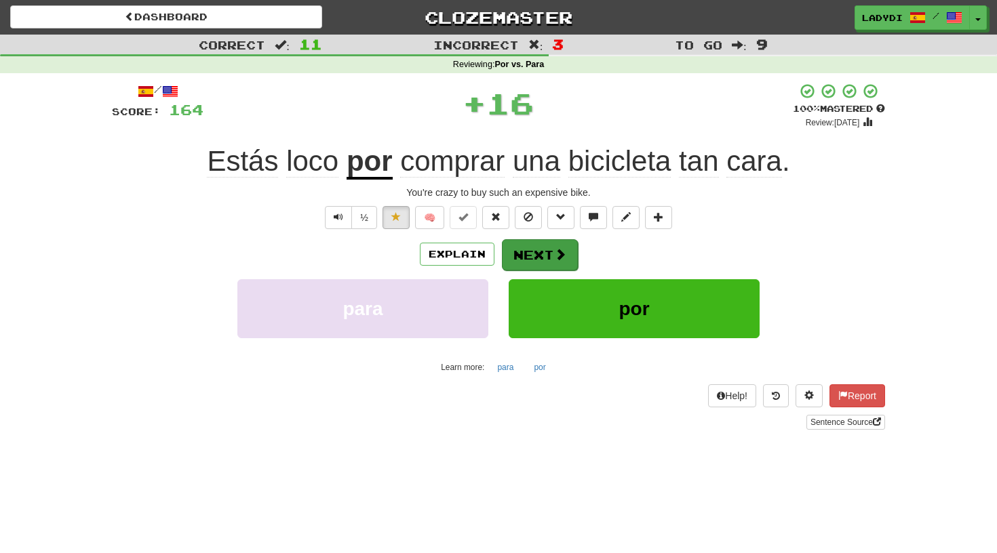
click at [534, 253] on button "Next" at bounding box center [540, 254] width 76 height 31
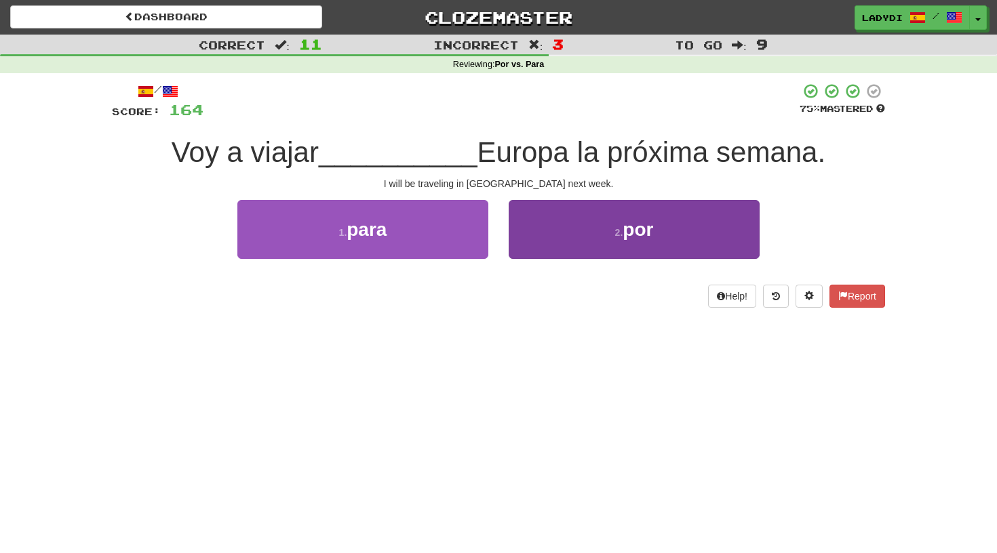
click at [530, 220] on button "2 . por" at bounding box center [634, 229] width 251 height 59
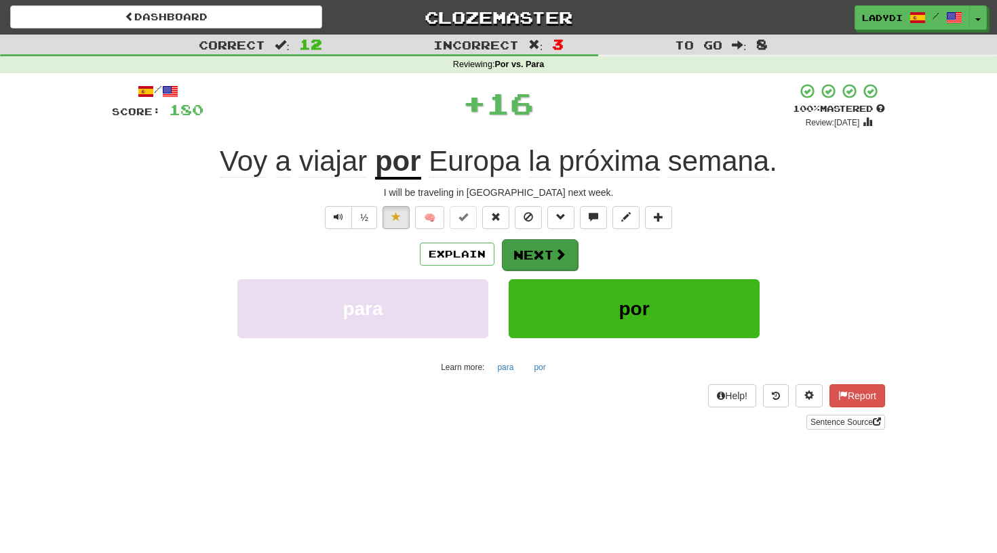
click at [527, 252] on button "Next" at bounding box center [540, 254] width 76 height 31
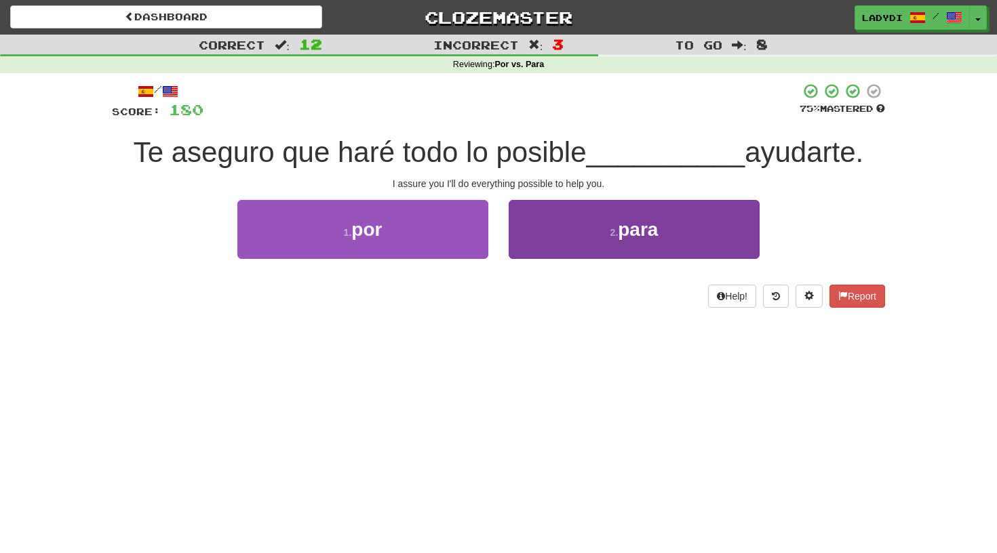
click at [542, 222] on button "2 . para" at bounding box center [634, 229] width 251 height 59
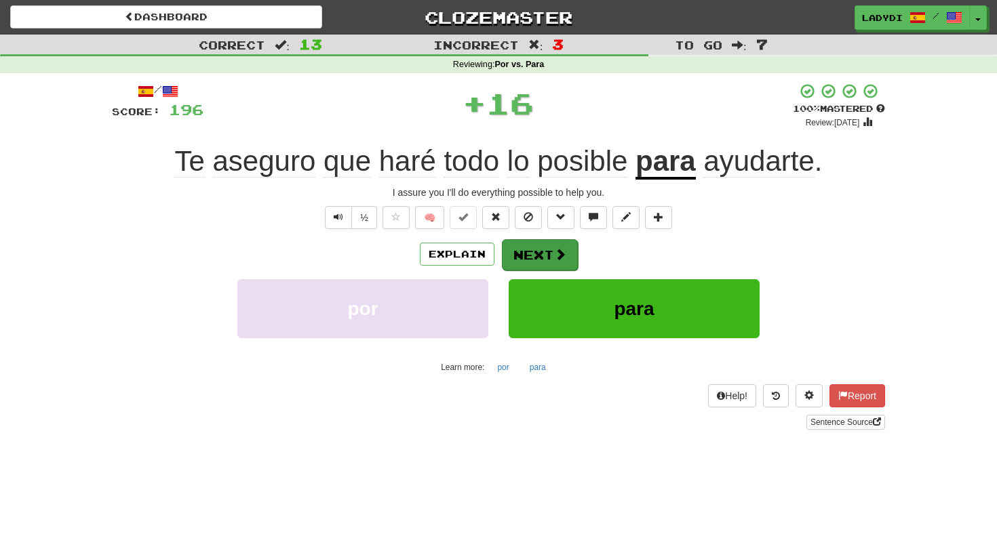
click at [537, 241] on button "Next" at bounding box center [540, 254] width 76 height 31
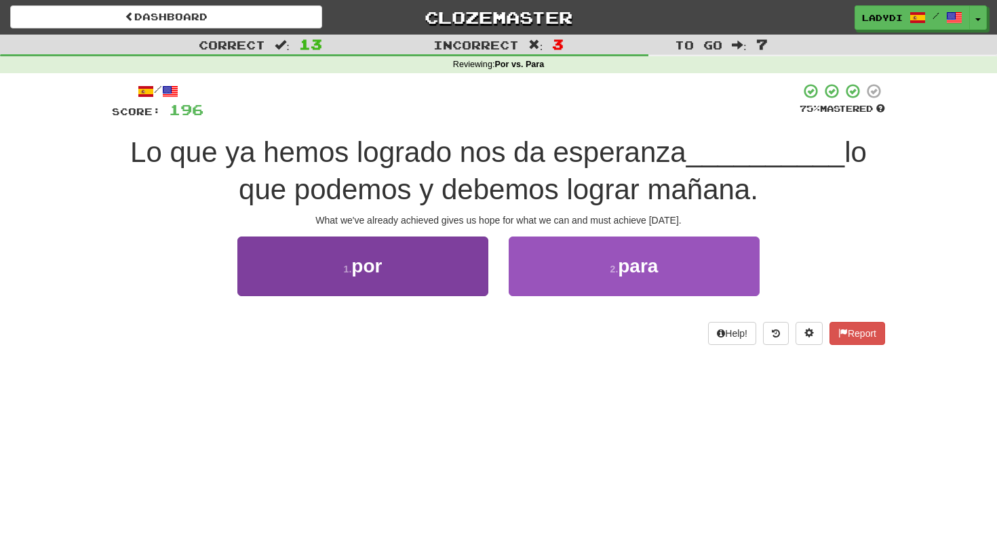
click at [479, 258] on button "1 . por" at bounding box center [362, 266] width 251 height 59
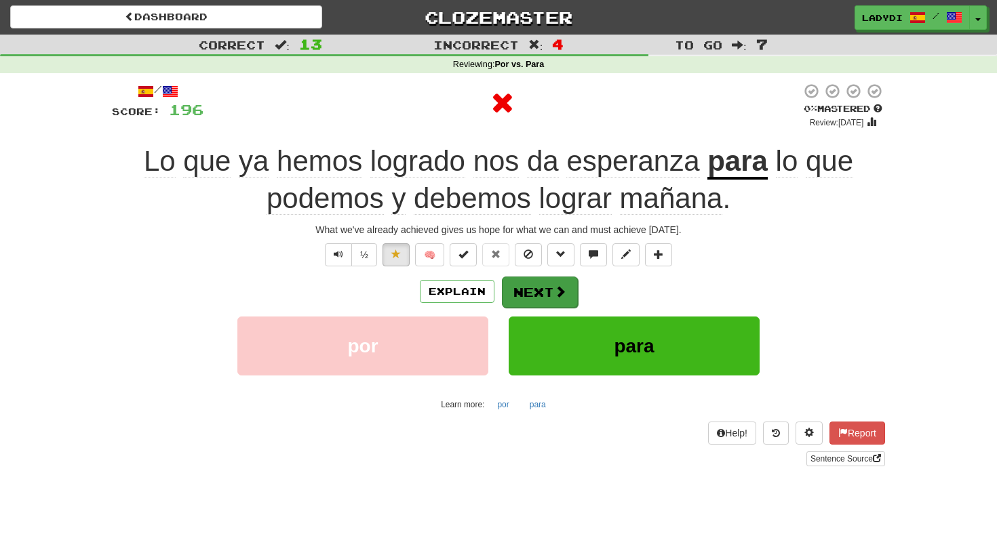
click at [522, 278] on button "Next" at bounding box center [540, 292] width 76 height 31
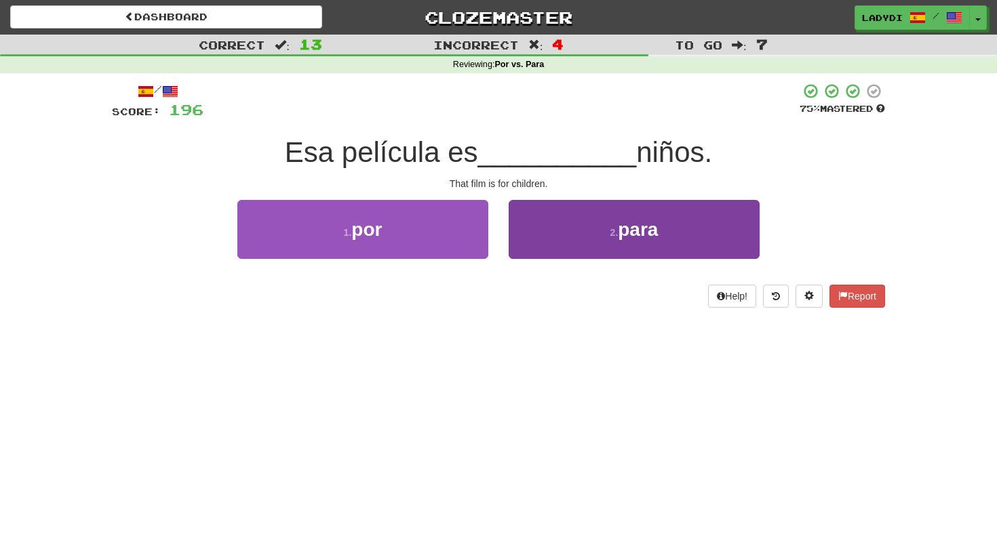
click at [535, 234] on button "2 . para" at bounding box center [634, 229] width 251 height 59
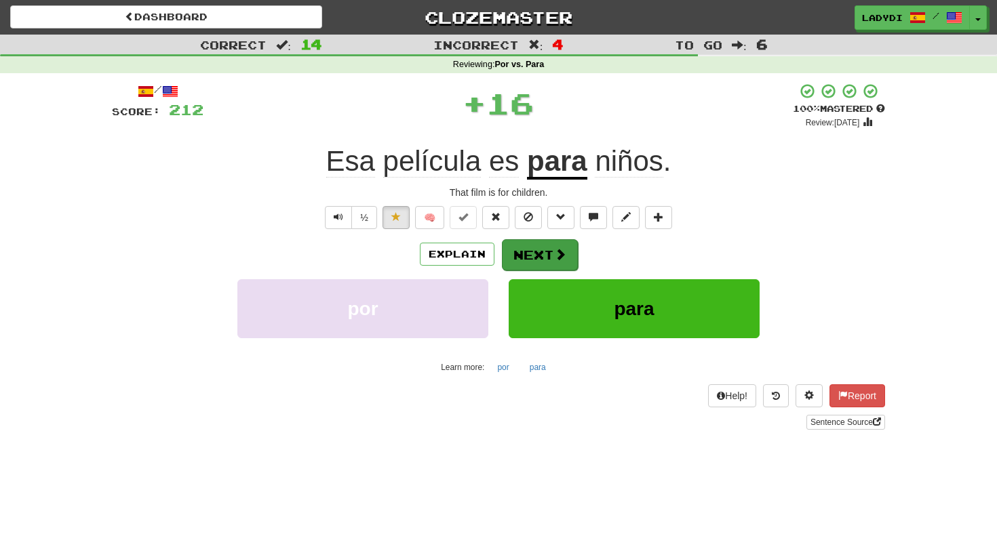
click at [527, 250] on button "Next" at bounding box center [540, 254] width 76 height 31
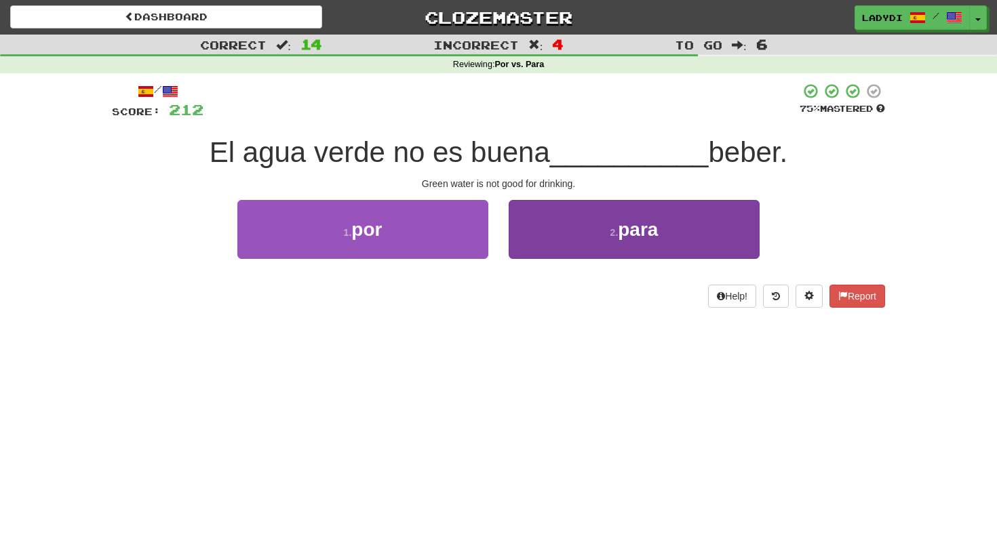
click at [536, 226] on button "2 . para" at bounding box center [634, 229] width 251 height 59
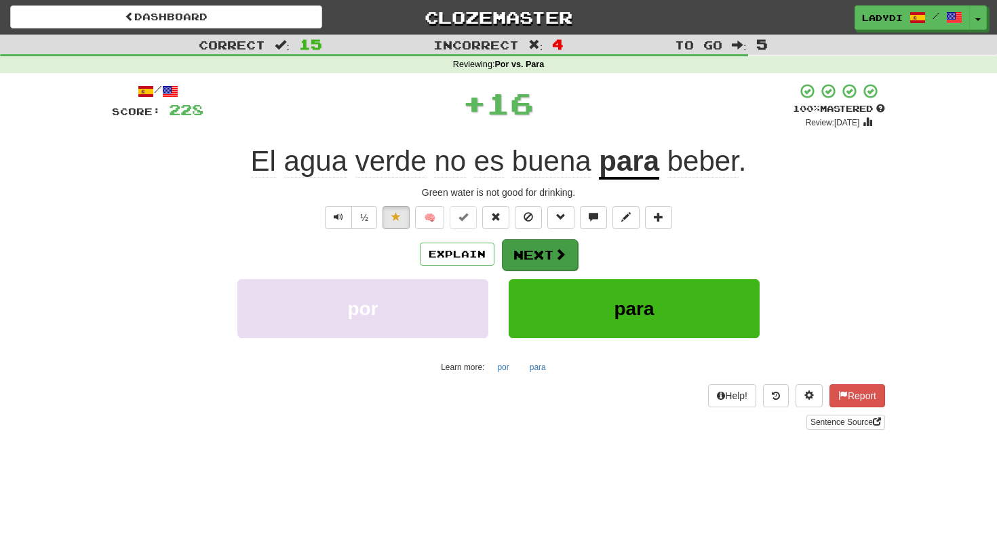
click at [538, 247] on button "Next" at bounding box center [540, 254] width 76 height 31
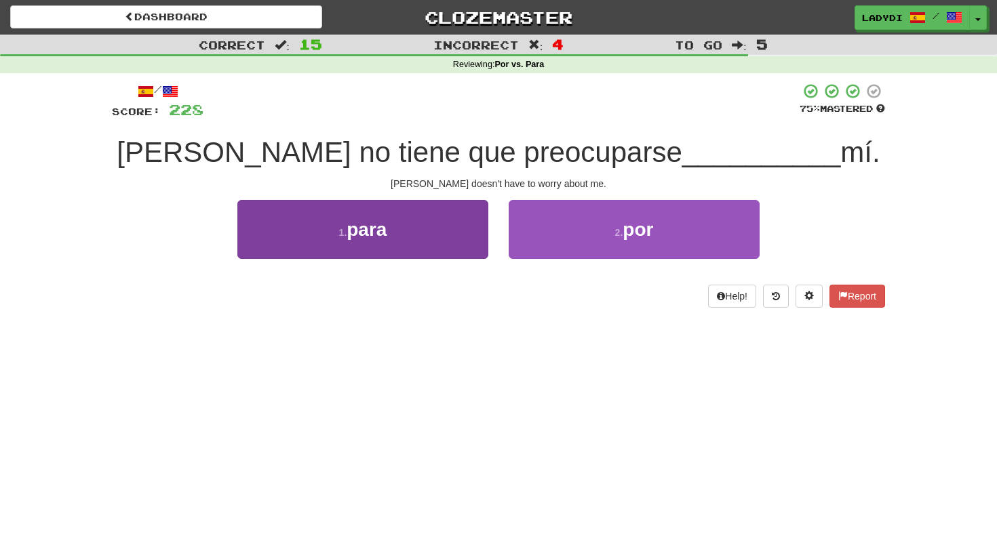
click at [452, 229] on button "1 . para" at bounding box center [362, 229] width 251 height 59
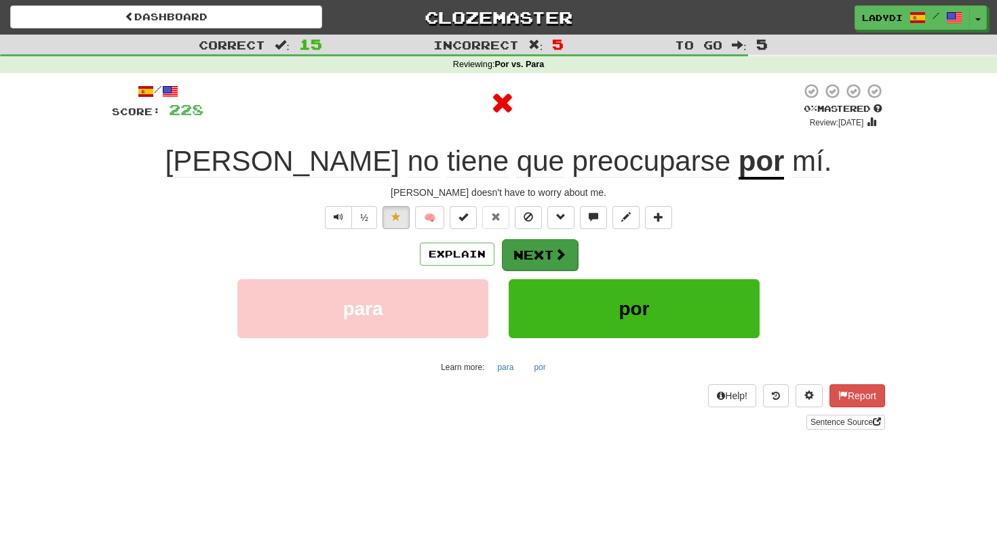
click at [519, 246] on button "Next" at bounding box center [540, 254] width 76 height 31
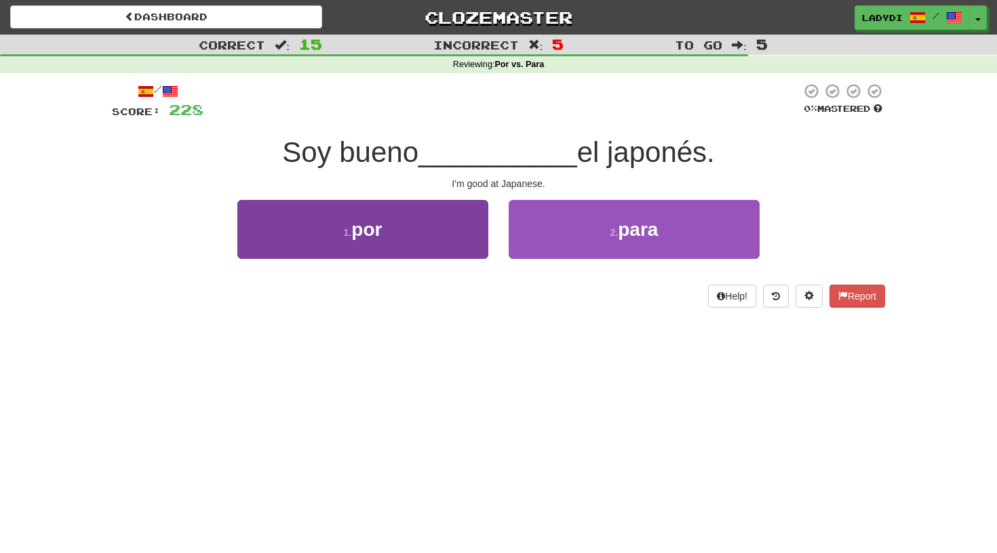
click at [446, 238] on button "1 . por" at bounding box center [362, 229] width 251 height 59
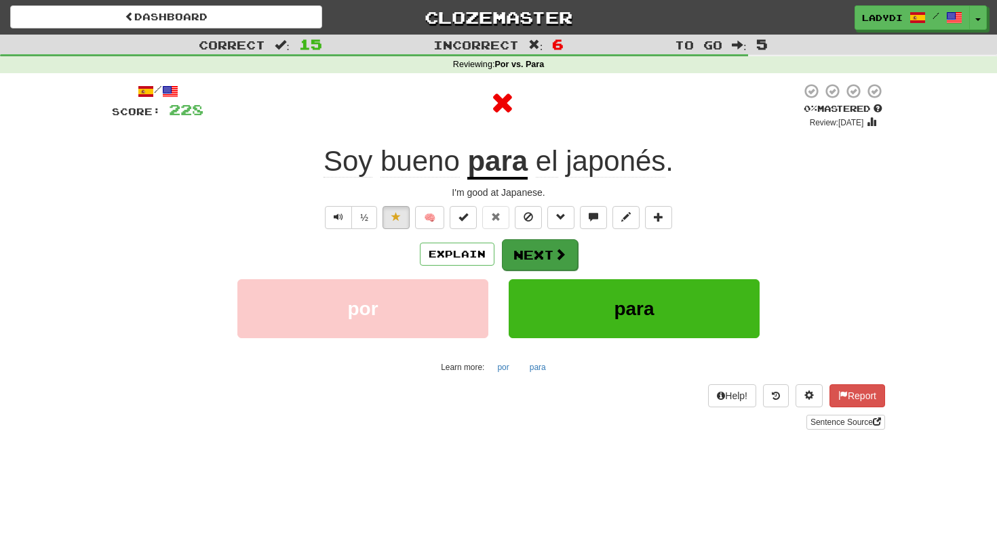
click at [522, 245] on button "Next" at bounding box center [540, 254] width 76 height 31
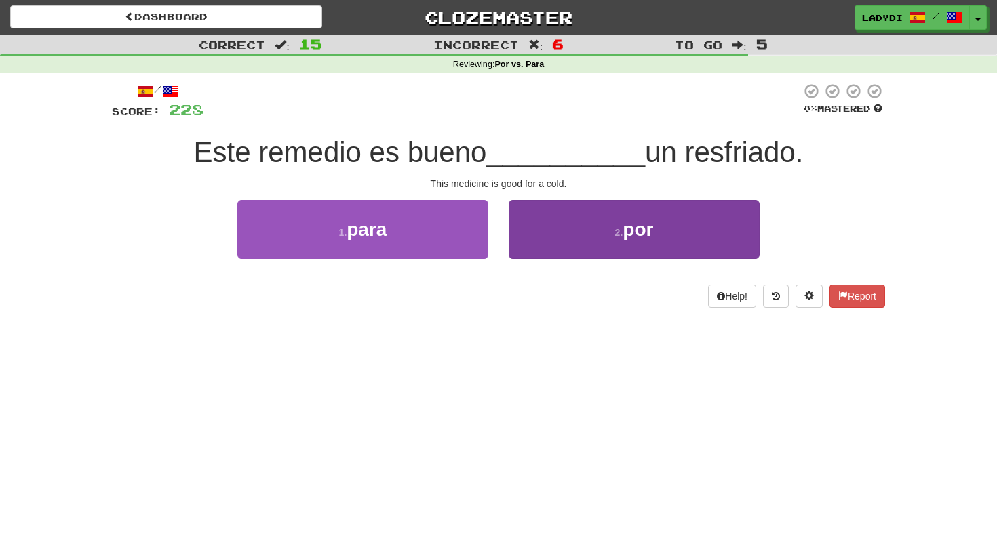
click at [533, 224] on button "2 . por" at bounding box center [634, 229] width 251 height 59
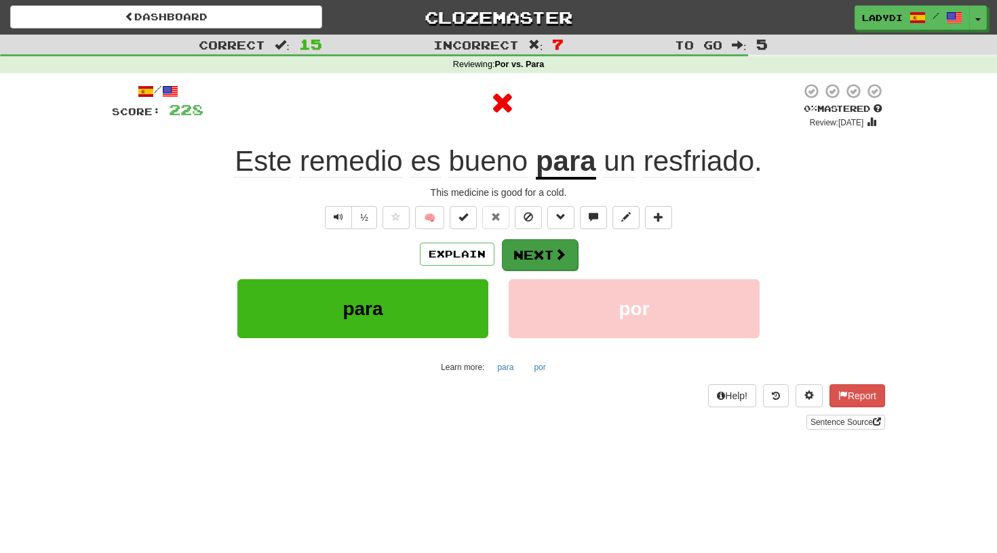
click at [531, 243] on button "Next" at bounding box center [540, 254] width 76 height 31
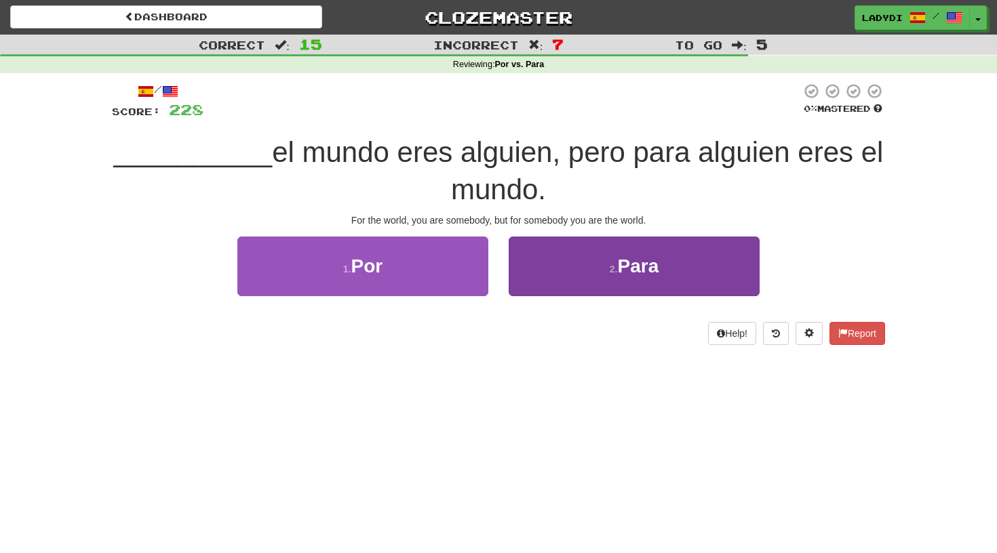
click at [529, 262] on button "2 . Para" at bounding box center [634, 266] width 251 height 59
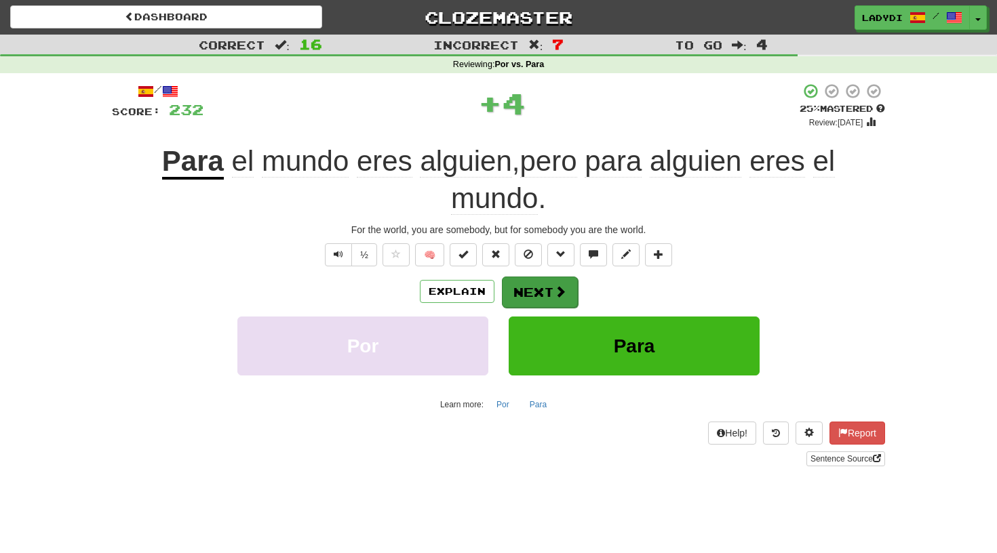
click at [528, 281] on button "Next" at bounding box center [540, 292] width 76 height 31
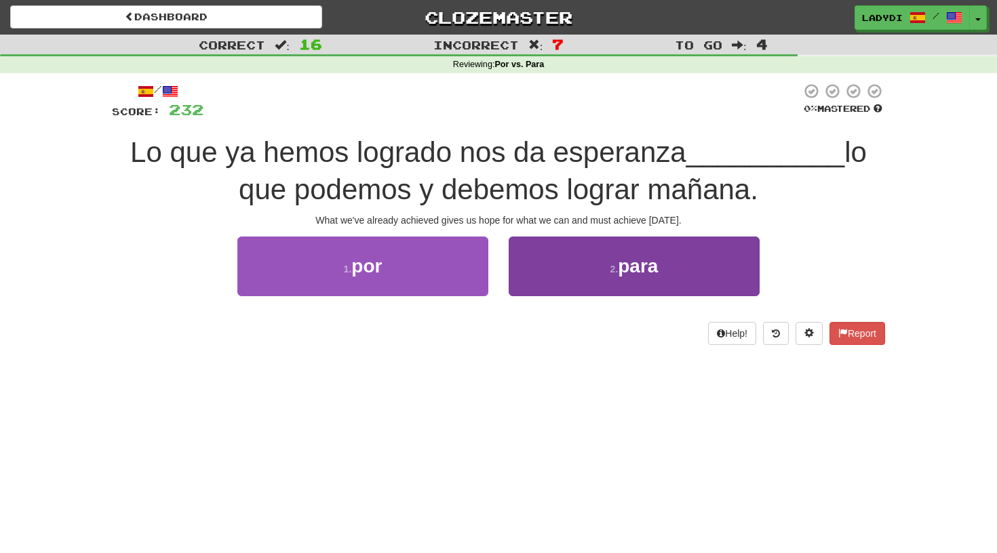
click at [612, 267] on small "2 ." at bounding box center [614, 269] width 8 height 11
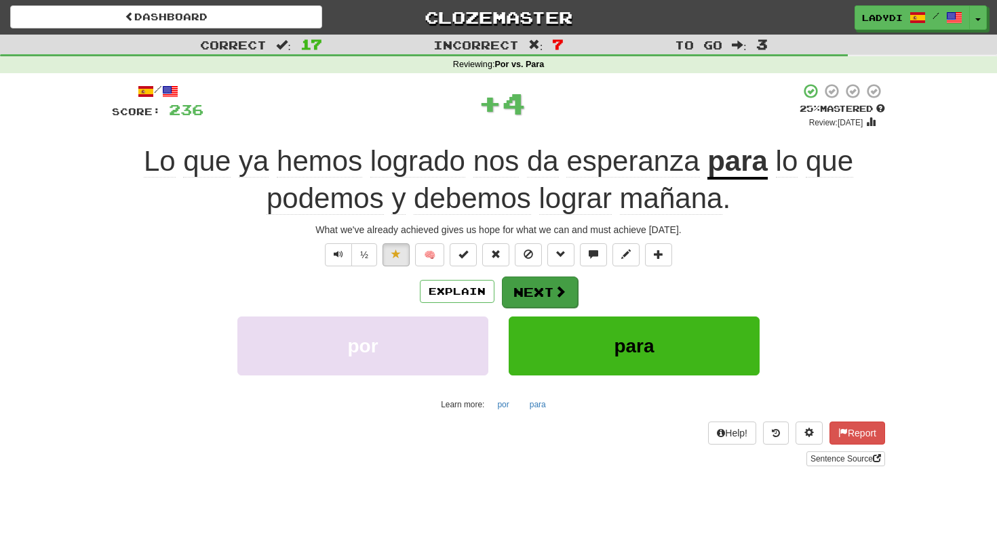
click at [544, 287] on button "Next" at bounding box center [540, 292] width 76 height 31
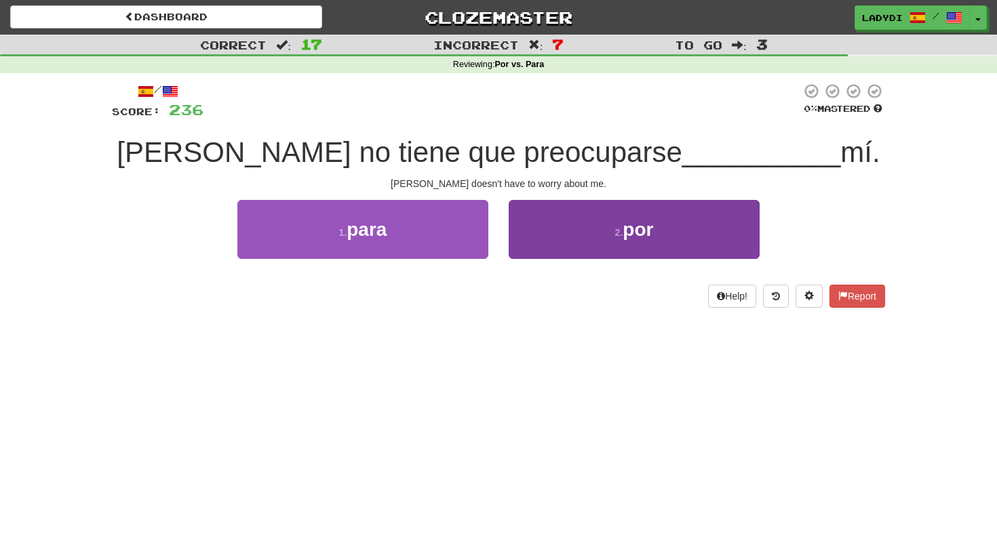
click at [558, 242] on button "2 . por" at bounding box center [634, 229] width 251 height 59
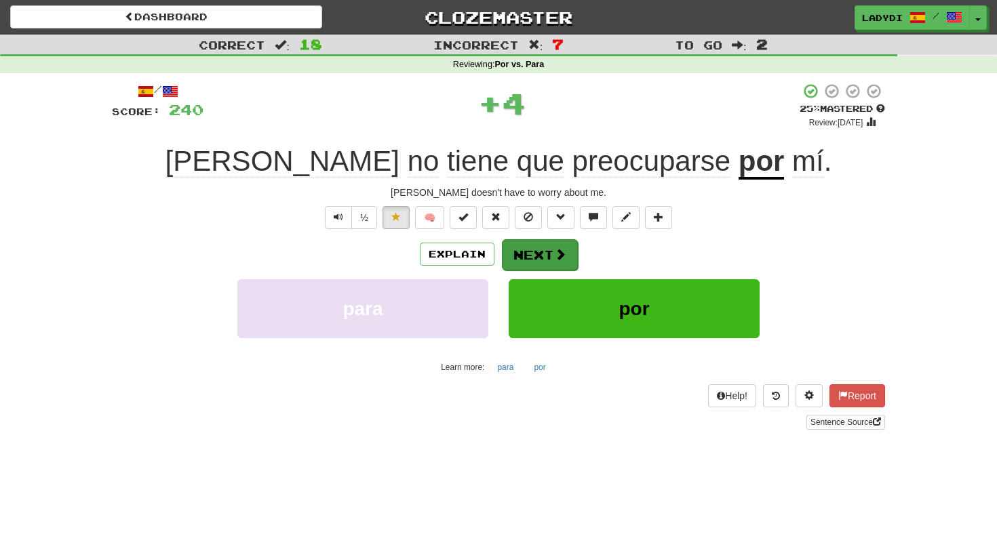
click at [538, 248] on button "Next" at bounding box center [540, 254] width 76 height 31
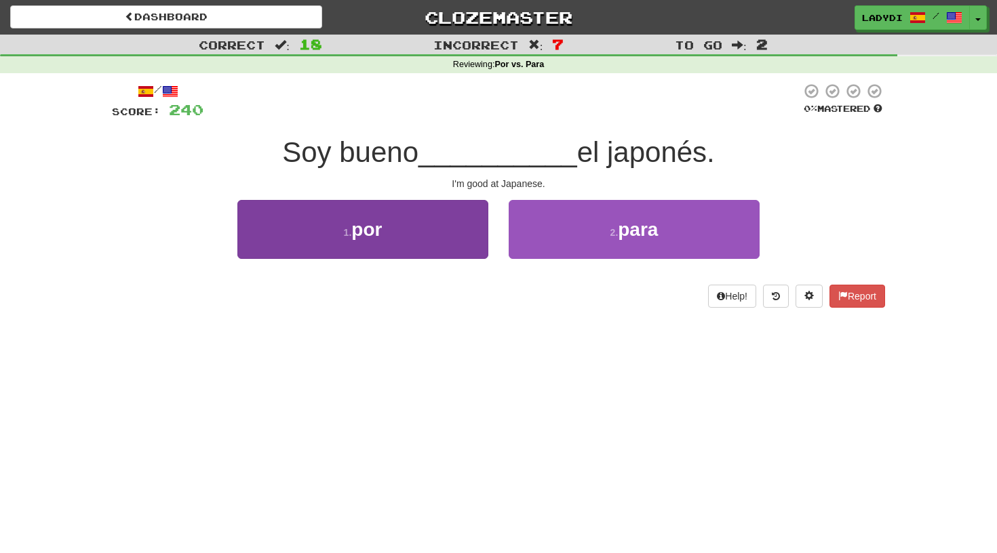
click at [447, 242] on button "1 . por" at bounding box center [362, 229] width 251 height 59
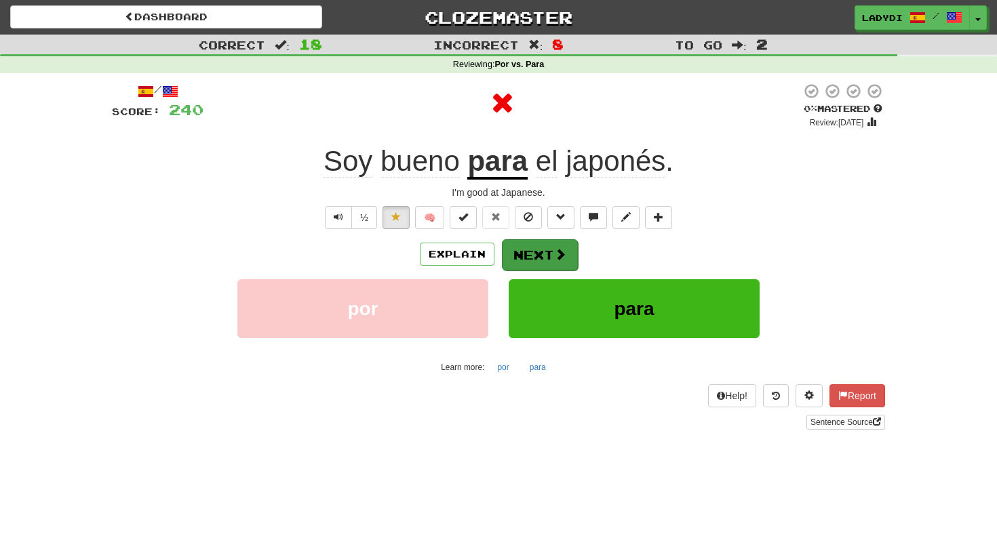
click at [530, 247] on button "Next" at bounding box center [540, 254] width 76 height 31
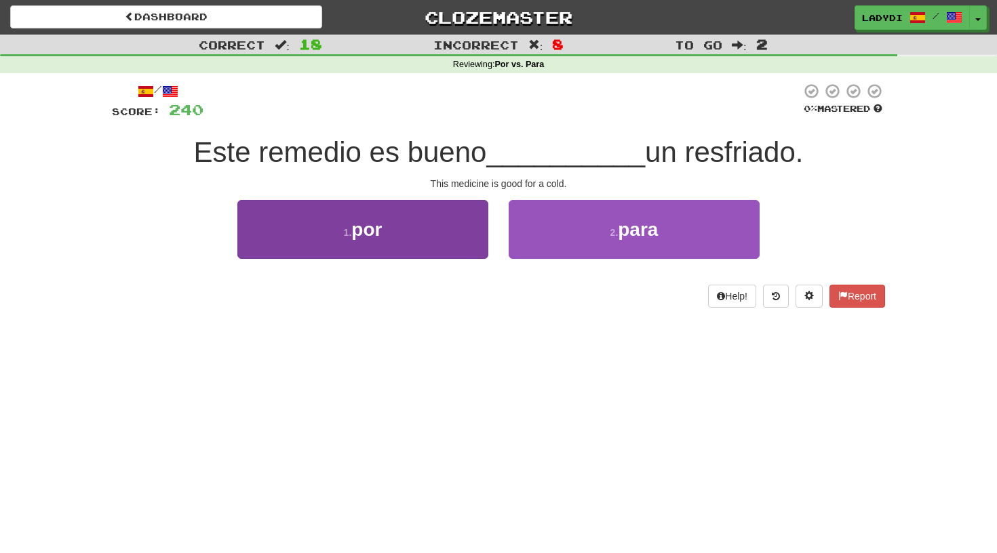
click at [460, 239] on button "1 . por" at bounding box center [362, 229] width 251 height 59
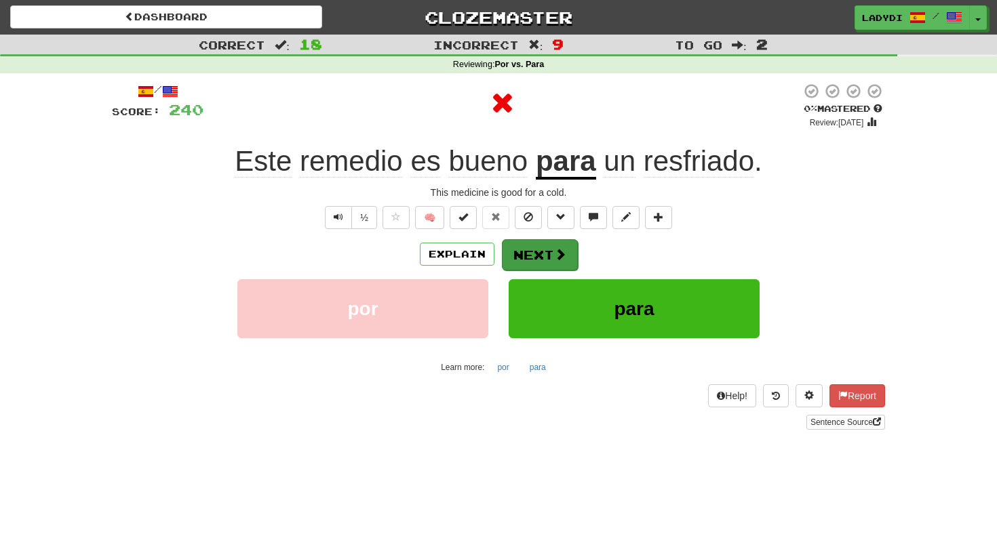
click at [516, 250] on button "Next" at bounding box center [540, 254] width 76 height 31
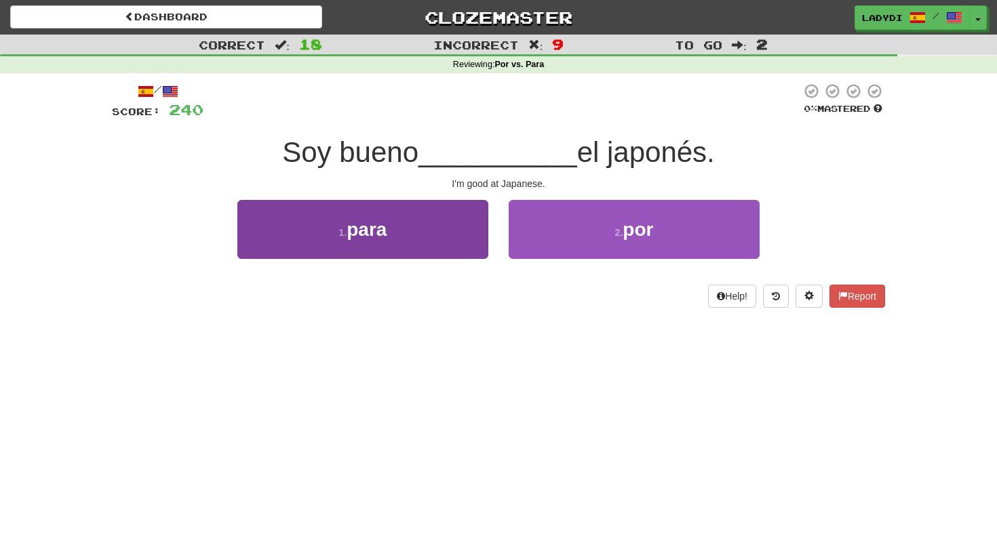
click at [449, 240] on button "1 . para" at bounding box center [362, 229] width 251 height 59
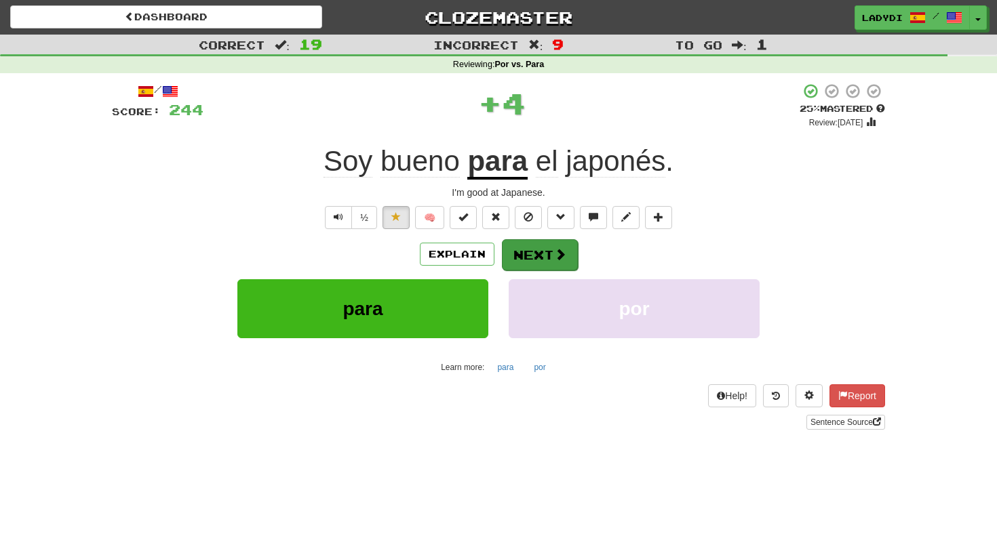
click at [519, 245] on button "Next" at bounding box center [540, 254] width 76 height 31
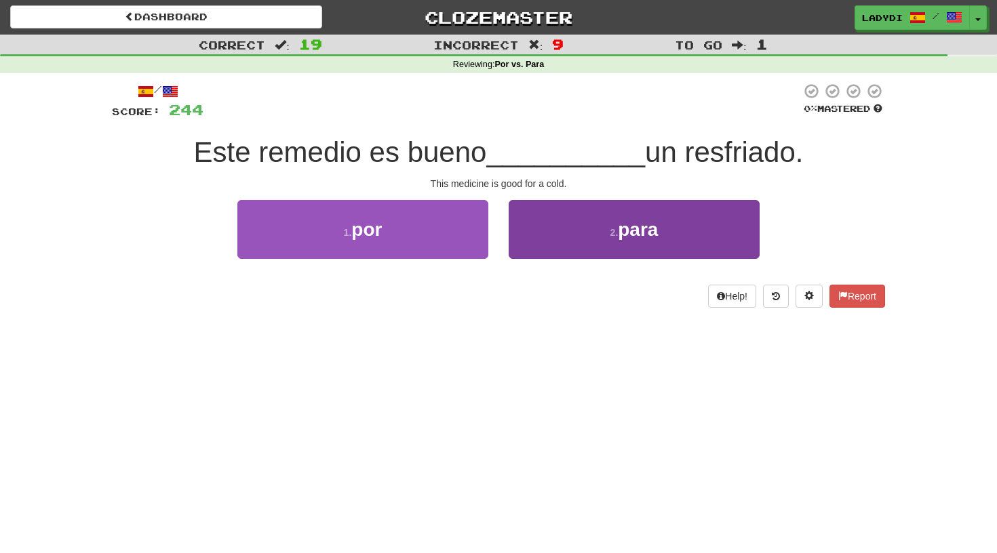
click at [552, 228] on button "2 . para" at bounding box center [634, 229] width 251 height 59
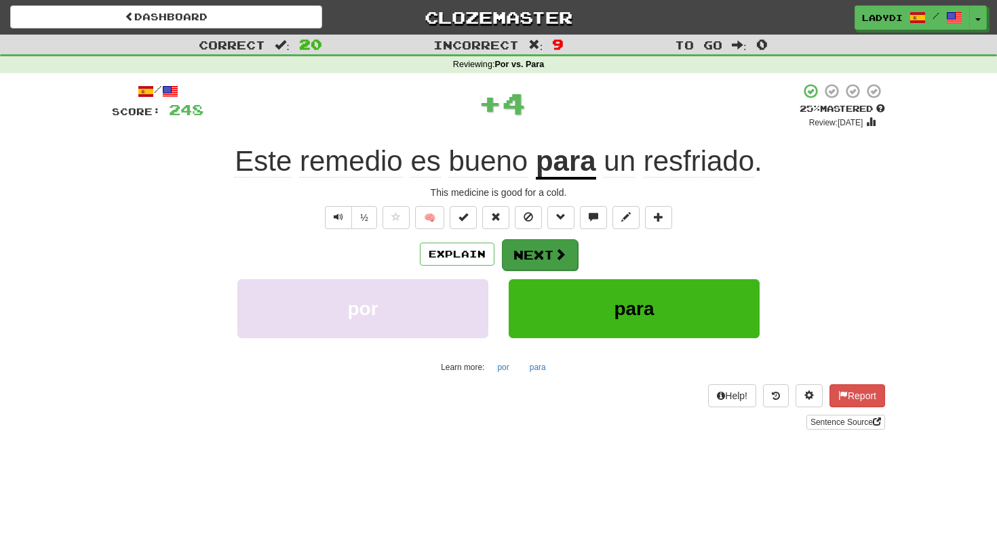
click at [537, 246] on button "Next" at bounding box center [540, 254] width 76 height 31
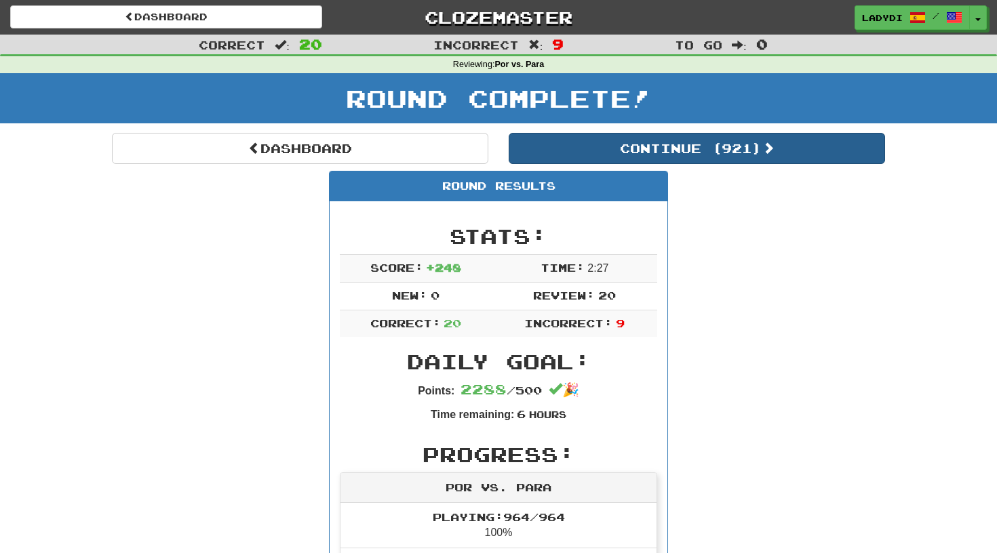
click at [709, 151] on button "Continue ( 921 )" at bounding box center [697, 148] width 376 height 31
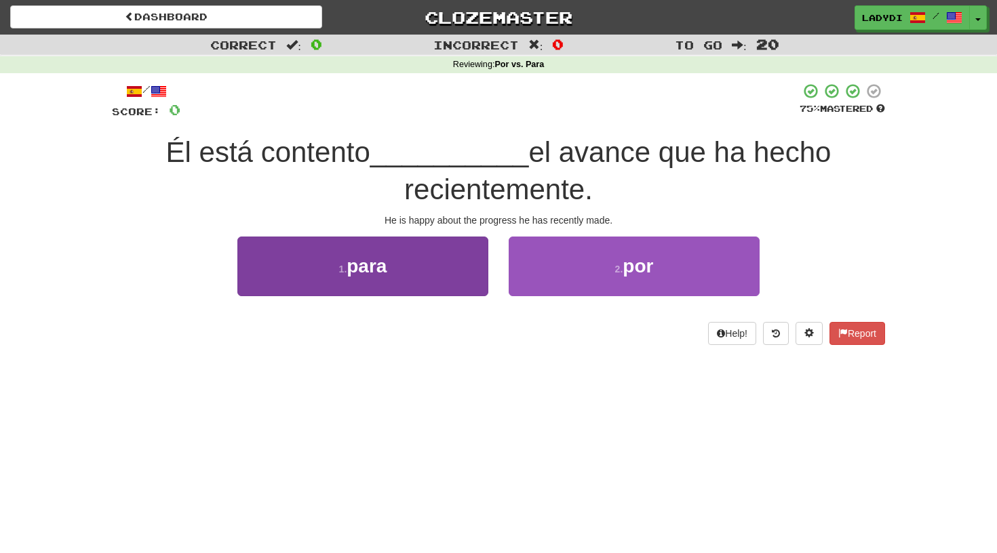
click at [456, 269] on button "1 . para" at bounding box center [362, 266] width 251 height 59
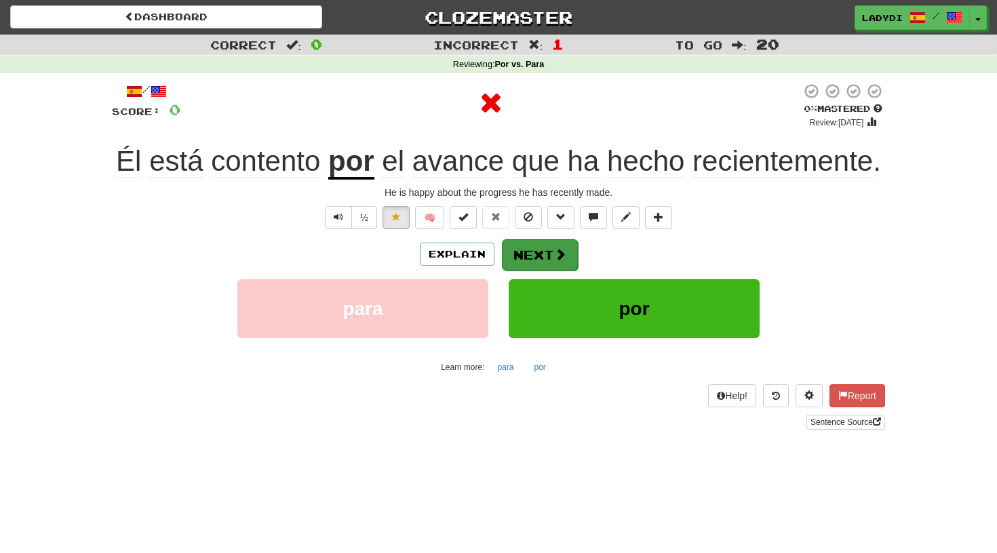
click at [530, 253] on button "Next" at bounding box center [540, 254] width 76 height 31
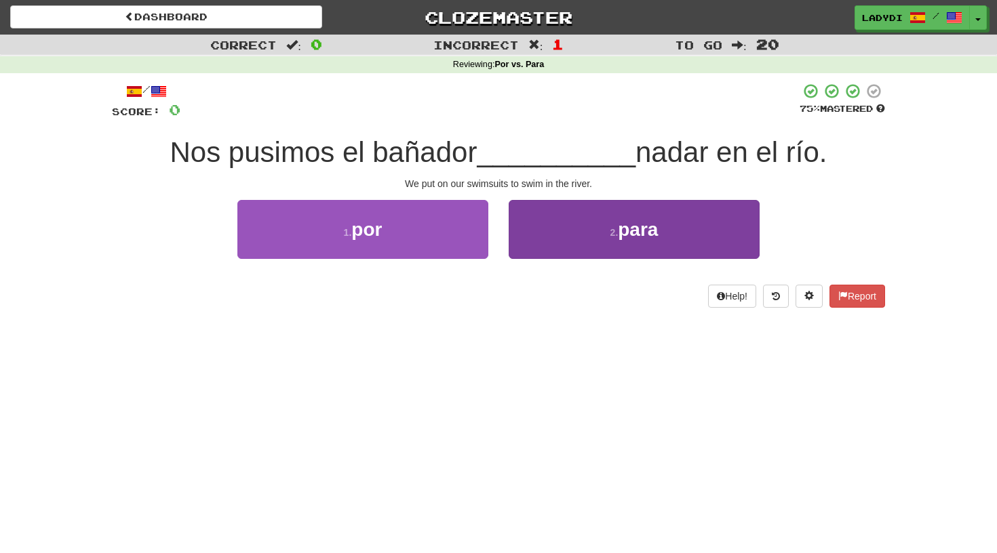
click at [538, 233] on button "2 . para" at bounding box center [634, 229] width 251 height 59
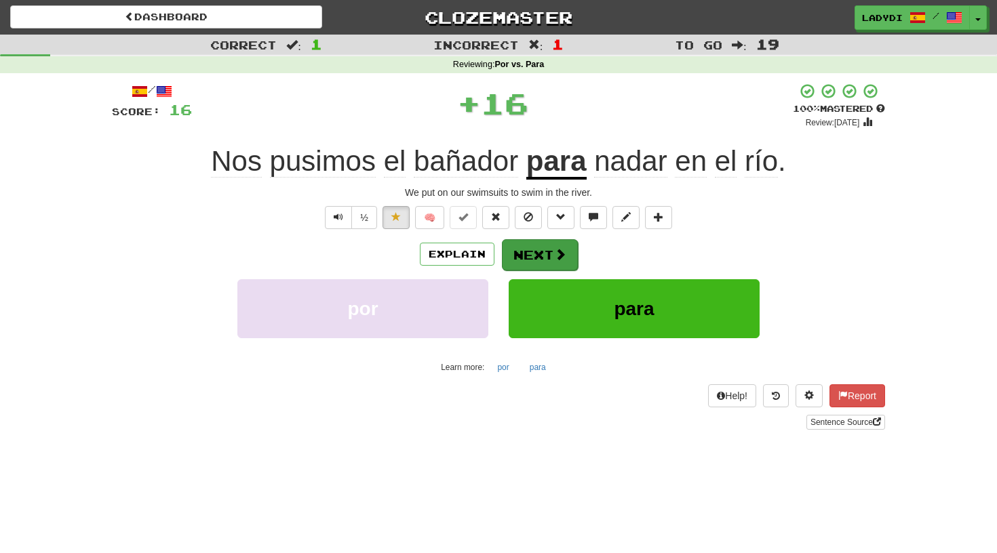
click at [534, 242] on button "Next" at bounding box center [540, 254] width 76 height 31
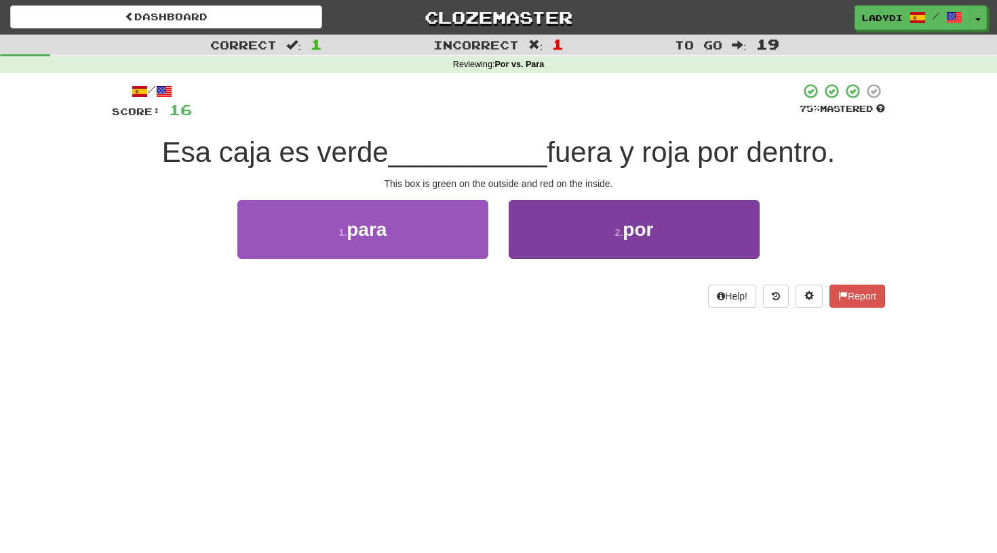
click at [555, 235] on button "2 . por" at bounding box center [634, 229] width 251 height 59
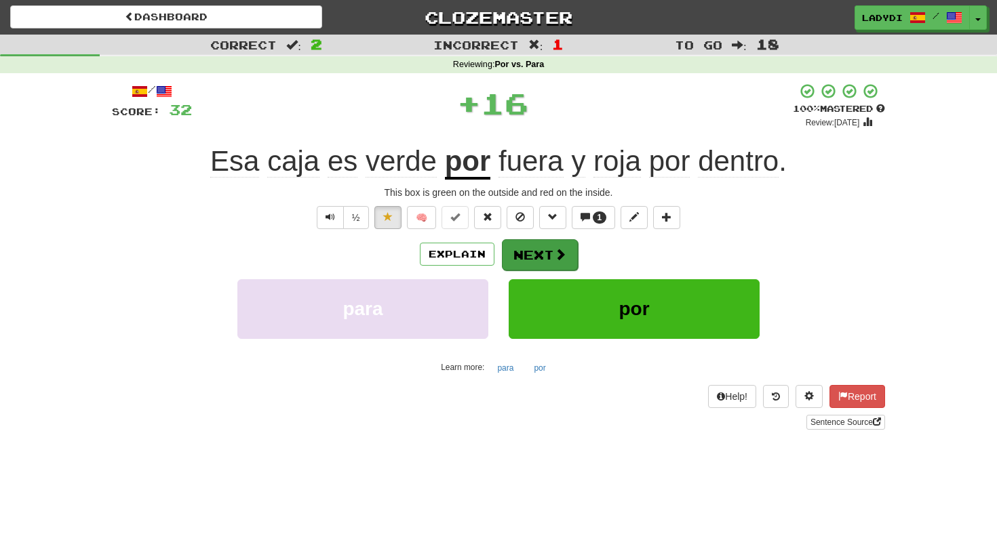
click at [536, 254] on button "Next" at bounding box center [540, 254] width 76 height 31
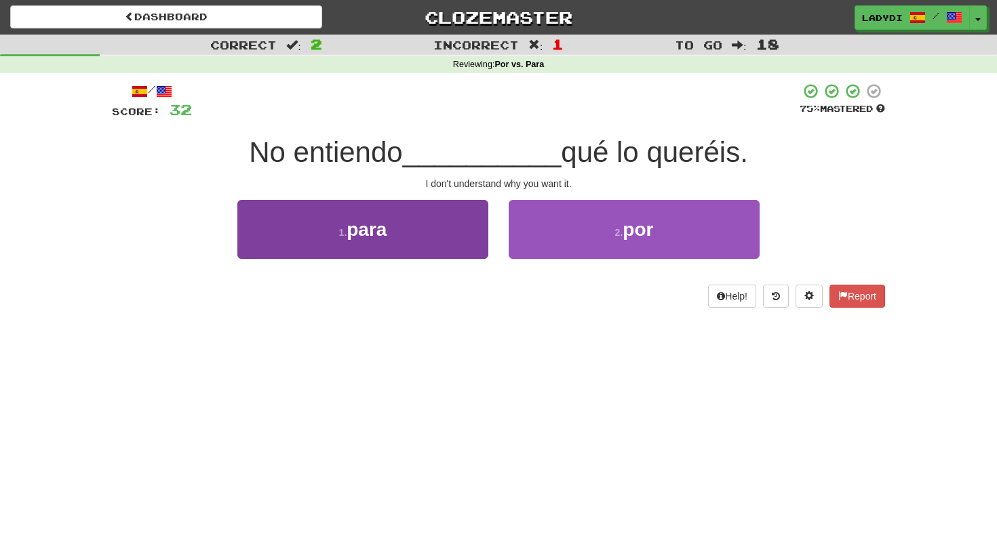
click at [412, 247] on button "1 . para" at bounding box center [362, 229] width 251 height 59
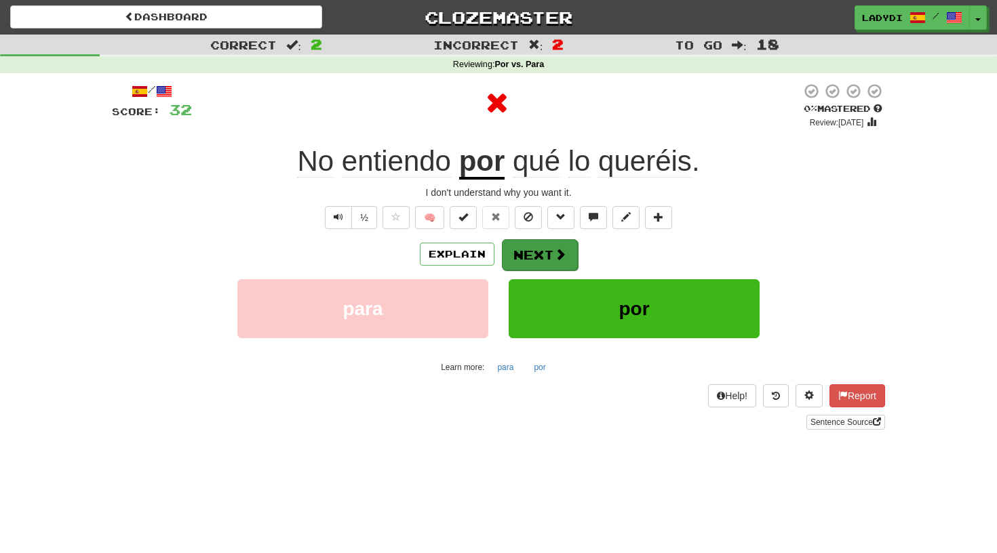
click at [520, 255] on button "Next" at bounding box center [540, 254] width 76 height 31
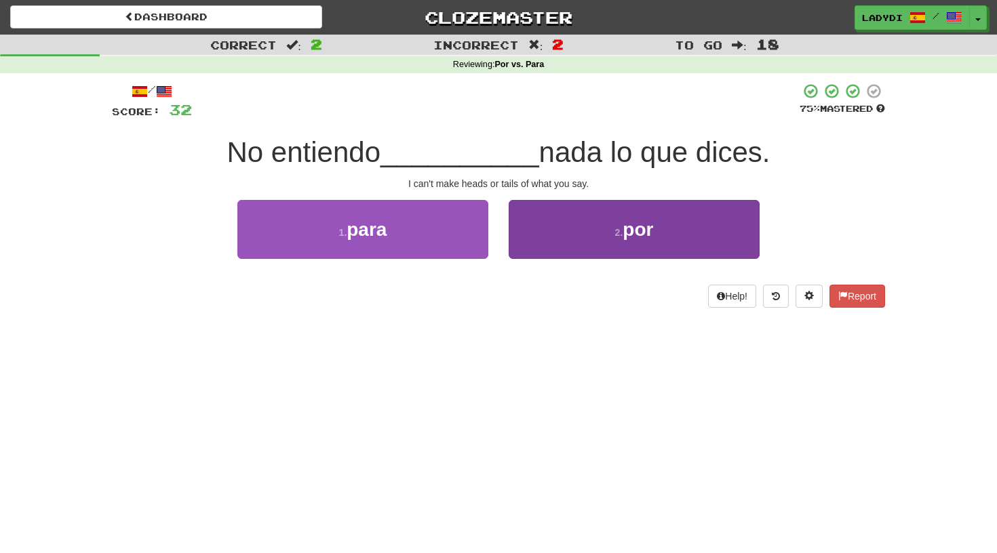
click at [540, 223] on button "2 . por" at bounding box center [634, 229] width 251 height 59
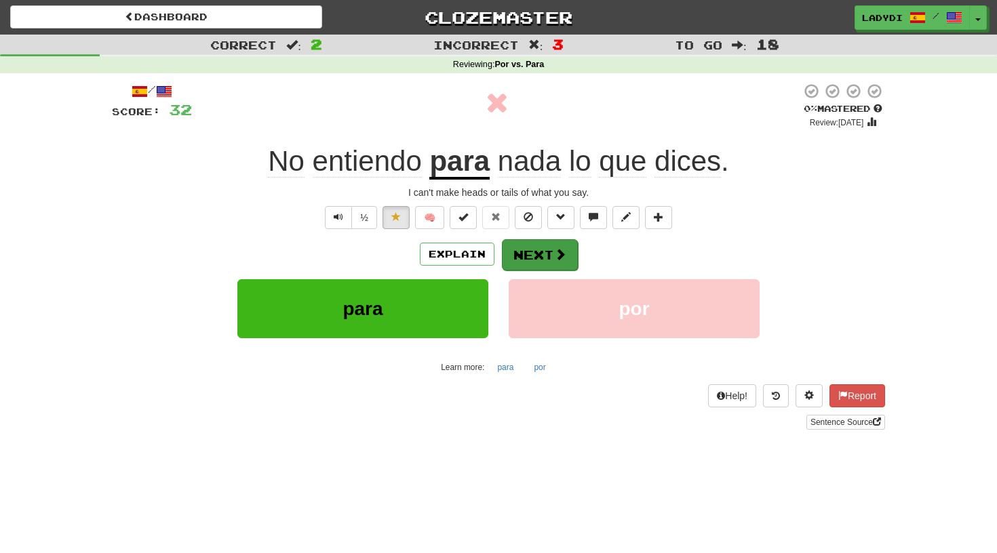
click at [534, 254] on button "Next" at bounding box center [540, 254] width 76 height 31
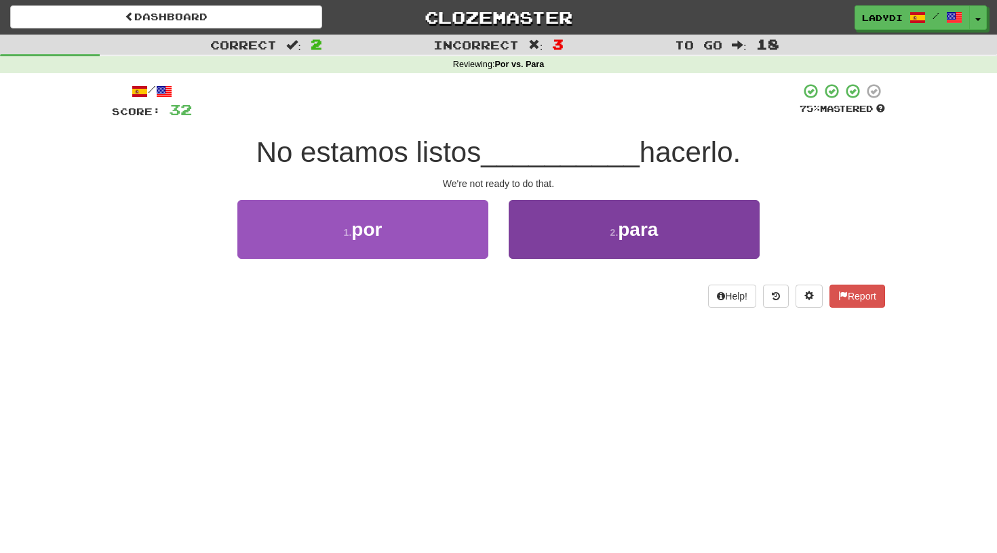
click at [525, 233] on button "2 . para" at bounding box center [634, 229] width 251 height 59
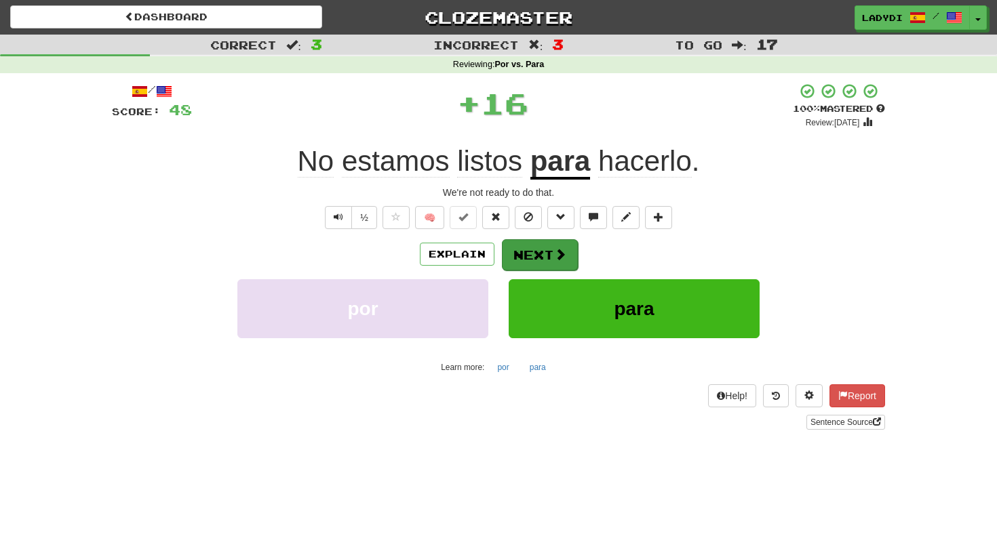
click at [521, 247] on button "Next" at bounding box center [540, 254] width 76 height 31
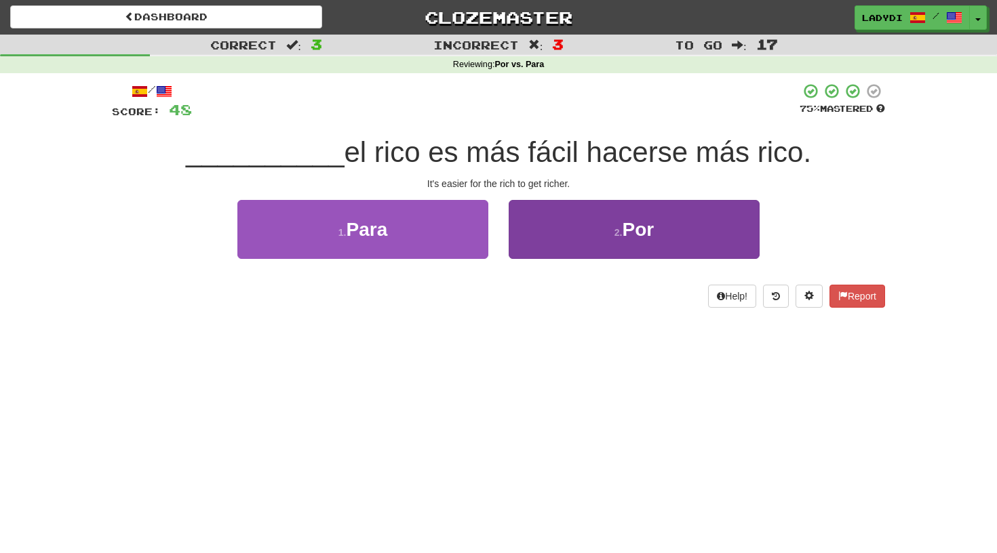
click at [533, 237] on button "2 . Por" at bounding box center [634, 229] width 251 height 59
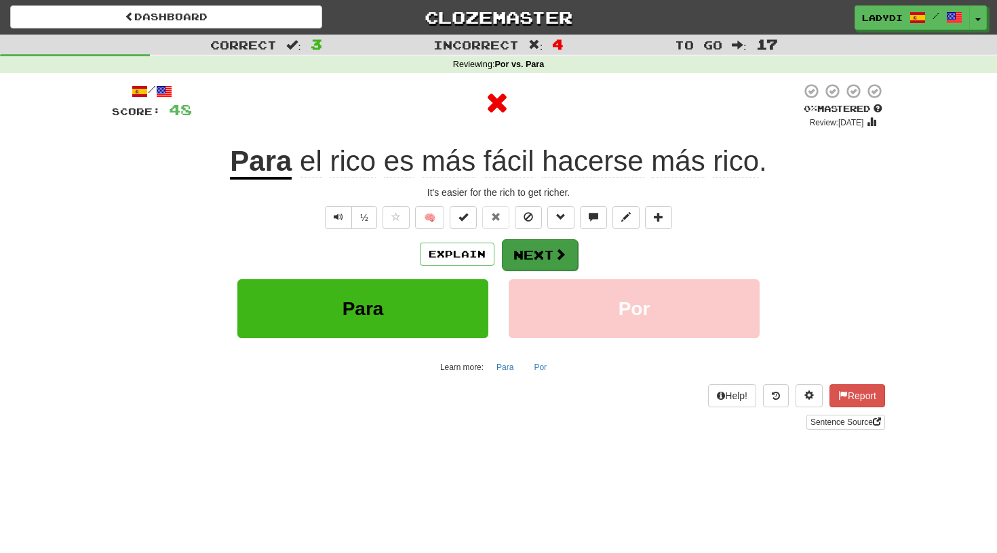
click at [521, 250] on button "Next" at bounding box center [540, 254] width 76 height 31
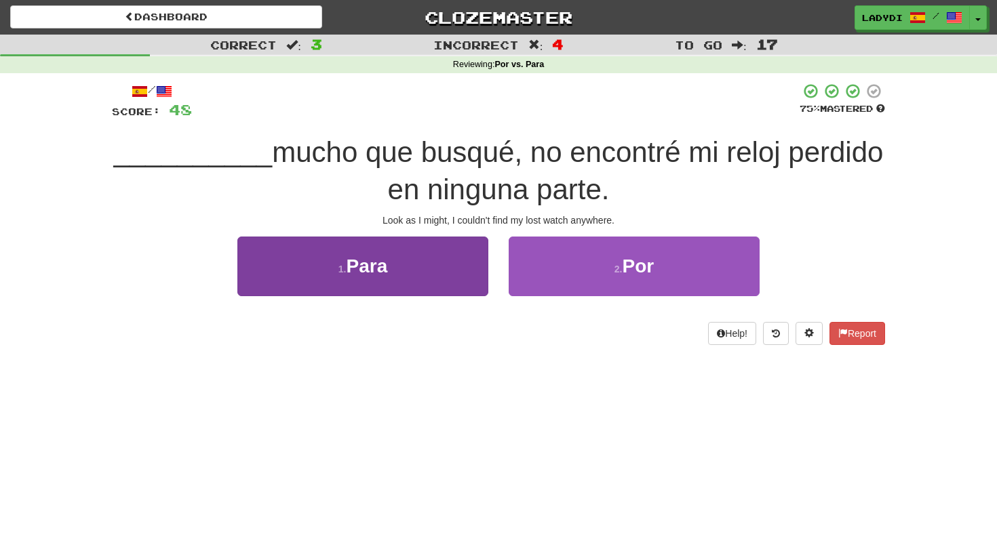
click at [436, 246] on button "1 . Para" at bounding box center [362, 266] width 251 height 59
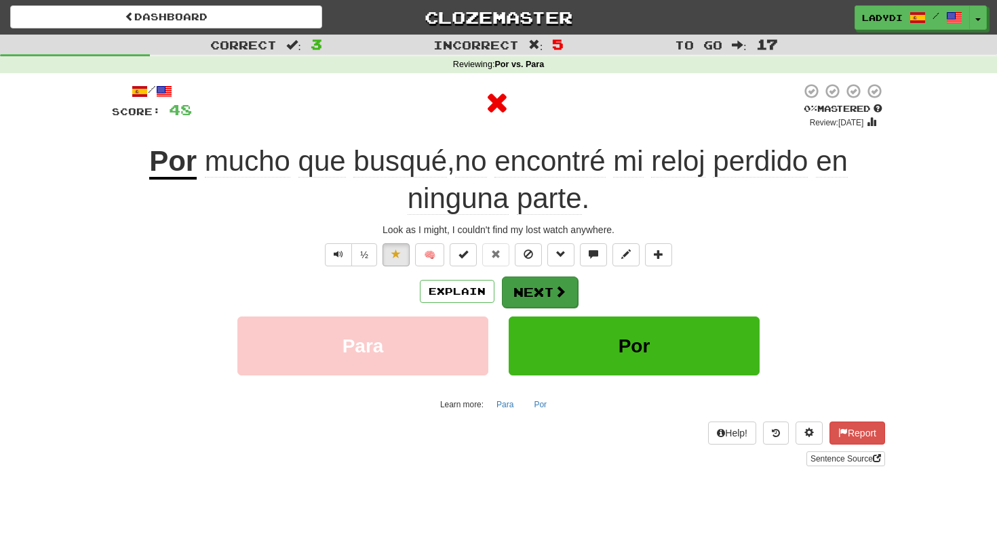
click at [539, 277] on button "Next" at bounding box center [540, 292] width 76 height 31
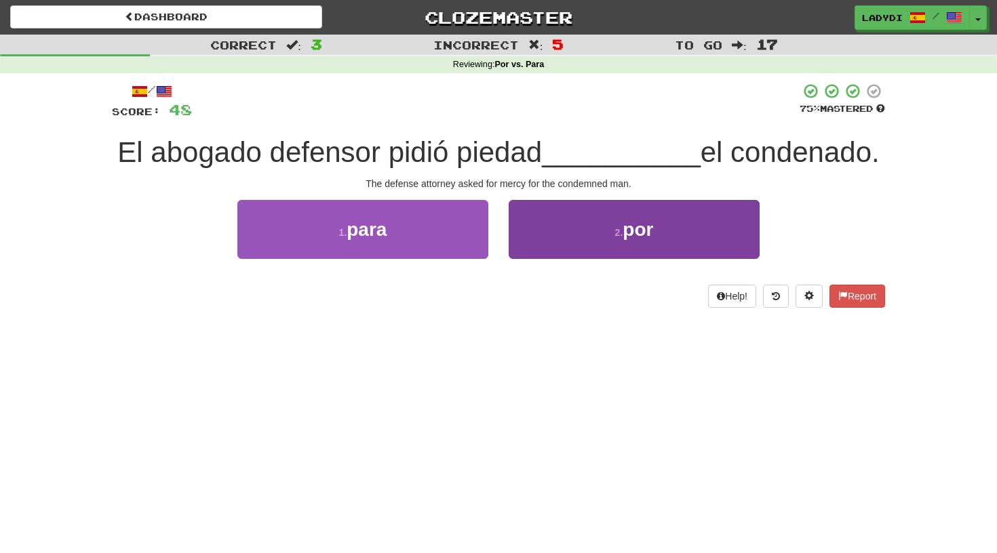
click at [559, 217] on button "2 . por" at bounding box center [634, 229] width 251 height 59
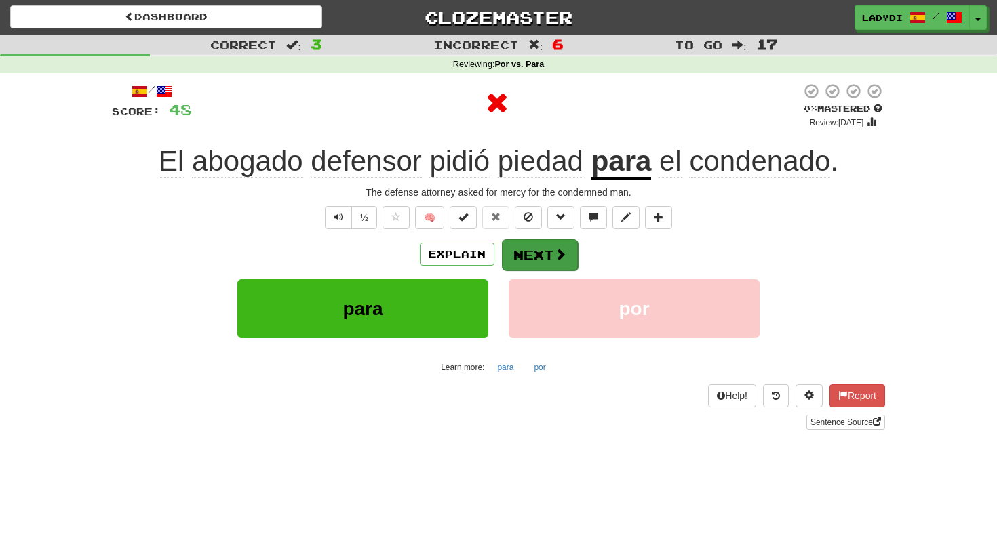
click at [523, 246] on button "Next" at bounding box center [540, 254] width 76 height 31
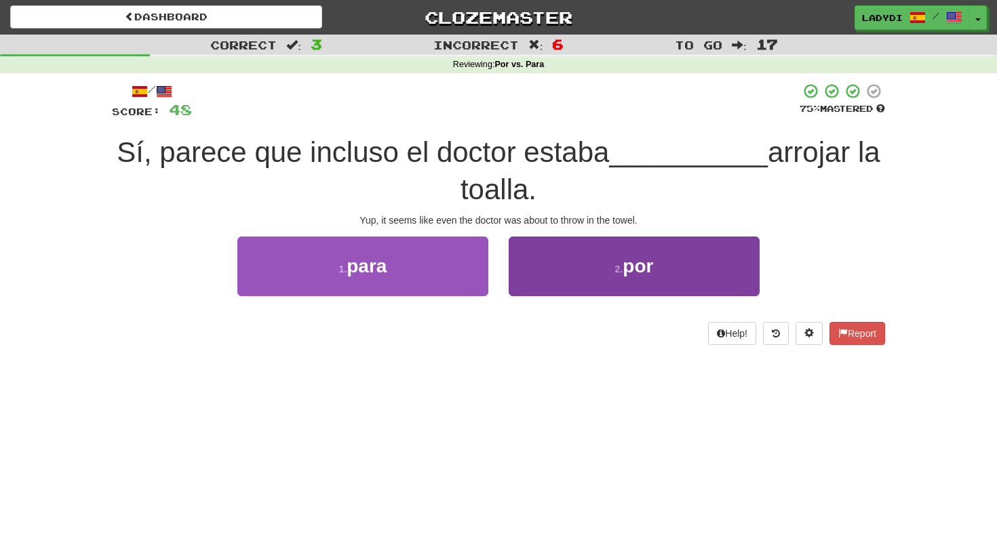
click at [553, 258] on button "2 . por" at bounding box center [634, 266] width 251 height 59
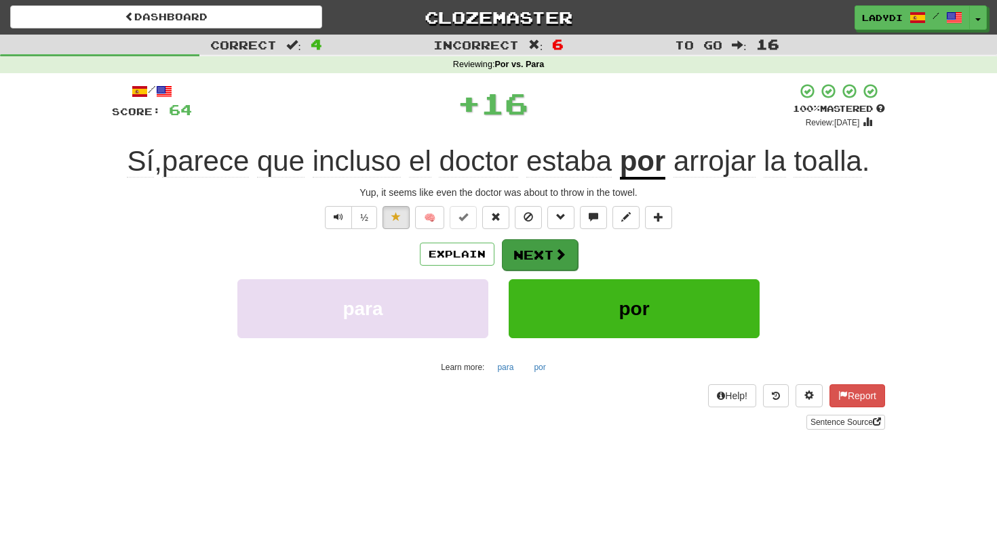
click at [549, 247] on button "Next" at bounding box center [540, 254] width 76 height 31
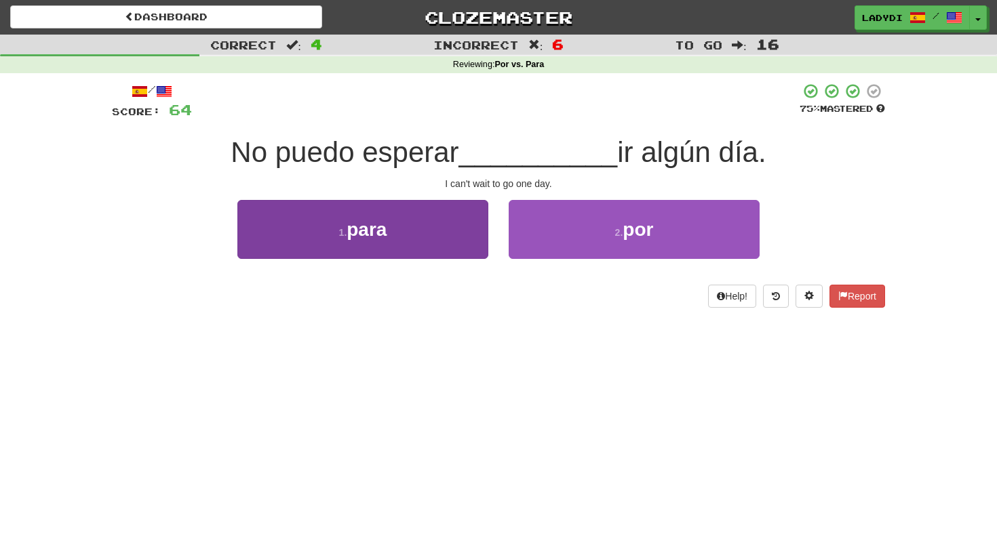
click at [427, 245] on button "1 . para" at bounding box center [362, 229] width 251 height 59
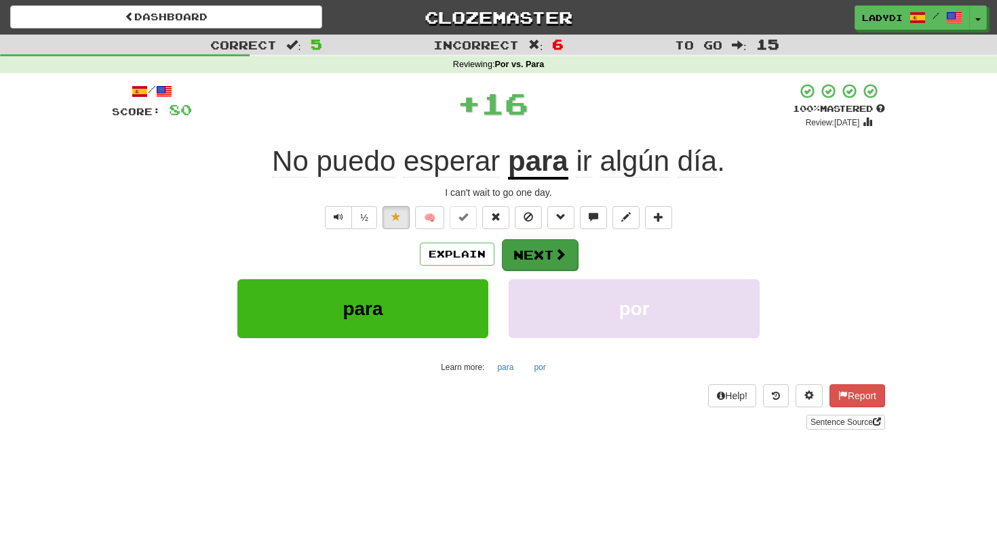
click at [545, 243] on button "Next" at bounding box center [540, 254] width 76 height 31
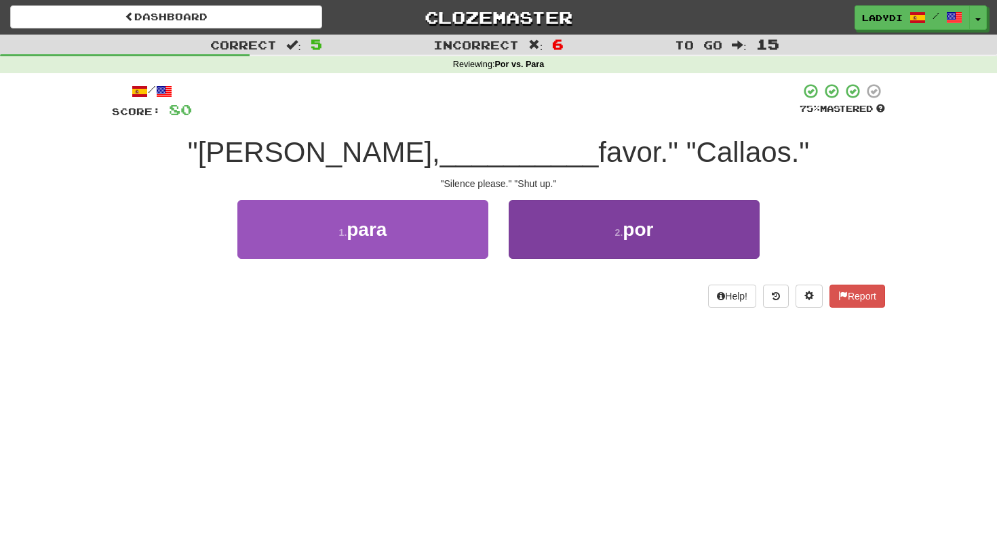
click at [551, 237] on button "2 . por" at bounding box center [634, 229] width 251 height 59
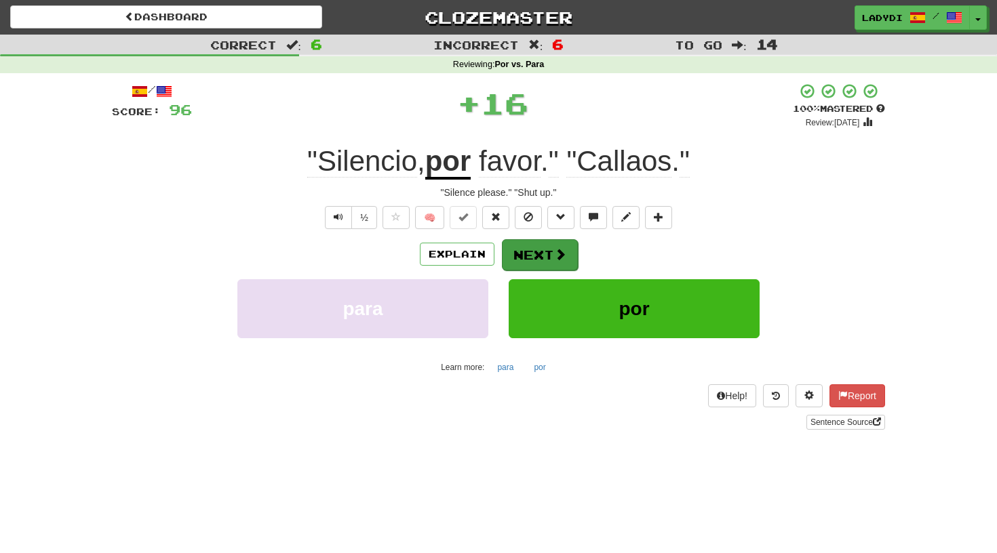
click at [532, 251] on button "Next" at bounding box center [540, 254] width 76 height 31
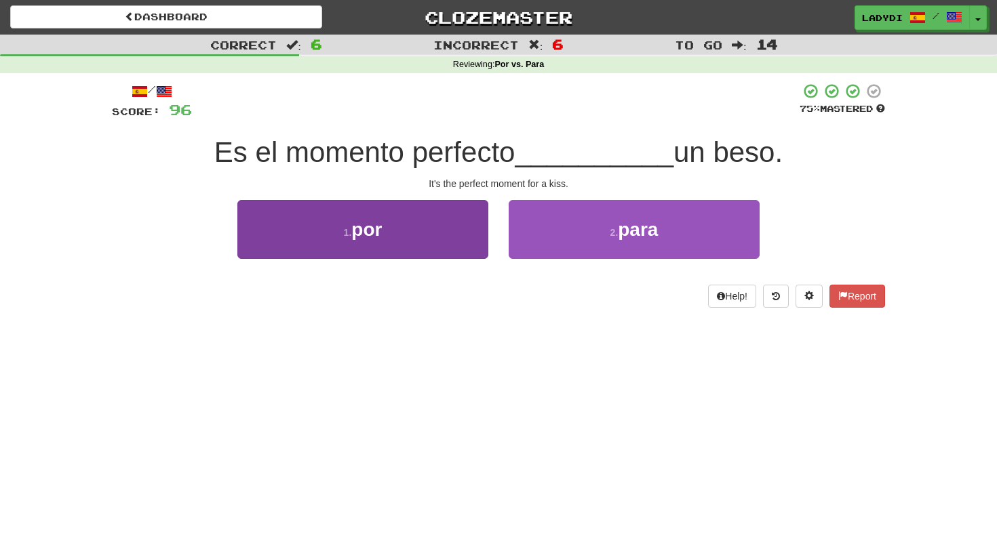
click at [417, 216] on button "1 . por" at bounding box center [362, 229] width 251 height 59
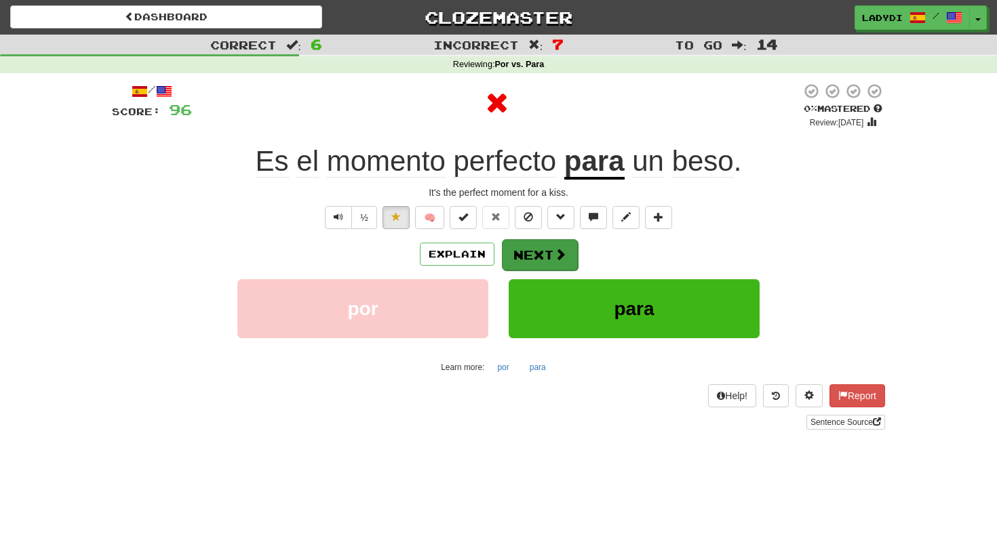
click at [548, 252] on button "Next" at bounding box center [540, 254] width 76 height 31
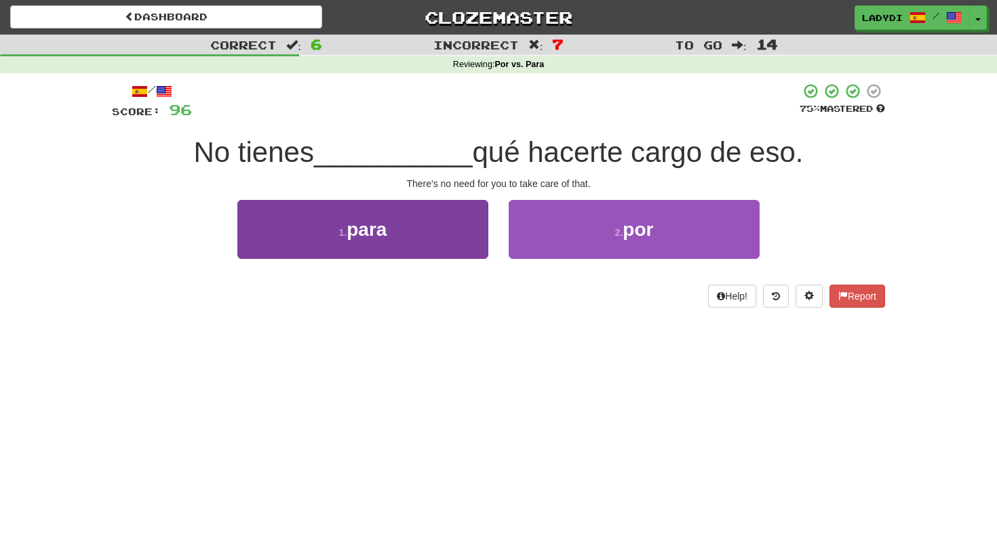
click at [435, 229] on button "1 . para" at bounding box center [362, 229] width 251 height 59
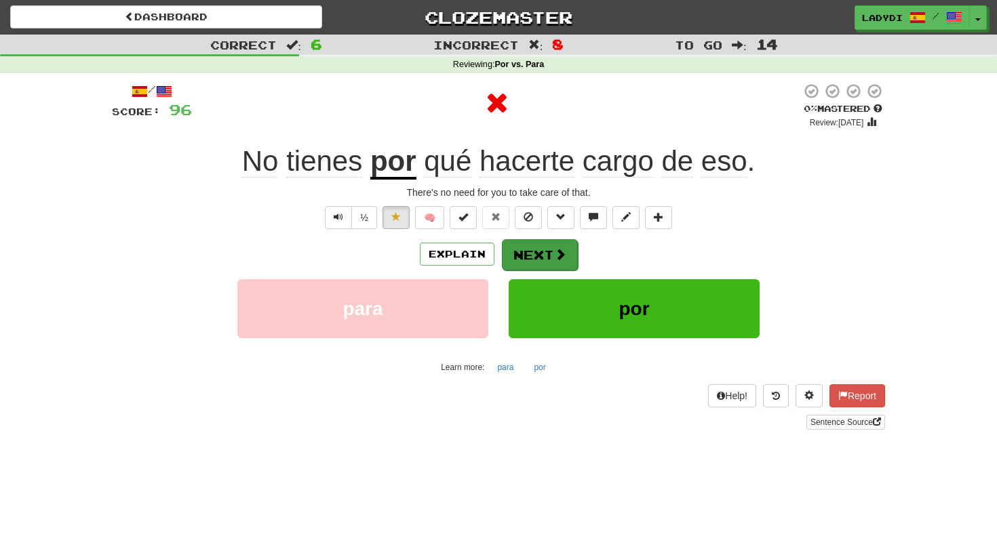
click at [528, 250] on button "Next" at bounding box center [540, 254] width 76 height 31
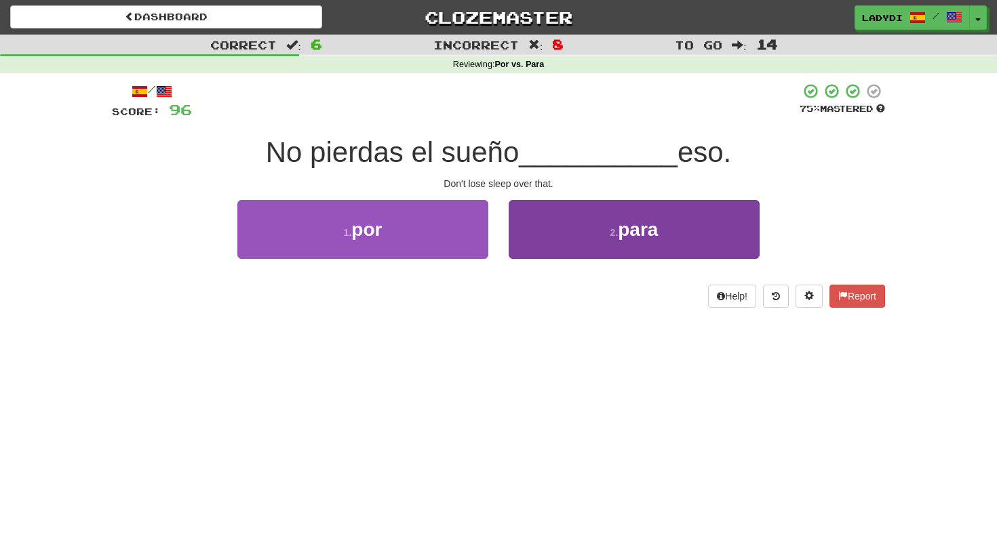
click at [574, 242] on button "2 . para" at bounding box center [634, 229] width 251 height 59
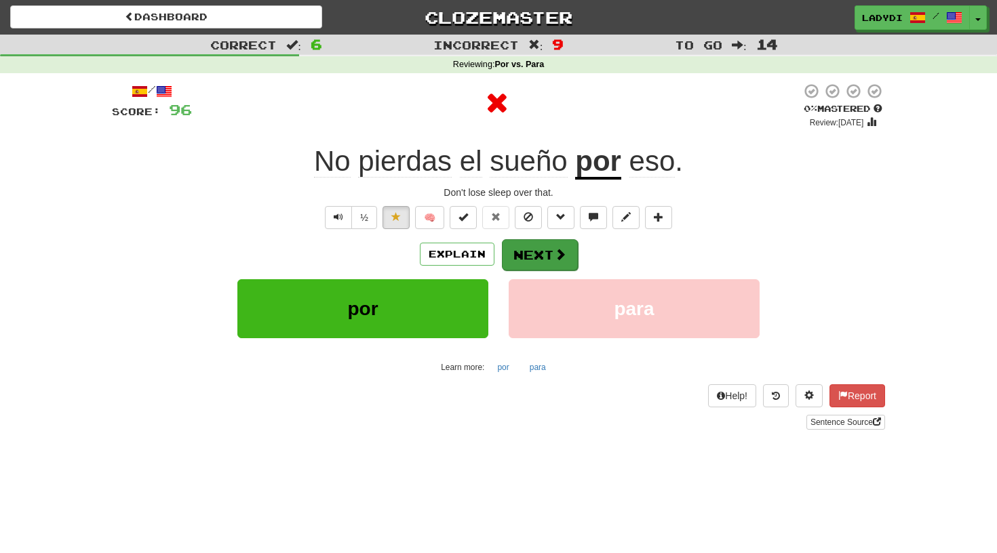
click at [535, 248] on button "Next" at bounding box center [540, 254] width 76 height 31
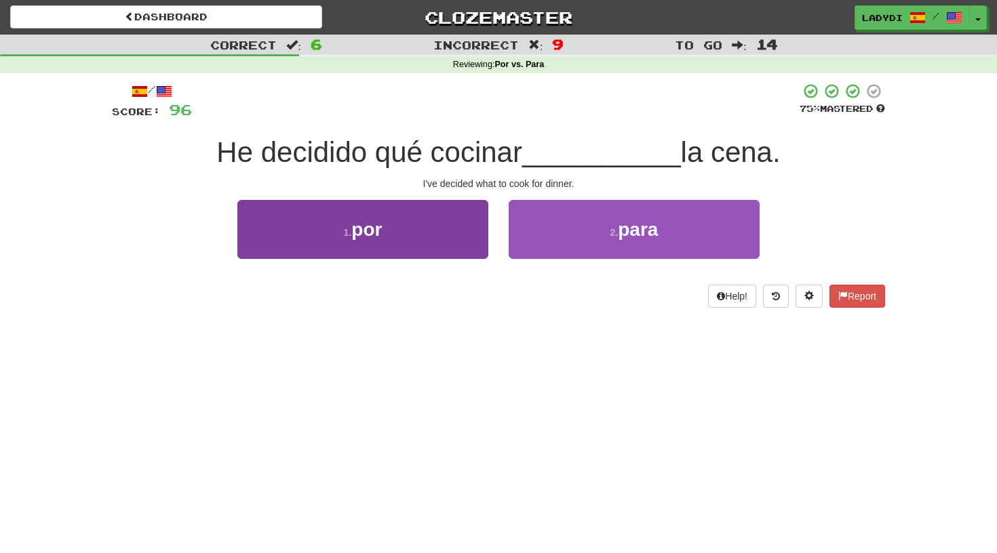
click at [444, 235] on button "1 . por" at bounding box center [362, 229] width 251 height 59
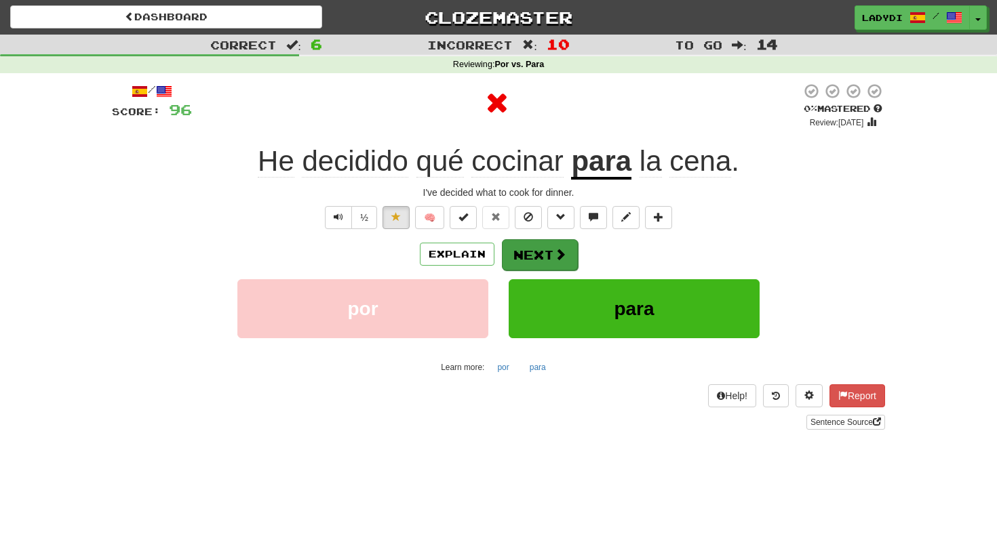
click at [534, 244] on button "Next" at bounding box center [540, 254] width 76 height 31
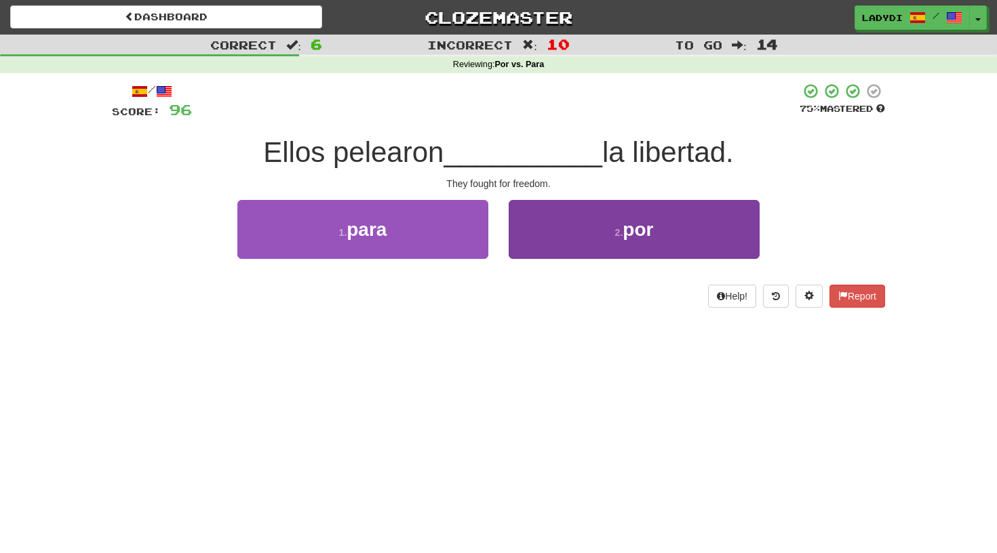
click at [561, 233] on button "2 . por" at bounding box center [634, 229] width 251 height 59
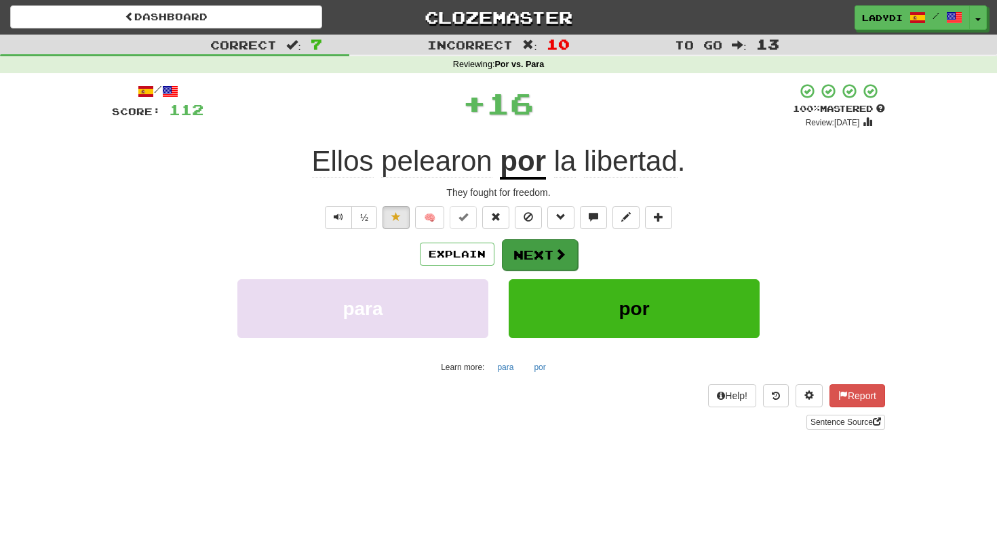
click at [532, 261] on button "Next" at bounding box center [540, 254] width 76 height 31
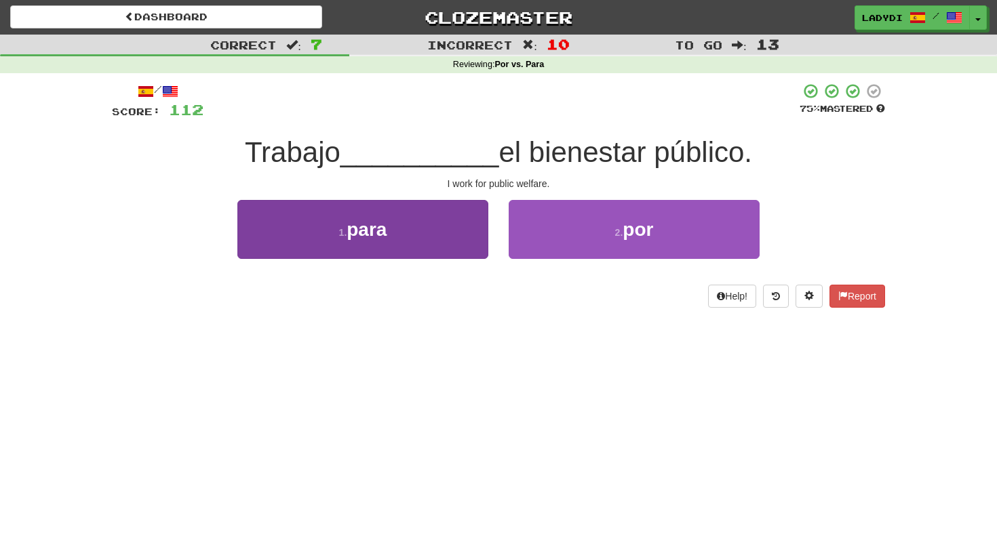
click at [443, 228] on button "1 . para" at bounding box center [362, 229] width 251 height 59
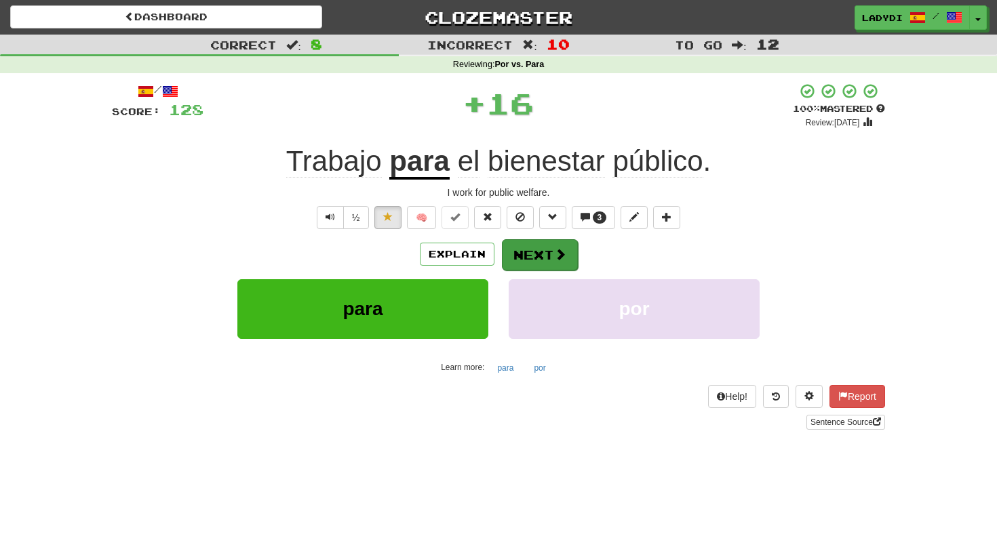
click at [532, 244] on button "Next" at bounding box center [540, 254] width 76 height 31
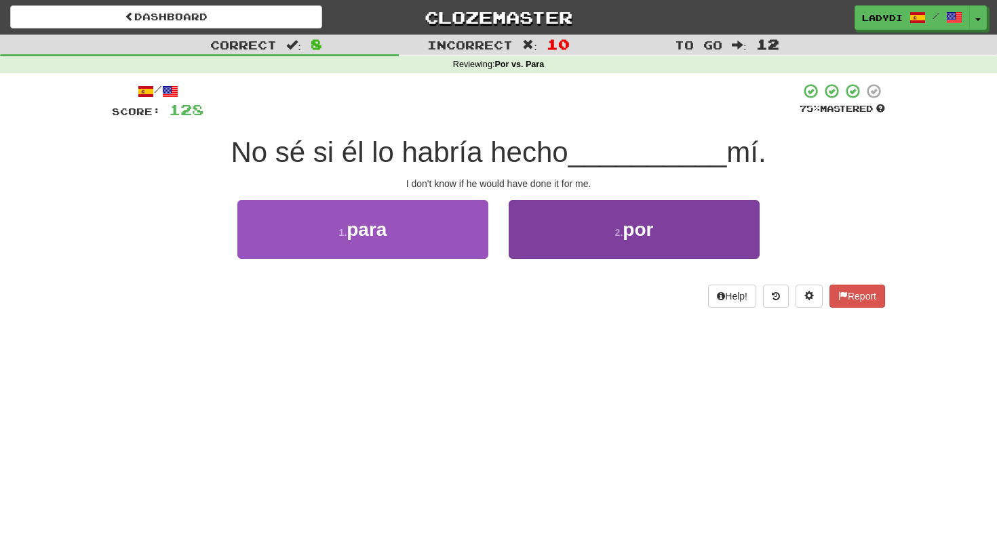
click at [566, 224] on button "2 . por" at bounding box center [634, 229] width 251 height 59
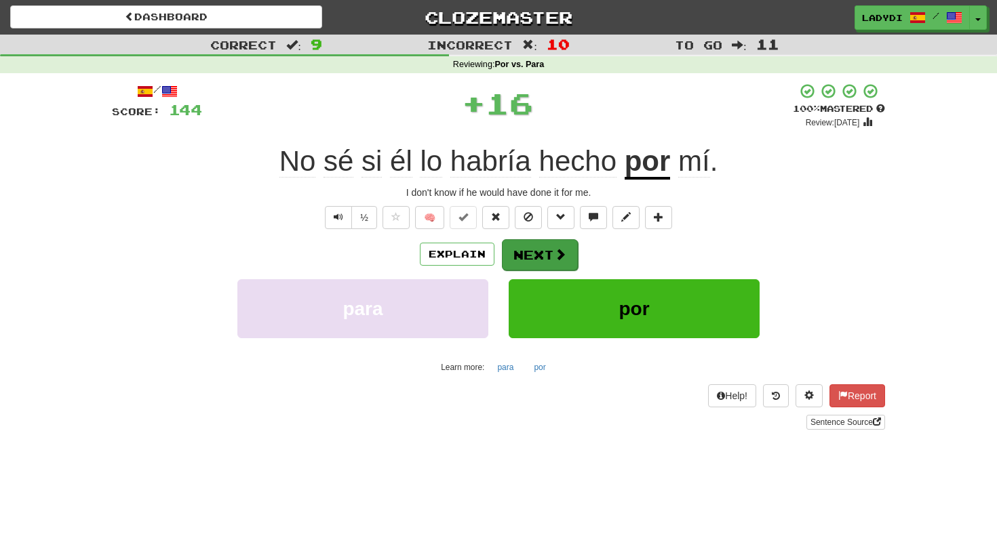
click at [537, 247] on button "Next" at bounding box center [540, 254] width 76 height 31
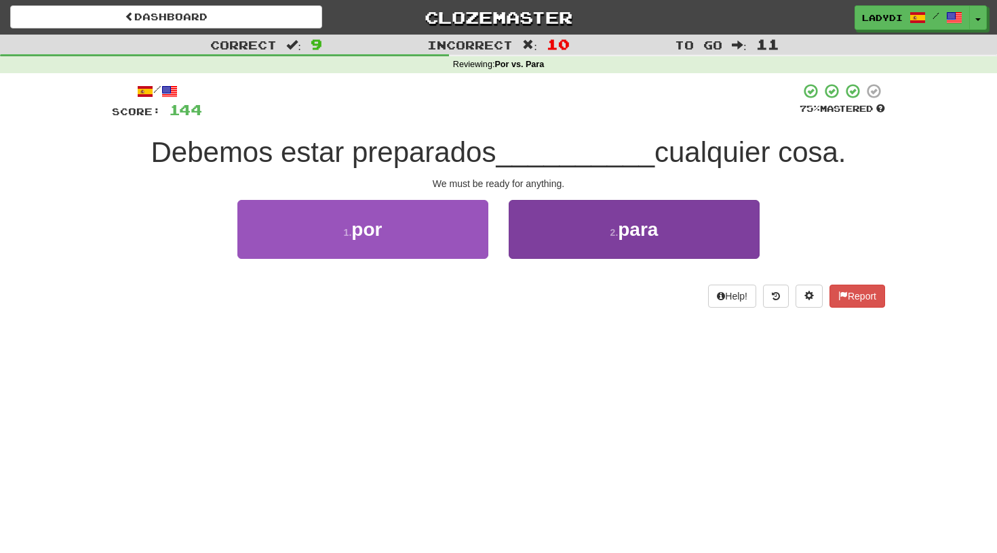
click at [545, 240] on button "2 . para" at bounding box center [634, 229] width 251 height 59
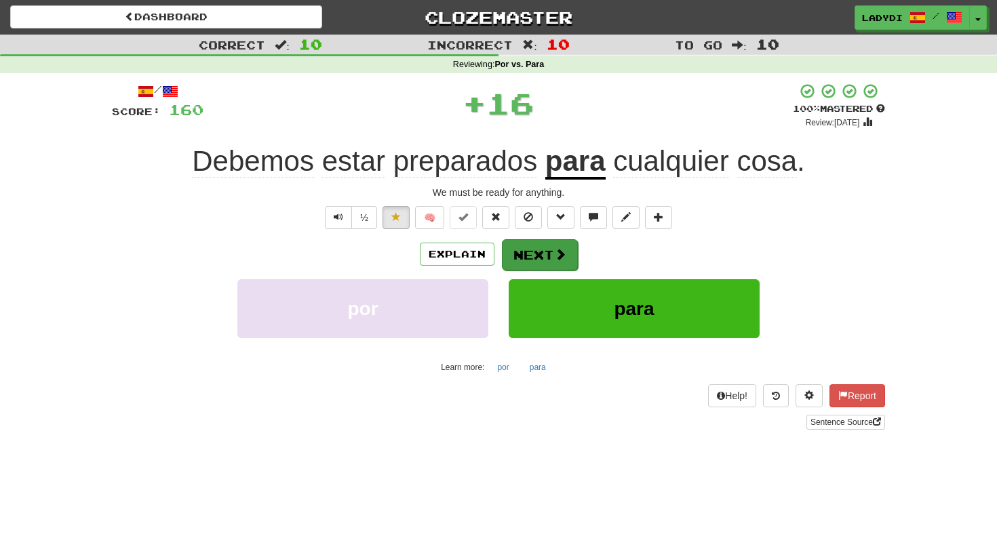
click at [533, 247] on button "Next" at bounding box center [540, 254] width 76 height 31
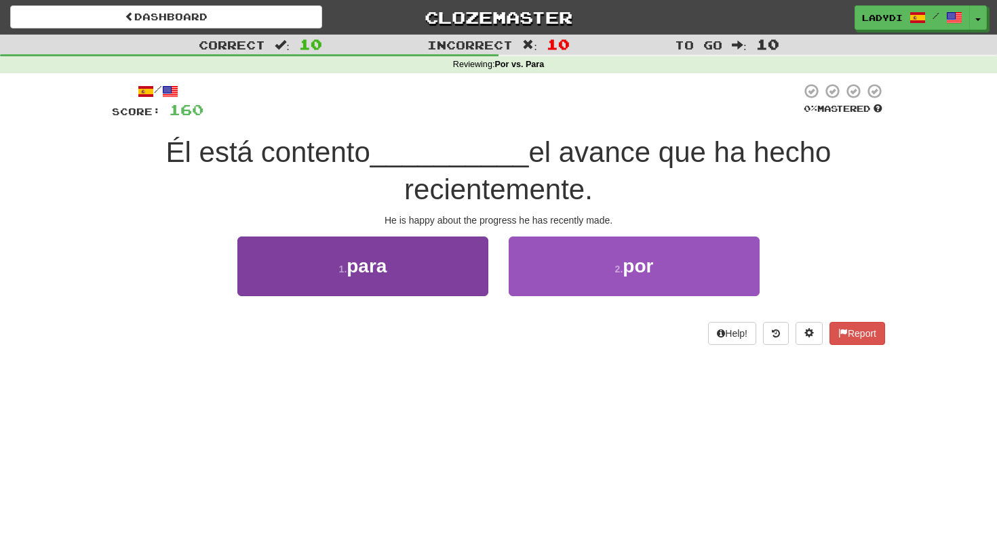
click at [466, 269] on button "1 . para" at bounding box center [362, 266] width 251 height 59
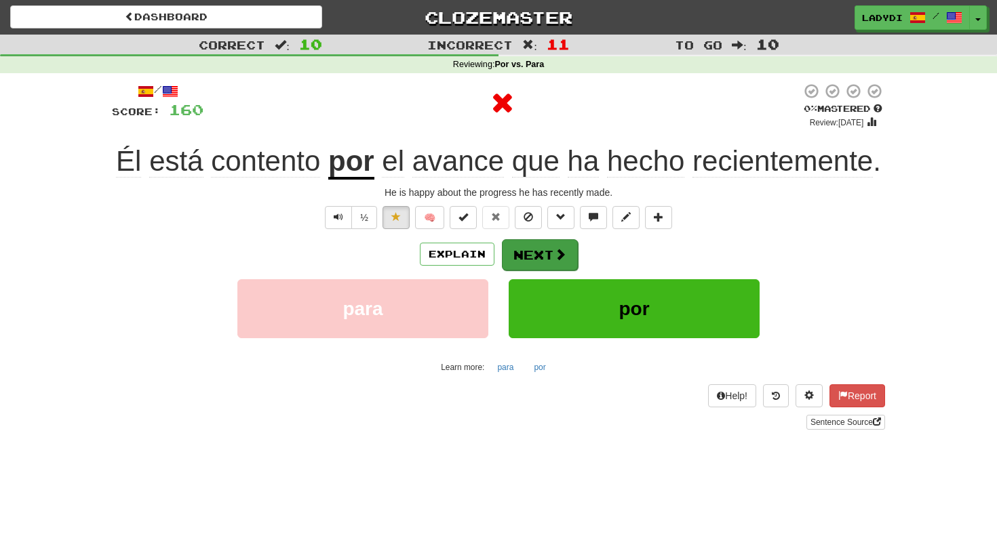
click at [540, 248] on button "Next" at bounding box center [540, 254] width 76 height 31
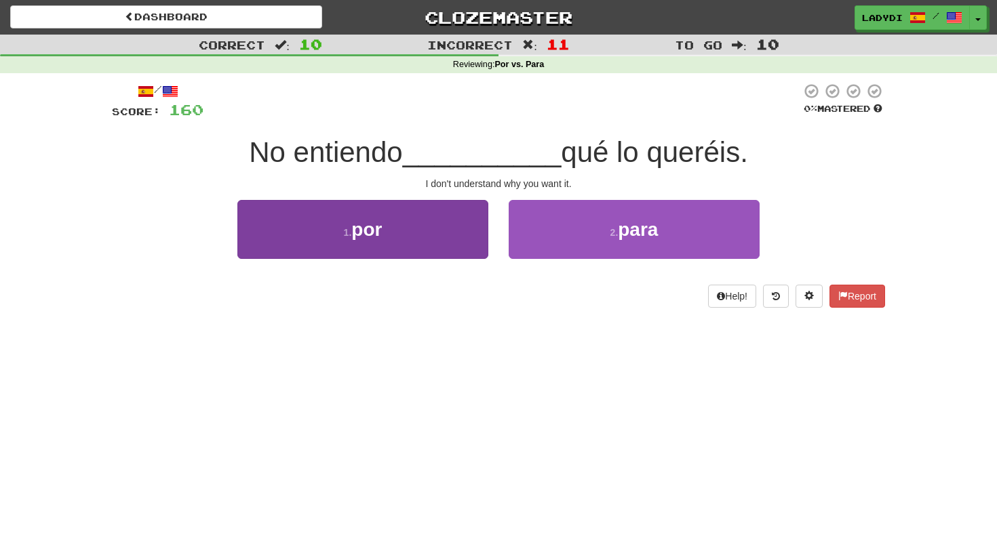
click at [453, 238] on button "1 . por" at bounding box center [362, 229] width 251 height 59
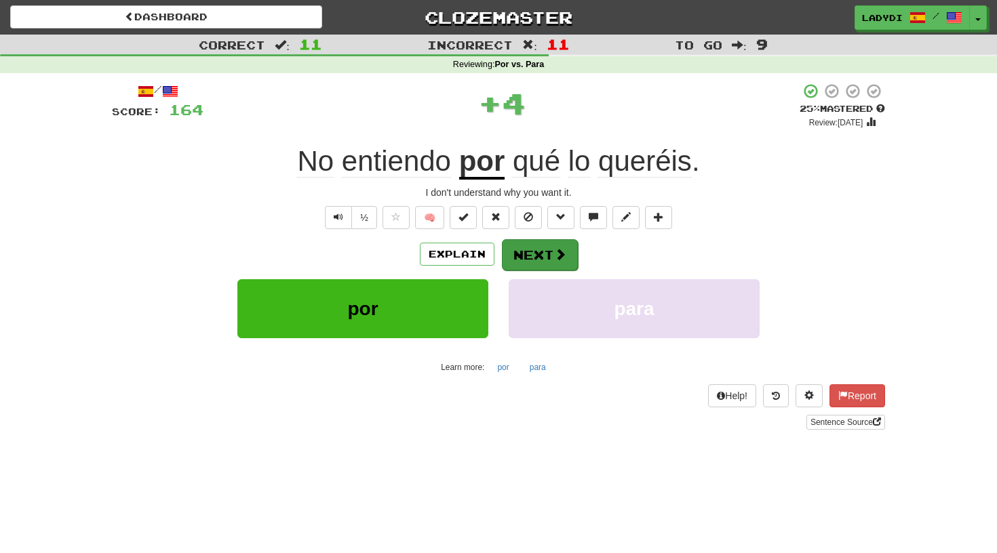
click at [522, 251] on button "Next" at bounding box center [540, 254] width 76 height 31
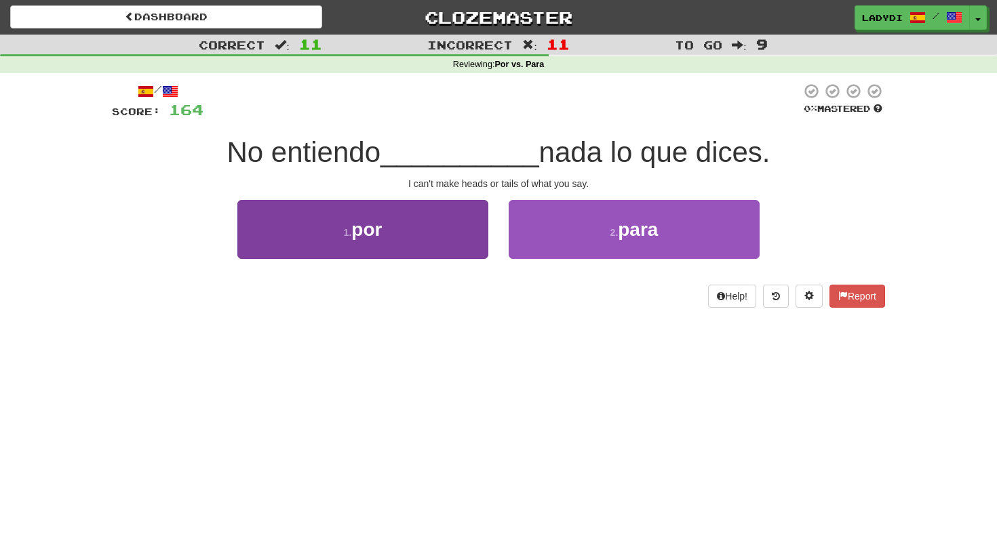
click at [429, 239] on button "1 . por" at bounding box center [362, 229] width 251 height 59
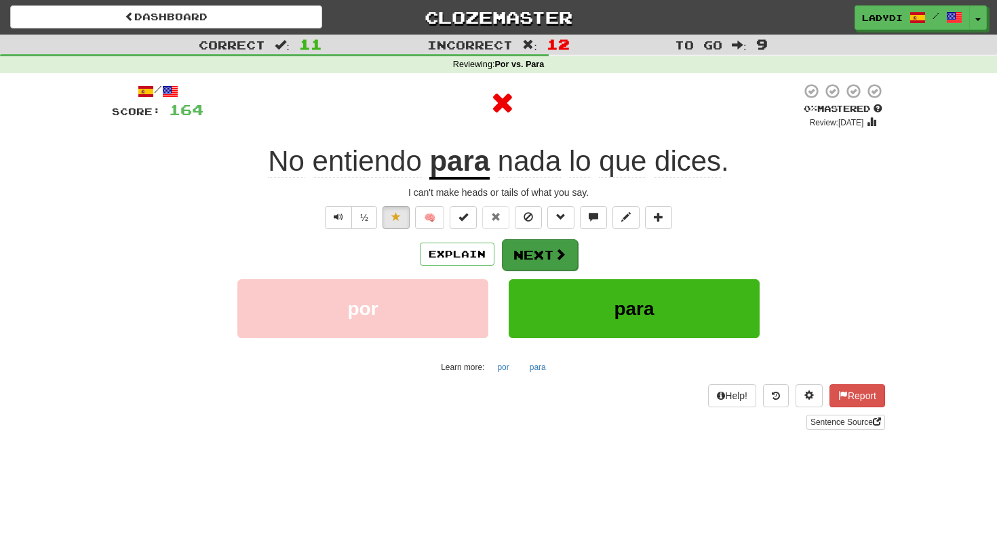
click at [545, 241] on button "Next" at bounding box center [540, 254] width 76 height 31
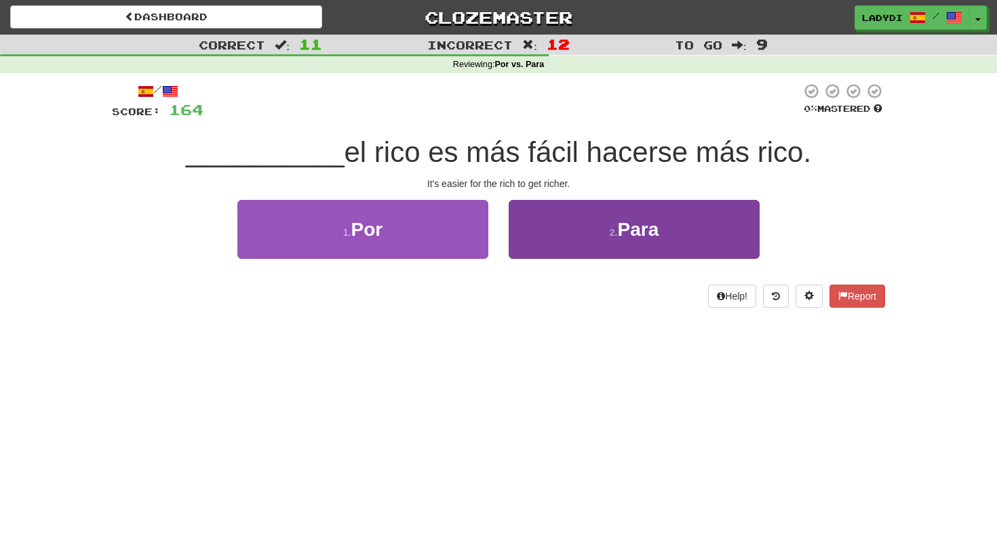
click at [572, 229] on button "2 . Para" at bounding box center [634, 229] width 251 height 59
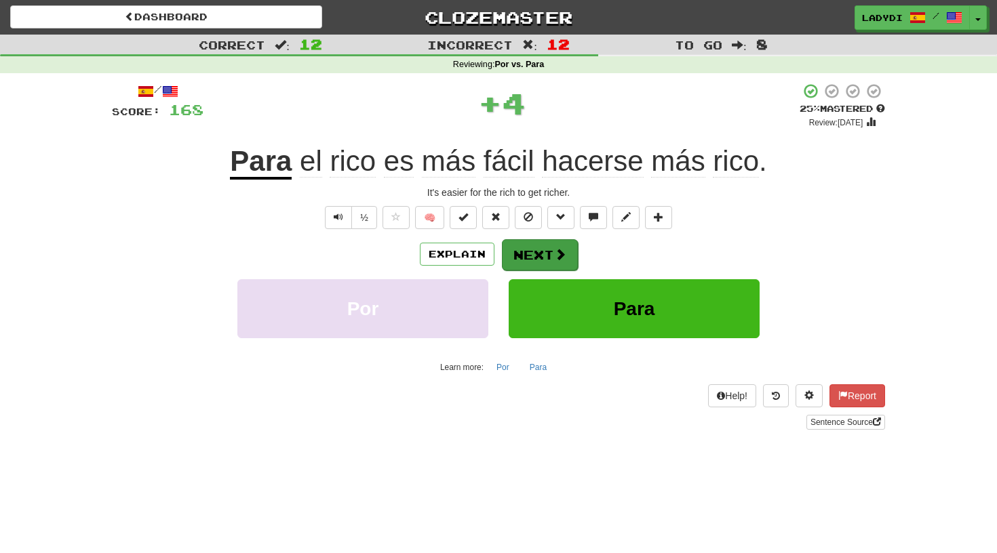
click at [528, 260] on button "Next" at bounding box center [540, 254] width 76 height 31
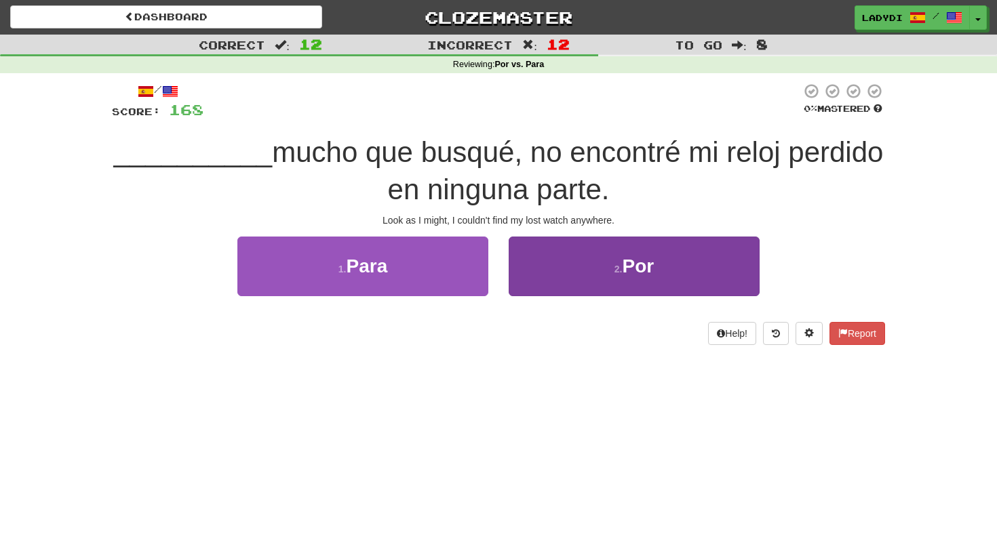
click at [550, 251] on button "2 . Por" at bounding box center [634, 266] width 251 height 59
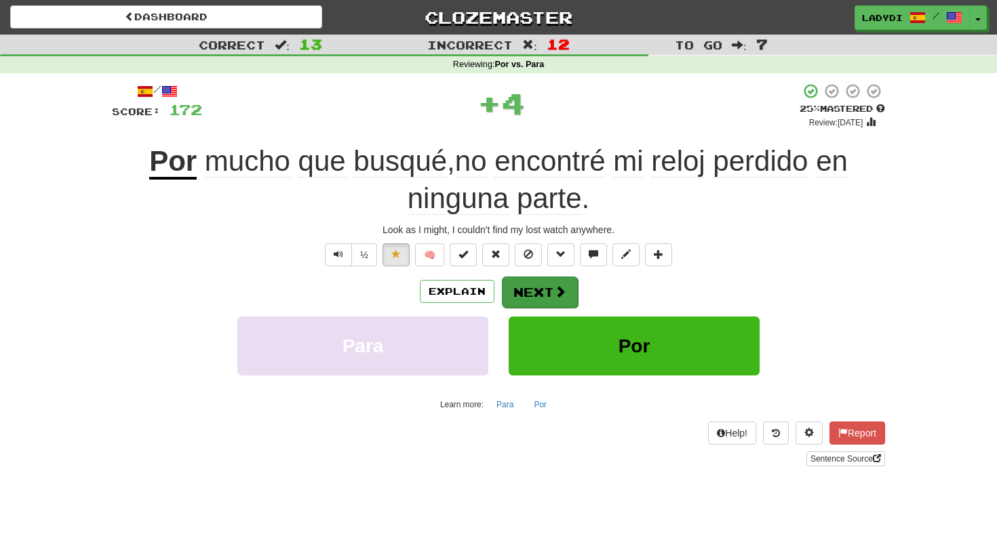
click at [532, 284] on button "Next" at bounding box center [540, 292] width 76 height 31
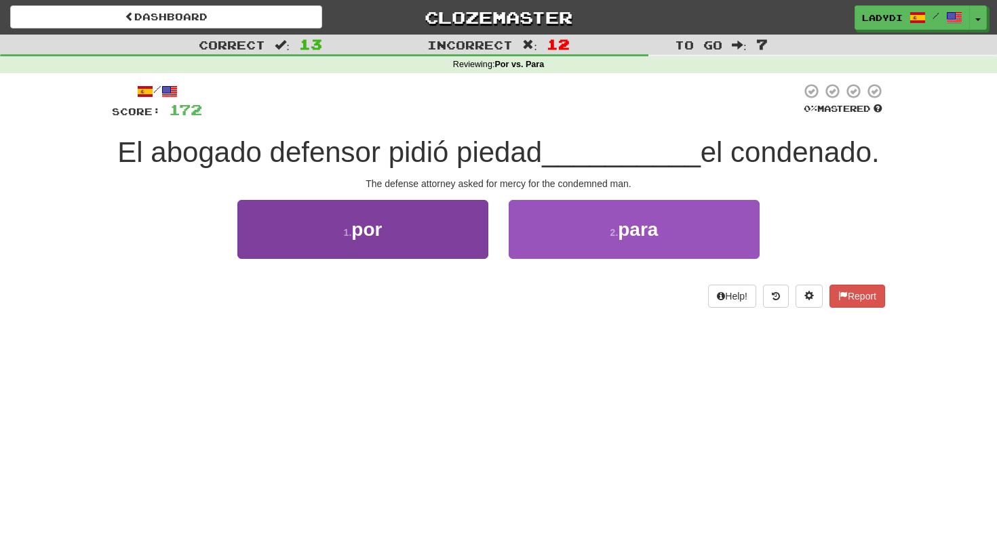
click at [445, 234] on button "1 . por" at bounding box center [362, 229] width 251 height 59
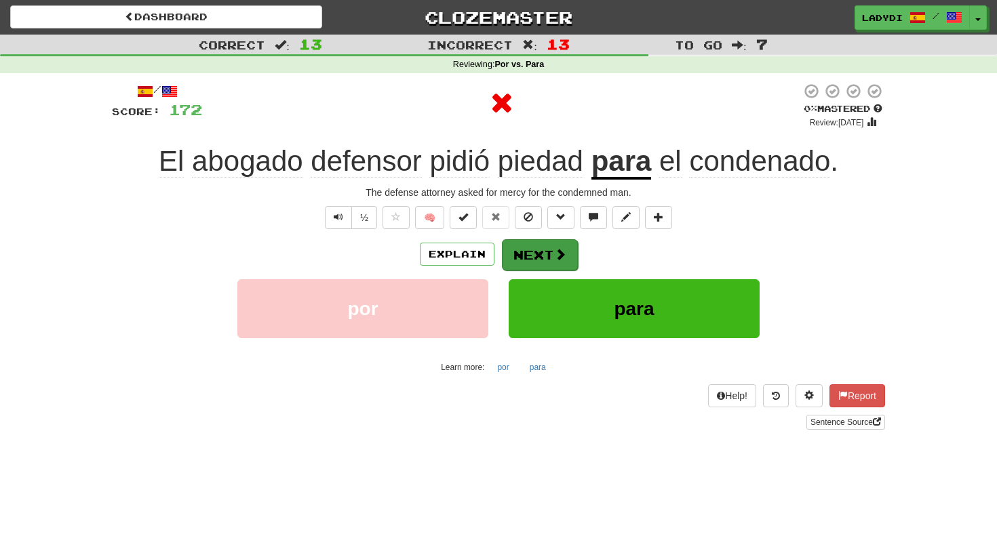
click at [530, 246] on button "Next" at bounding box center [540, 254] width 76 height 31
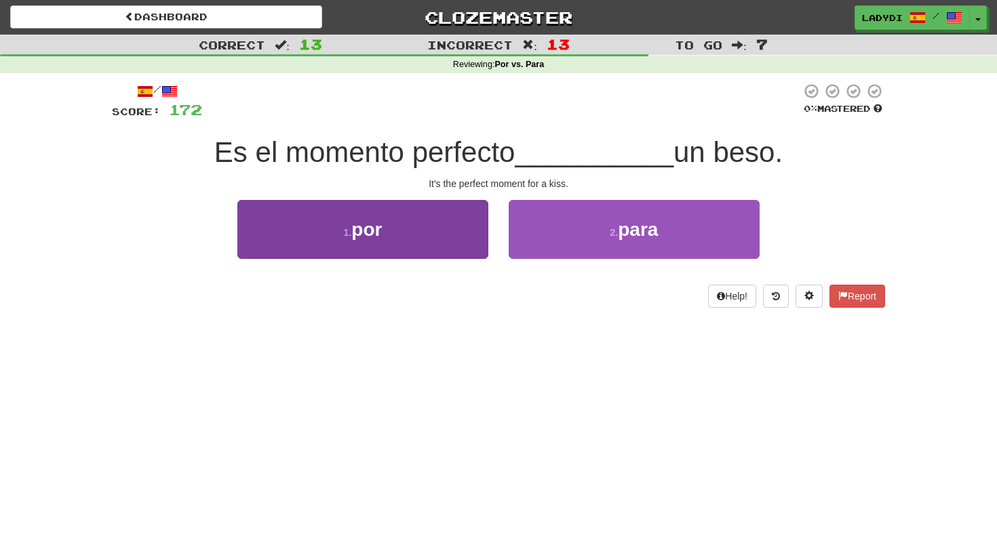
click at [462, 231] on button "1 . por" at bounding box center [362, 229] width 251 height 59
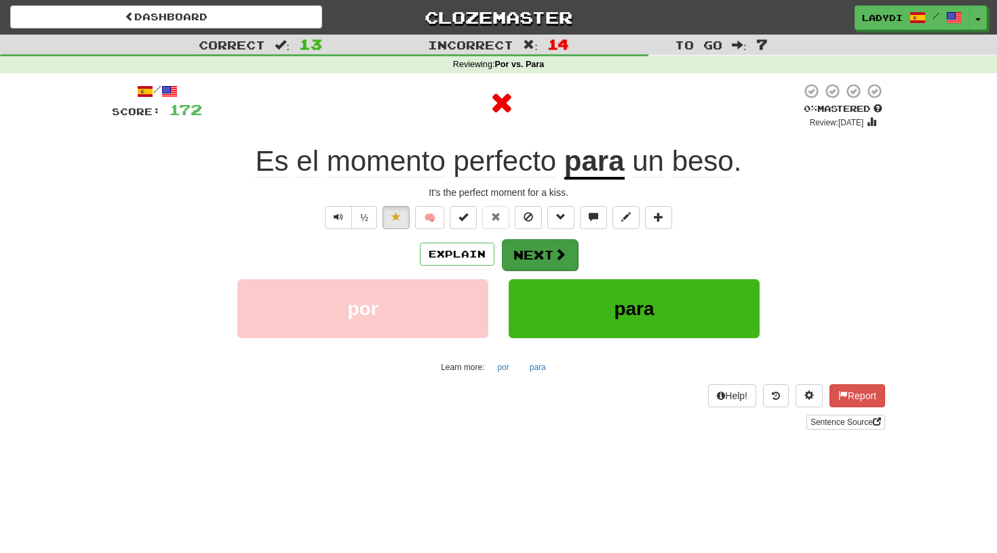
click at [552, 243] on button "Next" at bounding box center [540, 254] width 76 height 31
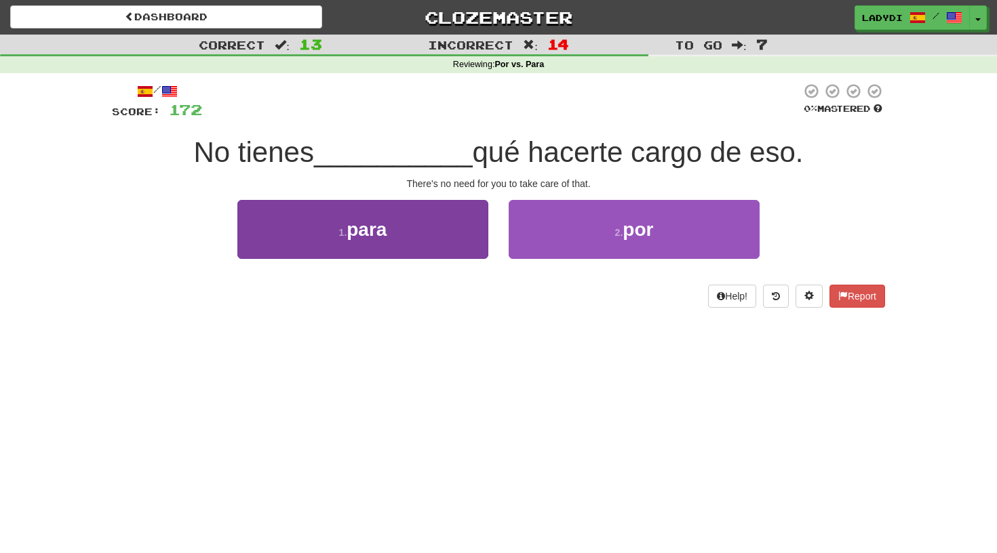
click at [428, 233] on button "1 . para" at bounding box center [362, 229] width 251 height 59
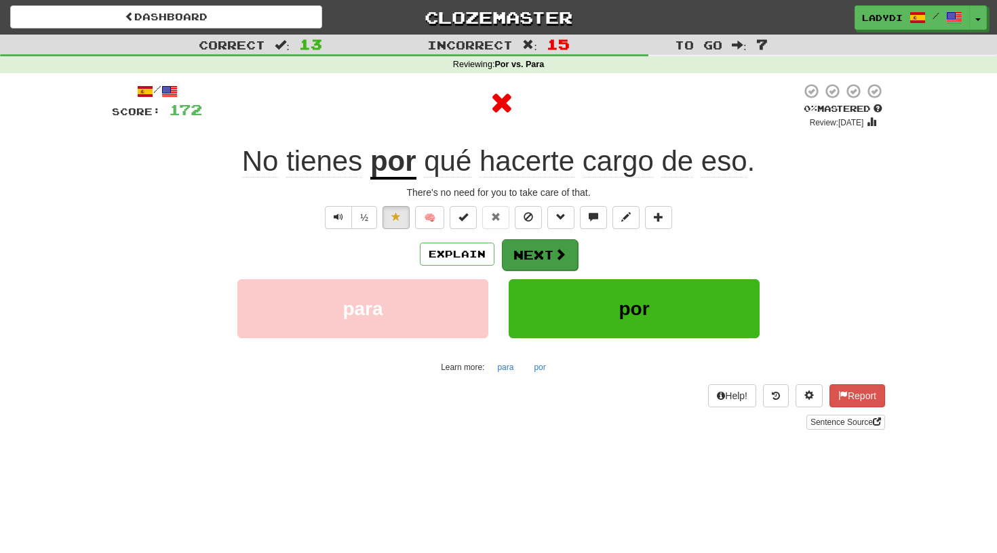
click at [537, 243] on button "Next" at bounding box center [540, 254] width 76 height 31
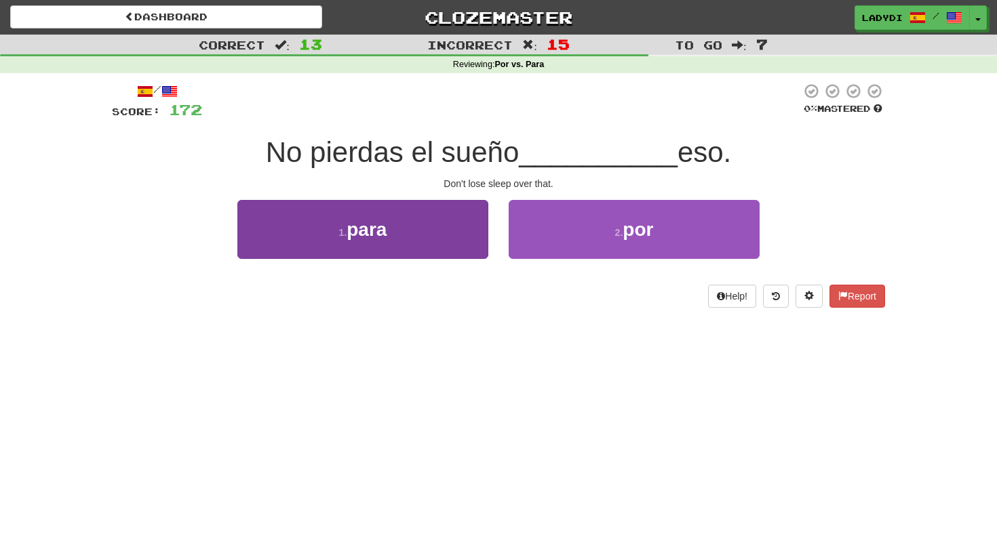
click at [450, 235] on button "1 . para" at bounding box center [362, 229] width 251 height 59
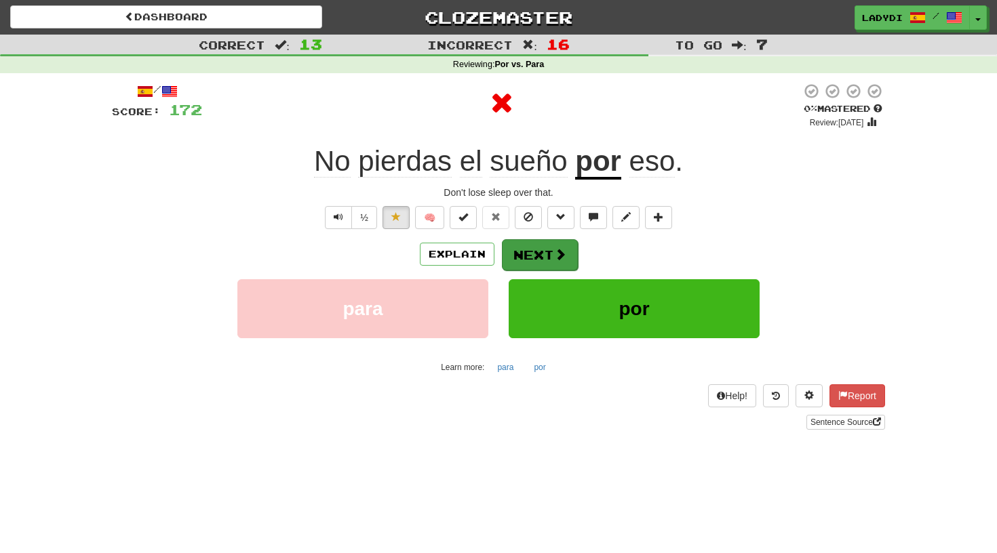
click at [534, 239] on button "Next" at bounding box center [540, 254] width 76 height 31
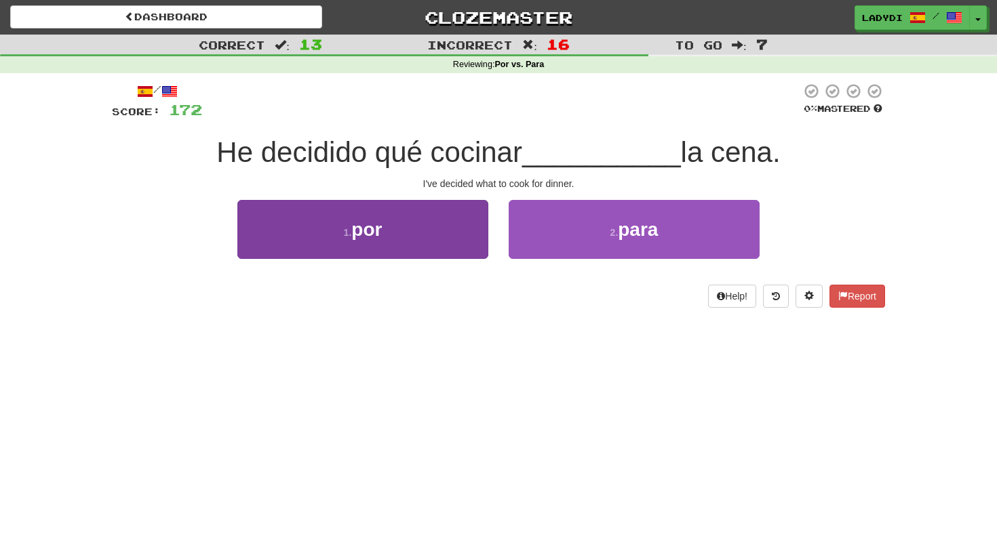
click at [434, 242] on button "1 . por" at bounding box center [362, 229] width 251 height 59
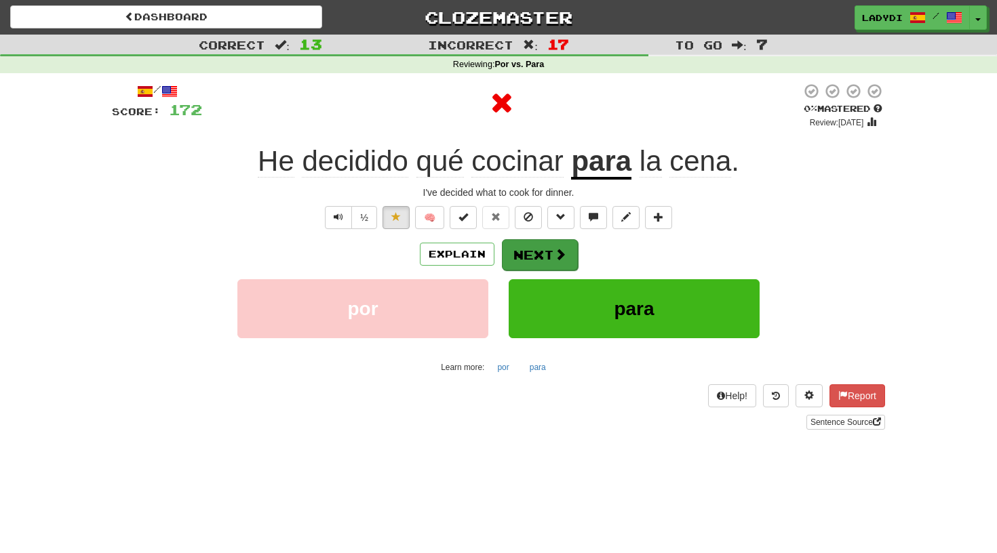
click at [543, 239] on button "Next" at bounding box center [540, 254] width 76 height 31
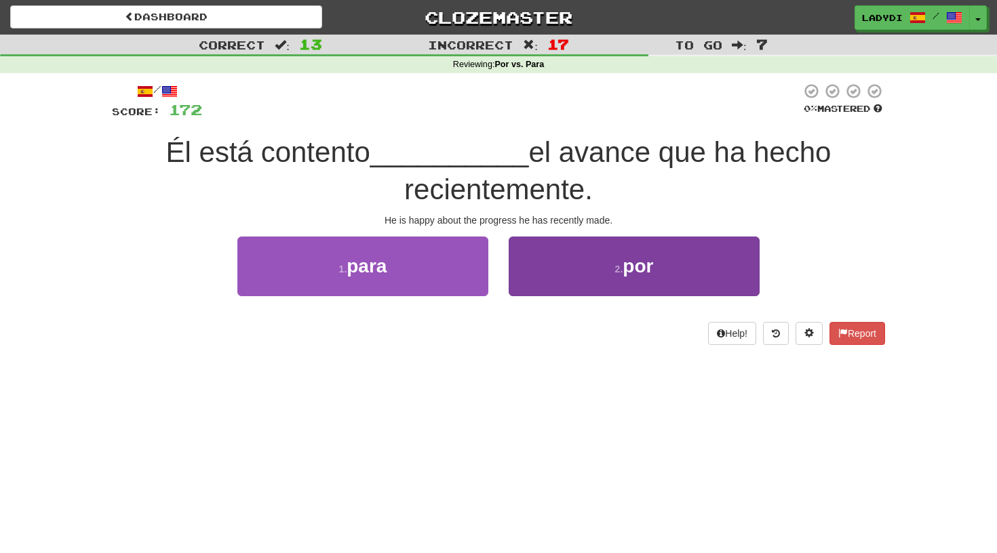
click at [555, 264] on button "2 . por" at bounding box center [634, 266] width 251 height 59
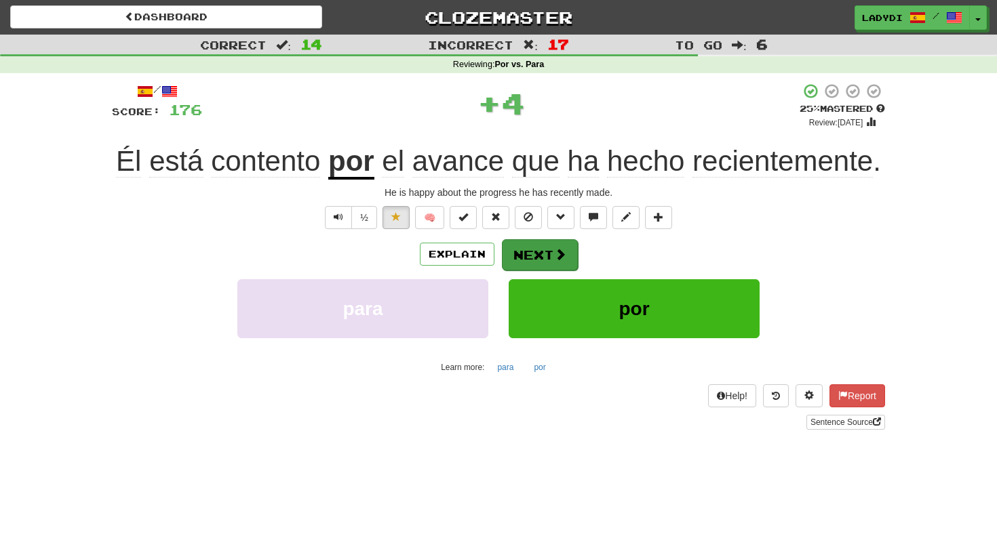
click at [534, 241] on button "Next" at bounding box center [540, 254] width 76 height 31
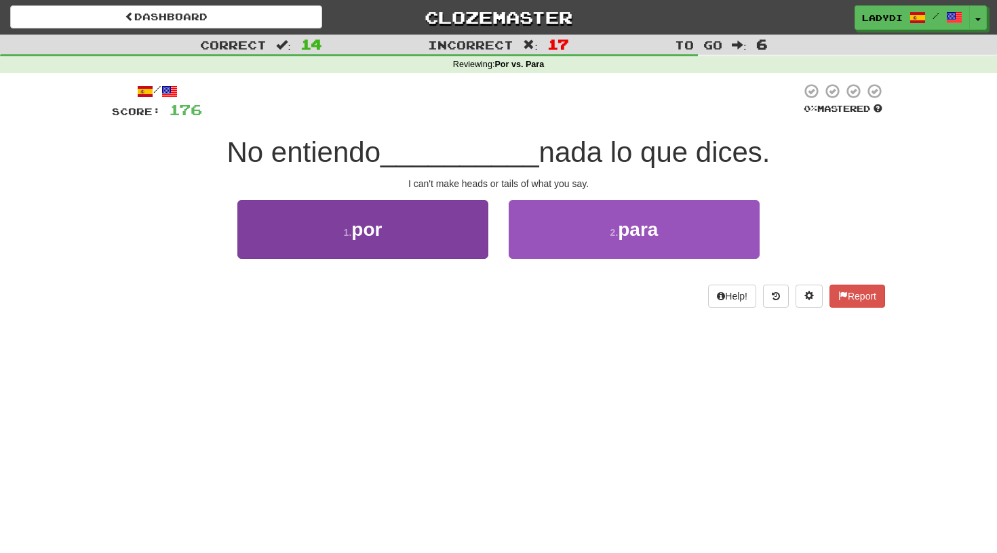
click at [449, 231] on button "1 . por" at bounding box center [362, 229] width 251 height 59
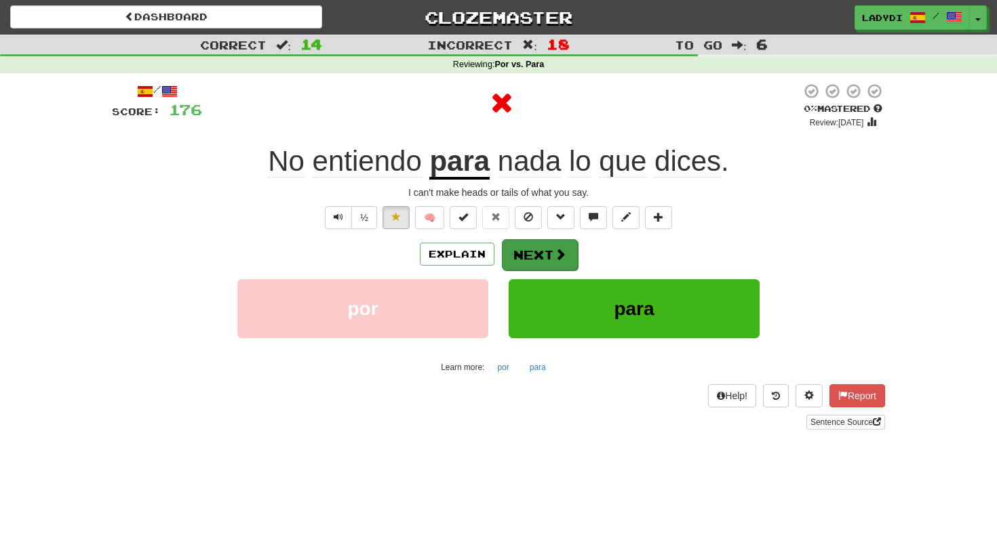
click at [526, 241] on button "Next" at bounding box center [540, 254] width 76 height 31
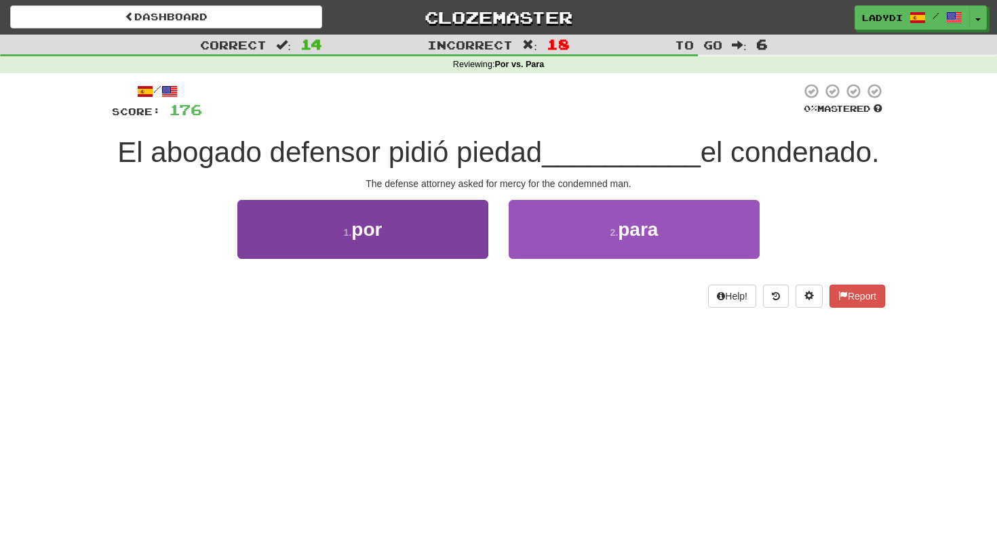
click at [461, 236] on button "1 . por" at bounding box center [362, 229] width 251 height 59
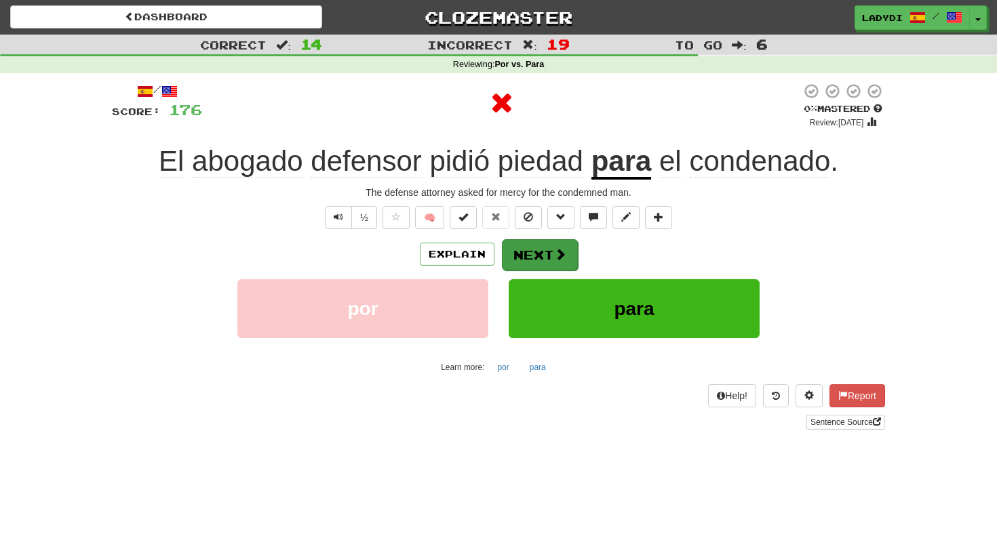
click at [520, 241] on button "Next" at bounding box center [540, 254] width 76 height 31
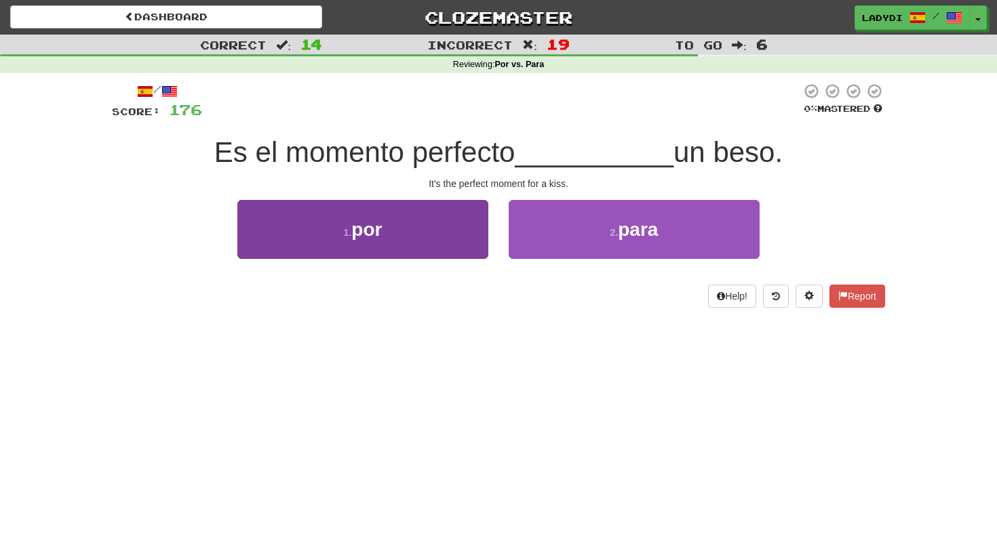
click at [441, 228] on button "1 . por" at bounding box center [362, 229] width 251 height 59
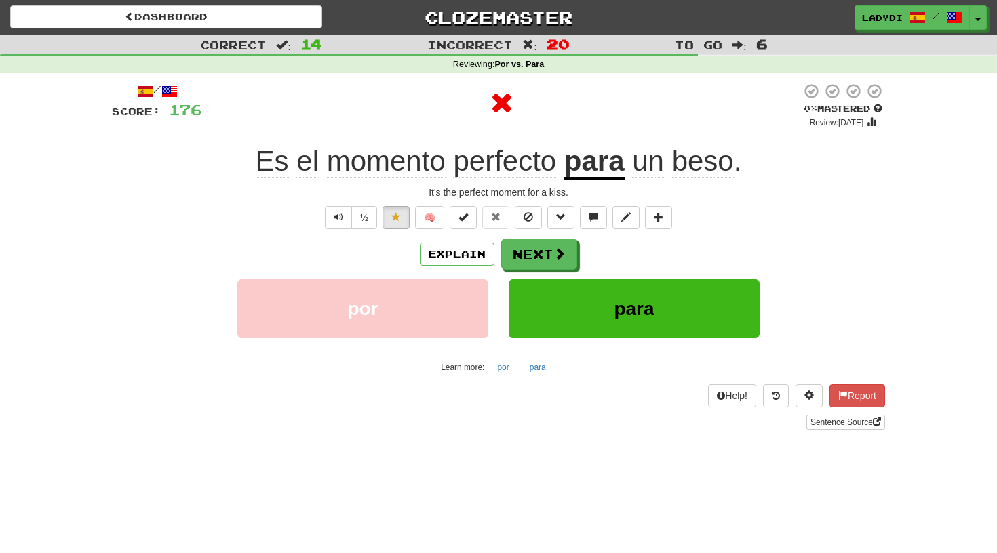
click at [528, 235] on div "/ Score: 176 0 % Mastered Review: 2025-08-14 Es el momento perfecto para un bes…" at bounding box center [498, 256] width 773 height 346
click at [528, 239] on button "Next" at bounding box center [540, 254] width 76 height 31
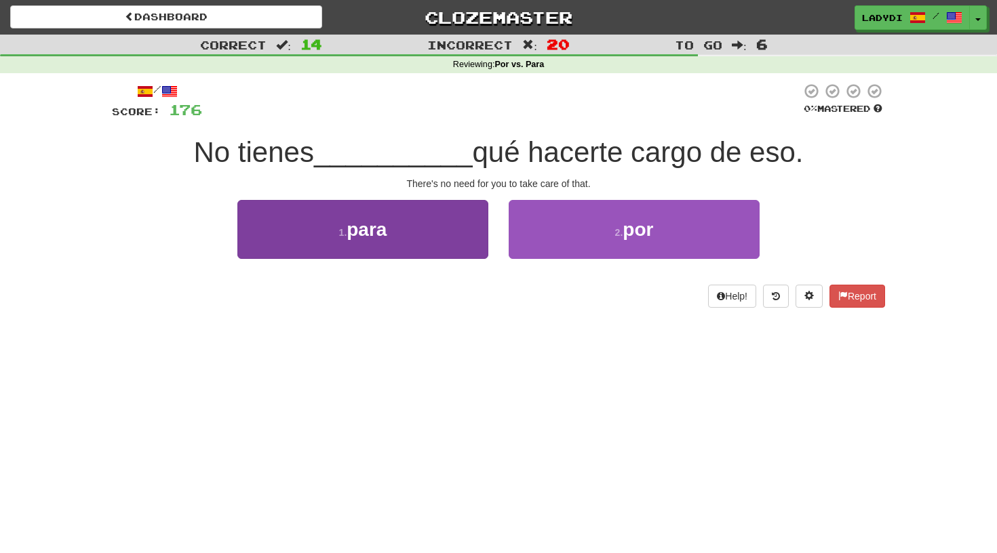
click at [426, 233] on button "1 . para" at bounding box center [362, 229] width 251 height 59
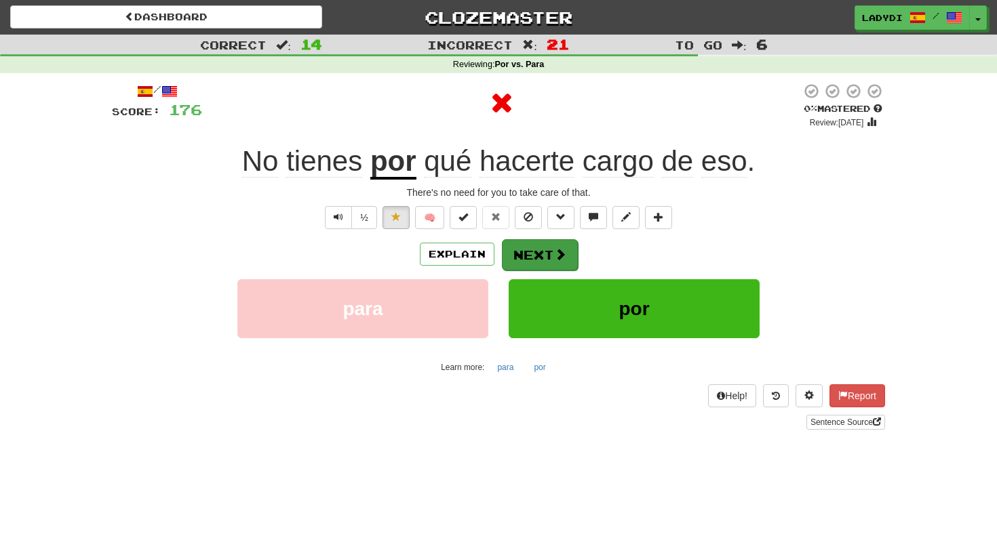
click at [530, 241] on button "Next" at bounding box center [540, 254] width 76 height 31
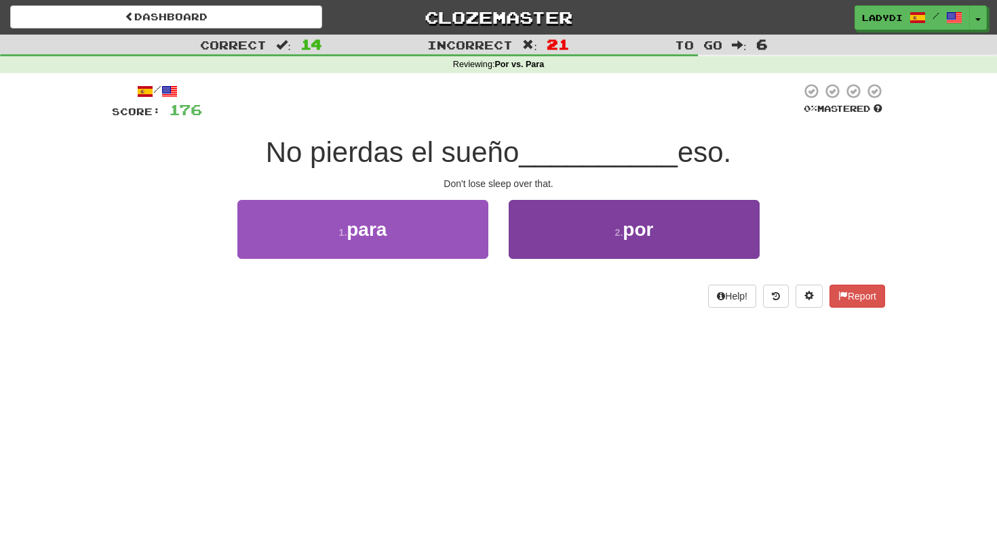
click at [565, 221] on button "2 . por" at bounding box center [634, 229] width 251 height 59
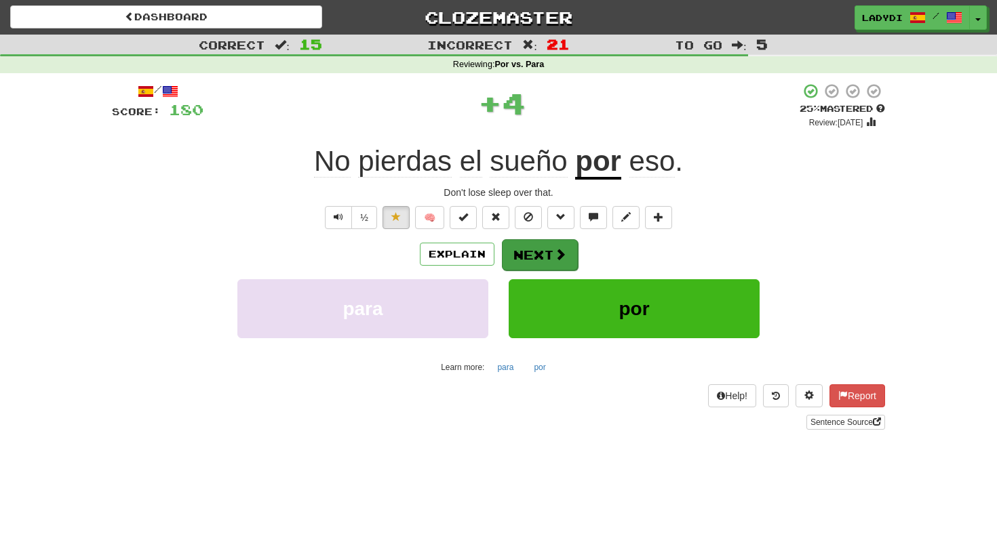
click at [537, 249] on button "Next" at bounding box center [540, 254] width 76 height 31
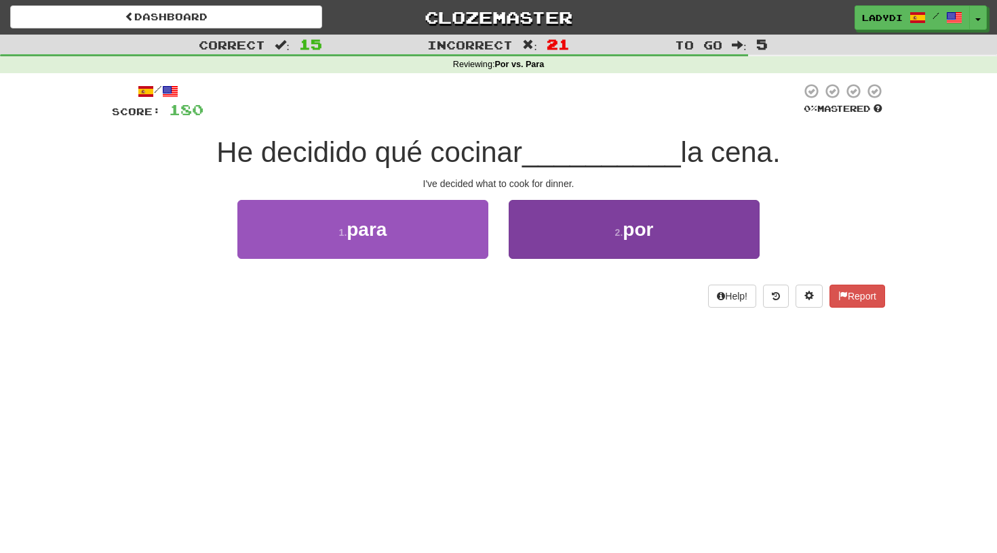
click at [527, 235] on button "2 . por" at bounding box center [634, 229] width 251 height 59
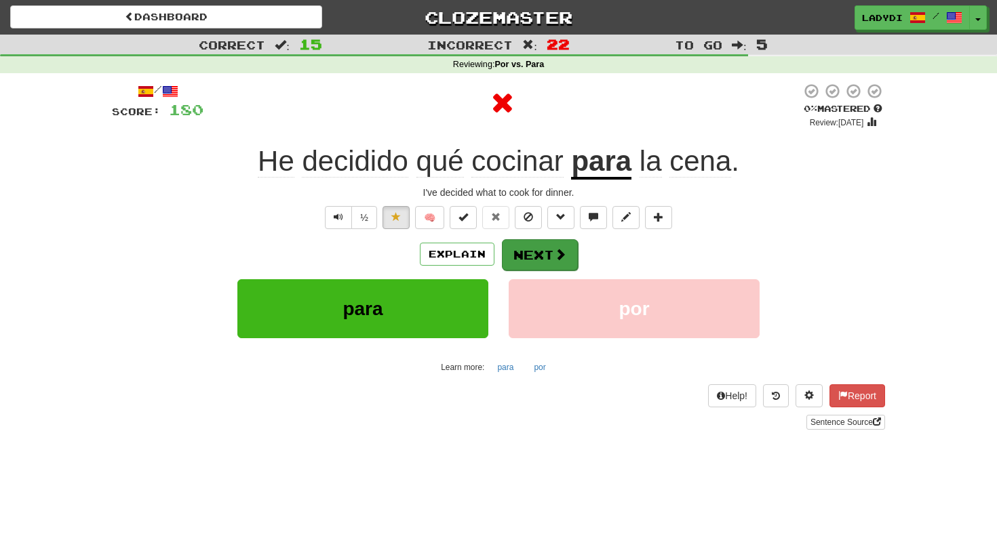
click at [530, 241] on button "Next" at bounding box center [540, 254] width 76 height 31
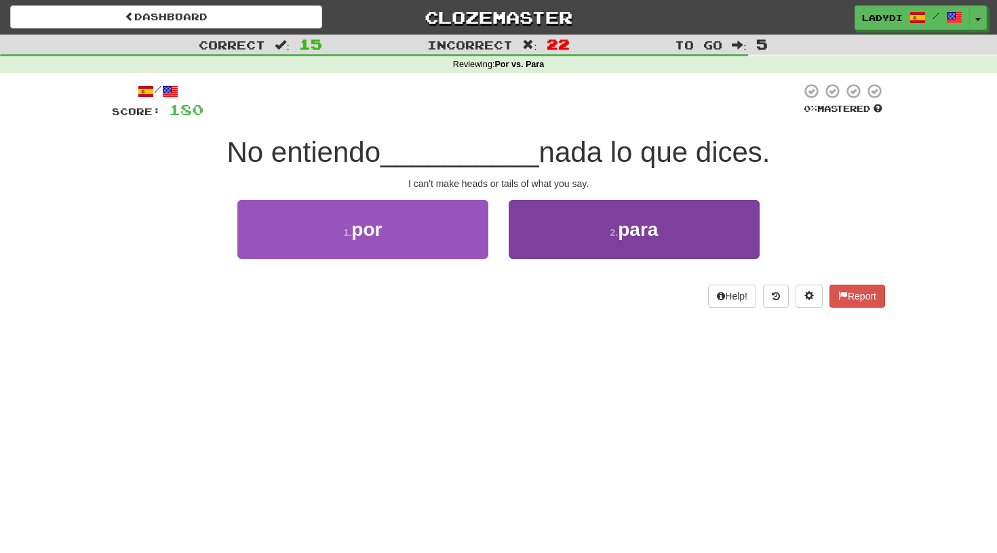
click at [560, 234] on button "2 . para" at bounding box center [634, 229] width 251 height 59
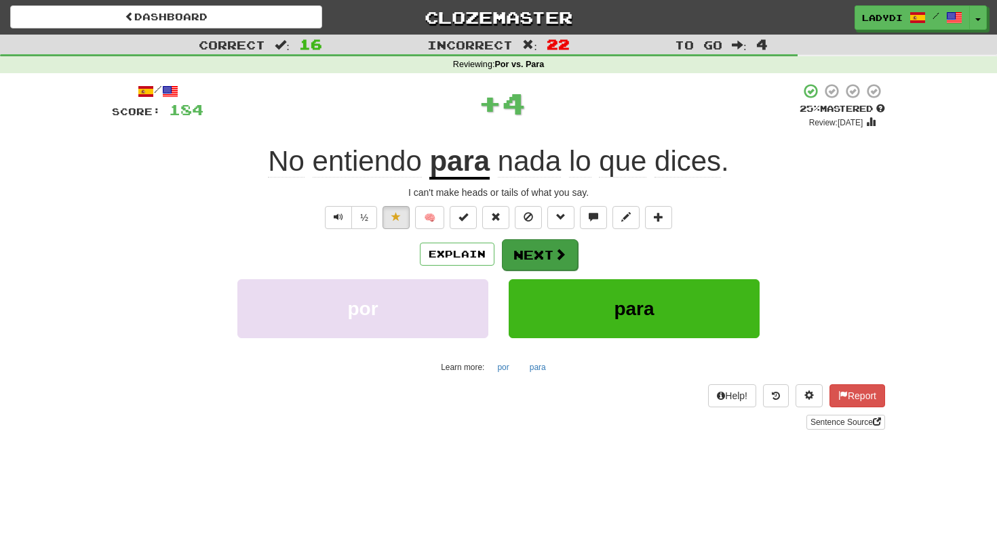
click at [536, 252] on button "Next" at bounding box center [540, 254] width 76 height 31
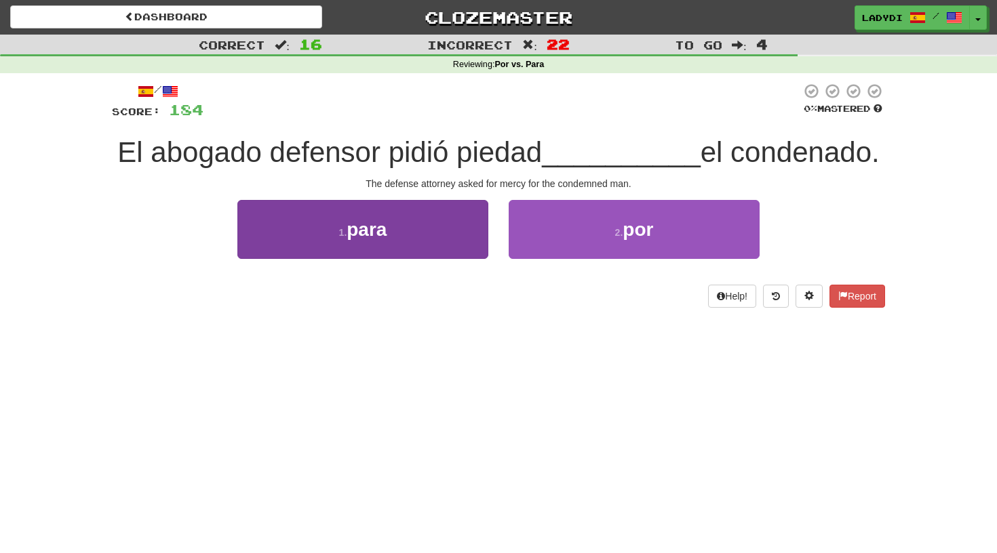
click at [453, 235] on button "1 . para" at bounding box center [362, 229] width 251 height 59
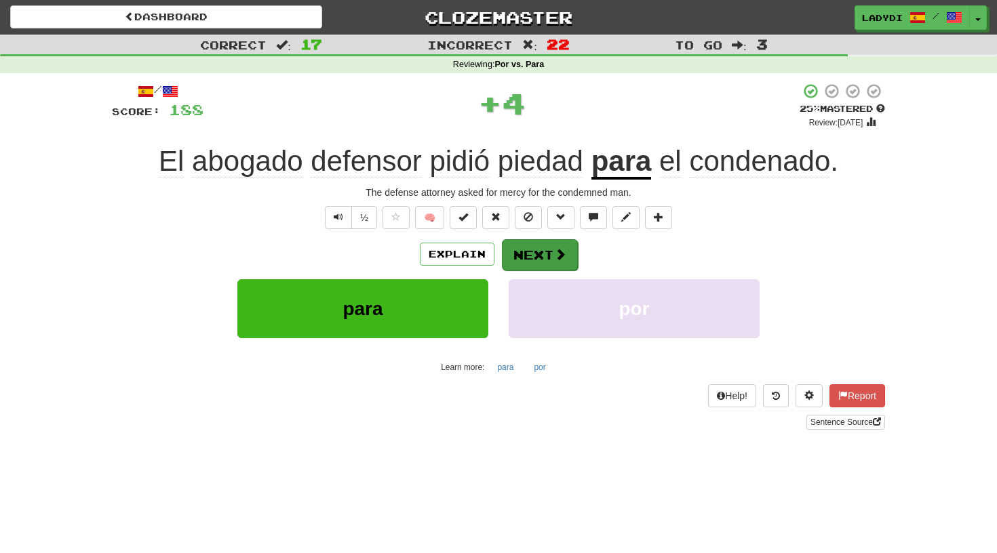
click at [521, 243] on button "Next" at bounding box center [540, 254] width 76 height 31
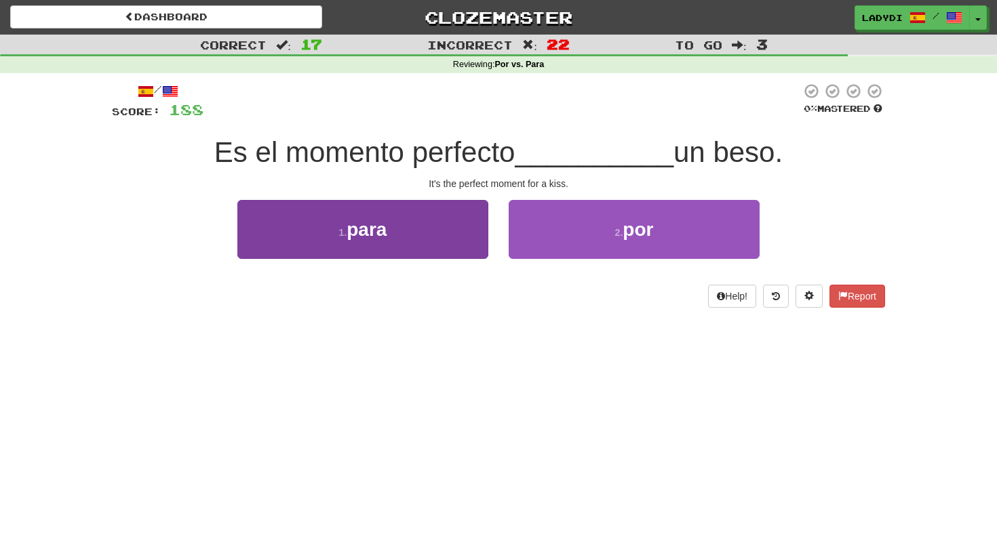
click at [457, 227] on button "1 . para" at bounding box center [362, 229] width 251 height 59
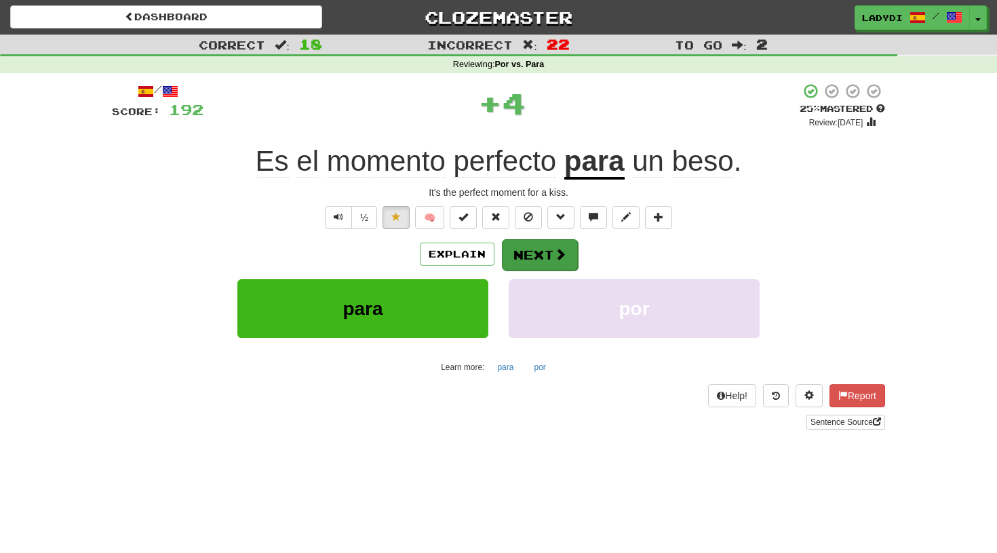
click at [533, 245] on button "Next" at bounding box center [540, 254] width 76 height 31
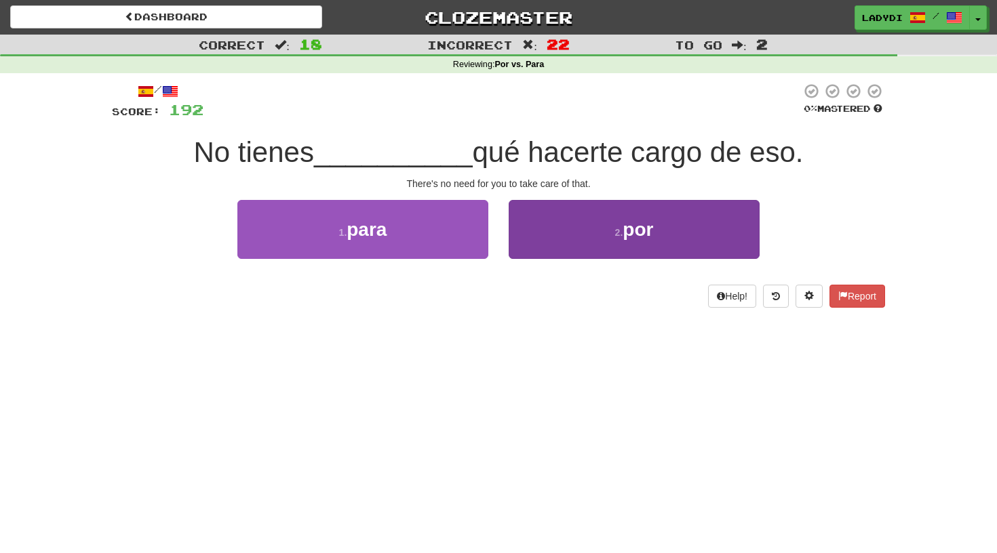
click at [567, 220] on button "2 . por" at bounding box center [634, 229] width 251 height 59
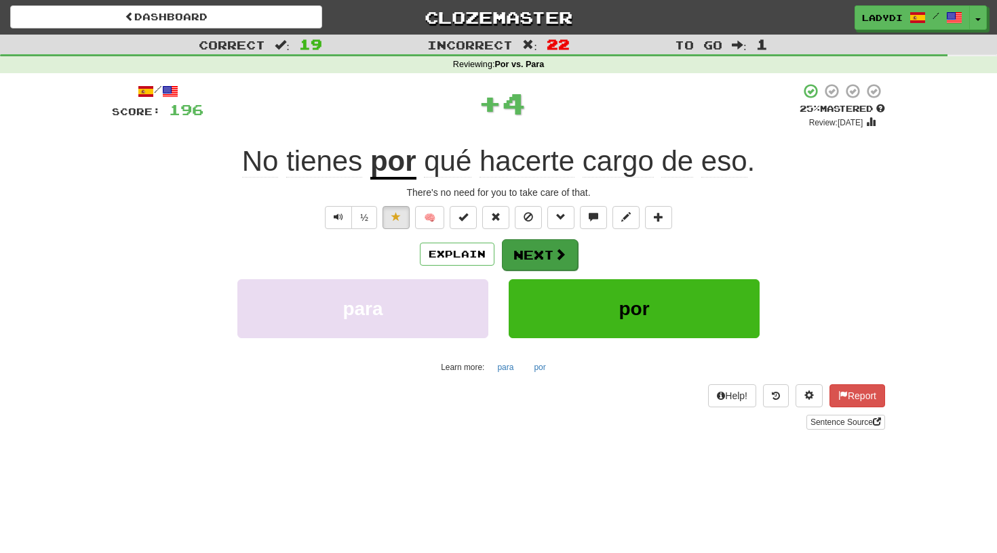
click at [540, 250] on button "Next" at bounding box center [540, 254] width 76 height 31
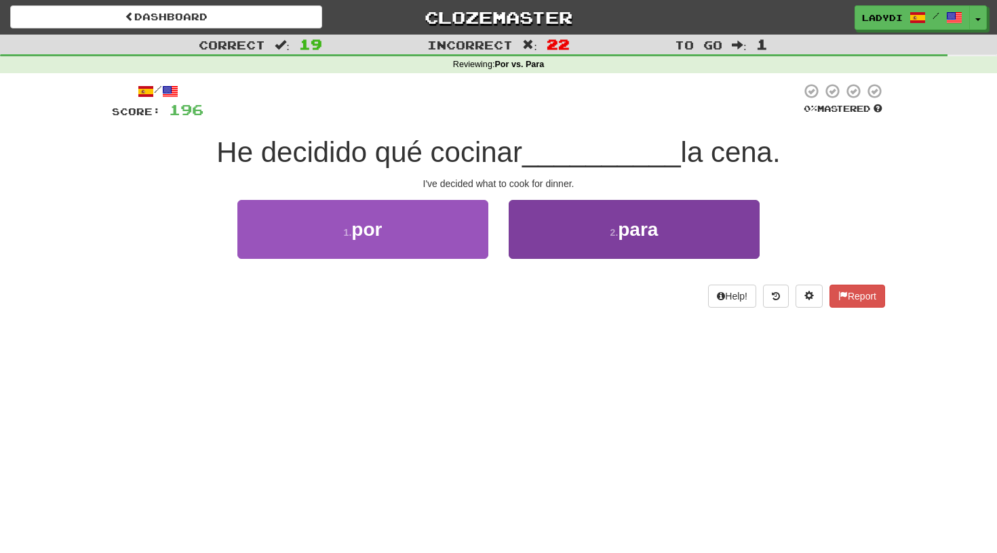
click at [523, 243] on button "2 . para" at bounding box center [634, 229] width 251 height 59
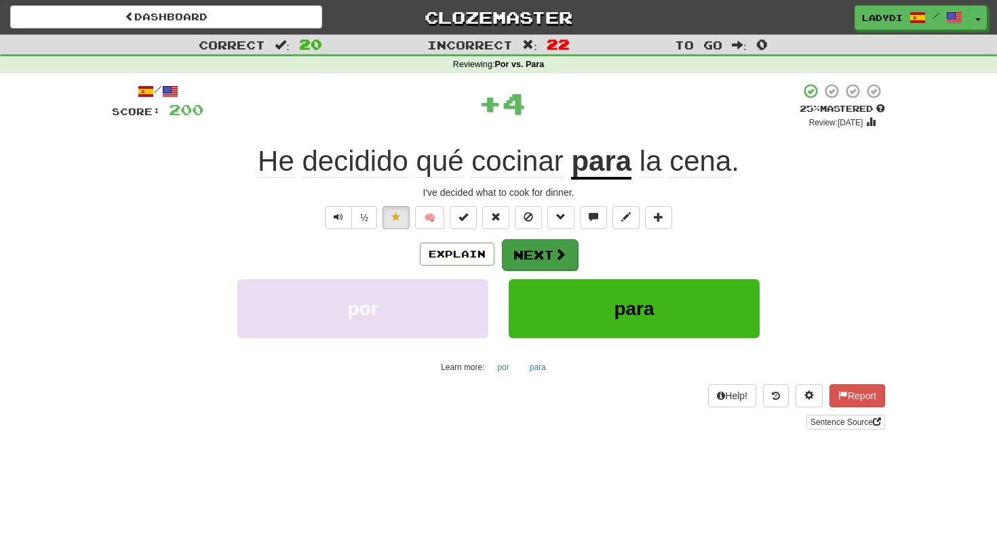
click at [536, 243] on button "Next" at bounding box center [540, 254] width 76 height 31
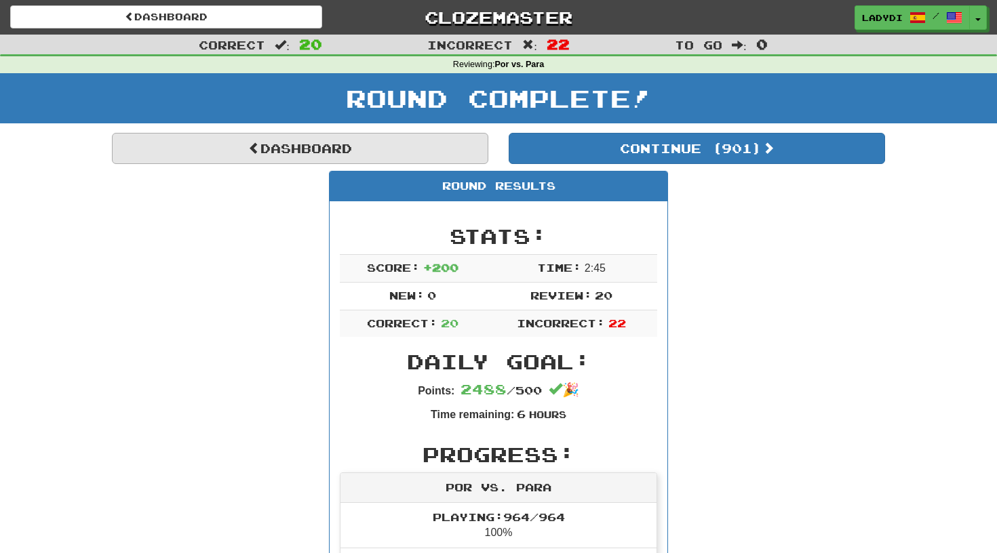
click at [338, 149] on link "Dashboard" at bounding box center [300, 148] width 376 height 31
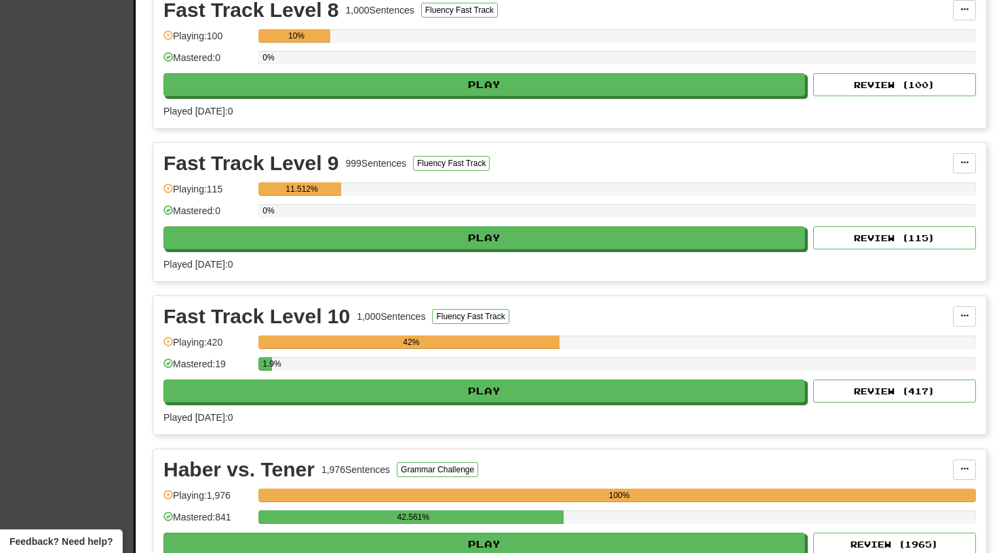
scroll to position [1720, 0]
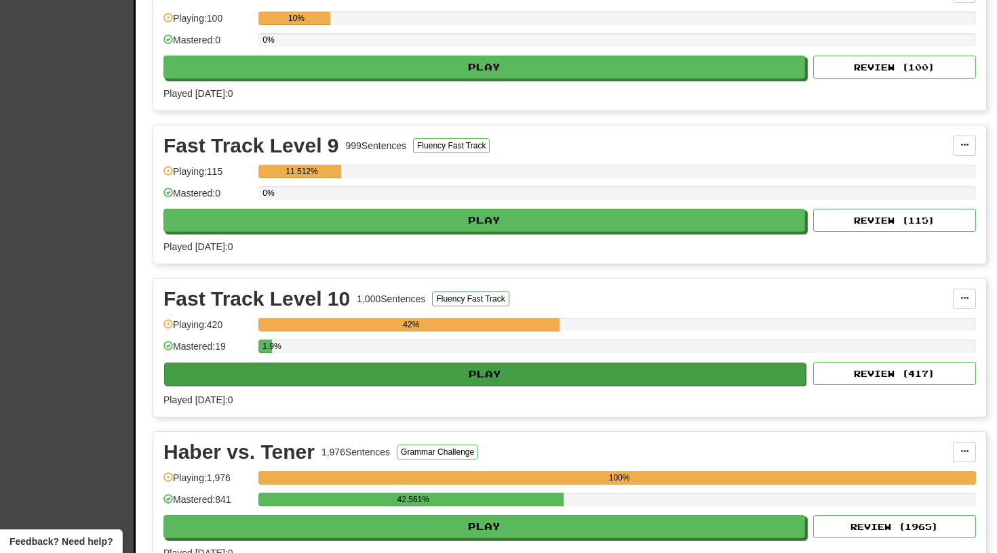
click at [431, 374] on button "Play" at bounding box center [484, 374] width 641 height 23
select select "**"
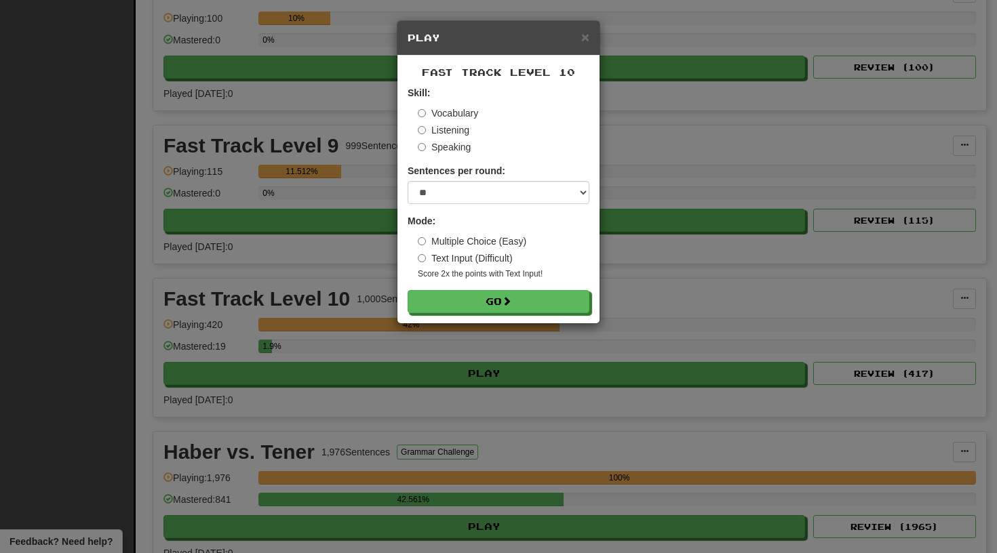
click at [349, 533] on div "× Play Fast Track Level 10 Skill: Vocabulary Listening Speaking Sentences per r…" at bounding box center [498, 276] width 997 height 553
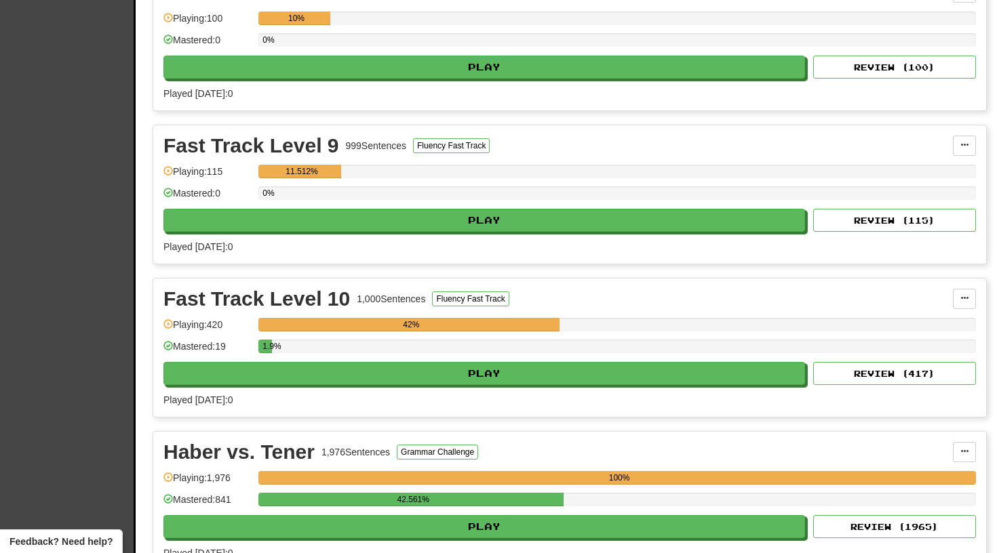
click at [349, 533] on button "Play" at bounding box center [483, 526] width 641 height 23
select select "**"
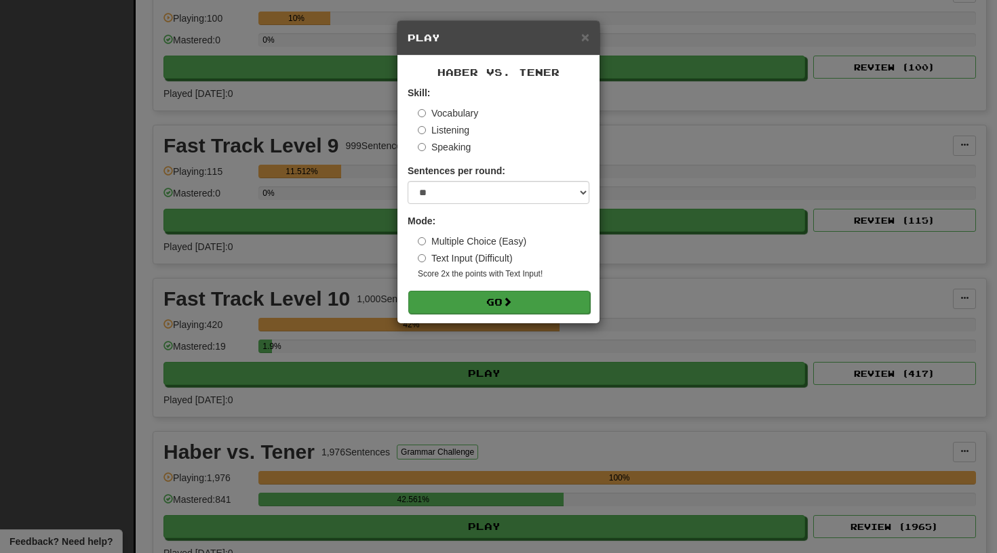
click at [509, 295] on button "Go" at bounding box center [499, 302] width 182 height 23
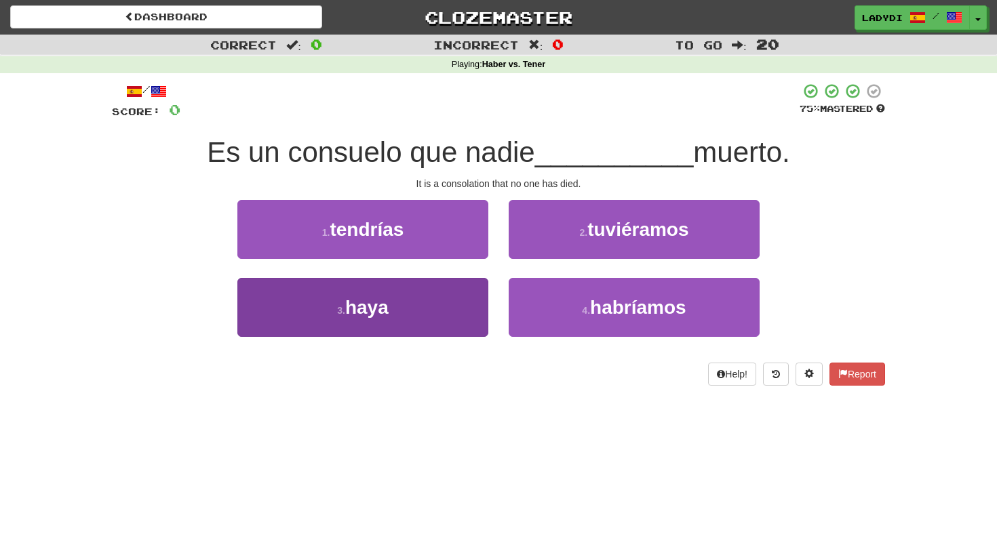
click at [430, 309] on button "3 . haya" at bounding box center [362, 307] width 251 height 59
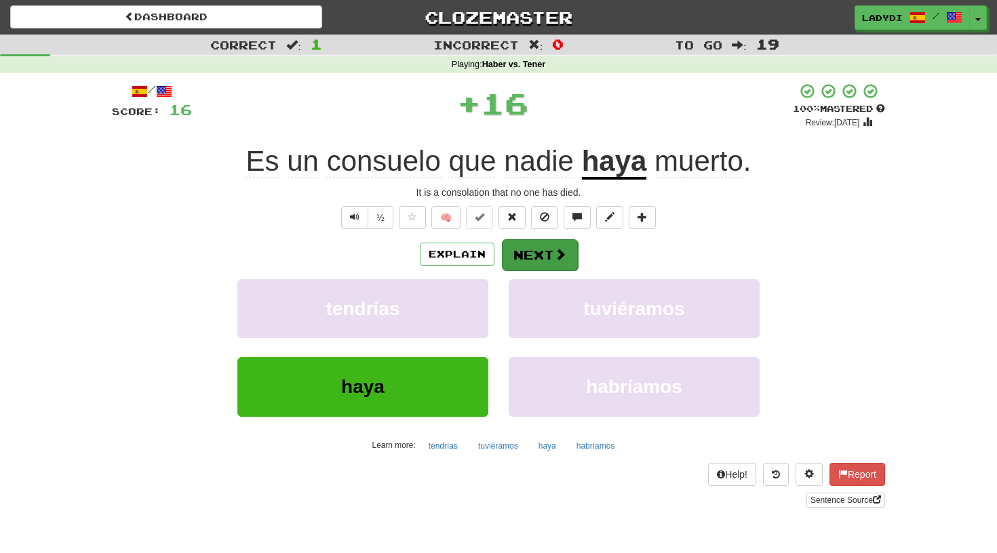
click at [524, 256] on button "Next" at bounding box center [540, 254] width 76 height 31
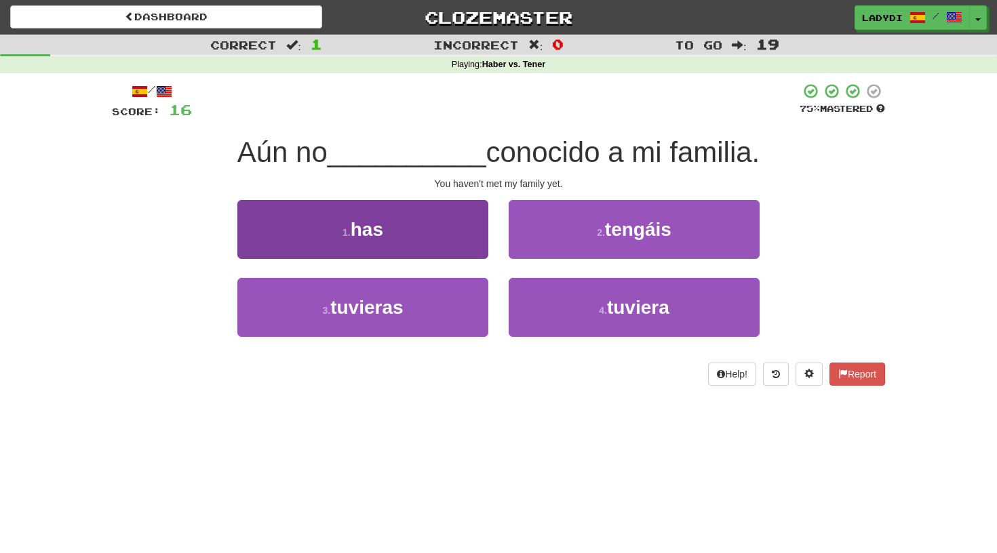
click at [429, 238] on button "1 . has" at bounding box center [362, 229] width 251 height 59
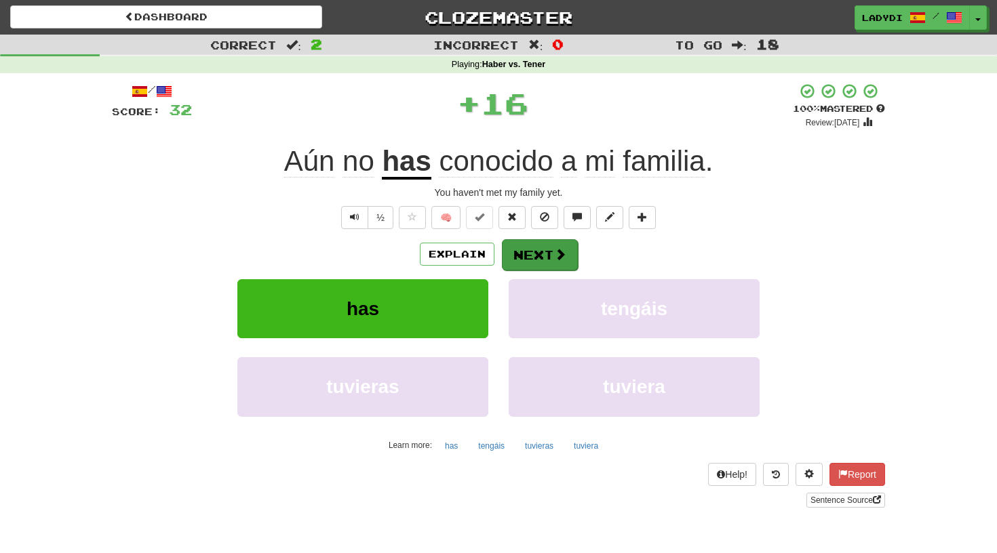
click at [524, 252] on button "Next" at bounding box center [540, 254] width 76 height 31
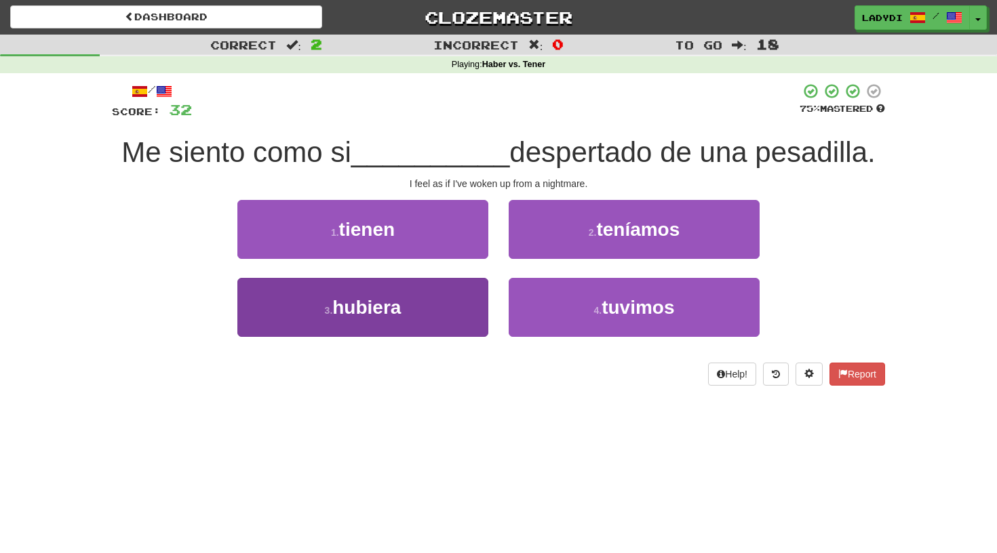
click at [451, 300] on button "3 . hubiera" at bounding box center [362, 307] width 251 height 59
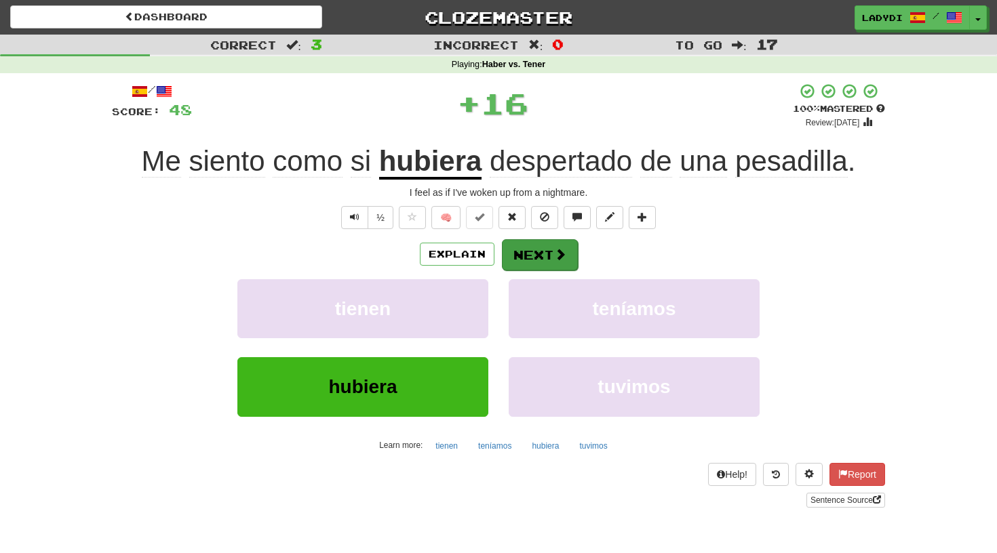
click at [547, 247] on button "Next" at bounding box center [540, 254] width 76 height 31
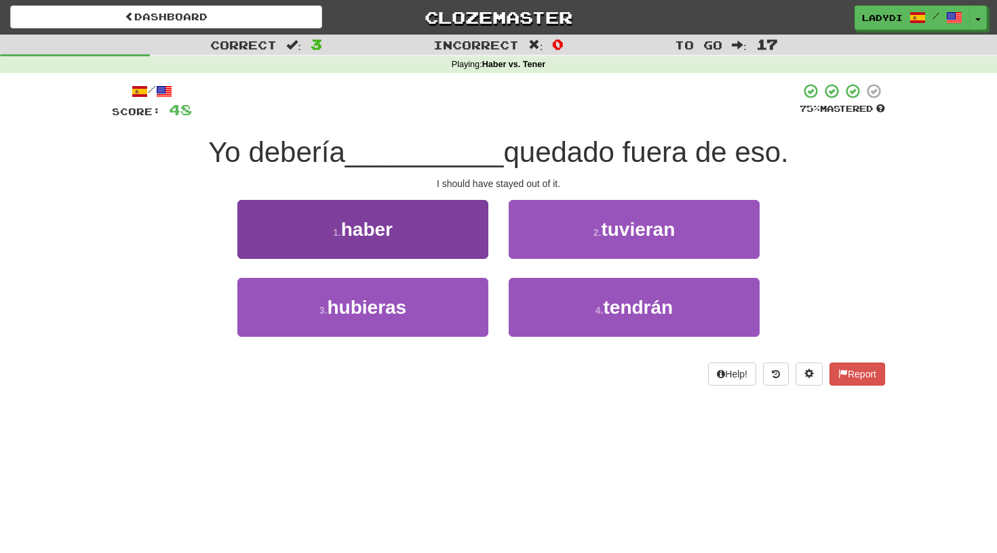
click at [477, 237] on button "1 . haber" at bounding box center [362, 229] width 251 height 59
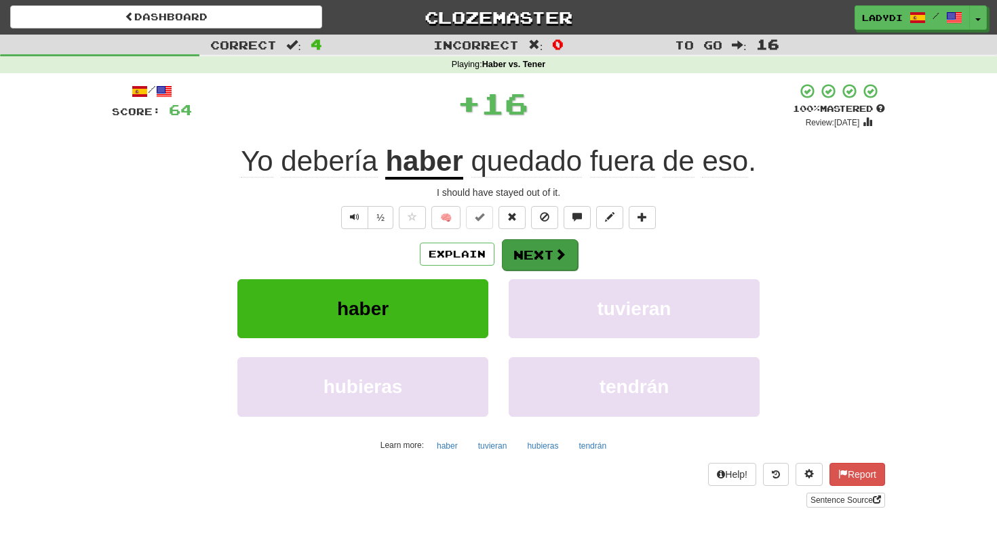
click at [520, 245] on button "Next" at bounding box center [540, 254] width 76 height 31
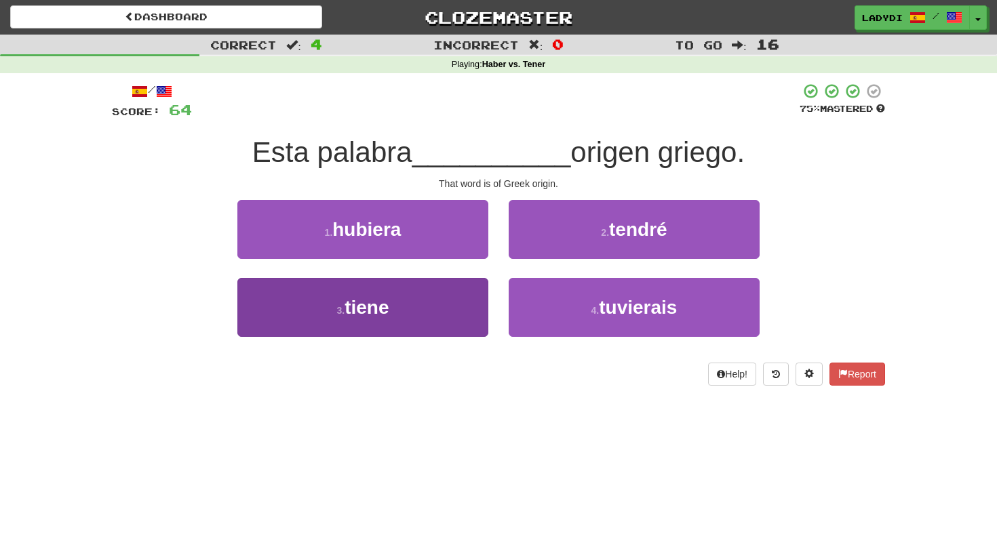
click at [452, 319] on button "3 . tiene" at bounding box center [362, 307] width 251 height 59
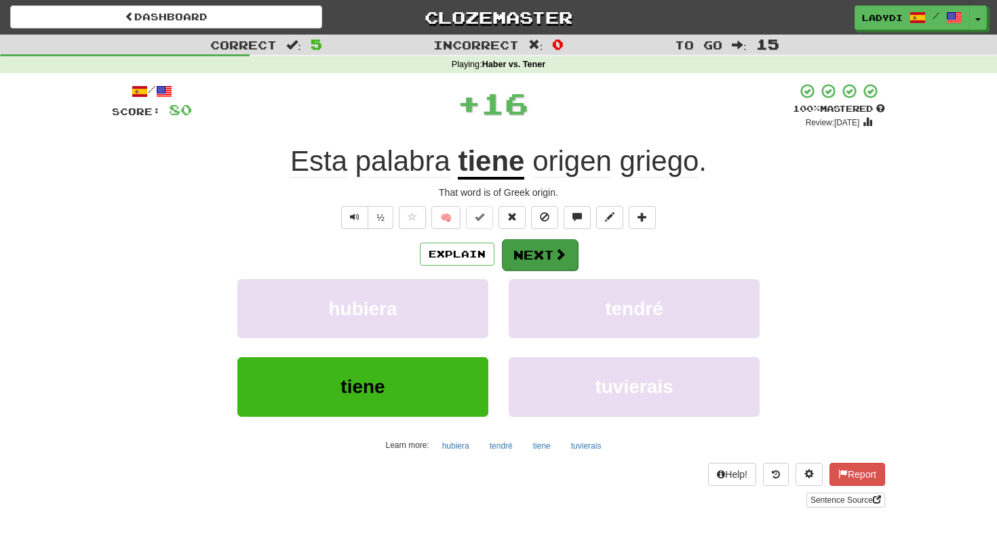
click at [521, 258] on button "Next" at bounding box center [540, 254] width 76 height 31
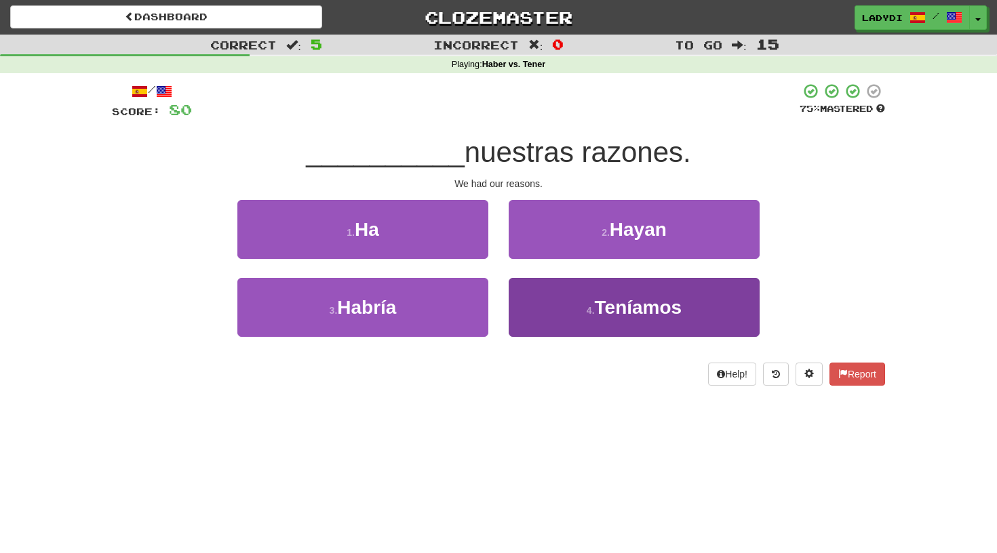
click at [545, 307] on button "4 . [GEOGRAPHIC_DATA]" at bounding box center [634, 307] width 251 height 59
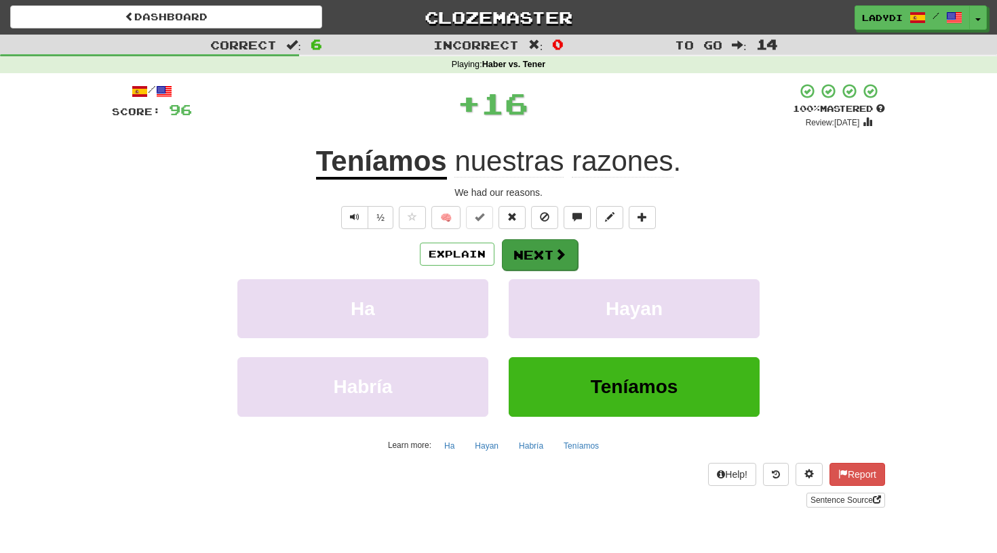
click at [534, 266] on button "Next" at bounding box center [540, 254] width 76 height 31
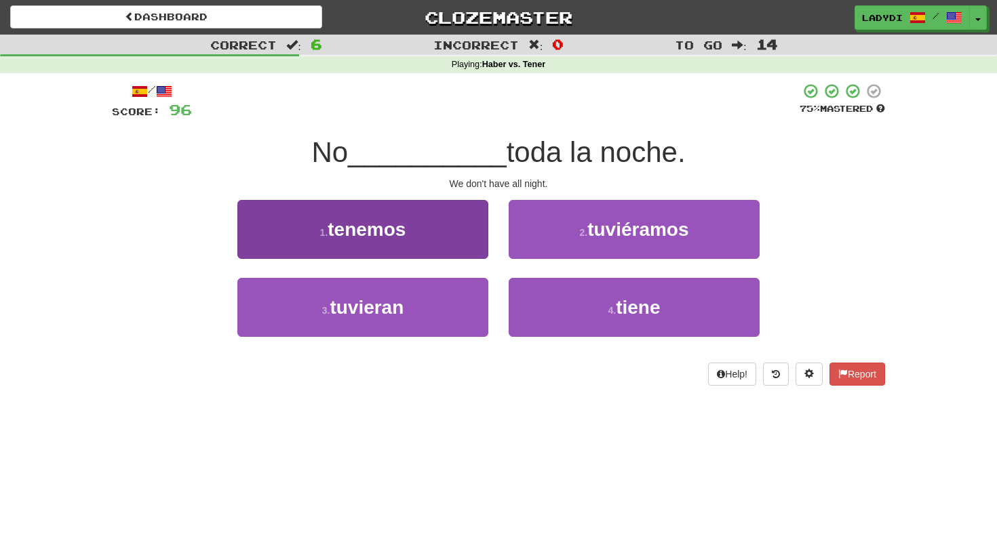
click at [435, 232] on button "1 . tenemos" at bounding box center [362, 229] width 251 height 59
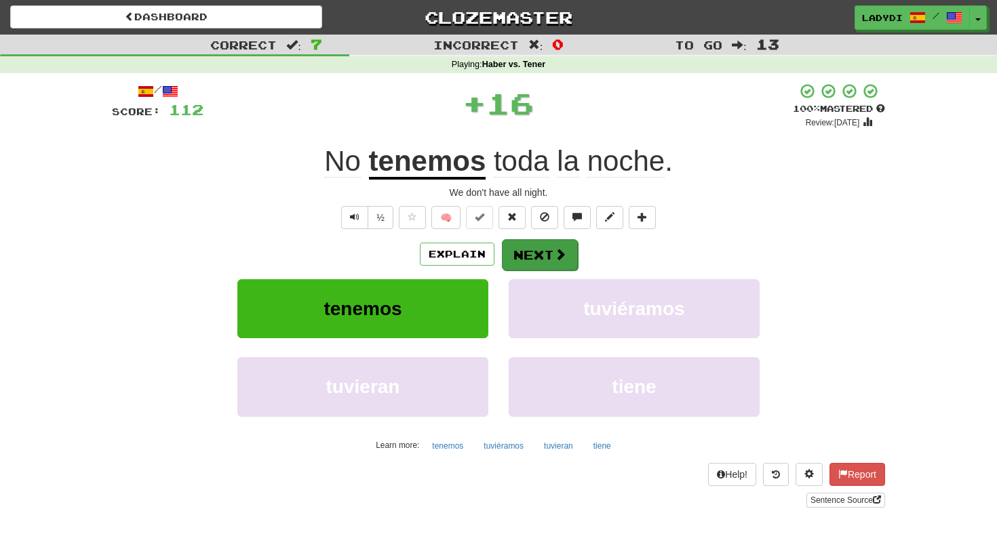
click at [531, 240] on button "Next" at bounding box center [540, 254] width 76 height 31
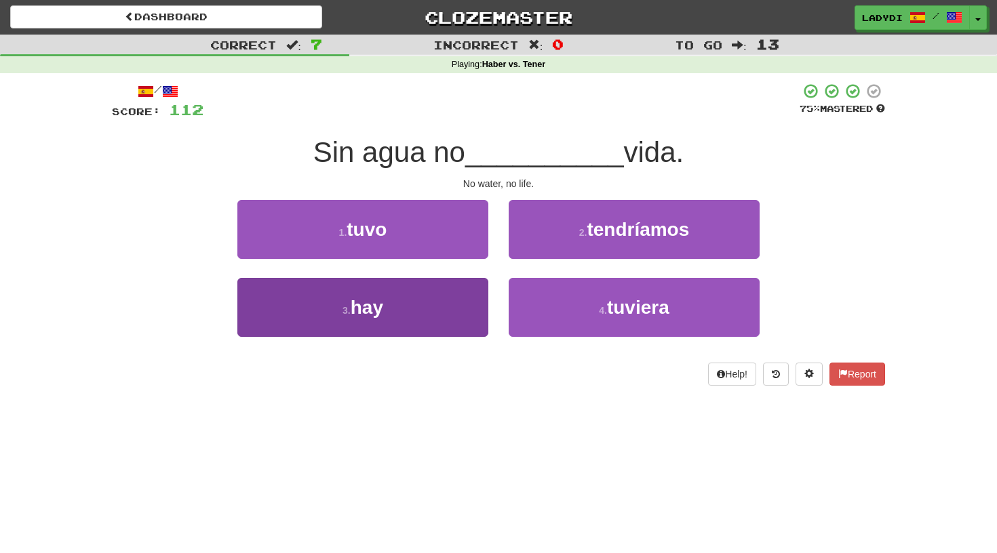
click at [442, 287] on button "3 . hay" at bounding box center [362, 307] width 251 height 59
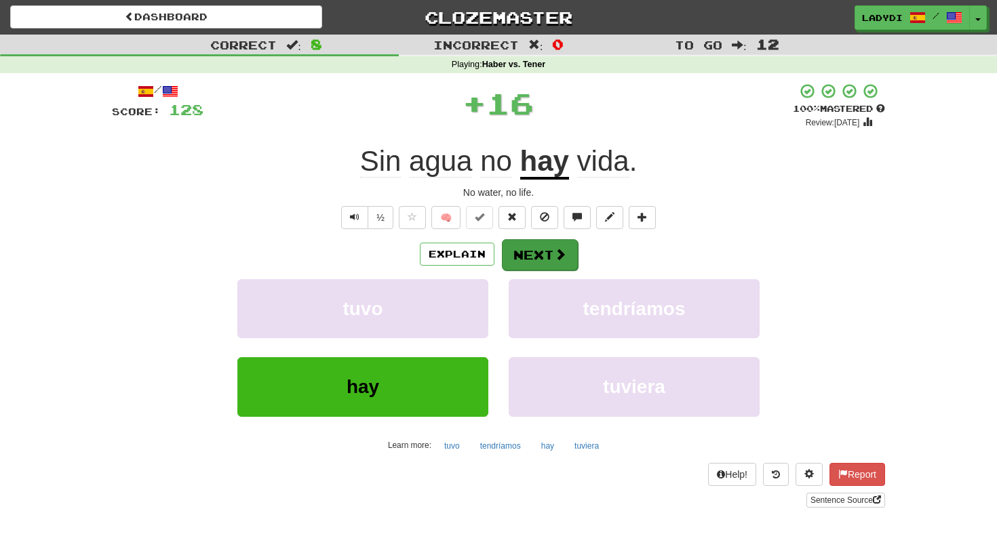
click at [516, 246] on button "Next" at bounding box center [540, 254] width 76 height 31
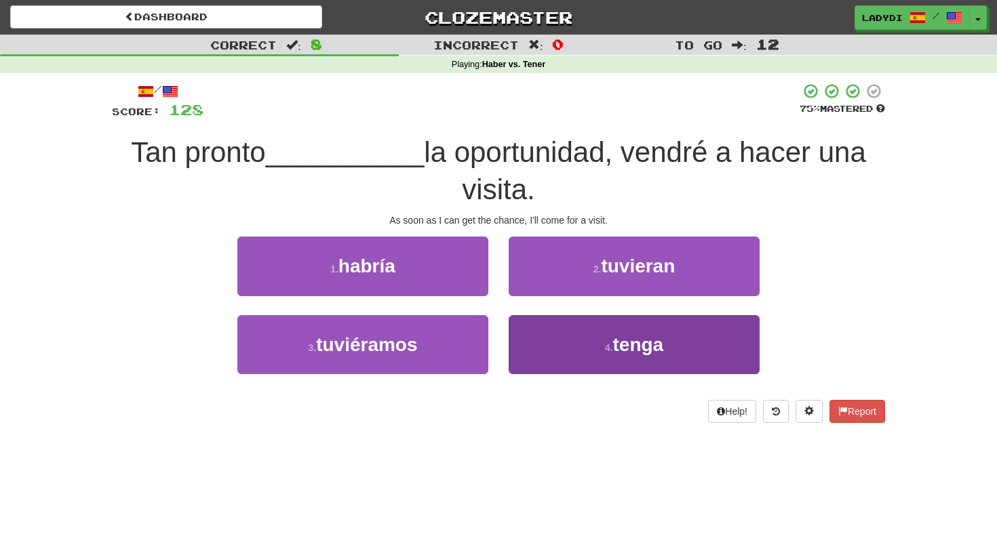
click at [548, 336] on button "4 . tenga" at bounding box center [634, 344] width 251 height 59
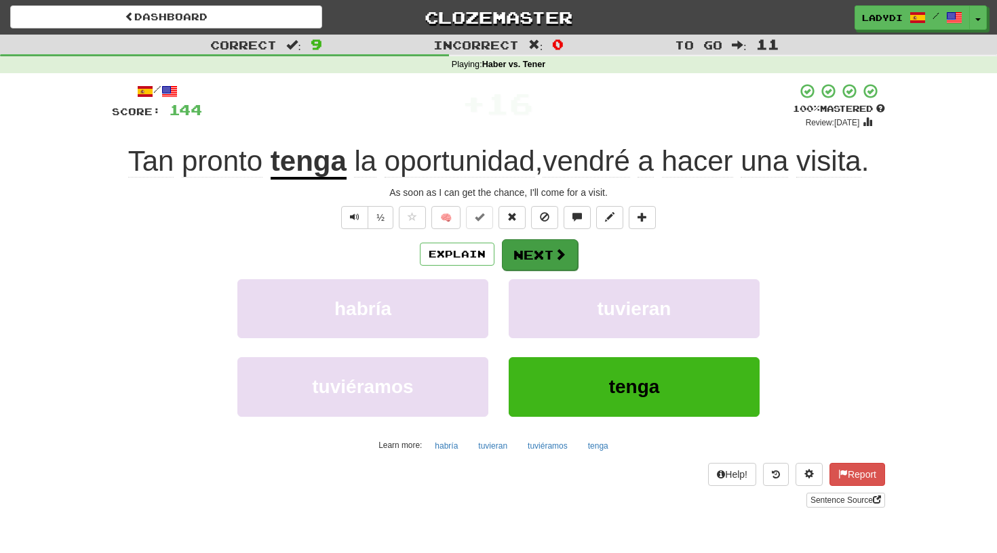
click at [546, 250] on button "Next" at bounding box center [540, 254] width 76 height 31
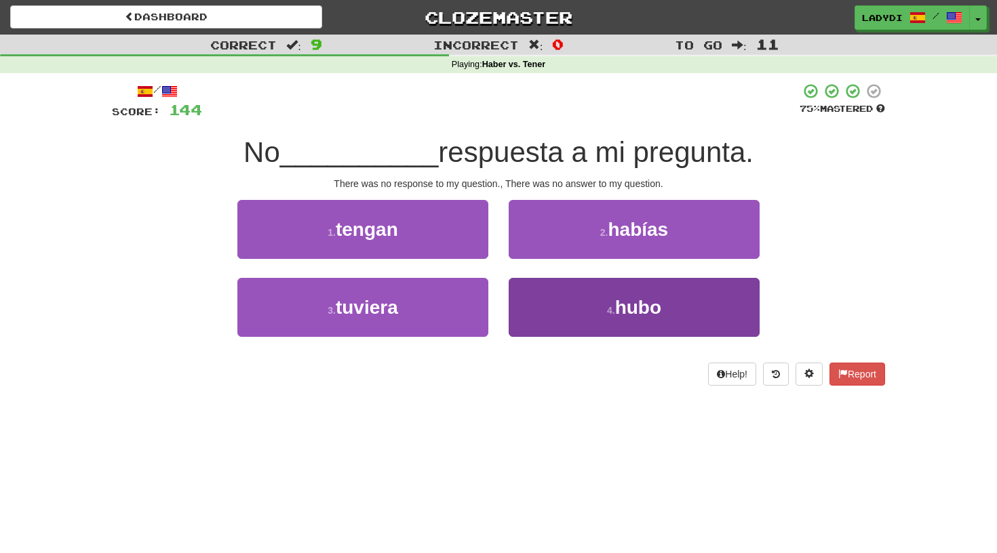
click at [525, 311] on button "4 . hubo" at bounding box center [634, 307] width 251 height 59
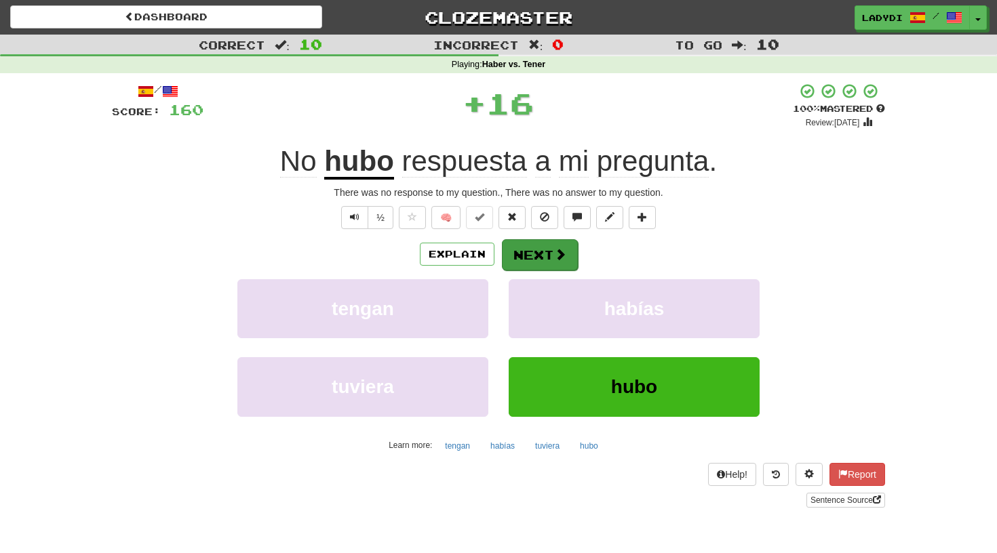
click at [539, 260] on button "Next" at bounding box center [540, 254] width 76 height 31
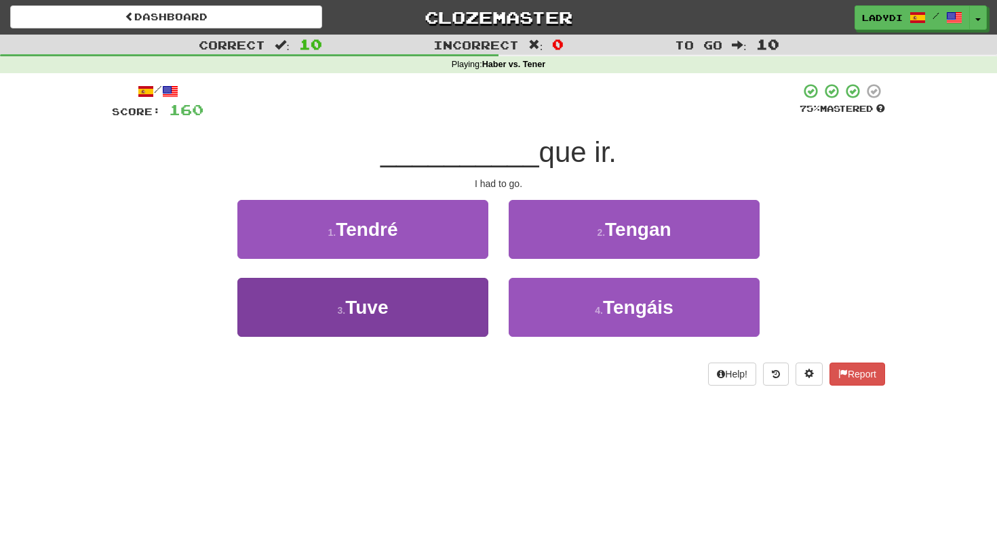
click at [419, 299] on button "3 . Tuve" at bounding box center [362, 307] width 251 height 59
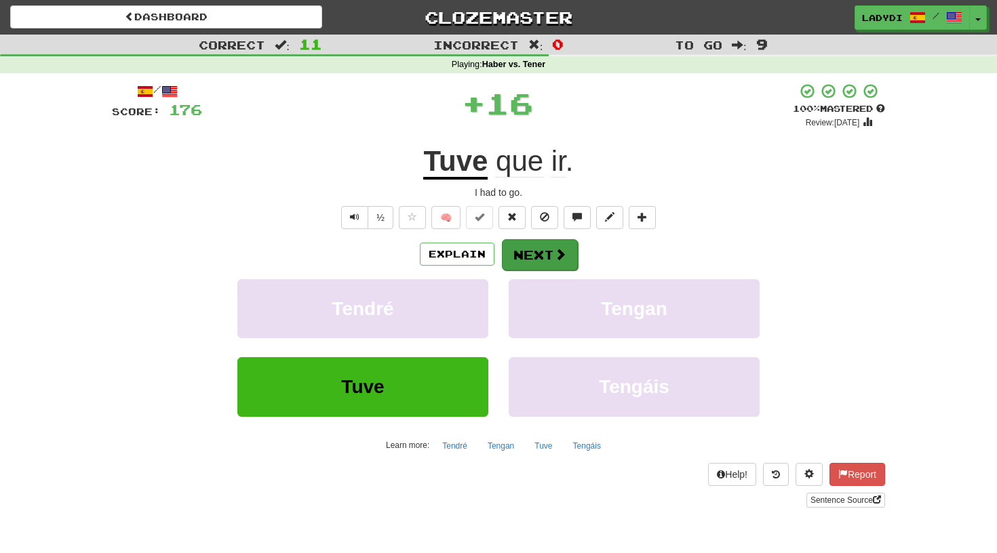
click at [508, 262] on button "Next" at bounding box center [540, 254] width 76 height 31
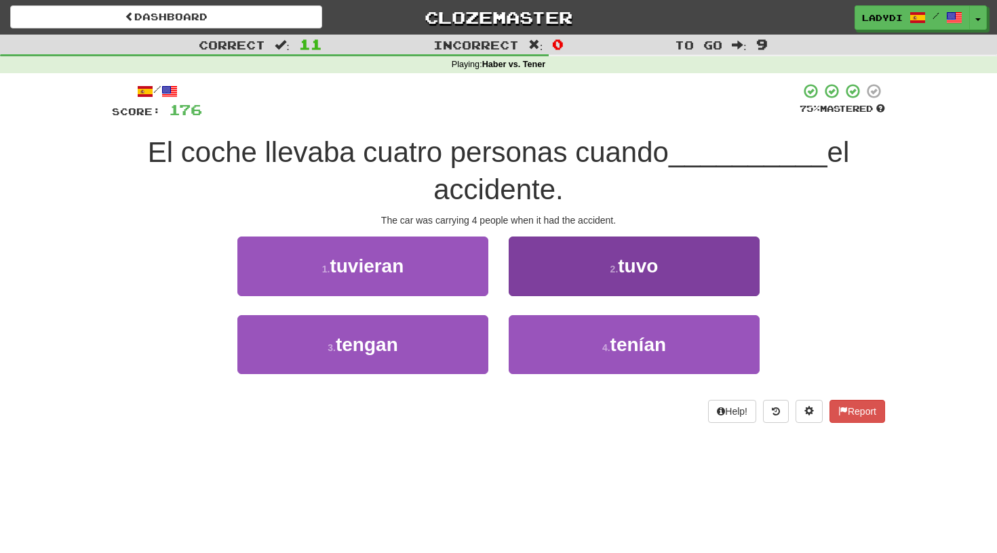
click at [540, 264] on button "2 . tuvo" at bounding box center [634, 266] width 251 height 59
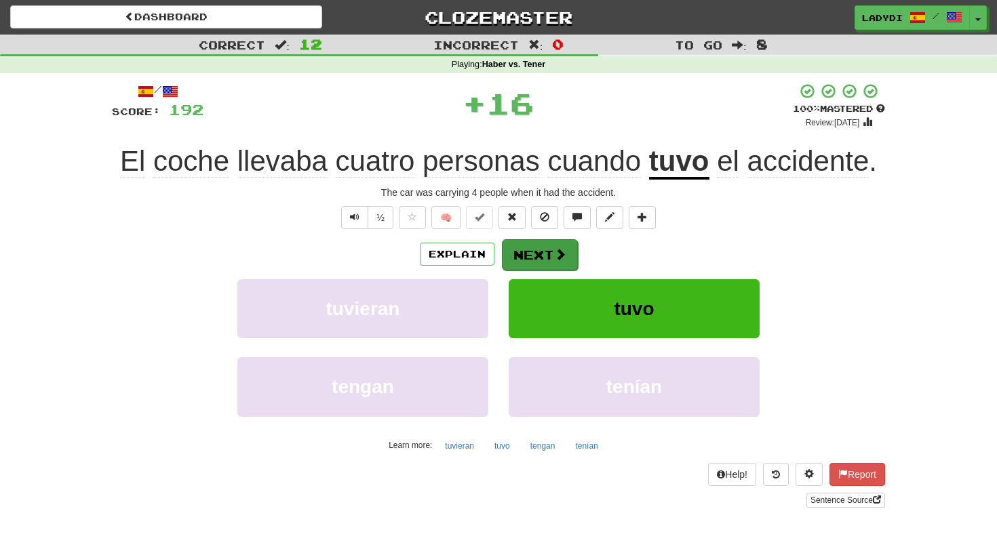
click at [540, 250] on button "Next" at bounding box center [540, 254] width 76 height 31
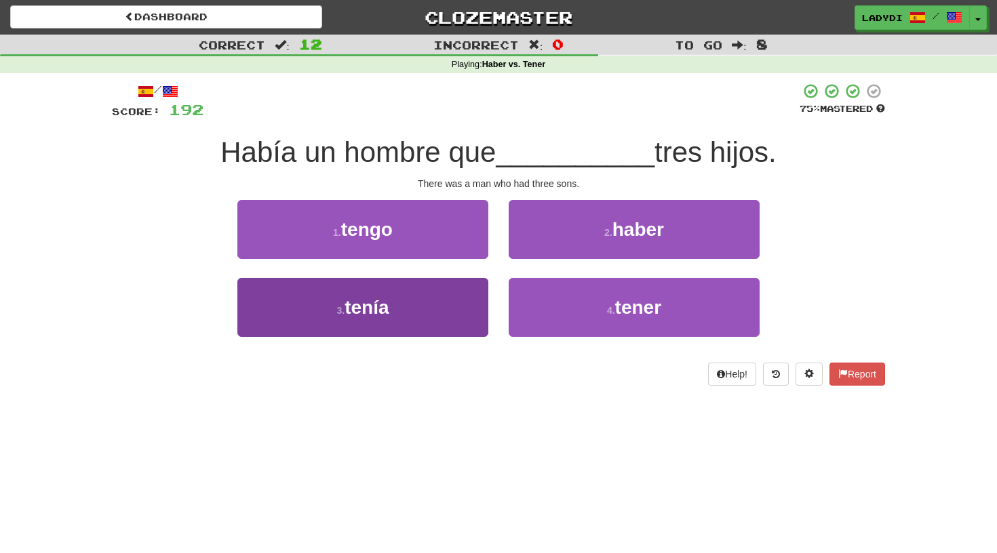
click at [469, 298] on button "3 . tenía" at bounding box center [362, 307] width 251 height 59
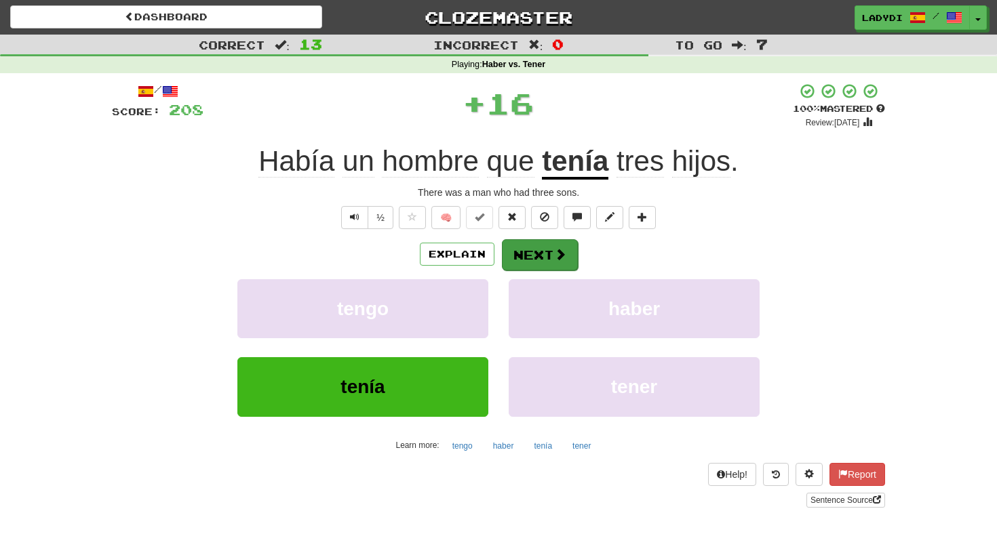
click at [522, 264] on button "Next" at bounding box center [540, 254] width 76 height 31
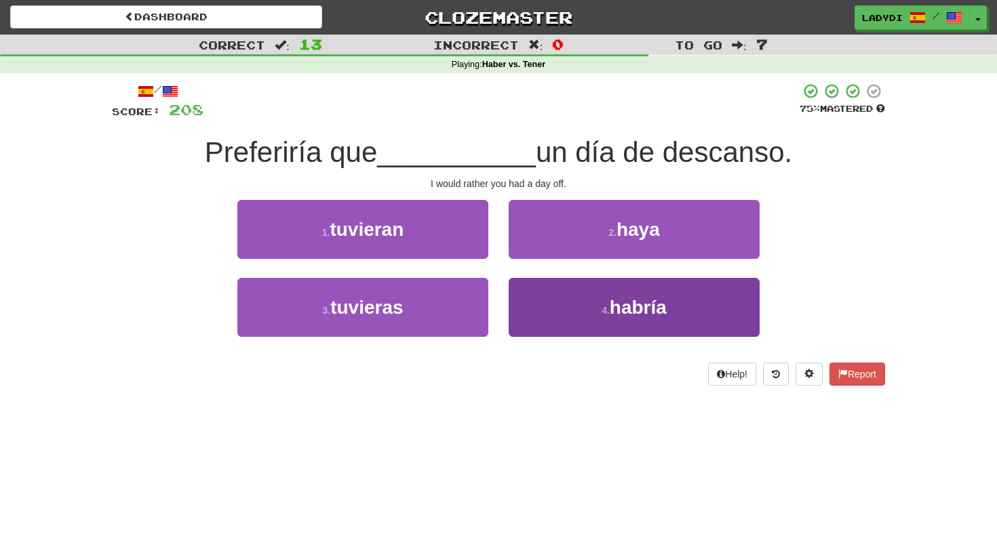
click at [545, 302] on button "4 . habría" at bounding box center [634, 307] width 251 height 59
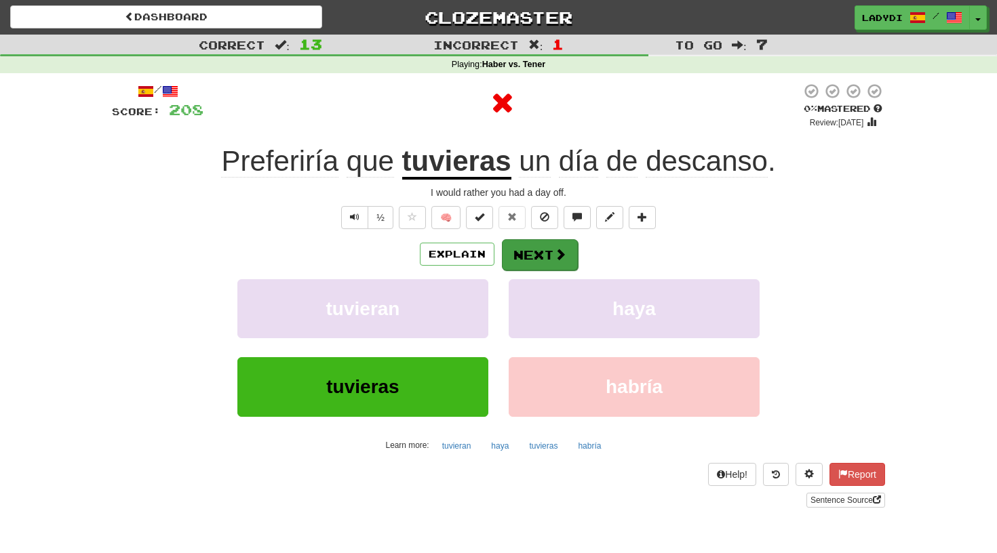
click at [543, 256] on button "Next" at bounding box center [540, 254] width 76 height 31
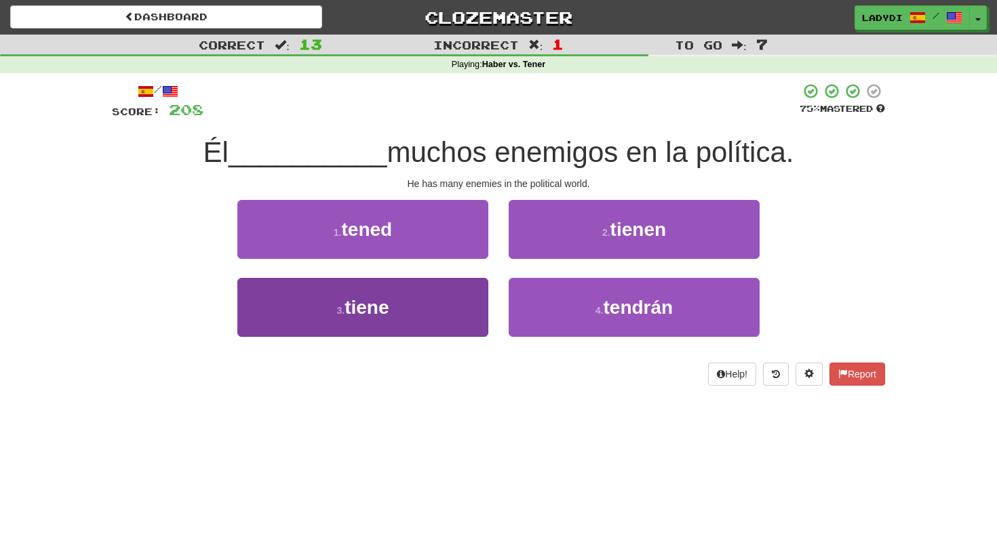
click at [454, 302] on button "3 . tiene" at bounding box center [362, 307] width 251 height 59
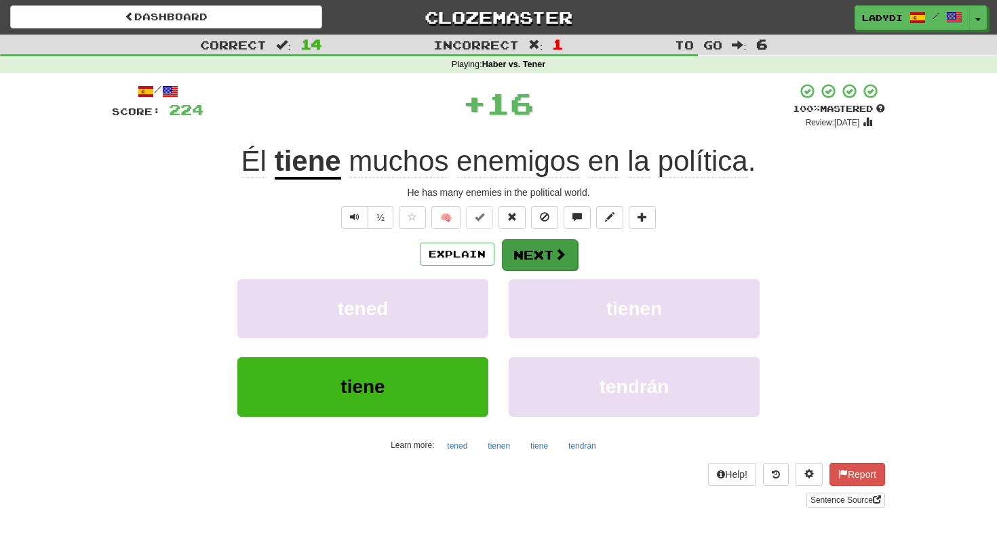
click at [539, 258] on button "Next" at bounding box center [540, 254] width 76 height 31
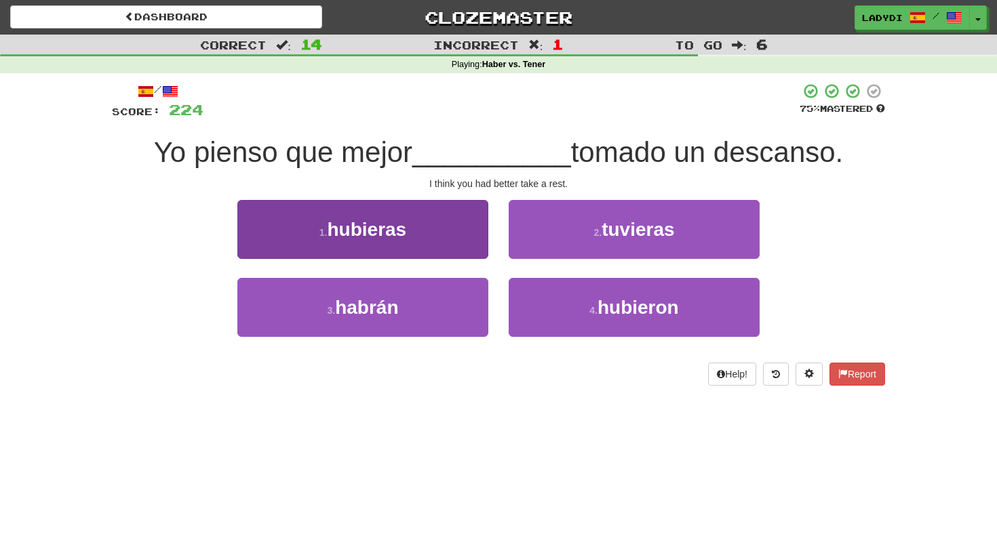
click at [453, 243] on button "1 . hubieras" at bounding box center [362, 229] width 251 height 59
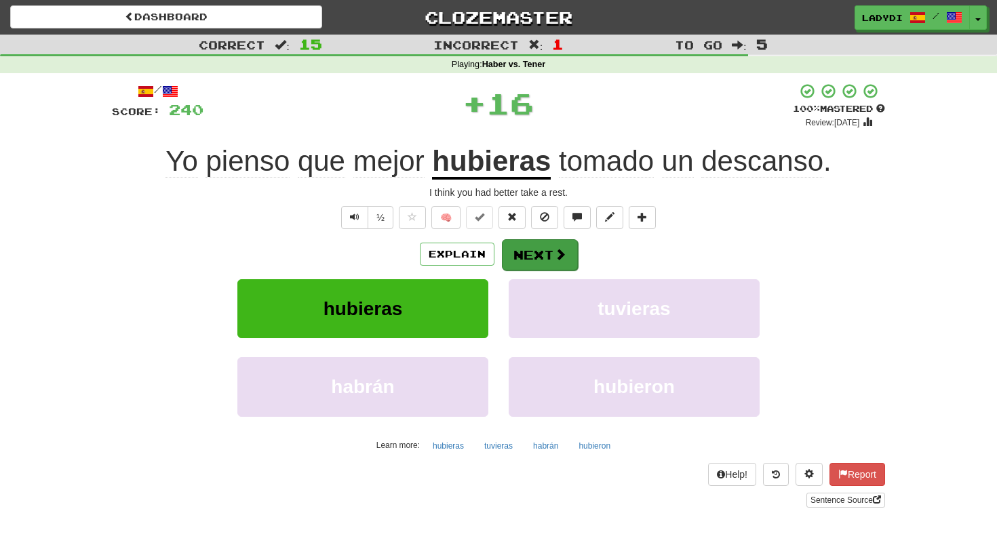
click at [528, 254] on button "Next" at bounding box center [540, 254] width 76 height 31
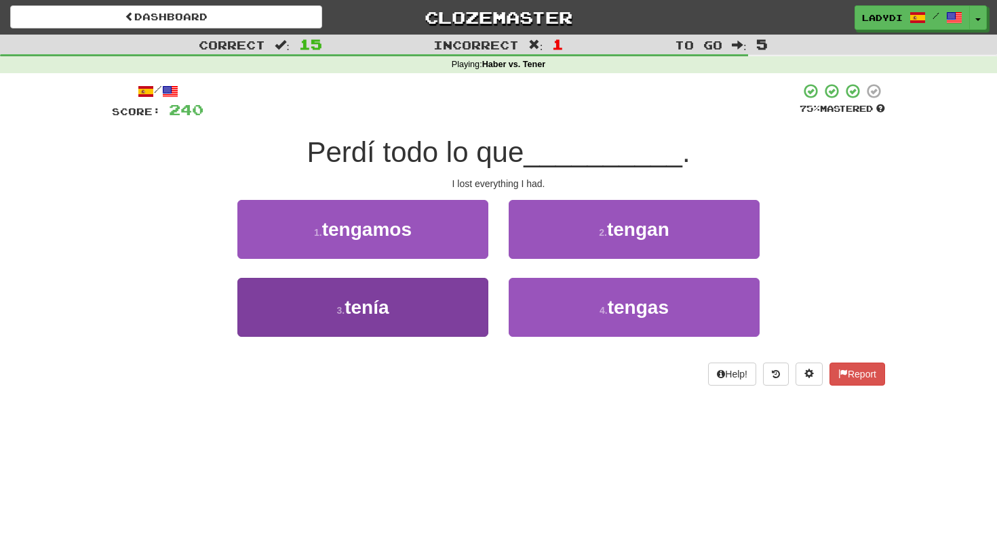
click at [464, 303] on button "3 . tenía" at bounding box center [362, 307] width 251 height 59
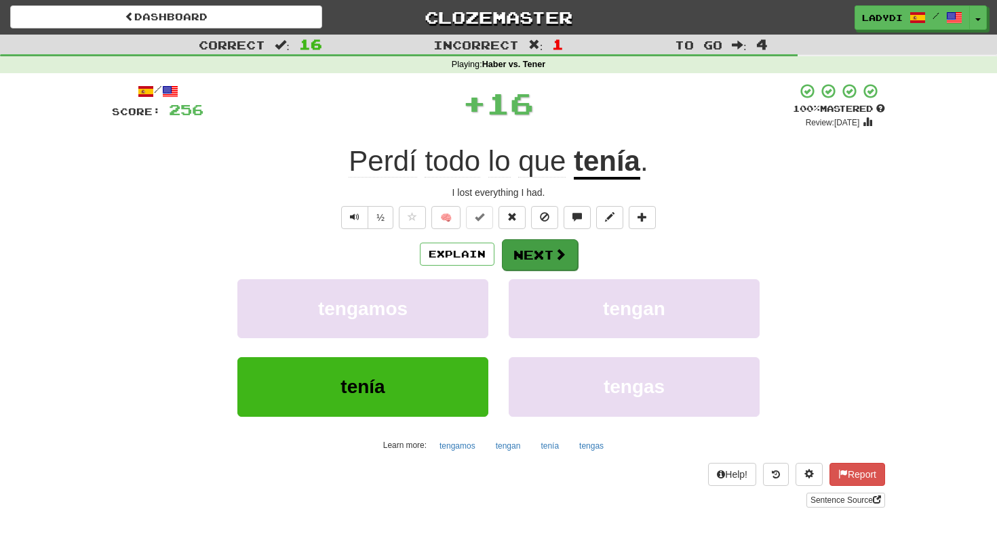
click at [520, 264] on button "Next" at bounding box center [540, 254] width 76 height 31
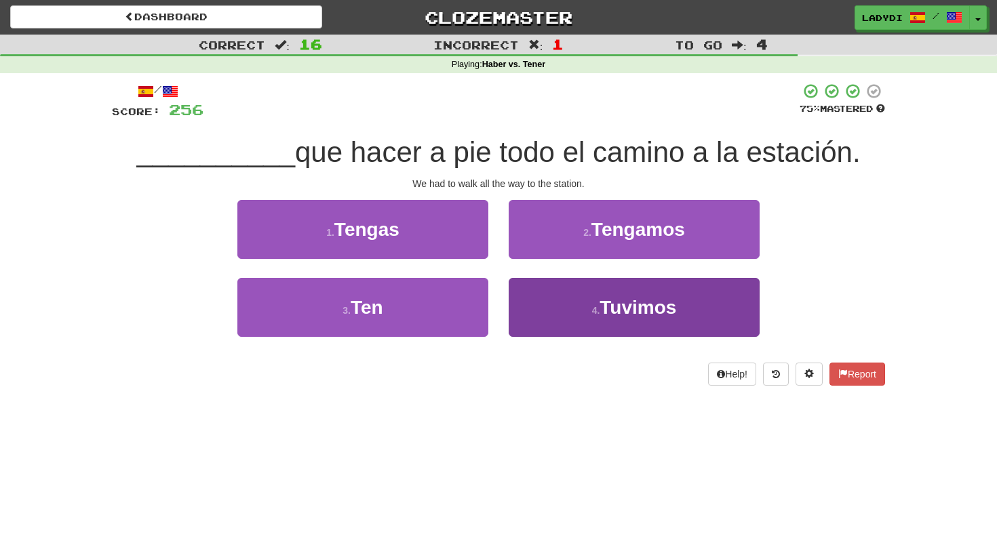
click at [565, 303] on button "4 . Tuvimos" at bounding box center [634, 307] width 251 height 59
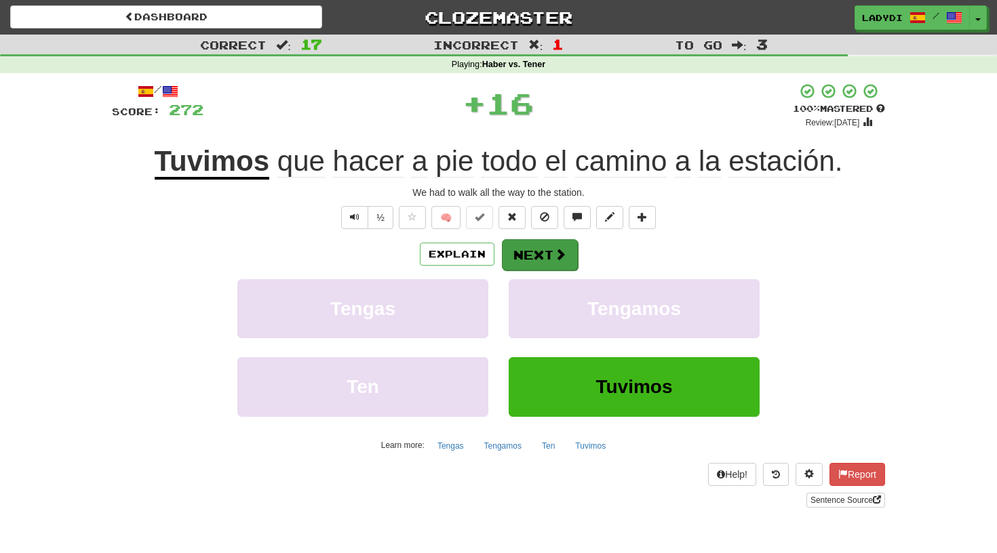
click at [549, 258] on button "Next" at bounding box center [540, 254] width 76 height 31
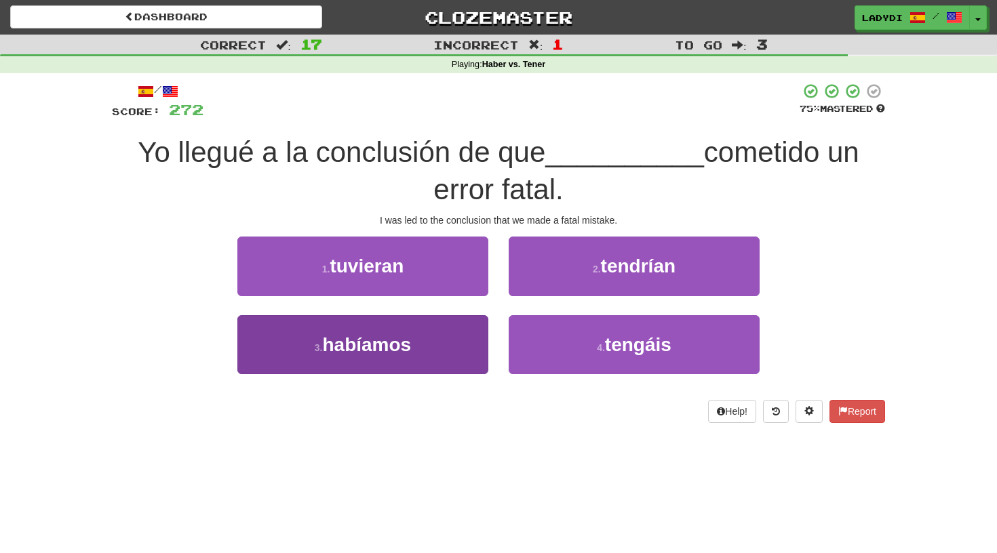
click at [445, 334] on button "3 . habíamos" at bounding box center [362, 344] width 251 height 59
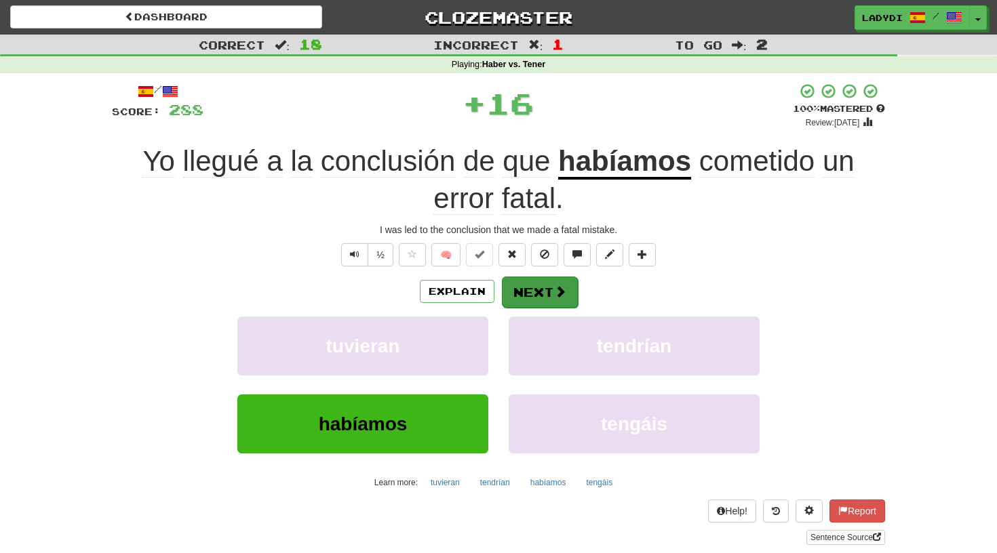
click at [519, 281] on button "Next" at bounding box center [540, 292] width 76 height 31
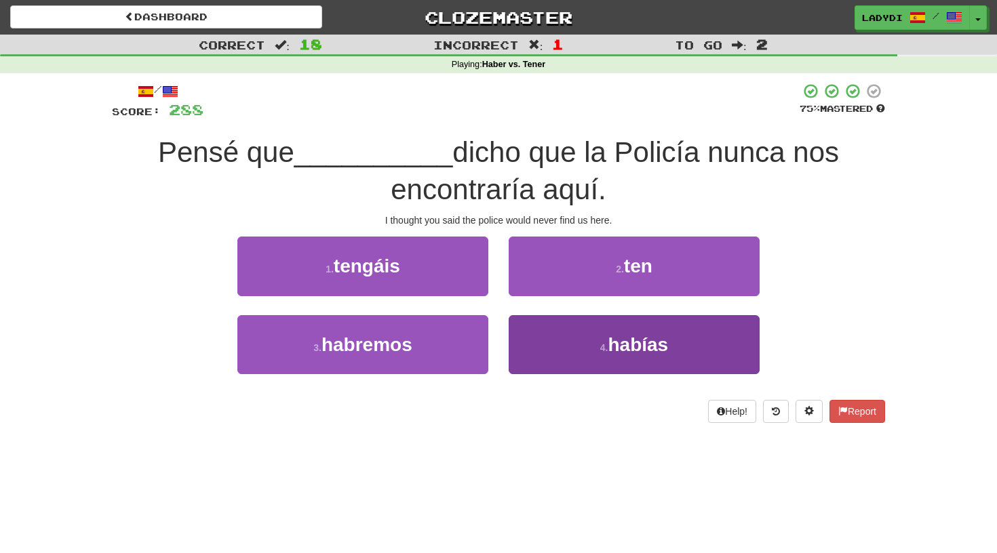
click at [536, 338] on button "4 . habías" at bounding box center [634, 344] width 251 height 59
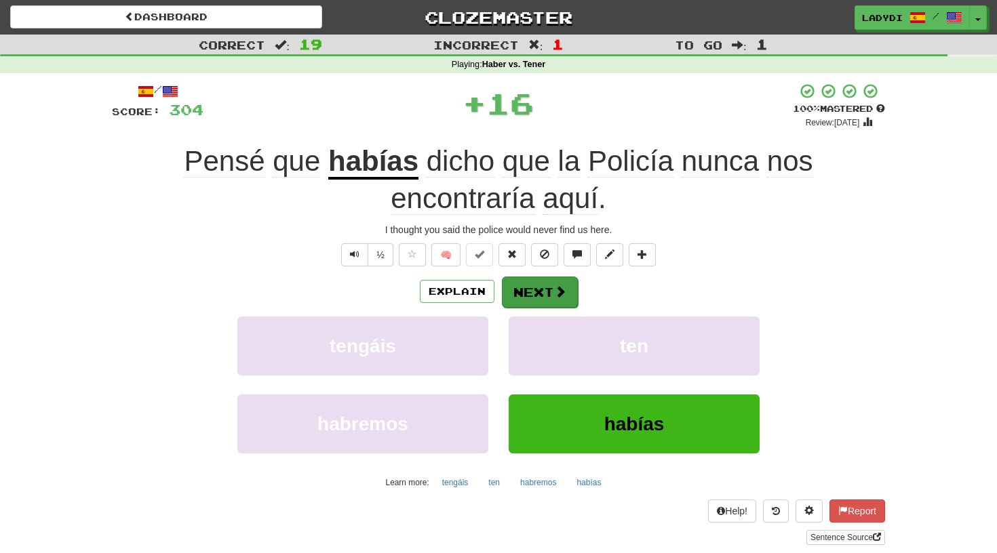
click at [533, 293] on button "Next" at bounding box center [540, 292] width 76 height 31
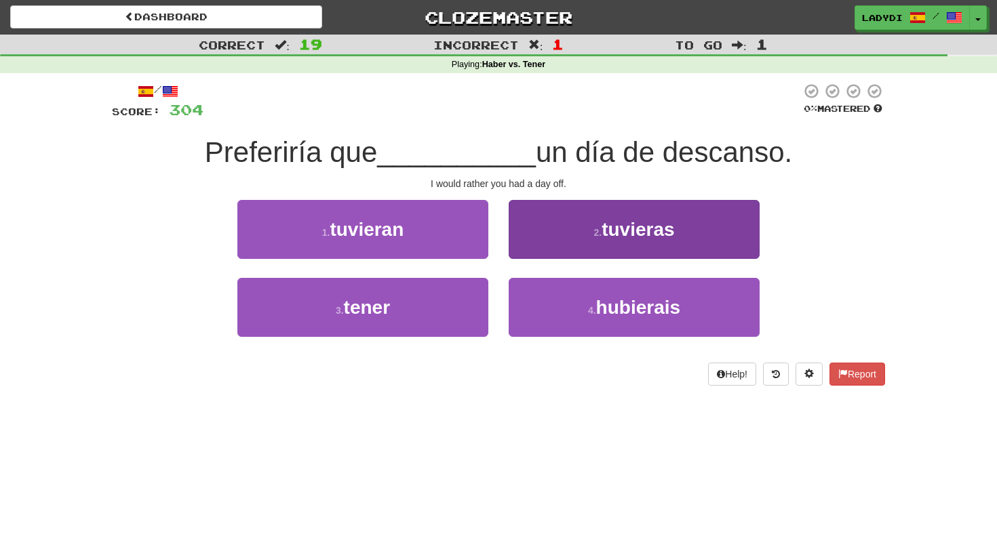
click at [563, 242] on button "2 . tuvieras" at bounding box center [634, 229] width 251 height 59
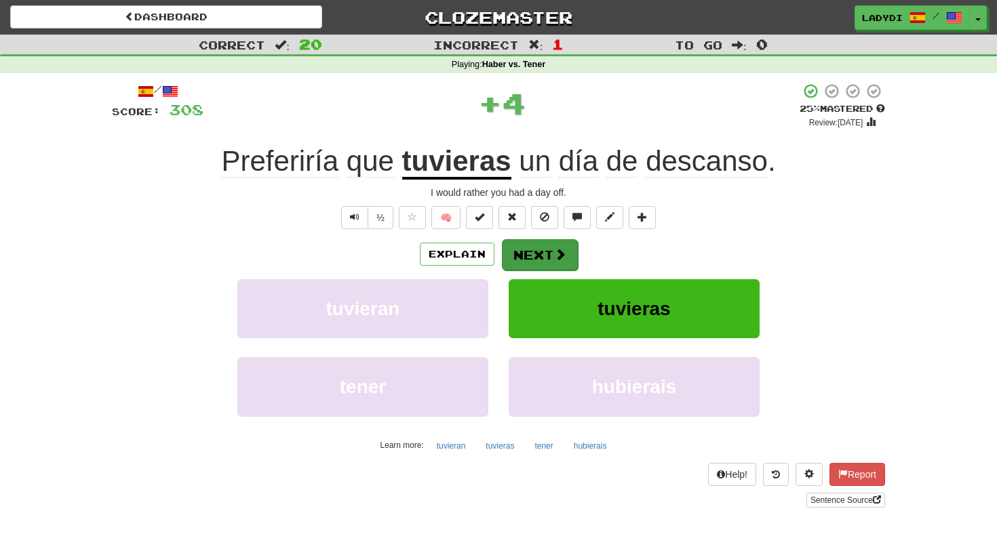
click at [548, 258] on button "Next" at bounding box center [540, 254] width 76 height 31
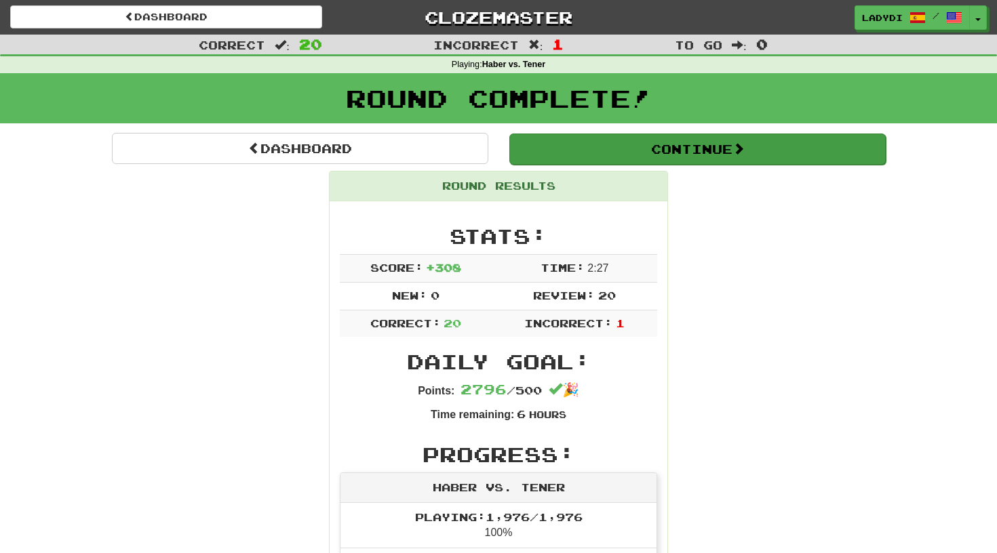
click at [656, 138] on button "Continue" at bounding box center [697, 149] width 376 height 31
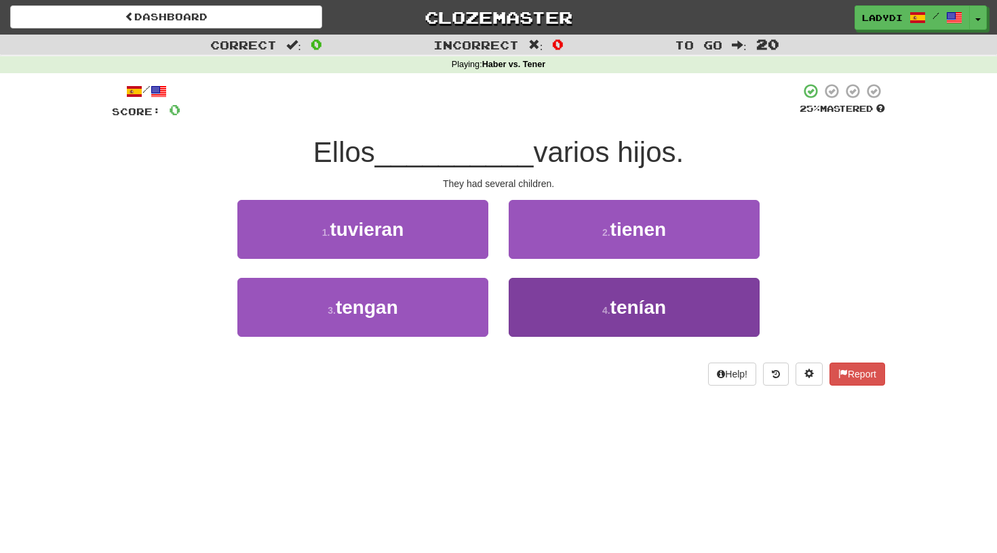
click at [542, 294] on button "4 . tenían" at bounding box center [634, 307] width 251 height 59
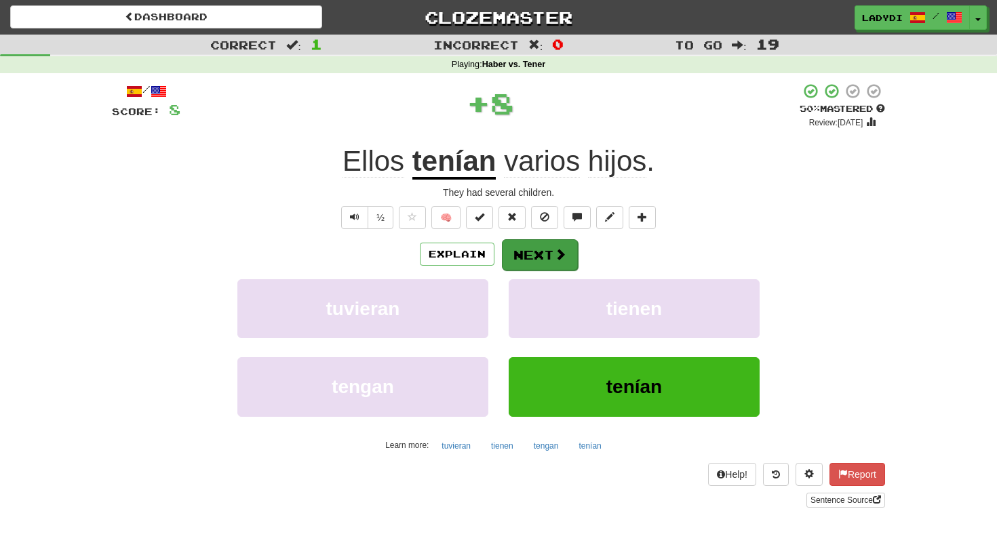
click at [537, 262] on button "Next" at bounding box center [540, 254] width 76 height 31
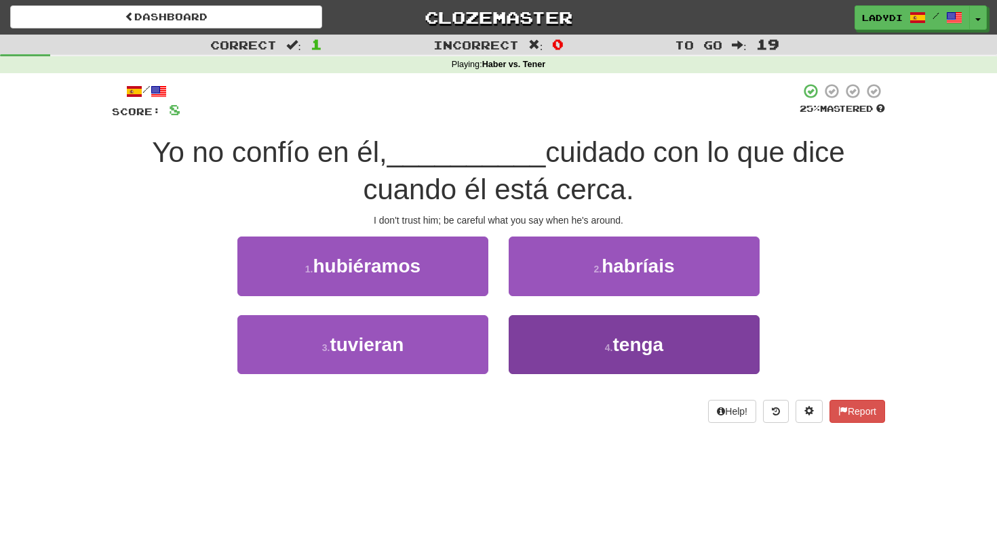
click at [542, 338] on button "4 . tenga" at bounding box center [634, 344] width 251 height 59
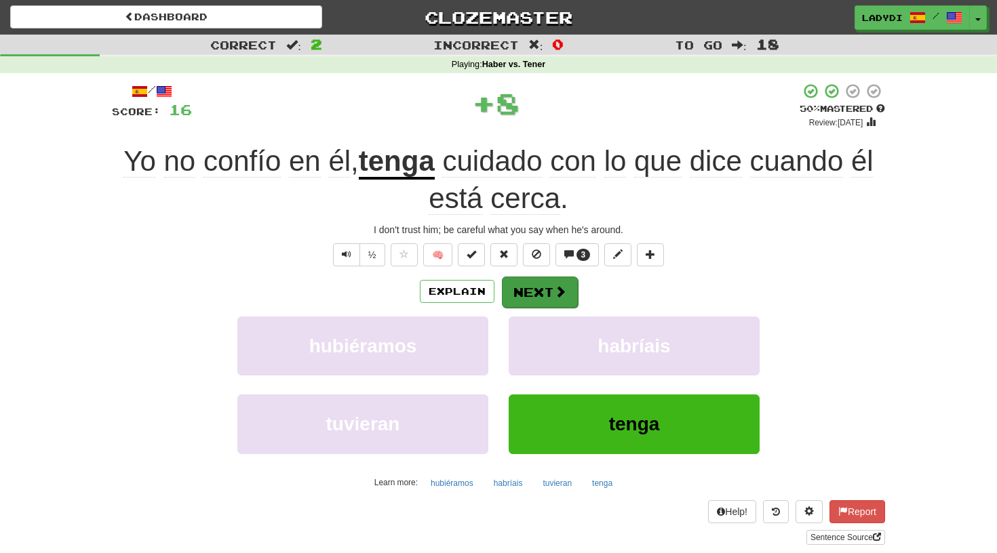
click at [530, 281] on button "Next" at bounding box center [540, 292] width 76 height 31
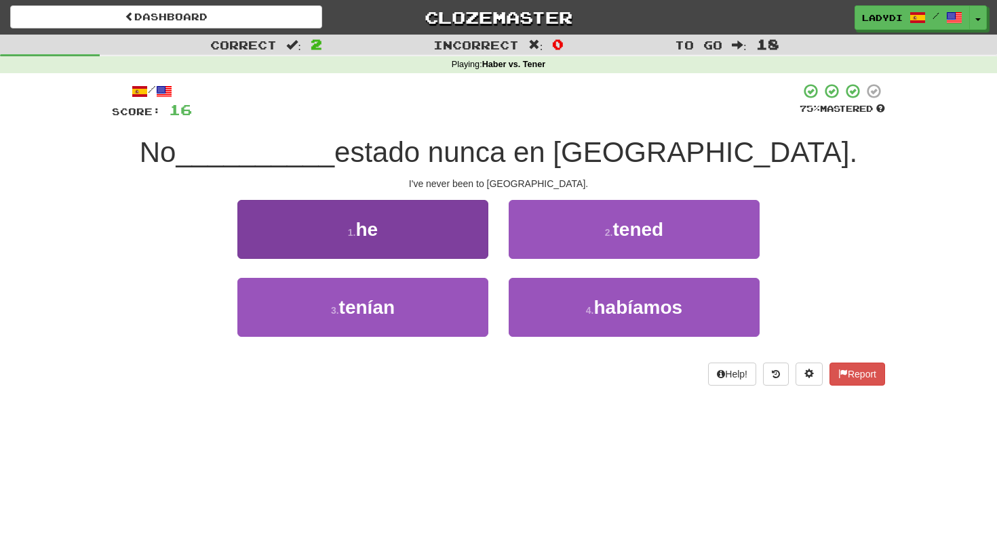
click at [454, 244] on button "1 . he" at bounding box center [362, 229] width 251 height 59
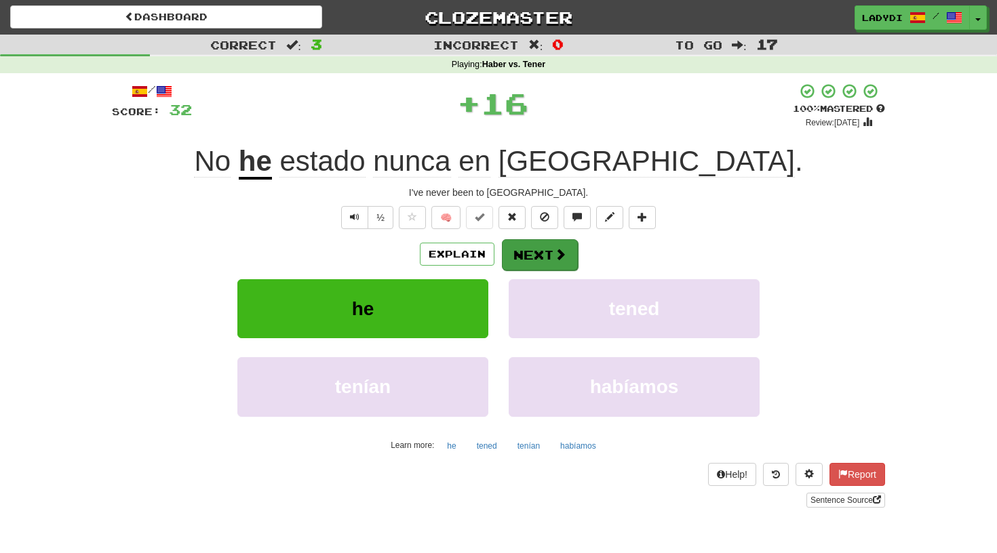
click at [523, 255] on button "Next" at bounding box center [540, 254] width 76 height 31
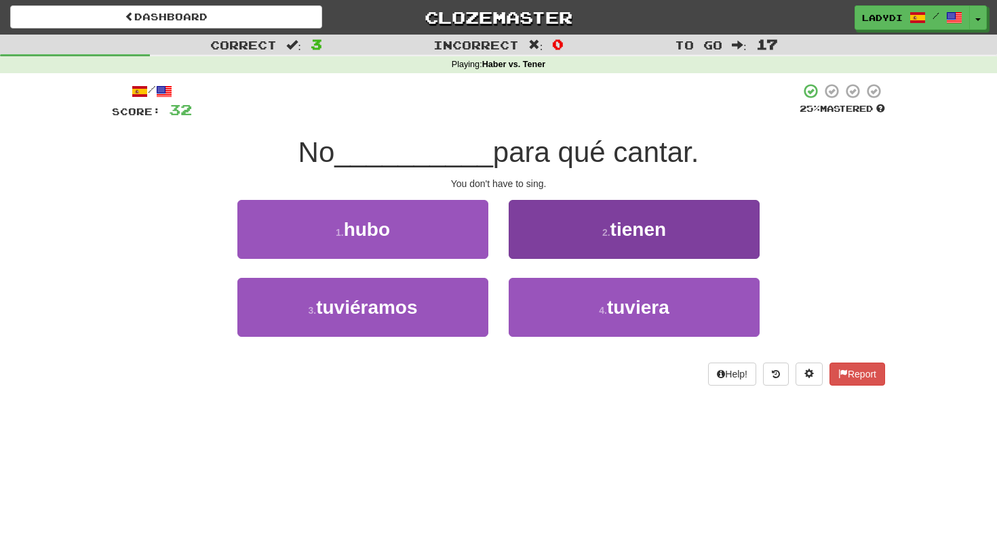
click at [555, 249] on button "2 . tienen" at bounding box center [634, 229] width 251 height 59
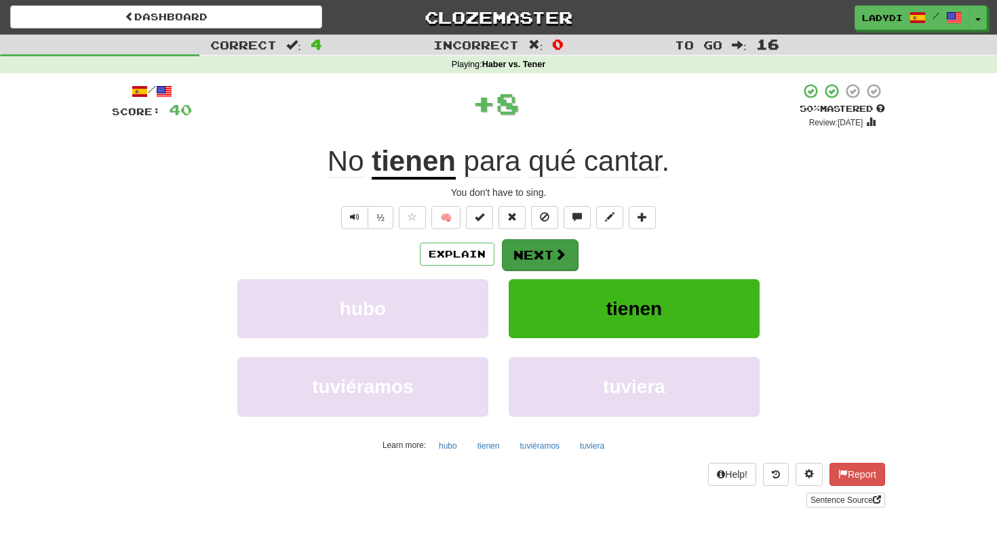
click at [519, 250] on button "Next" at bounding box center [540, 254] width 76 height 31
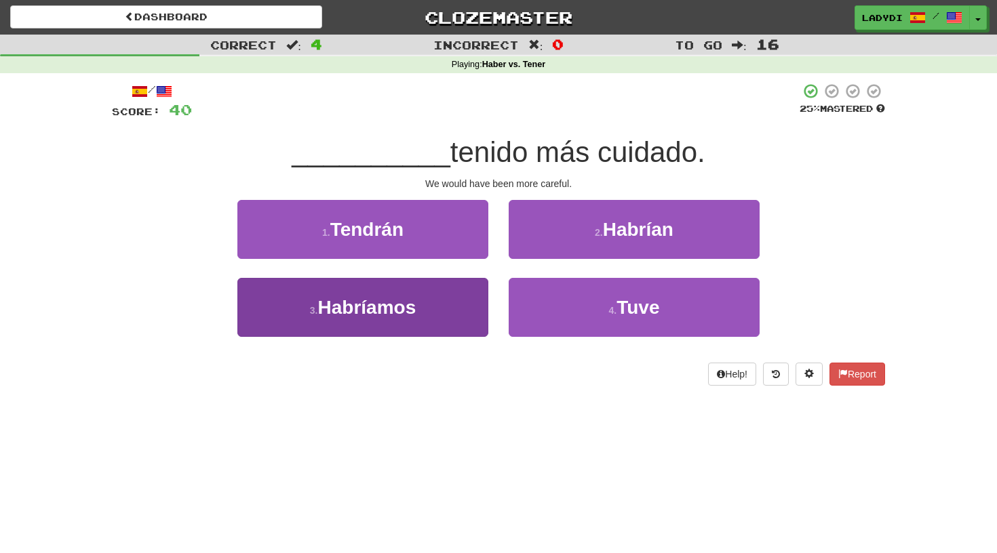
click at [448, 302] on button "3 . [GEOGRAPHIC_DATA]" at bounding box center [362, 307] width 251 height 59
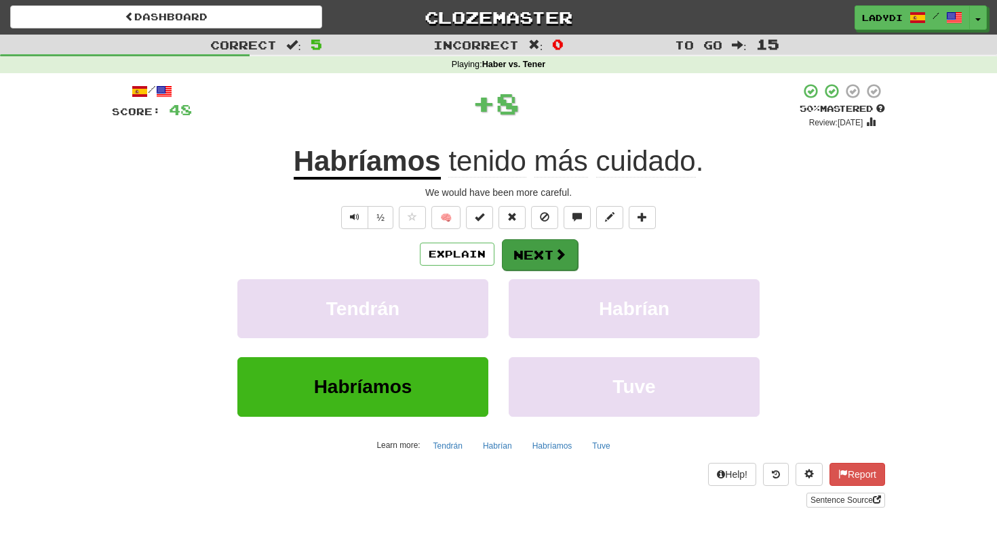
click at [531, 260] on button "Next" at bounding box center [540, 254] width 76 height 31
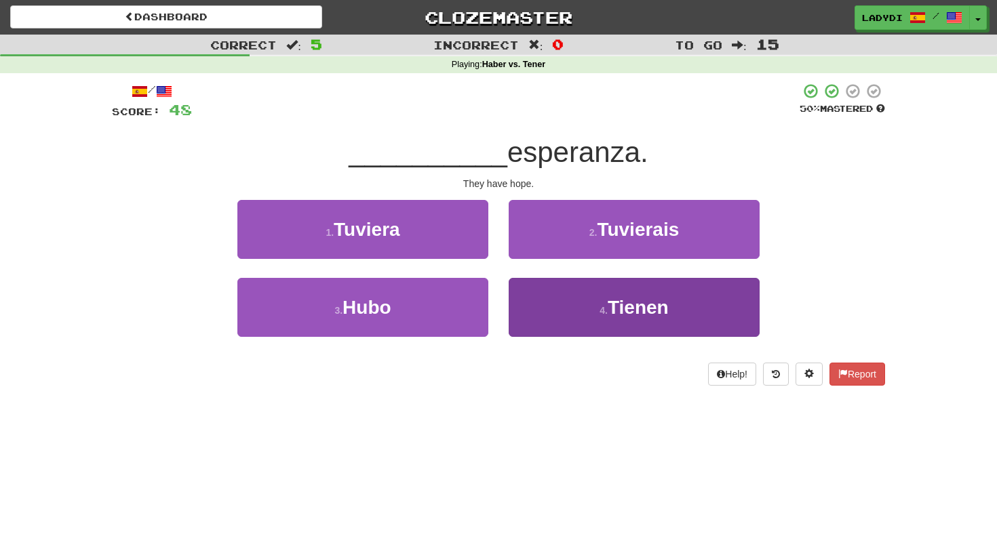
click at [530, 291] on button "4 . Tienen" at bounding box center [634, 307] width 251 height 59
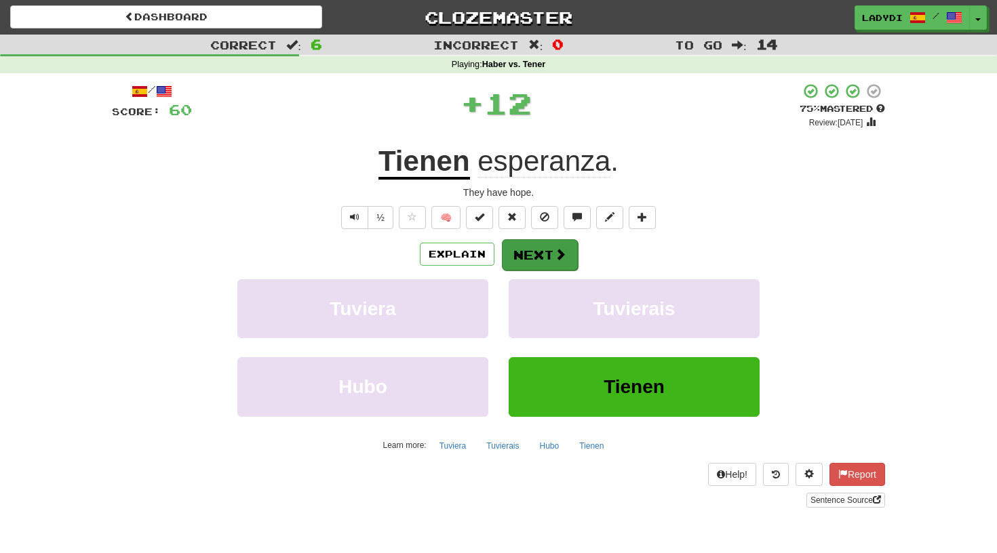
click at [526, 252] on button "Next" at bounding box center [540, 254] width 76 height 31
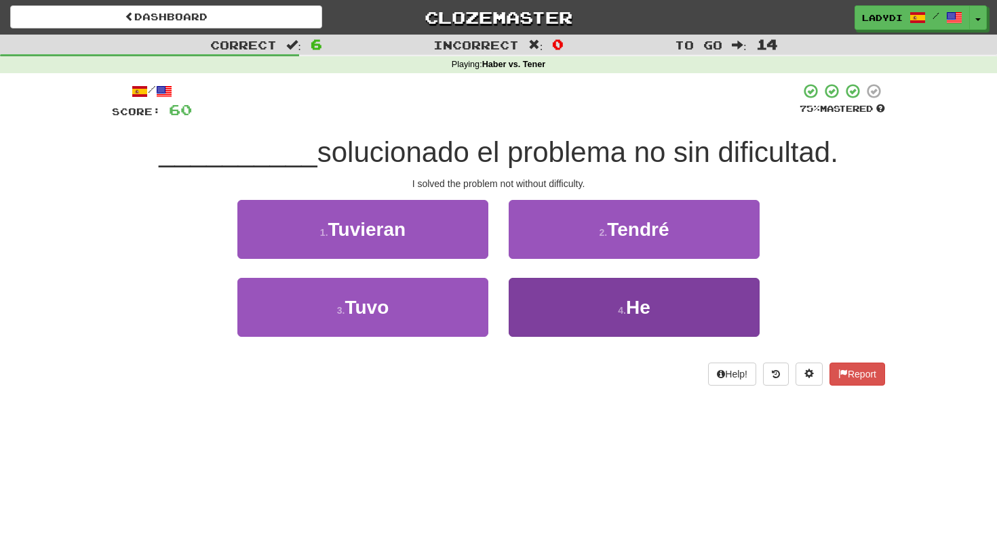
click at [555, 315] on button "4 . He" at bounding box center [634, 307] width 251 height 59
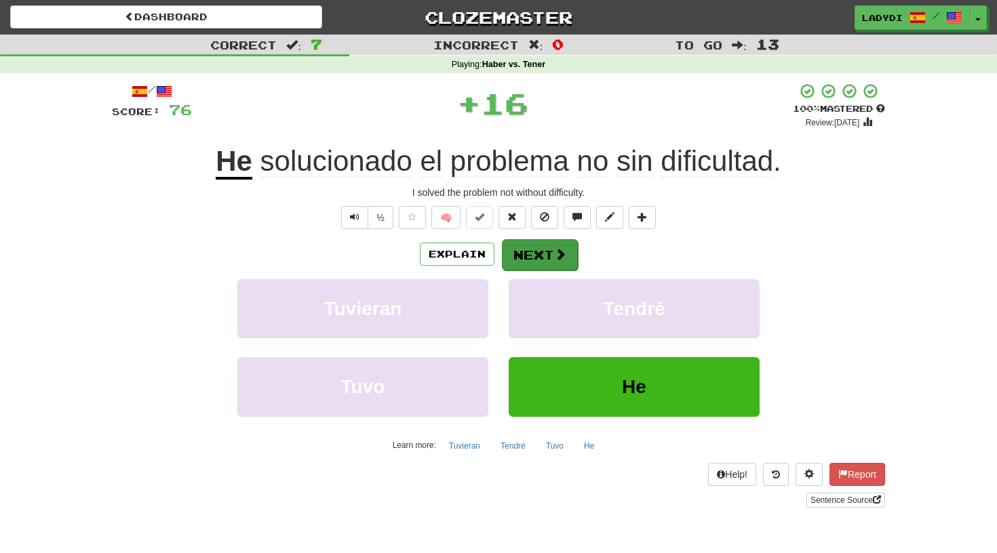
click at [536, 260] on button "Next" at bounding box center [540, 254] width 76 height 31
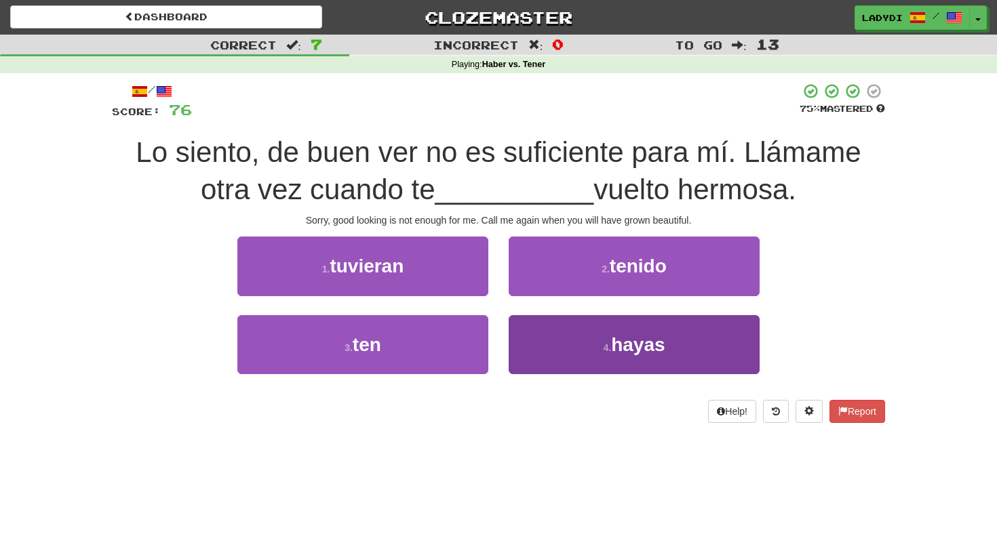
click at [542, 348] on button "4 . hayas" at bounding box center [634, 344] width 251 height 59
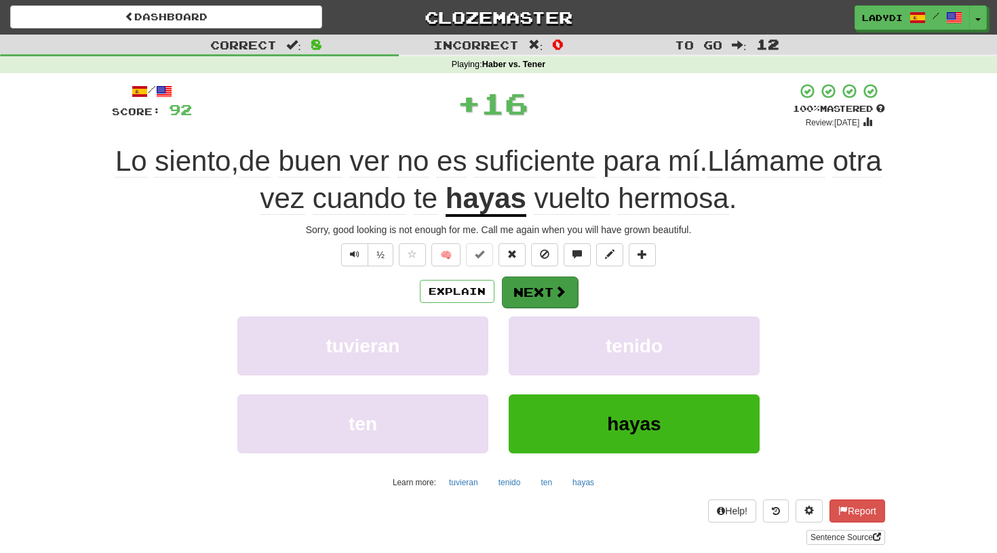
click at [545, 299] on button "Next" at bounding box center [540, 292] width 76 height 31
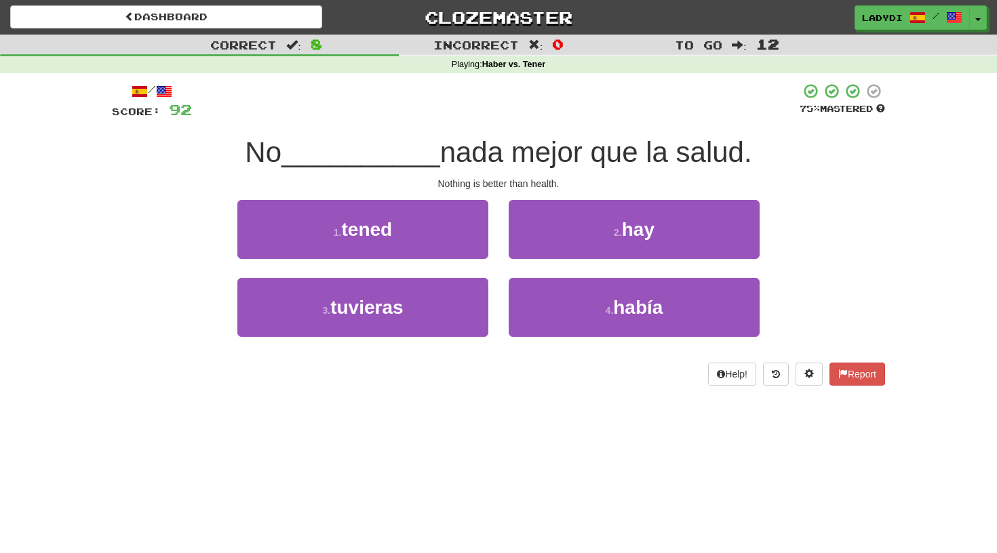
click at [599, 354] on div "/ Score: 92 75 % Mastered No __________ nada mejor que la salud. Nothing is bet…" at bounding box center [498, 234] width 773 height 303
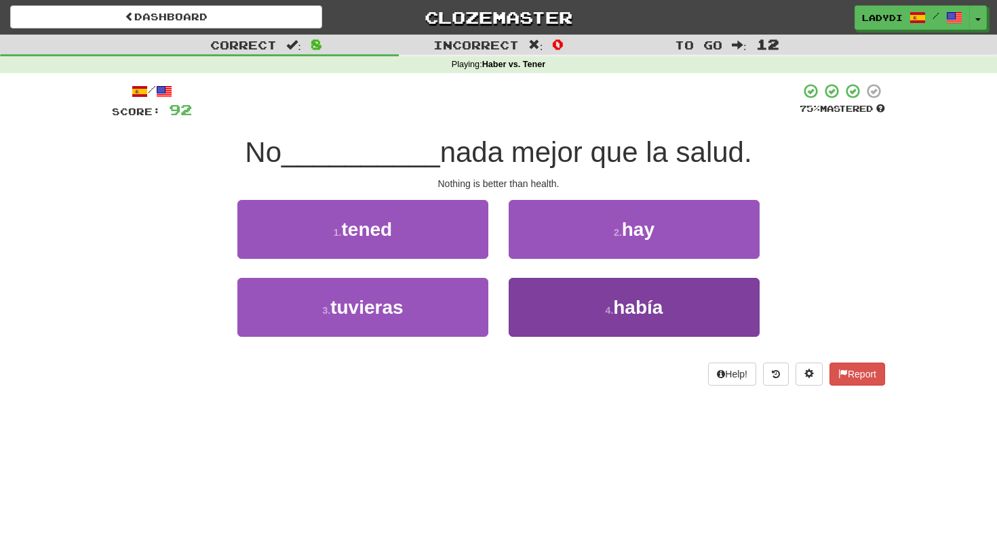
click at [582, 291] on button "4 . había" at bounding box center [634, 307] width 251 height 59
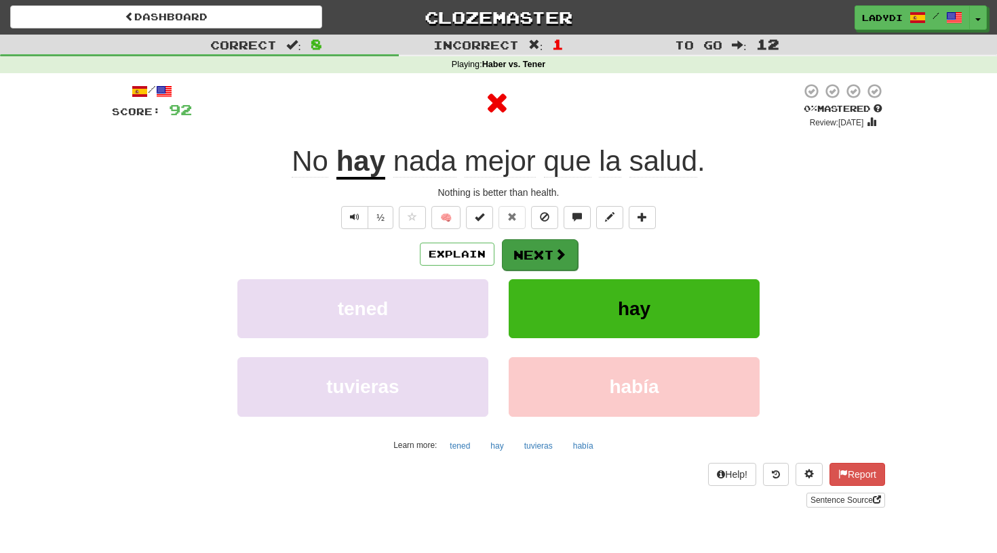
click at [534, 250] on button "Next" at bounding box center [540, 254] width 76 height 31
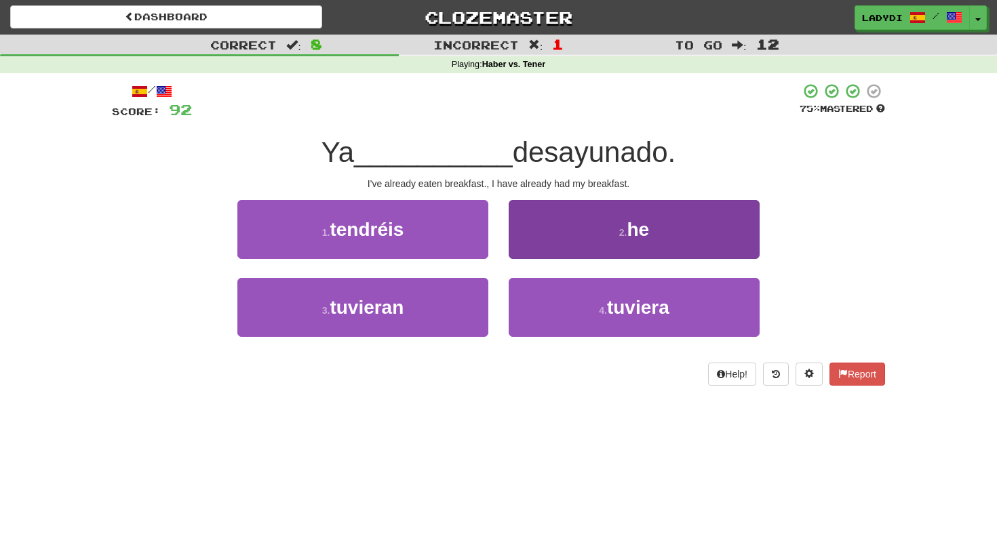
click at [540, 231] on button "2 . he" at bounding box center [634, 229] width 251 height 59
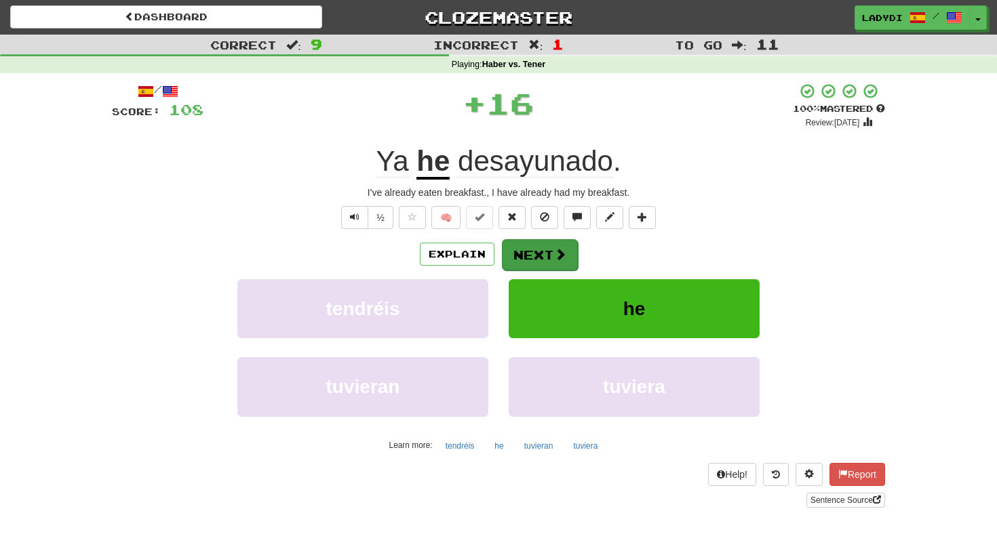
click at [534, 258] on button "Next" at bounding box center [540, 254] width 76 height 31
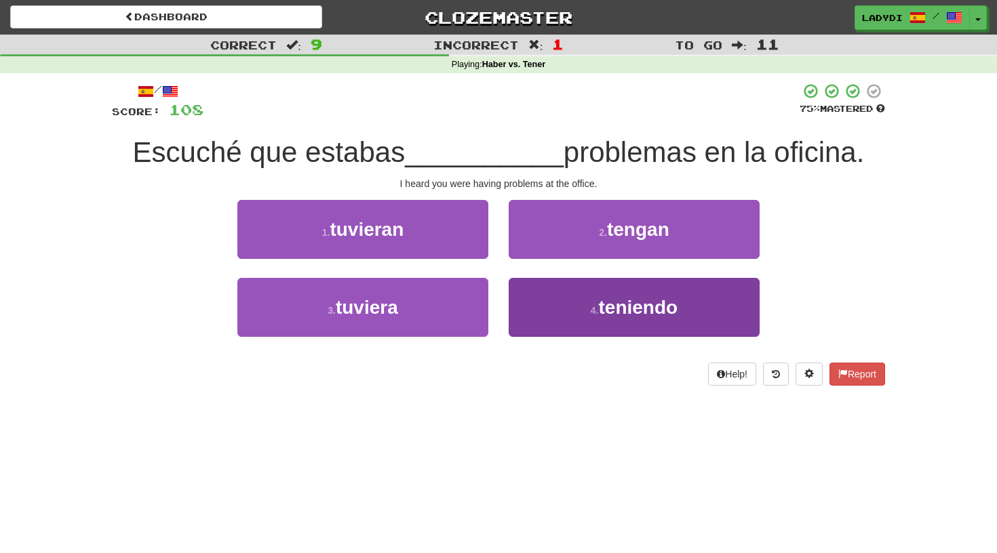
click at [542, 319] on button "4 . teniendo" at bounding box center [634, 307] width 251 height 59
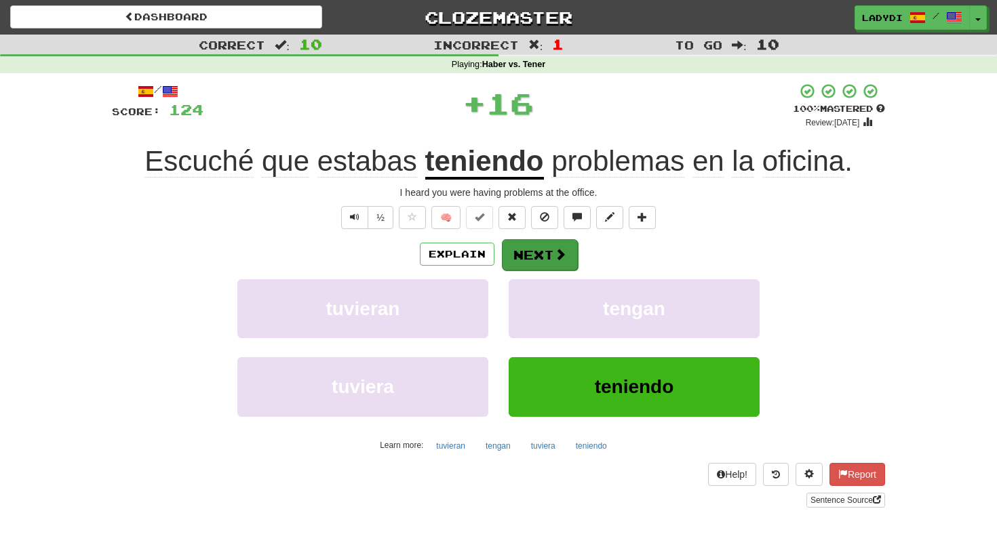
click at [538, 256] on button "Next" at bounding box center [540, 254] width 76 height 31
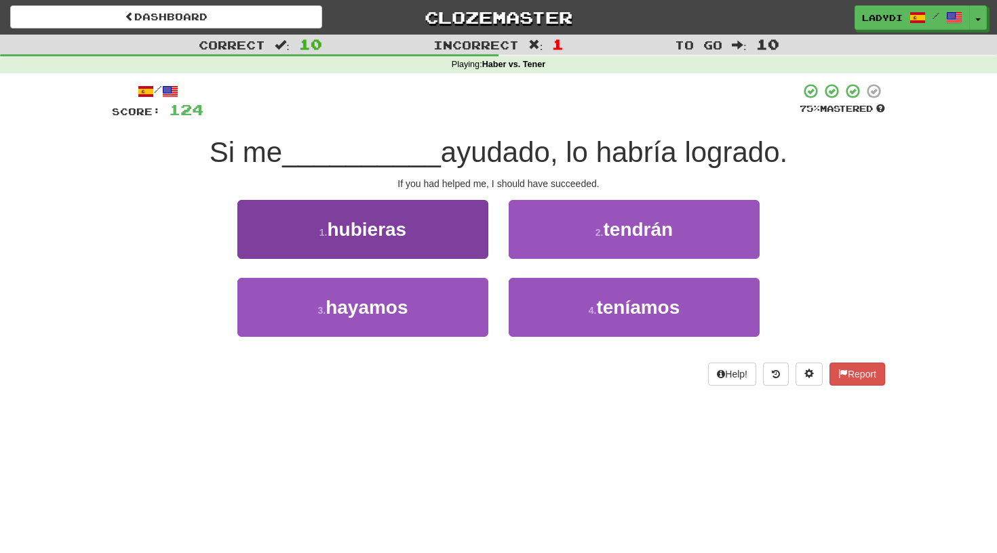
click at [469, 238] on button "1 . hubieras" at bounding box center [362, 229] width 251 height 59
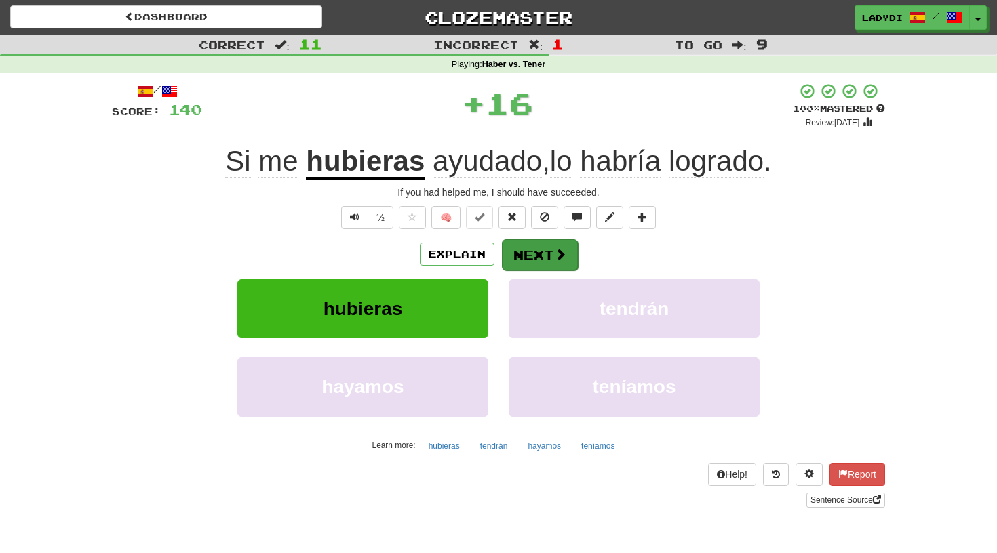
click at [521, 247] on button "Next" at bounding box center [540, 254] width 76 height 31
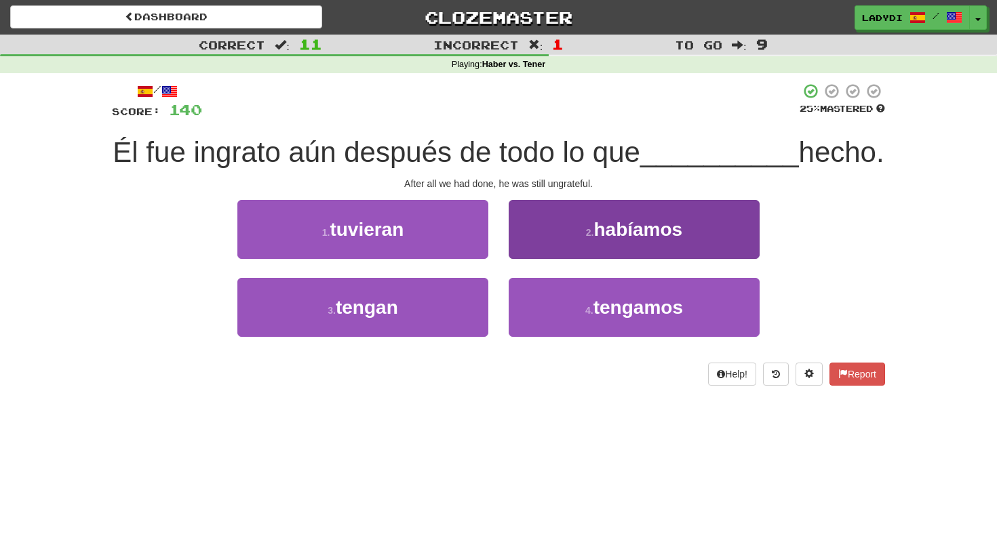
click at [545, 259] on button "2 . habíamos" at bounding box center [634, 229] width 251 height 59
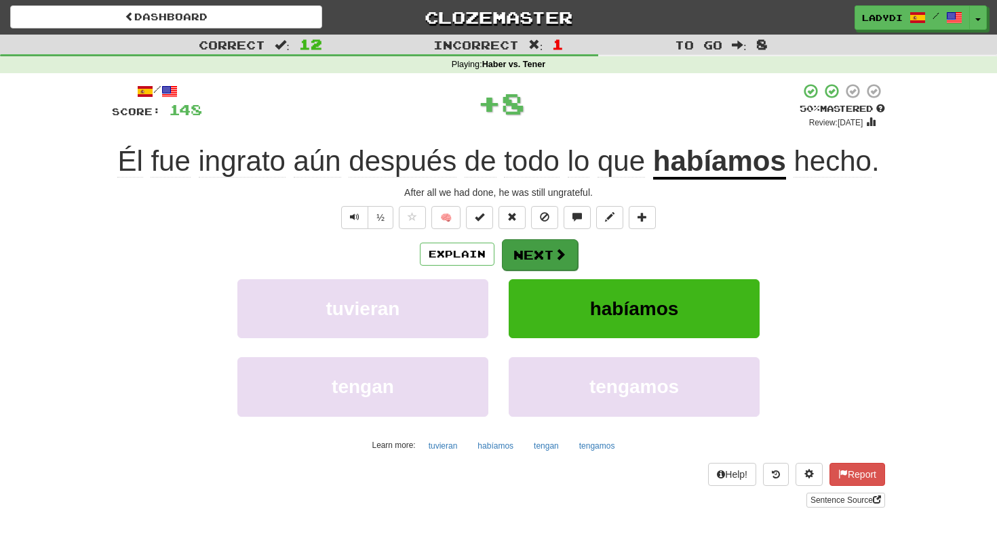
click at [546, 243] on button "Next" at bounding box center [540, 254] width 76 height 31
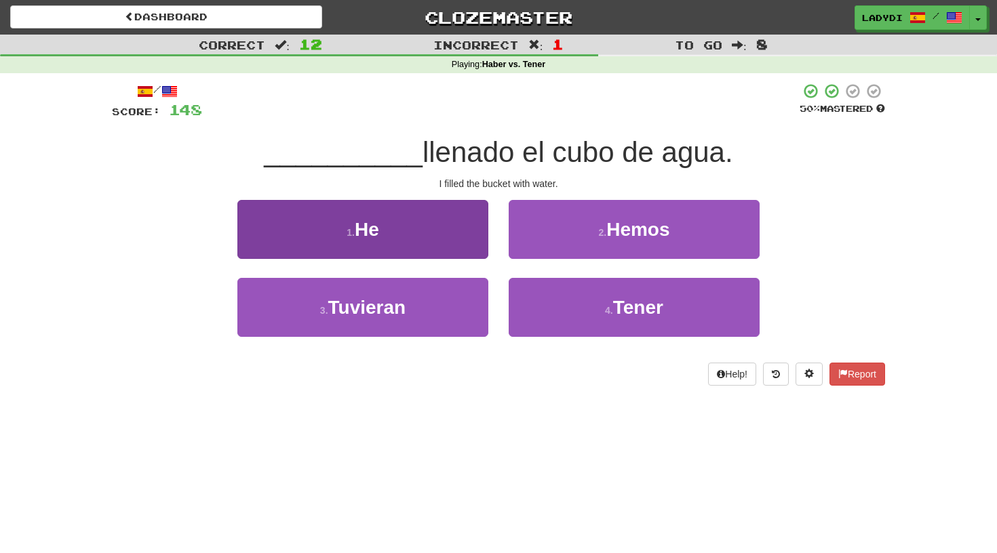
click at [448, 231] on button "1 . He" at bounding box center [362, 229] width 251 height 59
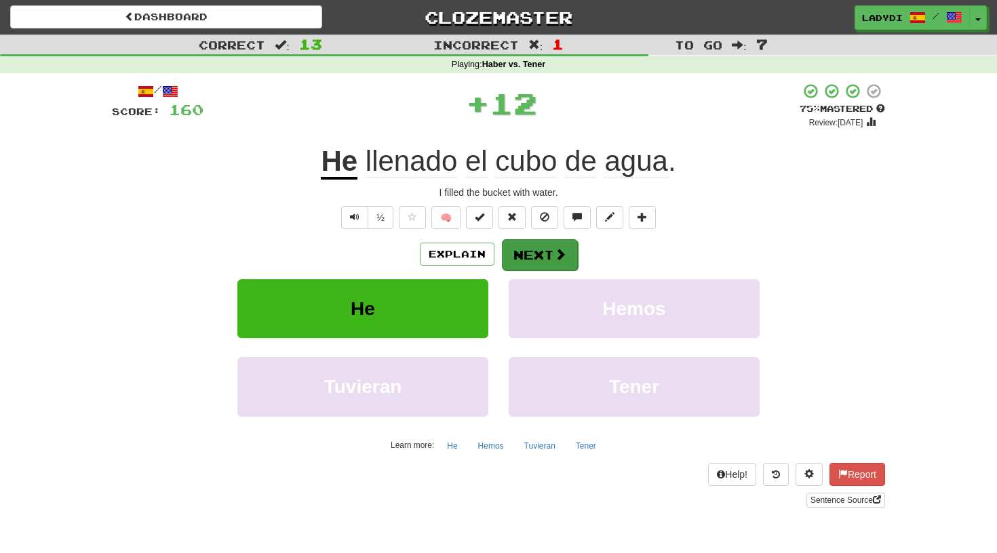
click at [526, 253] on button "Next" at bounding box center [540, 254] width 76 height 31
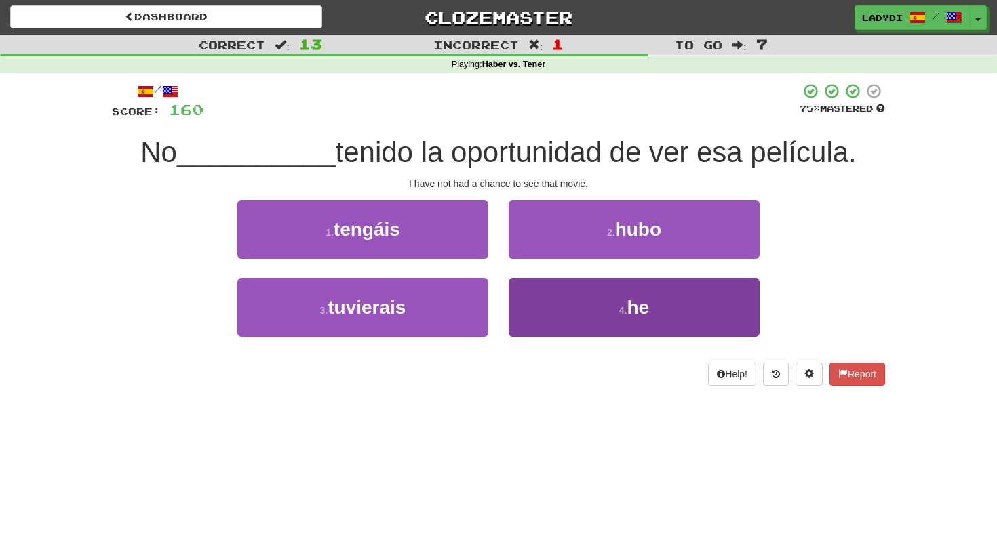
click at [538, 287] on button "4 . he" at bounding box center [634, 307] width 251 height 59
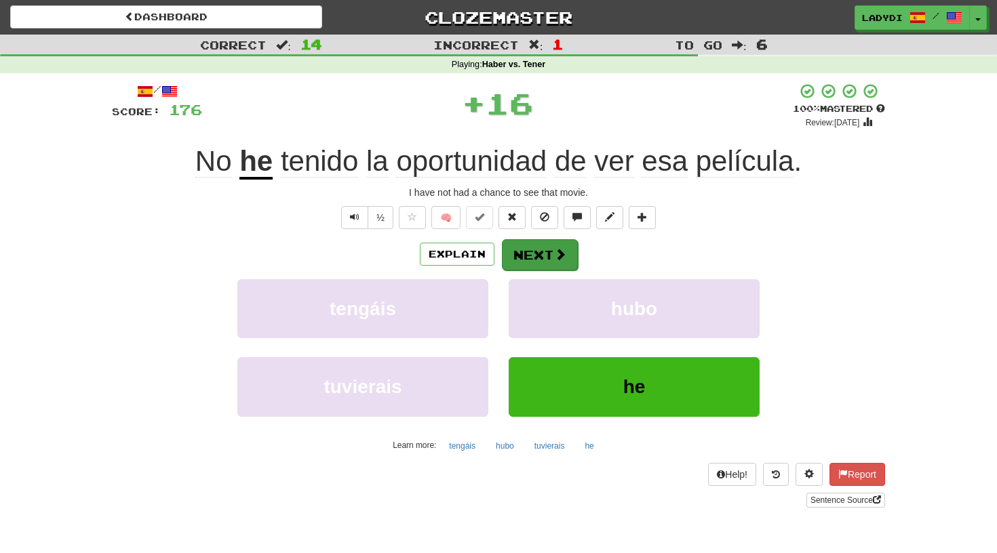
click at [529, 258] on button "Next" at bounding box center [540, 254] width 76 height 31
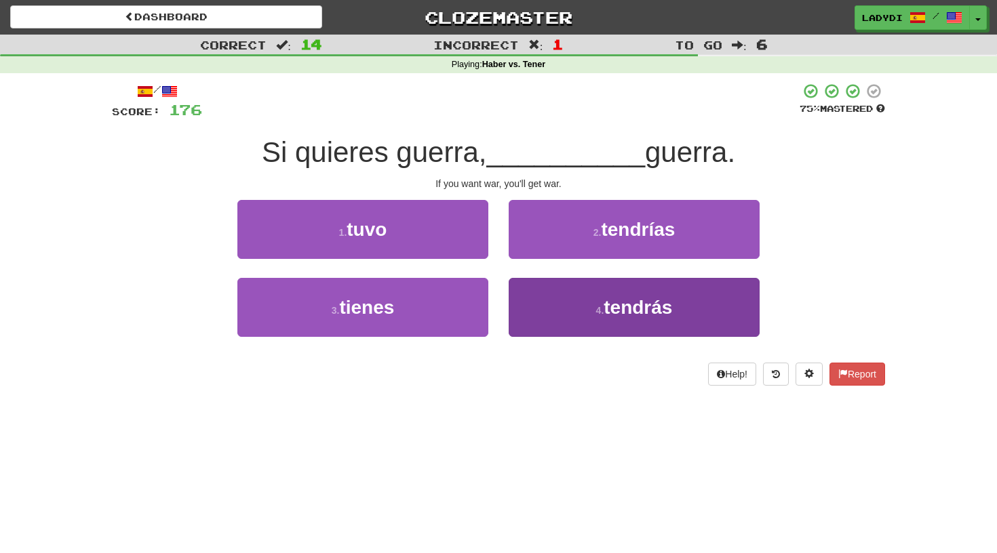
click at [530, 292] on button "4 . tendrás" at bounding box center [634, 307] width 251 height 59
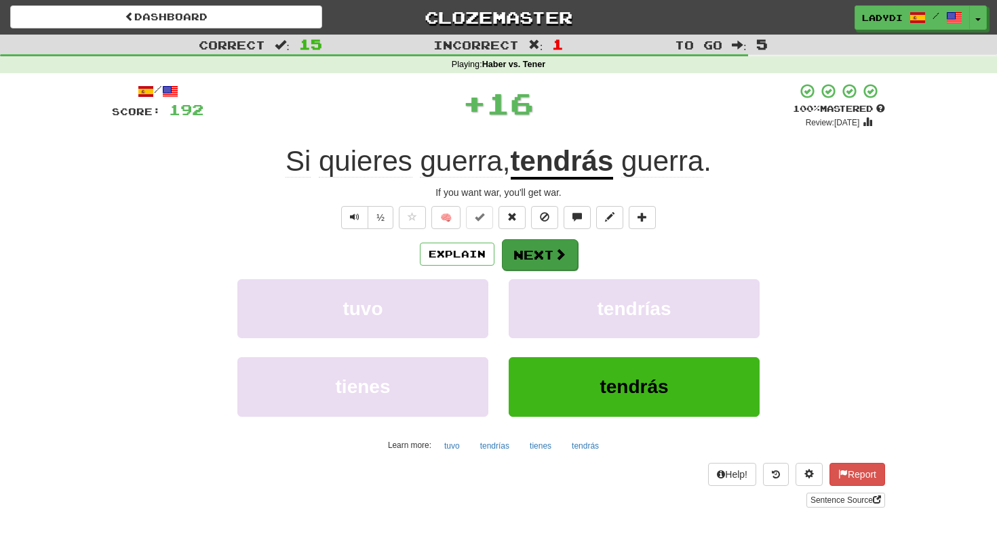
click at [525, 253] on button "Next" at bounding box center [540, 254] width 76 height 31
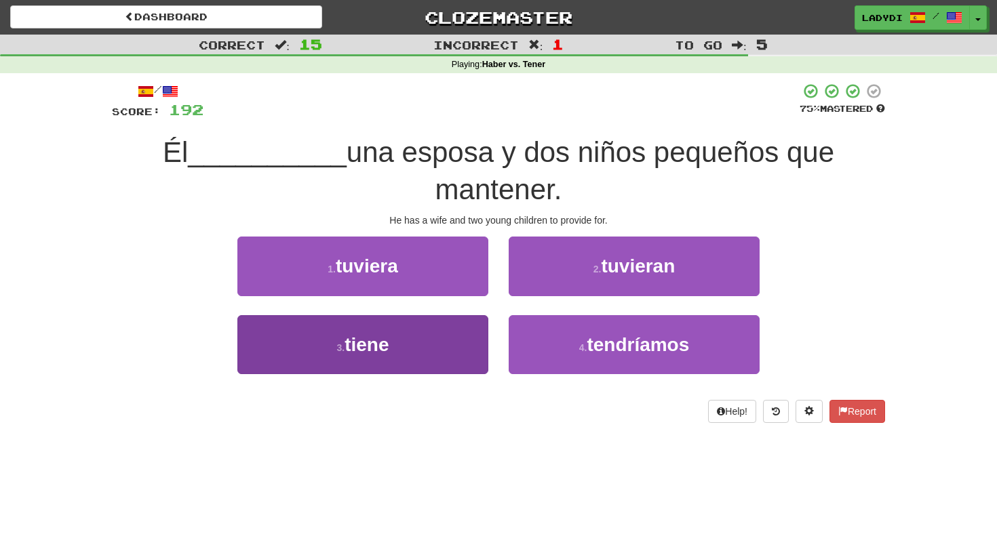
click at [429, 335] on button "3 . tiene" at bounding box center [362, 344] width 251 height 59
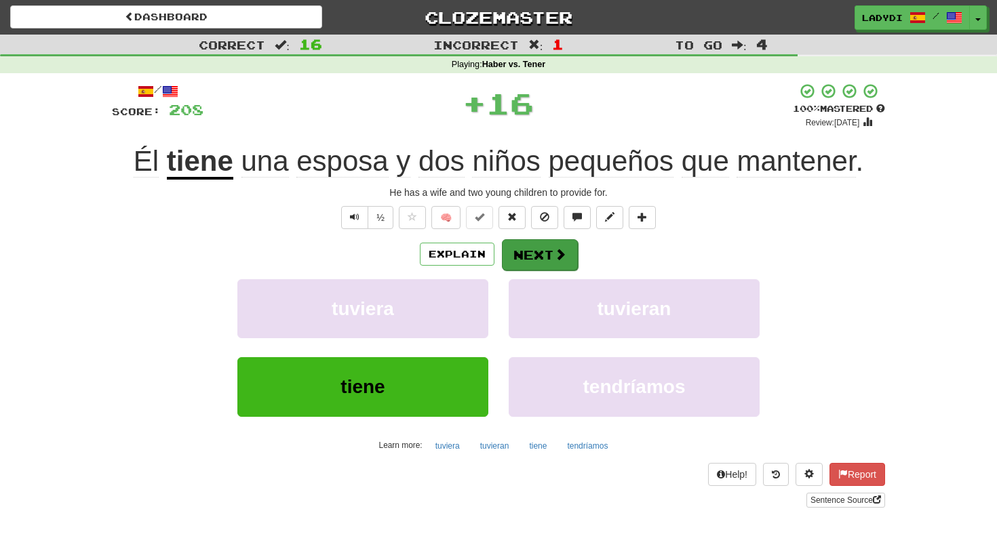
click at [538, 252] on button "Next" at bounding box center [540, 254] width 76 height 31
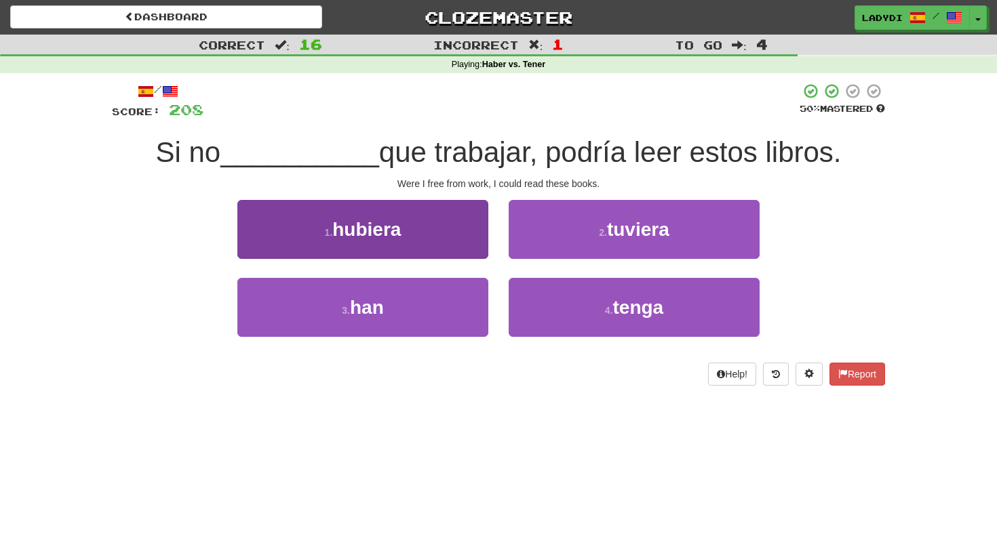
click at [461, 245] on button "1 . hubiera" at bounding box center [362, 229] width 251 height 59
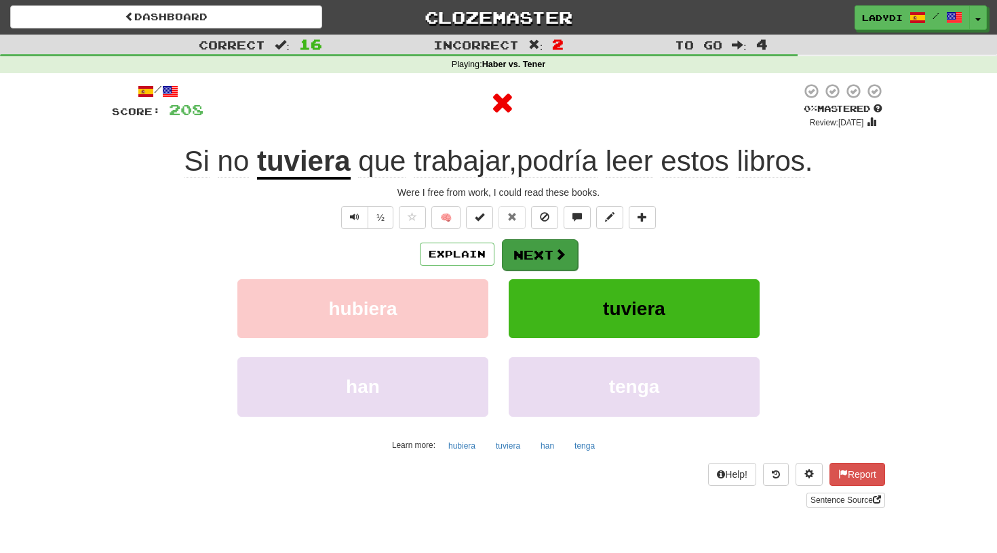
click at [523, 250] on button "Next" at bounding box center [540, 254] width 76 height 31
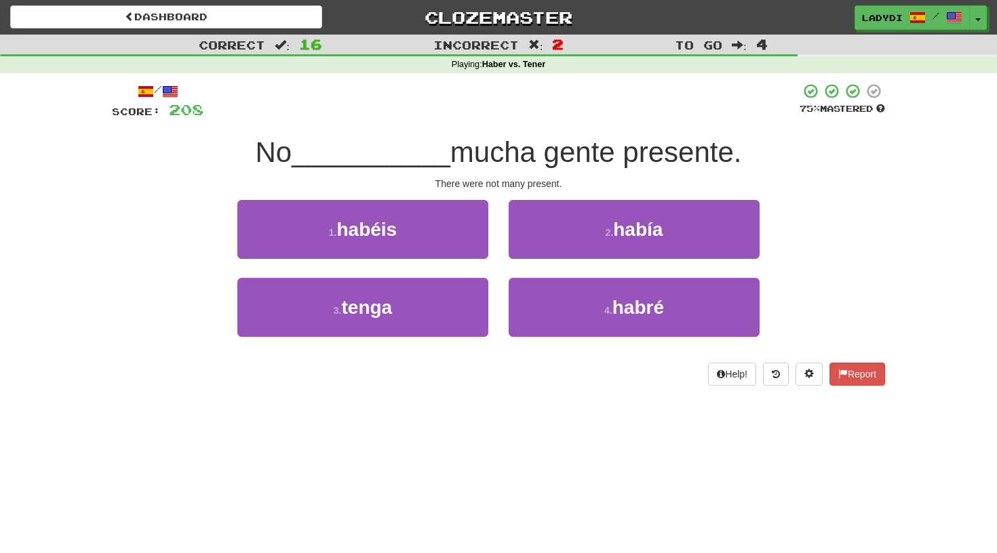
click at [501, 235] on div "2 . había" at bounding box center [633, 239] width 271 height 78
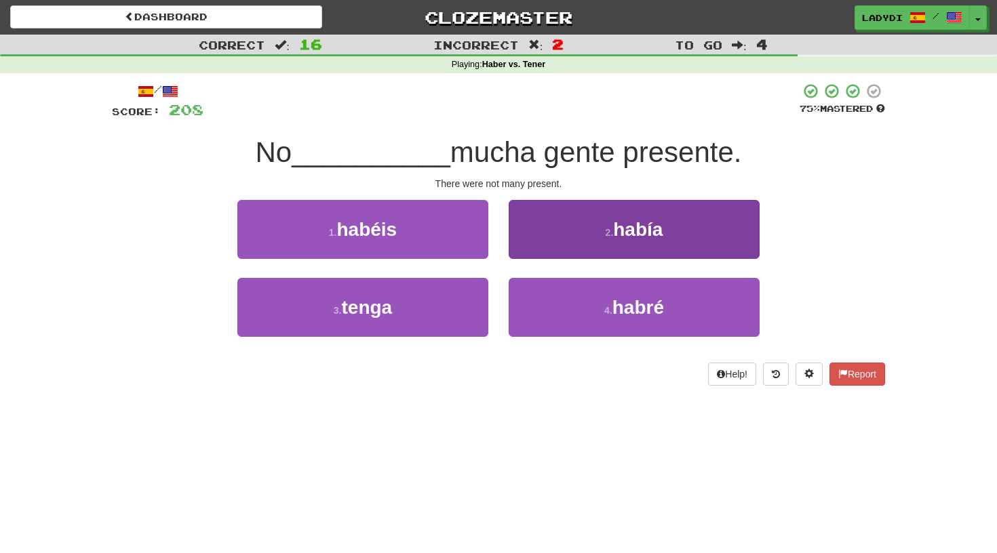
click at [536, 232] on button "2 . había" at bounding box center [634, 229] width 251 height 59
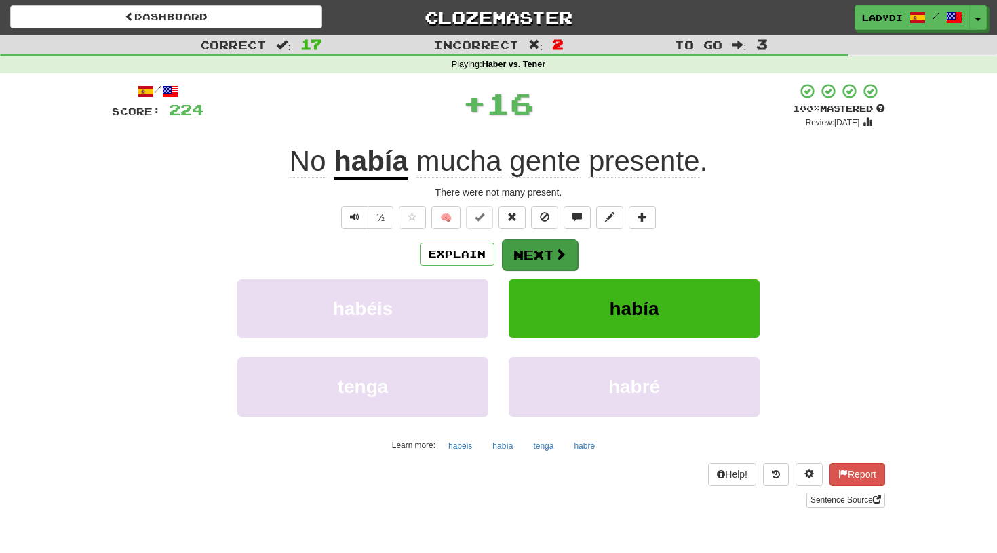
click at [519, 248] on button "Next" at bounding box center [540, 254] width 76 height 31
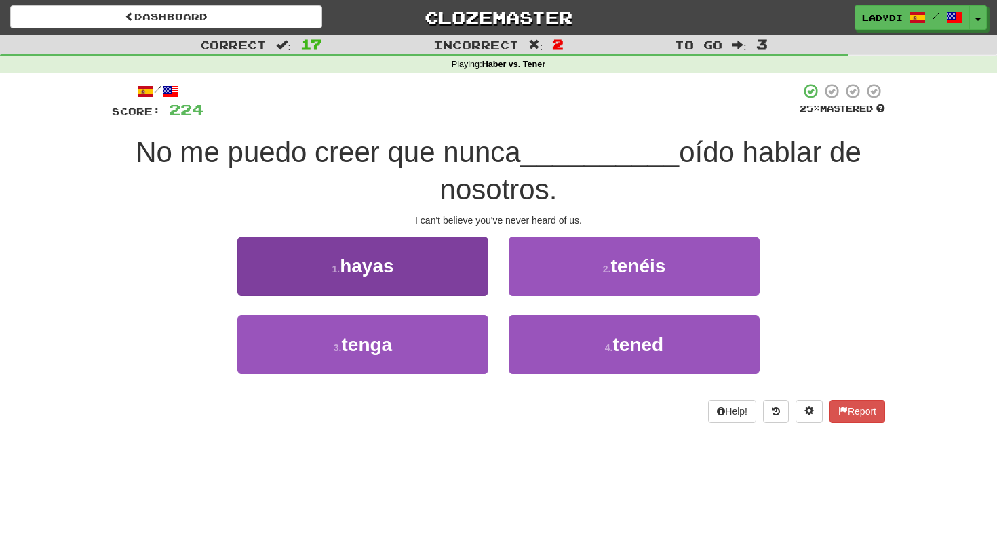
click at [442, 273] on button "1 . hayas" at bounding box center [362, 266] width 251 height 59
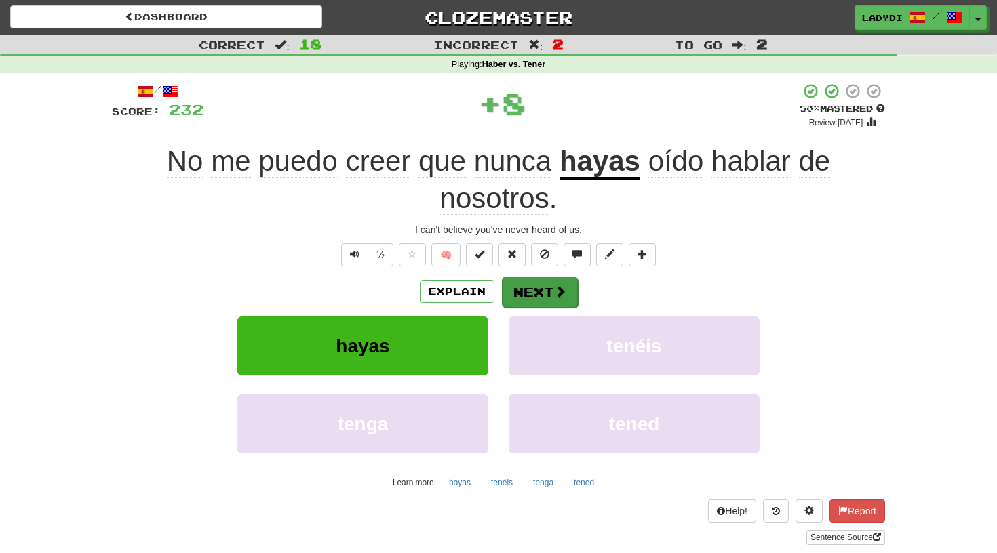
click at [548, 280] on button "Next" at bounding box center [540, 292] width 76 height 31
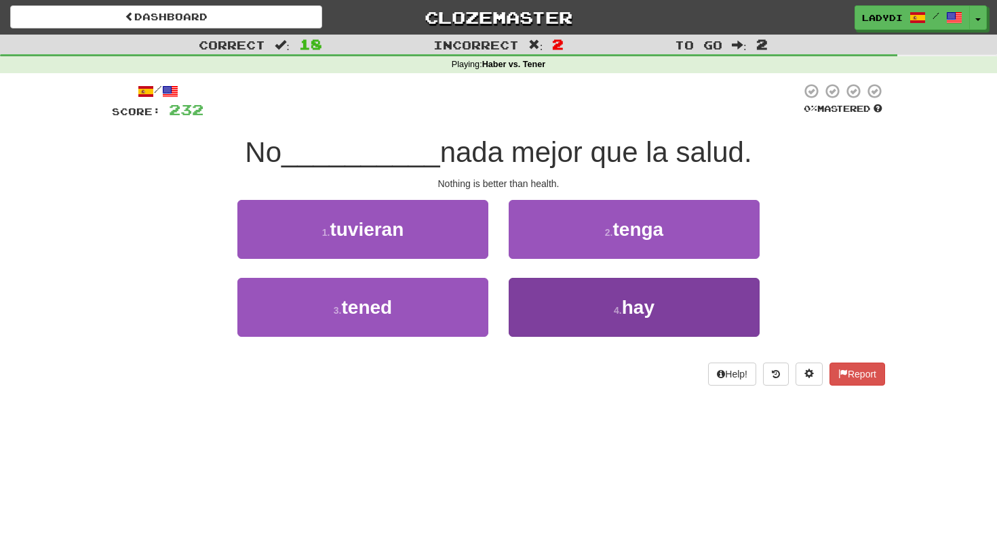
click at [534, 290] on button "4 . hay" at bounding box center [634, 307] width 251 height 59
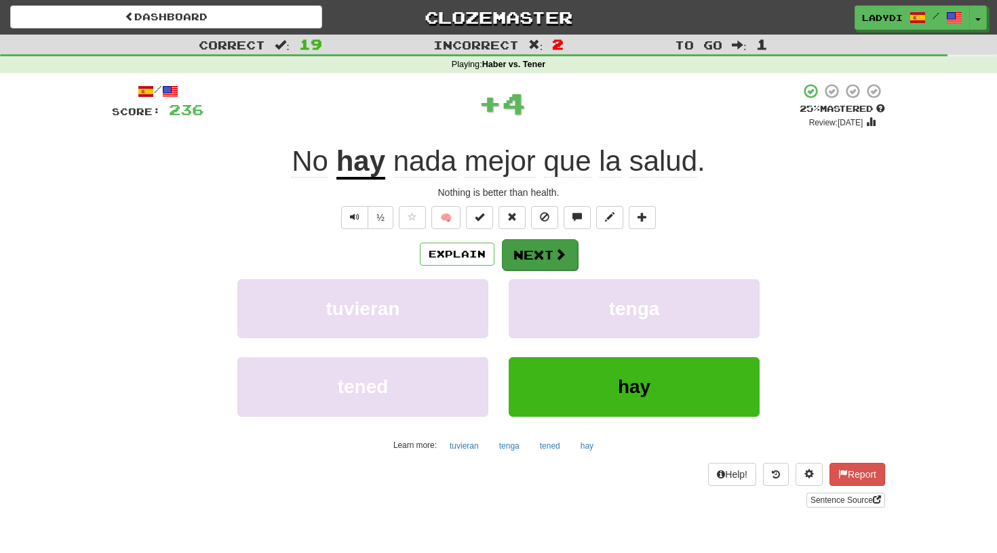
click at [525, 255] on button "Next" at bounding box center [540, 254] width 76 height 31
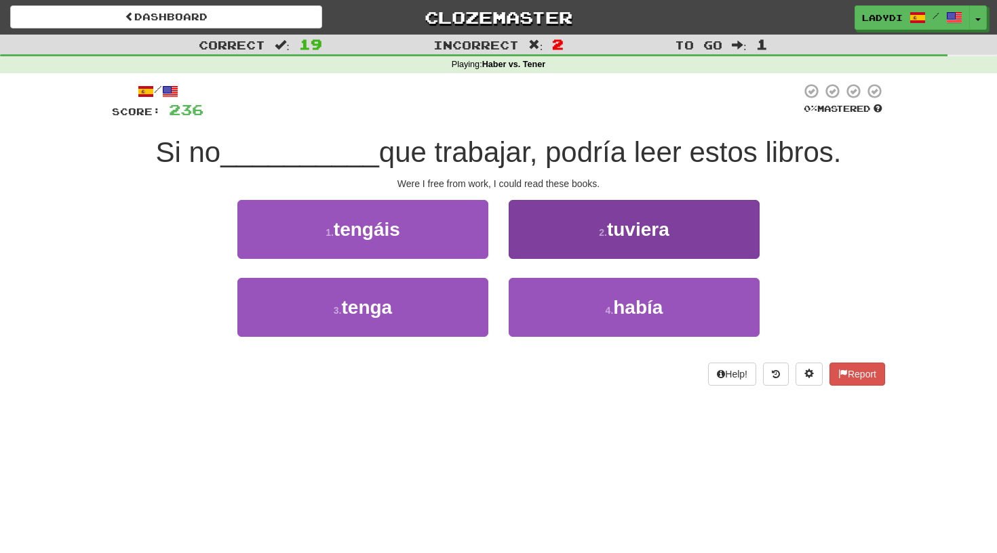
click at [537, 235] on button "2 . tuviera" at bounding box center [634, 229] width 251 height 59
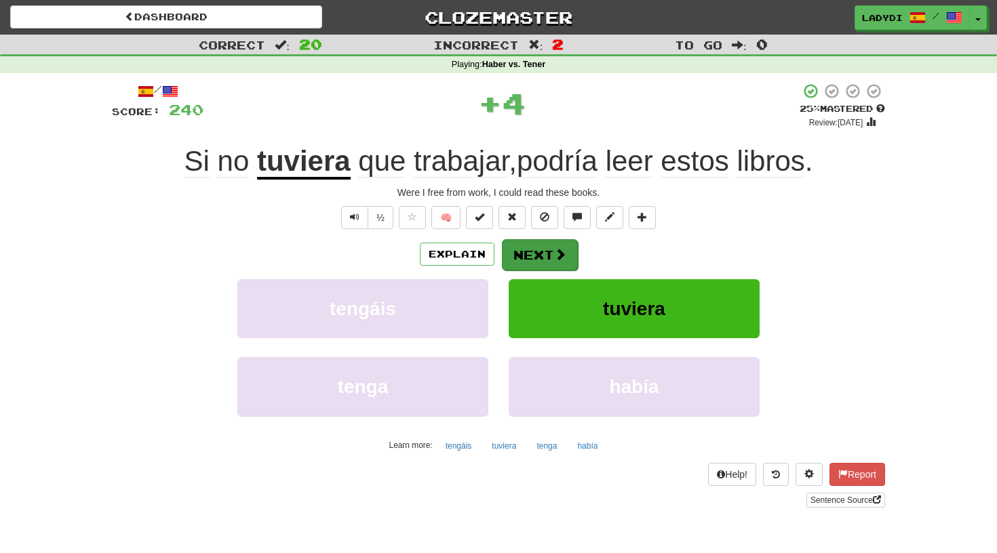
click at [531, 244] on button "Next" at bounding box center [540, 254] width 76 height 31
